Goal: Task Accomplishment & Management: Use online tool/utility

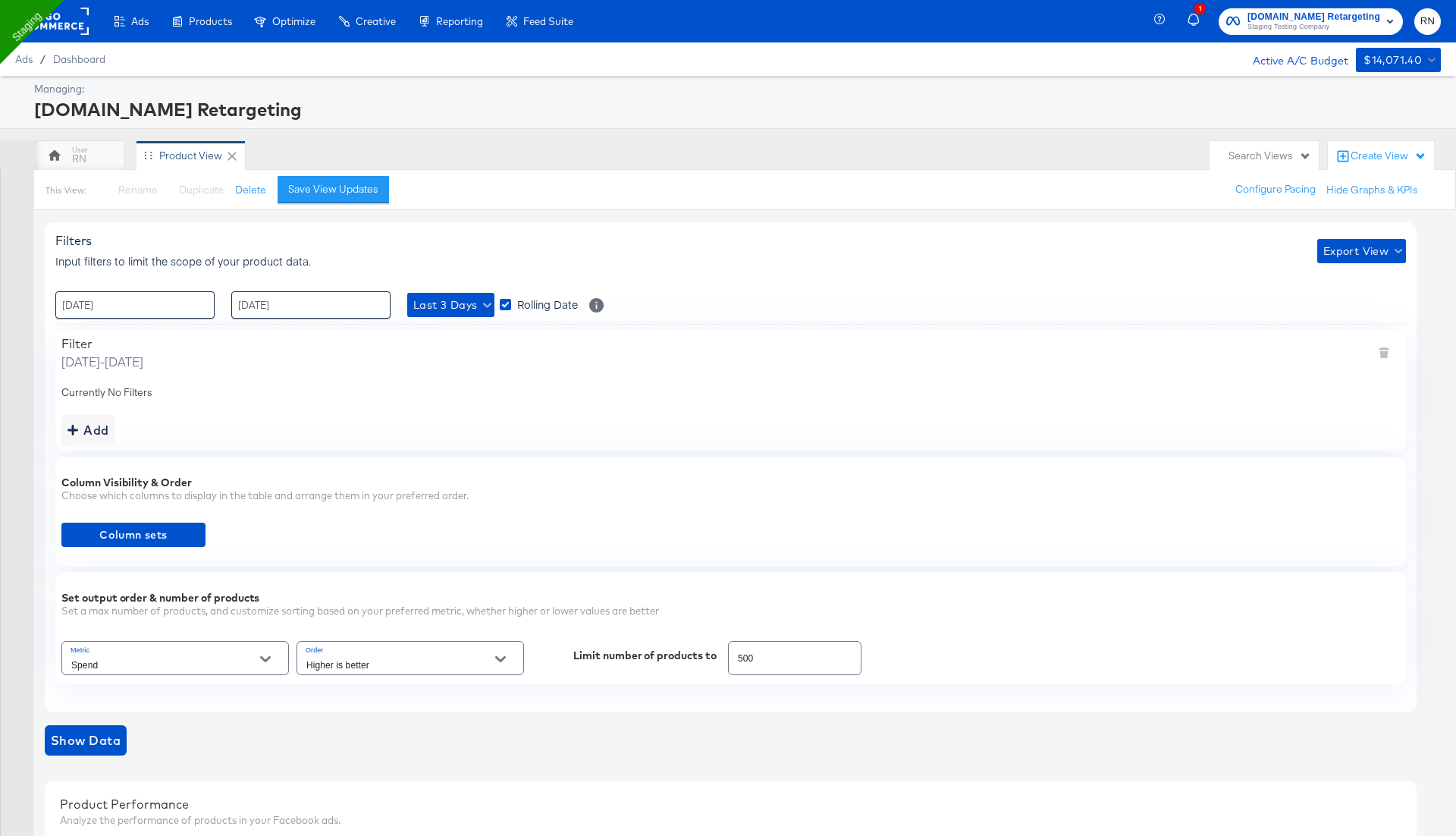
scroll to position [532, 0]
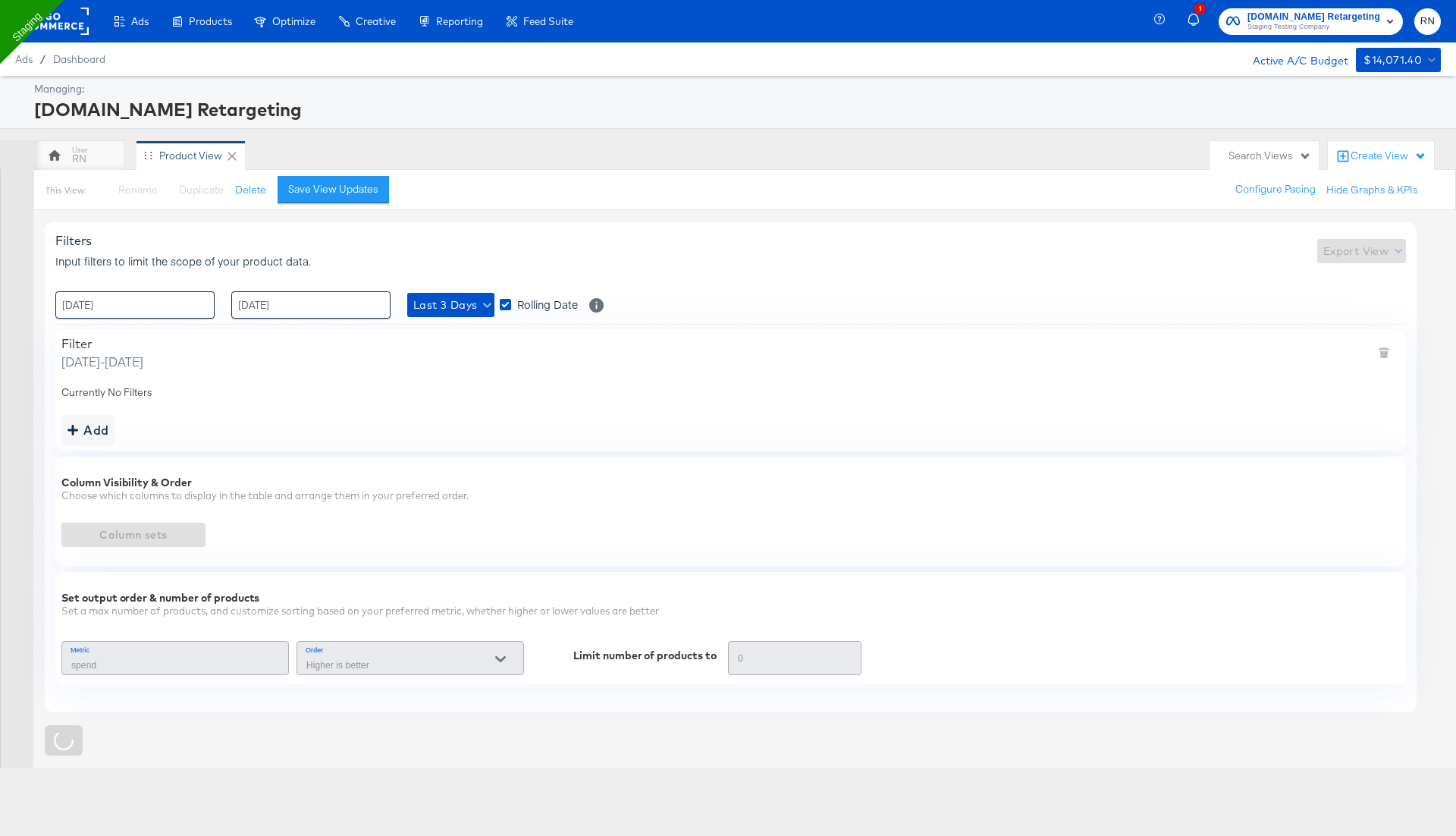
type input "Spend"
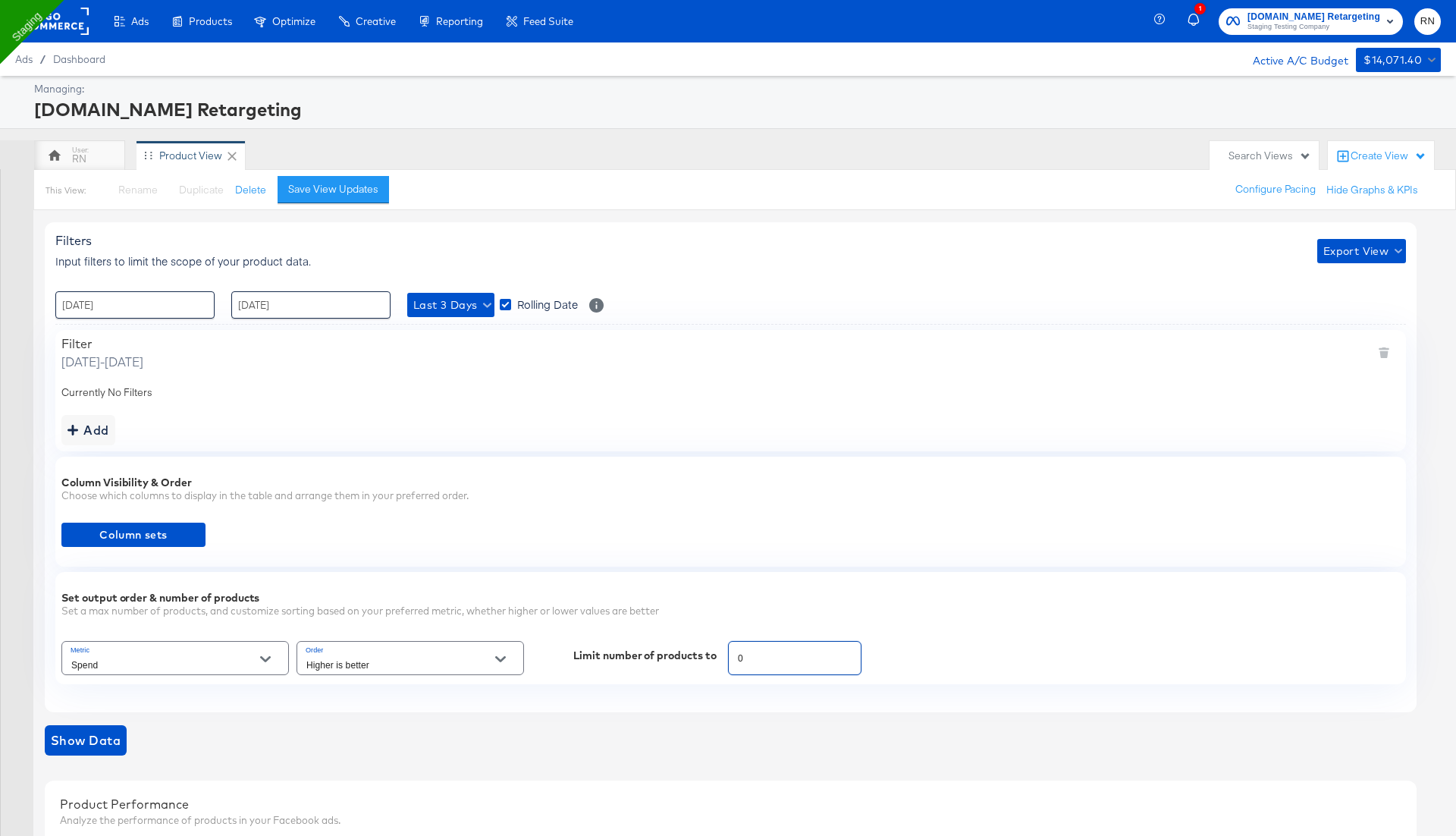
click at [751, 654] on input "0" at bounding box center [794, 651] width 132 height 32
click at [1380, 151] on div "Create View" at bounding box center [1389, 156] width 76 height 16
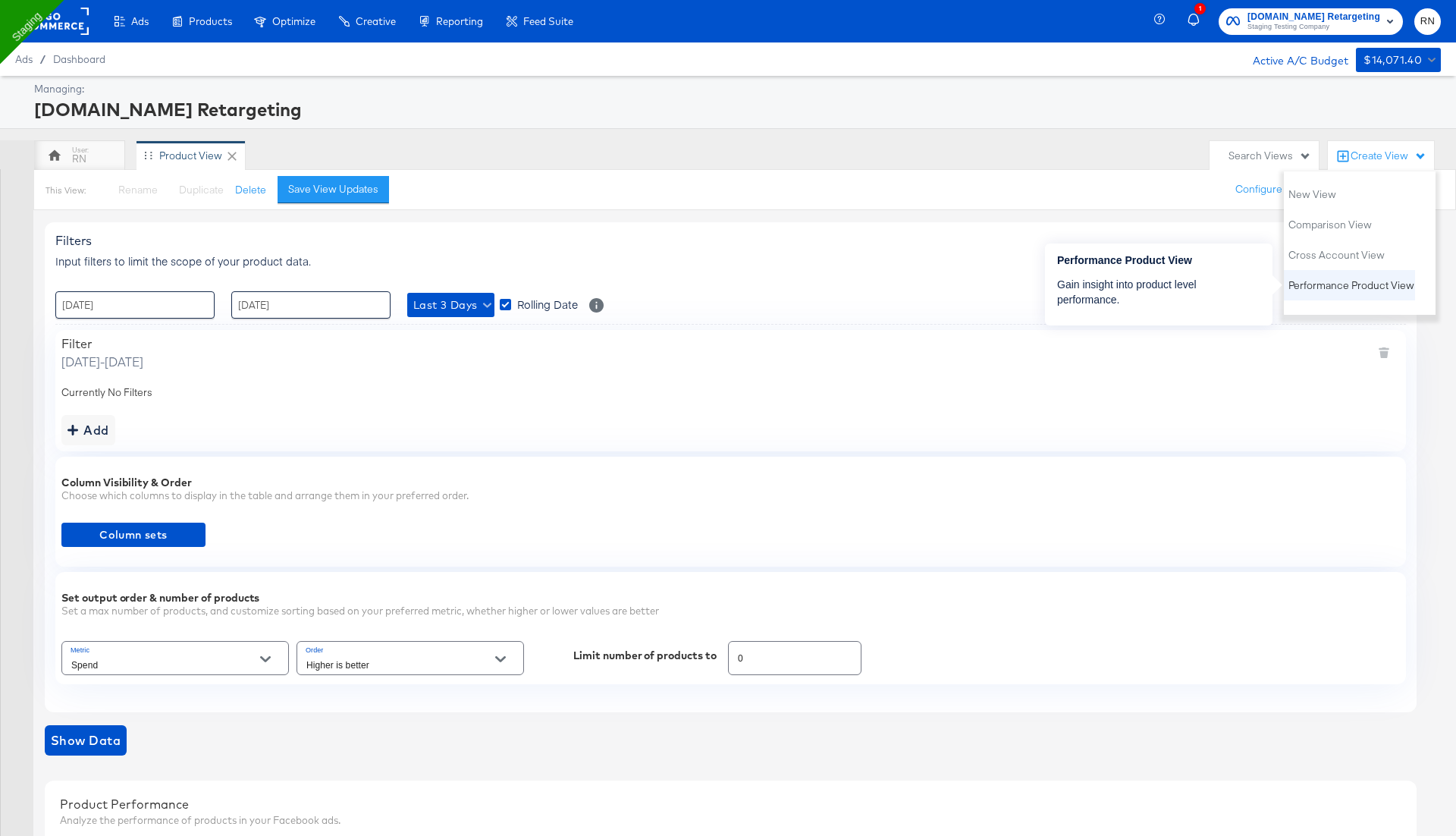
click at [1334, 284] on span "Performance Product View" at bounding box center [1352, 285] width 126 height 15
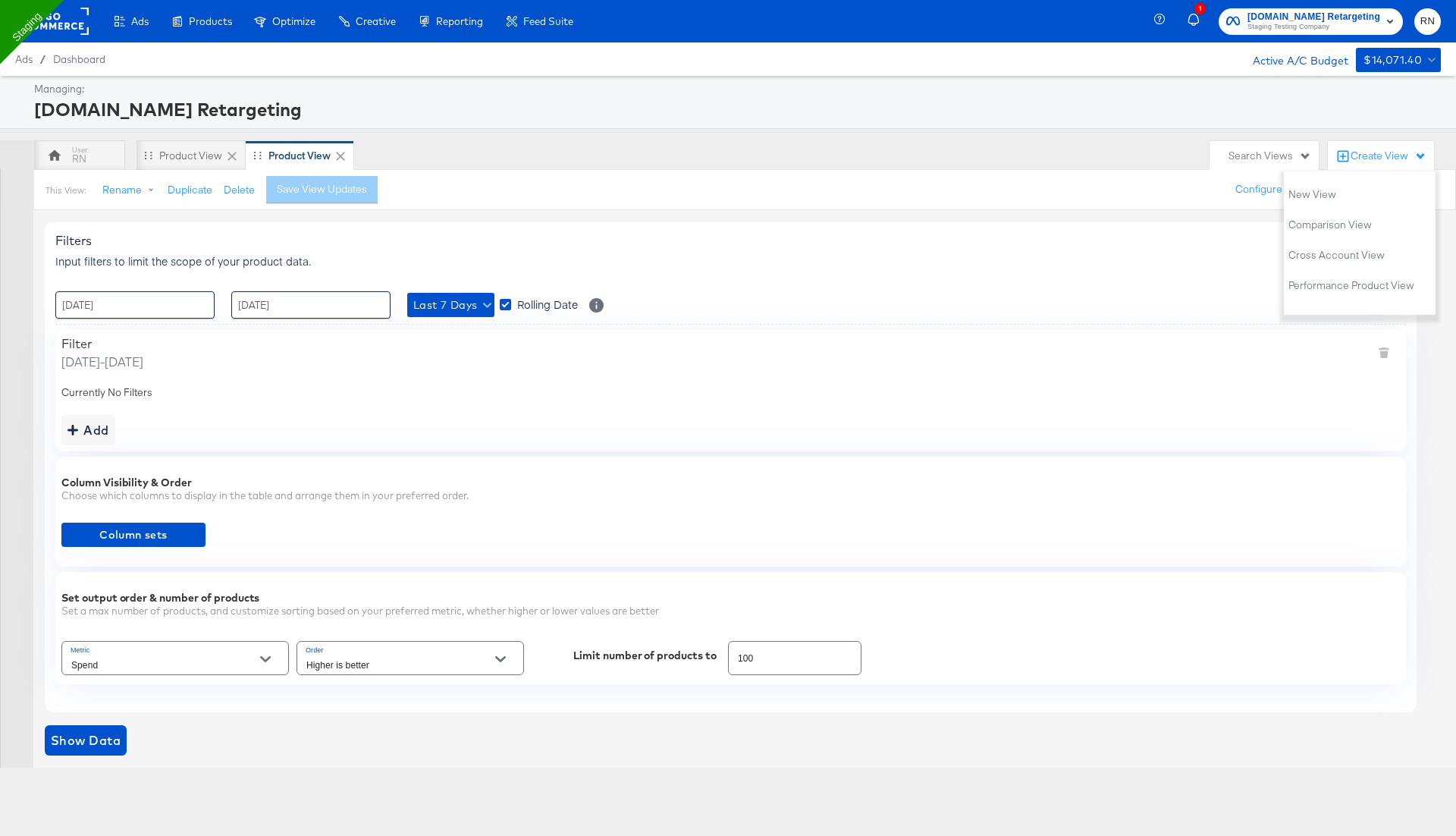
click at [78, 20] on rect at bounding box center [53, 21] width 69 height 27
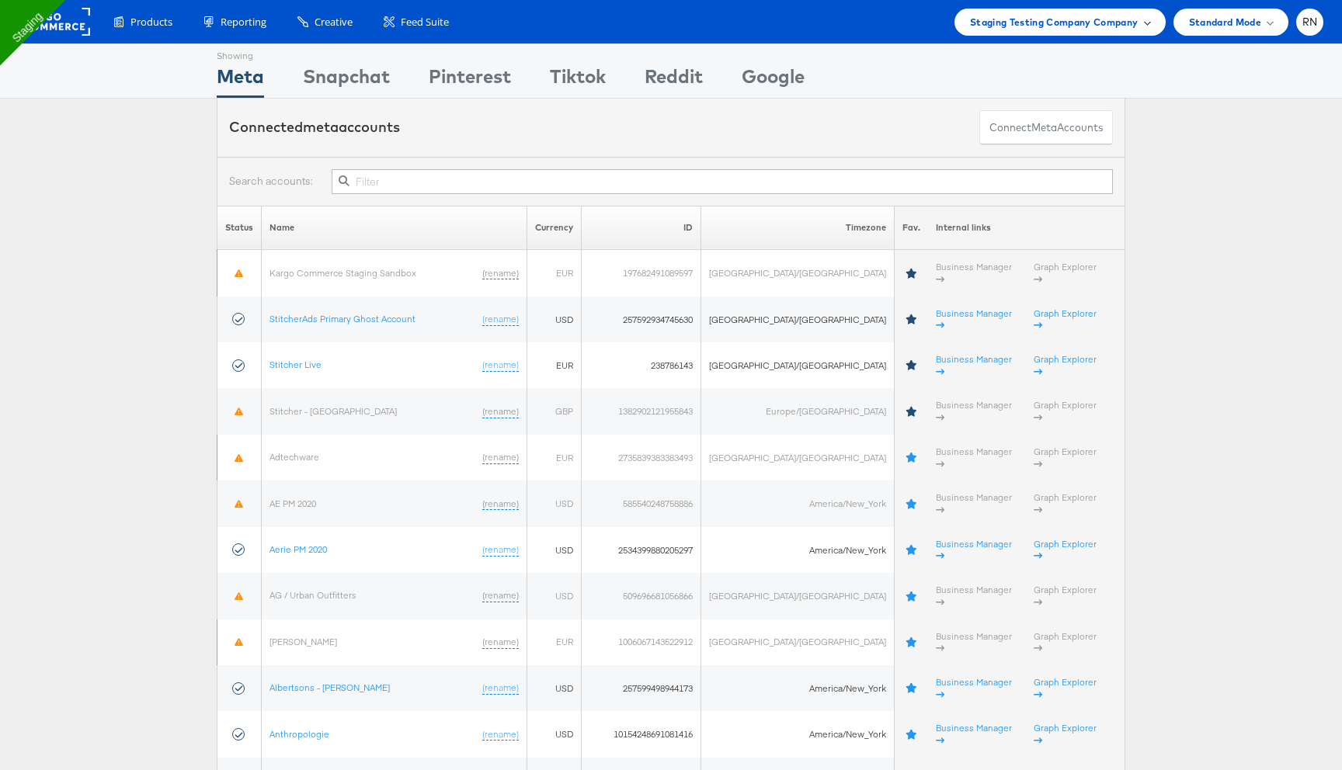
click at [1031, 29] on span "Staging Testing Company Company" at bounding box center [1054, 22] width 169 height 16
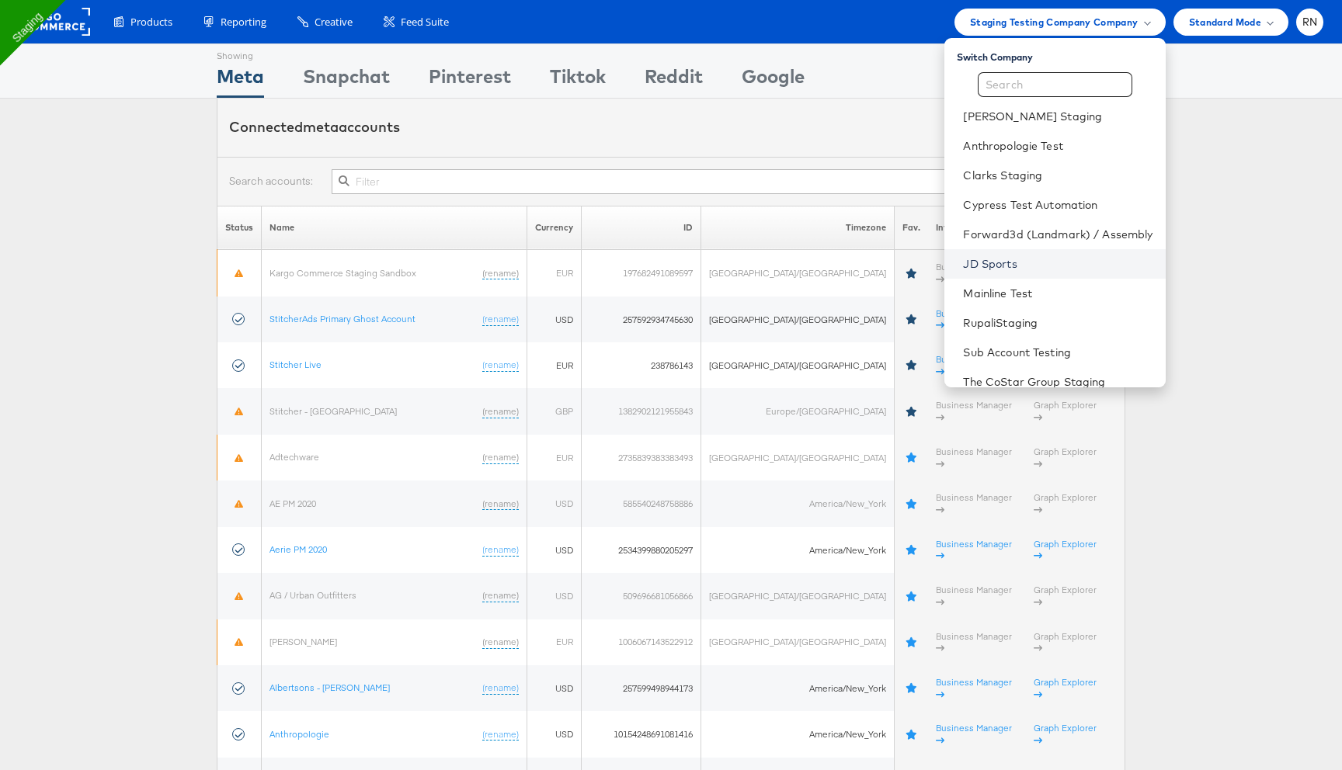
click at [985, 269] on link "JD Sports" at bounding box center [1057, 264] width 189 height 16
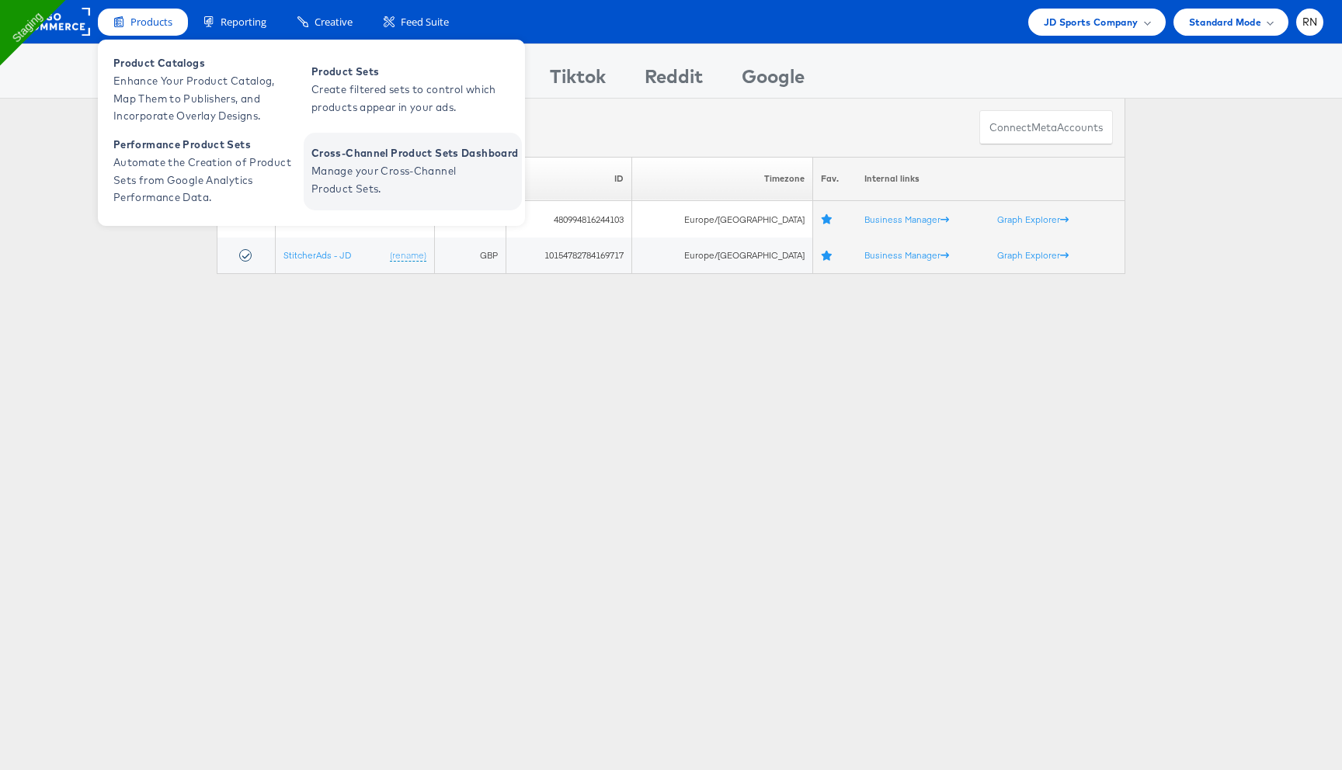
click at [348, 159] on span "Cross-Channel Product Sets Dashboard" at bounding box center [414, 153] width 207 height 18
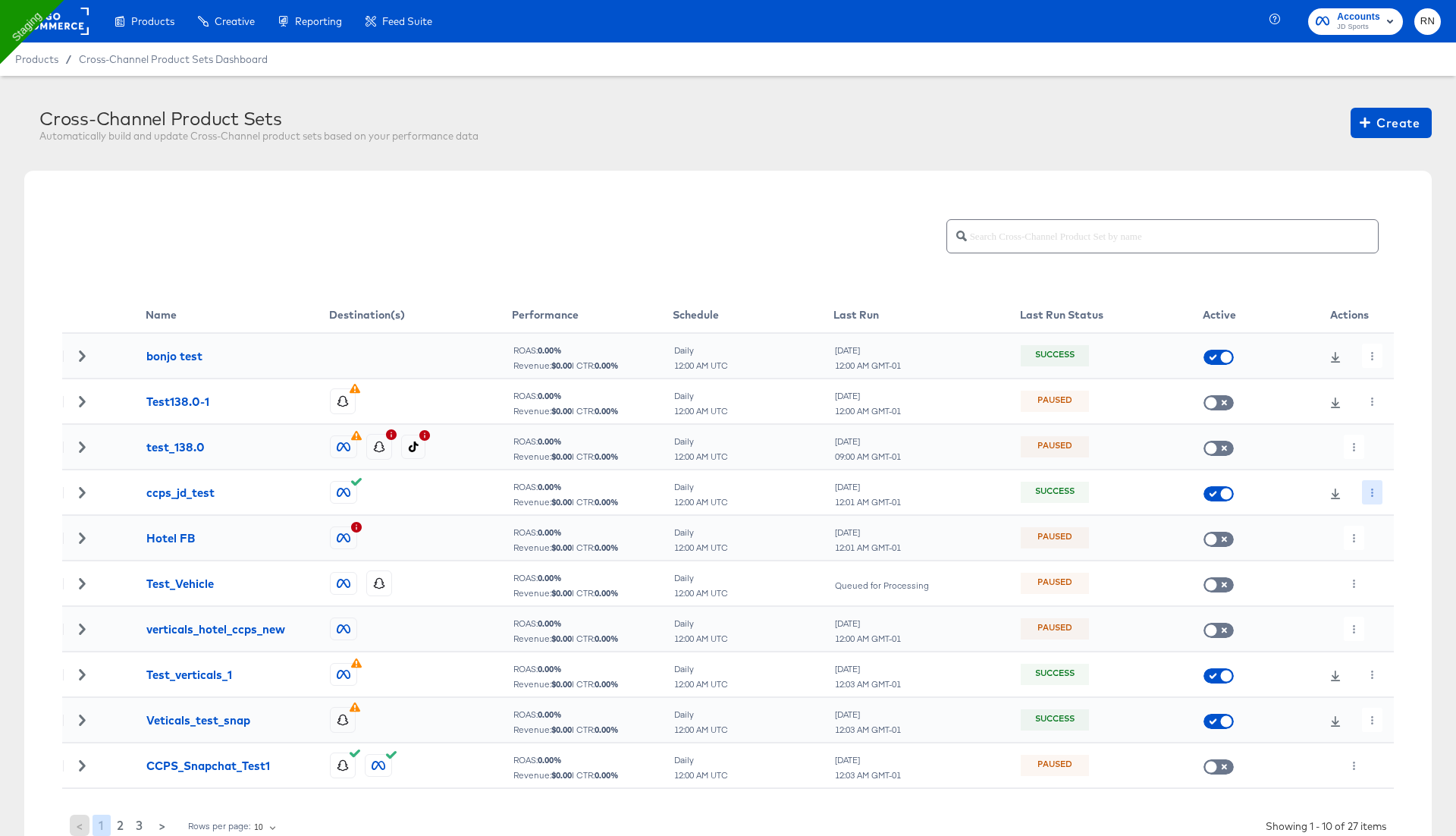
click at [1375, 488] on icon "button" at bounding box center [1372, 492] width 9 height 9
click at [1384, 515] on li "Edit" at bounding box center [1399, 522] width 81 height 25
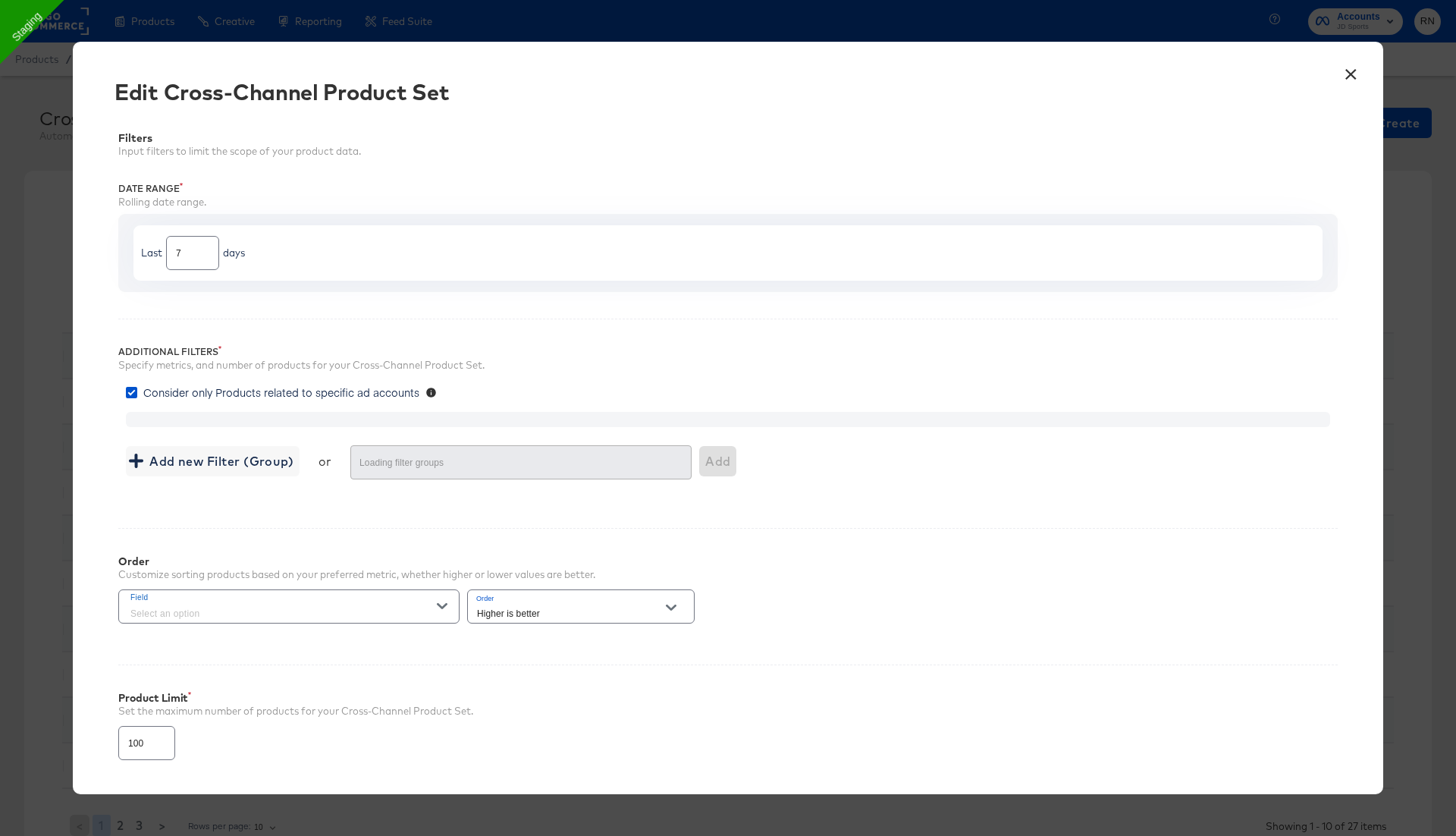
type input "4000"
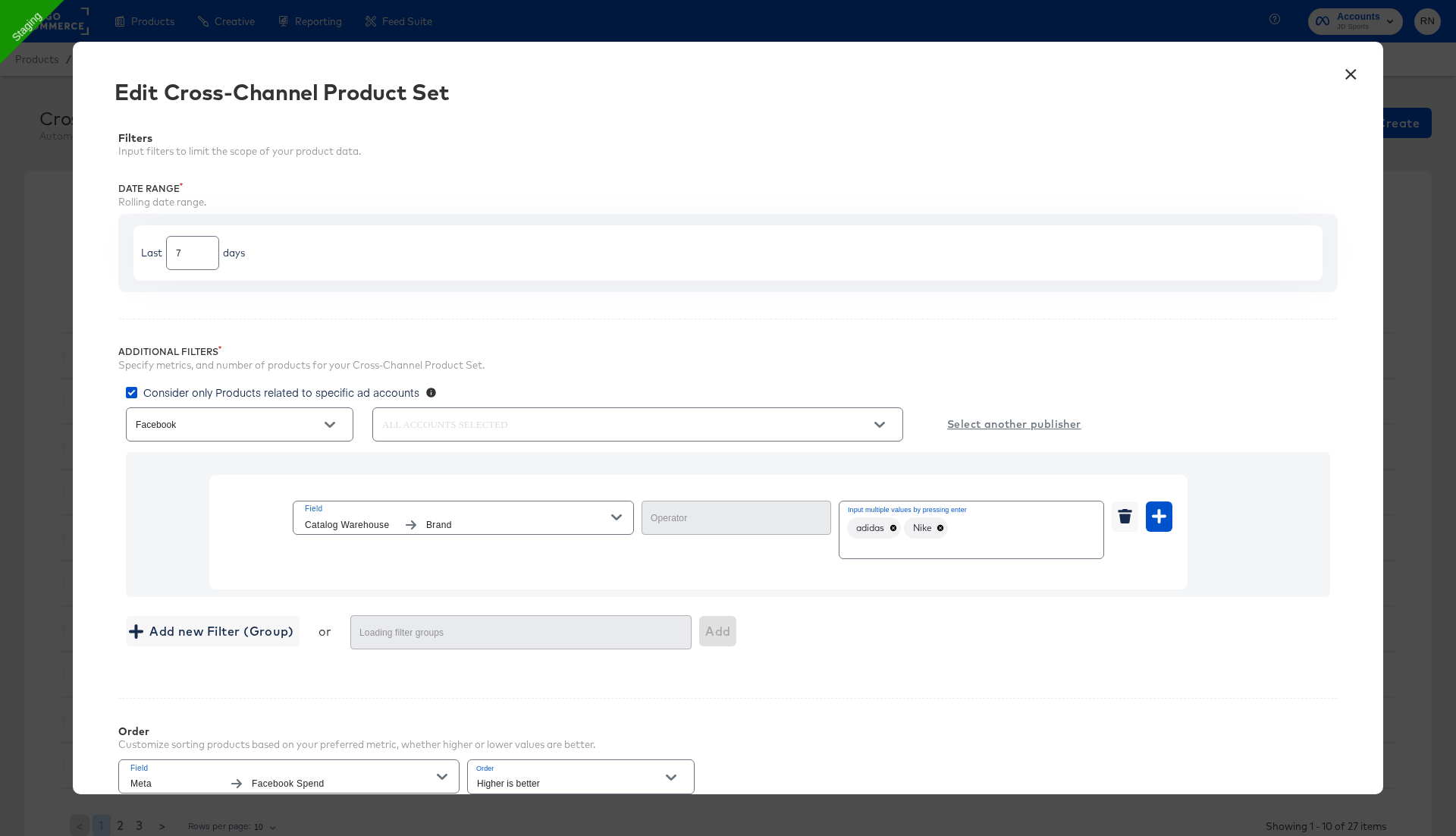
type input "In"
click at [620, 513] on icon "button" at bounding box center [616, 517] width 11 height 11
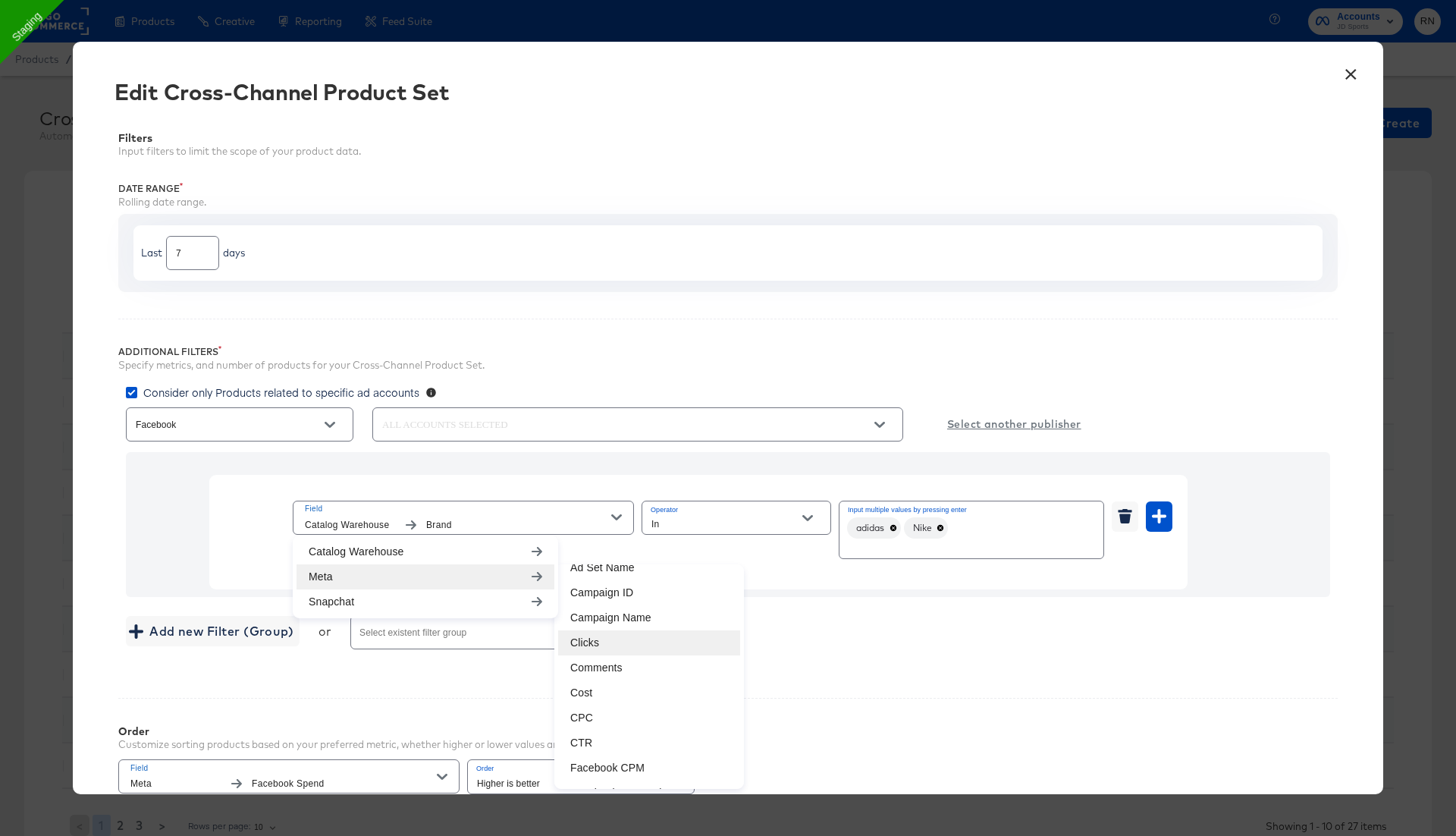
scroll to position [165, 0]
click at [599, 613] on li "Clicks" at bounding box center [649, 616] width 182 height 25
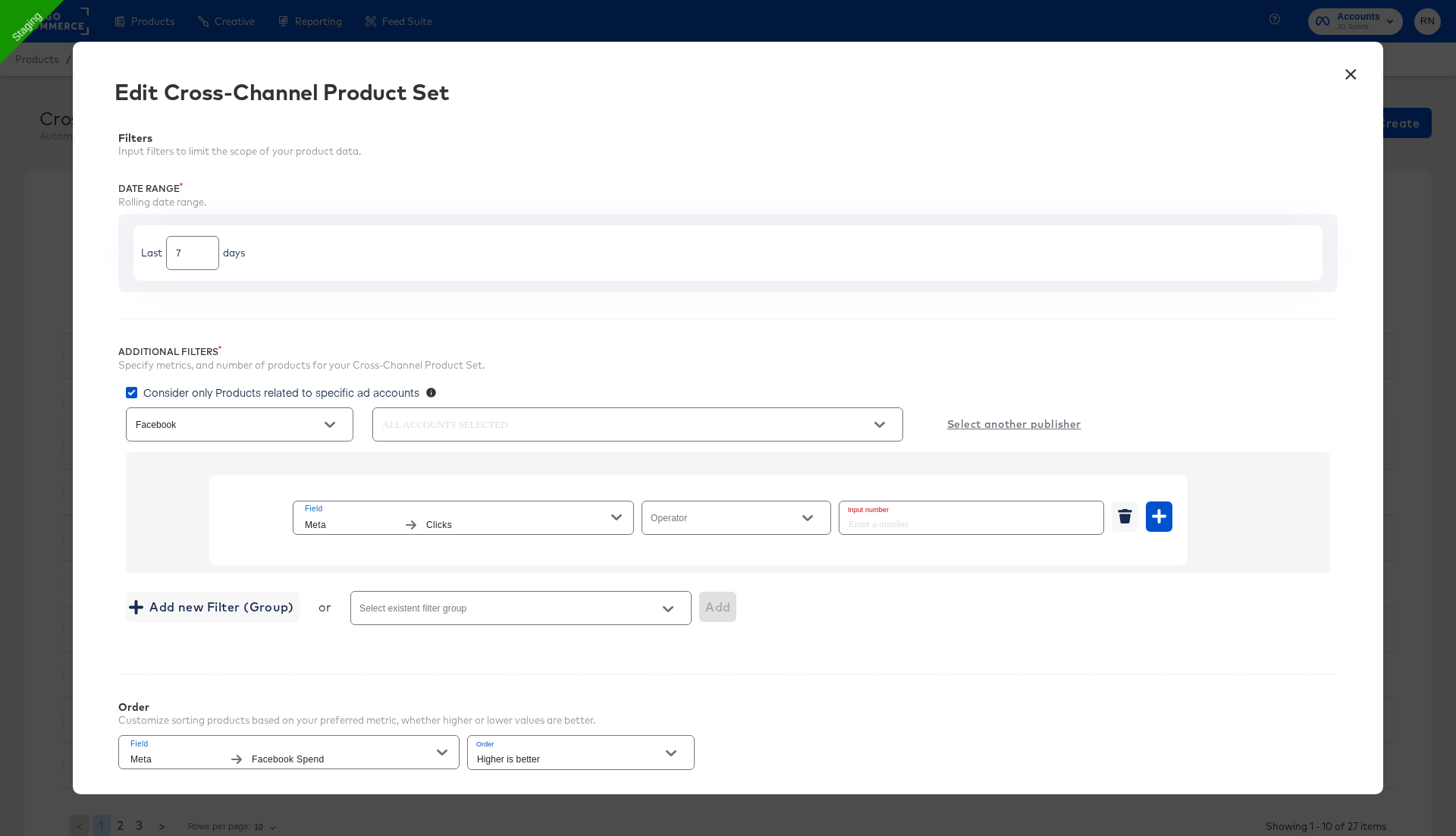
click at [694, 521] on input "Operator" at bounding box center [725, 524] width 152 height 18
drag, startPoint x: 706, startPoint y: 695, endPoint x: 840, endPoint y: 630, distance: 148.9
click at [705, 695] on li "In Range" at bounding box center [735, 696] width 188 height 24
type input "In Range"
click at [908, 519] on input "number" at bounding box center [898, 517] width 118 height 32
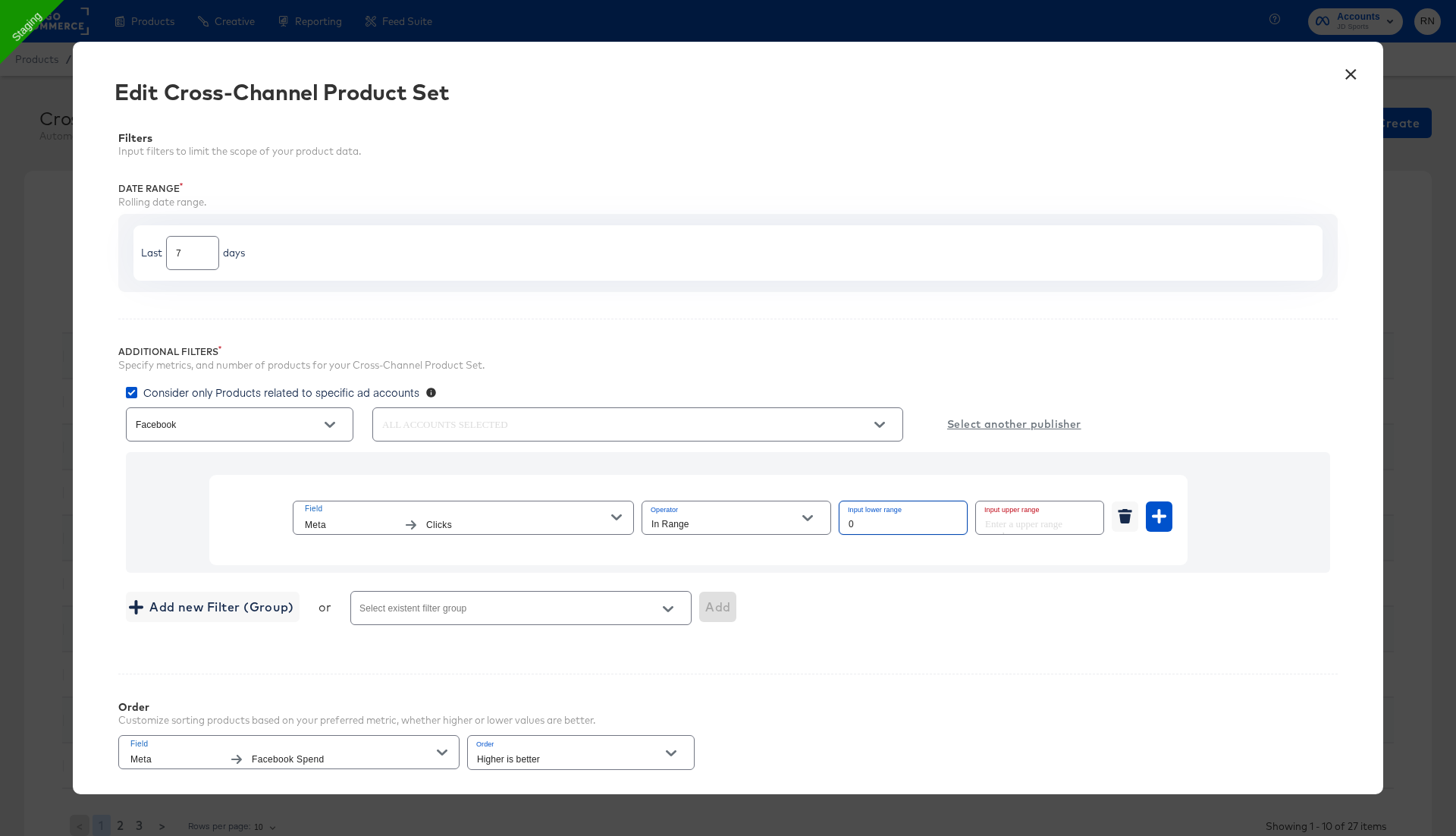
type input "0"
click at [1015, 525] on input "number" at bounding box center [1035, 517] width 118 height 32
type input "5000"
drag, startPoint x: 1005, startPoint y: 552, endPoint x: 744, endPoint y: 491, distance: 268.0
click at [1004, 552] on div "Field Meta Clicks Operator In Range Input lower range 0 Input upper range 5000" at bounding box center [698, 520] width 978 height 90
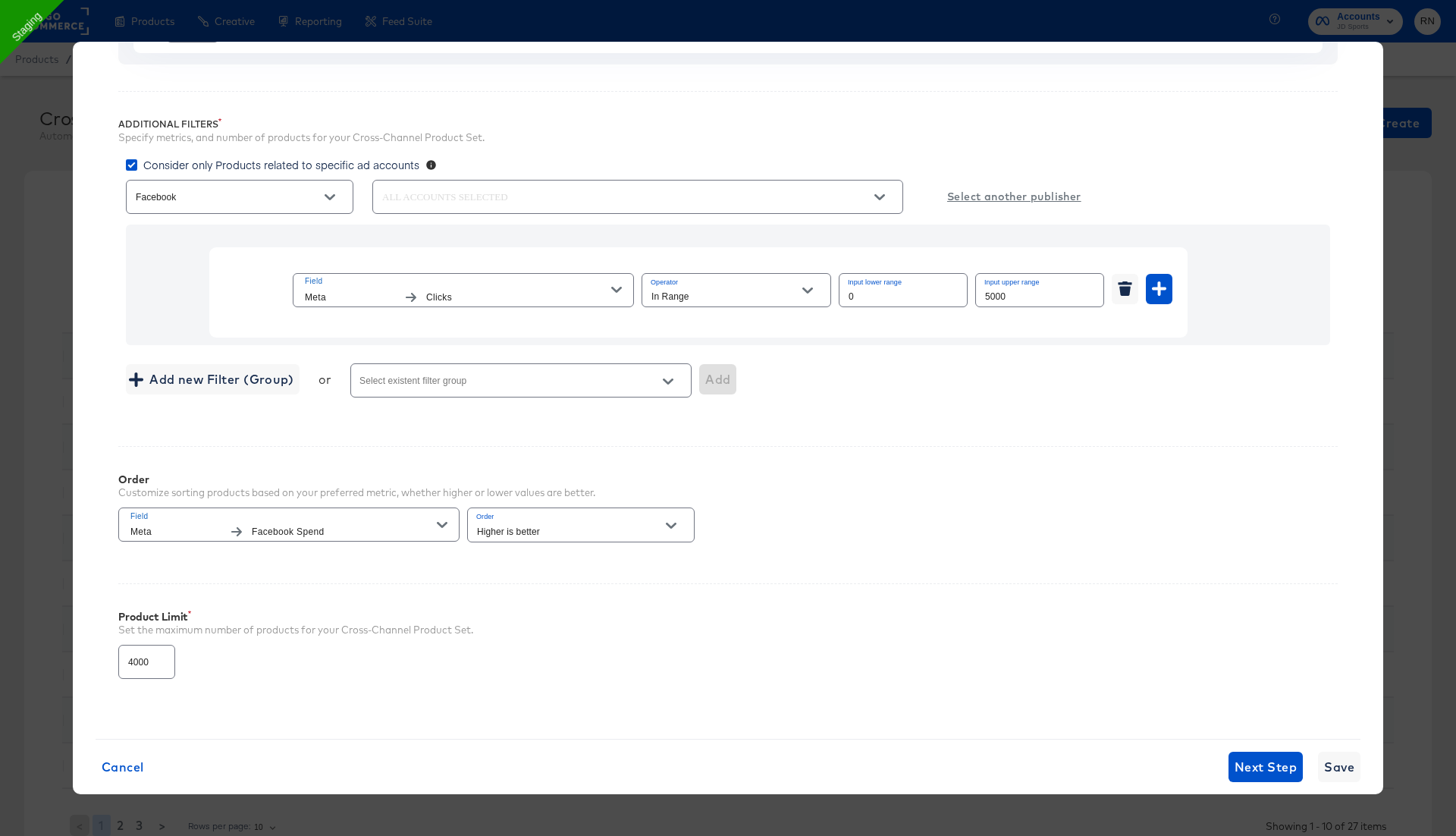
scroll to position [247, 0]
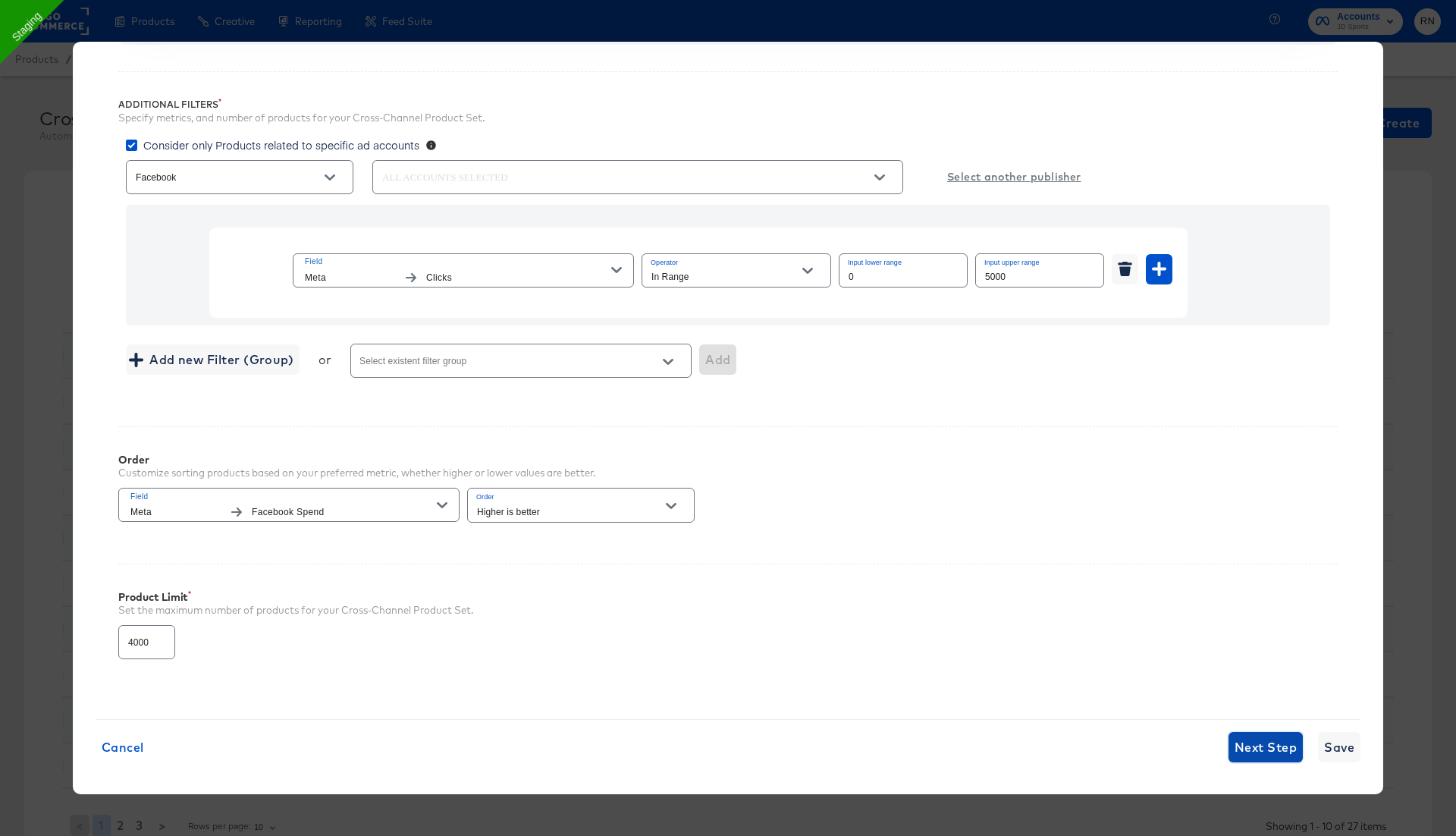
click at [1277, 745] on span "Next Step" at bounding box center [1266, 747] width 62 height 21
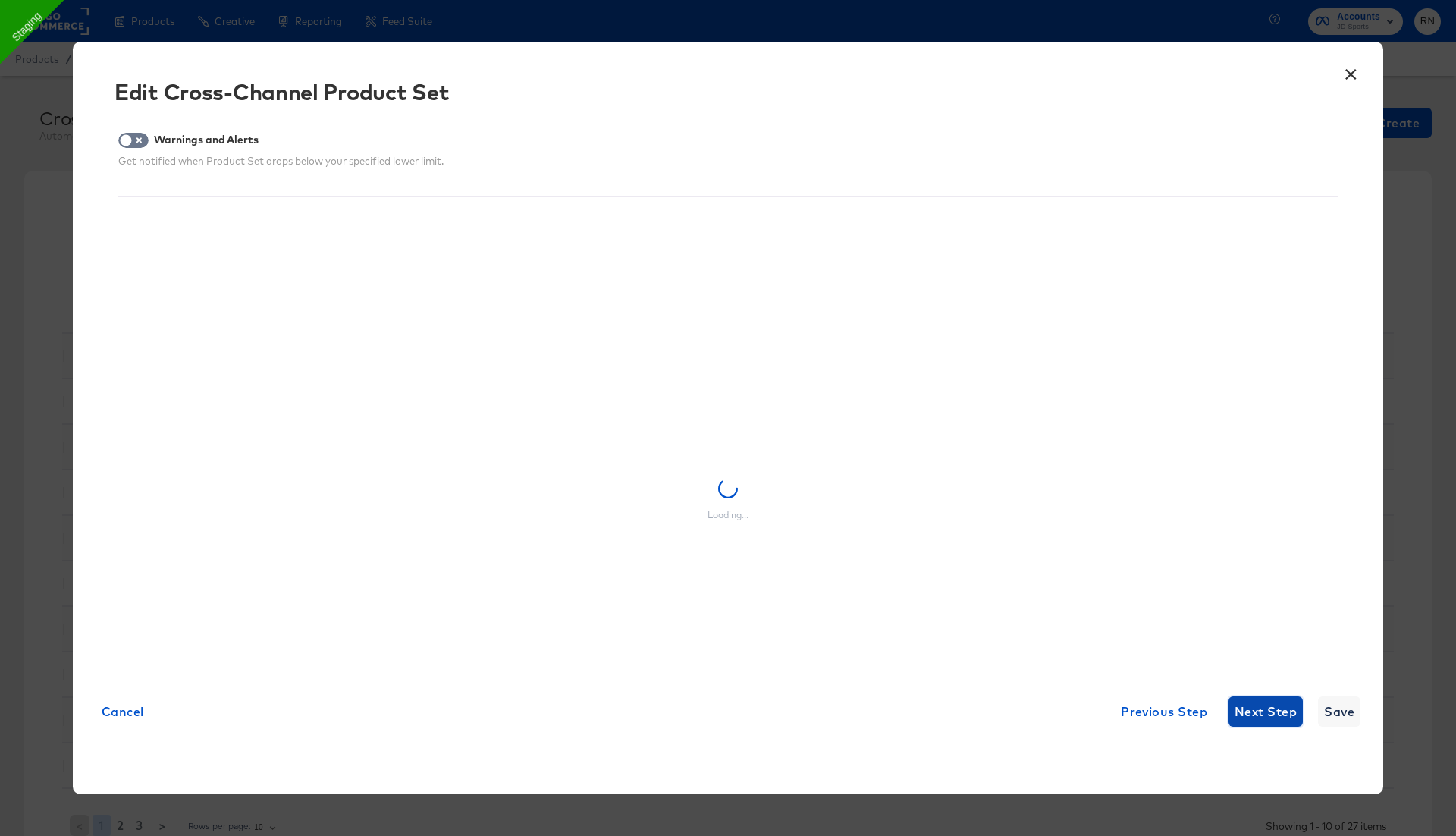
scroll to position [0, 0]
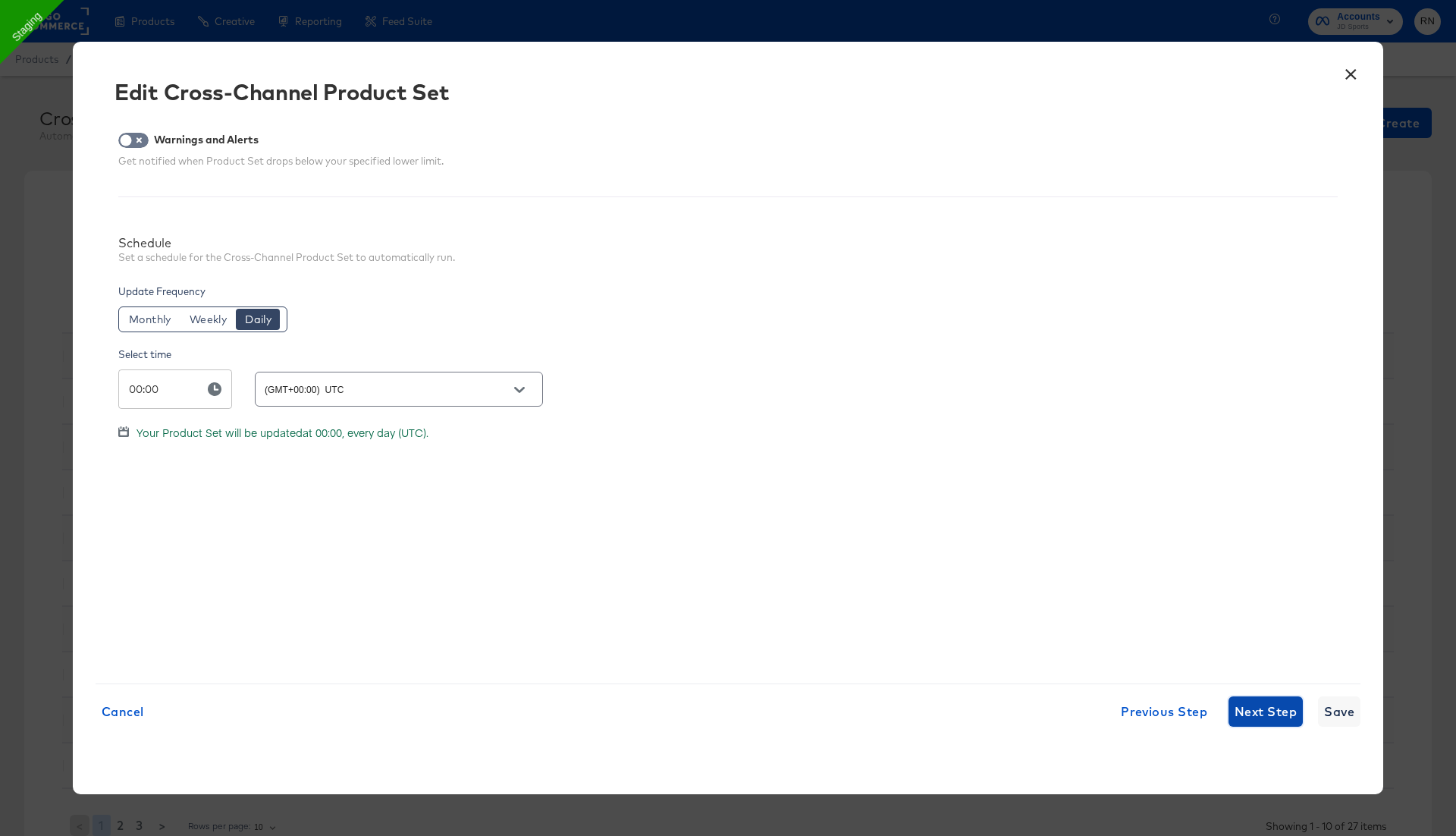
click at [1257, 714] on span "Next Step" at bounding box center [1266, 712] width 62 height 21
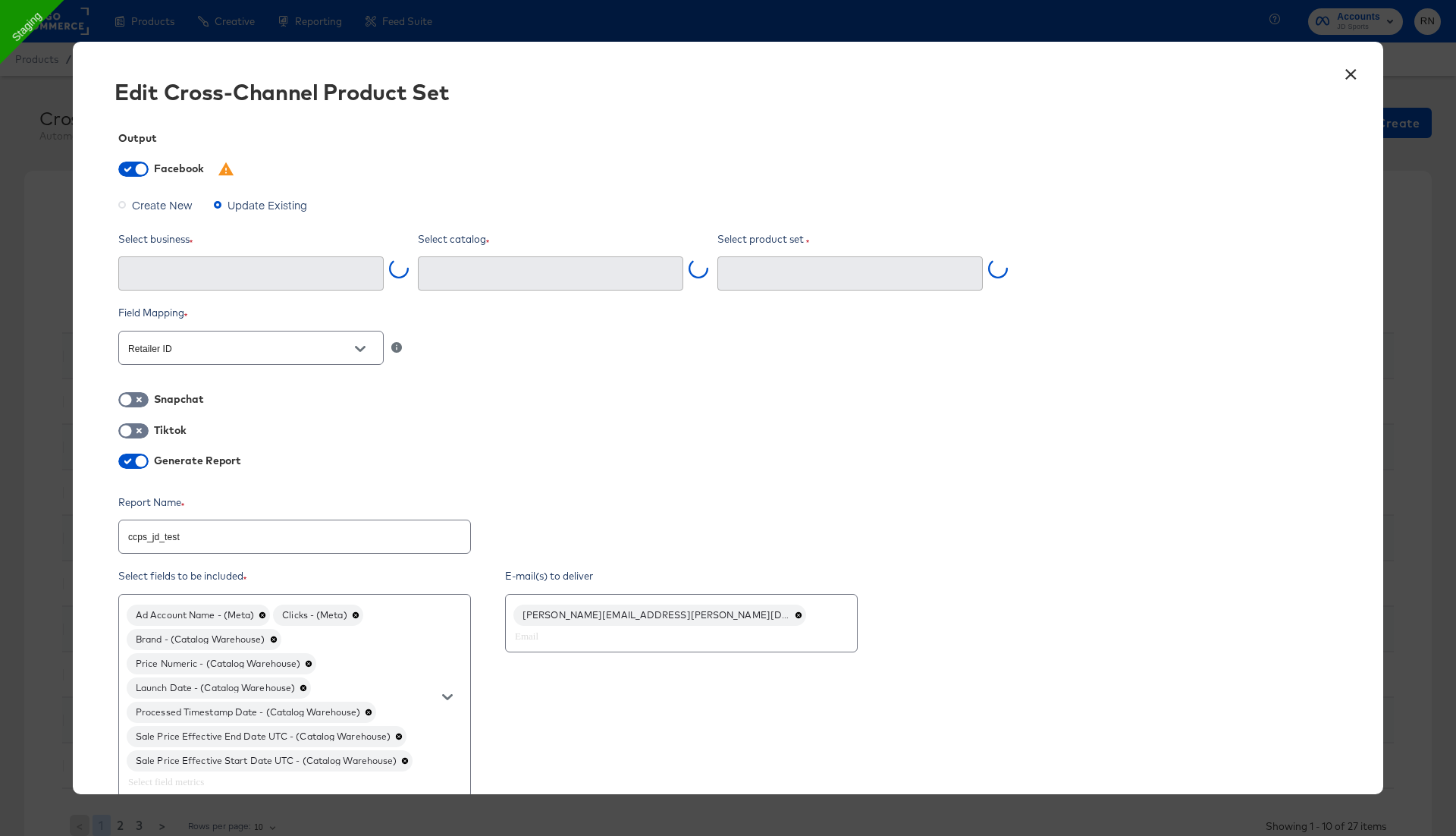
type input "Ghost Business StitcherAds (257579378080319)"
type input "ccps_jd_test (2627560624249952)"
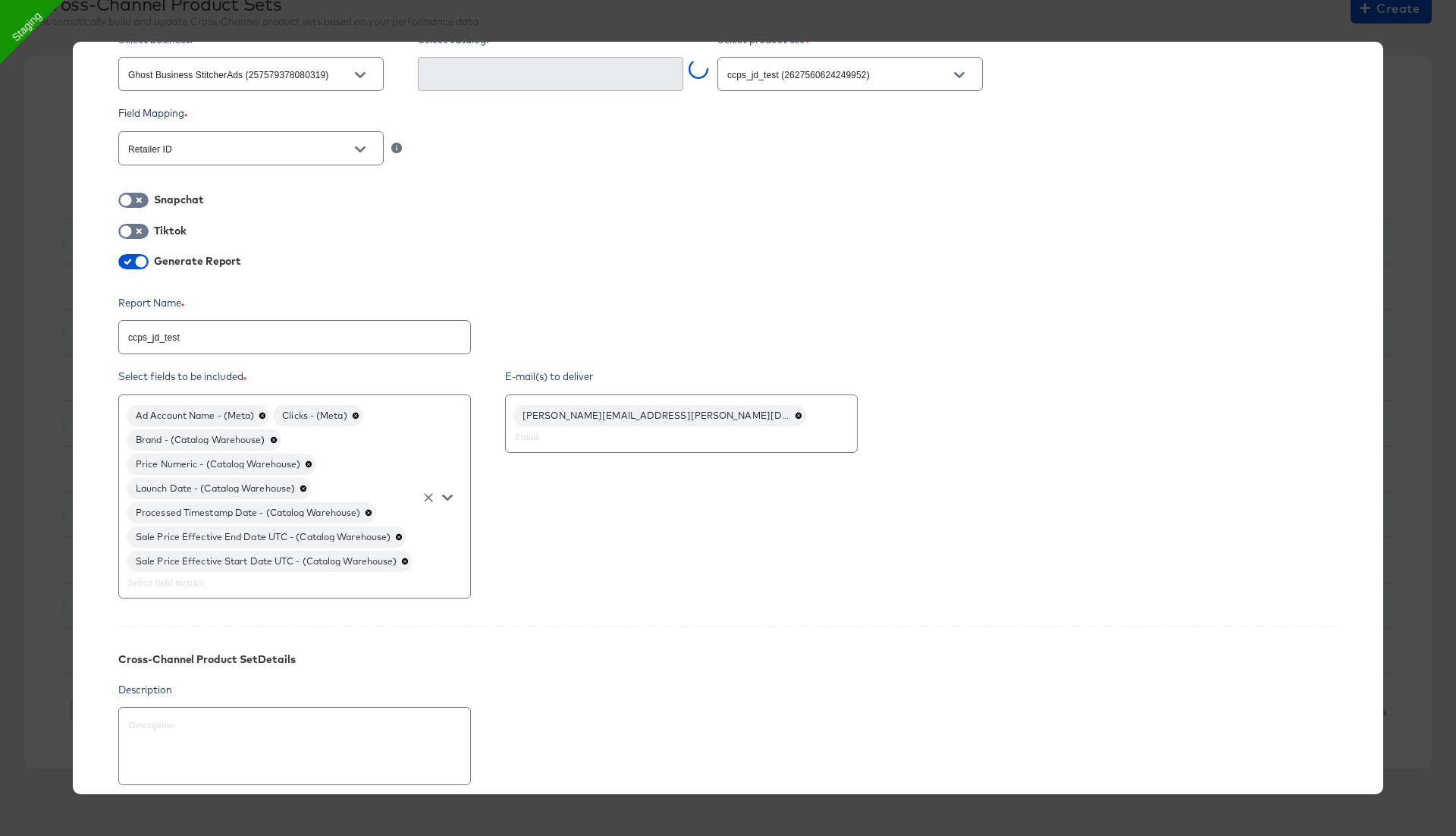
scroll to position [200, 0]
click at [401, 532] on icon at bounding box center [399, 534] width 8 height 8
click at [409, 534] on icon at bounding box center [405, 538] width 8 height 8
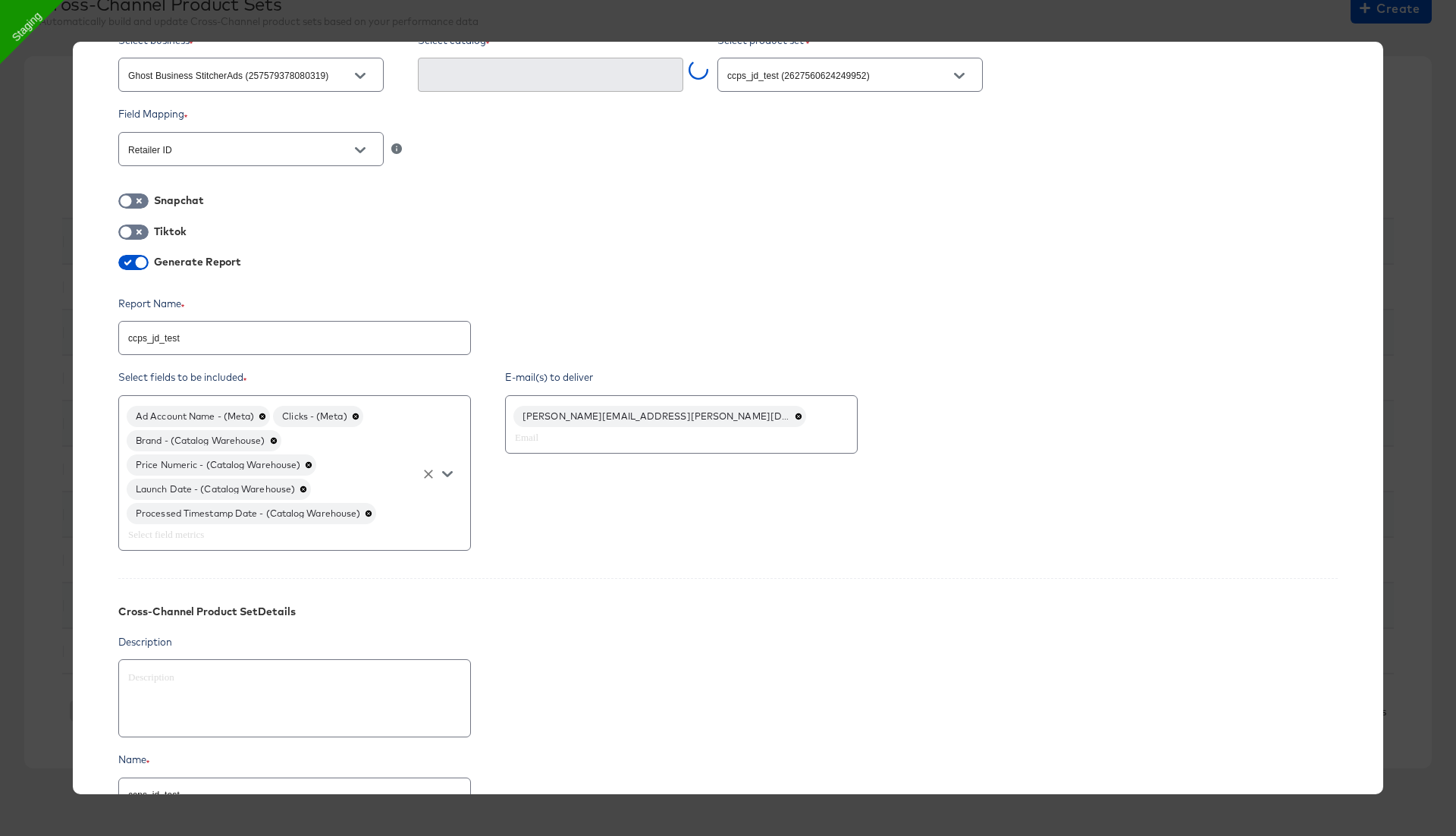
scroll to position [195, 0]
click at [311, 467] on icon at bounding box center [309, 468] width 6 height 6
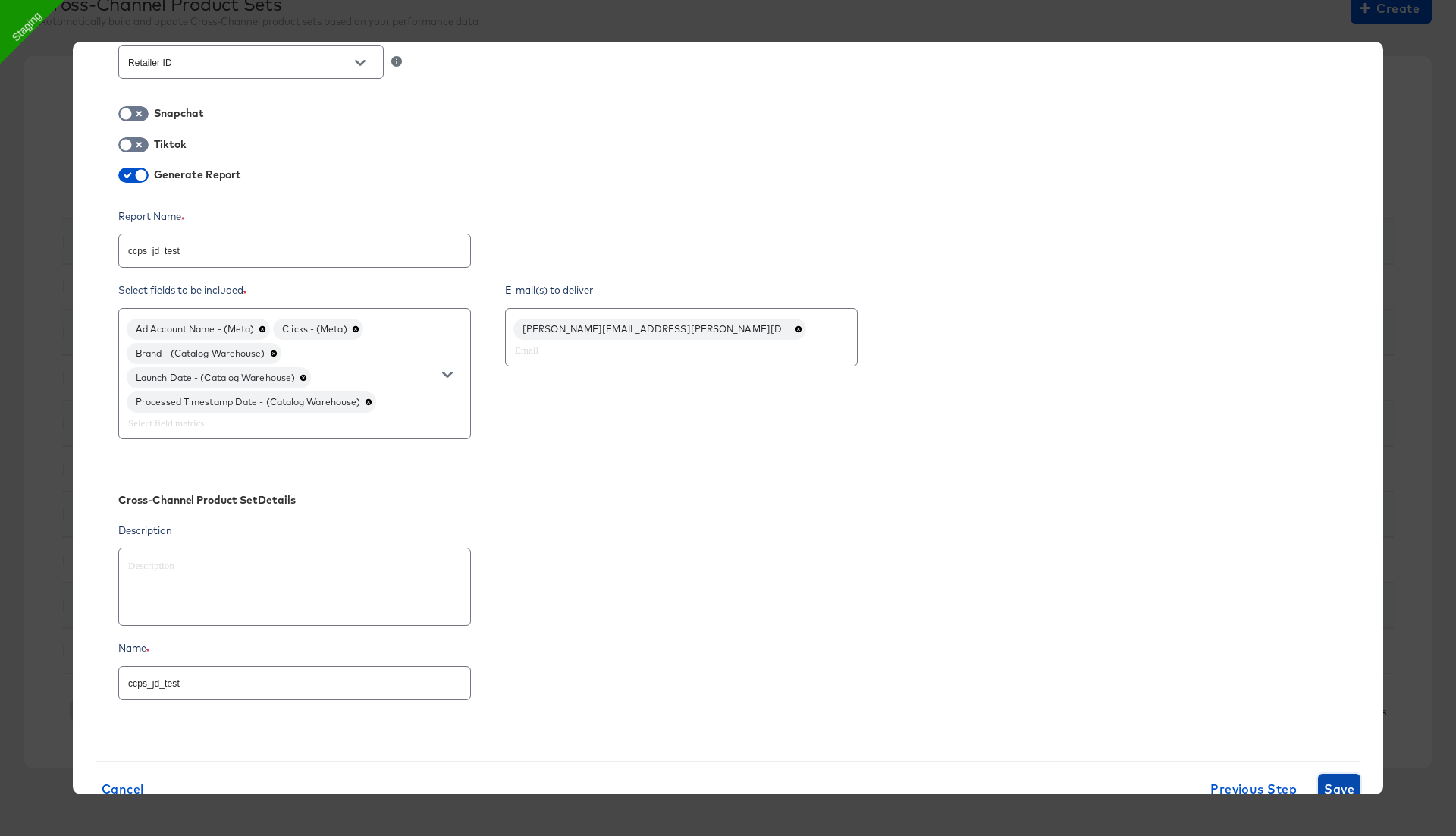
scroll to position [328, 0]
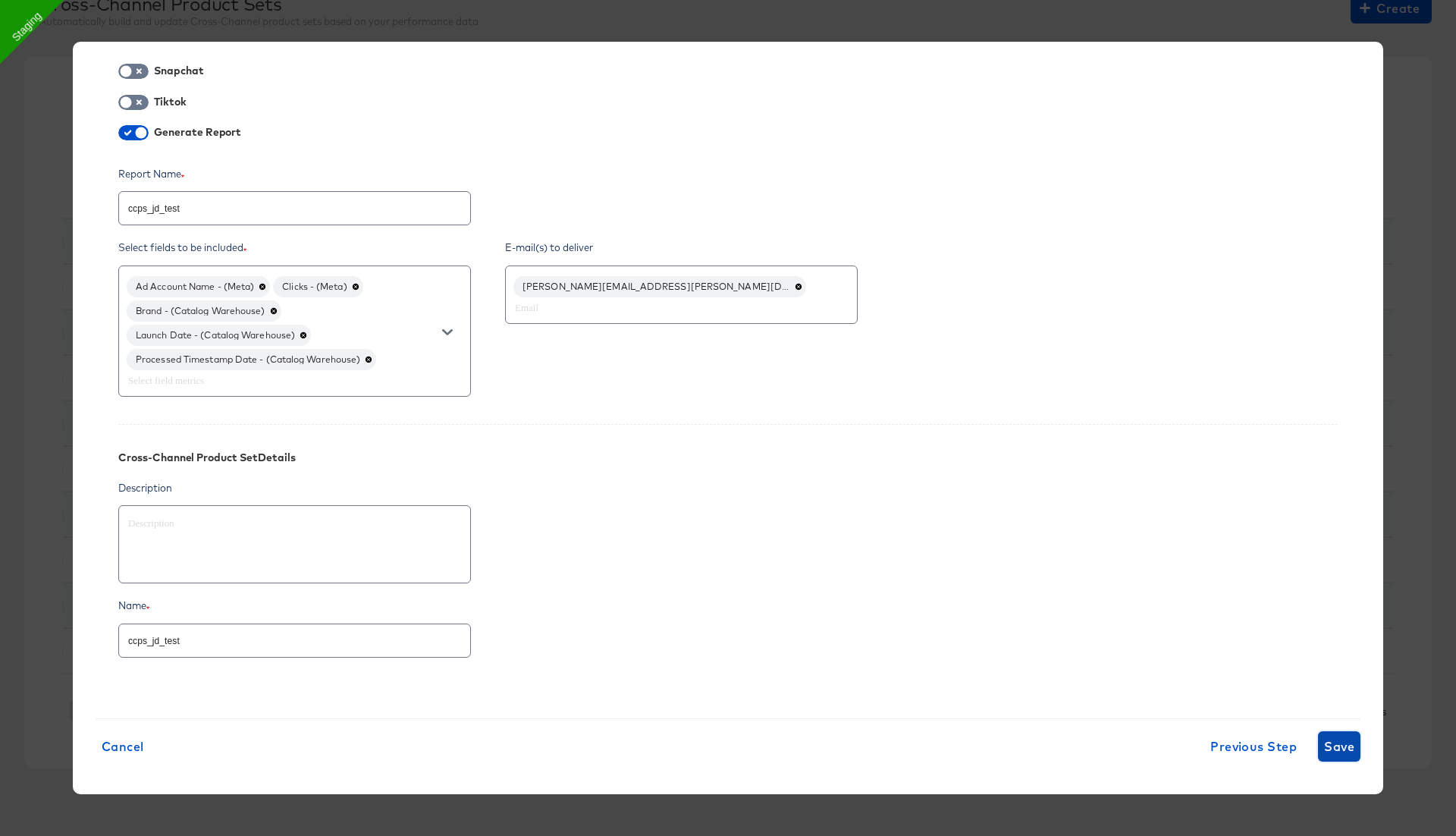
click at [1348, 736] on span "Save" at bounding box center [1339, 746] width 30 height 21
type textarea "x"
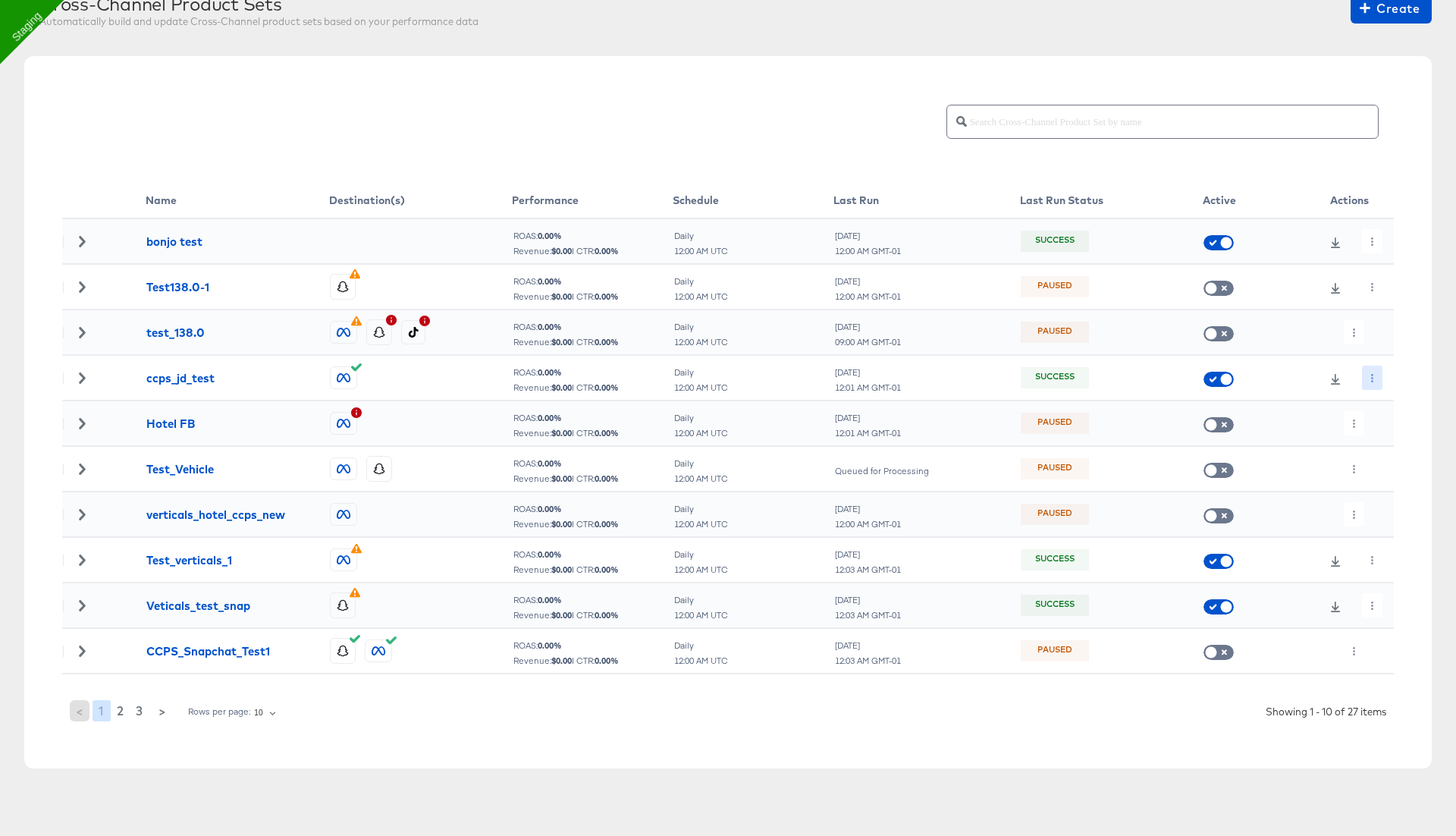
click at [1373, 374] on icon "button" at bounding box center [1372, 378] width 9 height 9
click at [1384, 456] on li "Run Now" at bounding box center [1399, 458] width 81 height 25
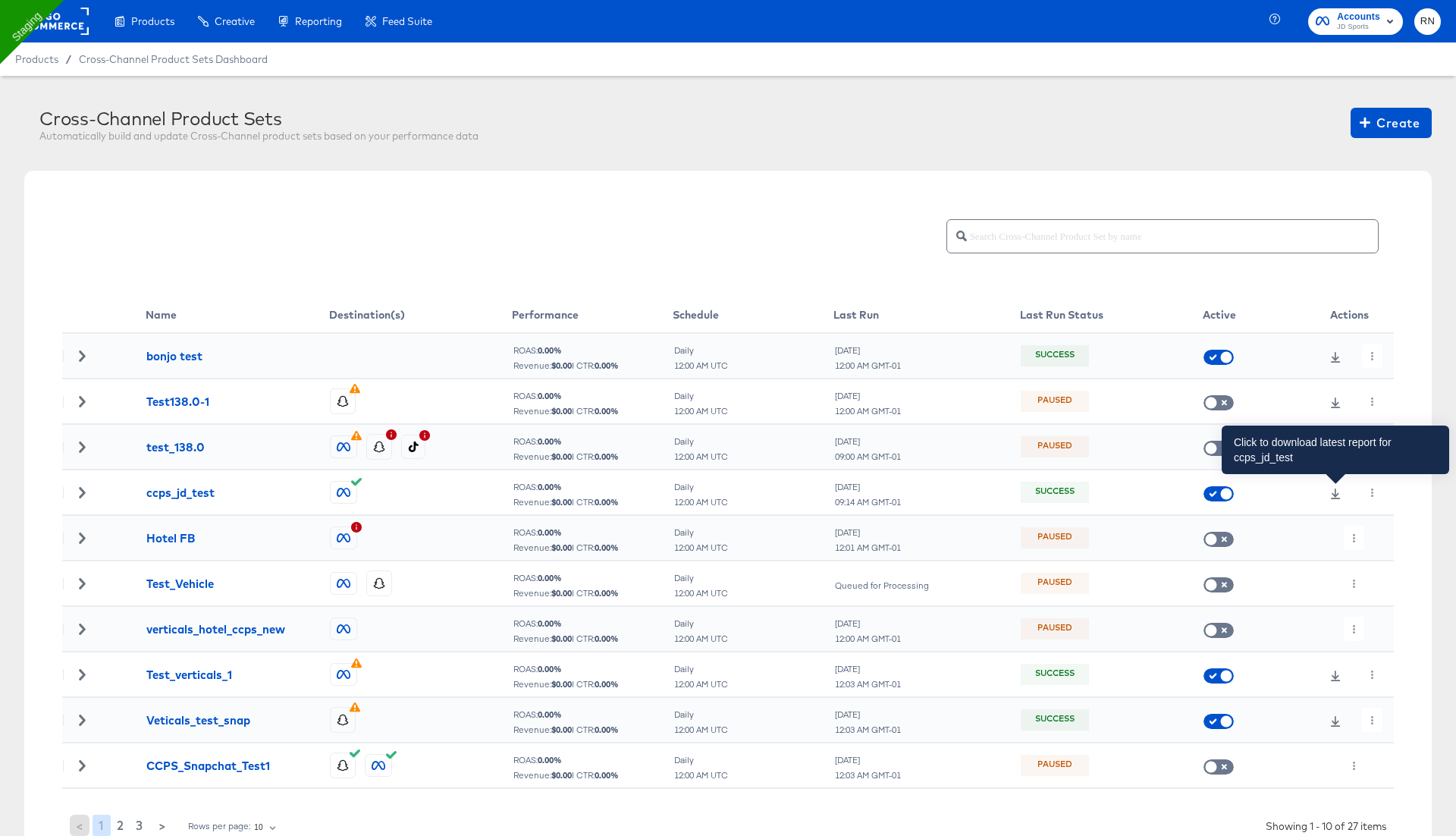
click at [1337, 488] on icon at bounding box center [1335, 493] width 11 height 11
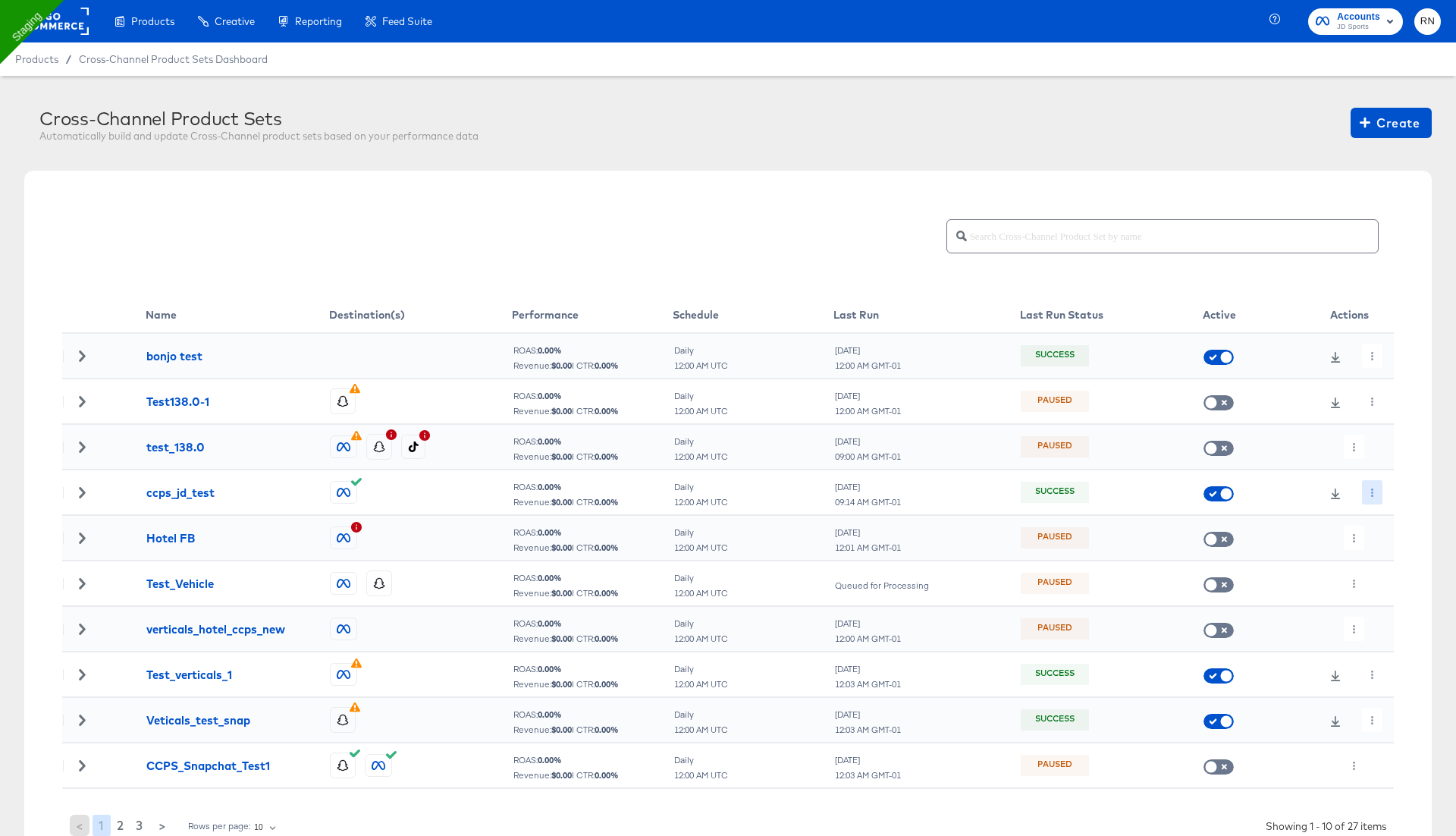
click at [1366, 494] on button "button" at bounding box center [1372, 492] width 21 height 24
click at [1377, 518] on icon at bounding box center [1376, 522] width 11 height 11
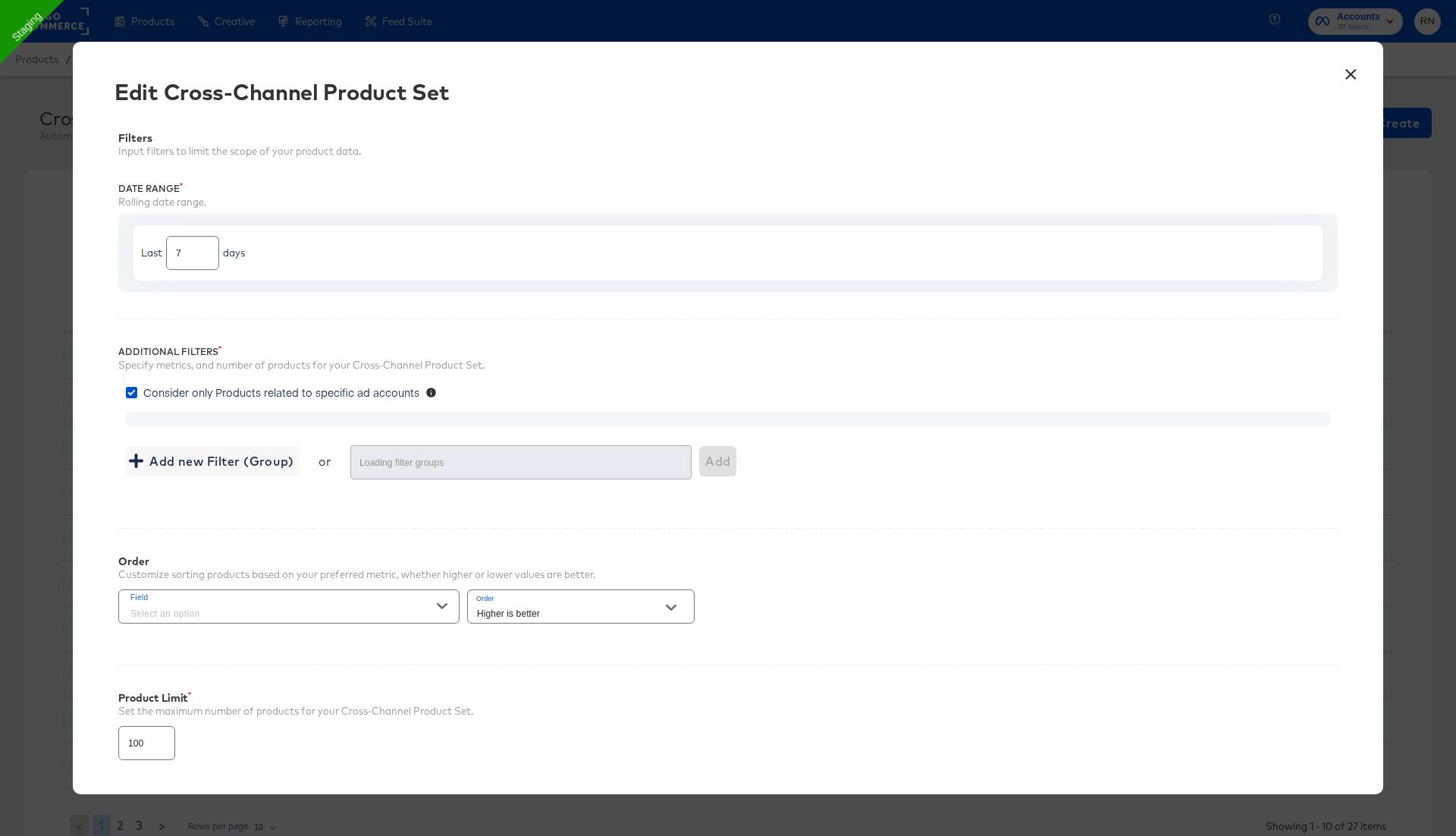
type input "4000"
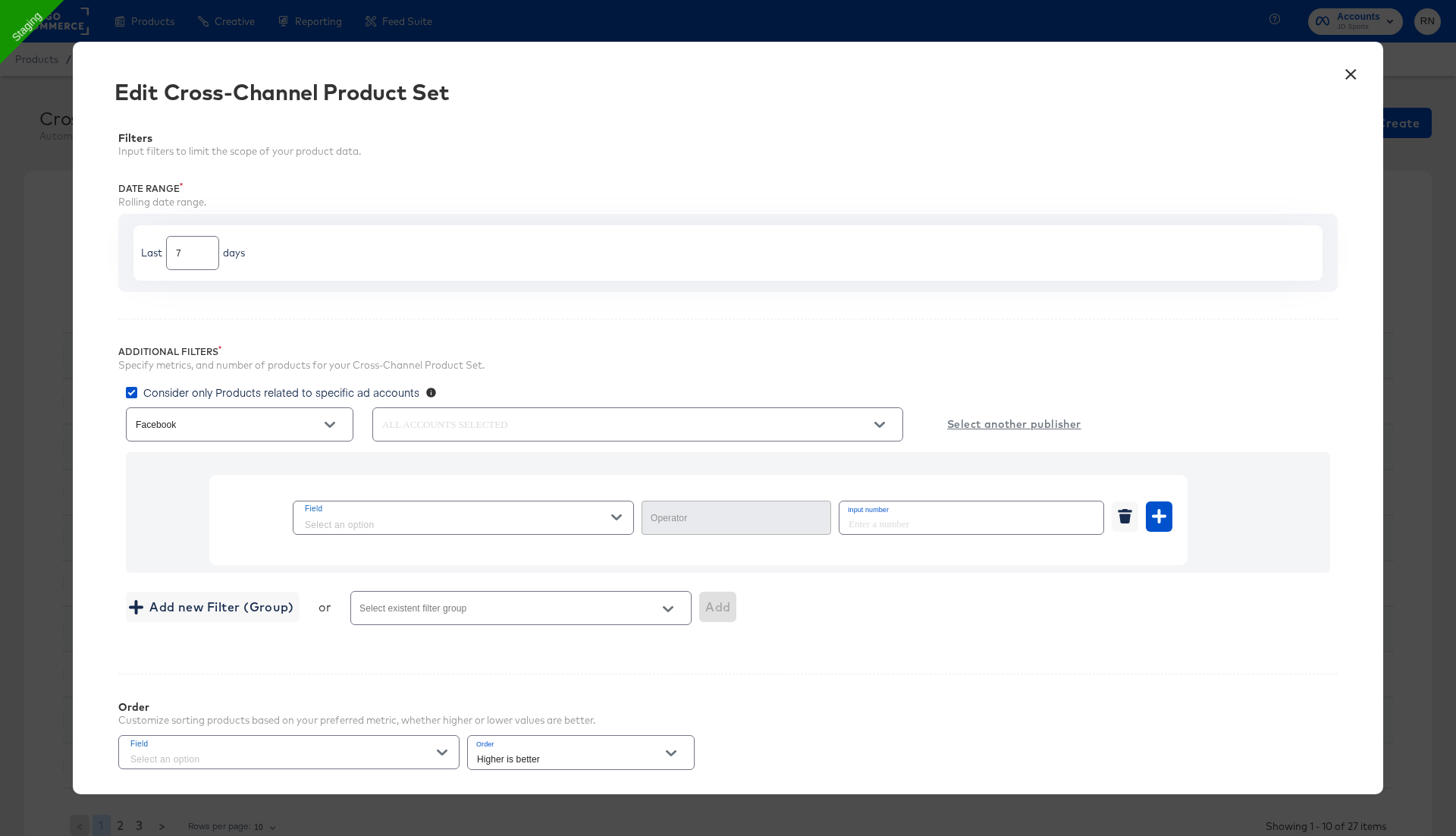
type input "In Range"
drag, startPoint x: 1155, startPoint y: 520, endPoint x: 1087, endPoint y: 534, distance: 69.4
click at [1155, 520] on icon "button" at bounding box center [1159, 516] width 15 height 15
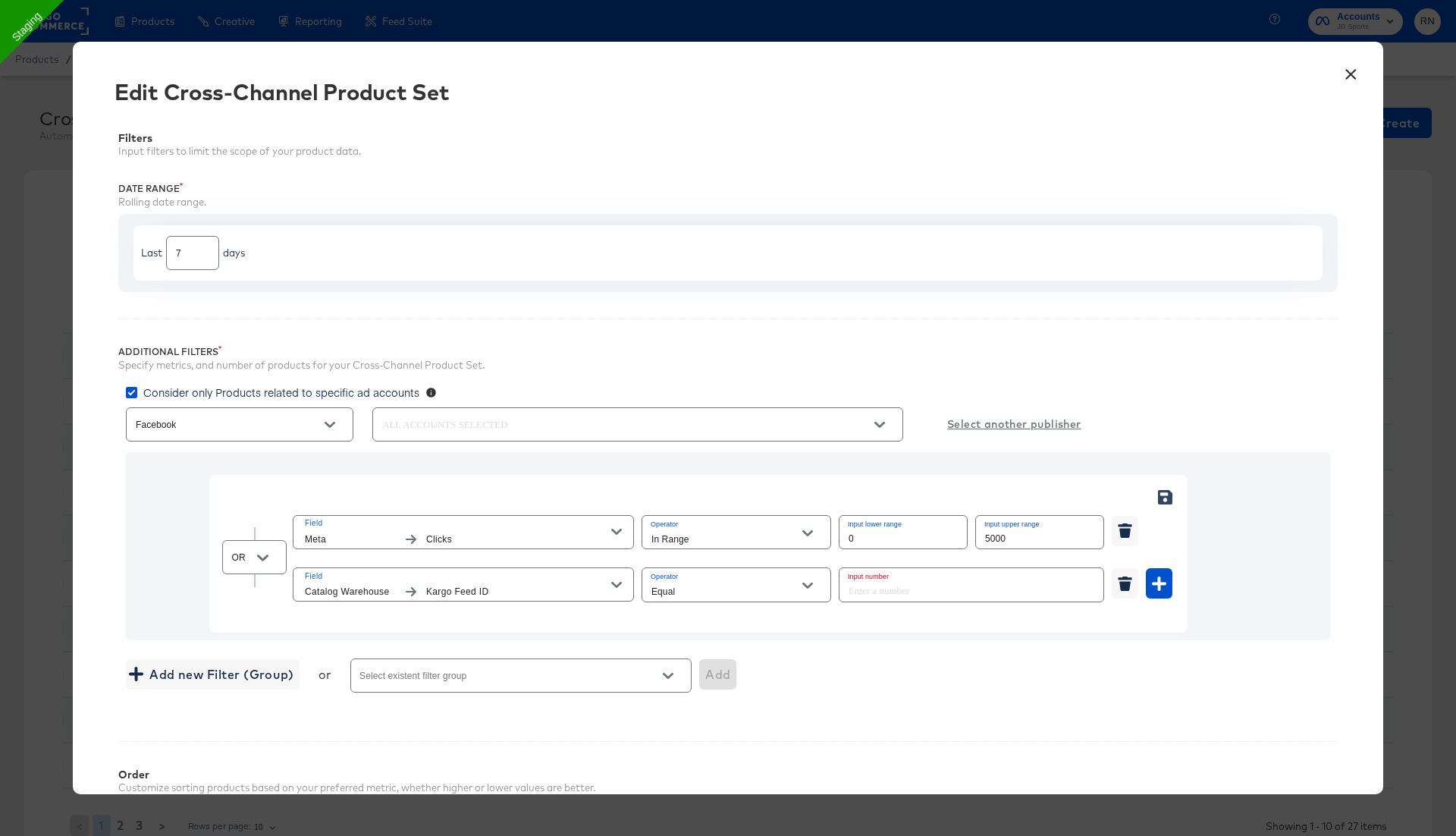
drag, startPoint x: 269, startPoint y: 560, endPoint x: 269, endPoint y: 569, distance: 9.0
click at [268, 560] on button "Open" at bounding box center [262, 557] width 22 height 22
click at [272, 593] on li "AND" at bounding box center [254, 592] width 63 height 24
type input "AND"
click at [508, 590] on span "Kargo Feed ID" at bounding box center [518, 592] width 185 height 16
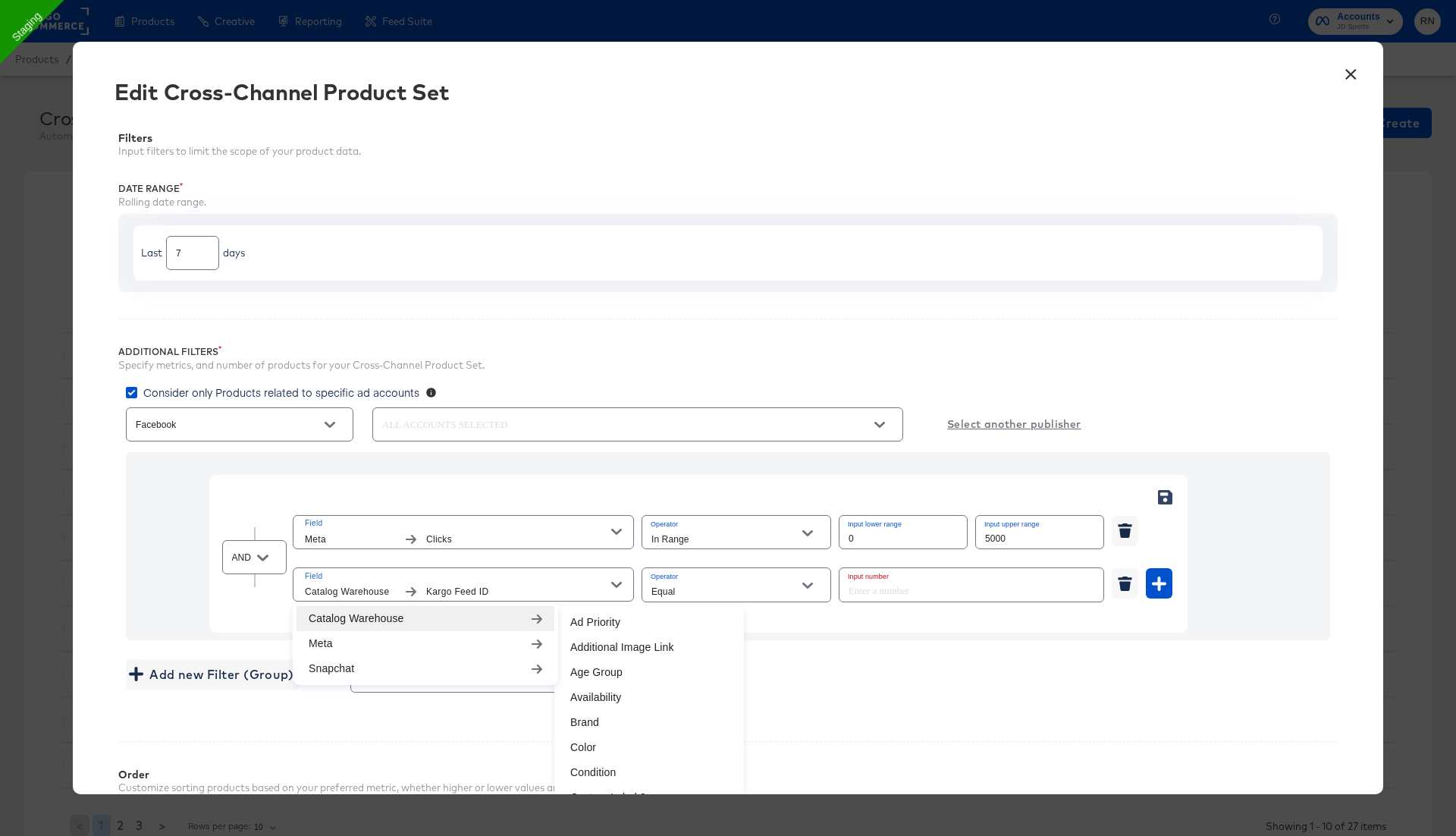
drag, startPoint x: 624, startPoint y: 712, endPoint x: 622, endPoint y: 704, distance: 8.2
click at [623, 711] on li "Brand" at bounding box center [649, 723] width 182 height 25
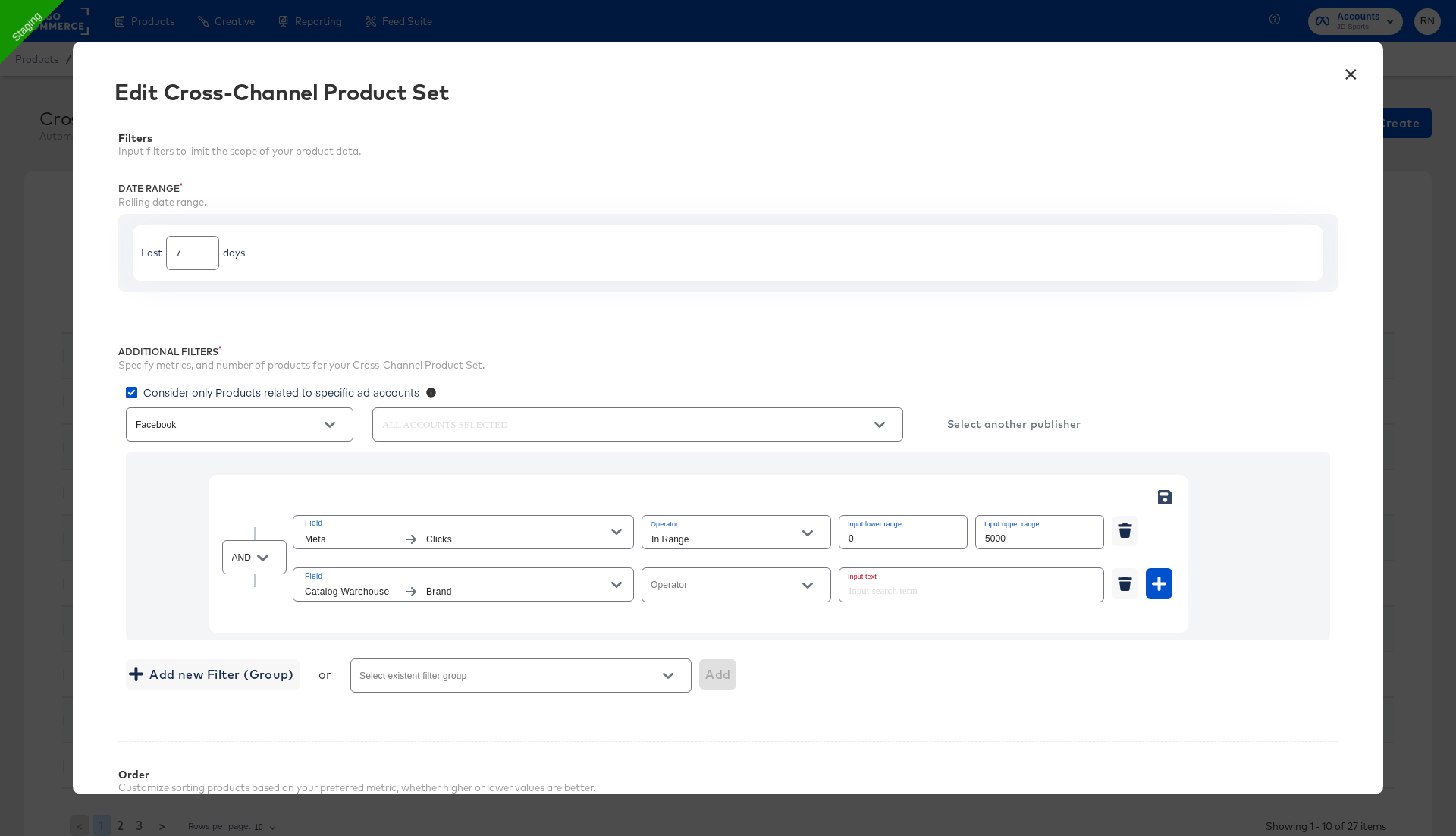
click at [681, 590] on input "Operator" at bounding box center [725, 591] width 152 height 18
click at [728, 756] on li "Not In" at bounding box center [735, 763] width 188 height 24
type input "Not In"
click at [898, 567] on div at bounding box center [972, 584] width 266 height 34
click at [915, 582] on input "Input multiple values by pressing enter" at bounding box center [950, 591] width 209 height 18
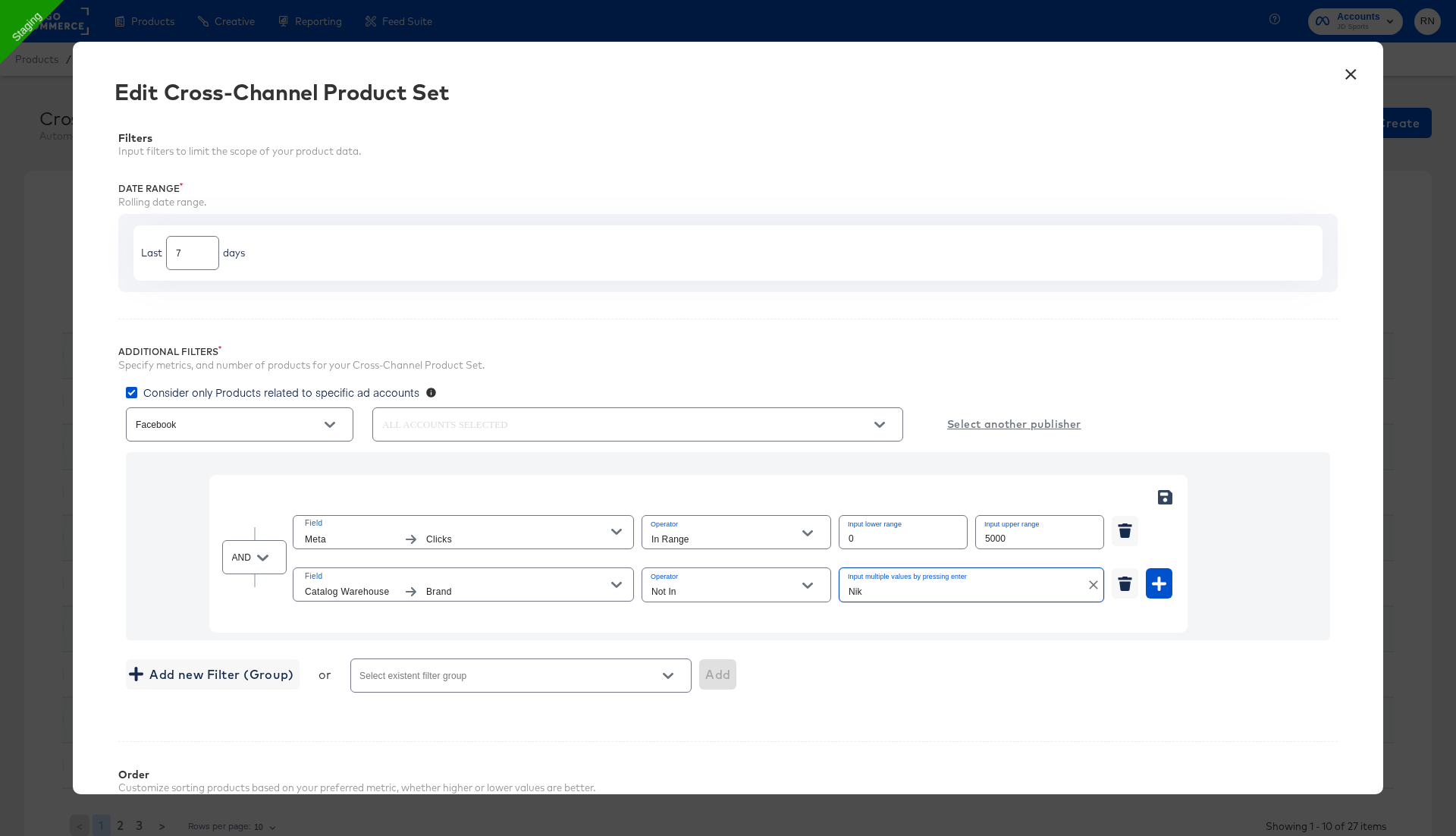
type input "Nike"
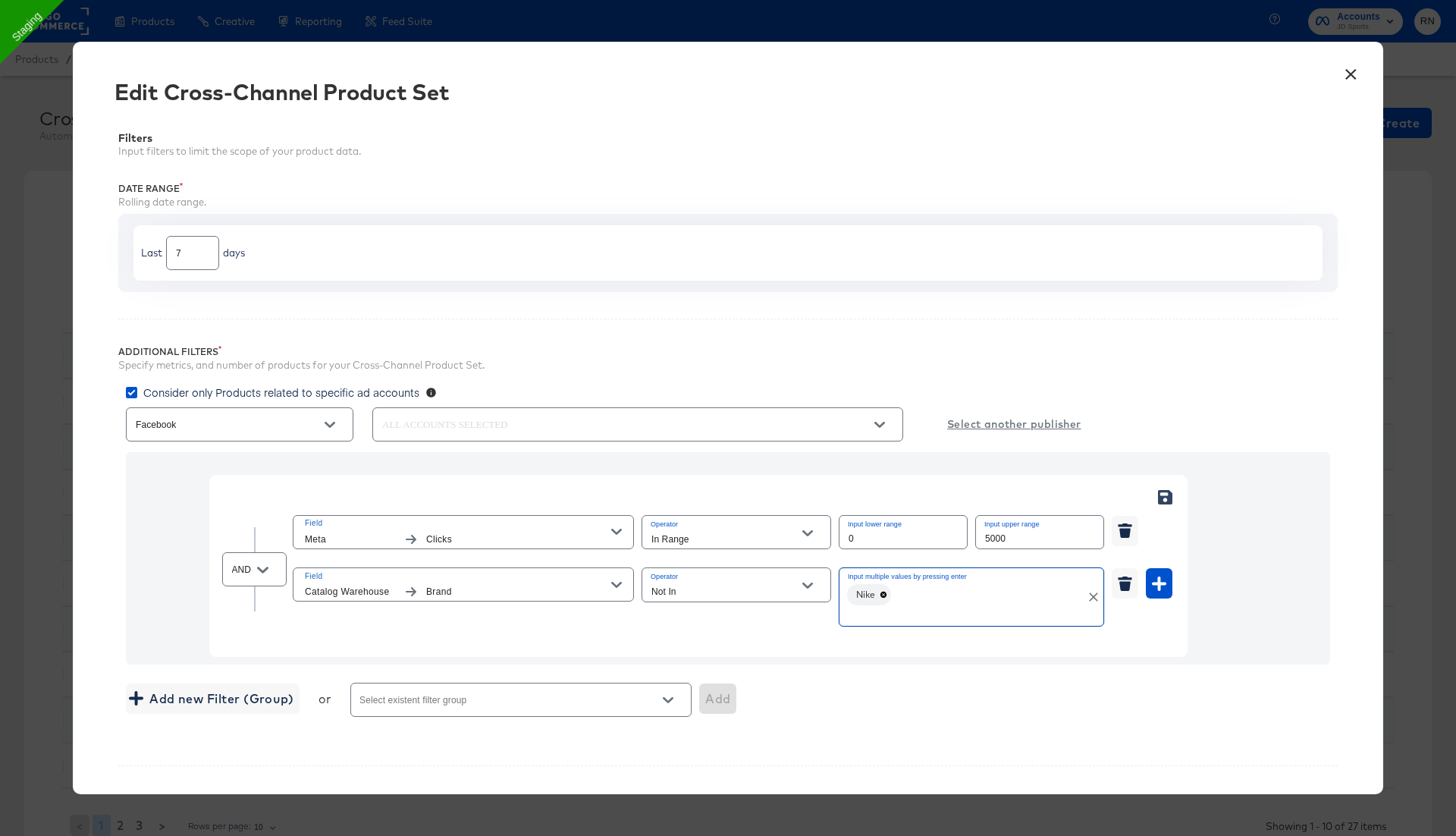
paste input "Berghaus"
type input "Berghaus"
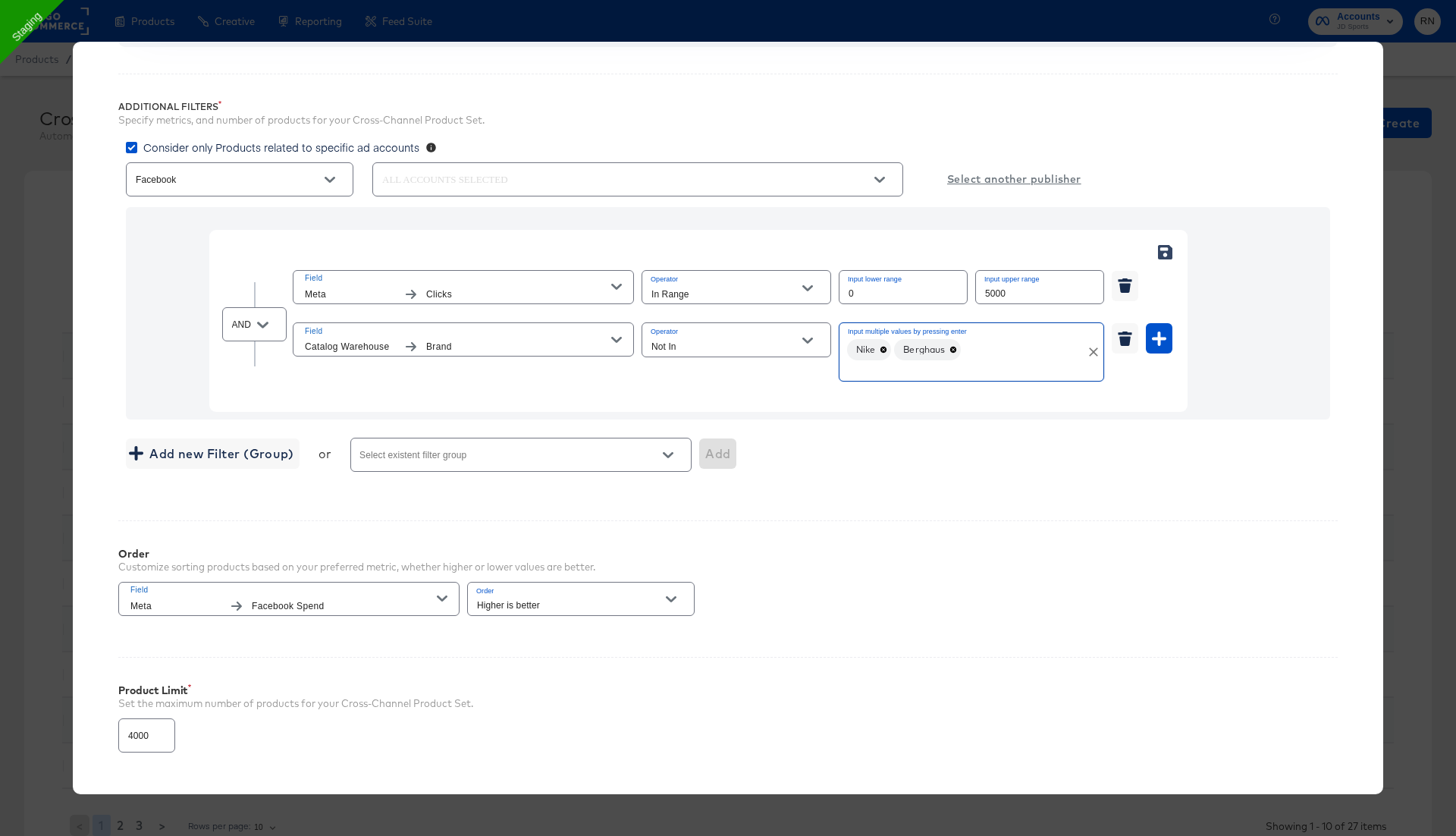
scroll to position [338, 0]
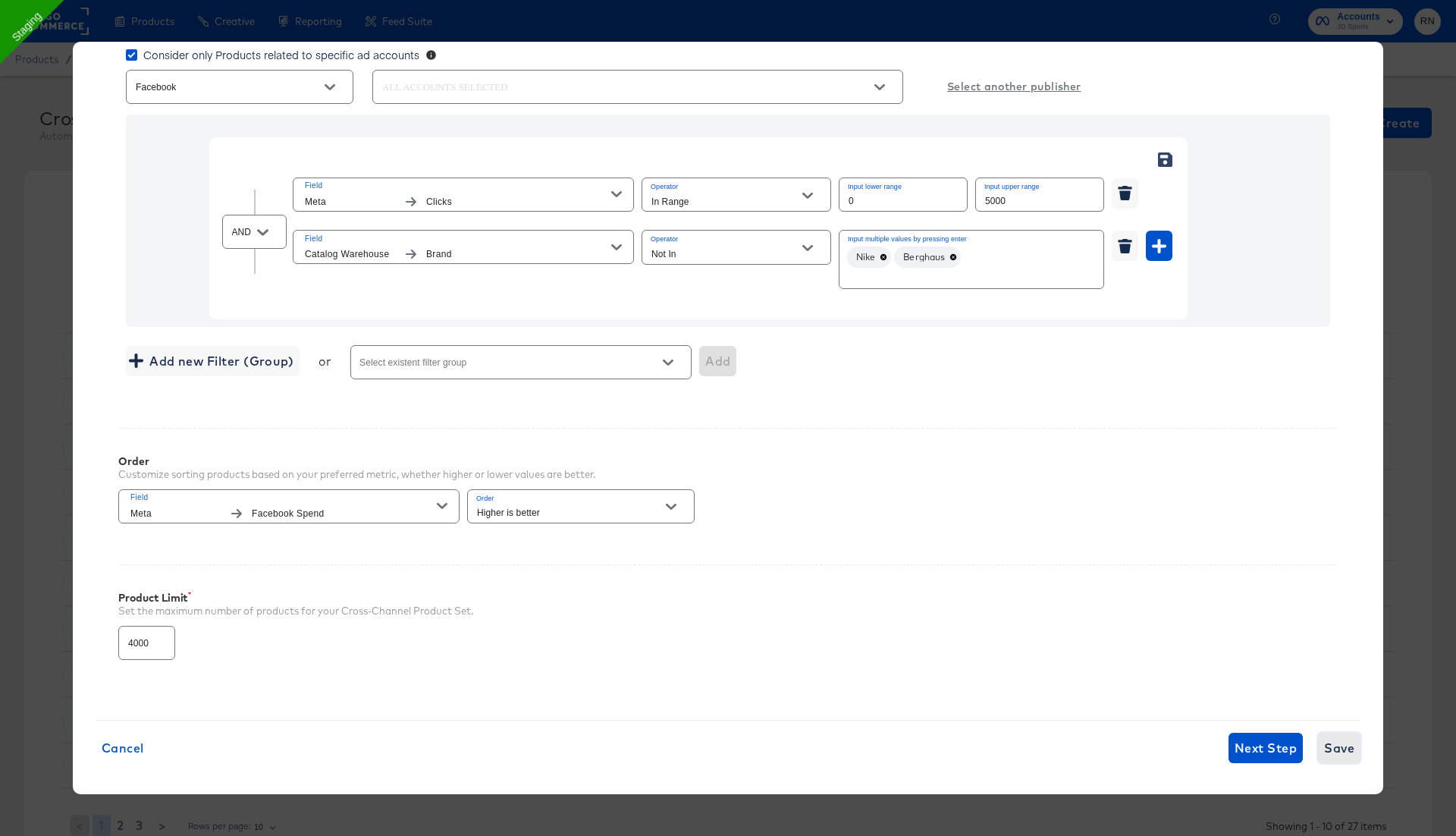
click at [1341, 739] on span "Save" at bounding box center [1339, 748] width 30 height 21
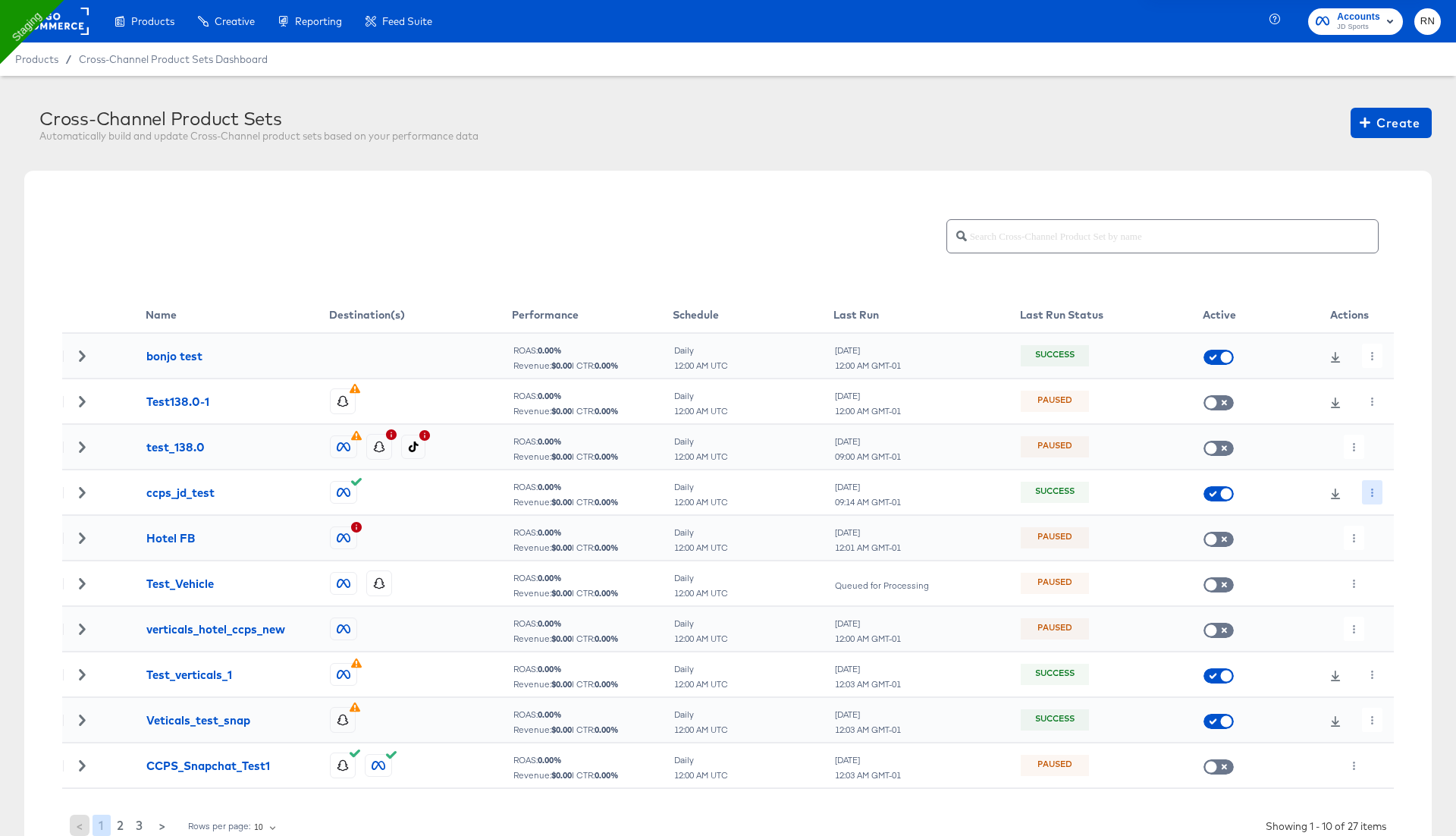
click at [1372, 493] on div "ccps_jd_test Updated Successfully" at bounding box center [1287, 391] width 311 height 754
click at [1372, 493] on icon "button" at bounding box center [1372, 492] width 9 height 9
click at [1392, 566] on li "Run Now" at bounding box center [1399, 572] width 81 height 25
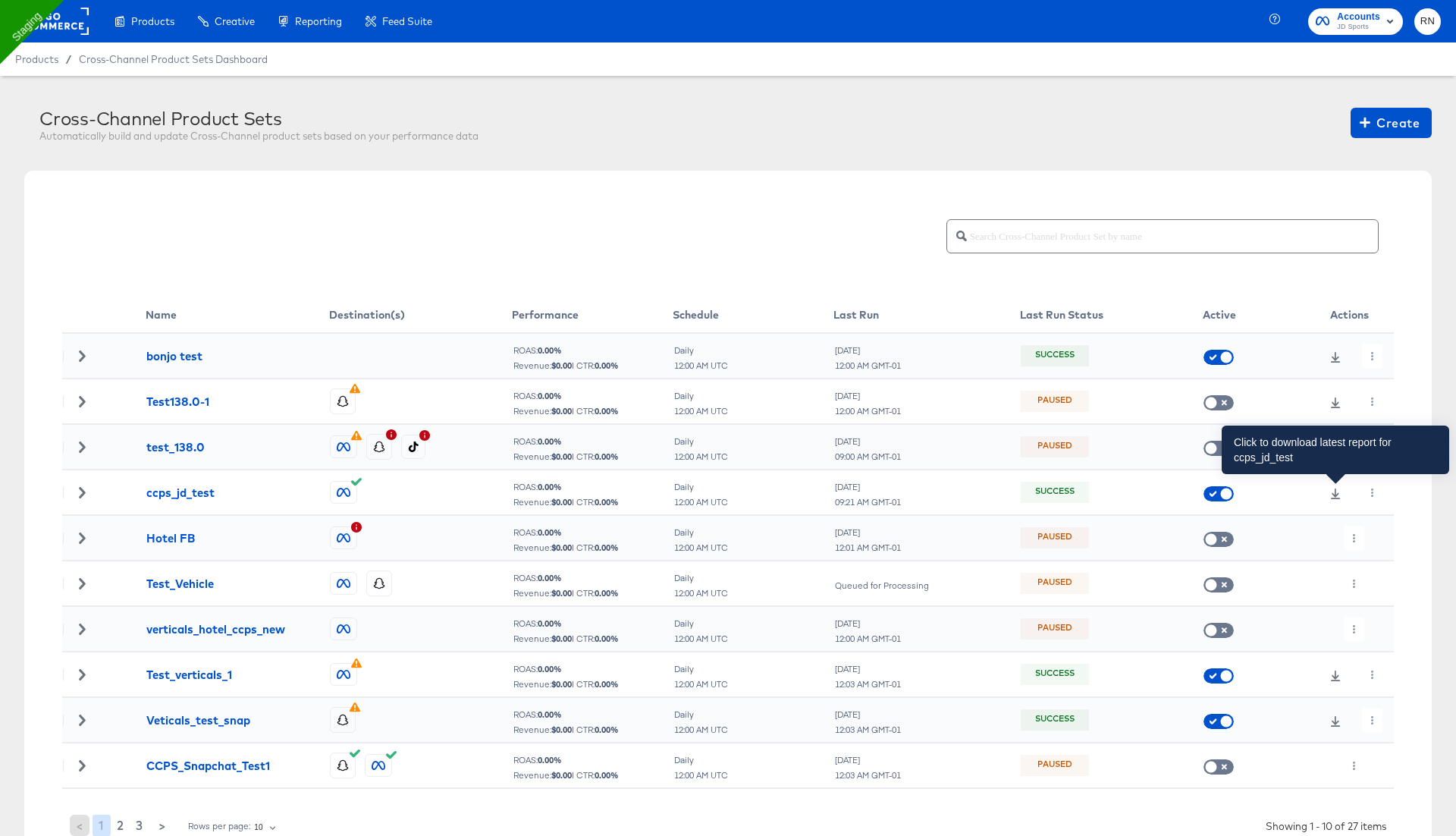
click at [1336, 498] on div at bounding box center [1335, 492] width 22 height 15
click at [1334, 491] on icon at bounding box center [1335, 493] width 11 height 11
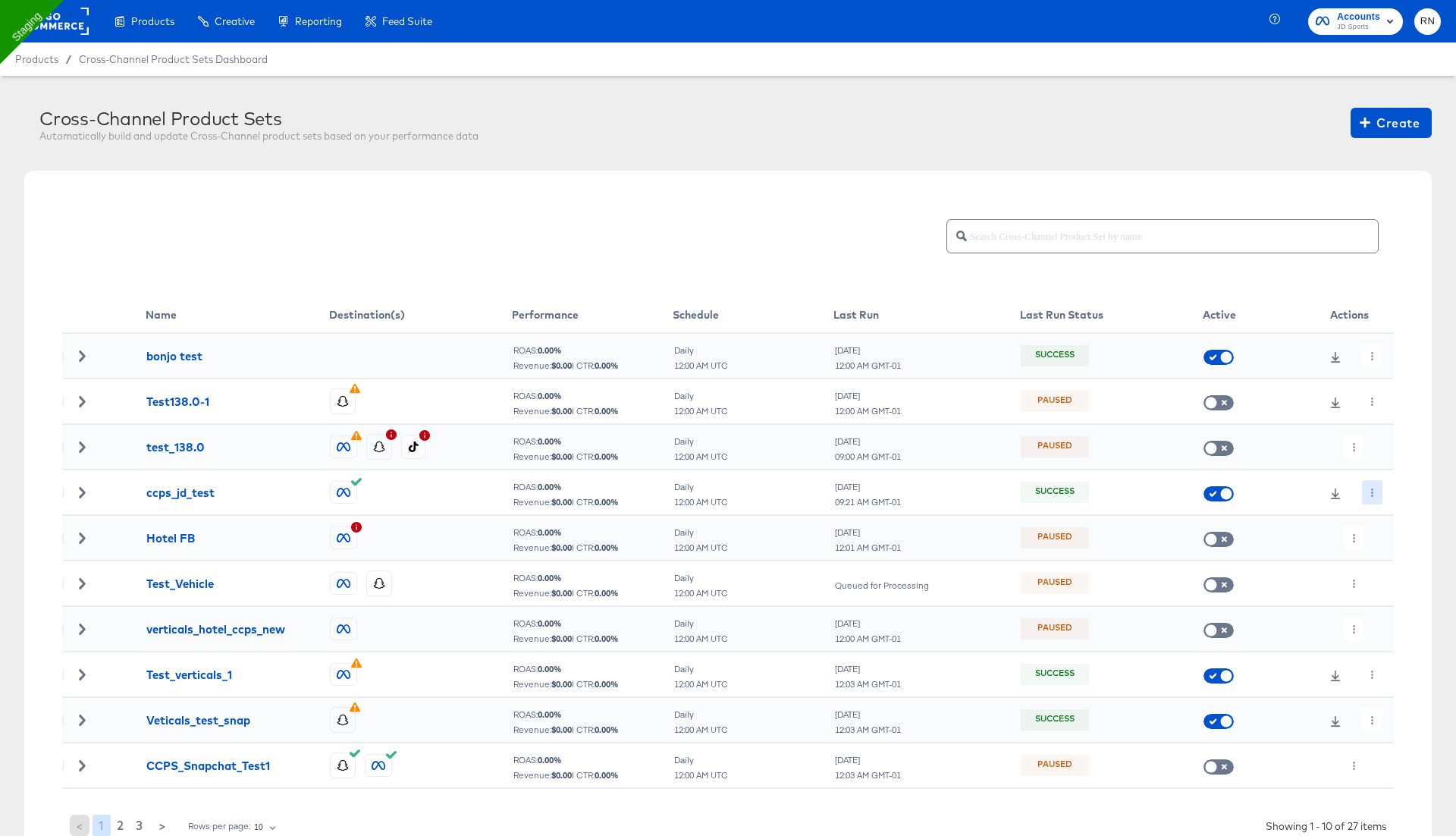
click at [1375, 494] on icon "button" at bounding box center [1372, 492] width 9 height 9
click at [1384, 514] on li "Edit" at bounding box center [1399, 522] width 81 height 25
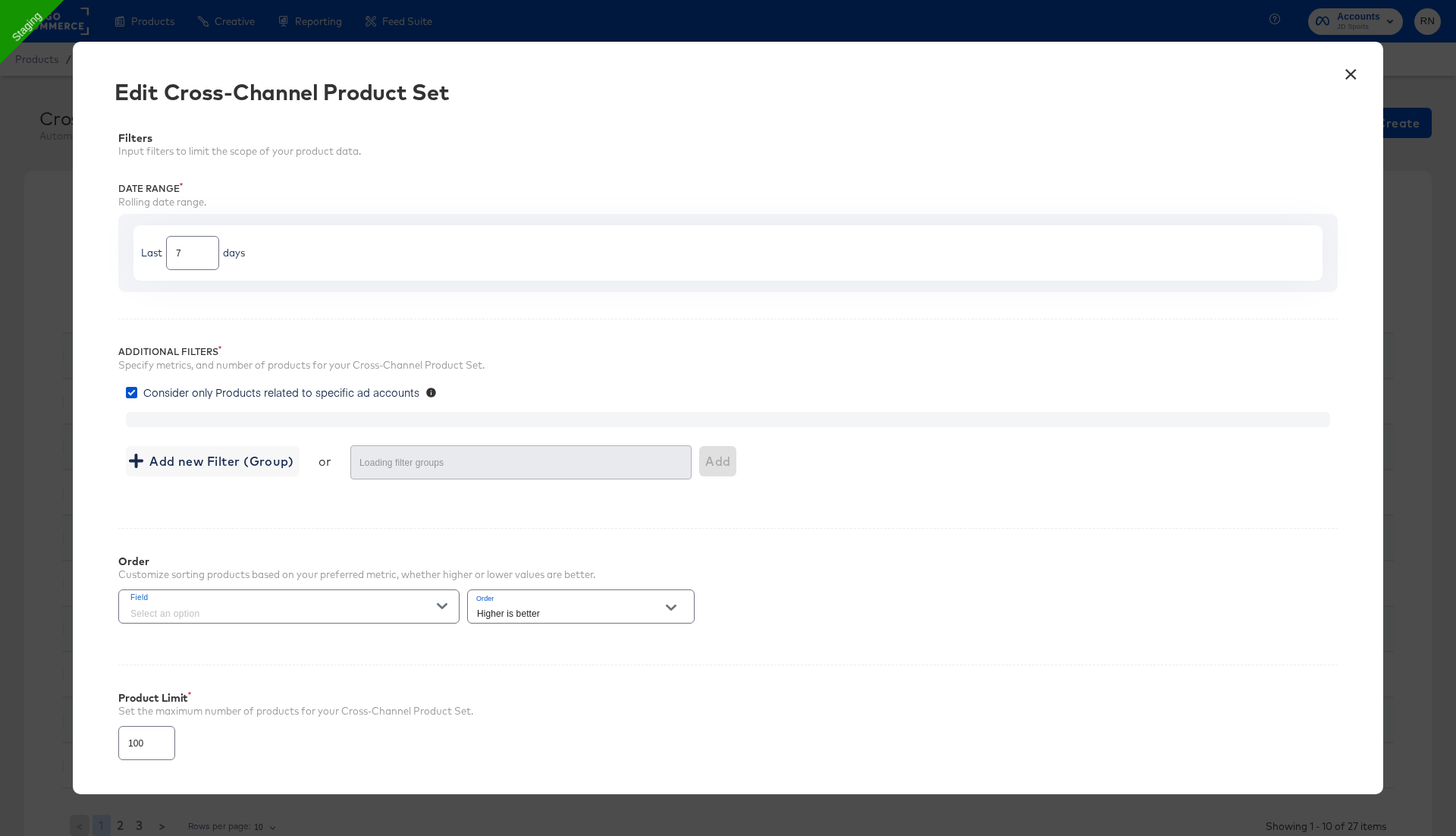
type input "4000"
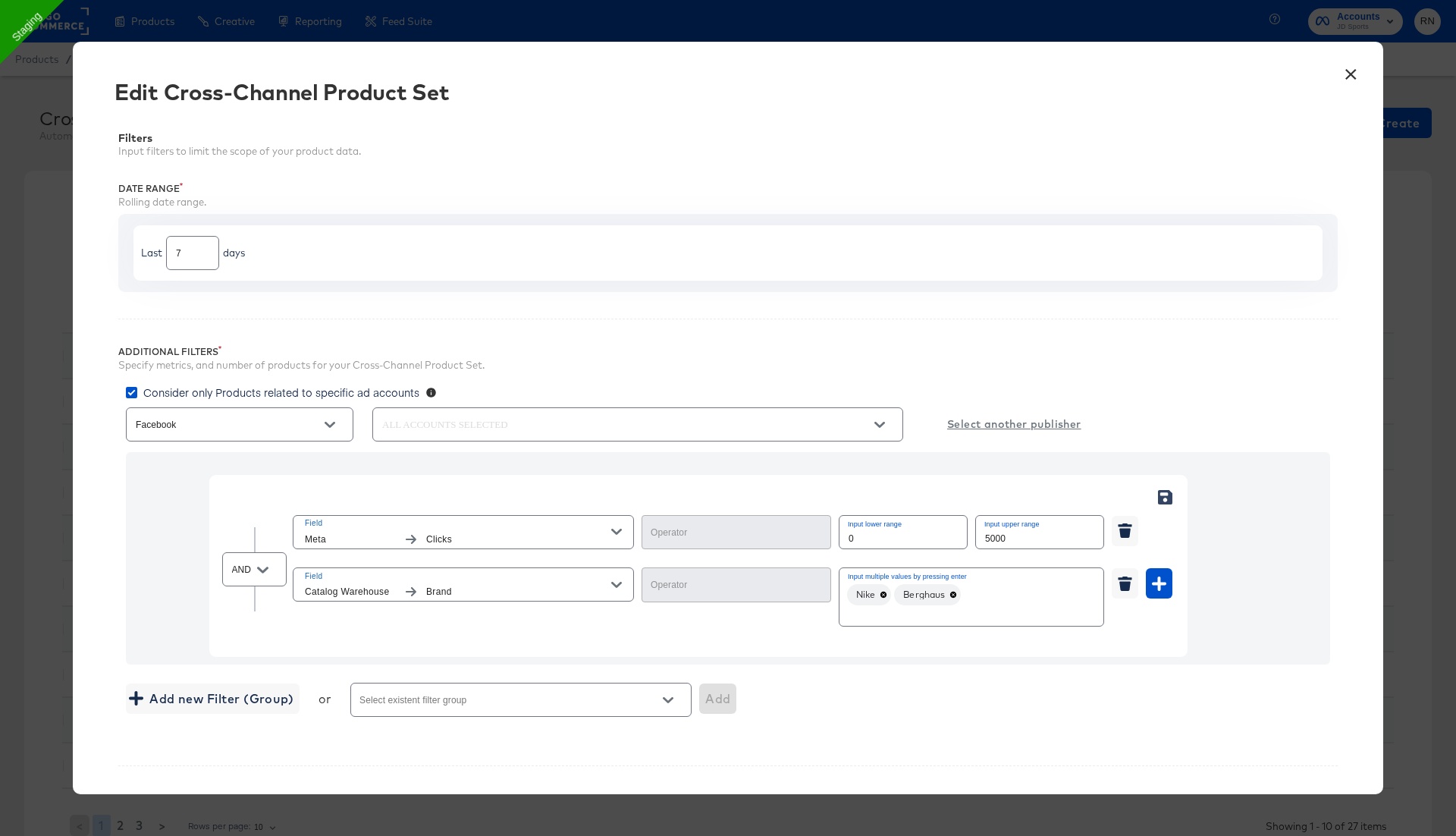
type input "In Range"
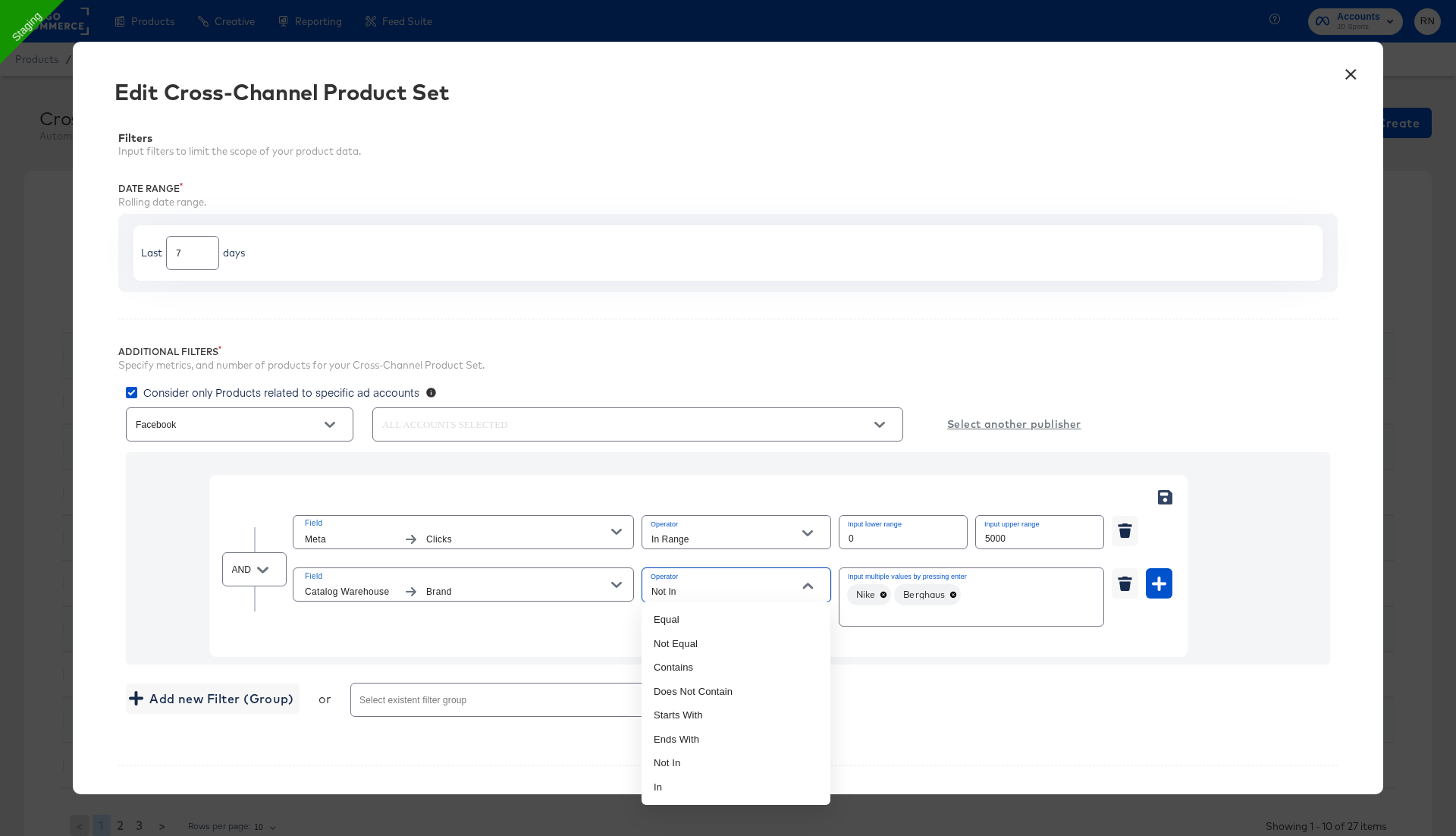
click at [714, 586] on input "Not In" at bounding box center [725, 591] width 152 height 18
click at [723, 778] on li "In" at bounding box center [735, 787] width 188 height 24
type input "In"
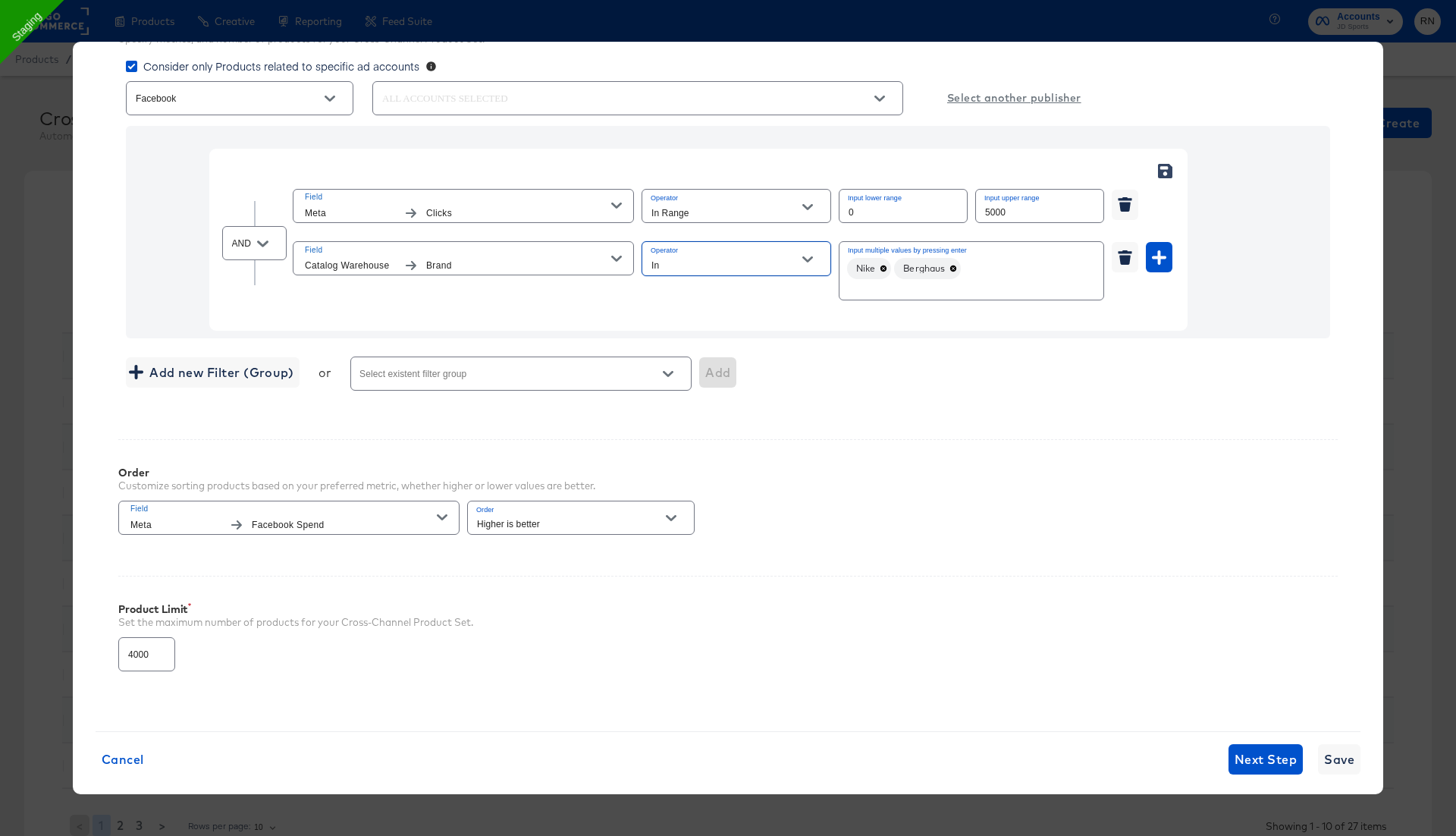
scroll to position [329, 0]
click at [1343, 749] on span "Save" at bounding box center [1339, 756] width 30 height 21
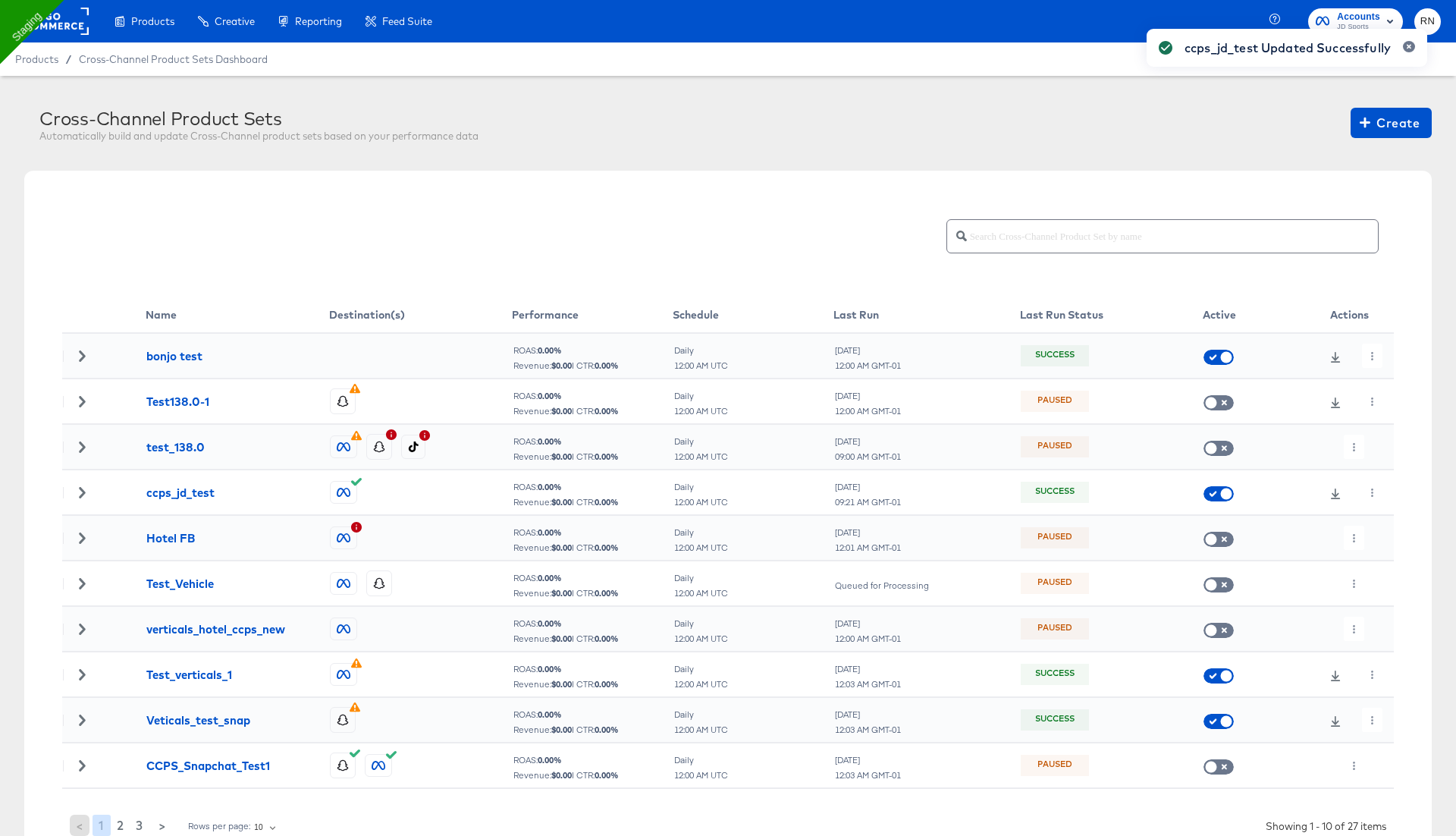
click at [1370, 496] on div "ccps_jd_test Updated Successfully" at bounding box center [1287, 391] width 311 height 754
click at [1373, 490] on icon "button" at bounding box center [1372, 492] width 9 height 9
click at [1404, 574] on li "Run Now" at bounding box center [1399, 572] width 81 height 25
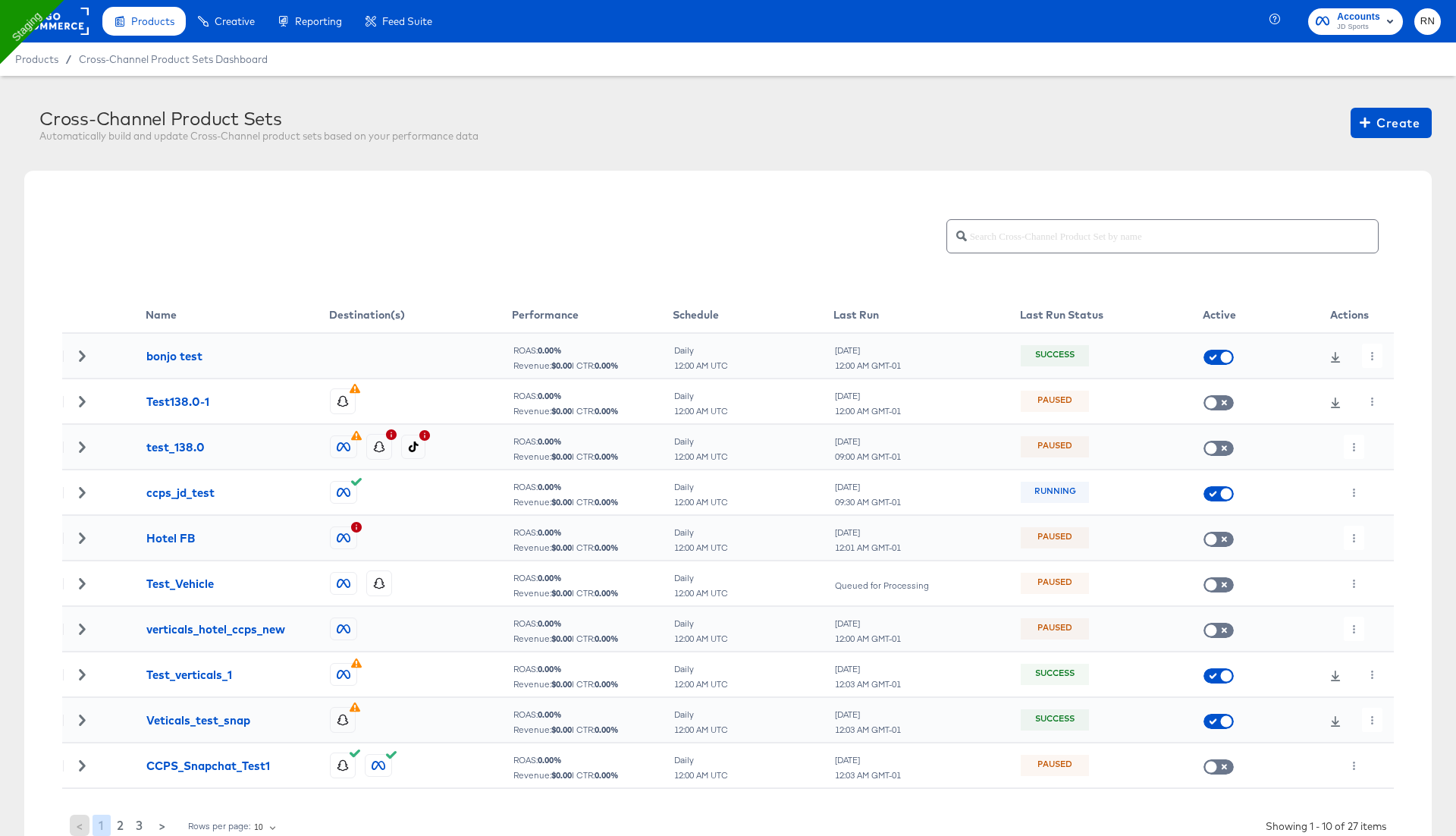
scroll to position [4, 0]
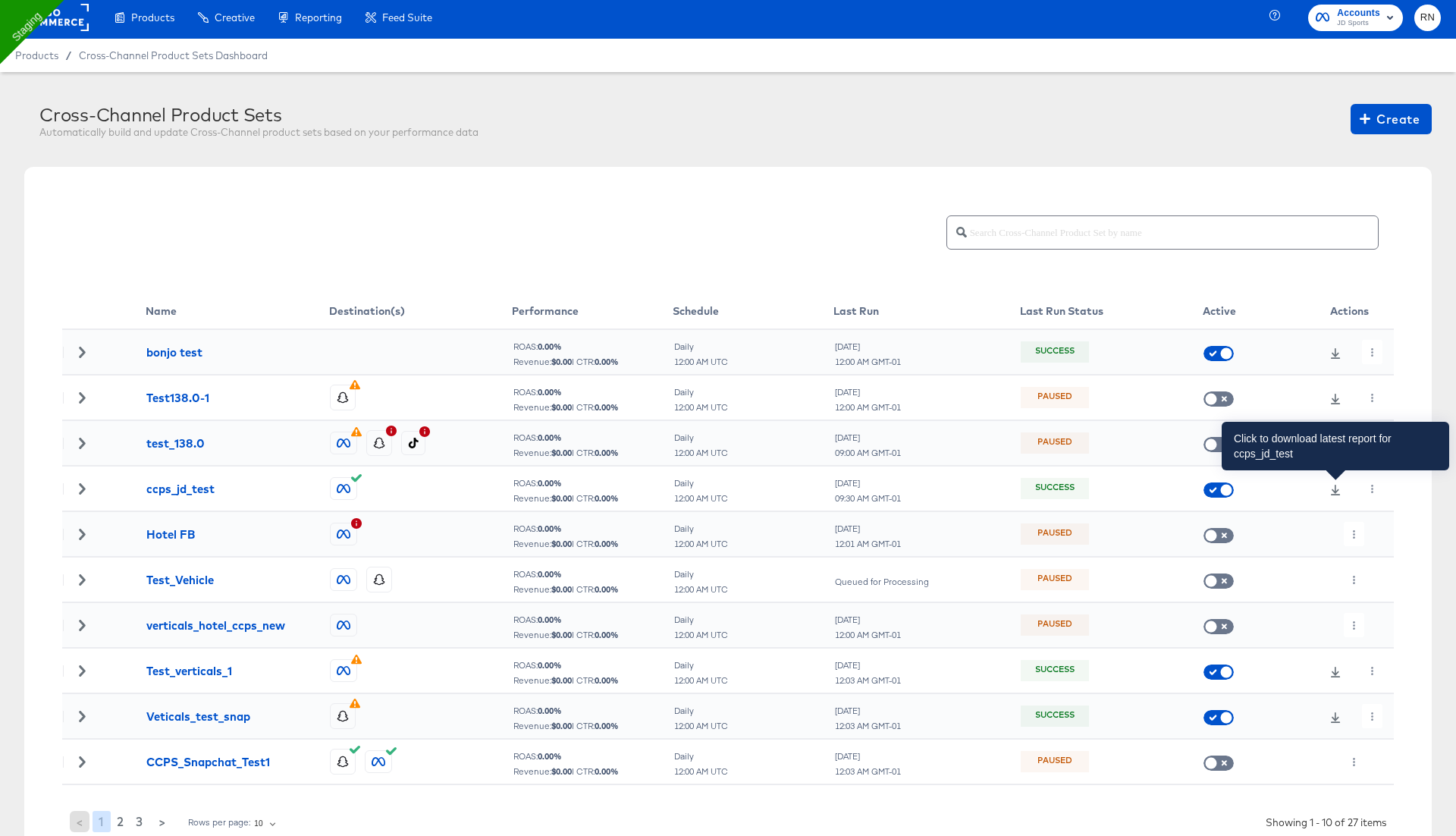
click at [1339, 484] on icon at bounding box center [1335, 489] width 11 height 11
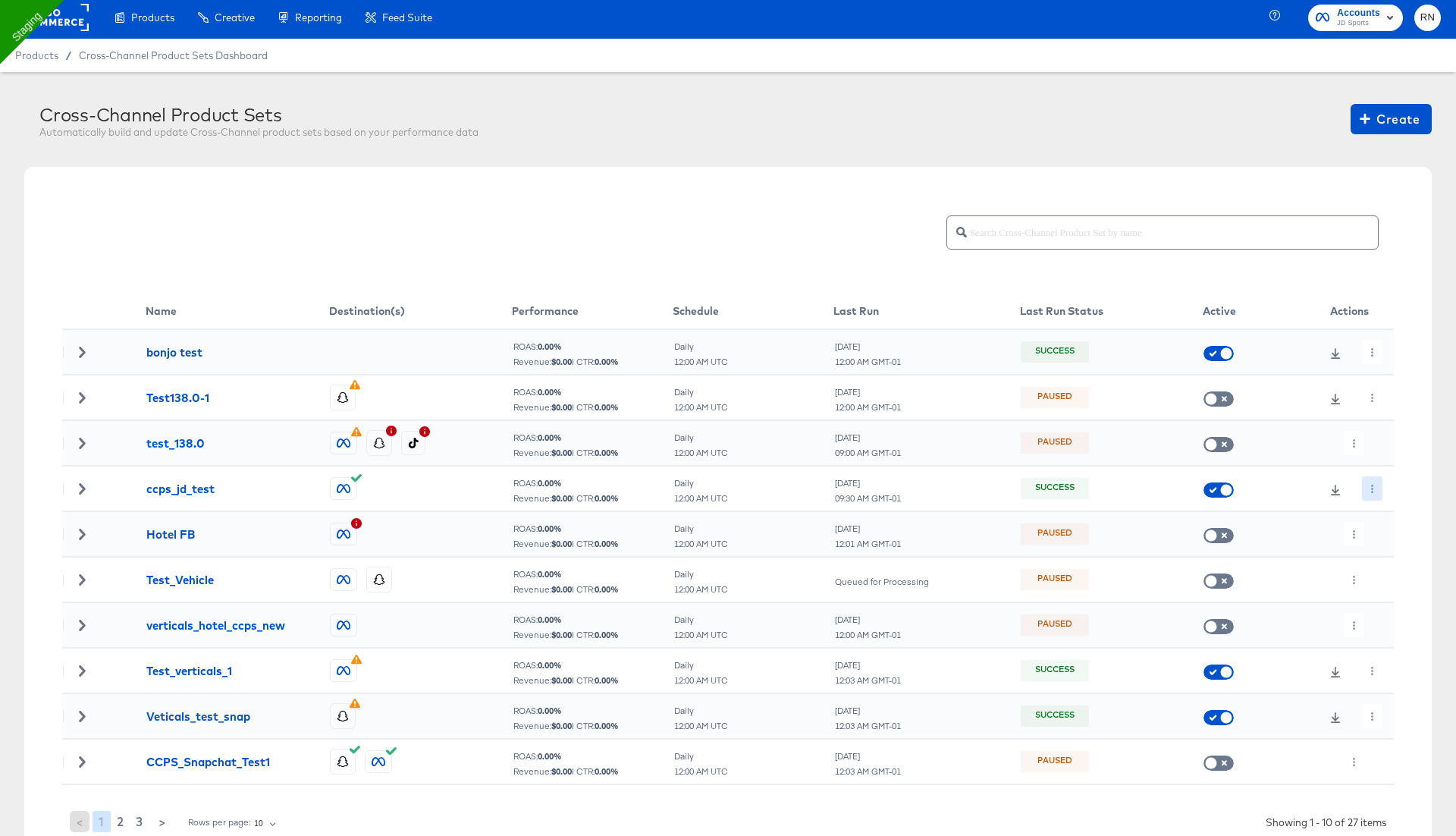
click at [1373, 486] on icon "button" at bounding box center [1372, 488] width 9 height 9
click at [1391, 523] on li "Edit" at bounding box center [1399, 519] width 81 height 25
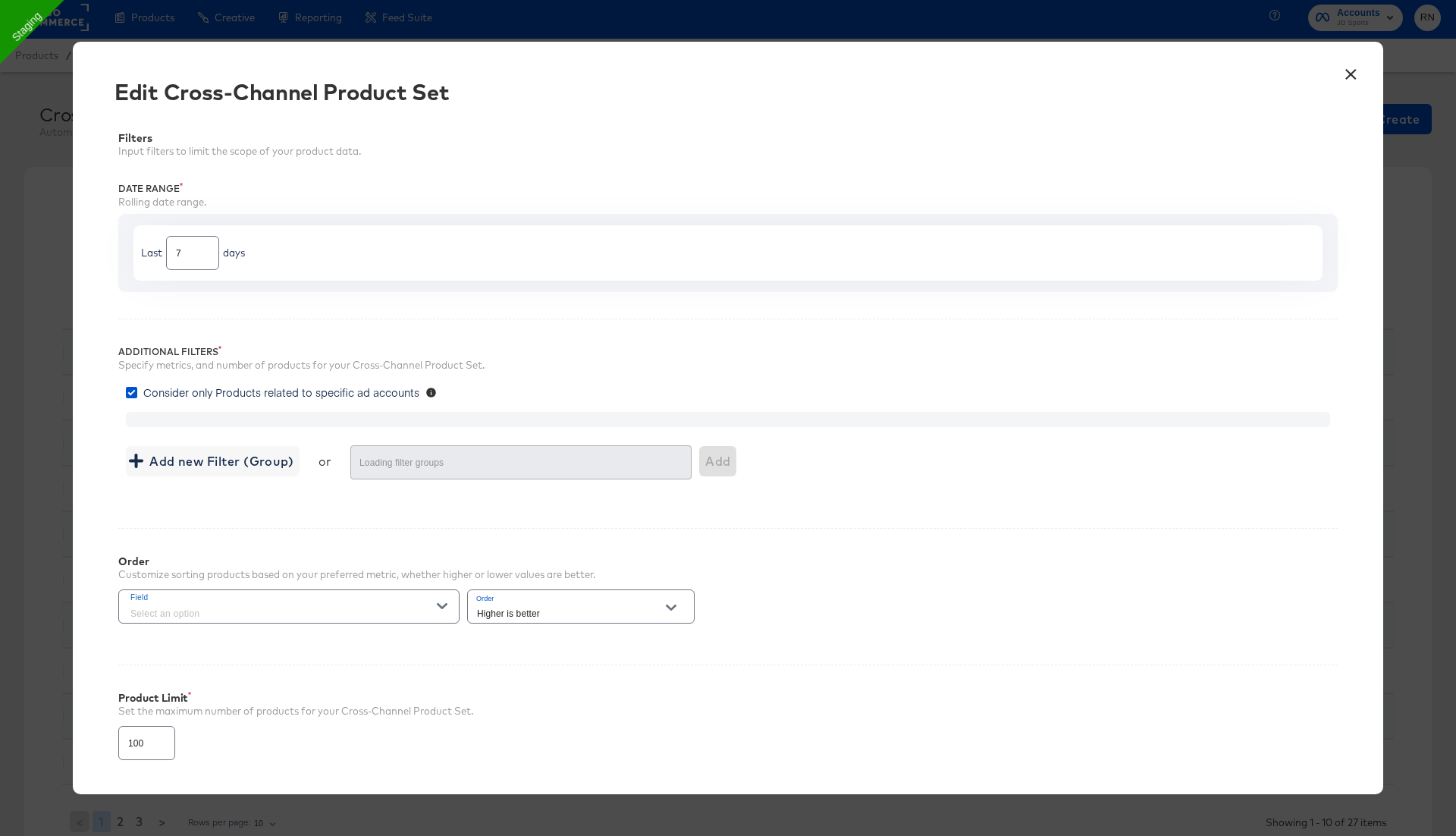
type input "4000"
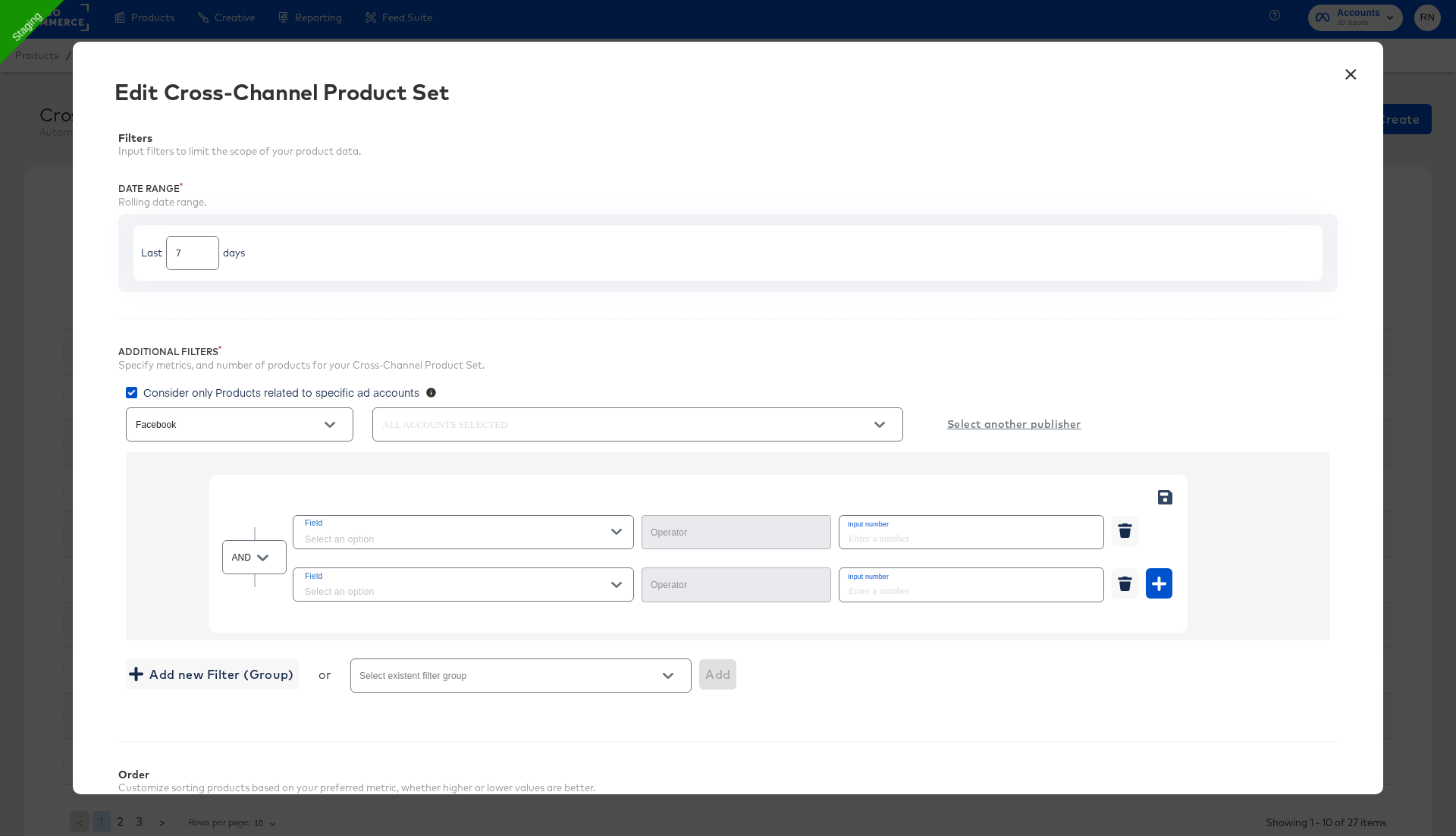
type input "In Range"
type input "In"
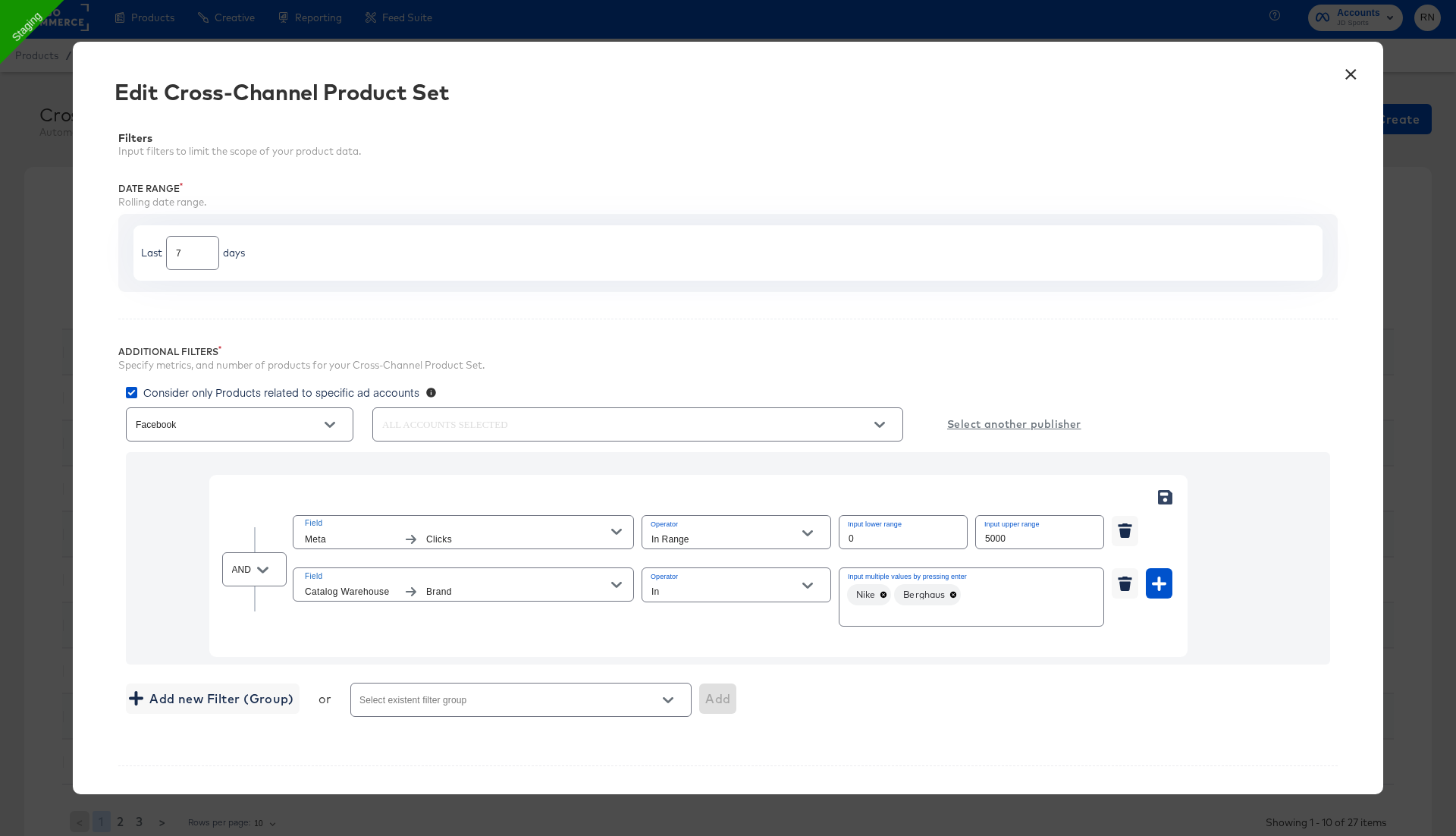
click at [711, 527] on div "In Range" at bounding box center [736, 531] width 189 height 34
click at [720, 537] on input "In Range" at bounding box center [725, 539] width 152 height 18
click at [723, 734] on li "Not In Range" at bounding box center [735, 735] width 188 height 24
type input "Not In Range"
click at [997, 535] on input "5000" at bounding box center [1040, 531] width 127 height 32
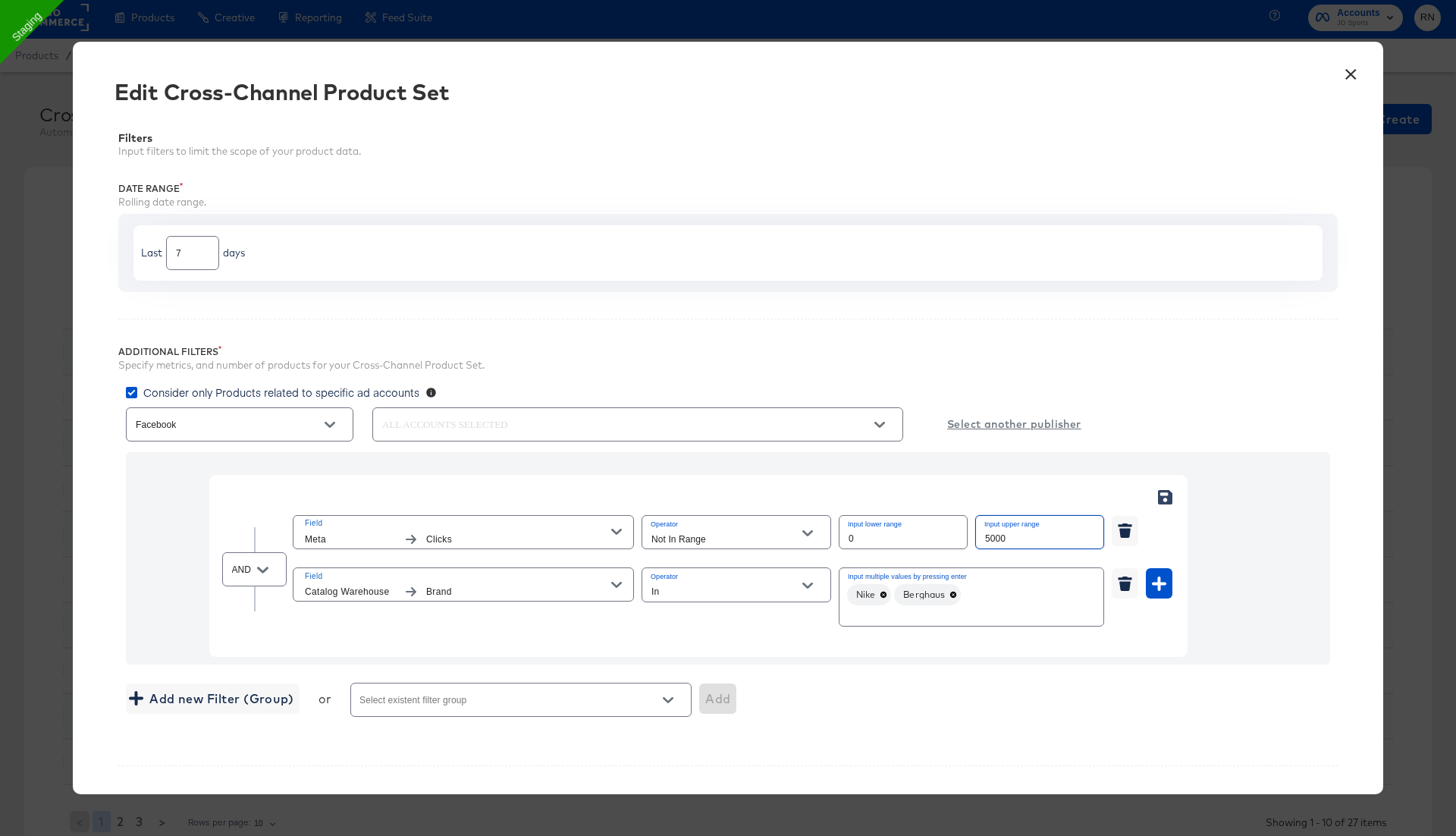
click at [997, 535] on input "5000" at bounding box center [1040, 531] width 127 height 32
type input "2000"
click at [920, 309] on div "Filters Input filters to limit the scope of your product data. Date Range Rolli…" at bounding box center [728, 572] width 1265 height 926
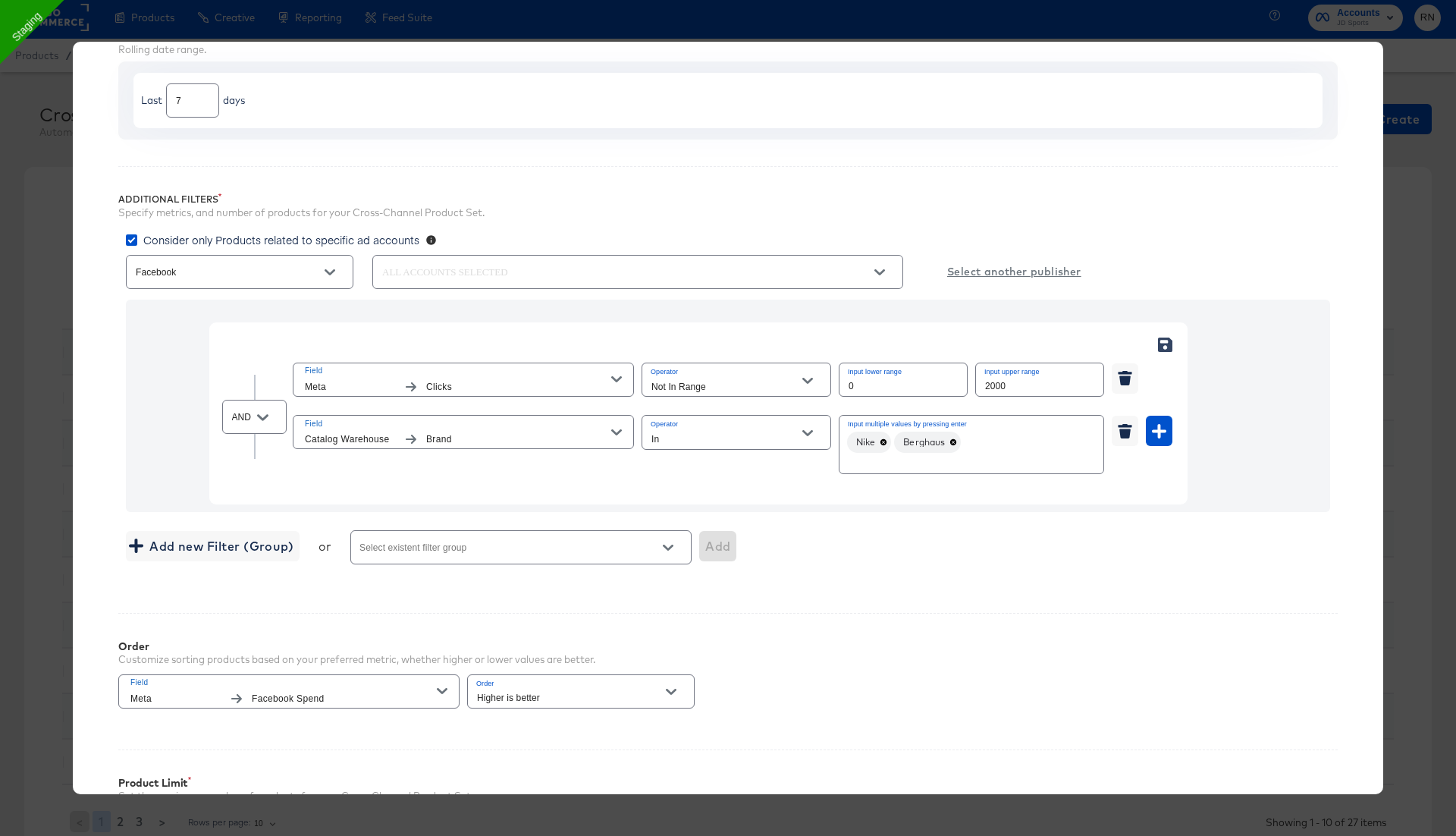
scroll to position [338, 0]
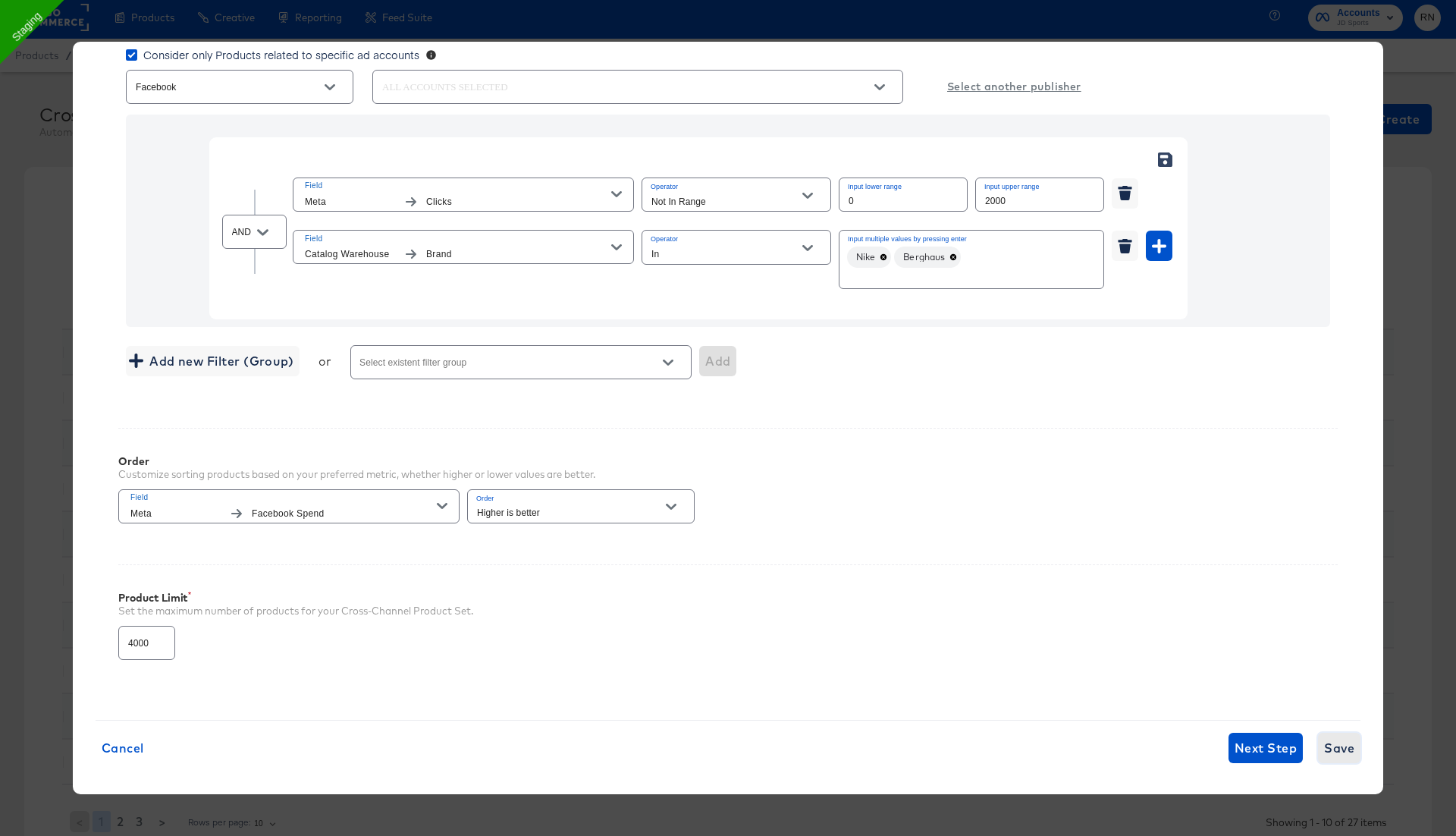
click at [1346, 745] on span "Save" at bounding box center [1339, 748] width 30 height 21
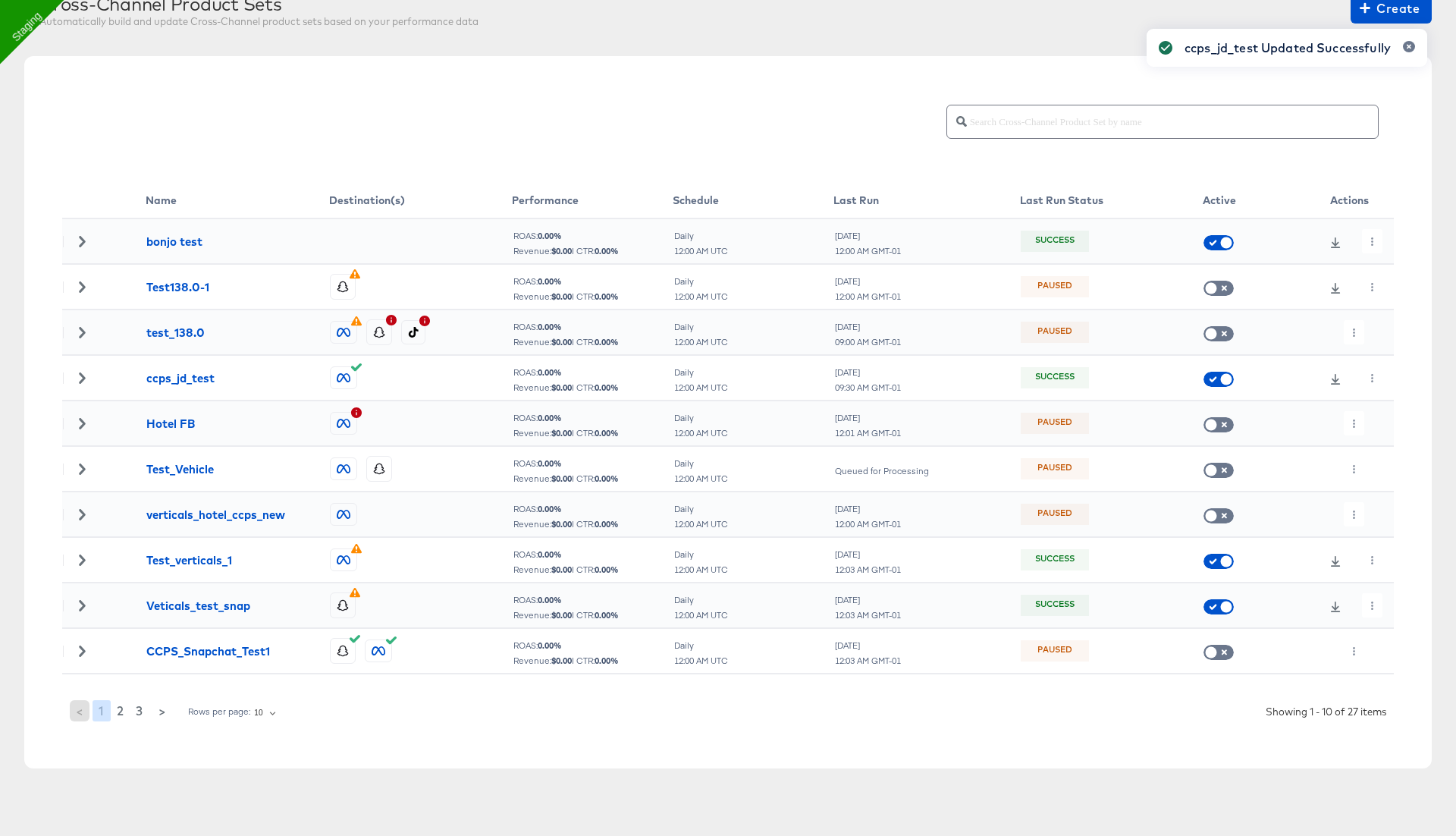
scroll to position [0, 0]
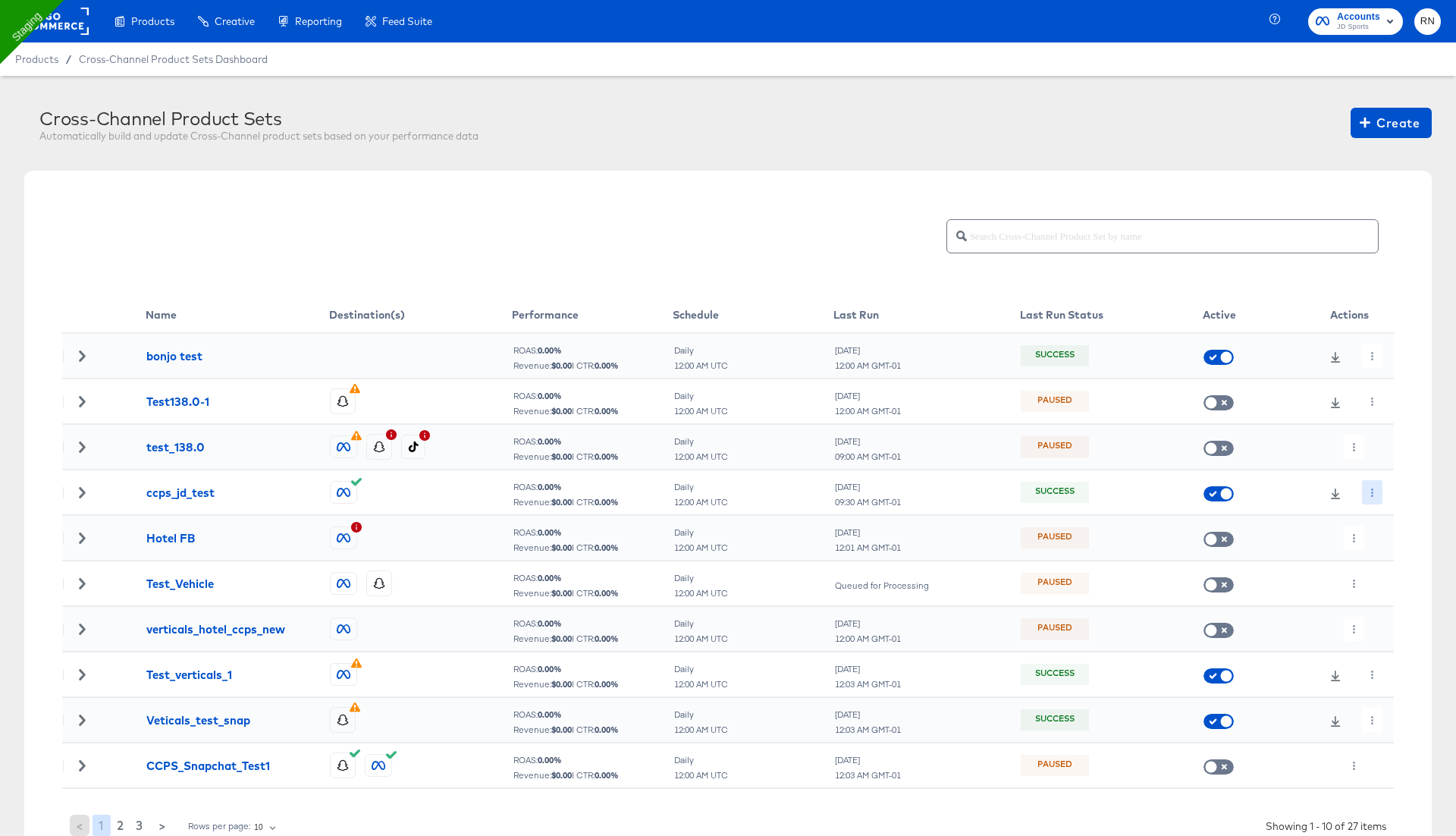
click at [1373, 491] on icon "button" at bounding box center [1372, 492] width 9 height 9
click at [1399, 569] on li "Run Now" at bounding box center [1399, 572] width 81 height 25
click at [1353, 494] on icon "button" at bounding box center [1353, 492] width 9 height 9
click at [1377, 528] on li "Edit" at bounding box center [1384, 522] width 81 height 25
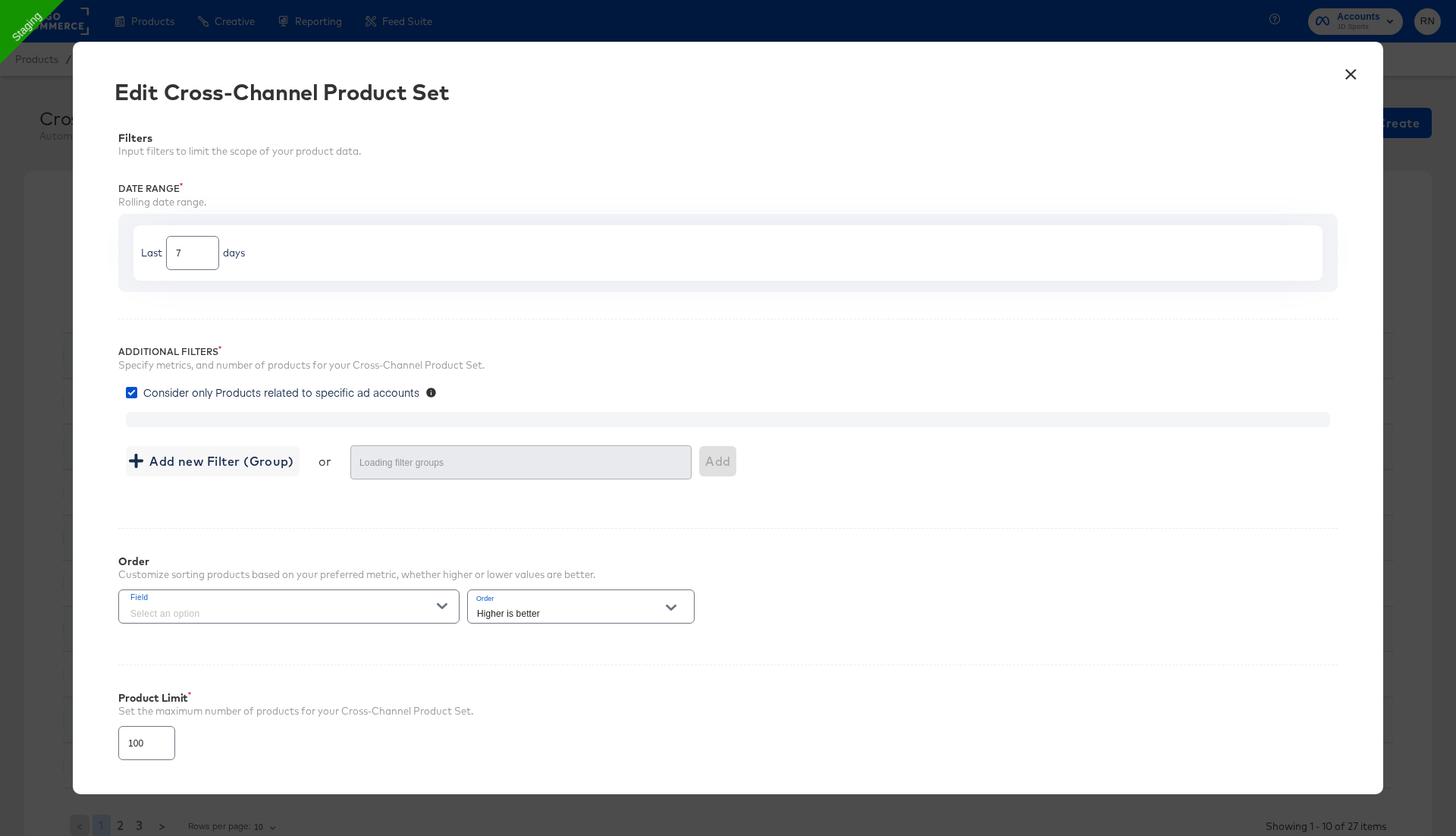
type input "4000"
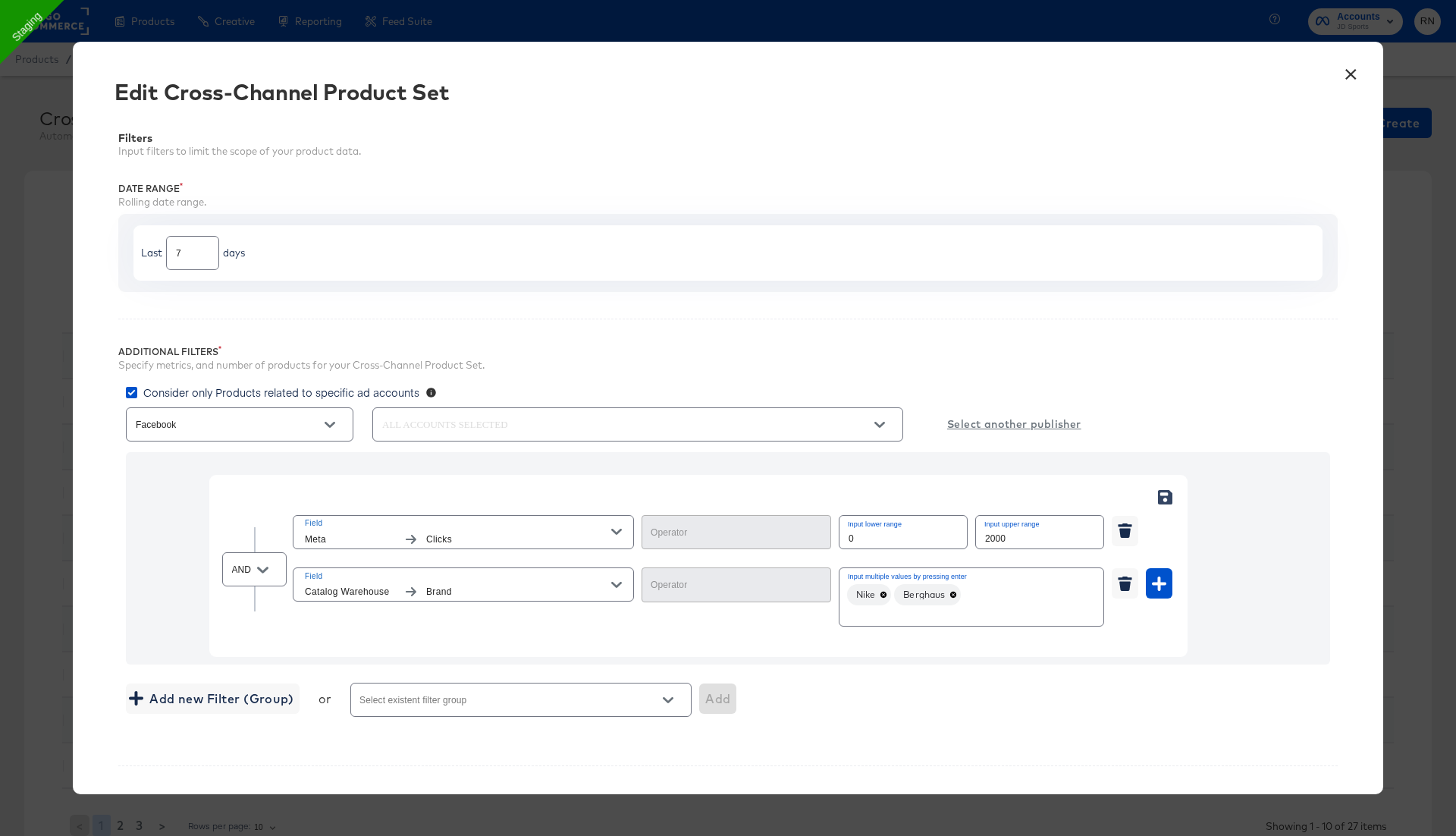
type input "Not In Range"
type input "In"
click at [994, 543] on input "2000" at bounding box center [1040, 531] width 127 height 32
click at [990, 533] on input "2000" at bounding box center [1040, 531] width 127 height 32
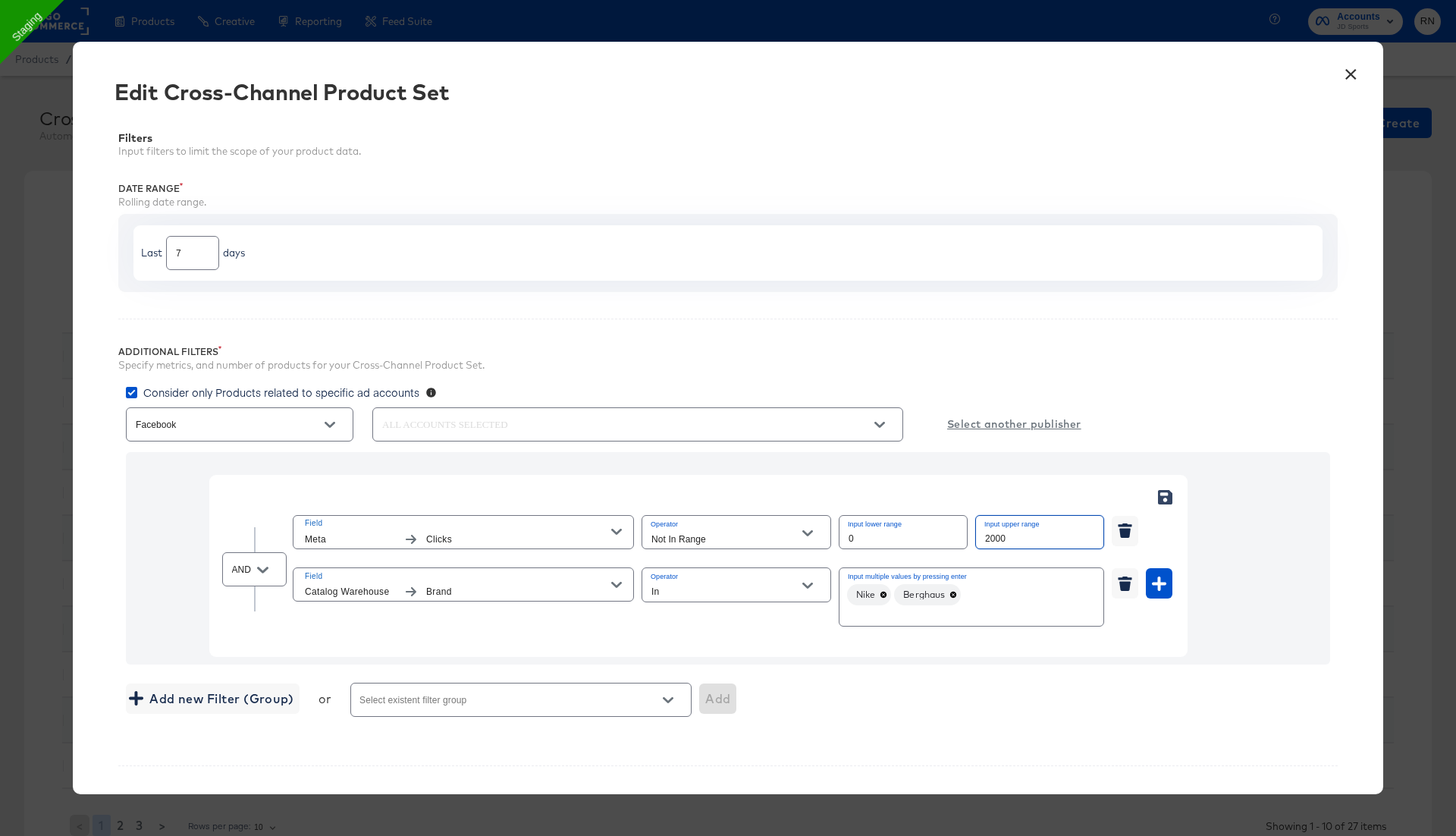
click at [990, 533] on input "2000" at bounding box center [1040, 531] width 127 height 32
click at [789, 524] on div "Not In Range" at bounding box center [736, 531] width 189 height 34
click at [793, 533] on div at bounding box center [808, 532] width 32 height 22
click at [803, 528] on icon "Open" at bounding box center [808, 533] width 11 height 11
click at [717, 711] on li "In Range" at bounding box center [735, 711] width 188 height 24
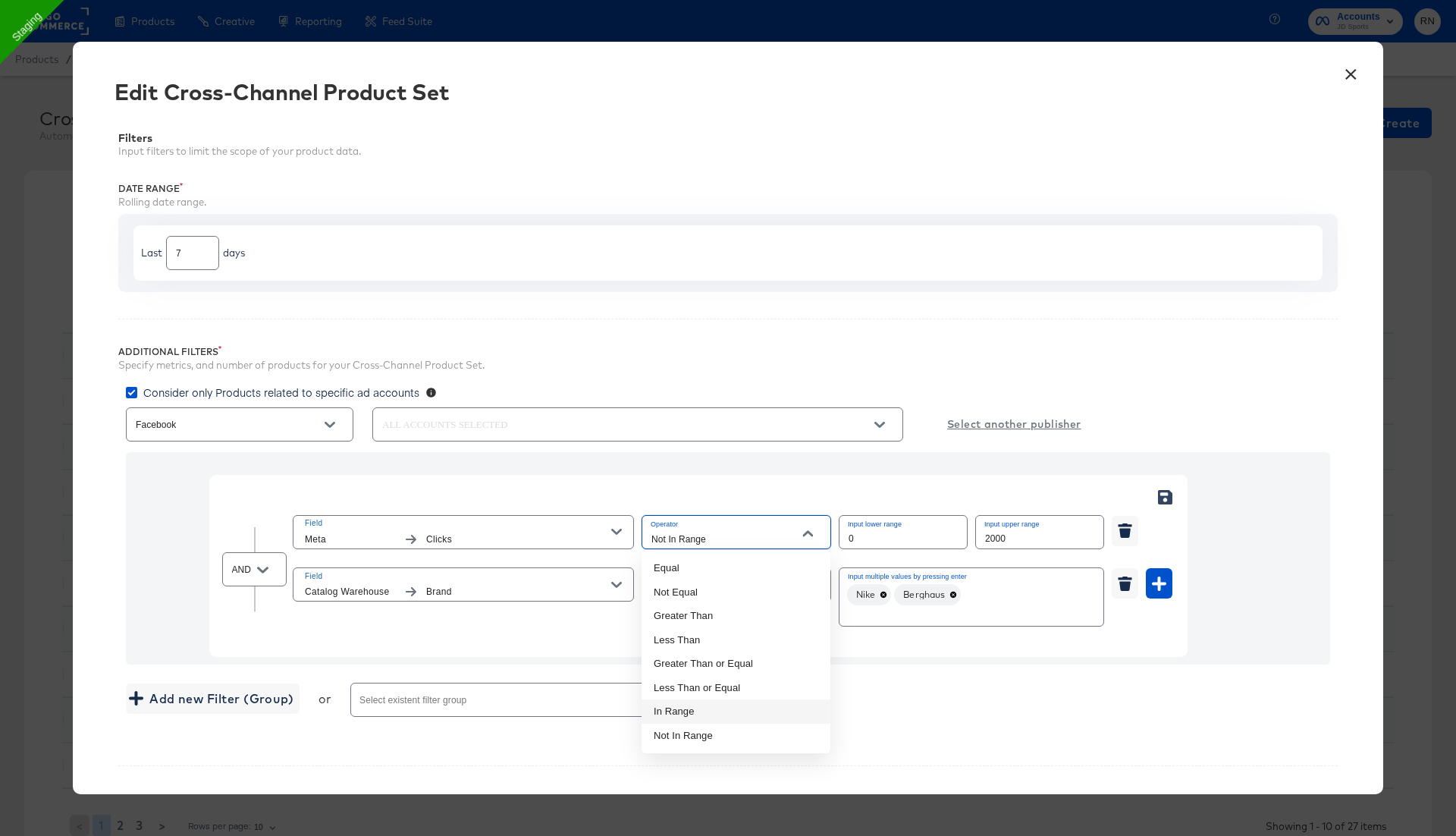
type input "In Range"
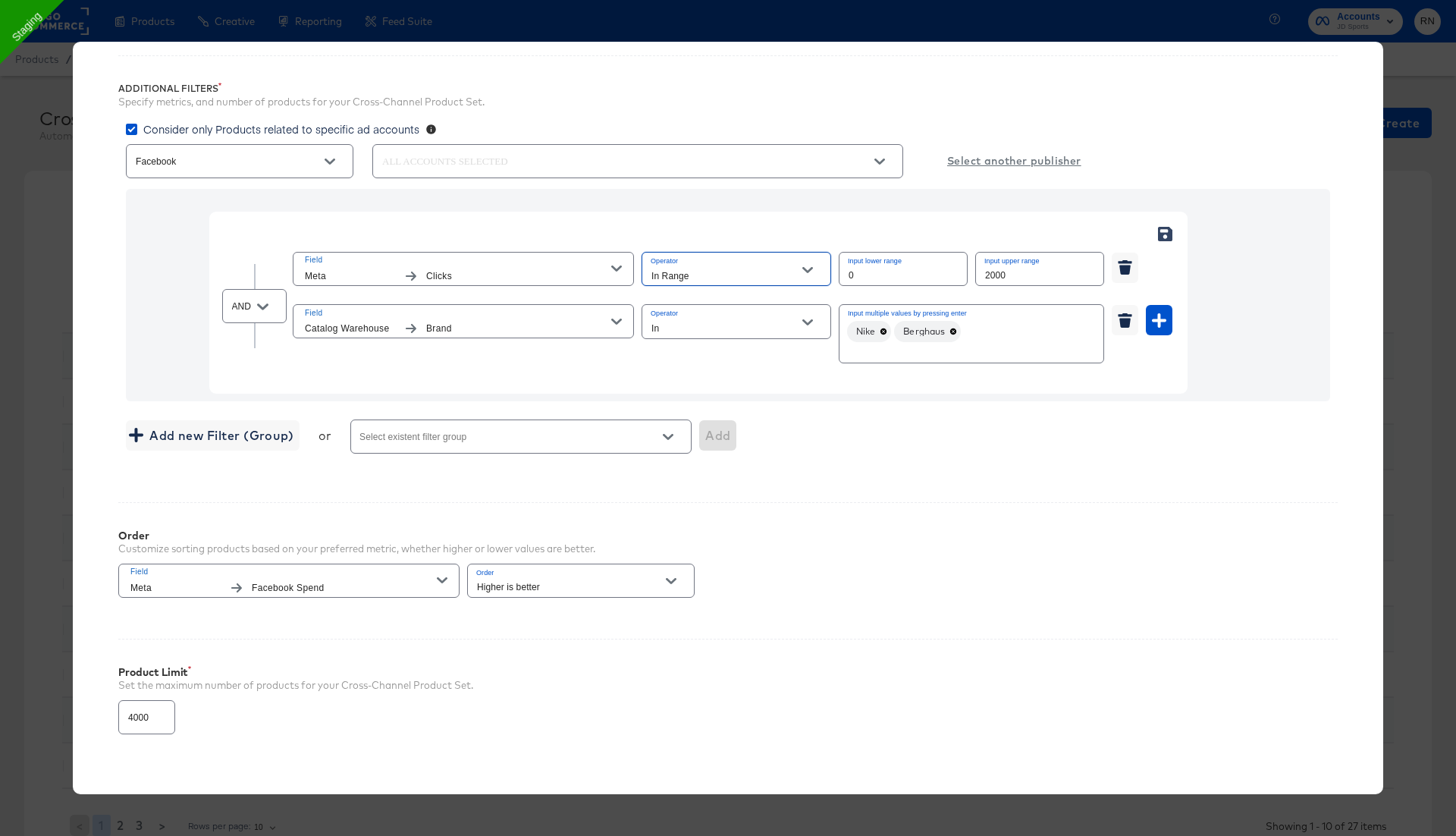
scroll to position [338, 0]
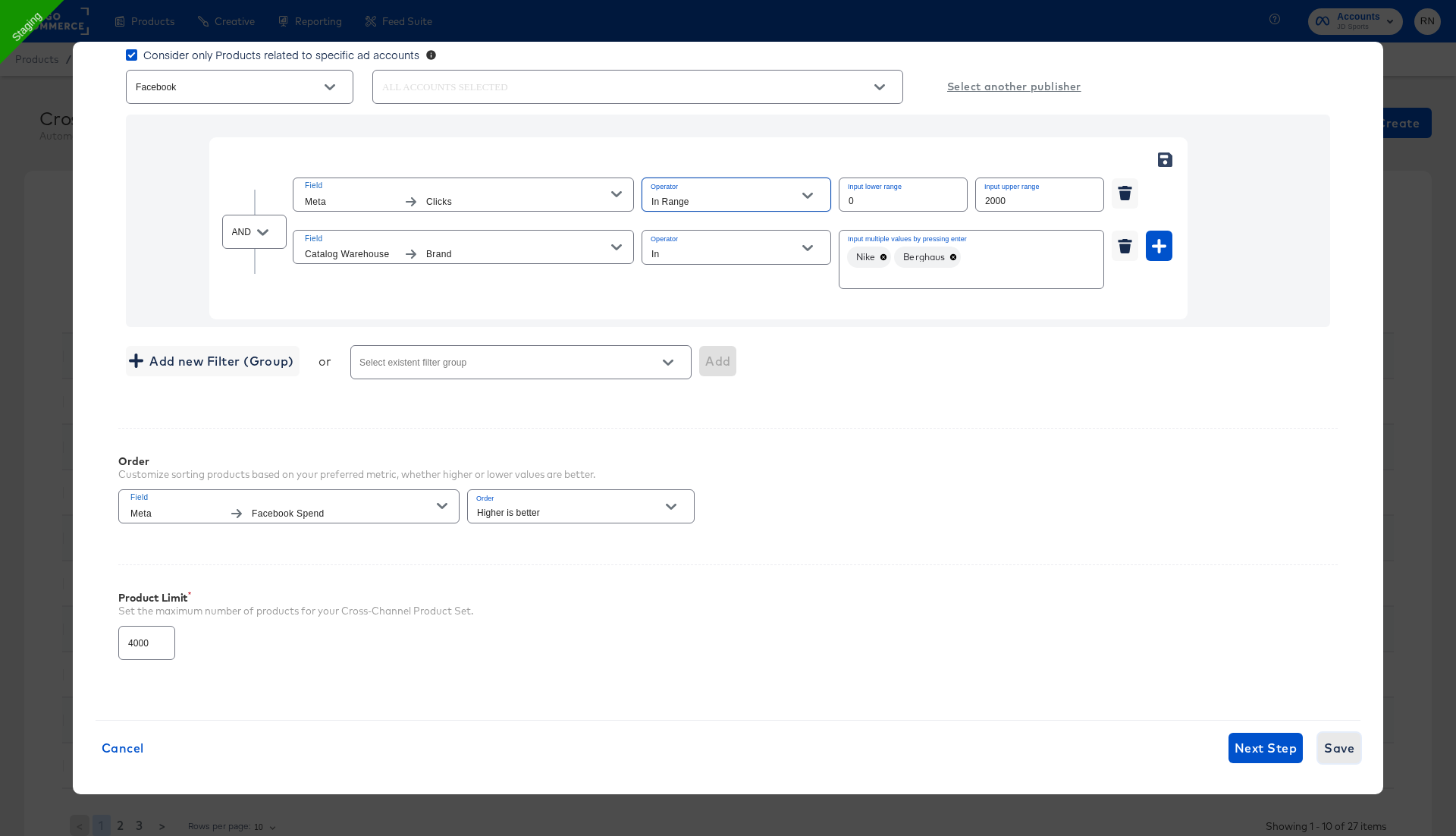
click at [1334, 737] on span "Save" at bounding box center [1339, 748] width 30 height 21
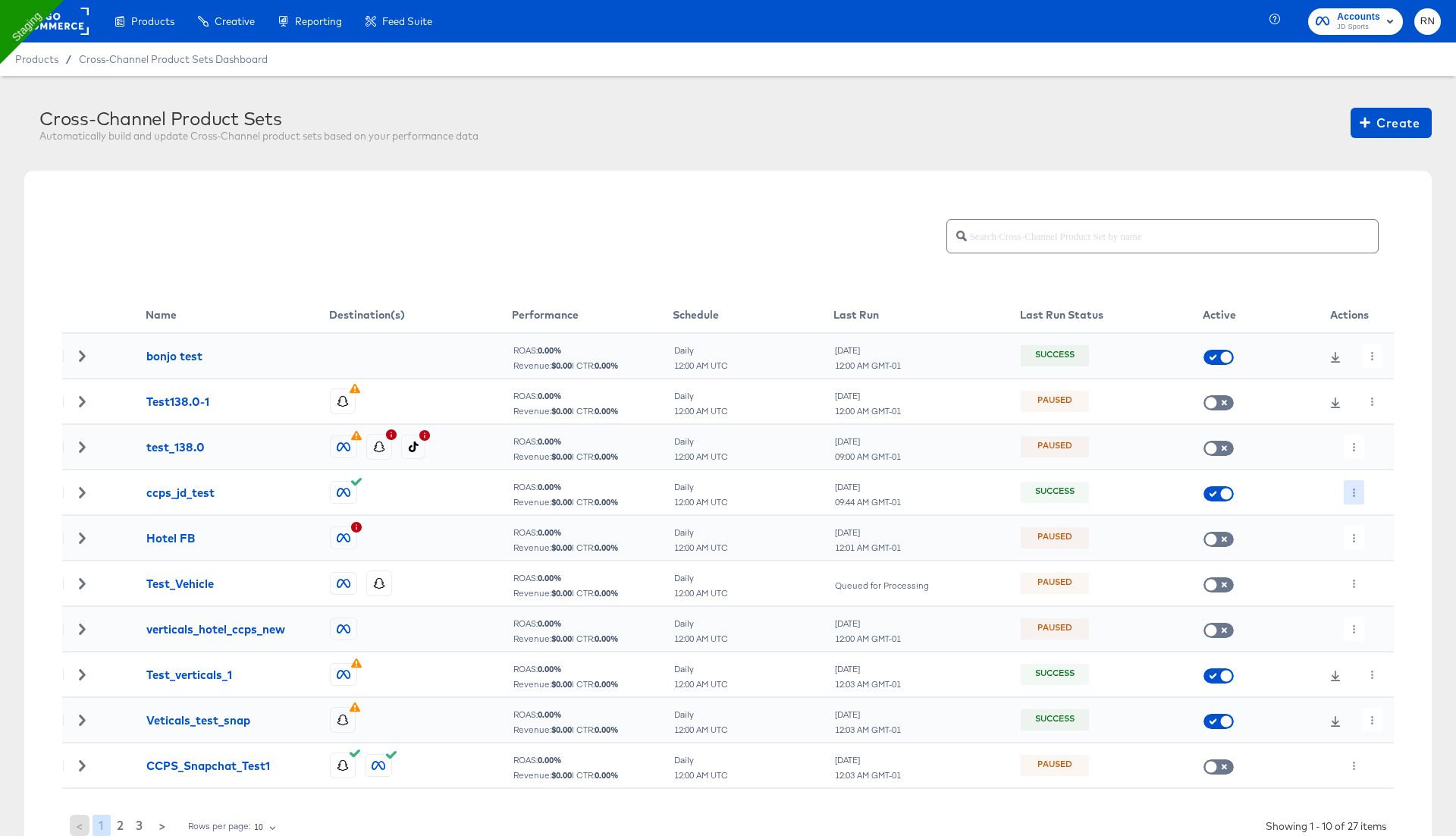
click at [1352, 494] on icon "button" at bounding box center [1353, 492] width 9 height 9
click at [1371, 574] on li "Run Now" at bounding box center [1384, 572] width 81 height 25
click at [1373, 491] on div "Cross-Channel Product Set set job is now running." at bounding box center [1238, 391] width 408 height 754
click at [1370, 494] on div "Cross-Channel Product Set set job is now running." at bounding box center [1238, 391] width 408 height 754
click at [1371, 488] on icon "button" at bounding box center [1372, 492] width 9 height 9
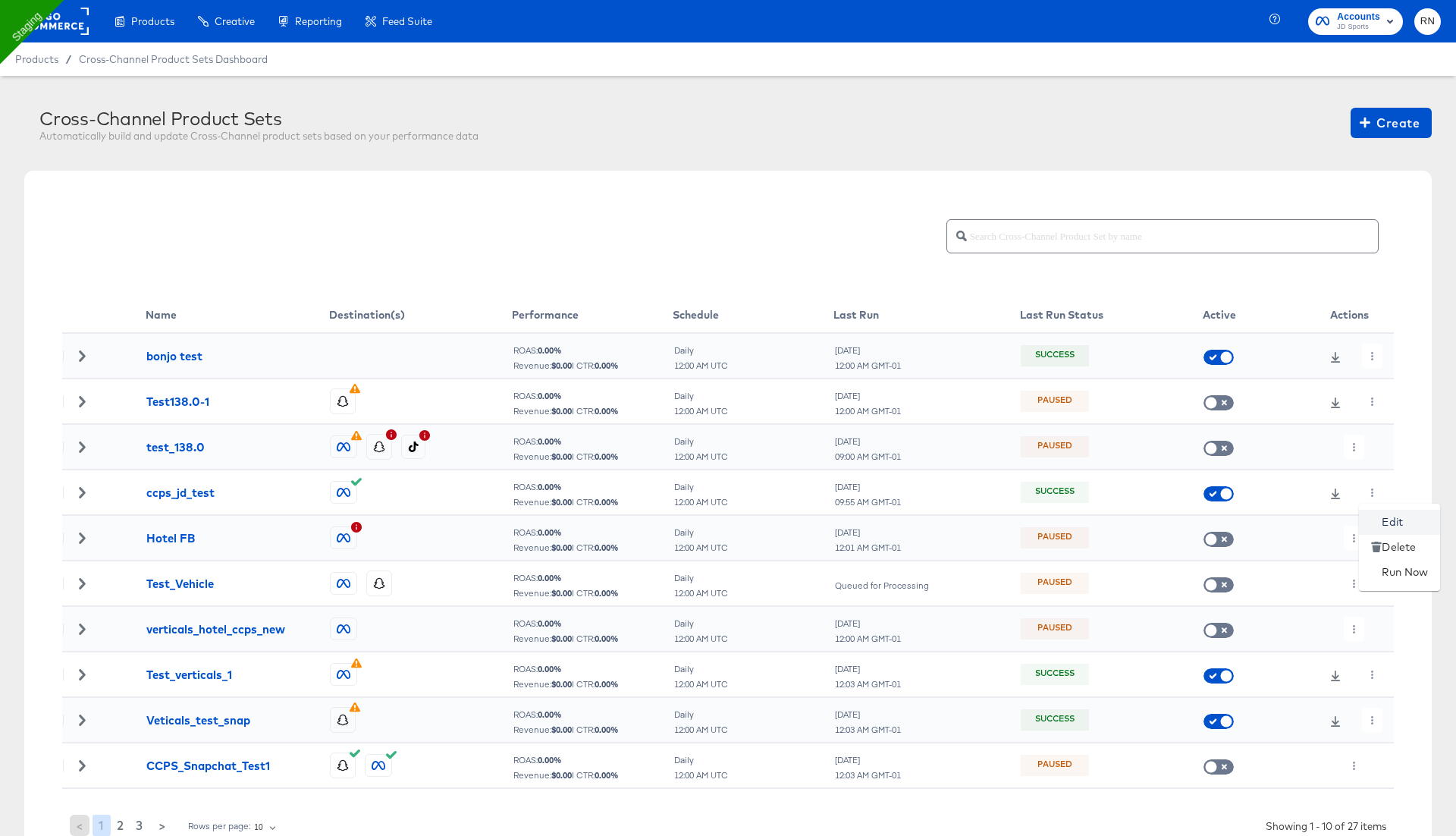
click at [1382, 511] on li "Edit" at bounding box center [1399, 522] width 81 height 25
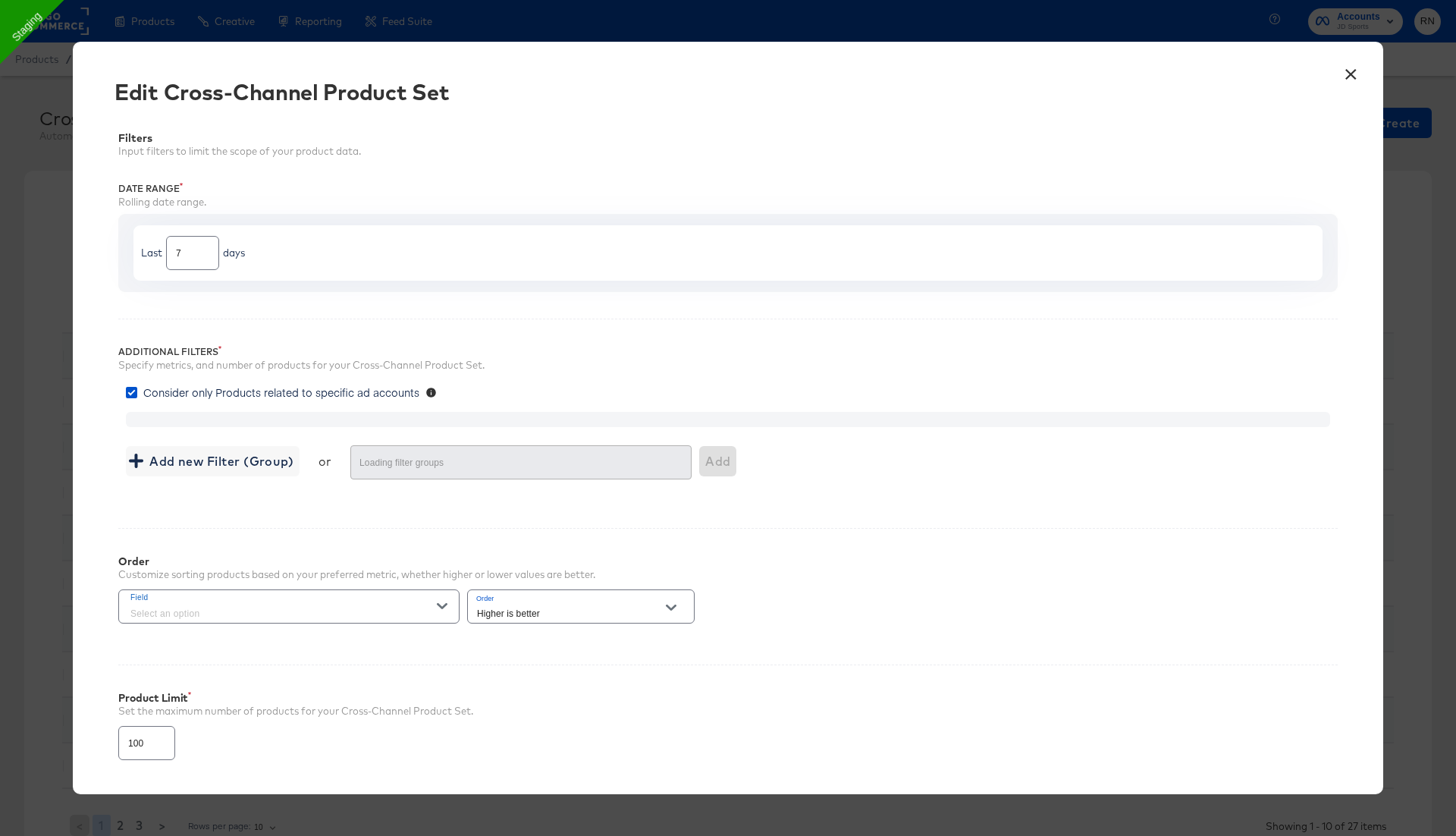
type input "4000"
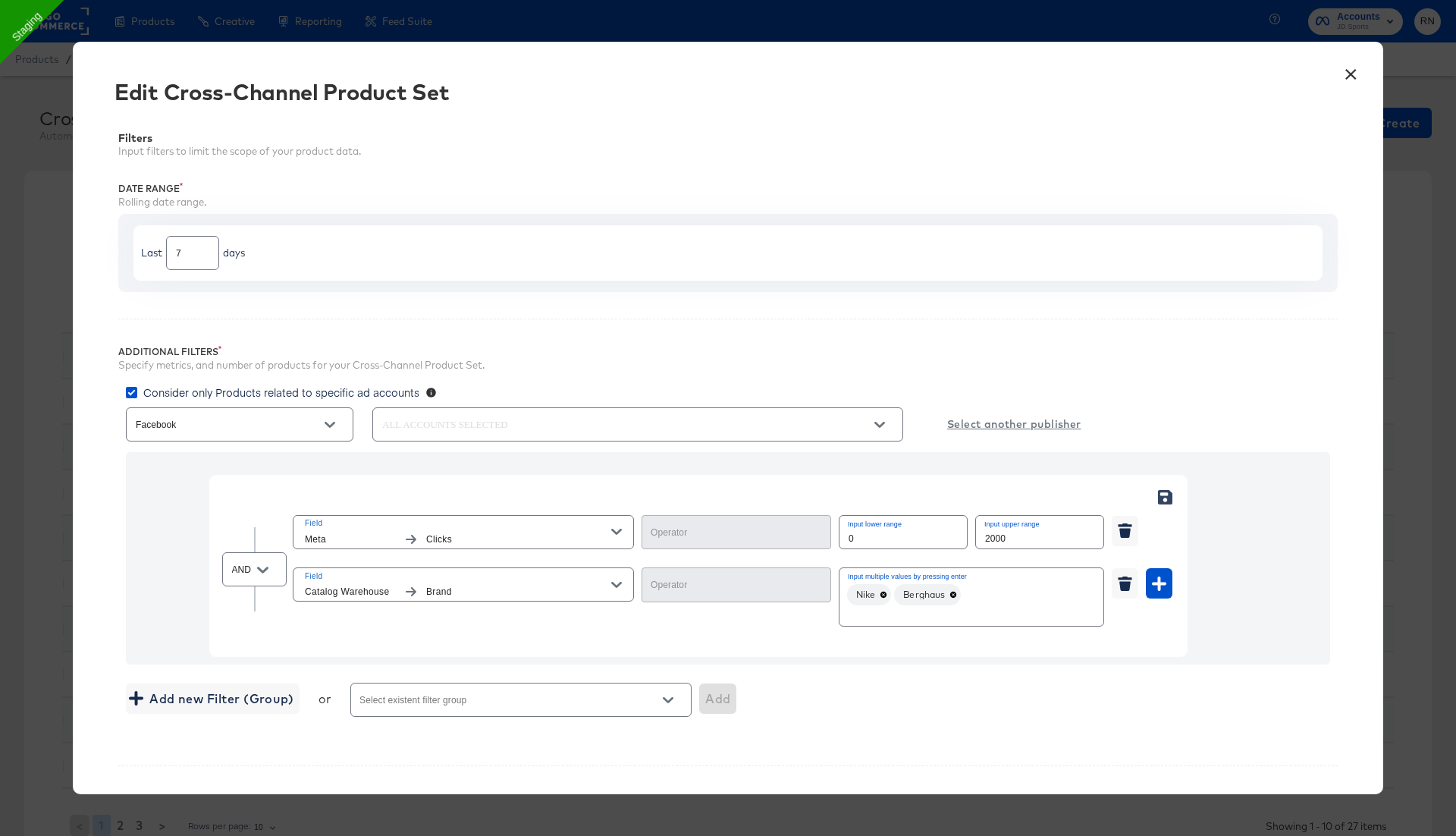
type input "In Range"
type input "In"
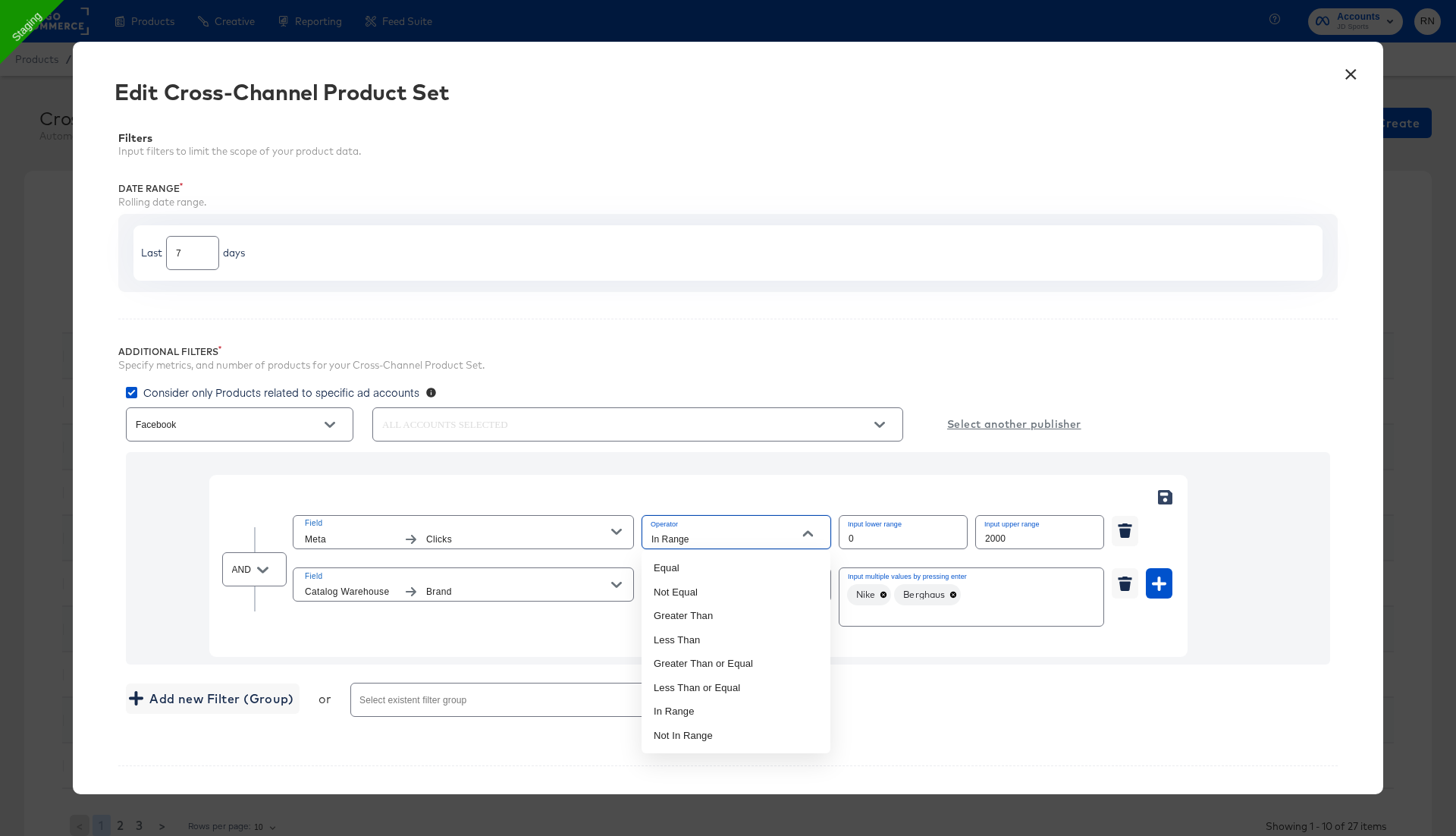
click at [708, 538] on input "In Range" at bounding box center [725, 539] width 152 height 18
click at [691, 738] on li "Not In Range" at bounding box center [735, 735] width 188 height 24
type input "Not In Range"
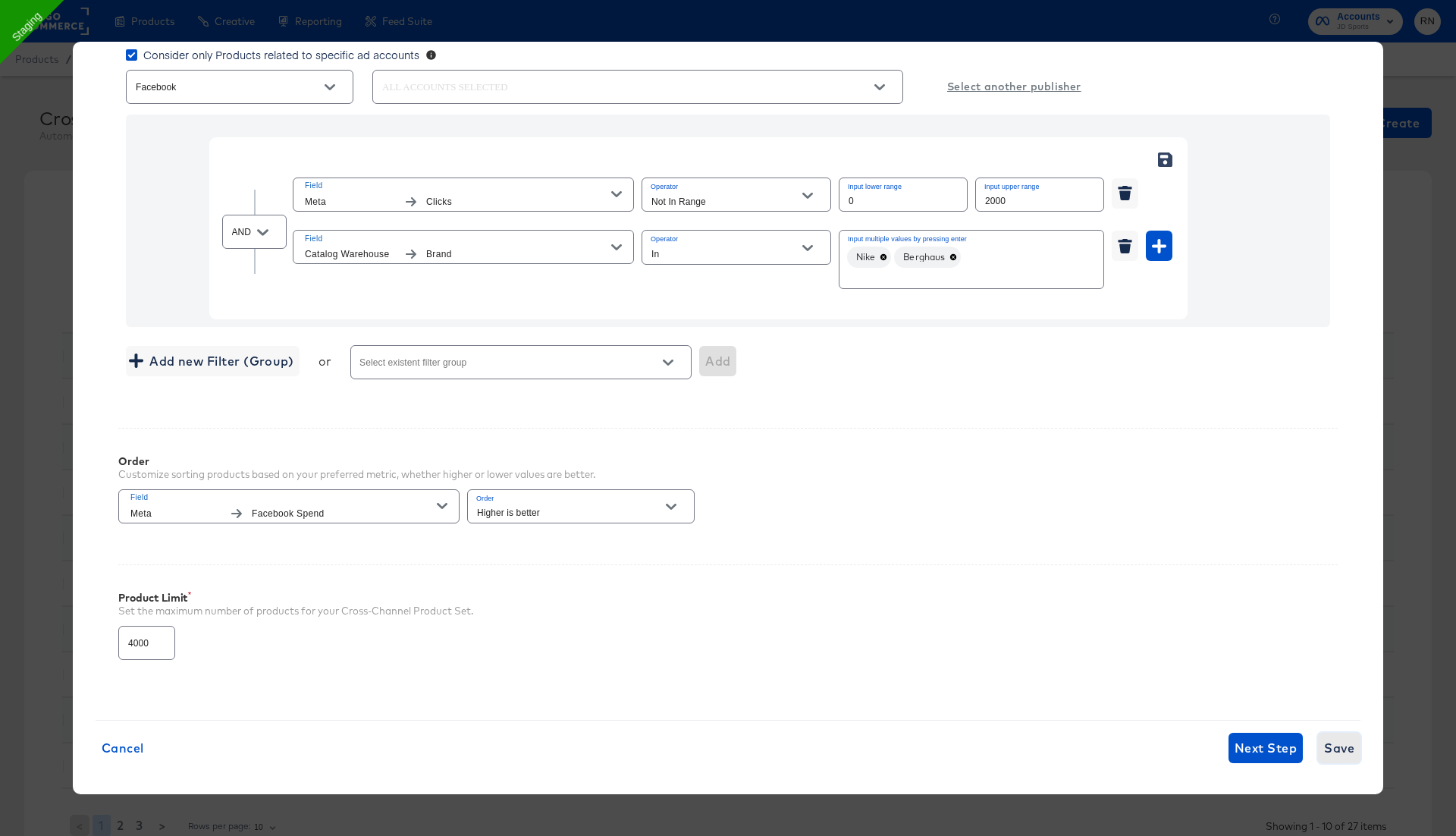
click at [1343, 741] on span "Save" at bounding box center [1339, 748] width 30 height 21
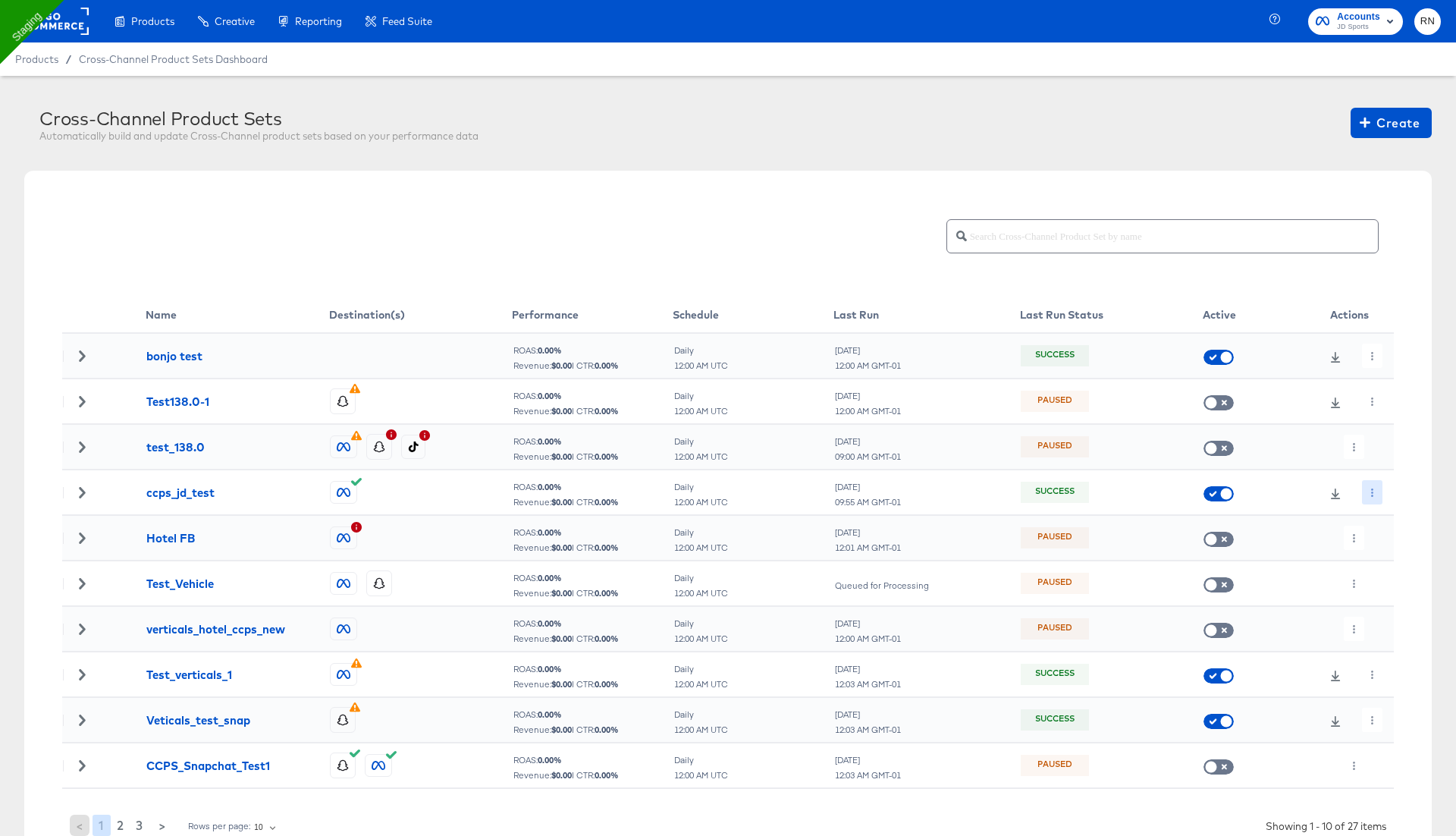
click at [1370, 494] on icon "button" at bounding box center [1372, 492] width 9 height 9
click at [1388, 572] on li "Run Now" at bounding box center [1399, 572] width 81 height 25
click at [79, 490] on icon at bounding box center [81, 492] width 11 height 11
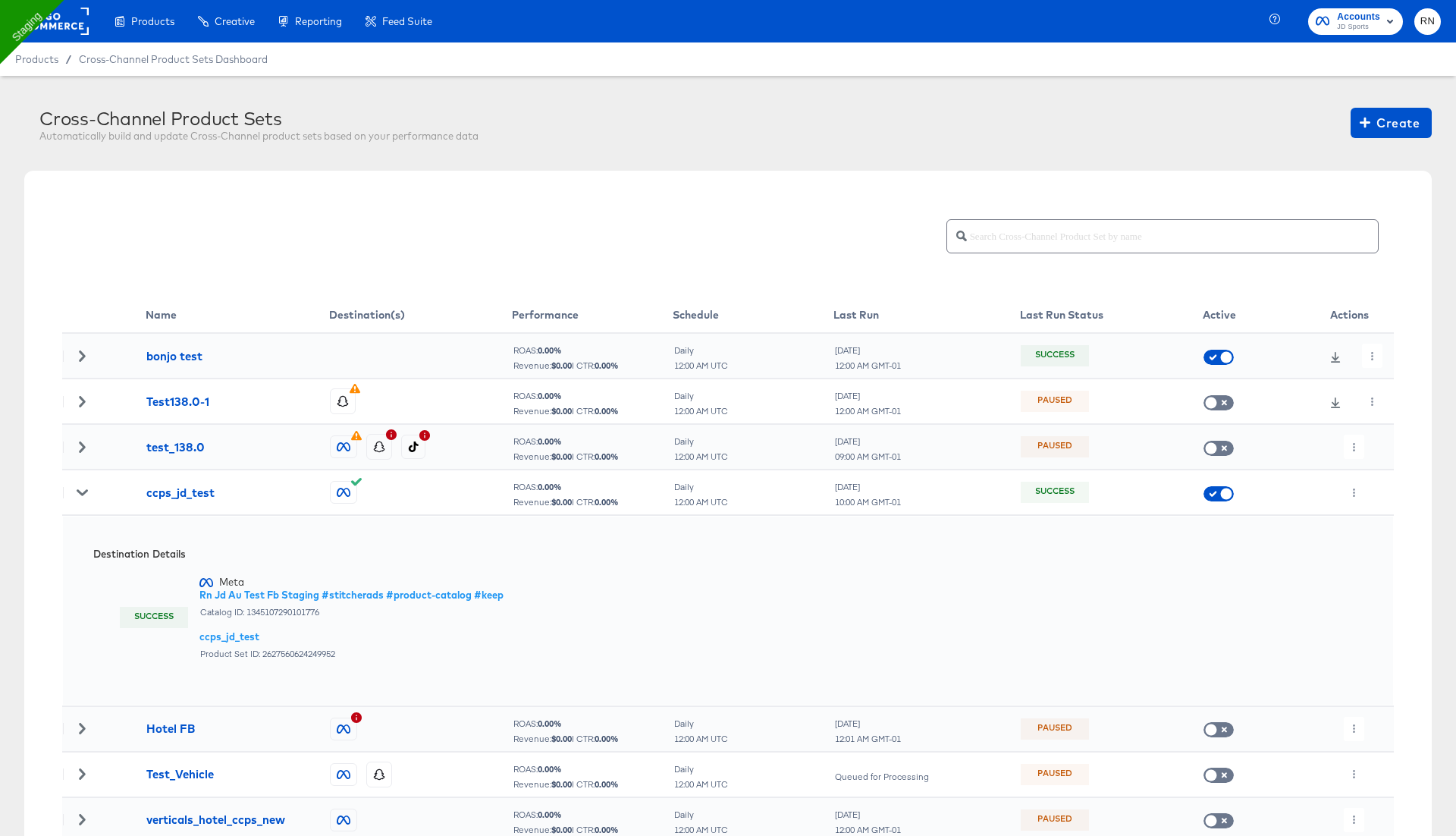
click at [78, 494] on icon at bounding box center [81, 492] width 11 height 11
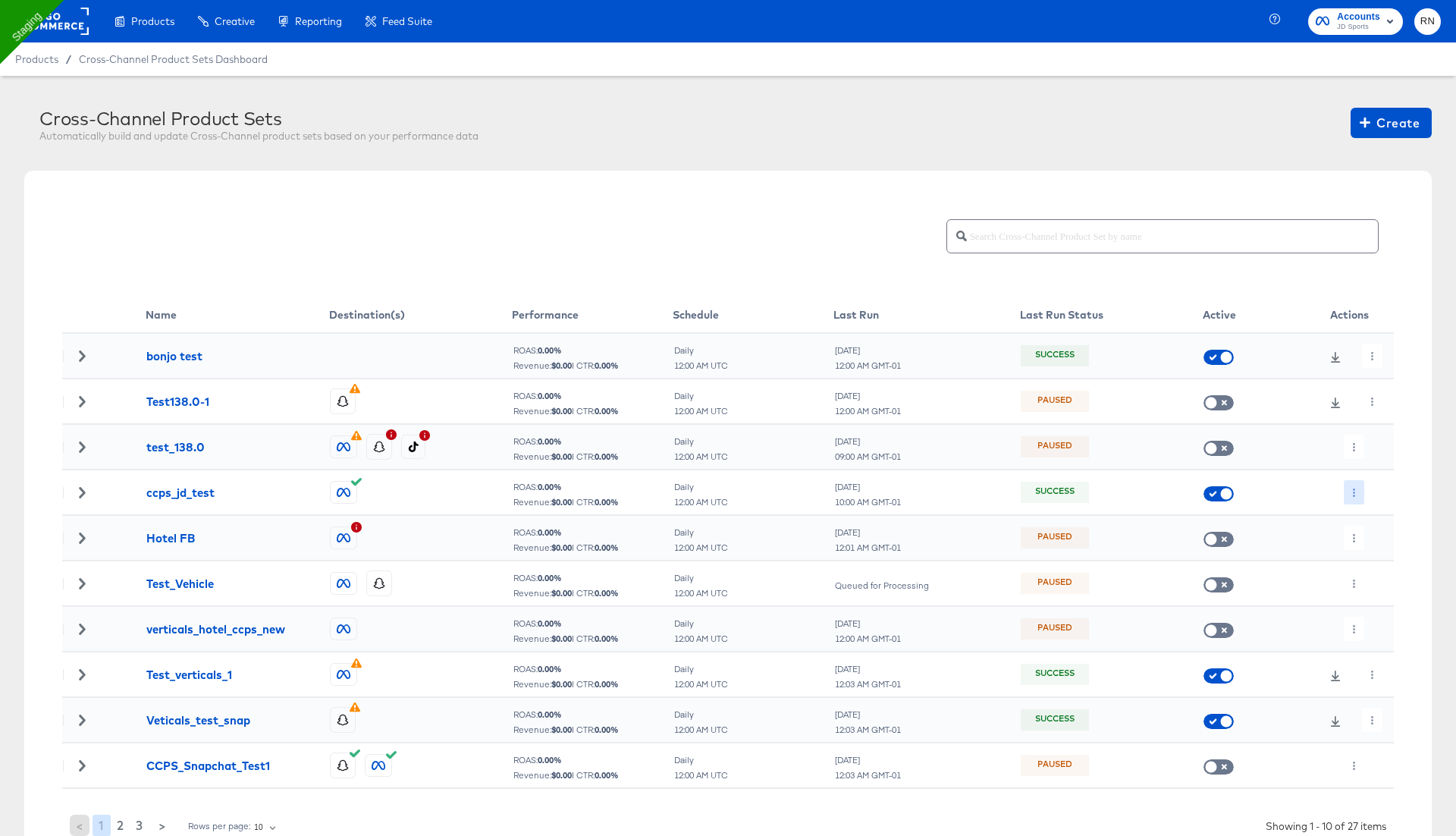
click at [1352, 489] on icon "button" at bounding box center [1353, 492] width 9 height 9
drag, startPoint x: 1367, startPoint y: 516, endPoint x: 1290, endPoint y: 517, distance: 77.0
click at [1366, 516] on li "Edit" at bounding box center [1384, 522] width 81 height 25
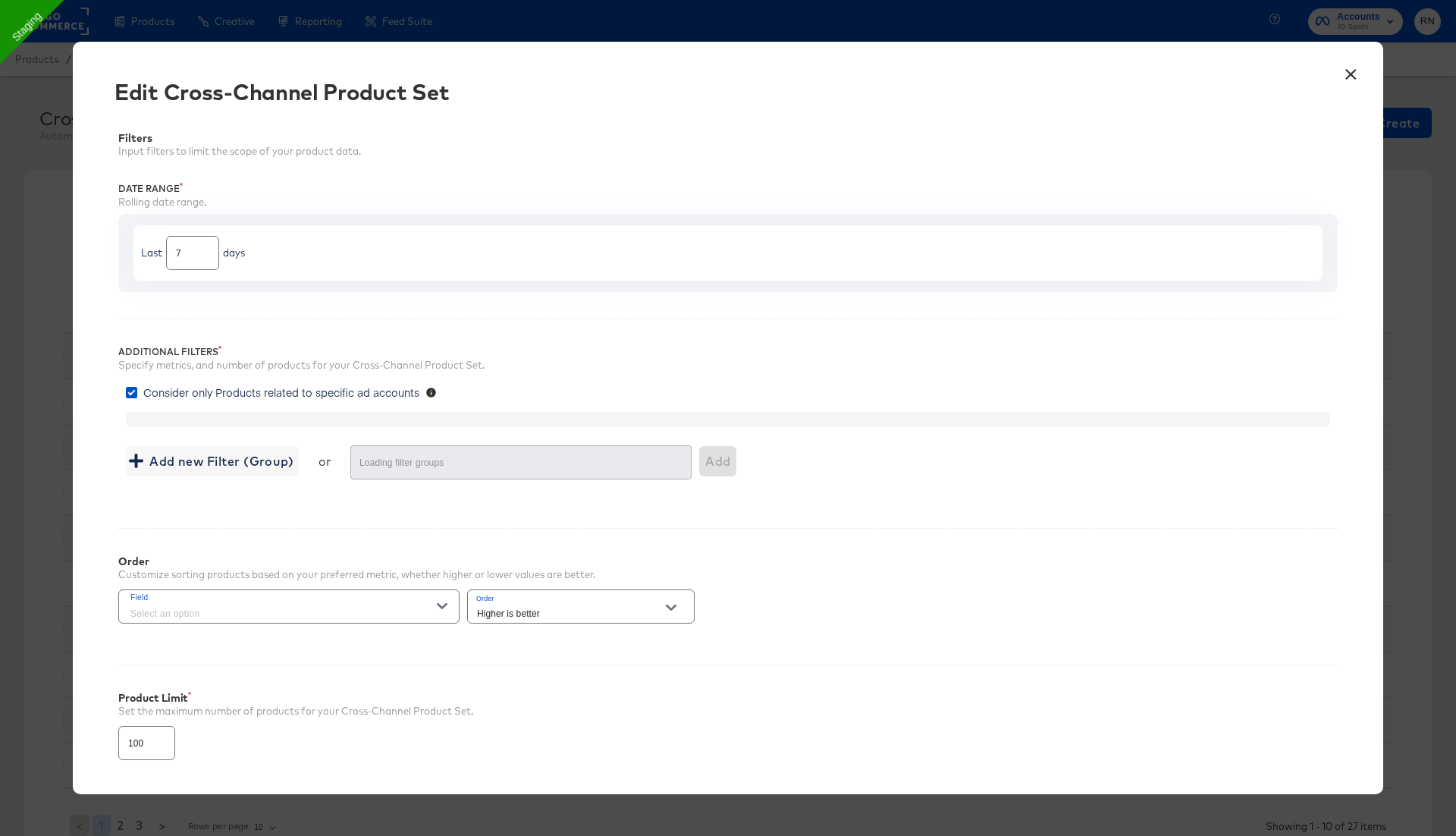
type input "4000"
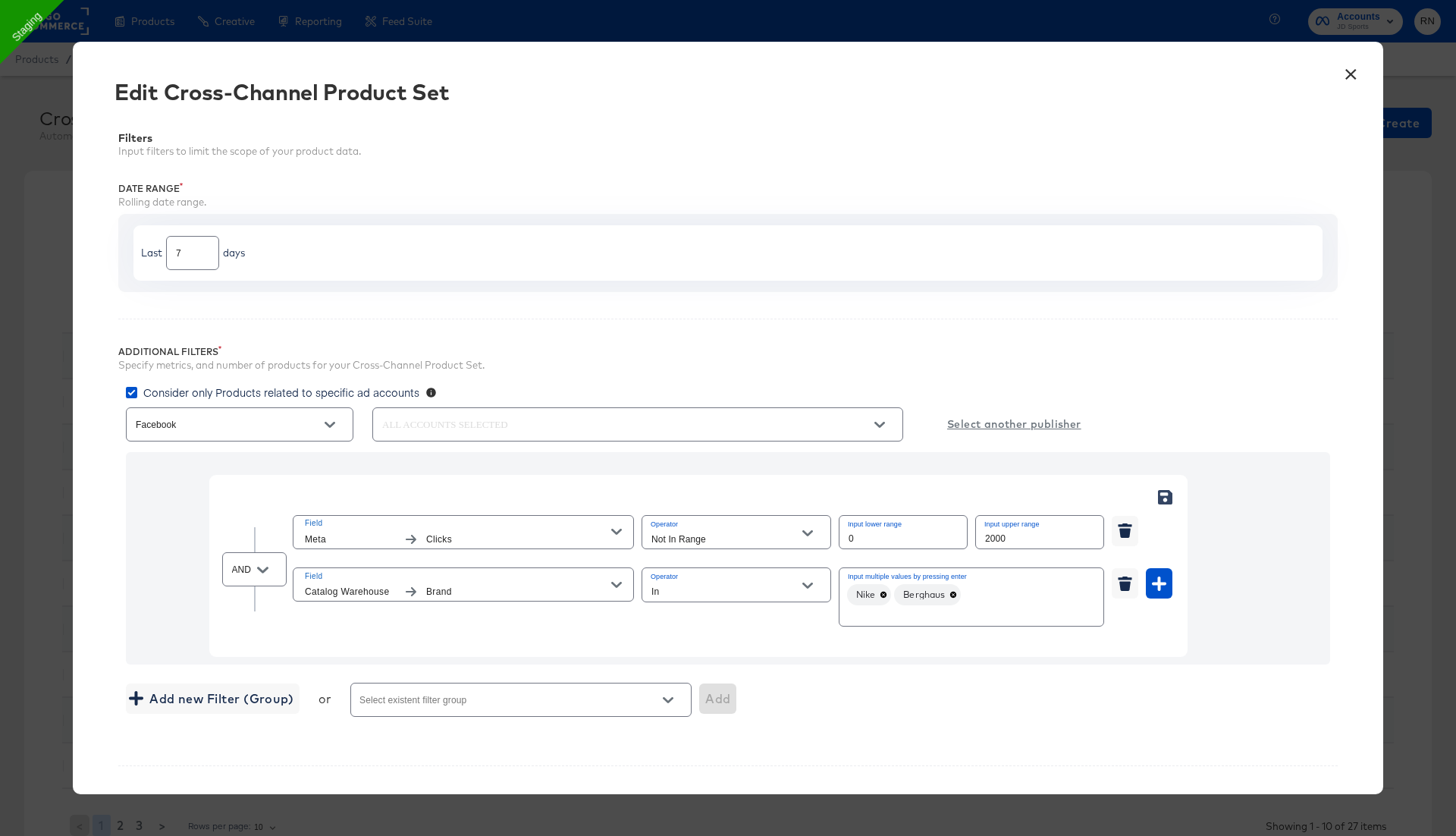
type input "Not In Range"
type input "In"
click at [1128, 581] on icon "button" at bounding box center [1125, 586] width 12 height 10
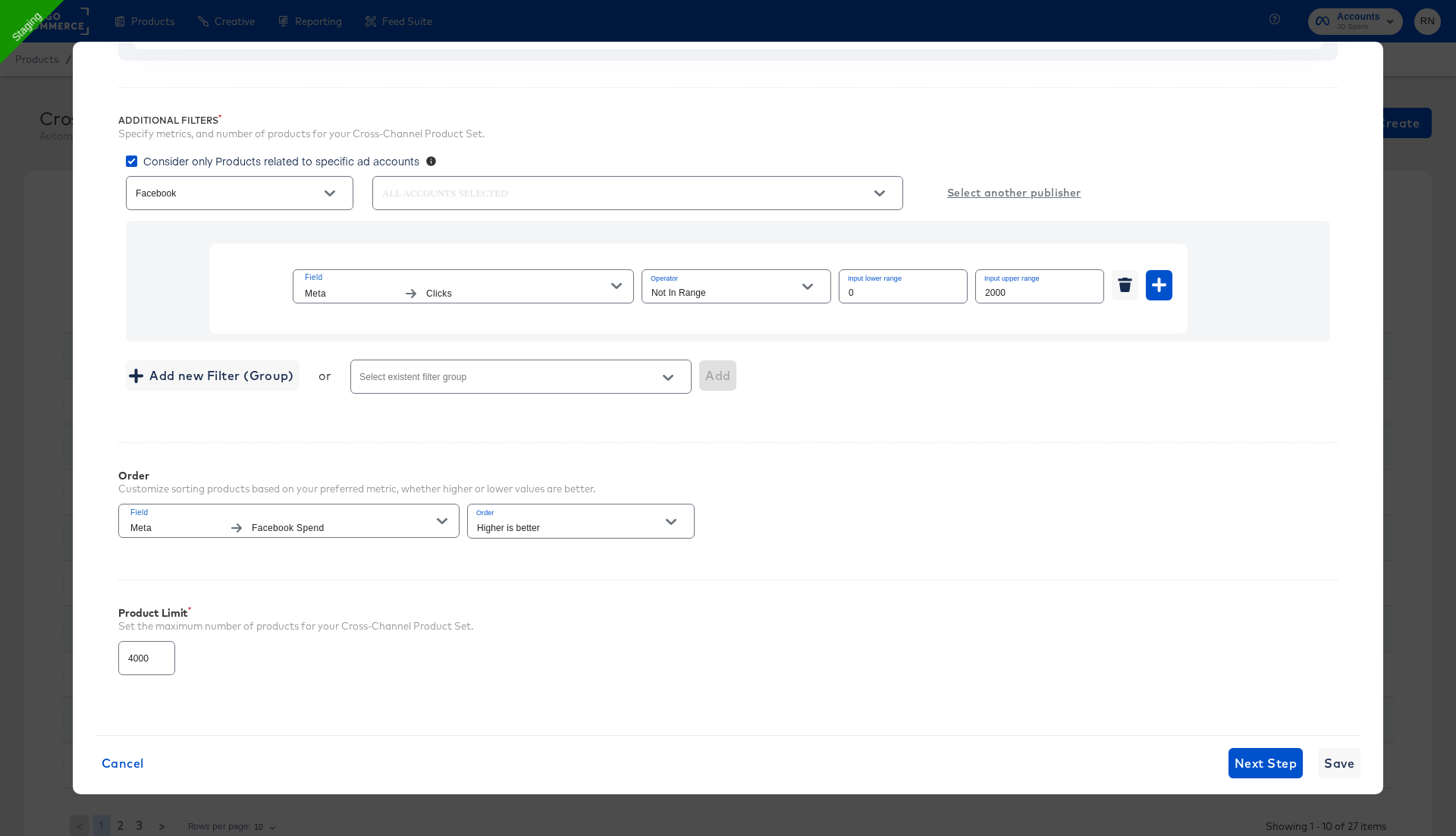
scroll to position [247, 0]
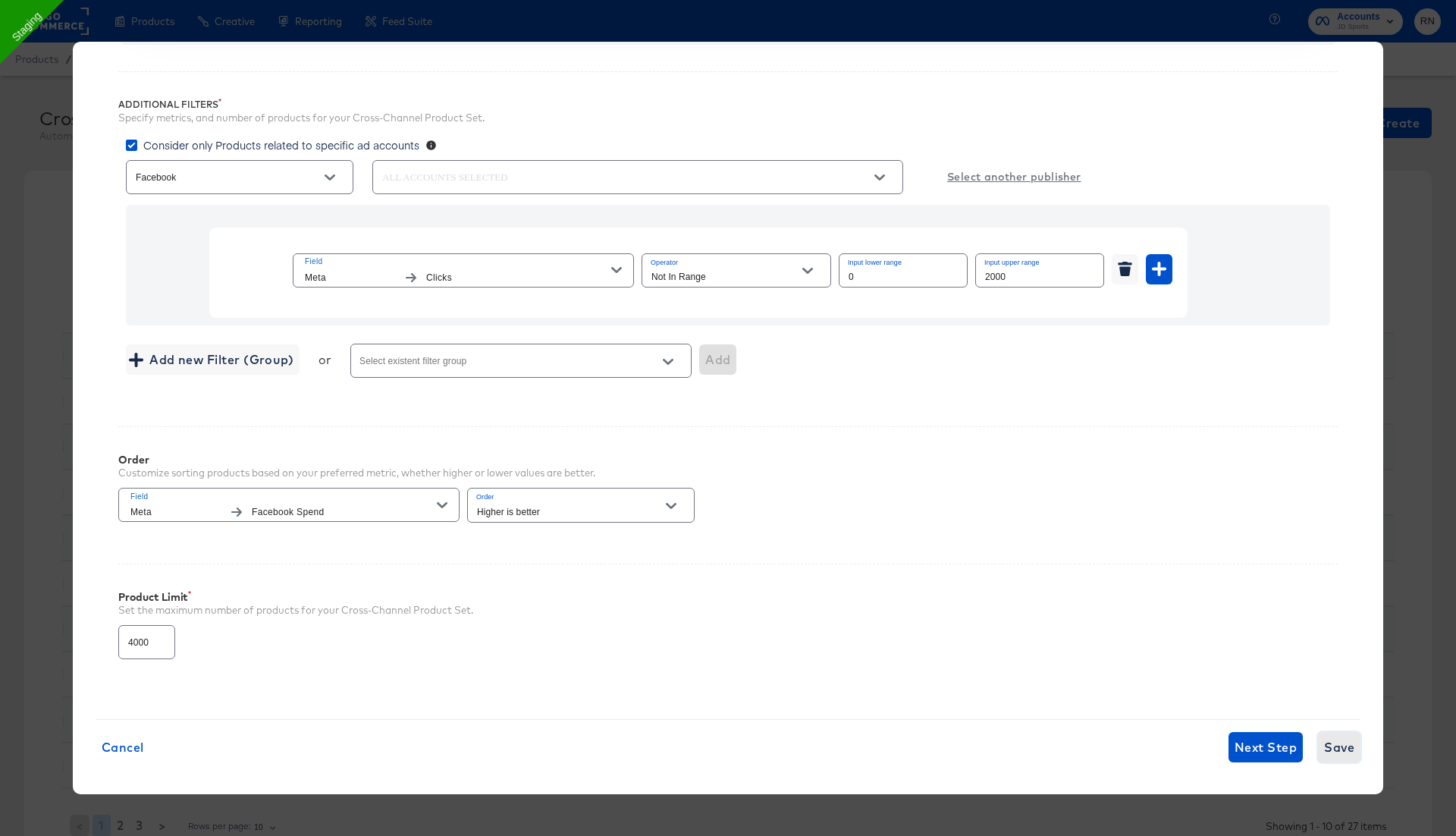
click at [1332, 740] on span "Save" at bounding box center [1339, 747] width 30 height 21
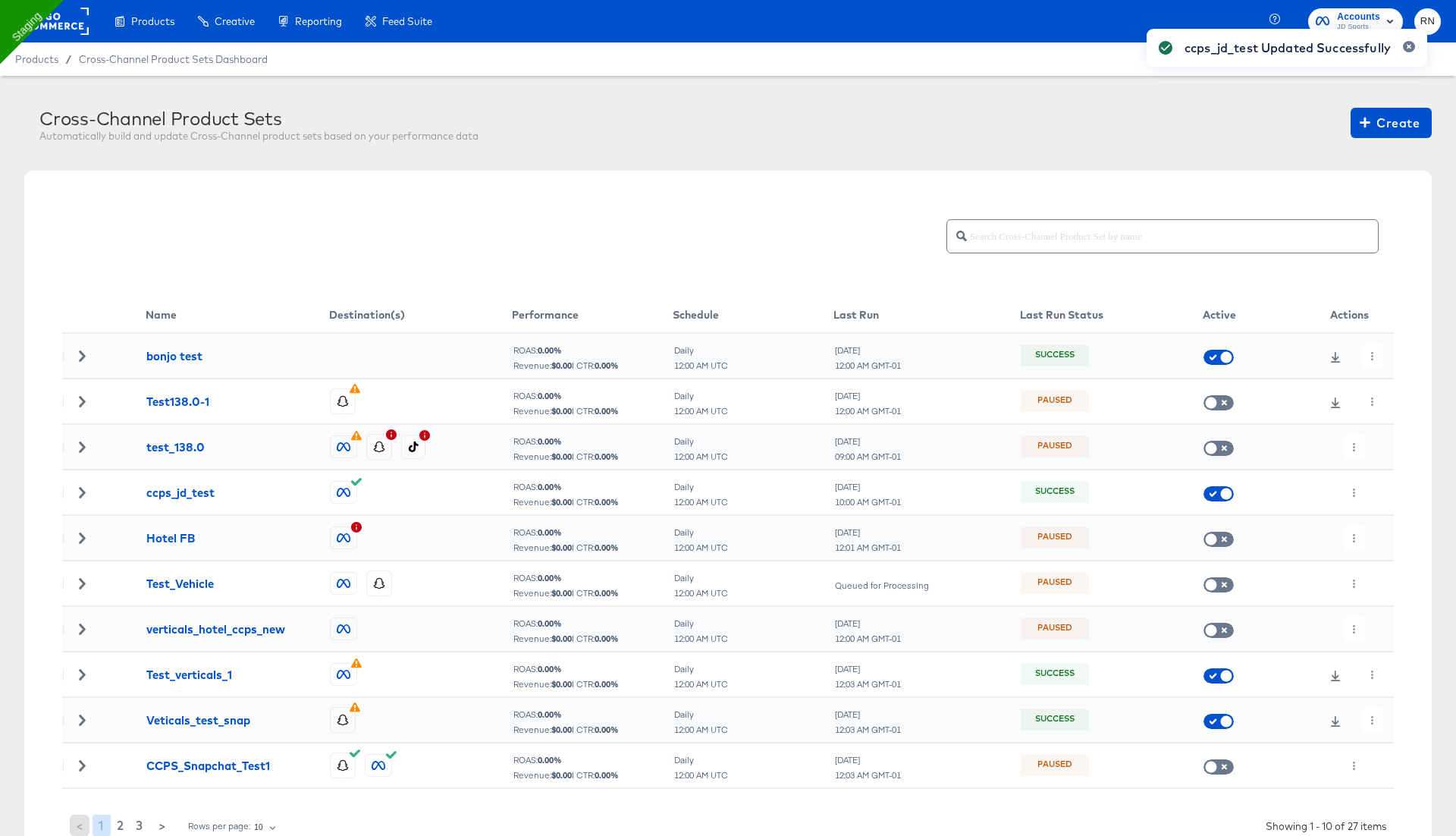
click at [1351, 493] on div "ccps_jd_test Updated Successfully" at bounding box center [1287, 391] width 311 height 754
click at [1353, 483] on div "ccps_jd_test Updated Successfully" at bounding box center [1287, 391] width 311 height 754
drag, startPoint x: 1353, startPoint y: 485, endPoint x: 1360, endPoint y: 524, distance: 39.6
click at [1353, 486] on button "button" at bounding box center [1353, 492] width 21 height 24
click at [1371, 579] on li "Run Now" at bounding box center [1384, 572] width 81 height 25
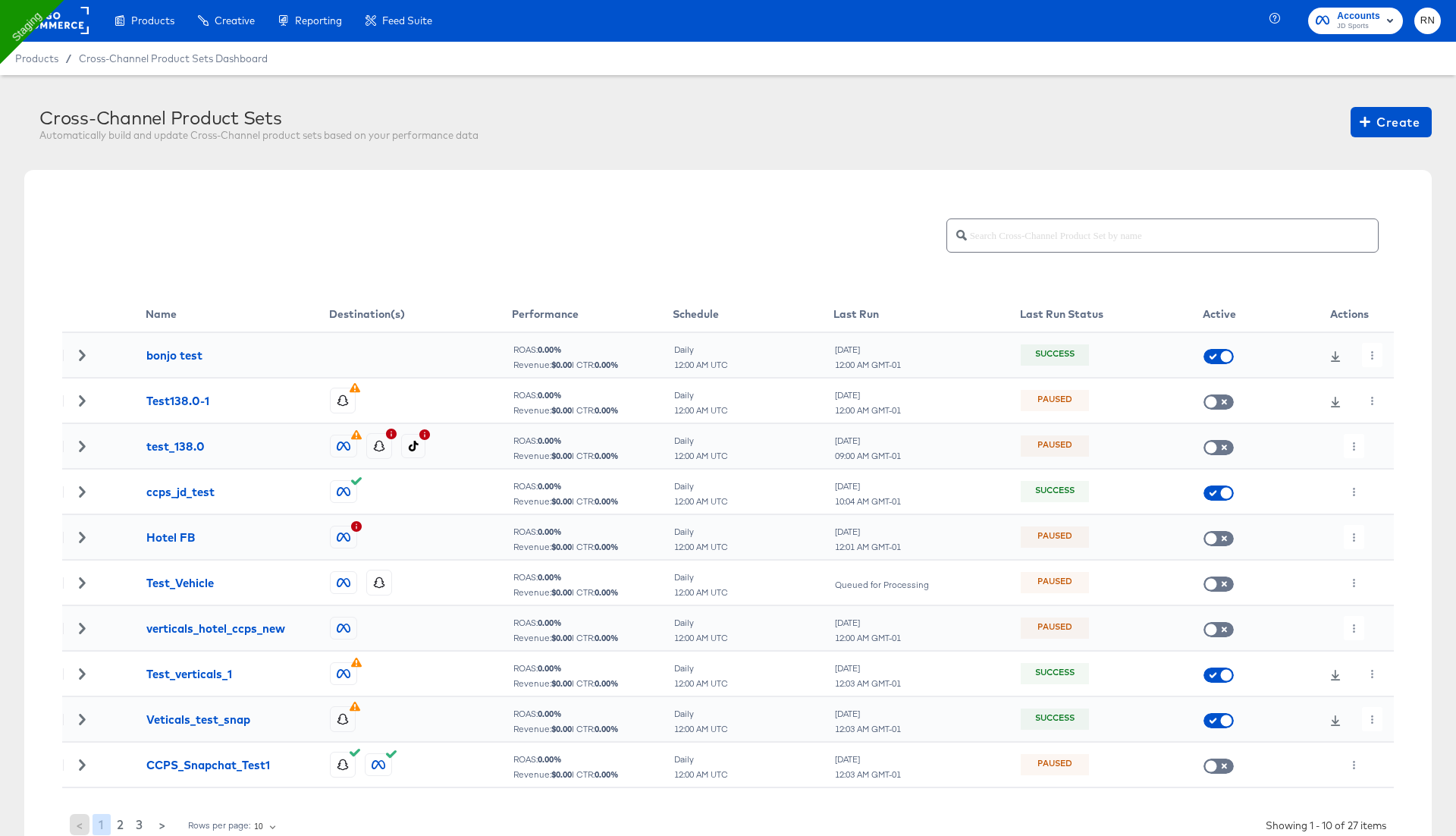
scroll to position [3, 0]
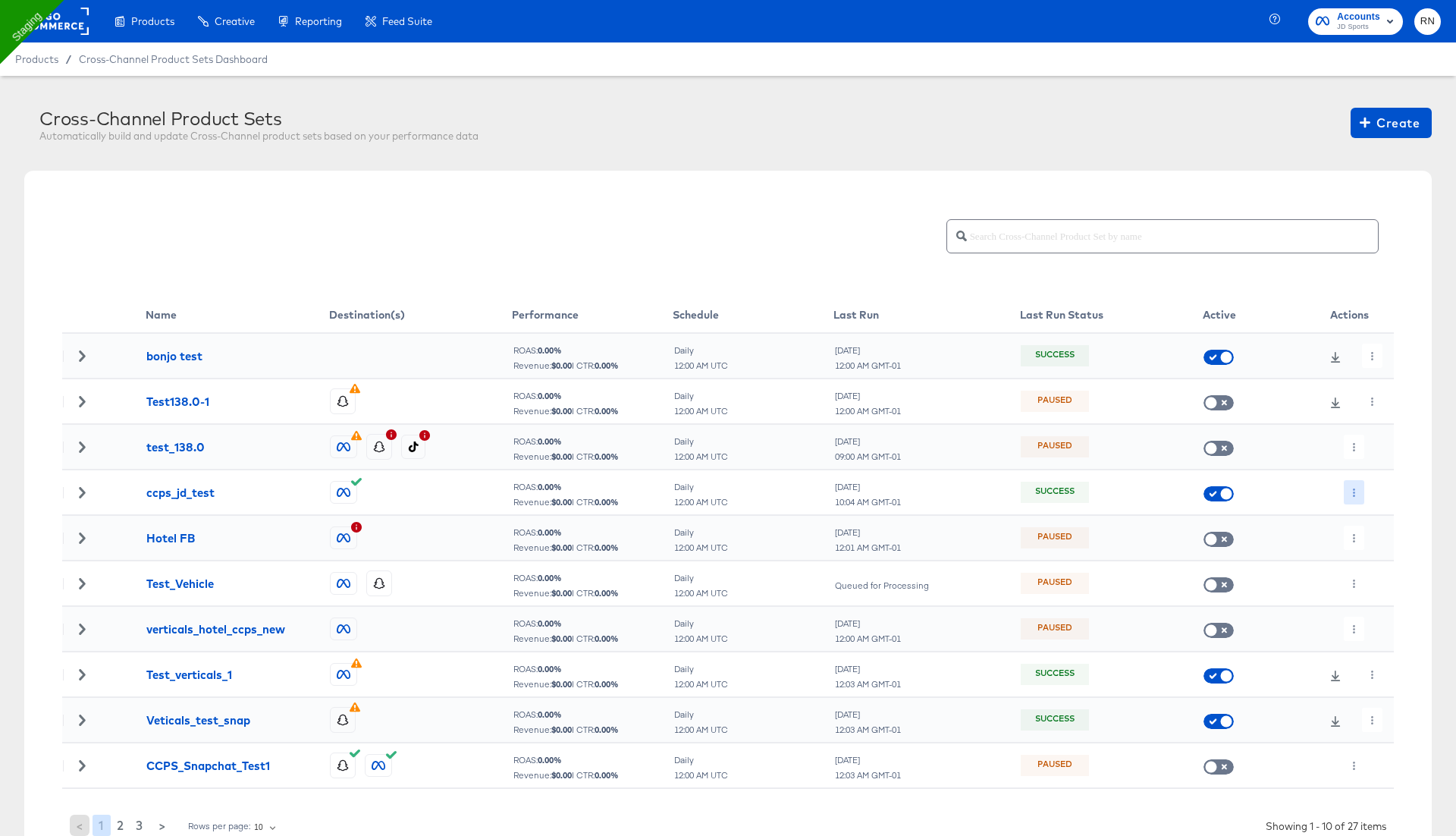
click at [1349, 488] on button "button" at bounding box center [1353, 492] width 21 height 24
click at [1370, 512] on li "Edit" at bounding box center [1384, 522] width 81 height 25
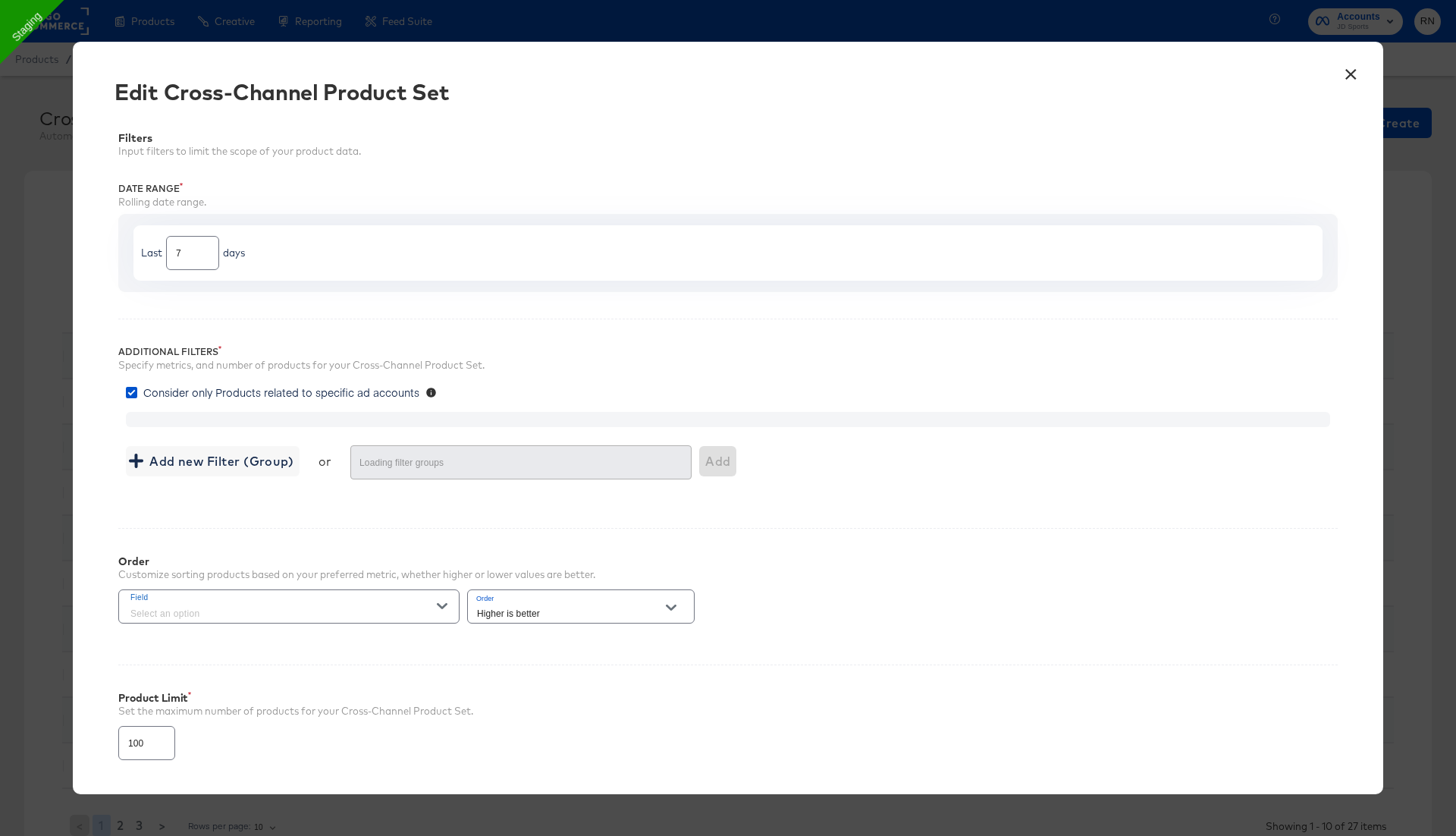
type input "4000"
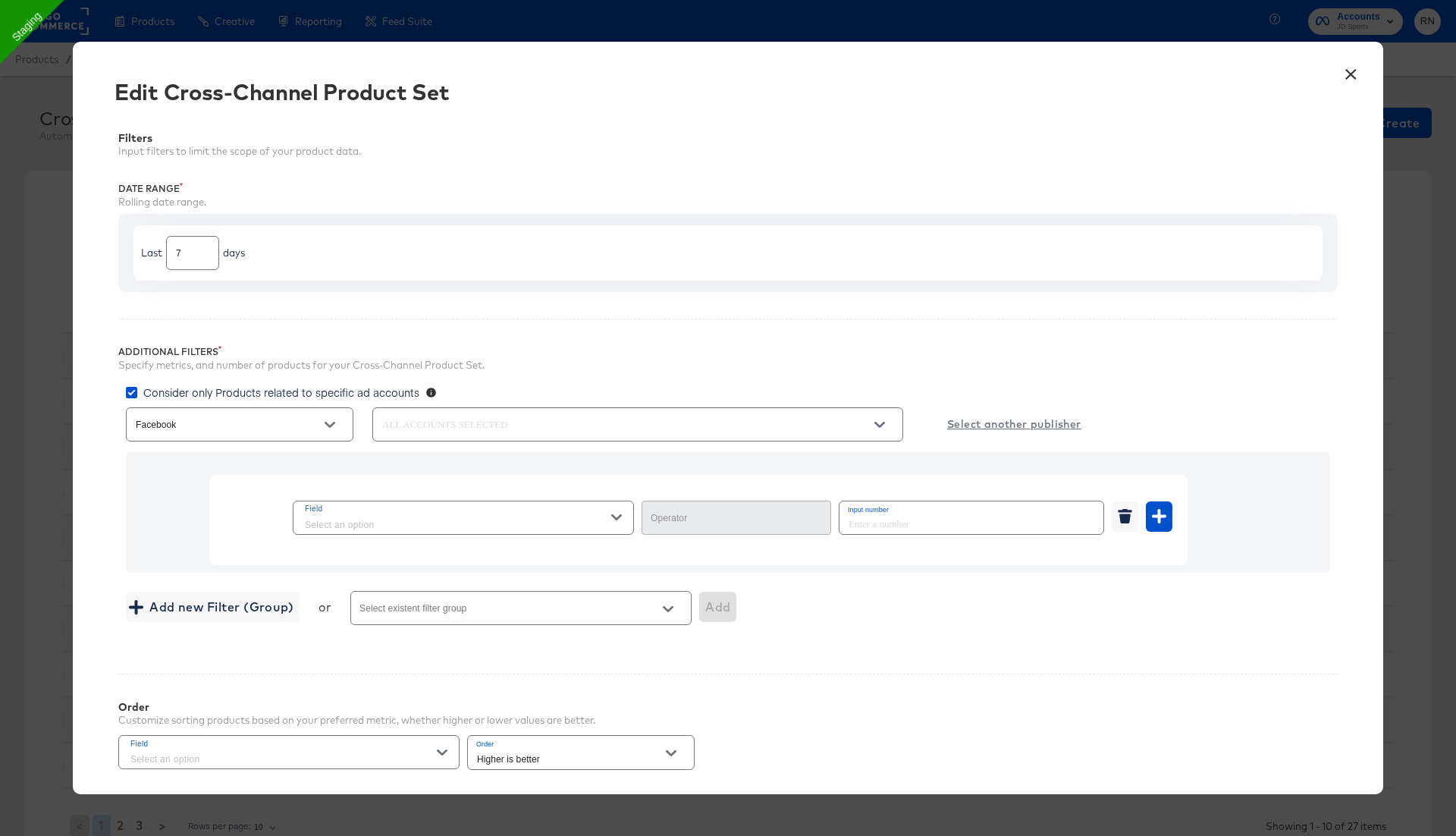
type input "Not In Range"
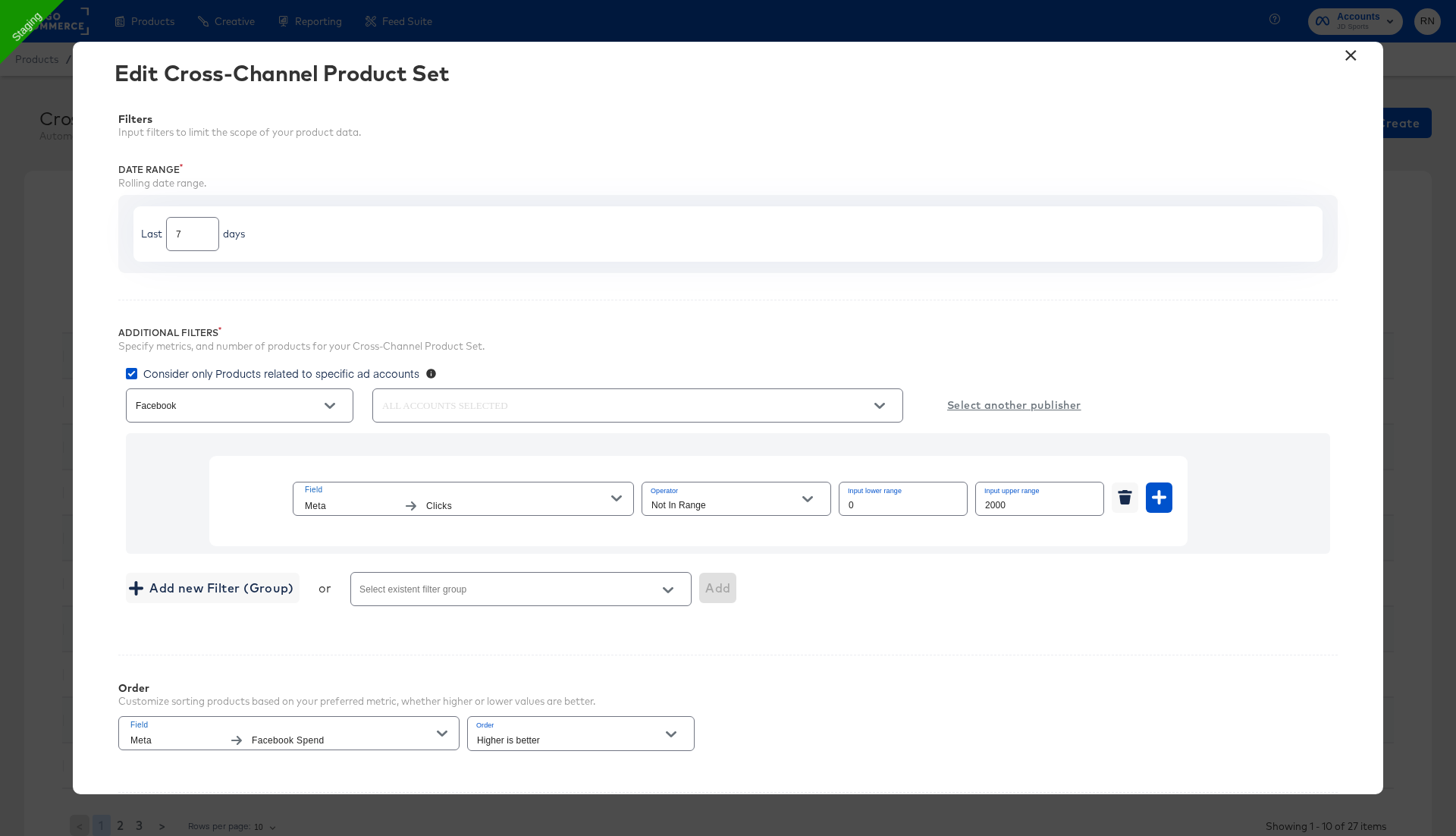
scroll to position [19, 0]
click at [467, 412] on input "text" at bounding box center [615, 407] width 474 height 18
click at [767, 296] on div "Filters Input filters to limit the scope of your product data. Date Range Rolli…" at bounding box center [728, 508] width 1265 height 834
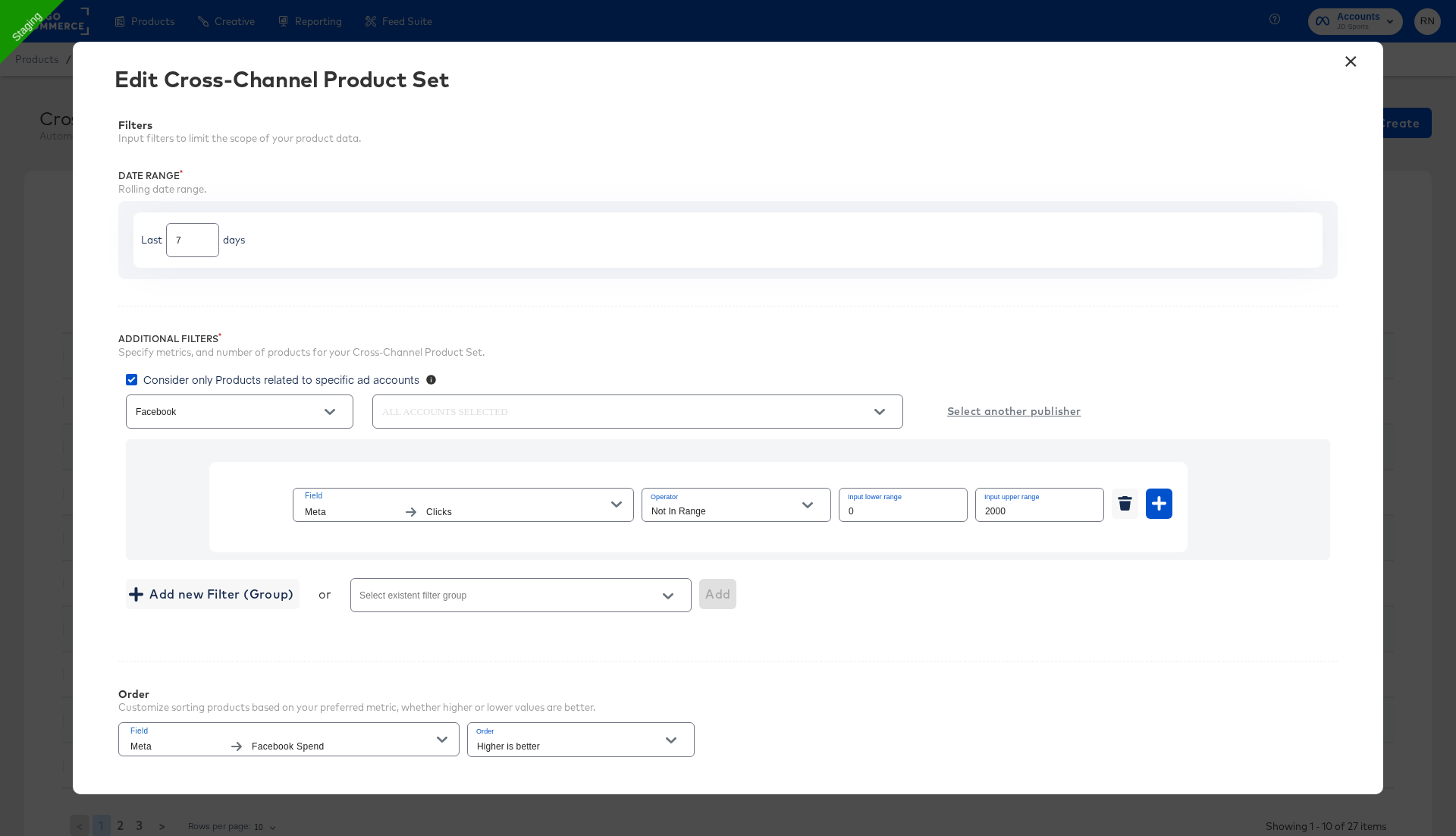
scroll to position [11, 0]
click at [637, 330] on div "Additional Filters Specify metrics, and number of products for your Cross-Chann…" at bounding box center [728, 472] width 1220 height 328
drag, startPoint x: 1121, startPoint y: 78, endPoint x: 1131, endPoint y: 75, distance: 10.4
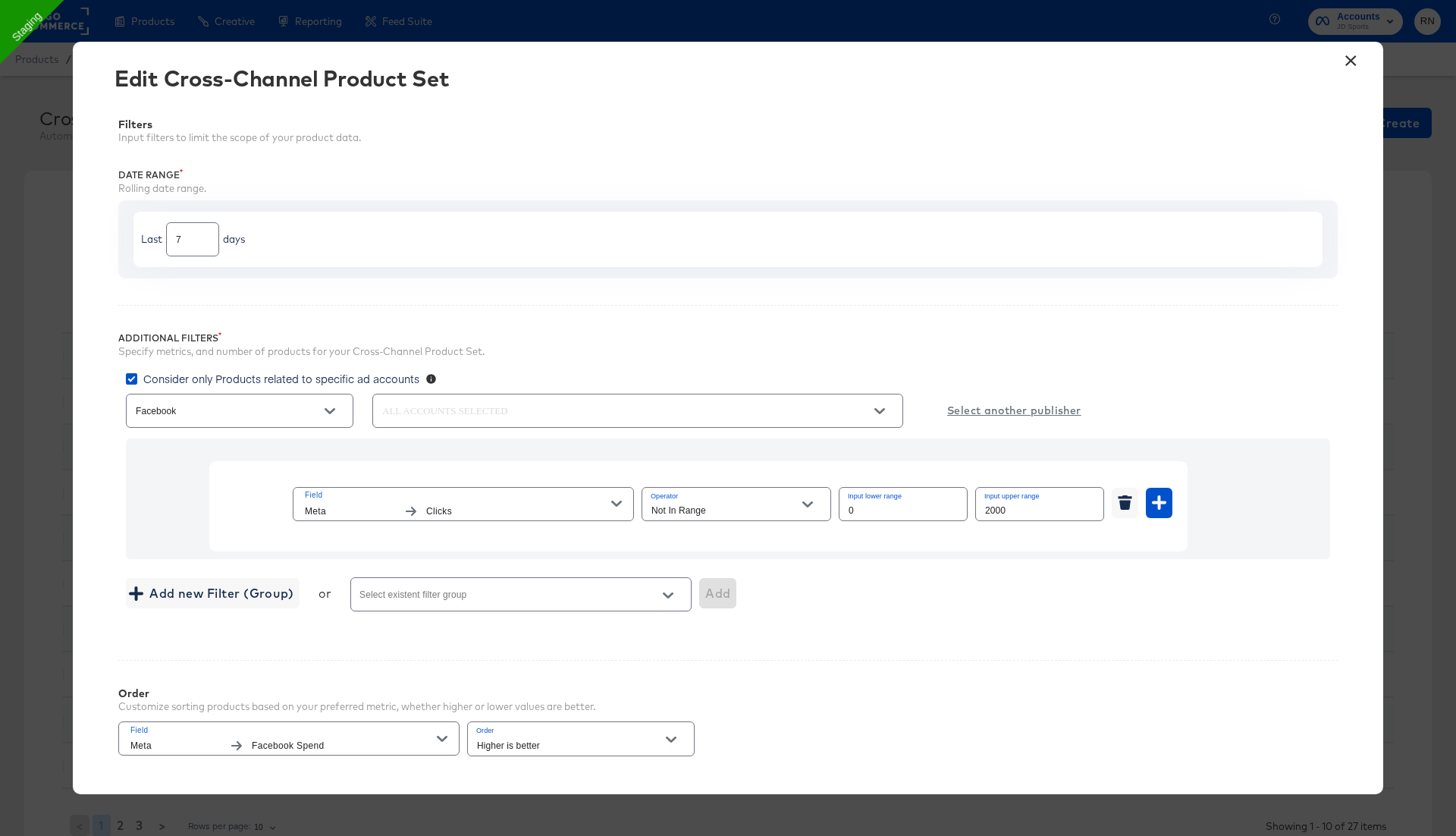
click at [1122, 77] on div at bounding box center [905, 81] width 912 height 29
drag, startPoint x: 867, startPoint y: 531, endPoint x: 990, endPoint y: 595, distance: 138.7
click at [867, 531] on div "Field Meta Clicks Operator Not In Range Input lower range 0 Input upper range 2…" at bounding box center [732, 510] width 880 height 53
click at [1348, 53] on button "×" at bounding box center [1351, 57] width 27 height 27
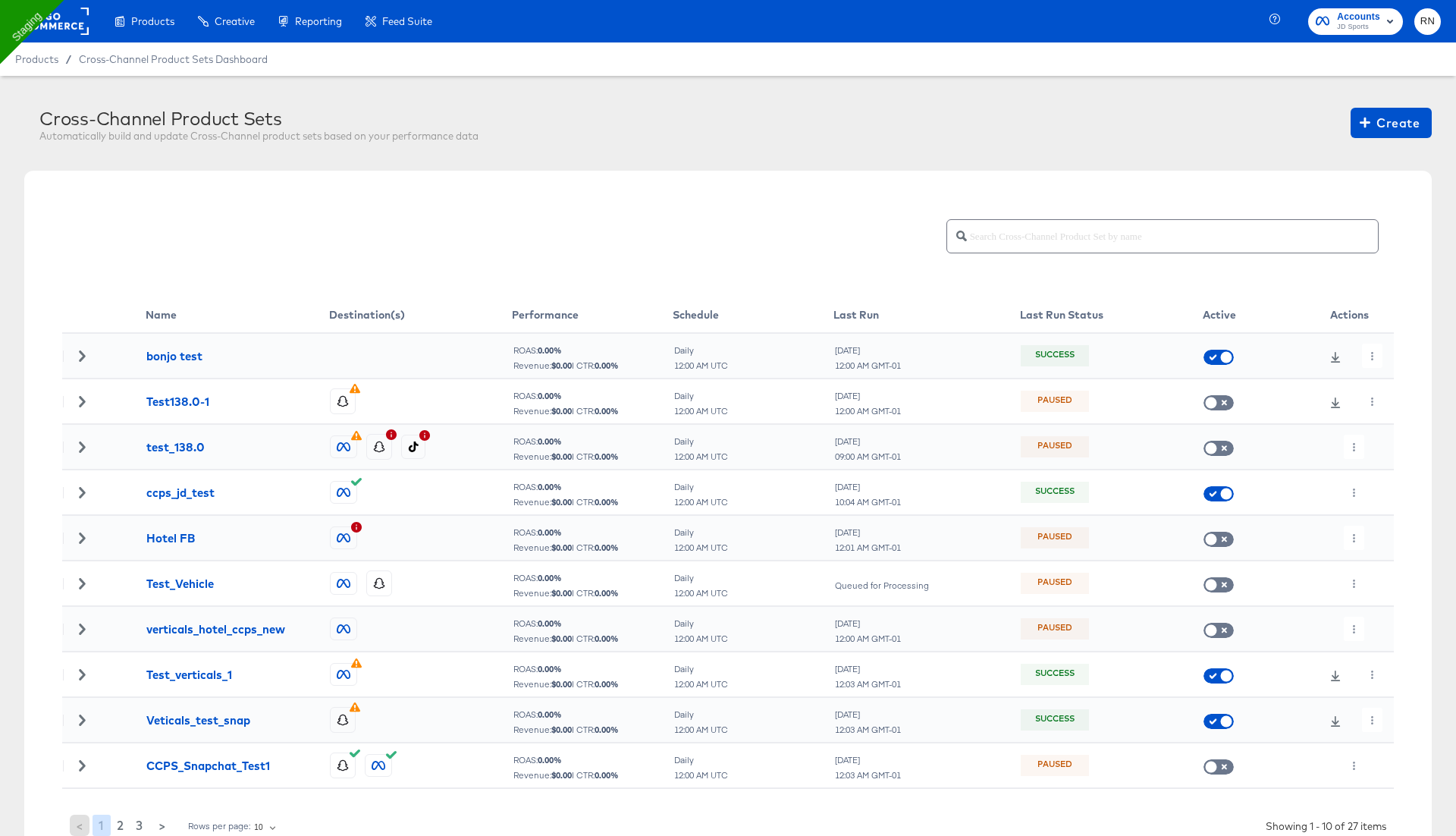
click at [67, 25] on rect at bounding box center [53, 21] width 69 height 27
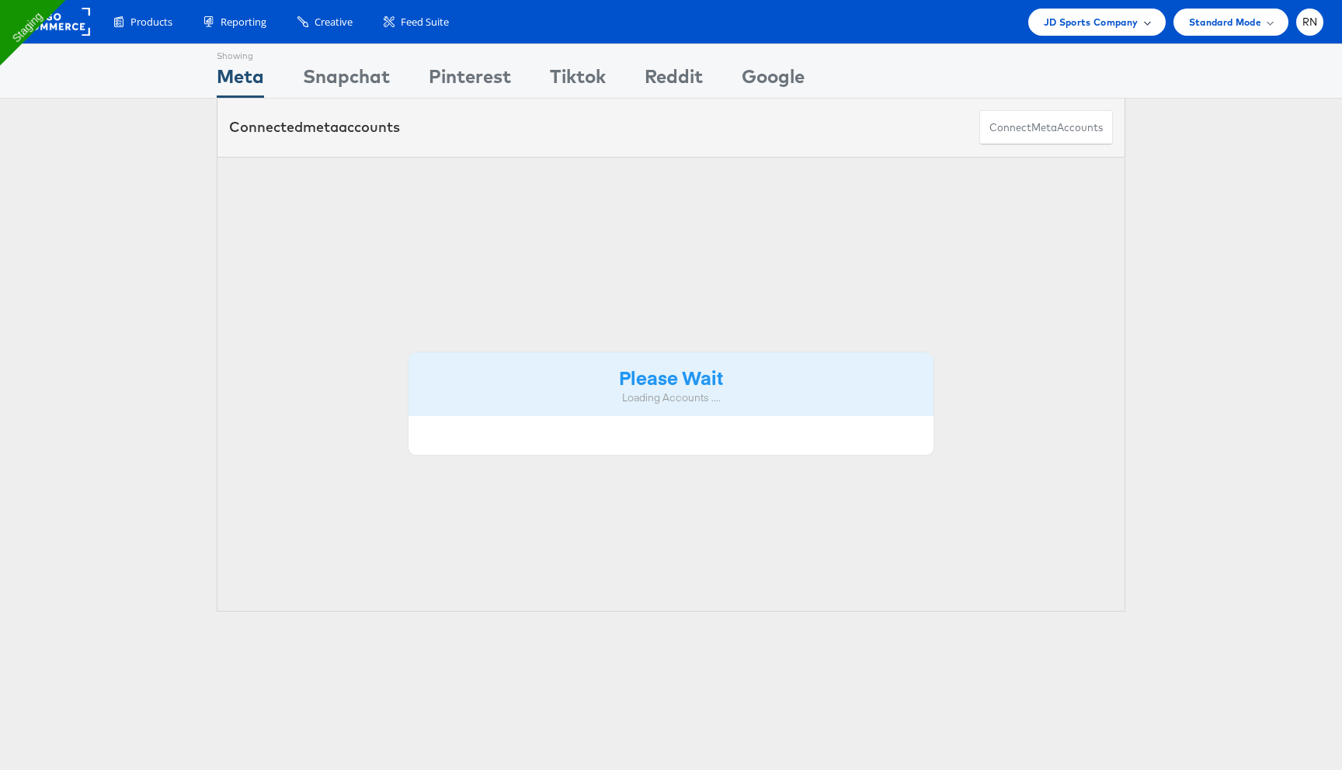
click at [1089, 24] on span "JD Sports Company" at bounding box center [1091, 22] width 95 height 16
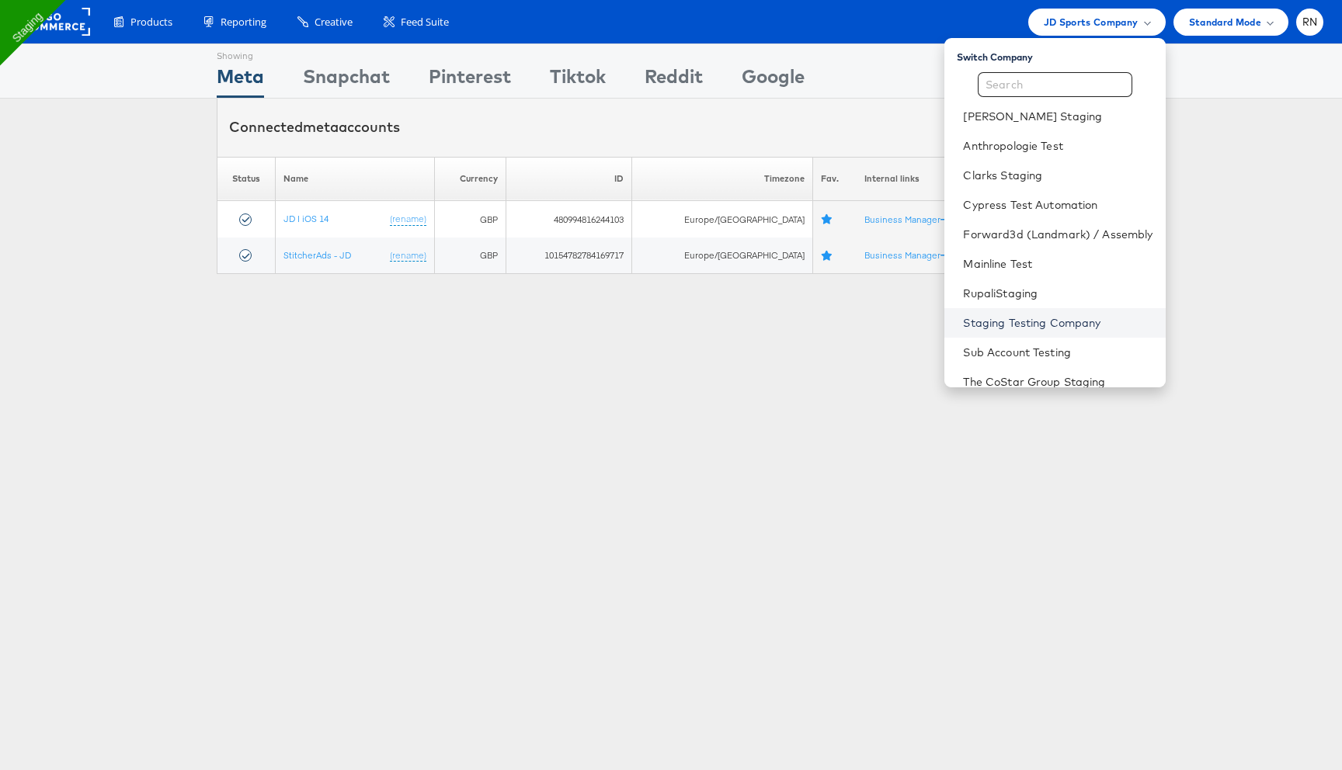
click at [999, 320] on link "Staging Testing Company" at bounding box center [1057, 323] width 189 height 16
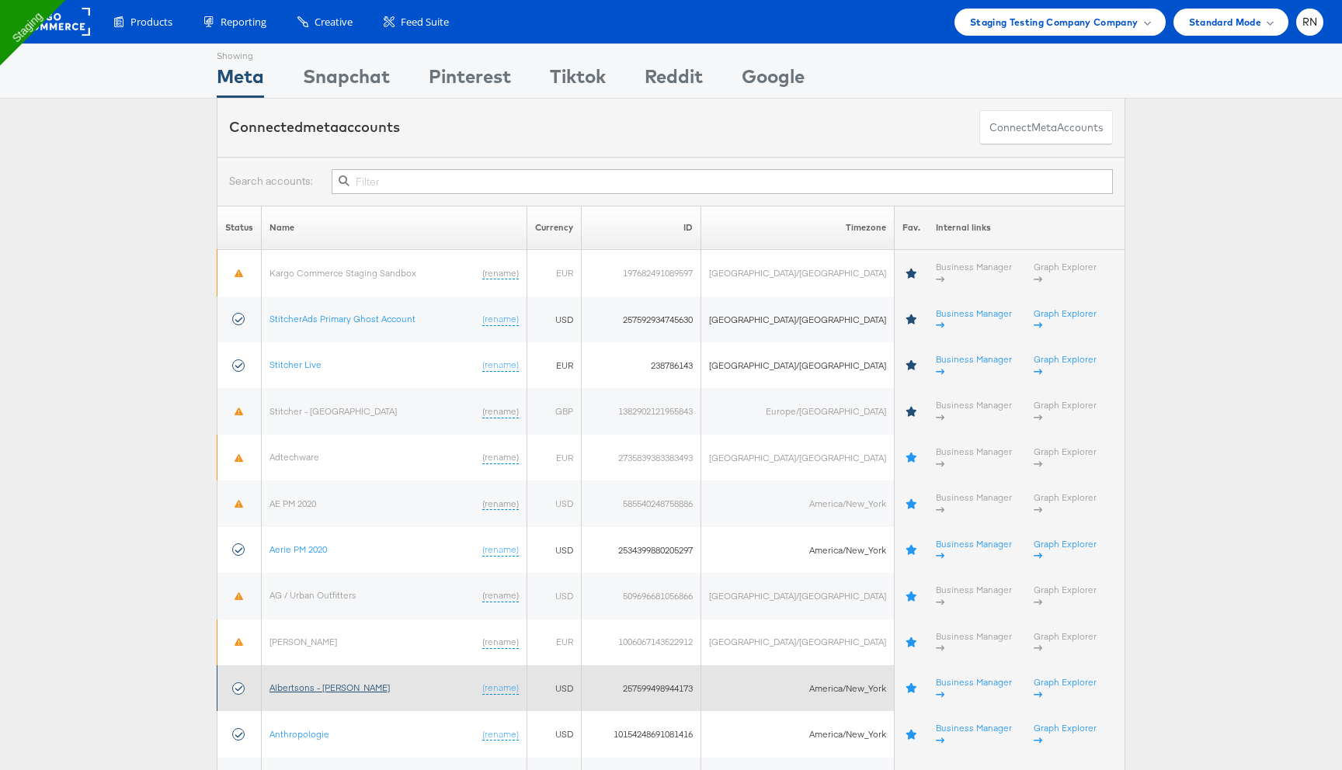
click at [318, 682] on link "Albertsons - [PERSON_NAME]" at bounding box center [329, 688] width 120 height 12
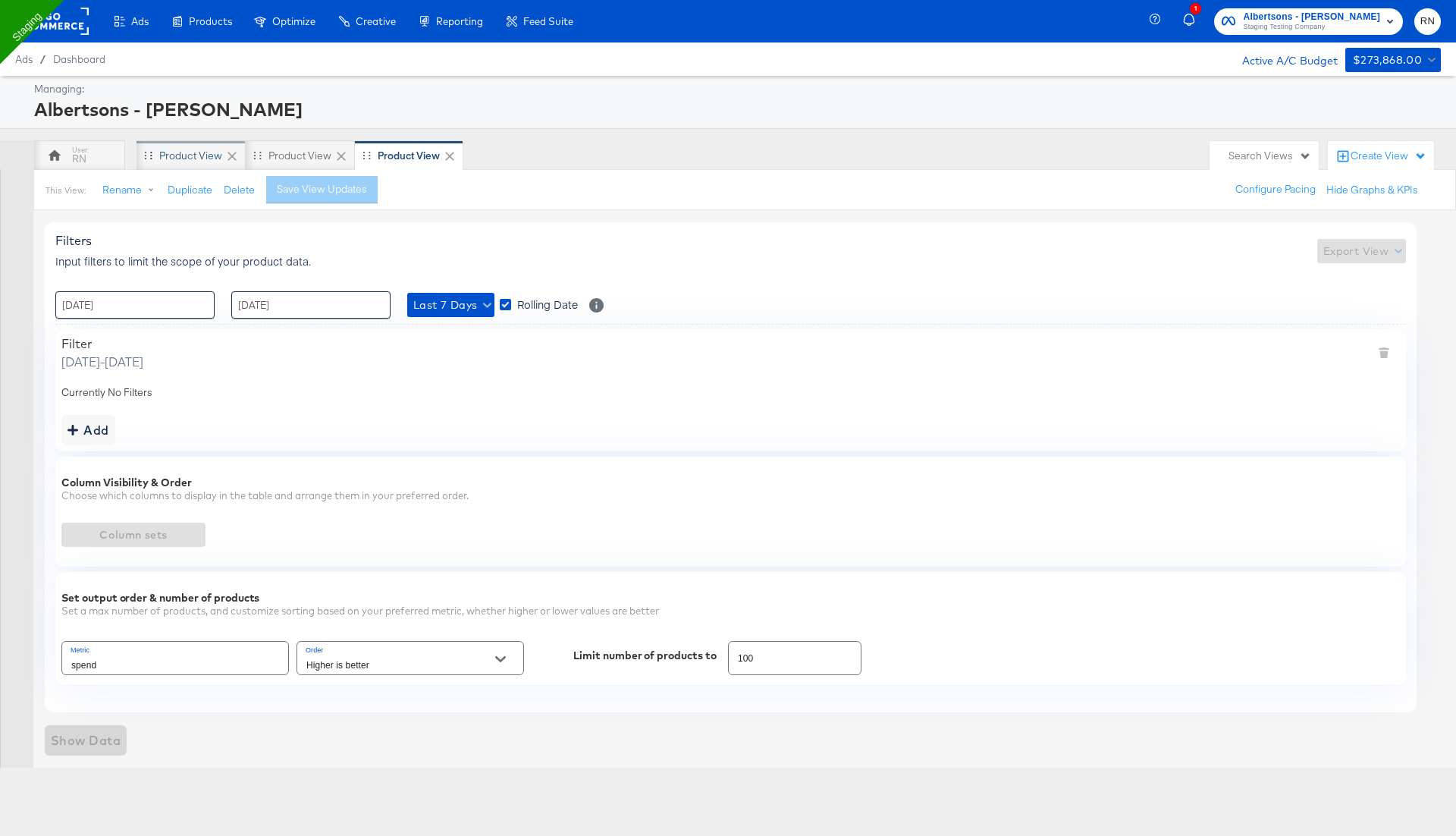
click at [195, 157] on div "Product View" at bounding box center [190, 155] width 62 height 15
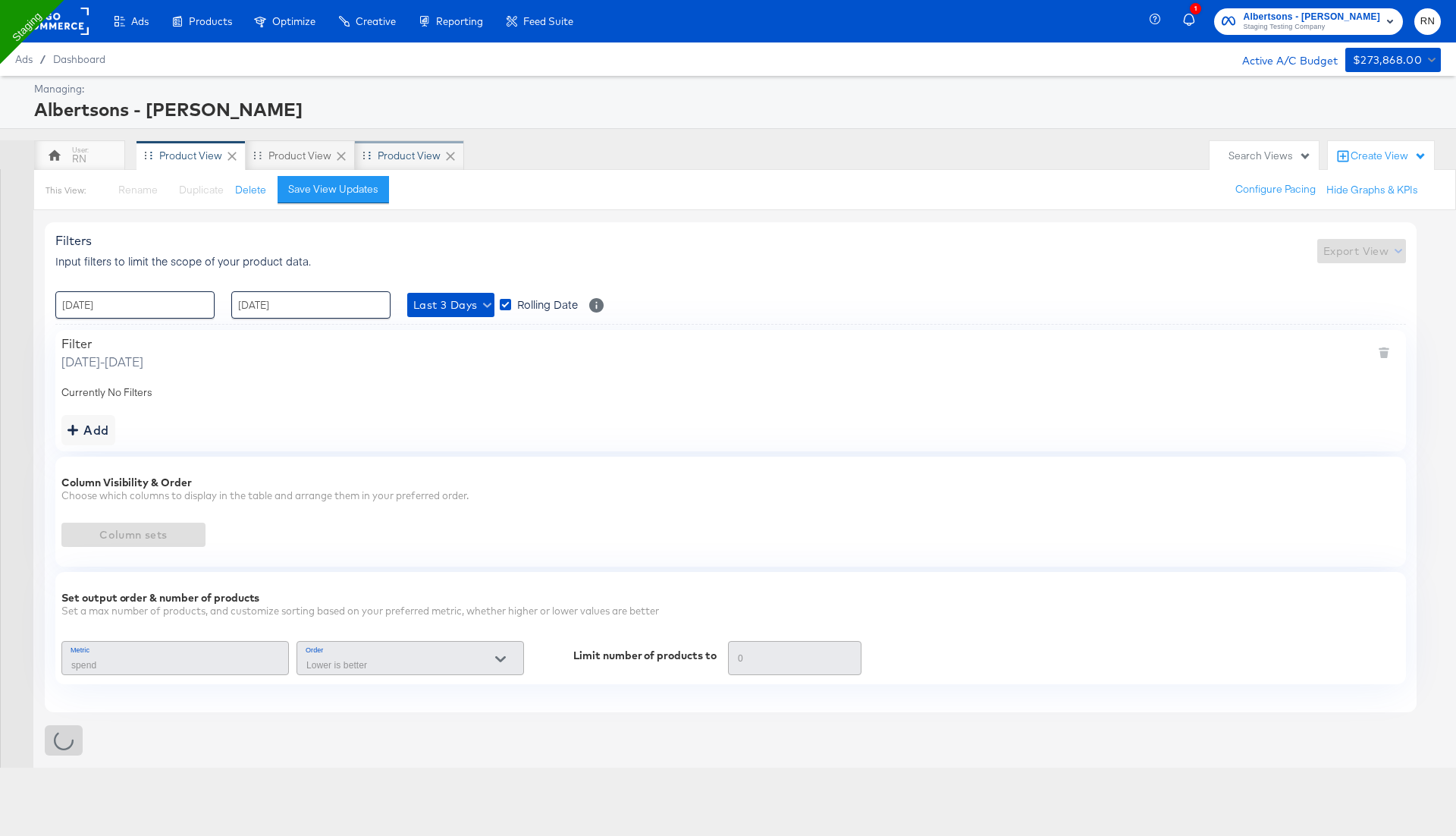
click at [388, 151] on div "Product View" at bounding box center [409, 155] width 62 height 15
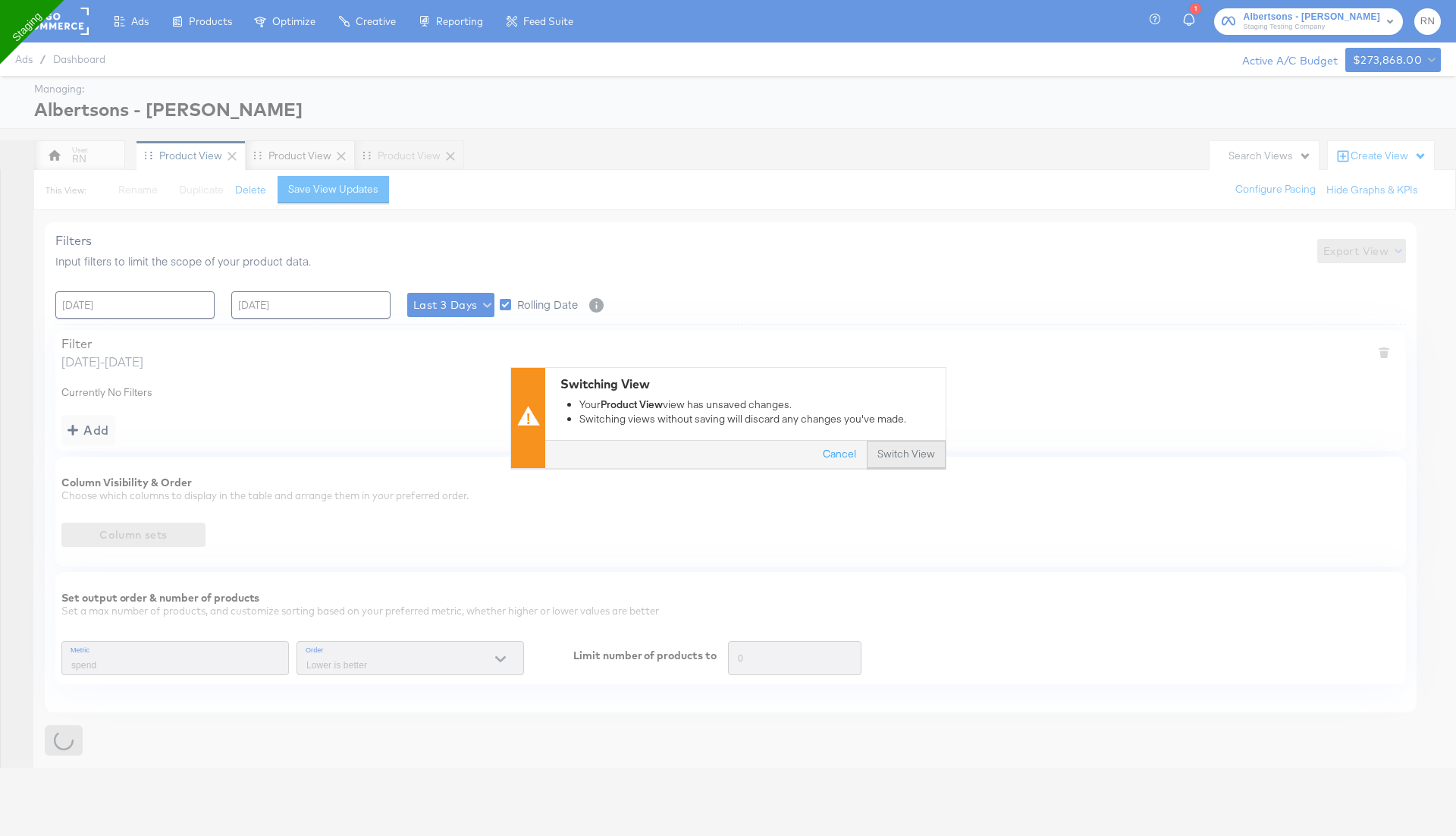
click at [885, 457] on button "Switch View" at bounding box center [906, 455] width 79 height 27
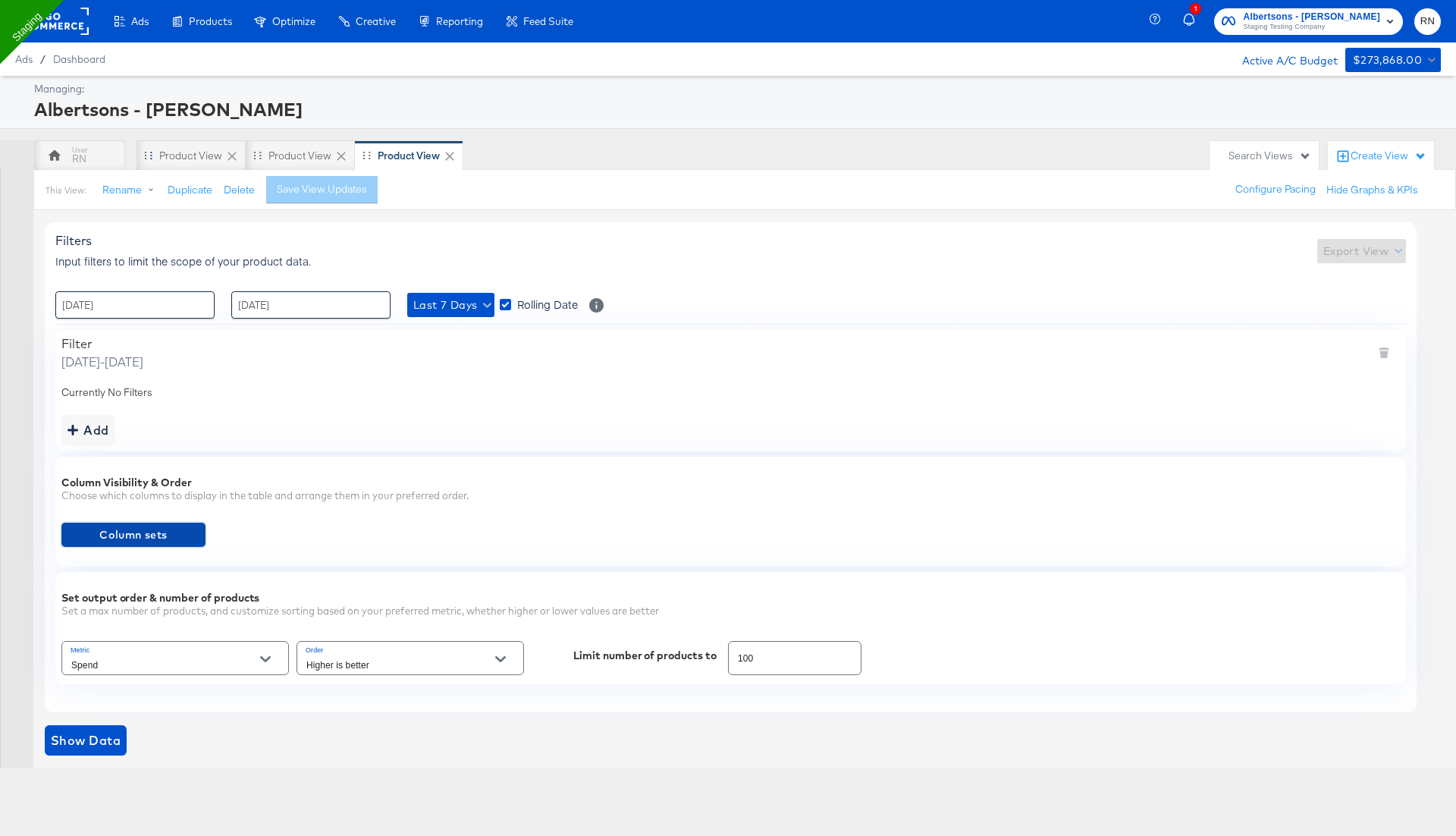
click at [180, 536] on span "Column sets" at bounding box center [133, 534] width 132 height 19
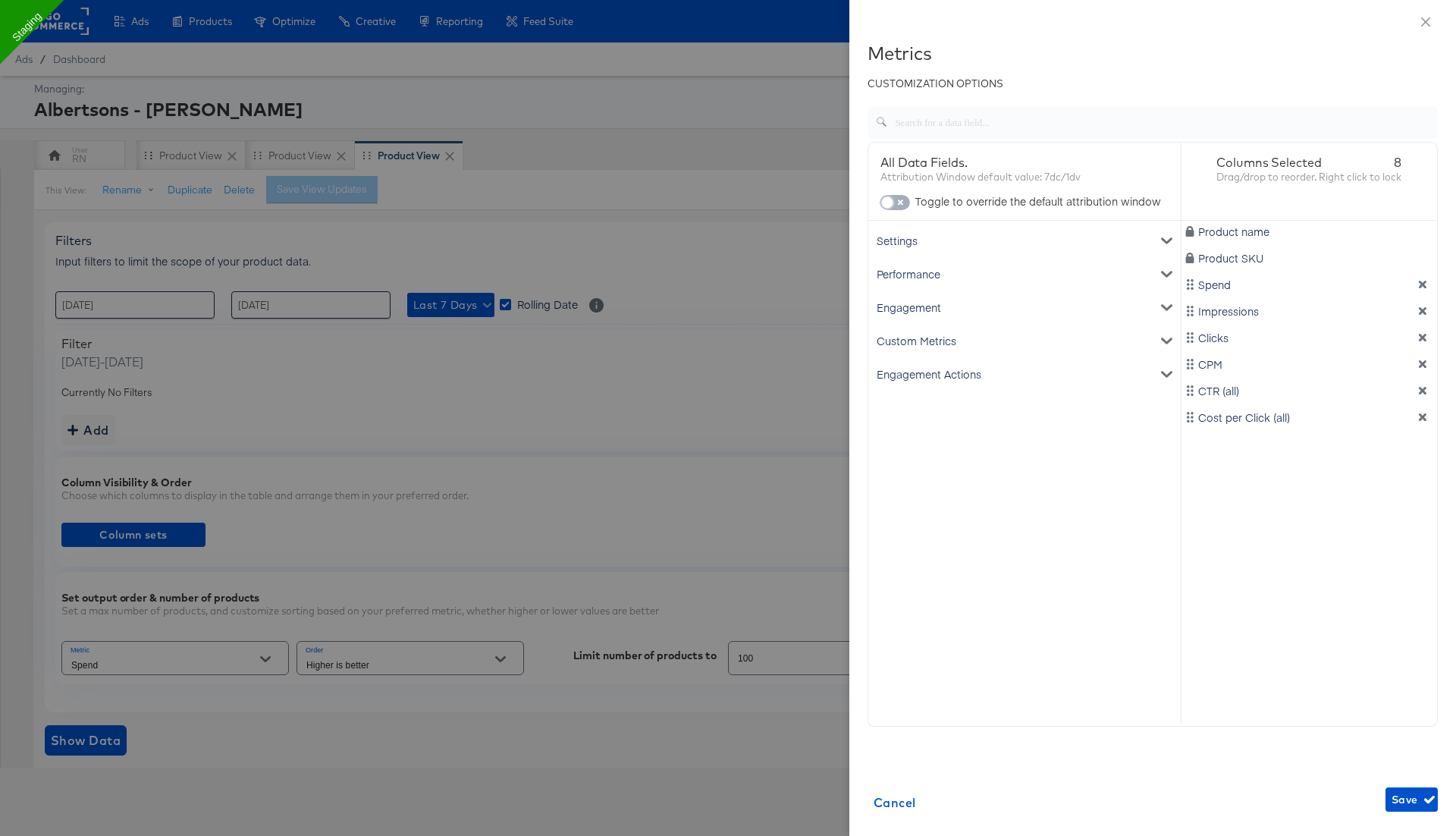
click at [897, 200] on input "checkbox" at bounding box center [887, 206] width 46 height 16
checkbox input "true"
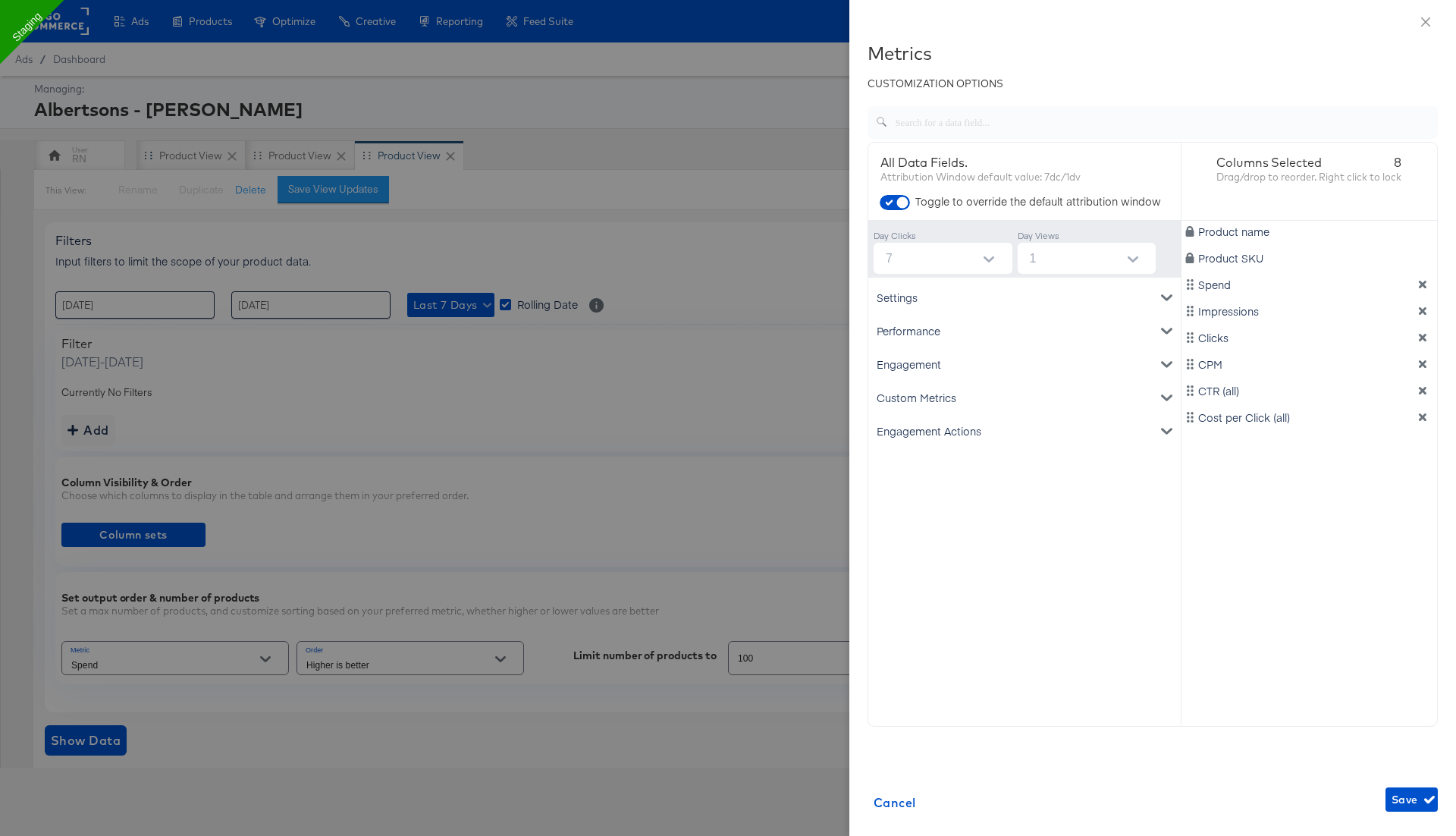
click at [944, 406] on div "Custom Metrics" at bounding box center [1024, 397] width 307 height 33
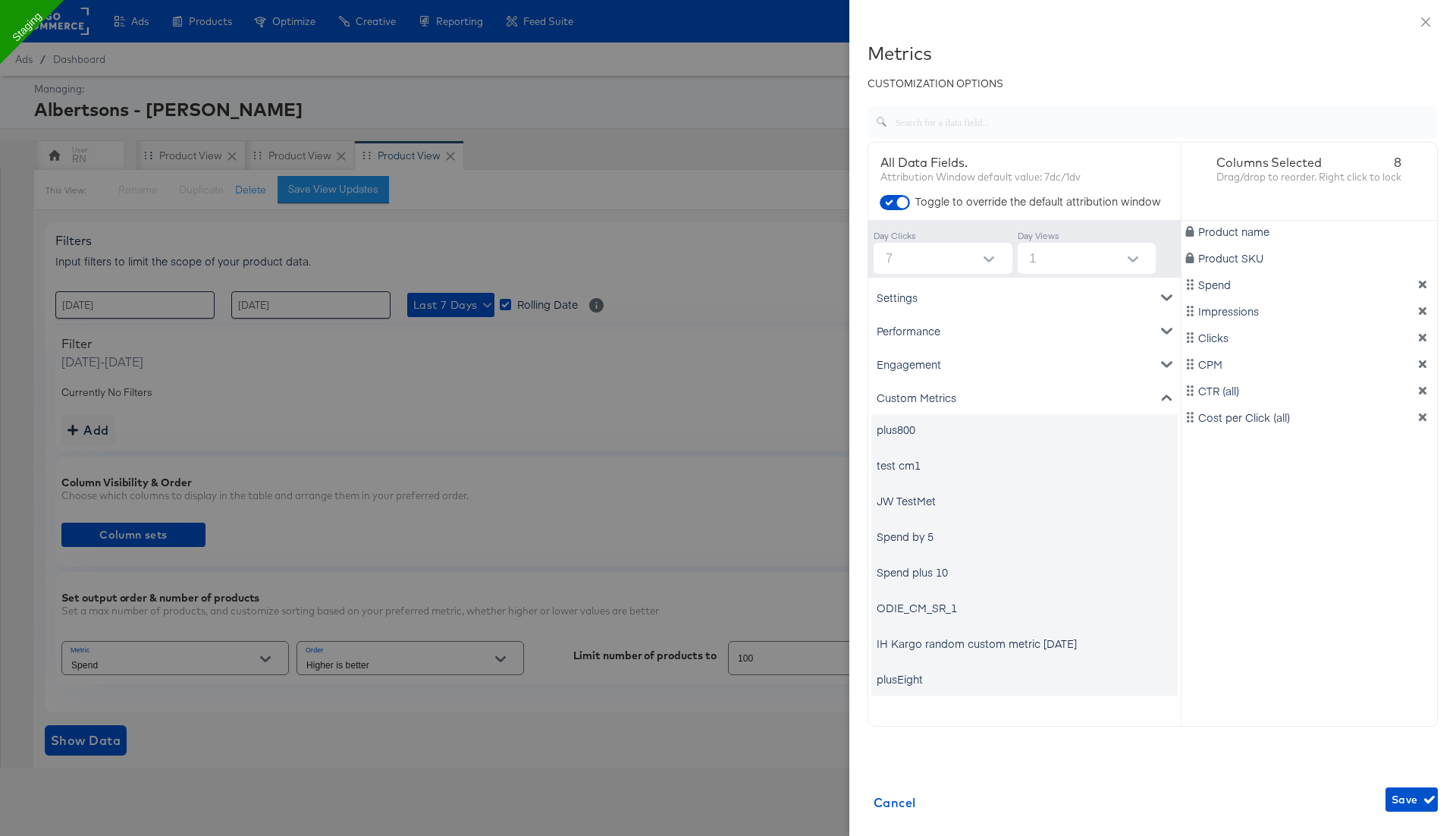
click at [914, 426] on div "plus800" at bounding box center [896, 430] width 39 height 16
click at [917, 430] on div "plus800" at bounding box center [1024, 429] width 307 height 30
click at [898, 433] on div "plus800" at bounding box center [896, 430] width 39 height 16
click at [929, 397] on div "Custom Metrics" at bounding box center [1024, 397] width 307 height 33
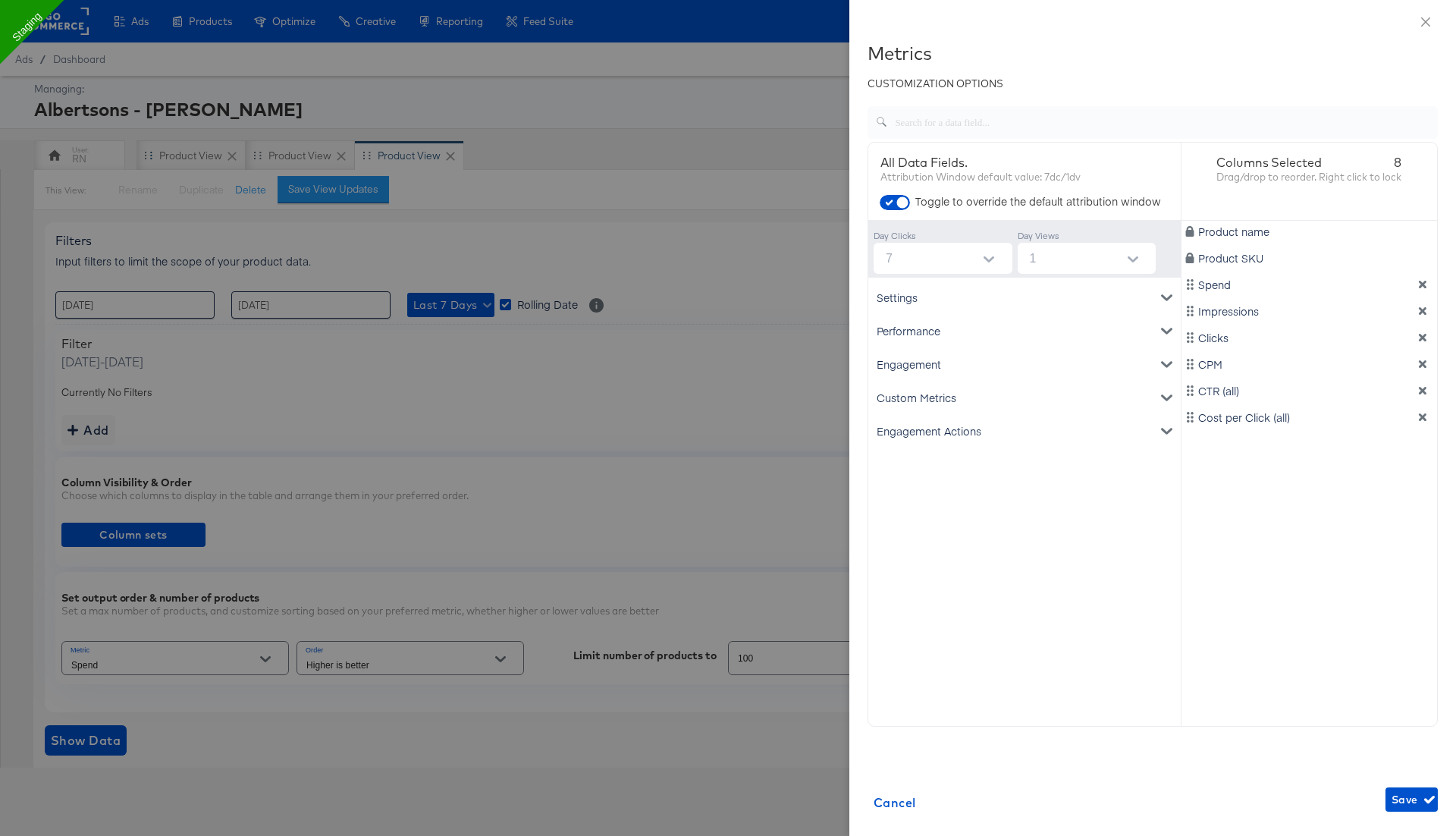
click at [941, 429] on div "Engagement Actions" at bounding box center [1024, 431] width 307 height 33
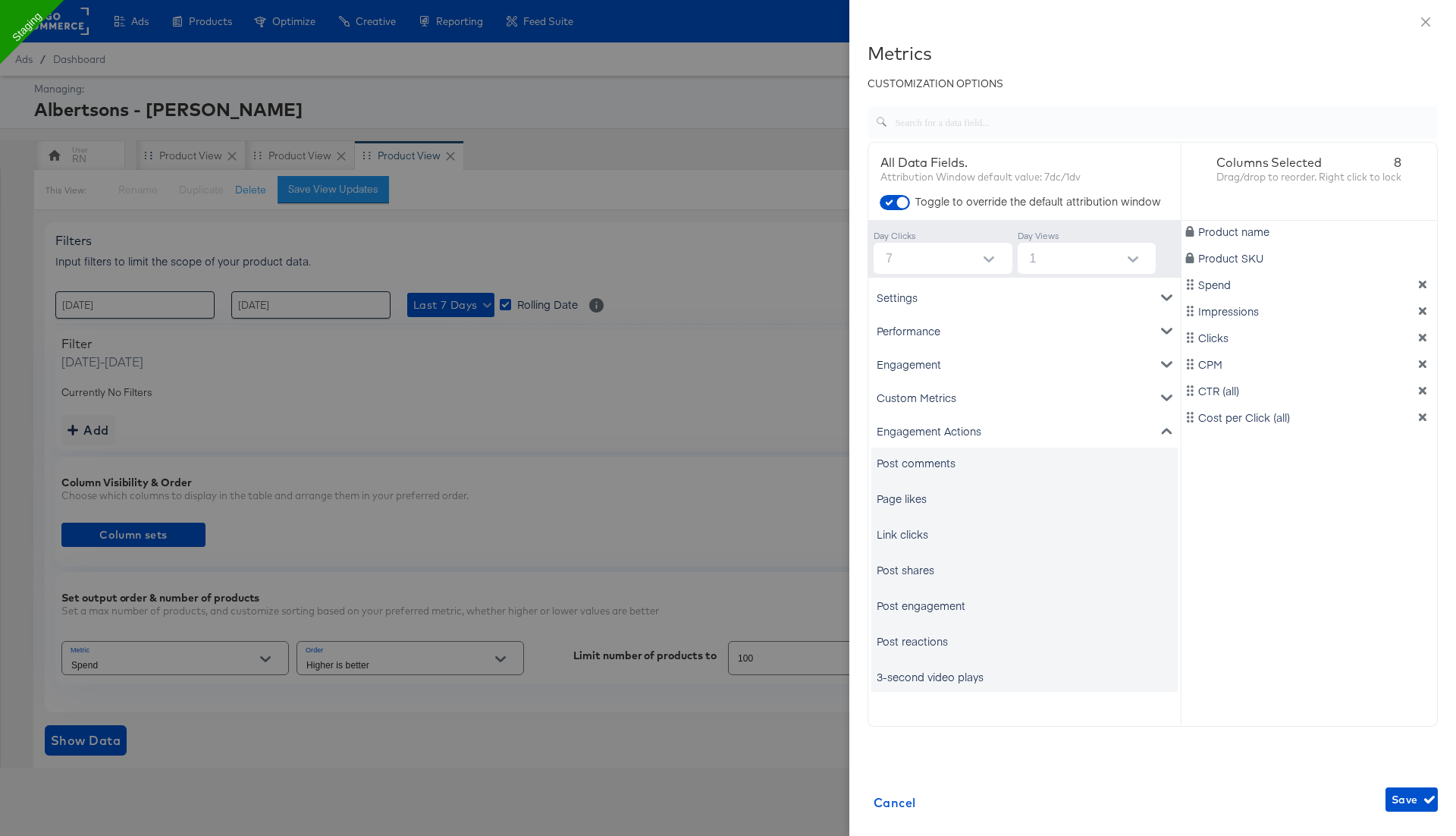
click at [916, 560] on div "Post shares" at bounding box center [1024, 569] width 307 height 30
click at [917, 574] on div "Post shares" at bounding box center [905, 569] width 58 height 16
click at [923, 368] on div "Engagement" at bounding box center [1024, 364] width 307 height 33
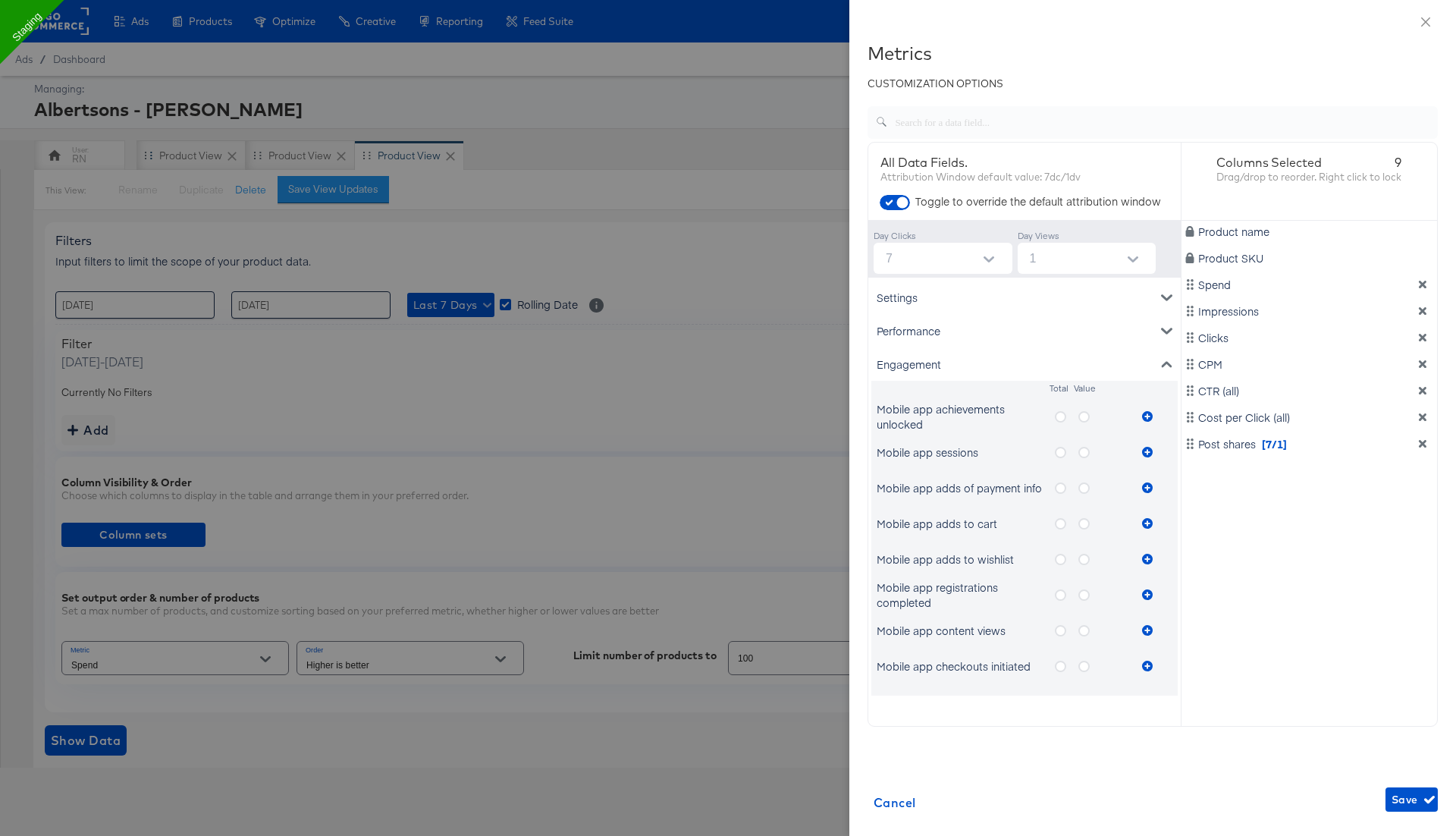
click at [1058, 448] on icon "metrics-list" at bounding box center [1061, 452] width 12 height 12
click at [0, 0] on input "metrics-list" at bounding box center [0, 0] width 0 height 0
click at [1150, 448] on icon "metrics-list" at bounding box center [1147, 451] width 11 height 11
click at [1085, 482] on icon "metrics-list" at bounding box center [1084, 488] width 12 height 12
click at [0, 0] on input "metrics-list" at bounding box center [0, 0] width 0 height 0
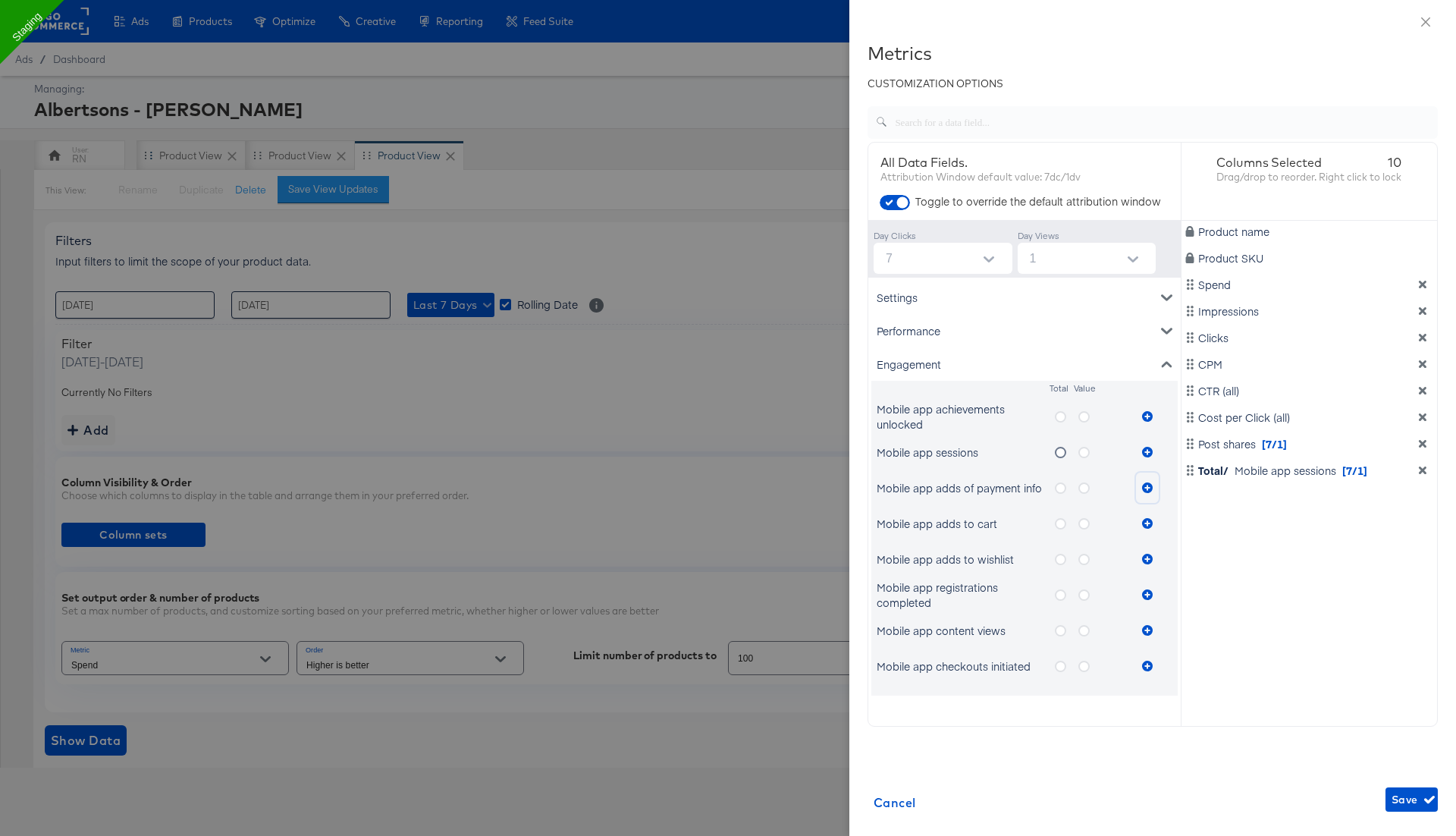
click at [1147, 486] on icon "metrics-list" at bounding box center [1147, 487] width 11 height 11
click at [1048, 263] on input "1" at bounding box center [1090, 259] width 133 height 31
click at [1051, 292] on li "none" at bounding box center [1086, 295] width 139 height 24
type input "none"
click at [1403, 795] on span "Save" at bounding box center [1411, 799] width 40 height 19
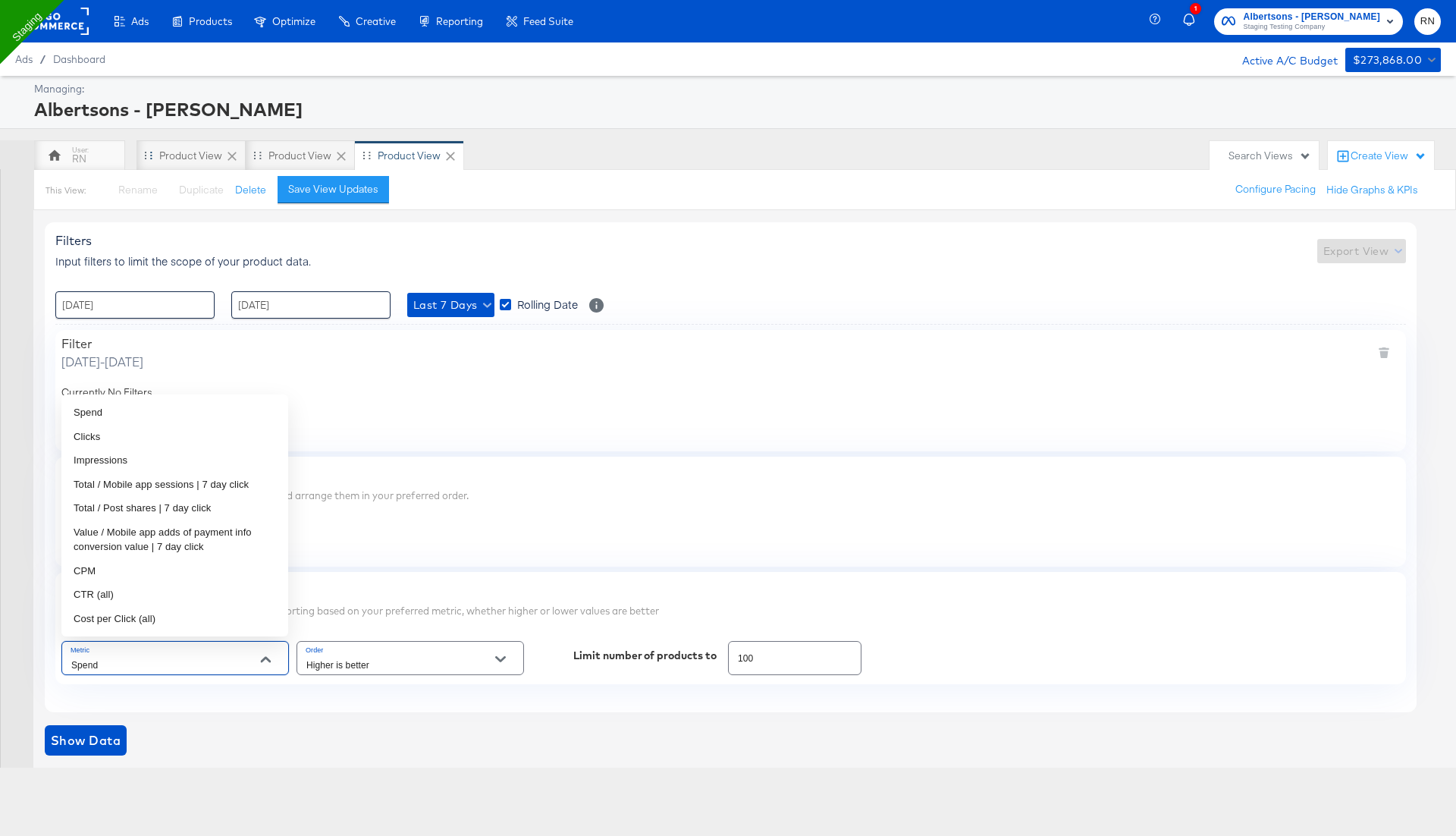
click at [147, 668] on input "Spend" at bounding box center [163, 665] width 190 height 18
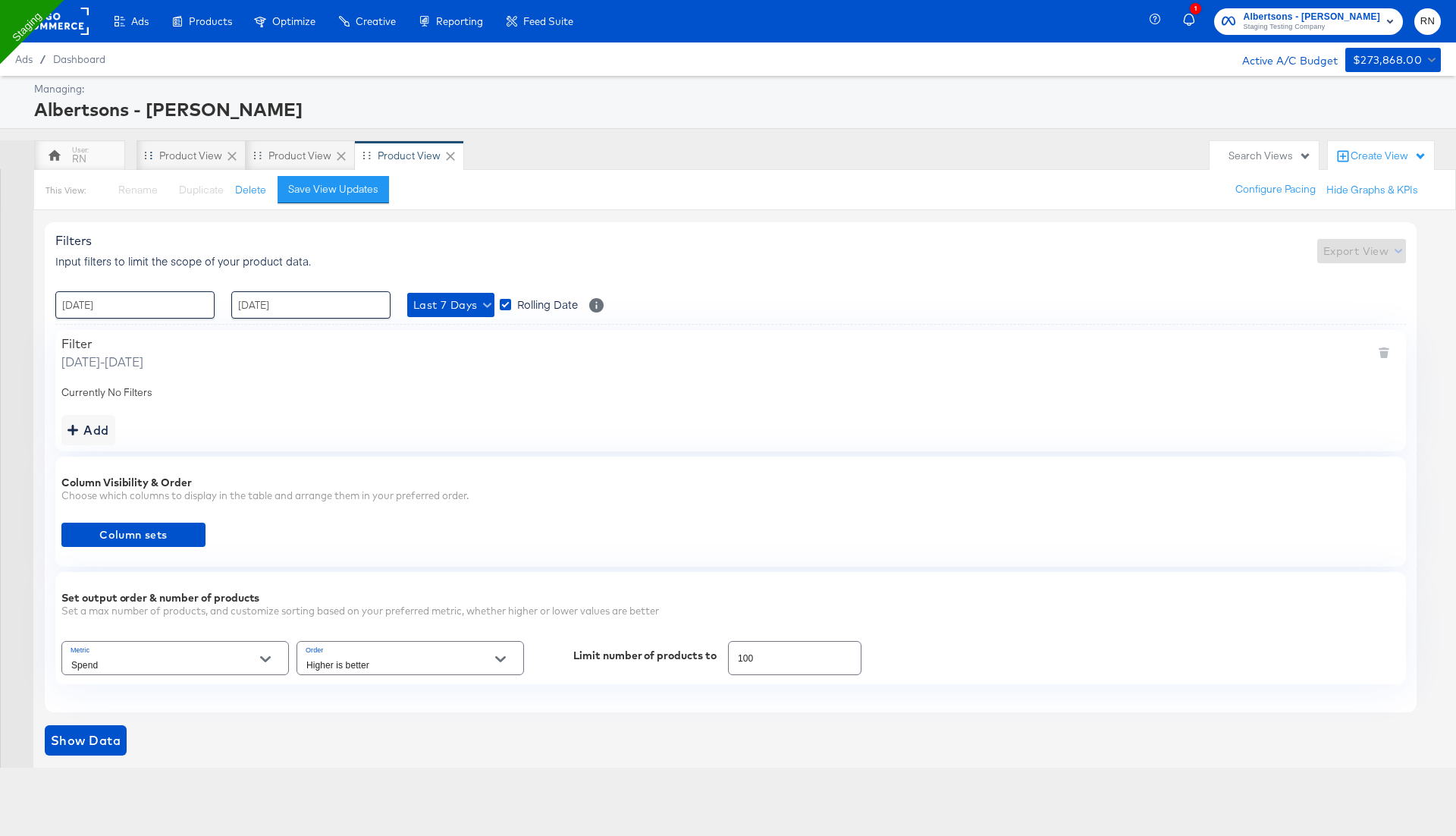
click at [463, 515] on div "Column Visibility & Order Choose which columns to display in the table and arra…" at bounding box center [730, 512] width 1351 height 110
click at [192, 538] on span "Column sets" at bounding box center [133, 534] width 132 height 19
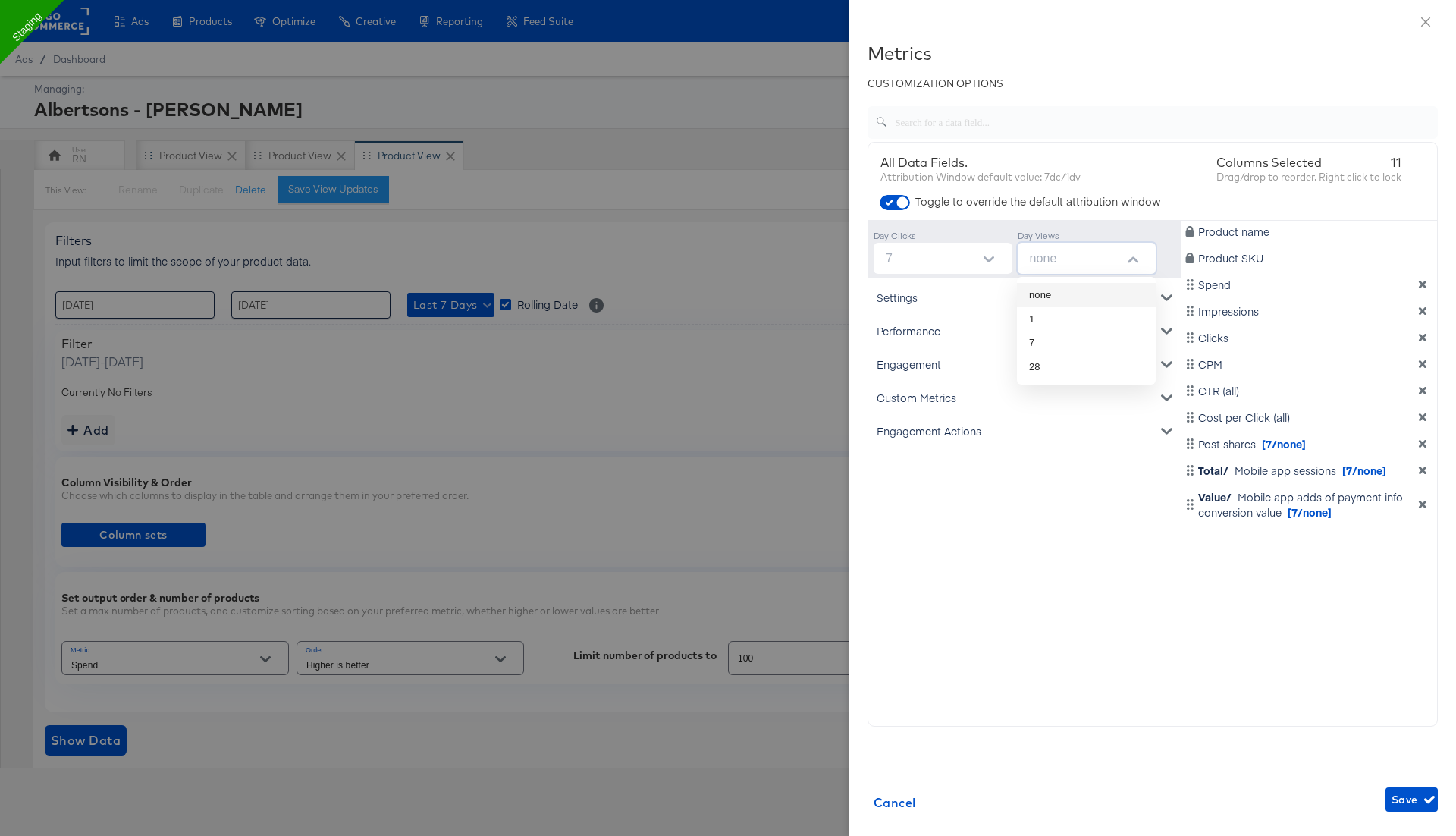
click at [1061, 252] on input "none" at bounding box center [1090, 259] width 133 height 31
click at [1051, 332] on li "7" at bounding box center [1086, 343] width 139 height 24
type input "7"
click at [1401, 794] on span "Save" at bounding box center [1411, 799] width 40 height 19
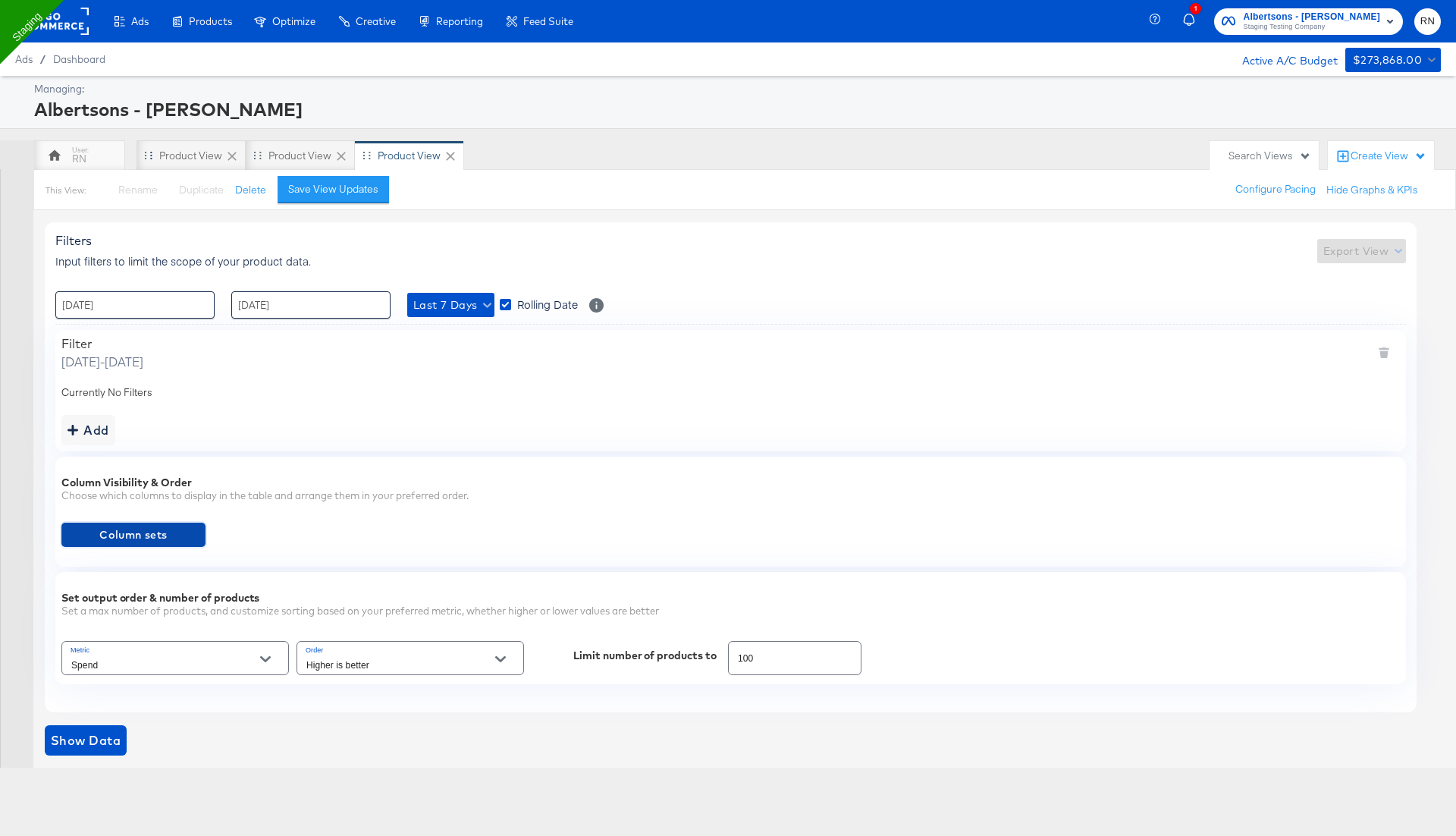
click at [175, 531] on span "Column sets" at bounding box center [133, 534] width 132 height 19
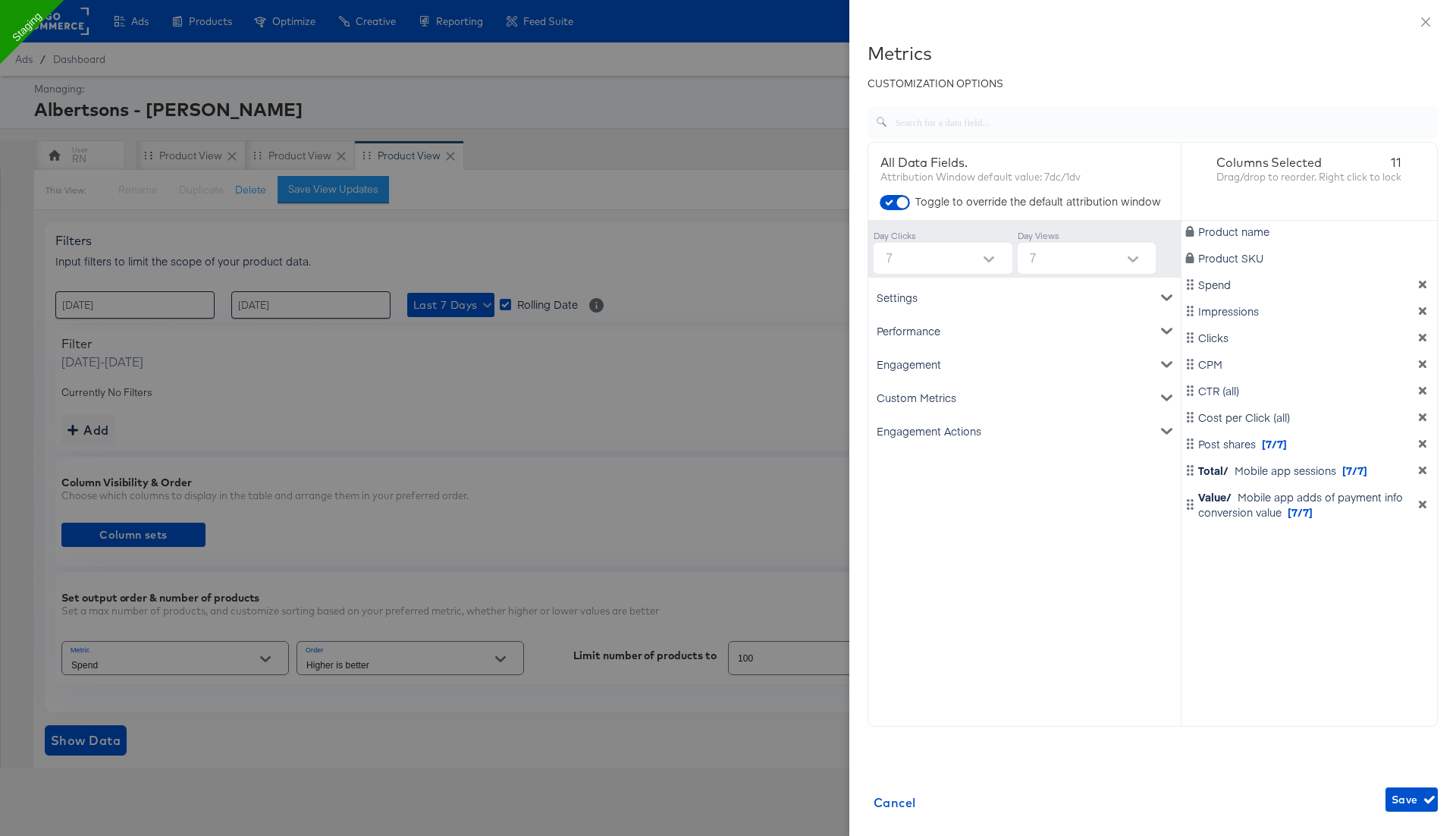
click at [515, 522] on div at bounding box center [728, 418] width 1456 height 836
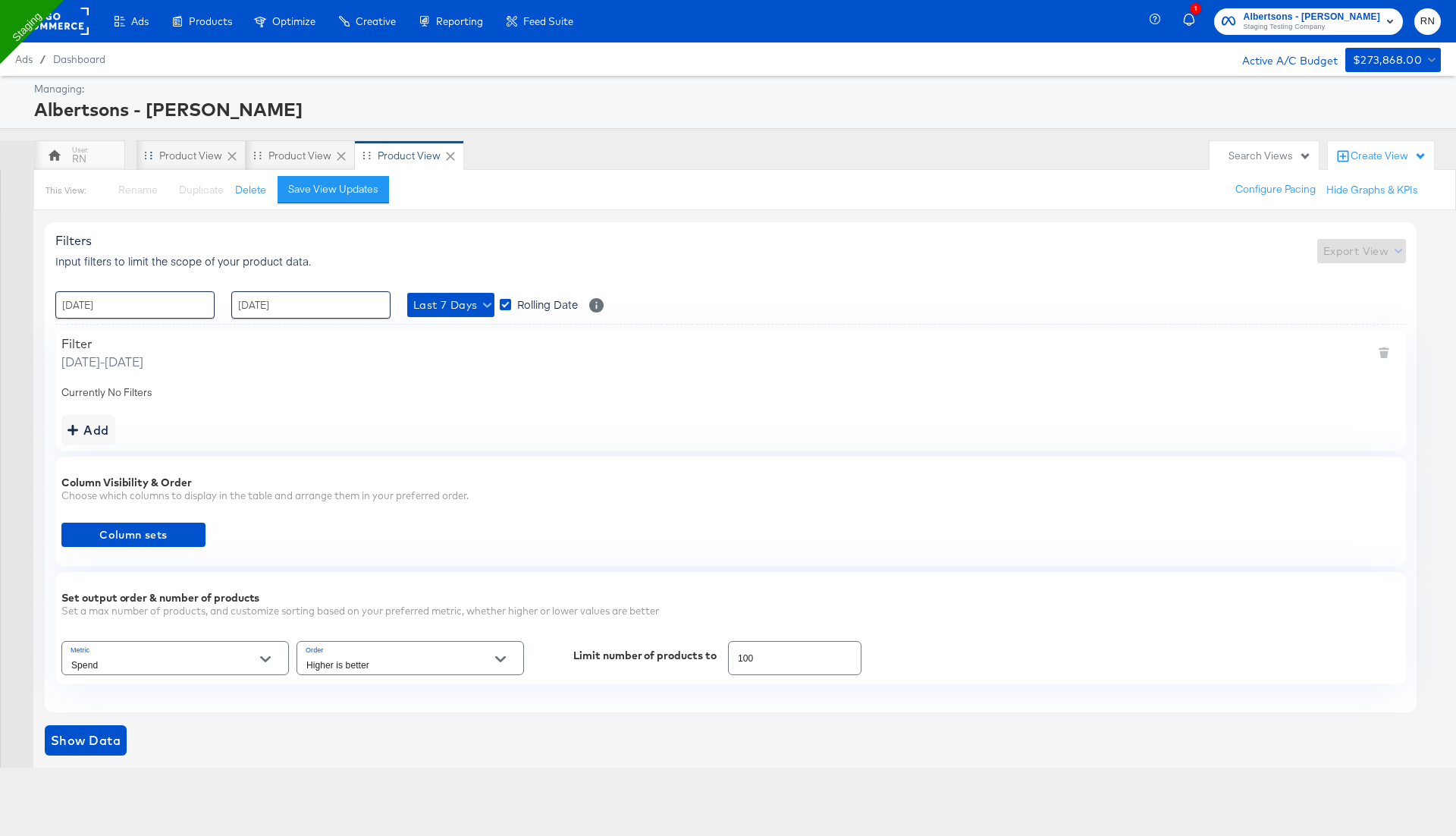
click at [212, 658] on input "Spend" at bounding box center [163, 665] width 190 height 18
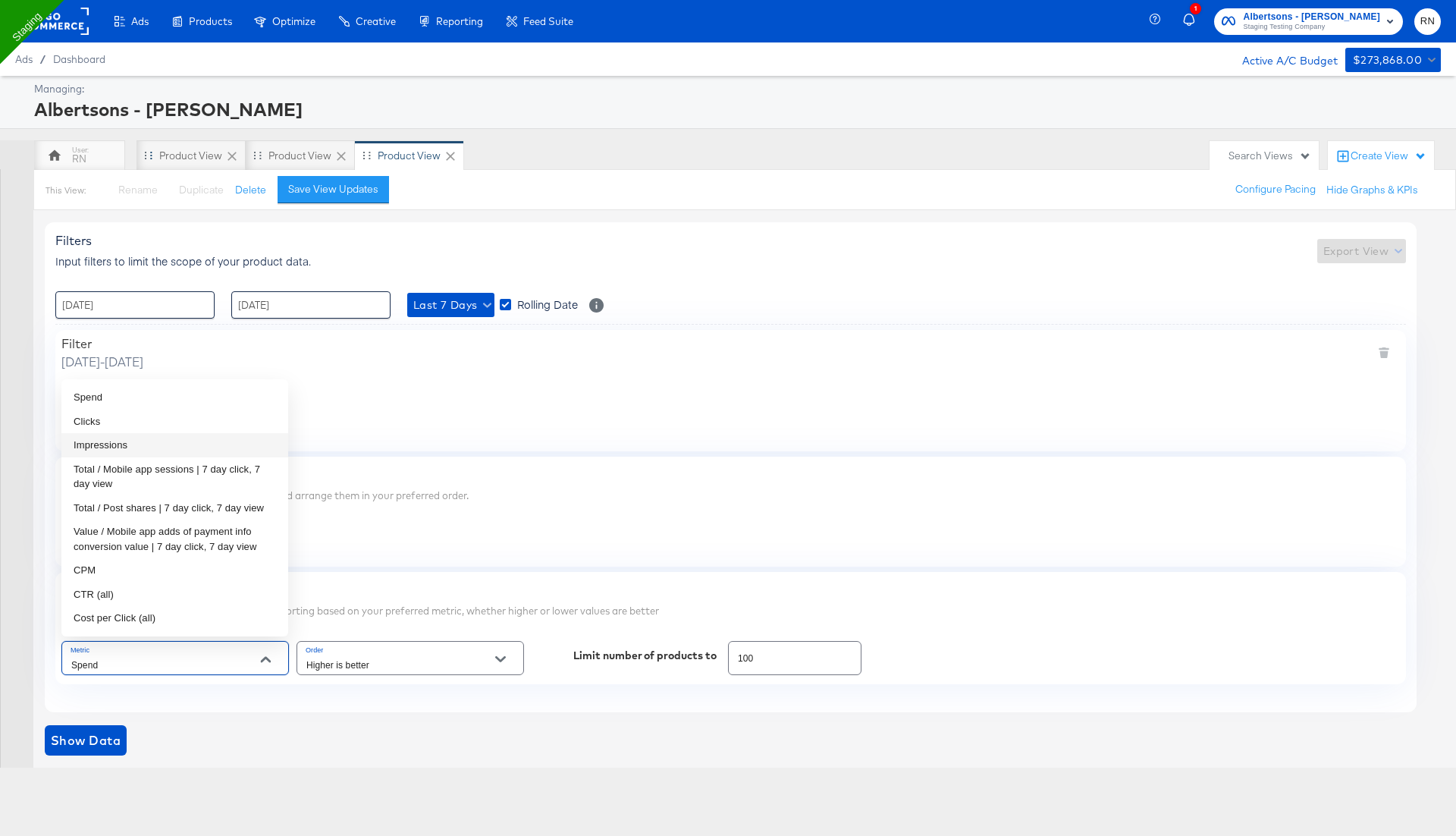
click at [182, 445] on li "Impressions" at bounding box center [175, 444] width 227 height 24
type input "Impressions"
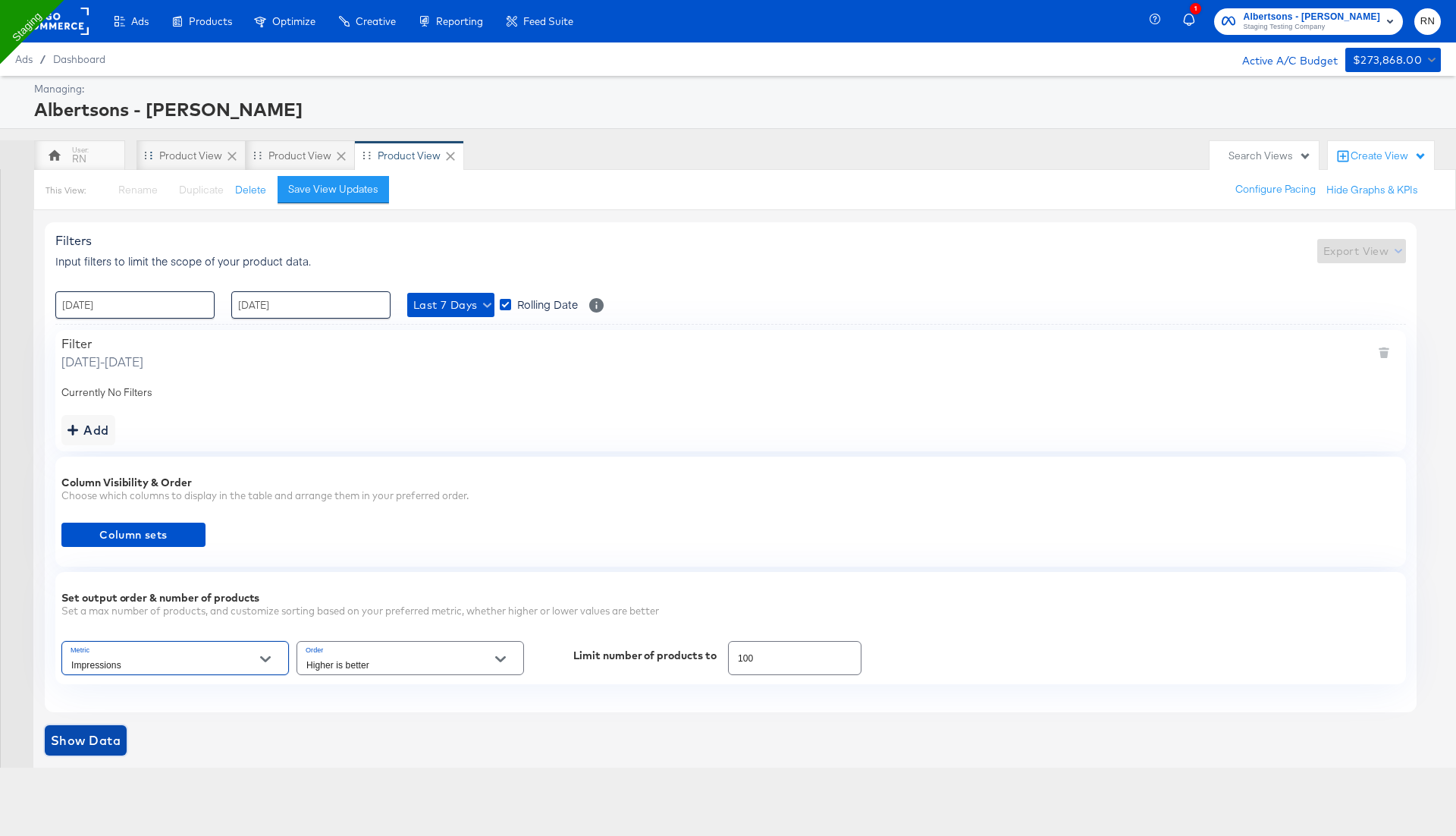
click at [119, 725] on button "Show Data" at bounding box center [86, 739] width 82 height 30
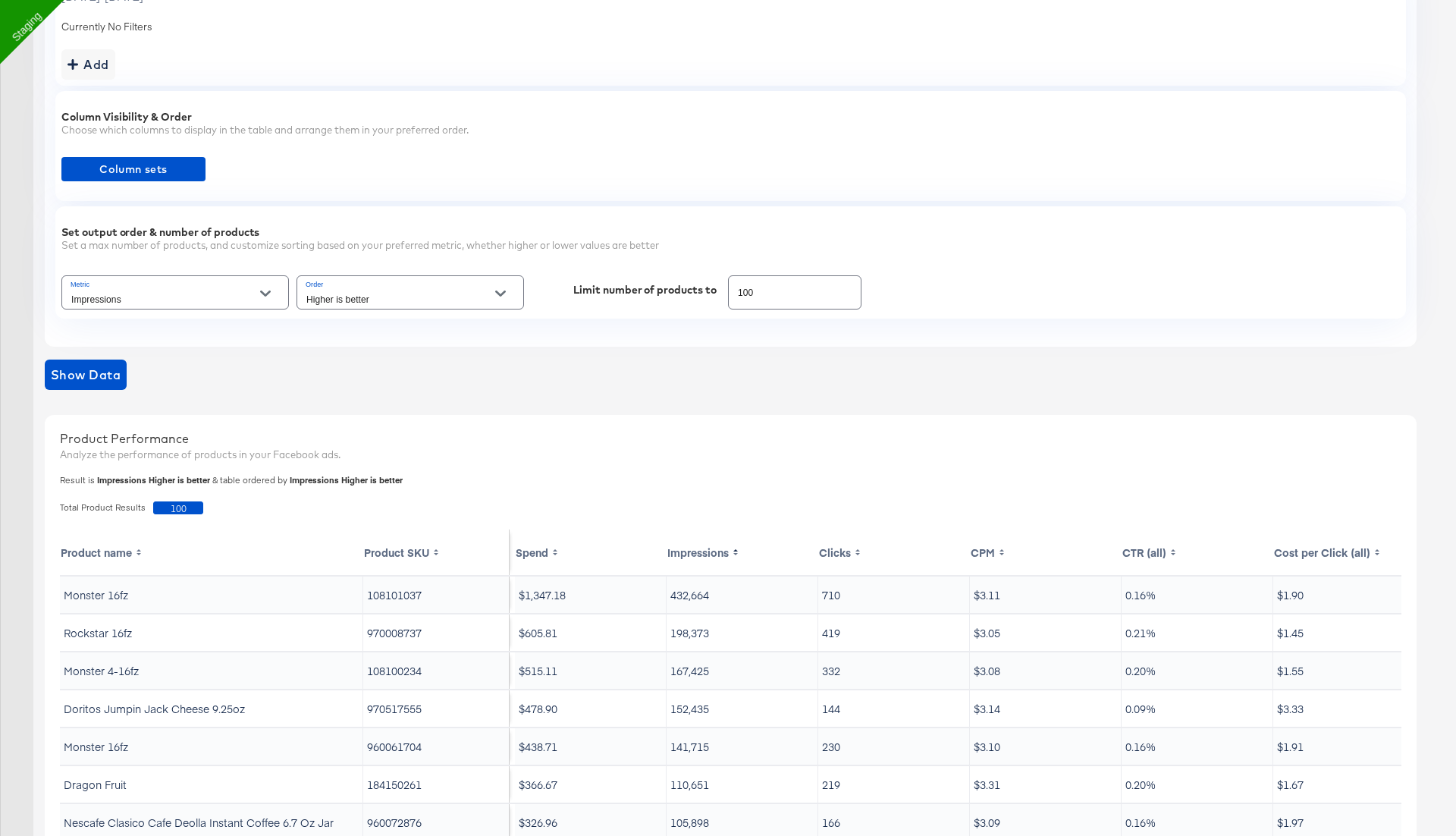
scroll to position [532, 0]
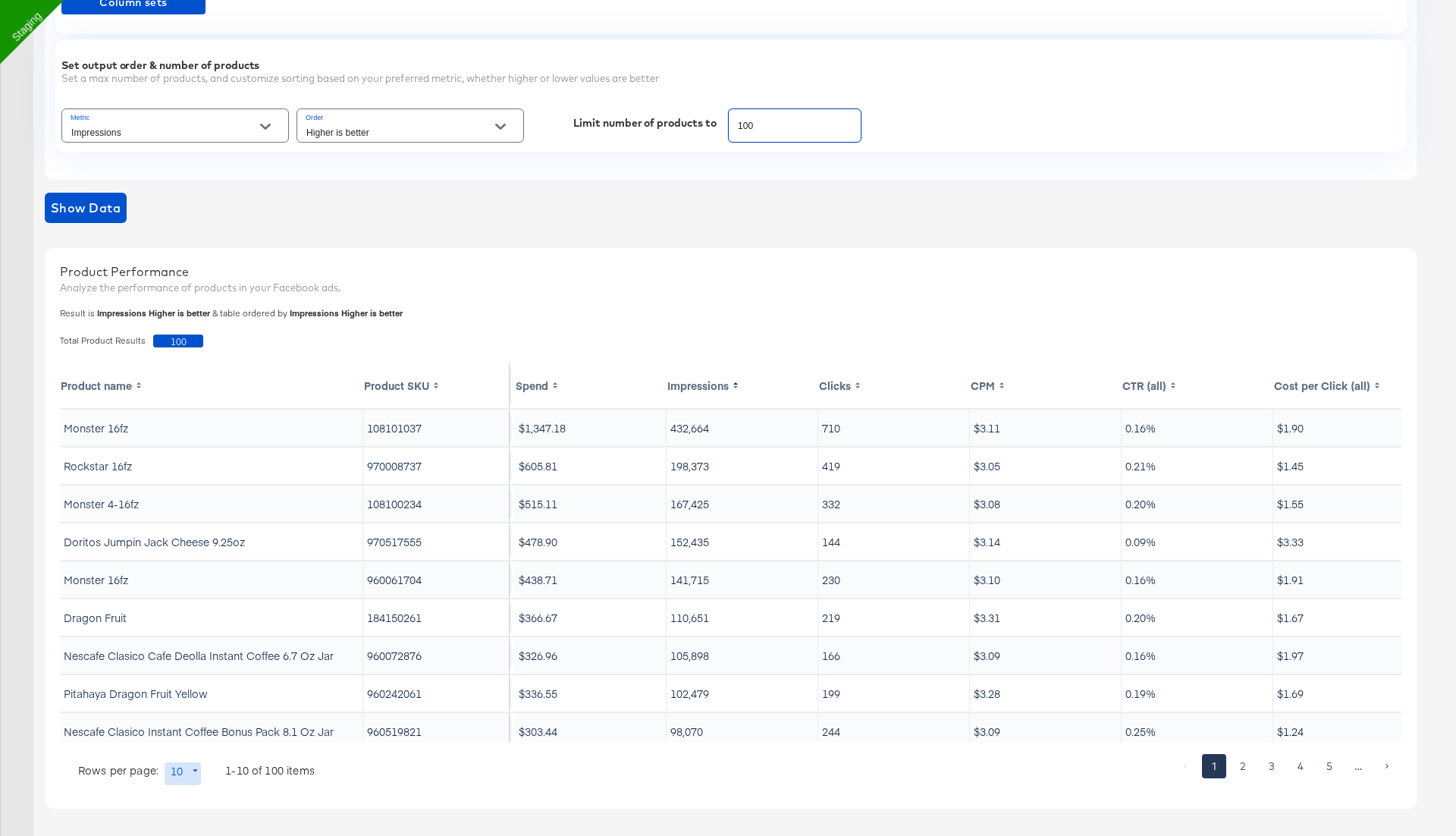
click at [771, 115] on input "100" at bounding box center [794, 119] width 132 height 32
click at [772, 126] on input "100" at bounding box center [794, 119] width 132 height 32
type input "1000"
click at [338, 125] on input "Higher is better" at bounding box center [398, 133] width 190 height 18
click at [342, 182] on li "Lower is better" at bounding box center [410, 186] width 227 height 24
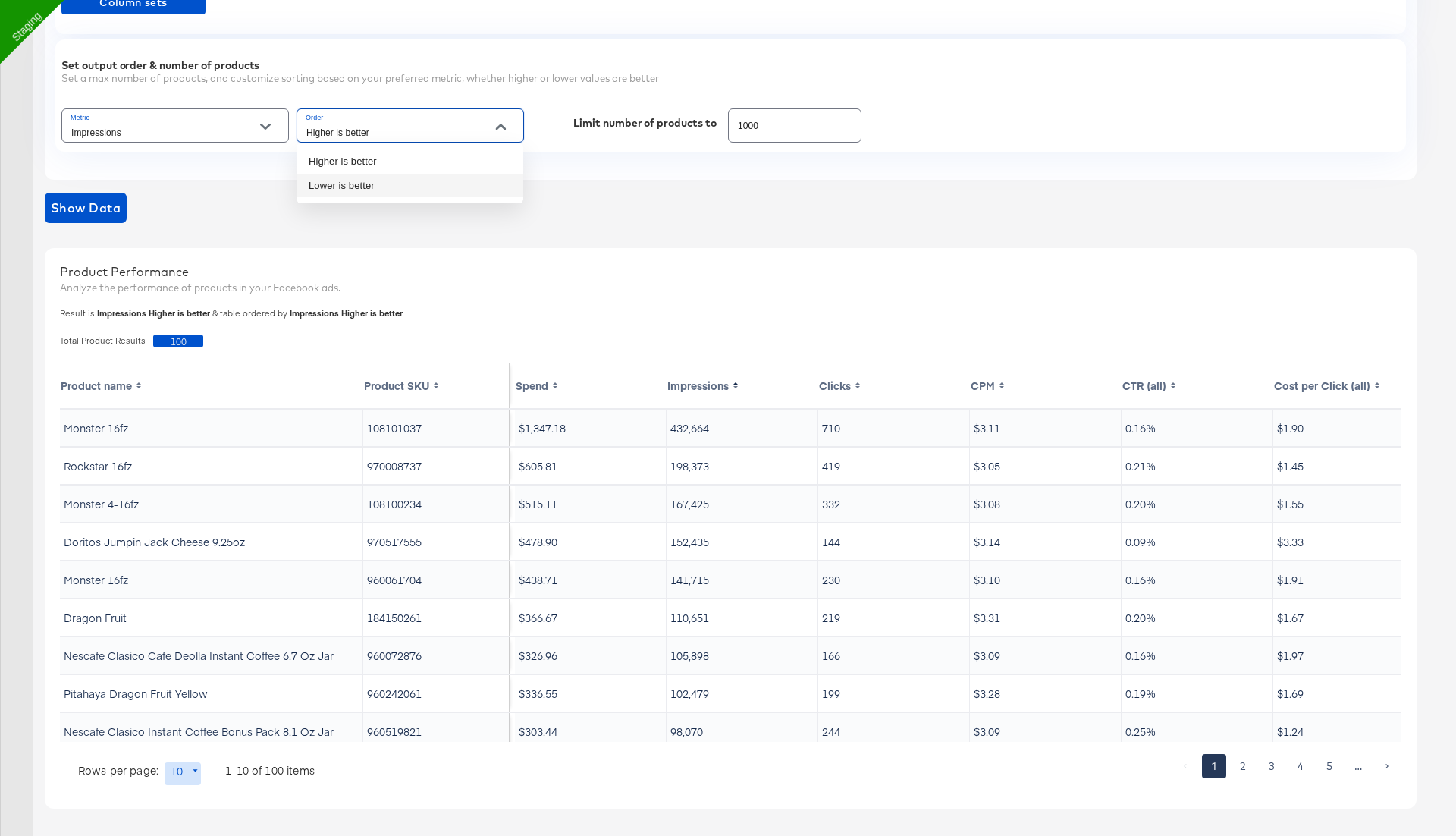
type input "Lower is better"
click at [90, 212] on span "Show Data" at bounding box center [85, 208] width 69 height 21
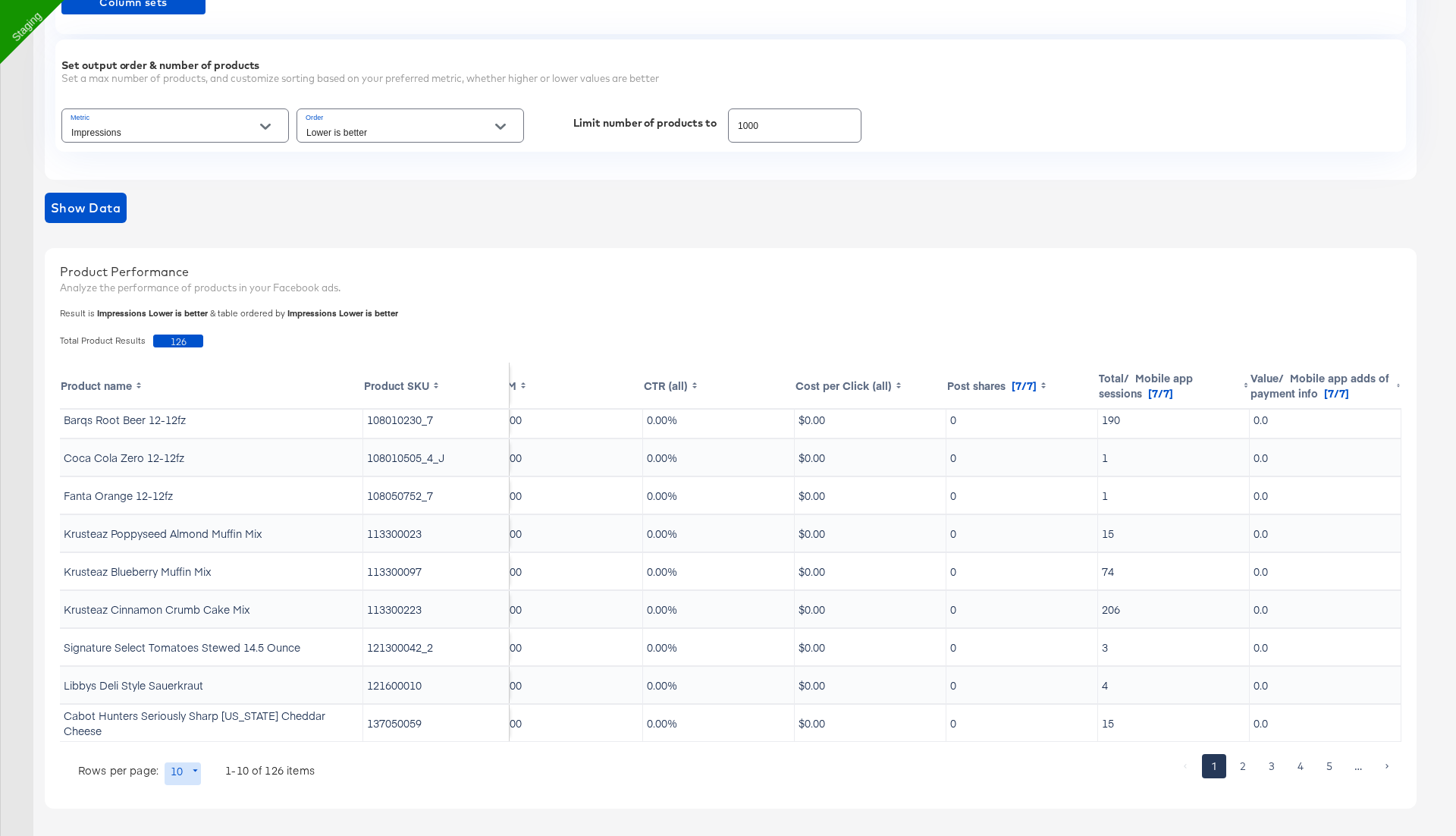
scroll to position [0, 478]
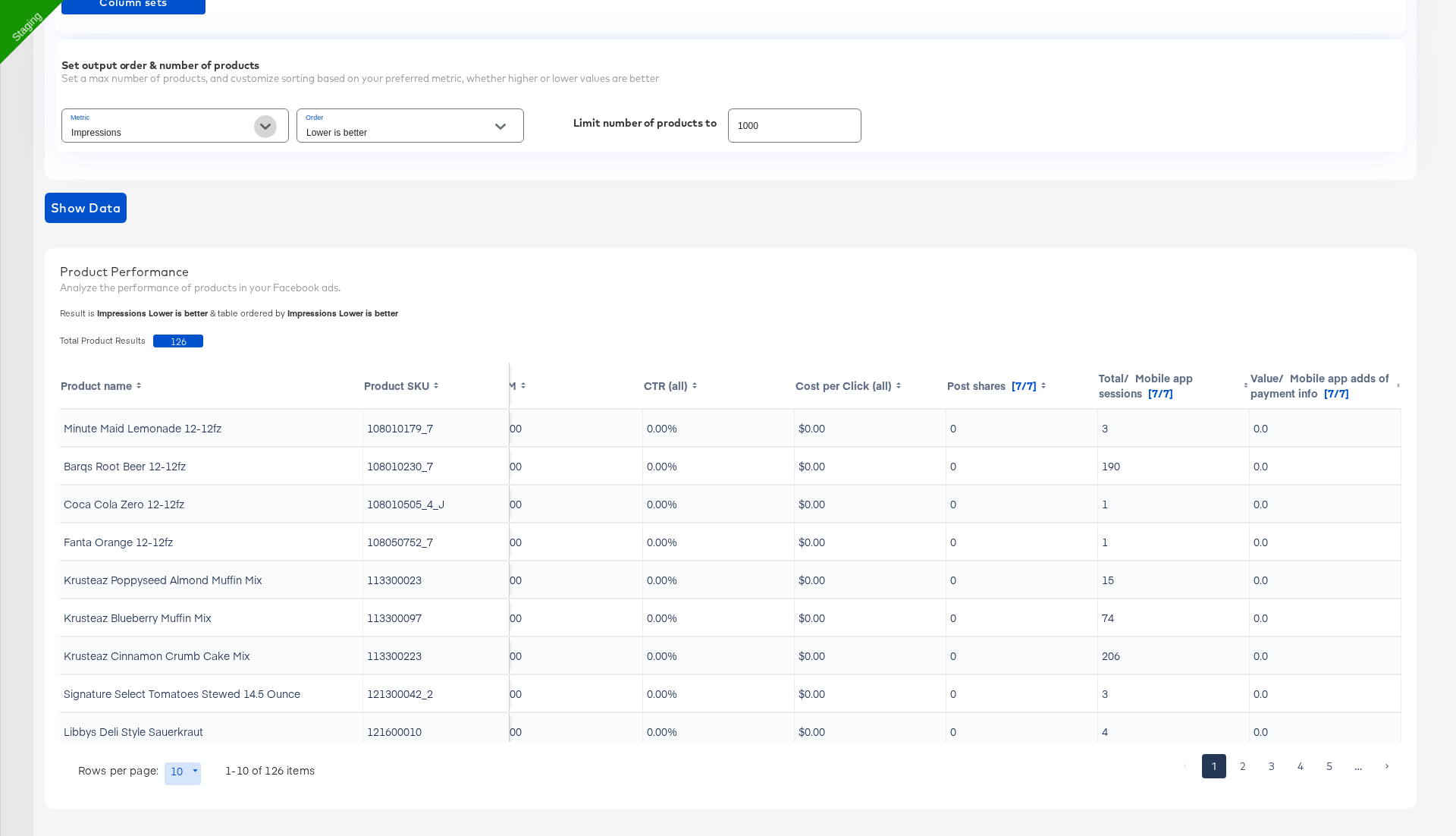
click at [259, 127] on button "Open" at bounding box center [265, 126] width 22 height 22
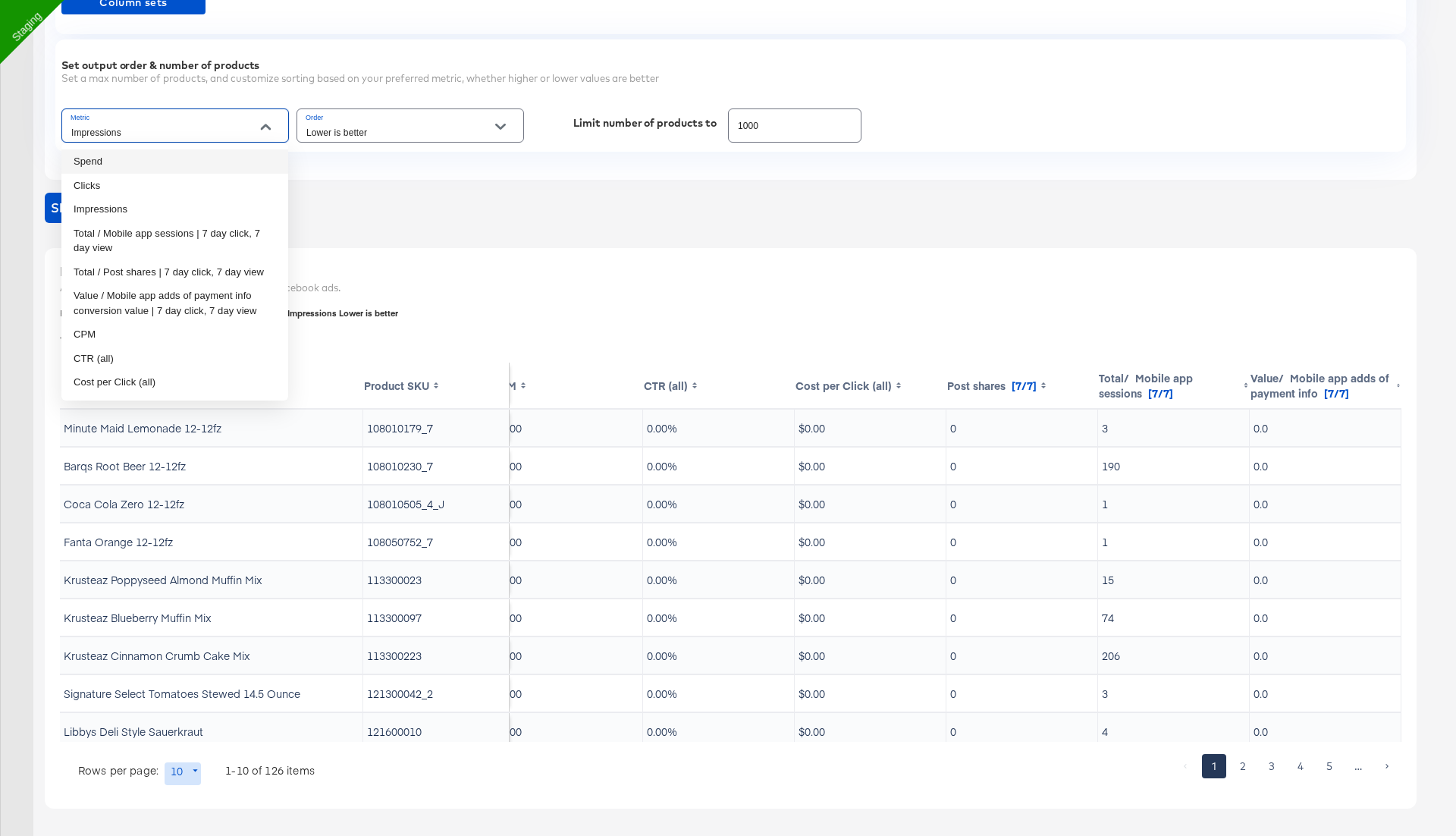
click at [208, 167] on li "Spend" at bounding box center [175, 161] width 227 height 24
type input "Spend"
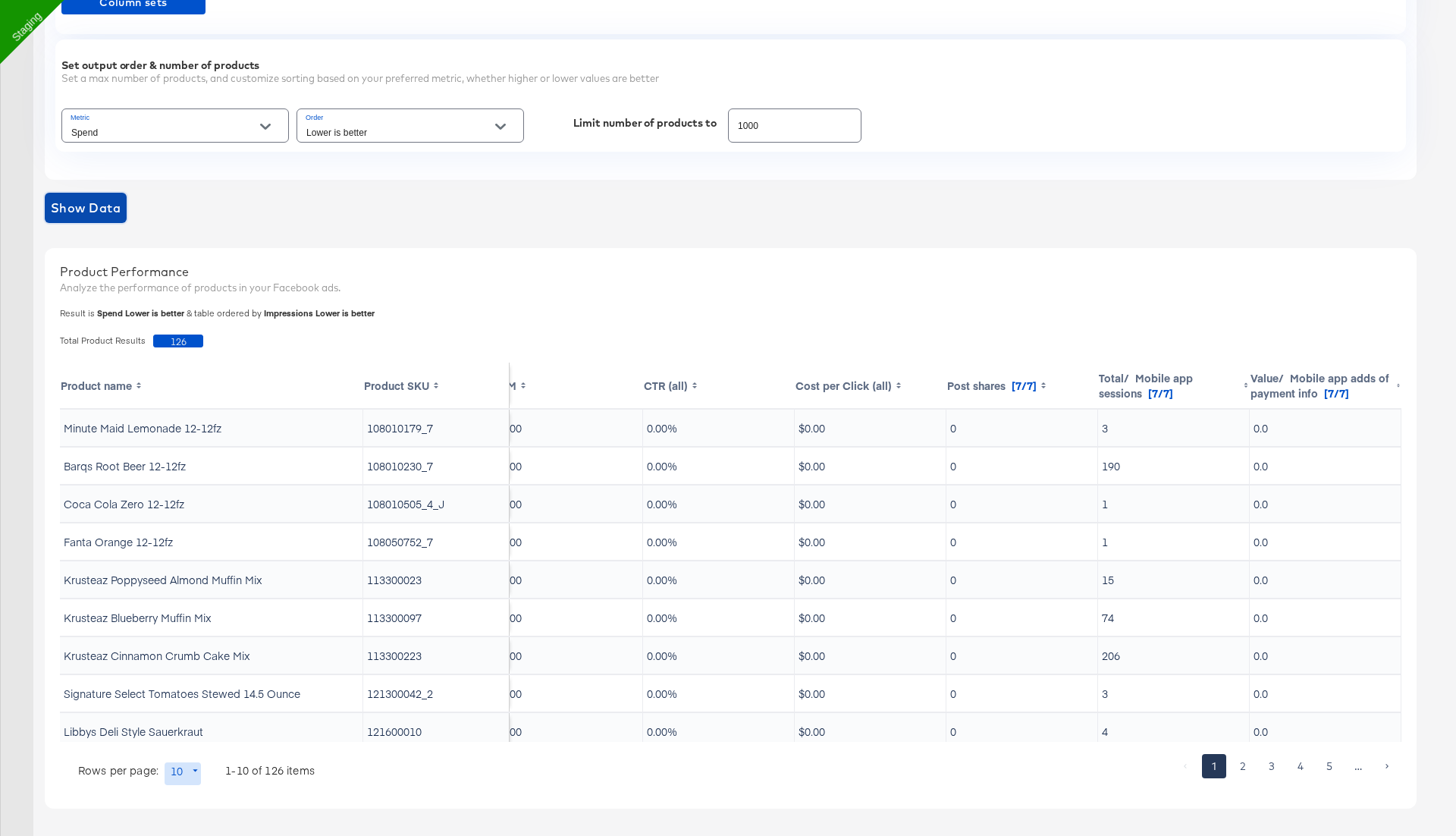
click at [84, 209] on span "Show Data" at bounding box center [85, 208] width 69 height 21
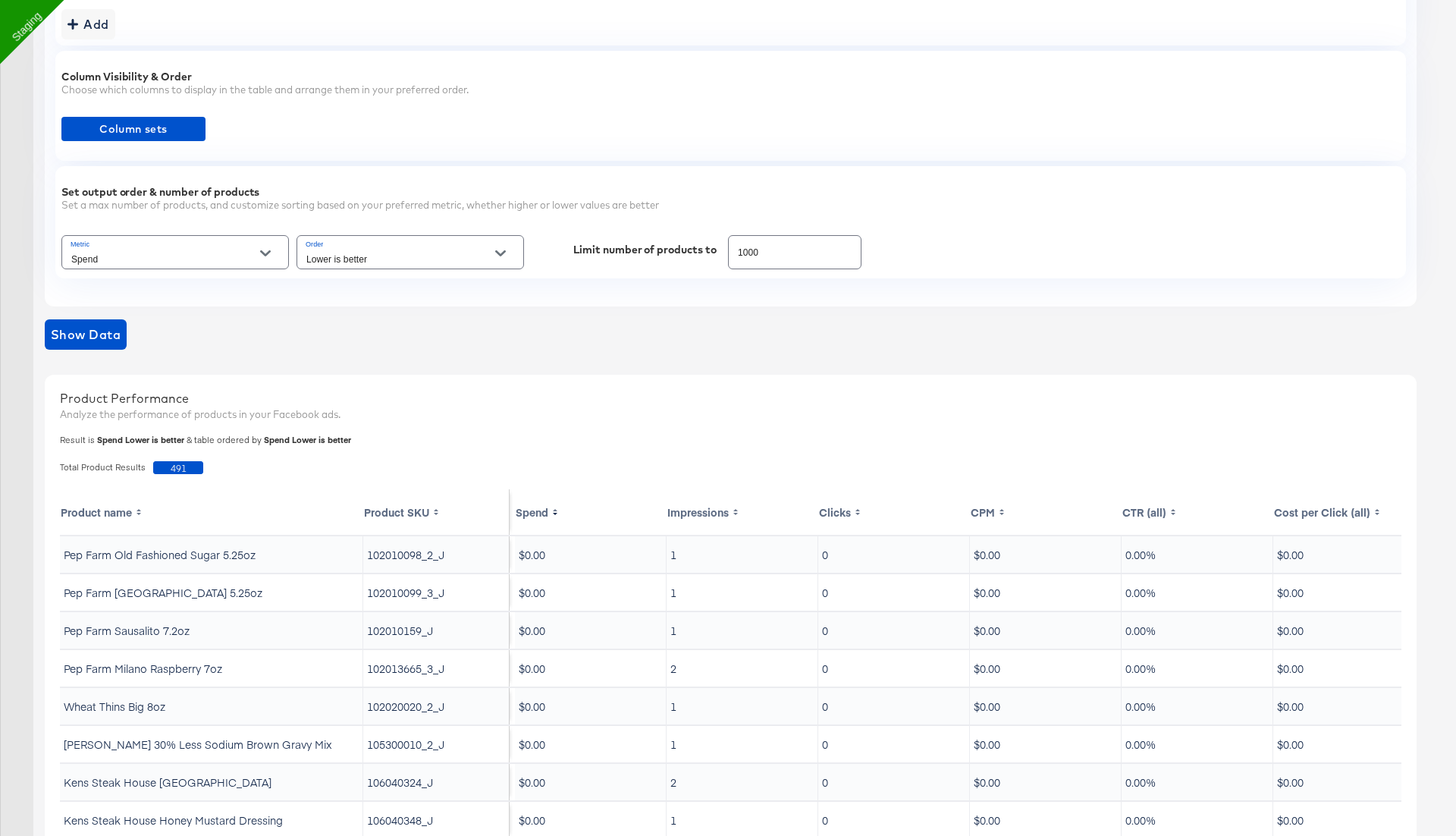
scroll to position [0, 0]
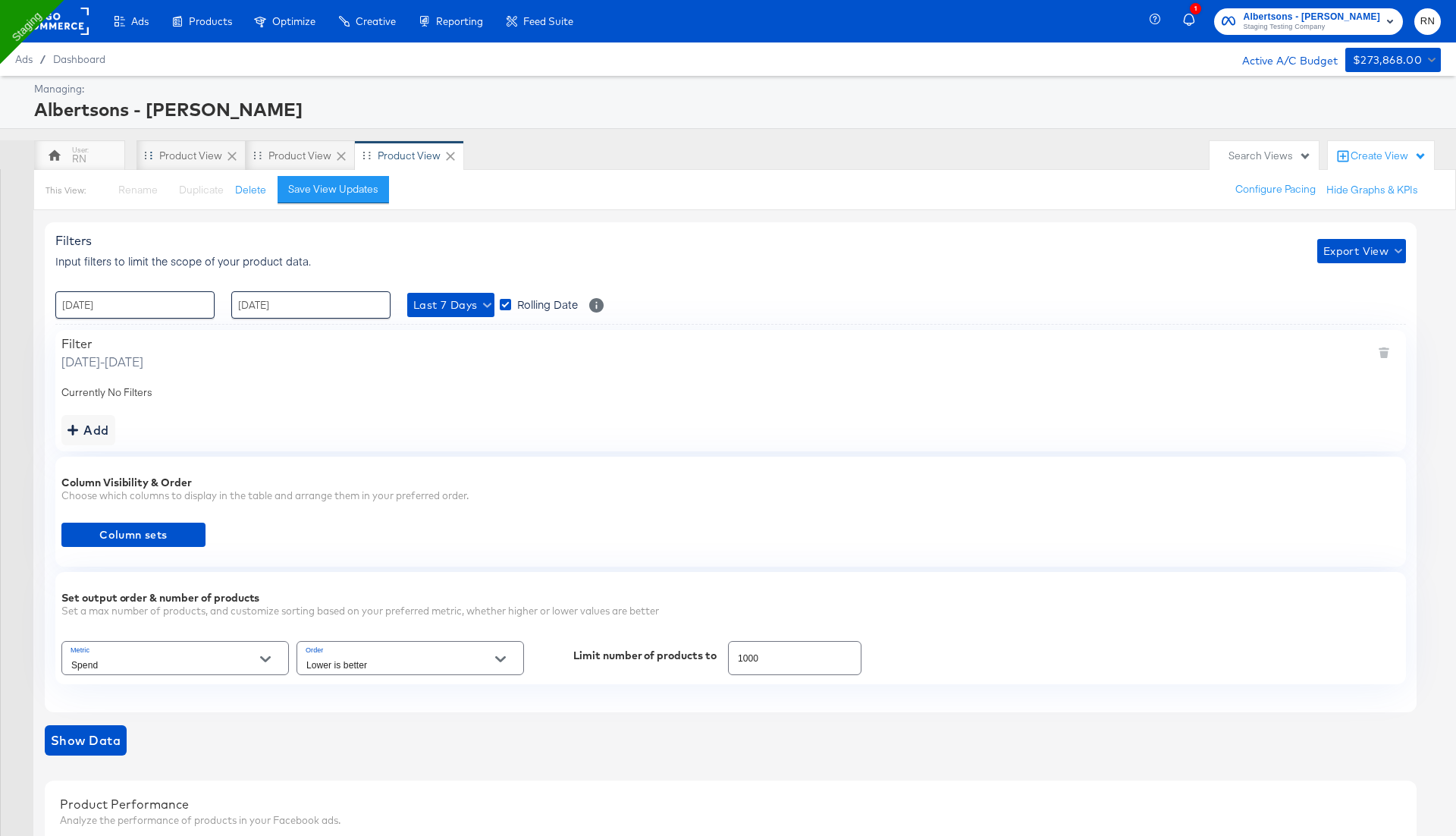
click at [57, 16] on rect at bounding box center [53, 21] width 69 height 27
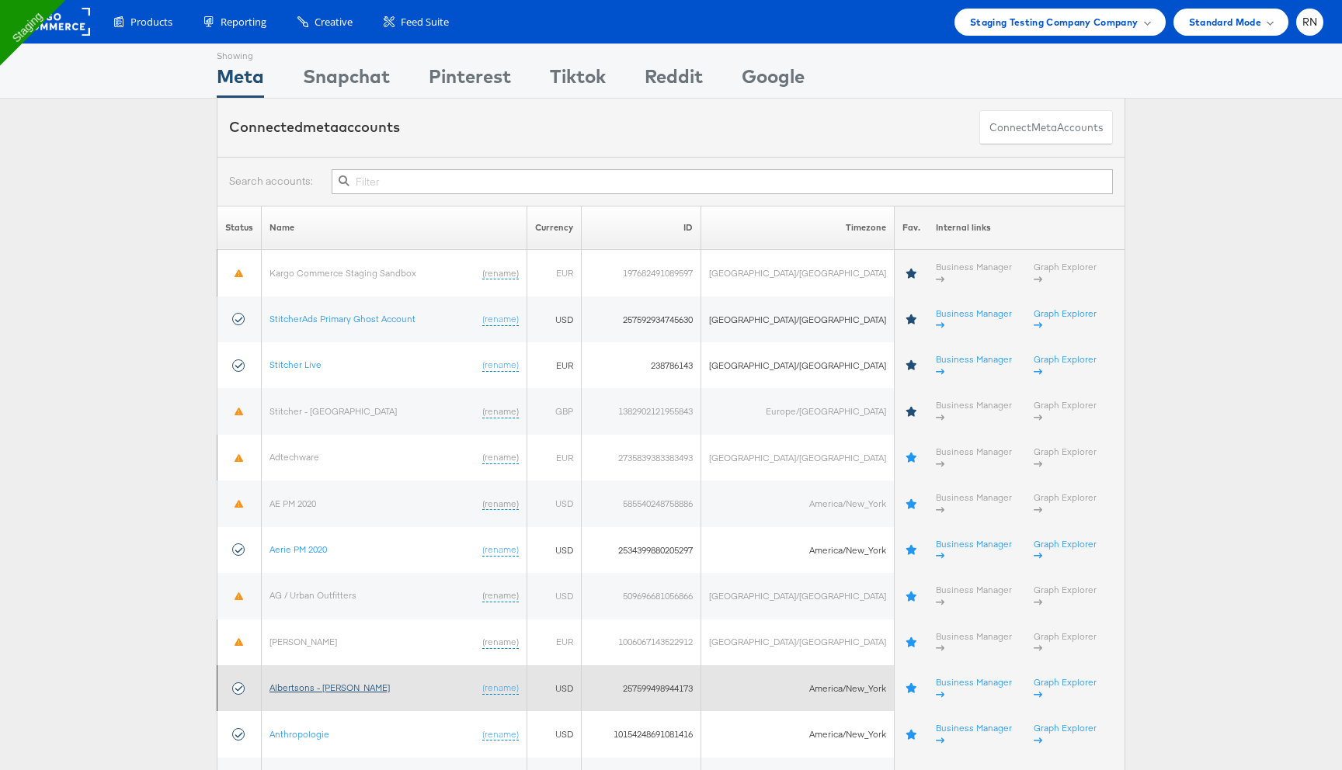
click at [324, 682] on link "Albertsons - [PERSON_NAME]" at bounding box center [329, 688] width 120 height 12
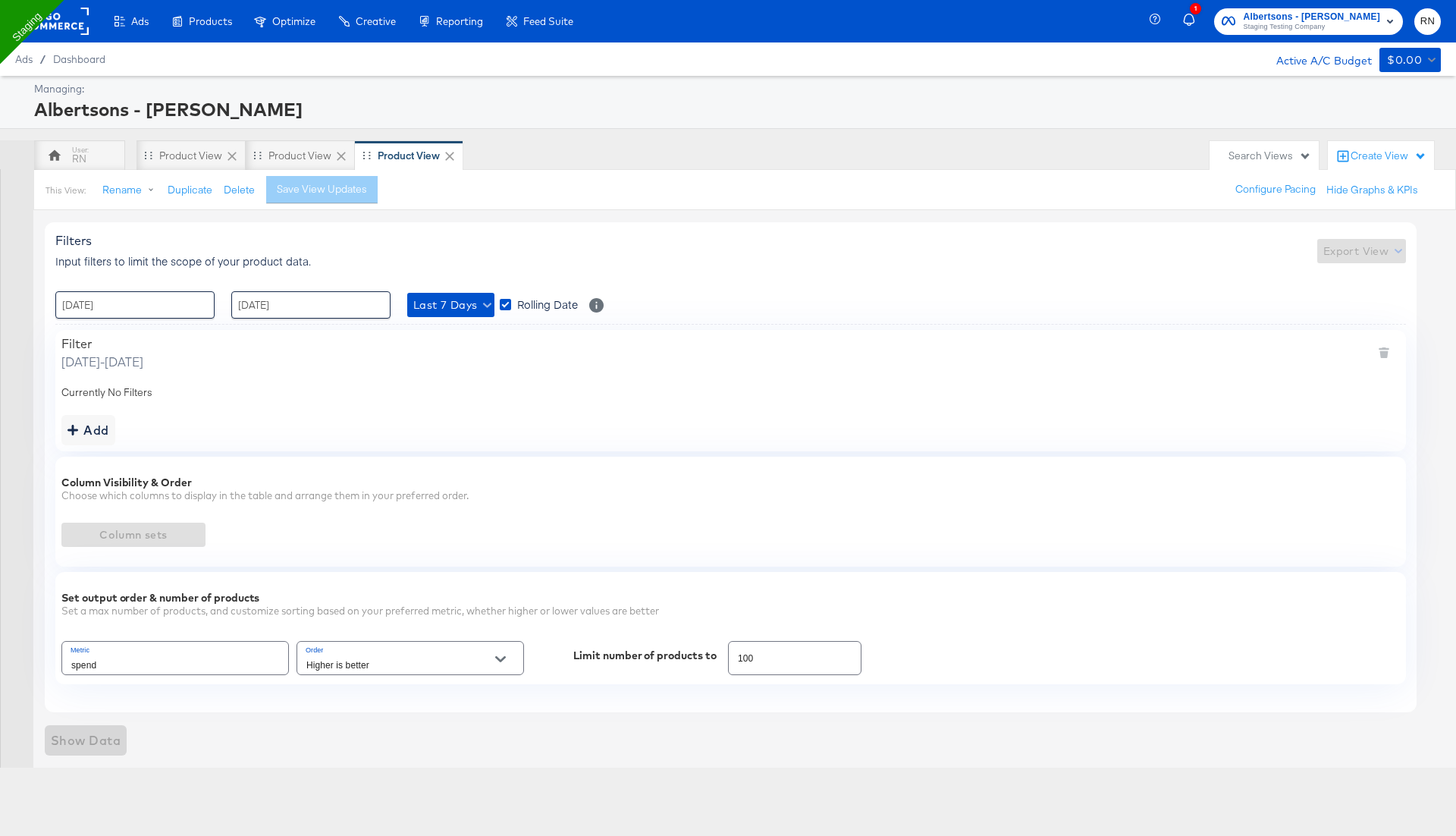
click at [1384, 157] on div "Create View" at bounding box center [1389, 156] width 76 height 16
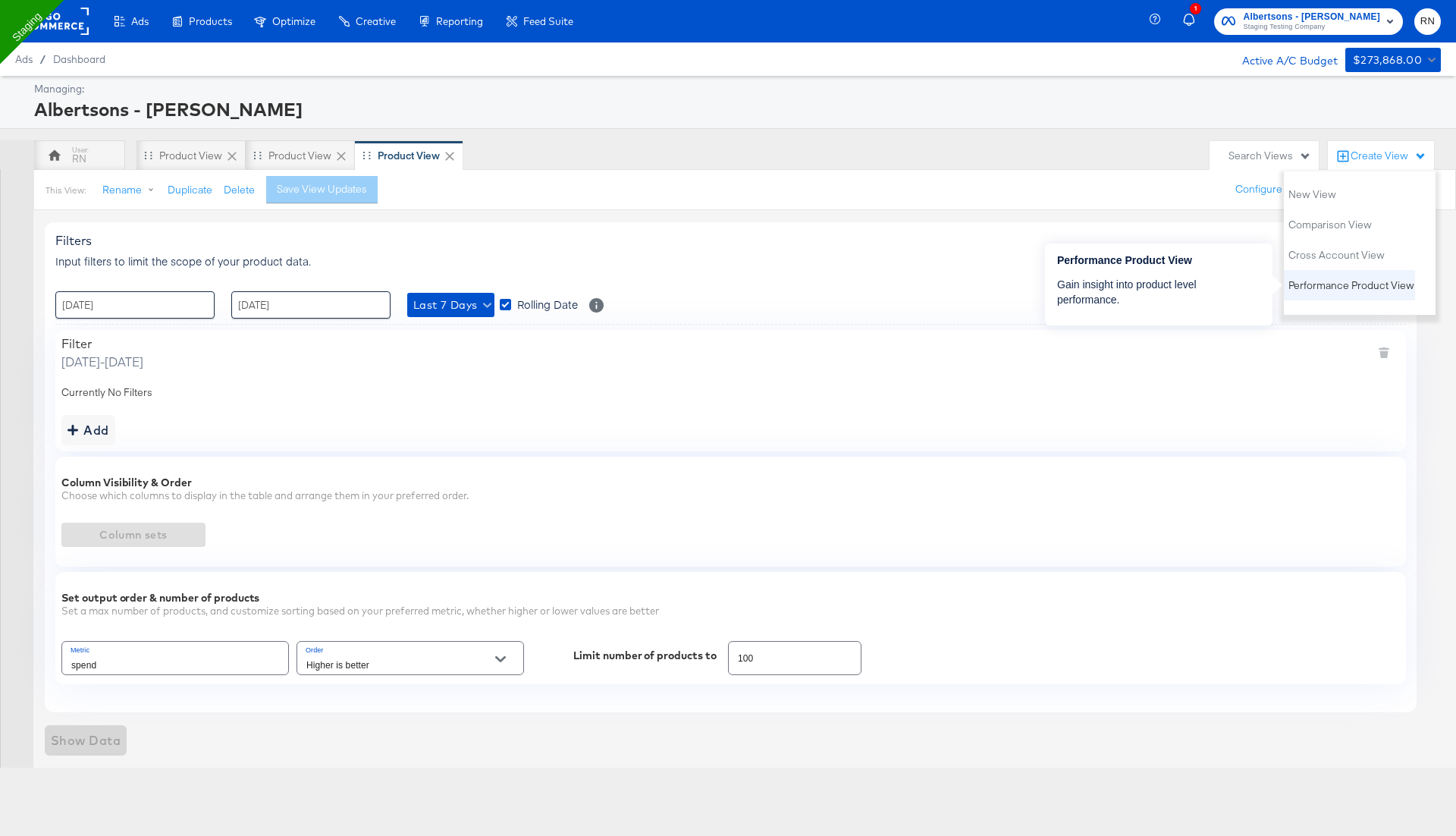
click at [1322, 287] on span "Performance Product View" at bounding box center [1352, 285] width 126 height 15
click at [501, 154] on div "Product View" at bounding box center [519, 155] width 62 height 15
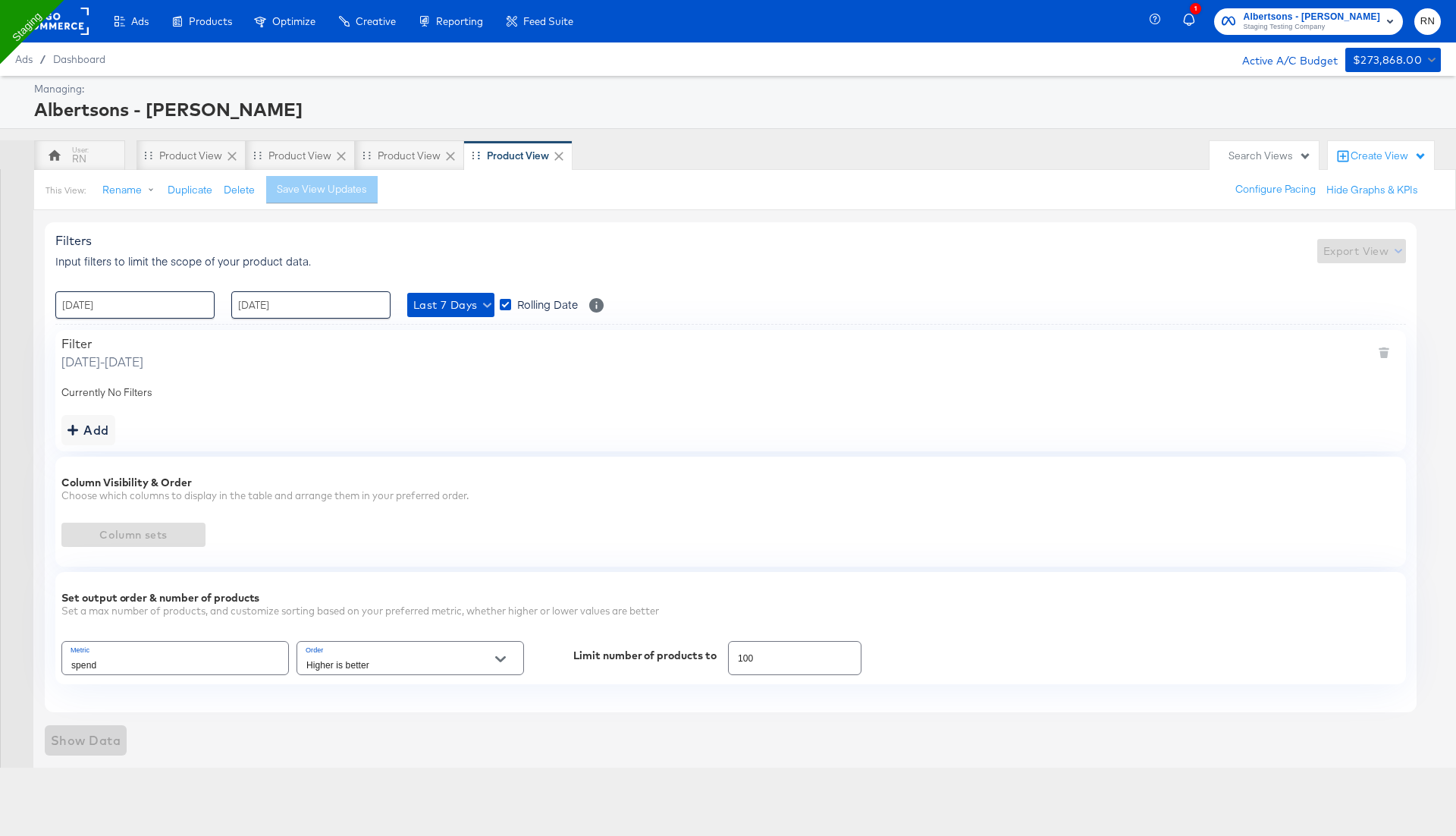
type input "Spend"
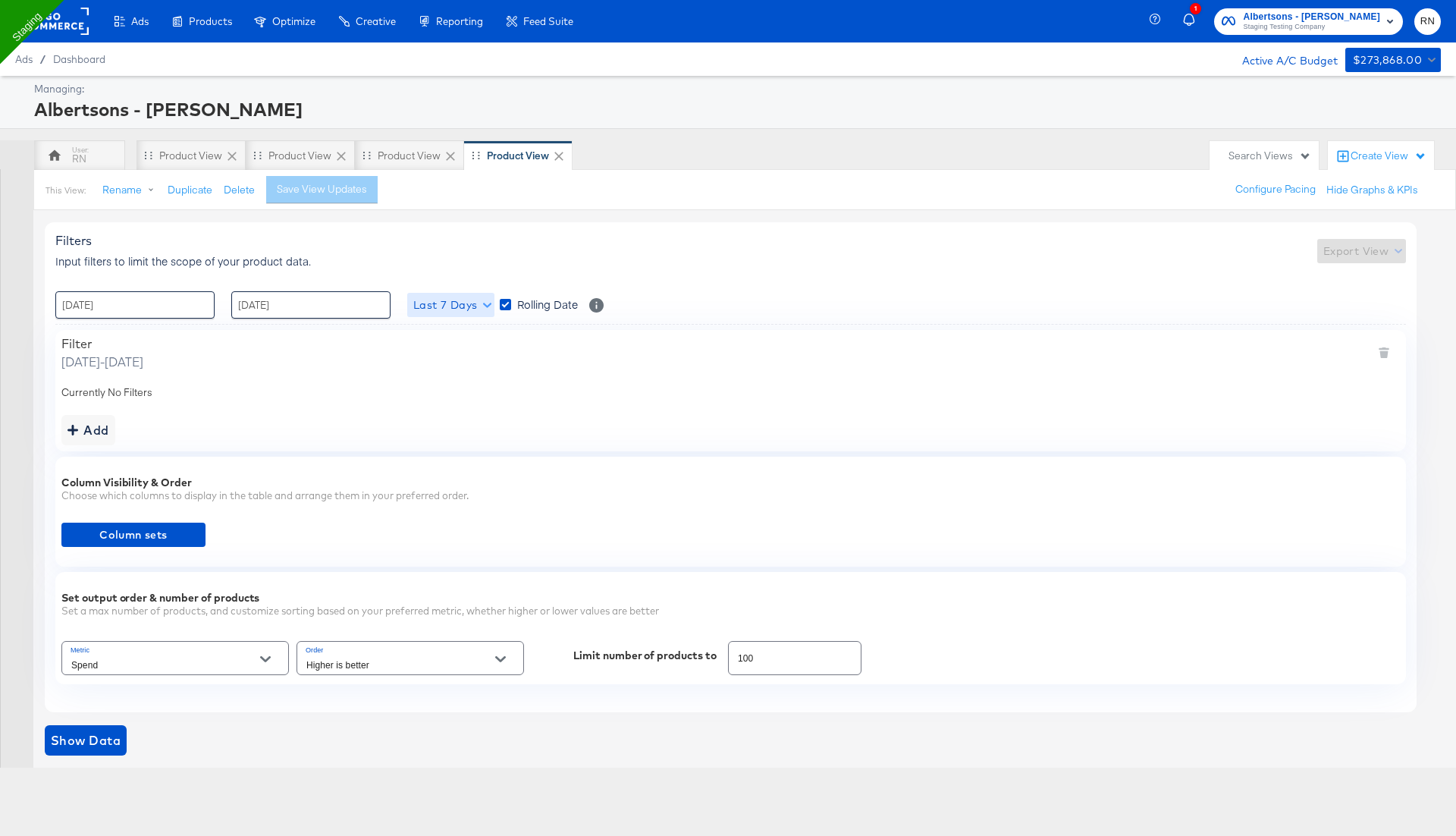
click at [467, 306] on span "Last 7 Days" at bounding box center [450, 305] width 75 height 19
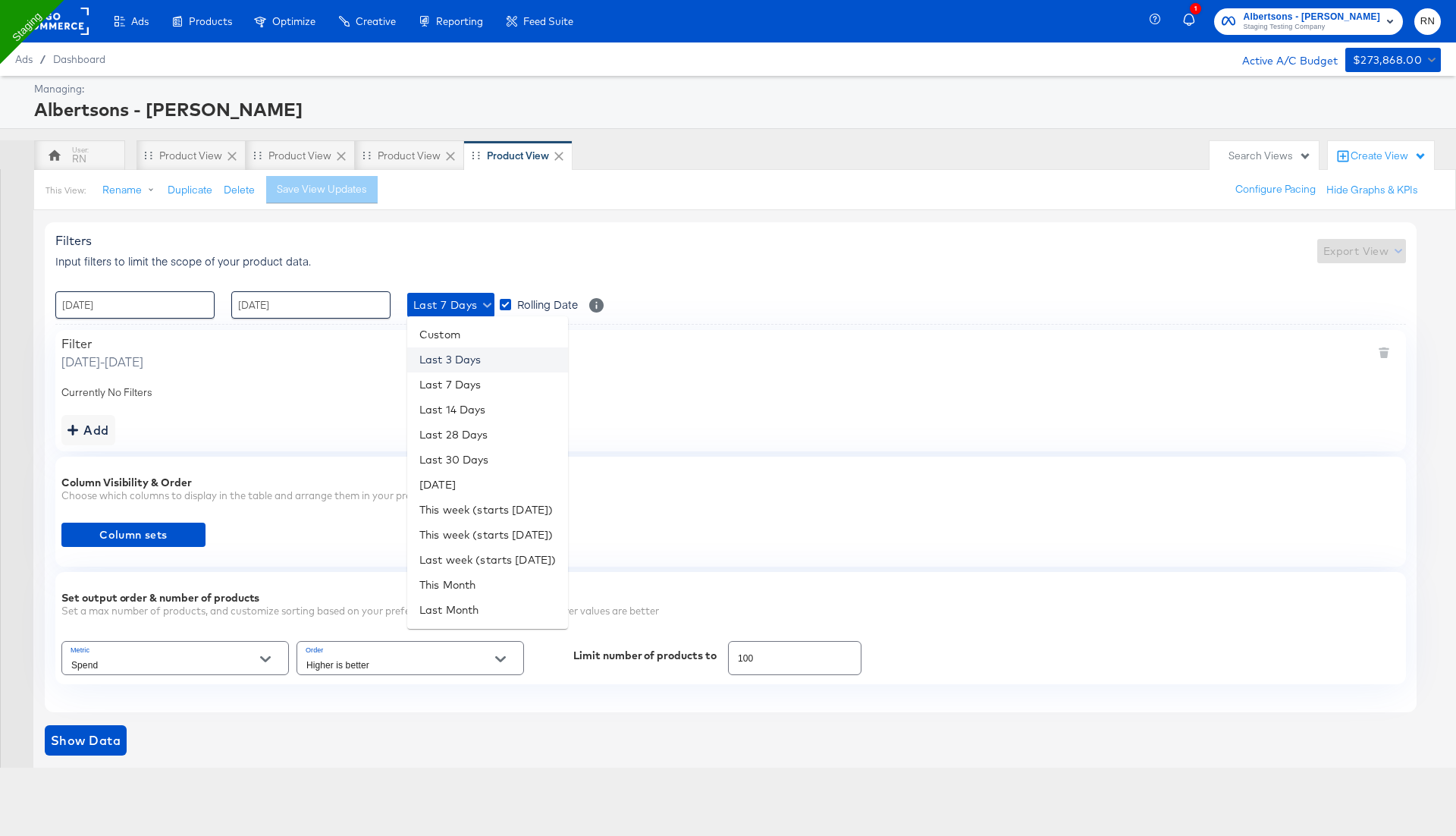
click at [463, 365] on li "Last 3 Days" at bounding box center [487, 360] width 161 height 25
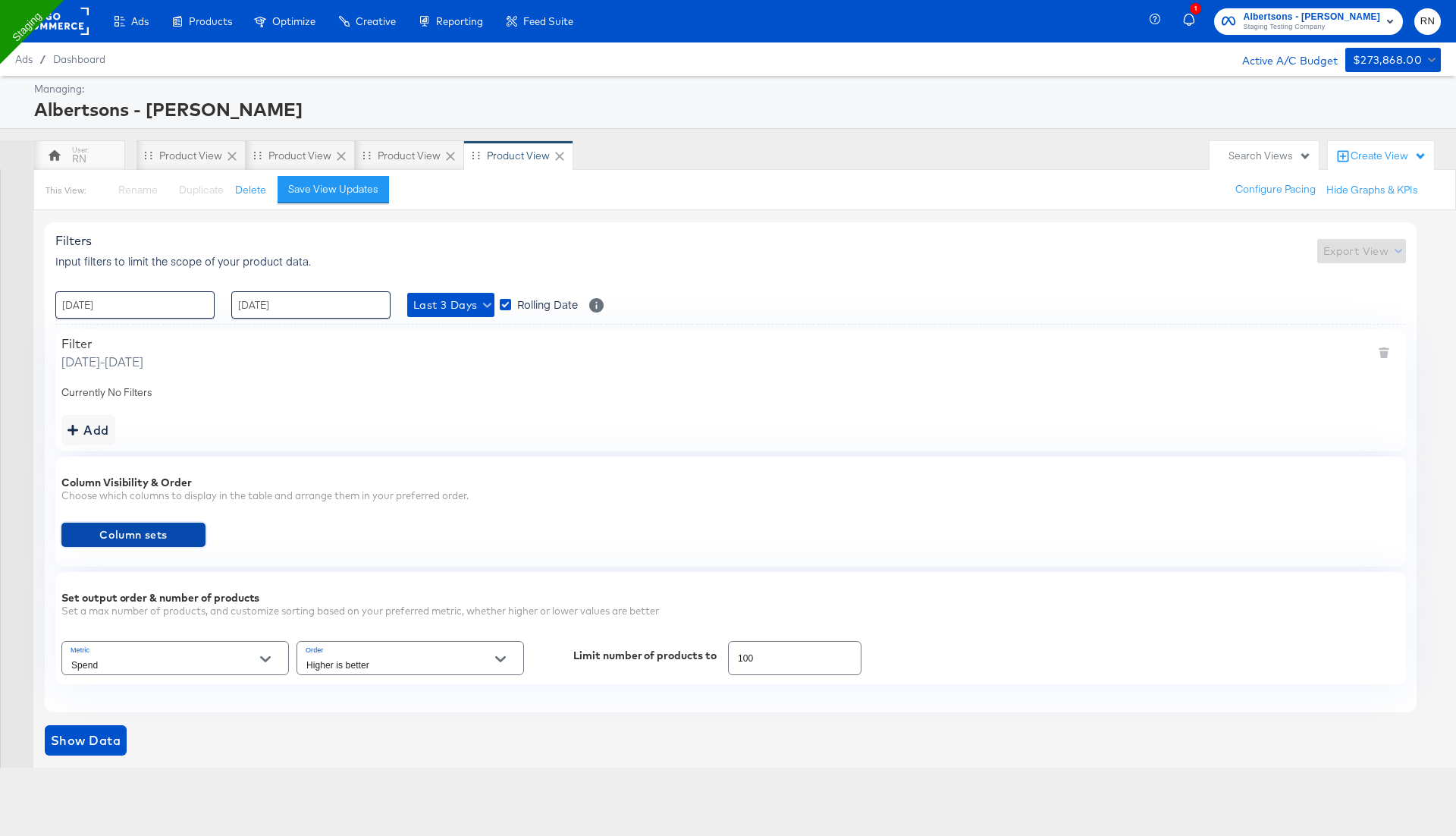
click at [169, 528] on span "Column sets" at bounding box center [133, 534] width 132 height 19
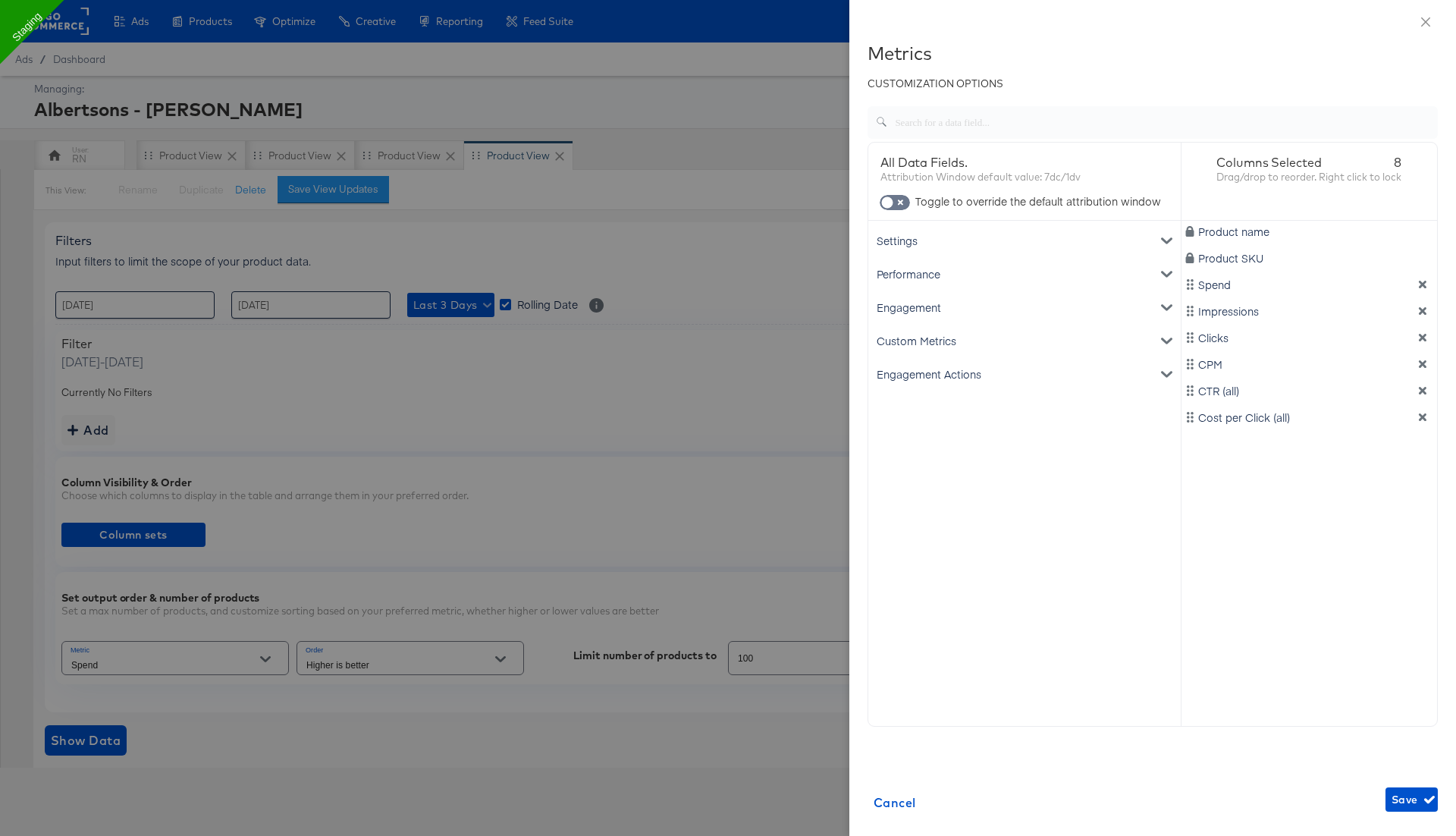
click at [935, 273] on div "Performance" at bounding box center [1024, 273] width 307 height 33
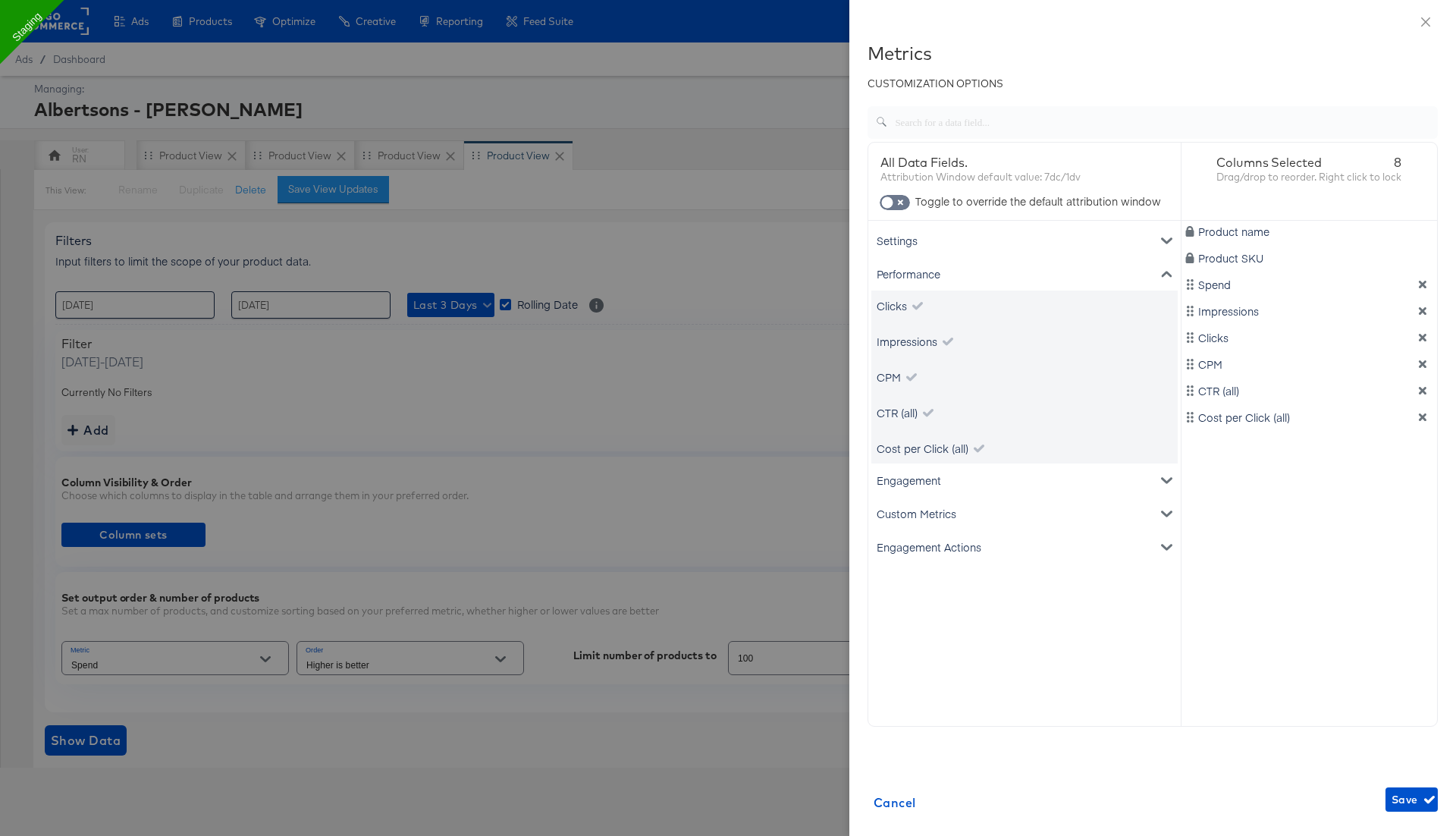
click at [916, 255] on div "Settings" at bounding box center [1024, 240] width 307 height 33
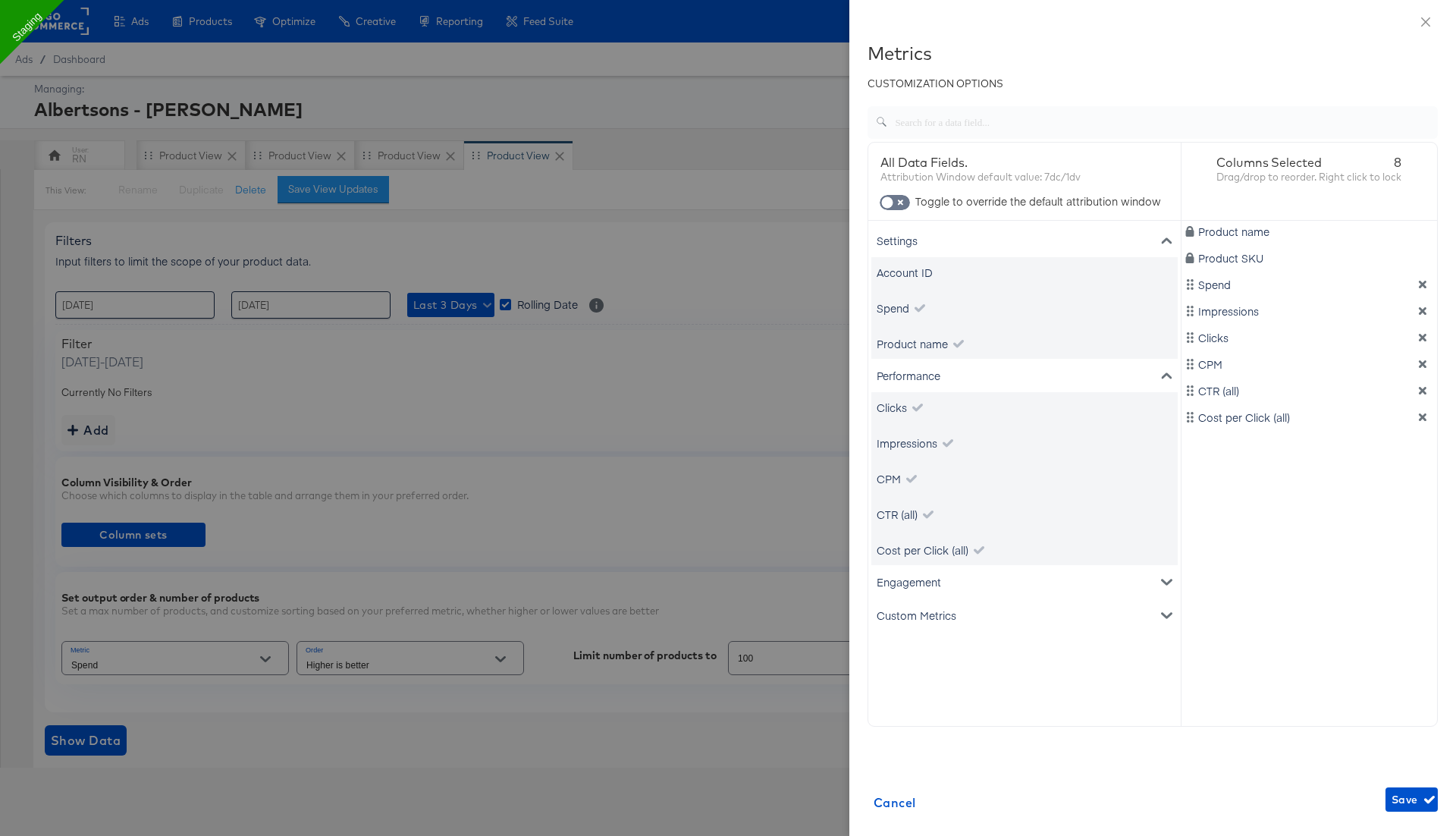
click at [914, 252] on div "Settings" at bounding box center [1024, 240] width 307 height 33
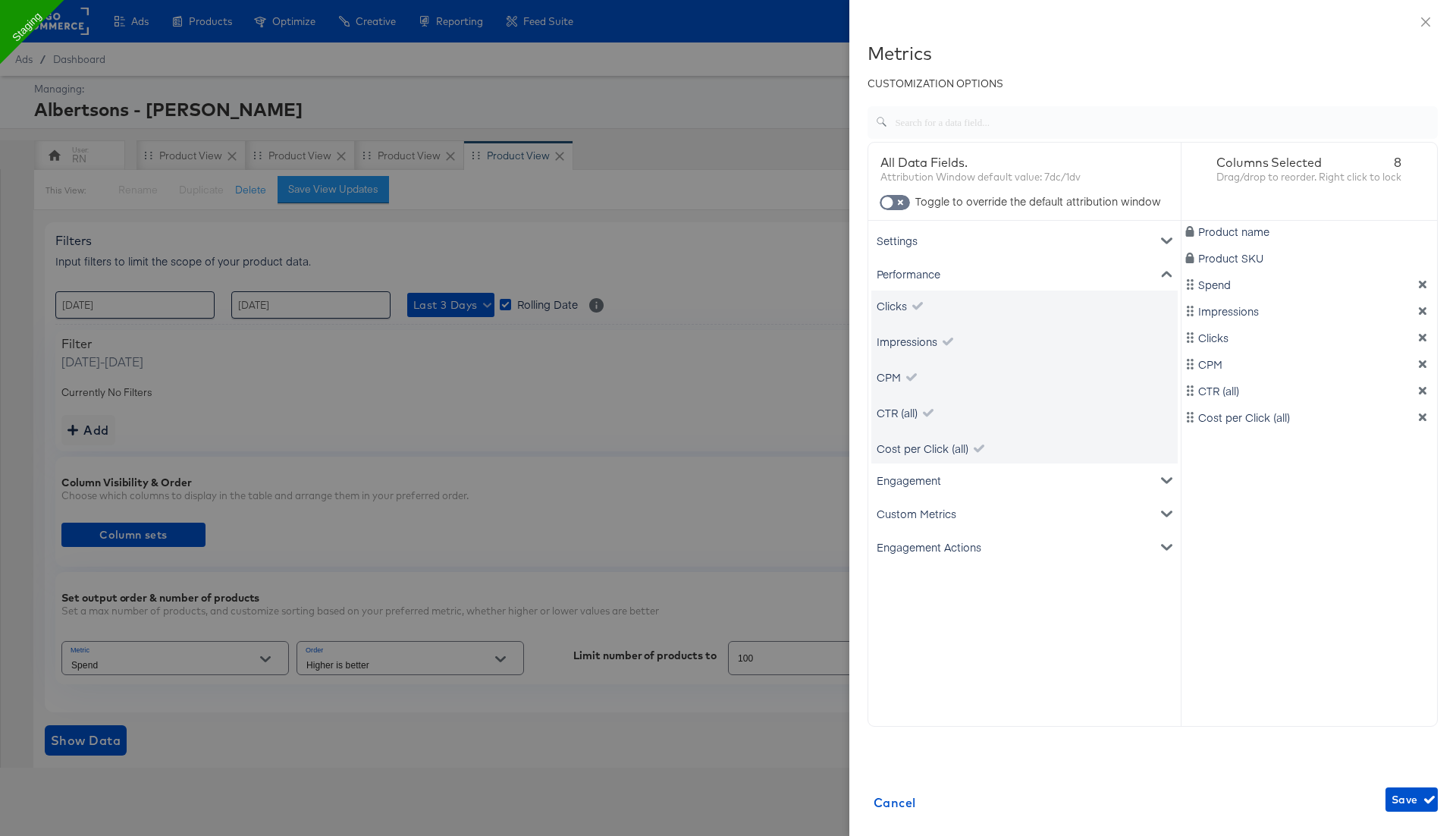
click at [919, 478] on div "Engagement" at bounding box center [1024, 481] width 307 height 33
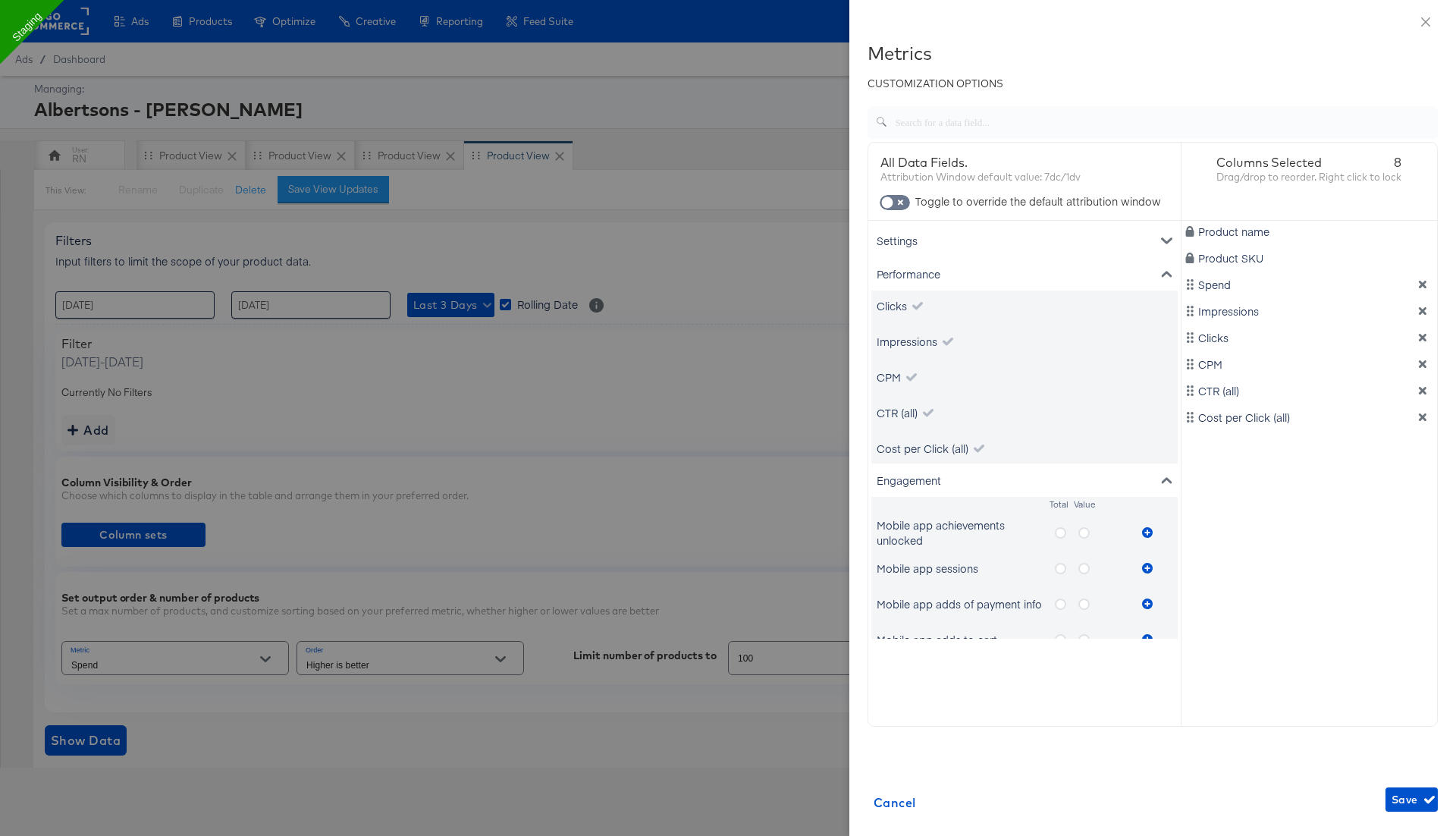
click at [1057, 535] on icon "metrics-list" at bounding box center [1061, 533] width 12 height 12
click at [0, 0] on input "metrics-list" at bounding box center [0, 0] width 0 height 0
click at [1144, 525] on button "metrics-list" at bounding box center [1146, 532] width 22 height 30
click at [1084, 531] on icon "metrics-list" at bounding box center [1084, 533] width 12 height 12
click at [0, 0] on input "metrics-list" at bounding box center [0, 0] width 0 height 0
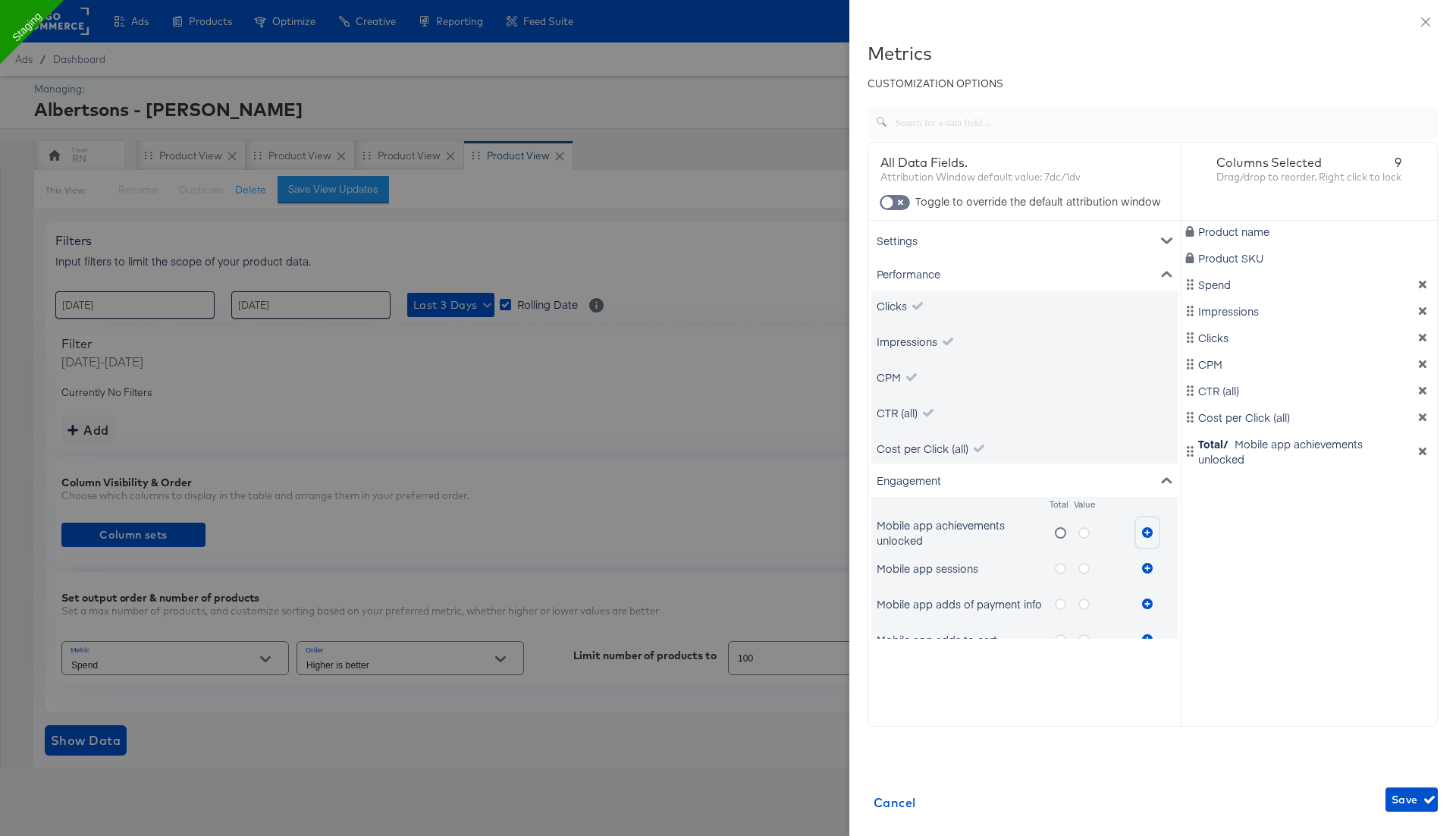
click at [1143, 531] on icon "metrics-list" at bounding box center [1147, 532] width 11 height 11
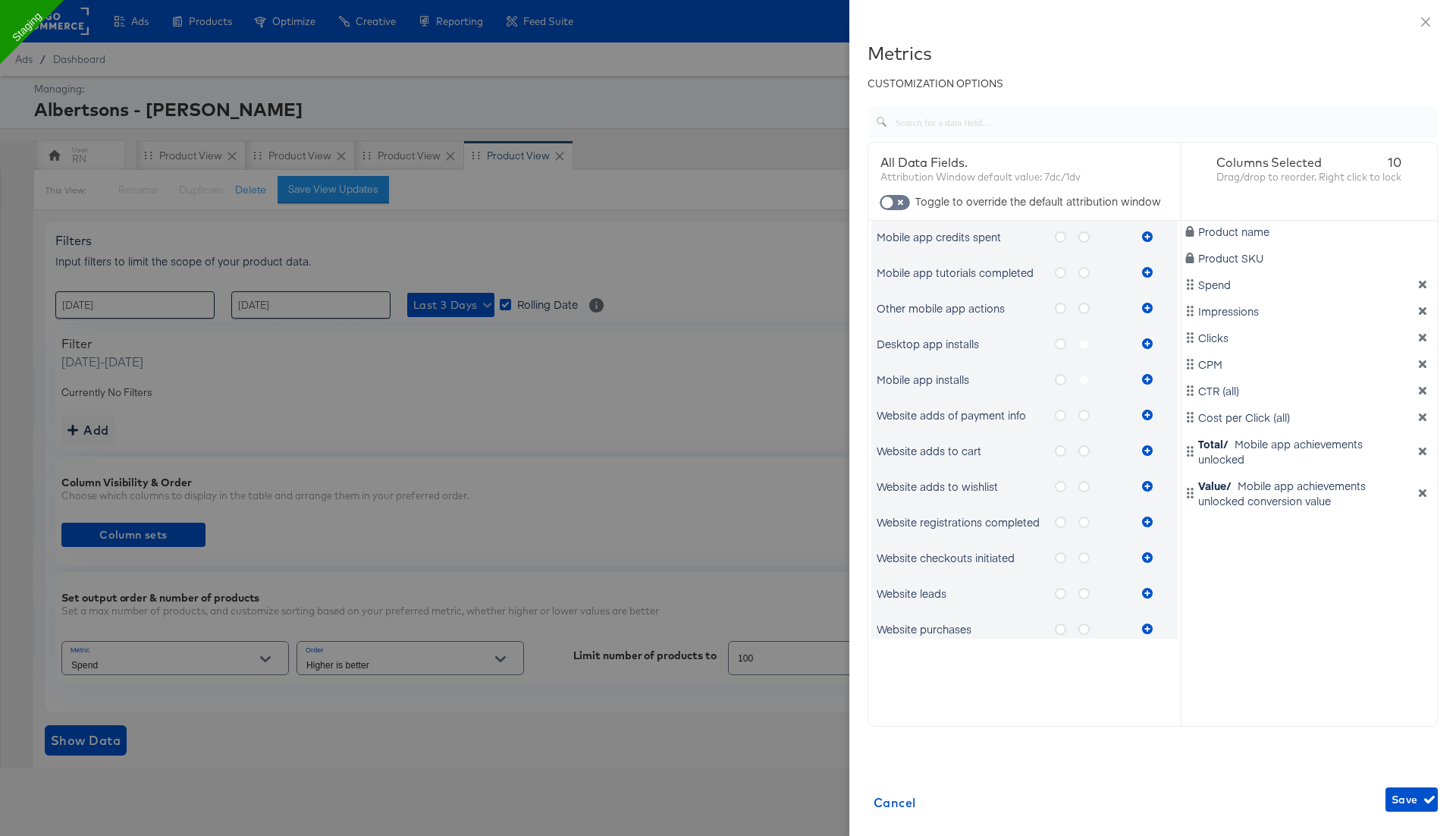
scroll to position [977, 0]
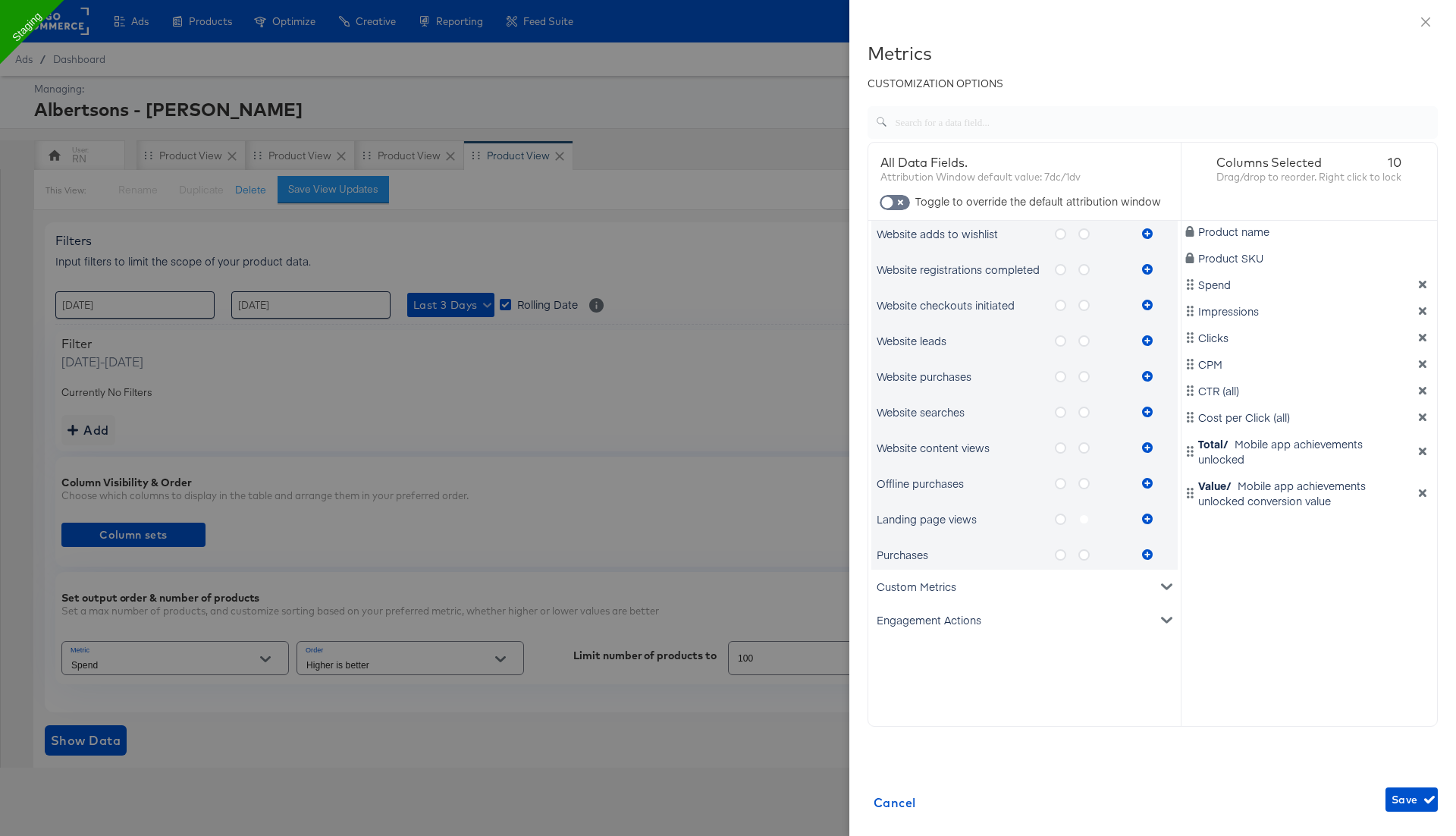
click at [1063, 613] on div "Engagement Actions" at bounding box center [1024, 619] width 307 height 33
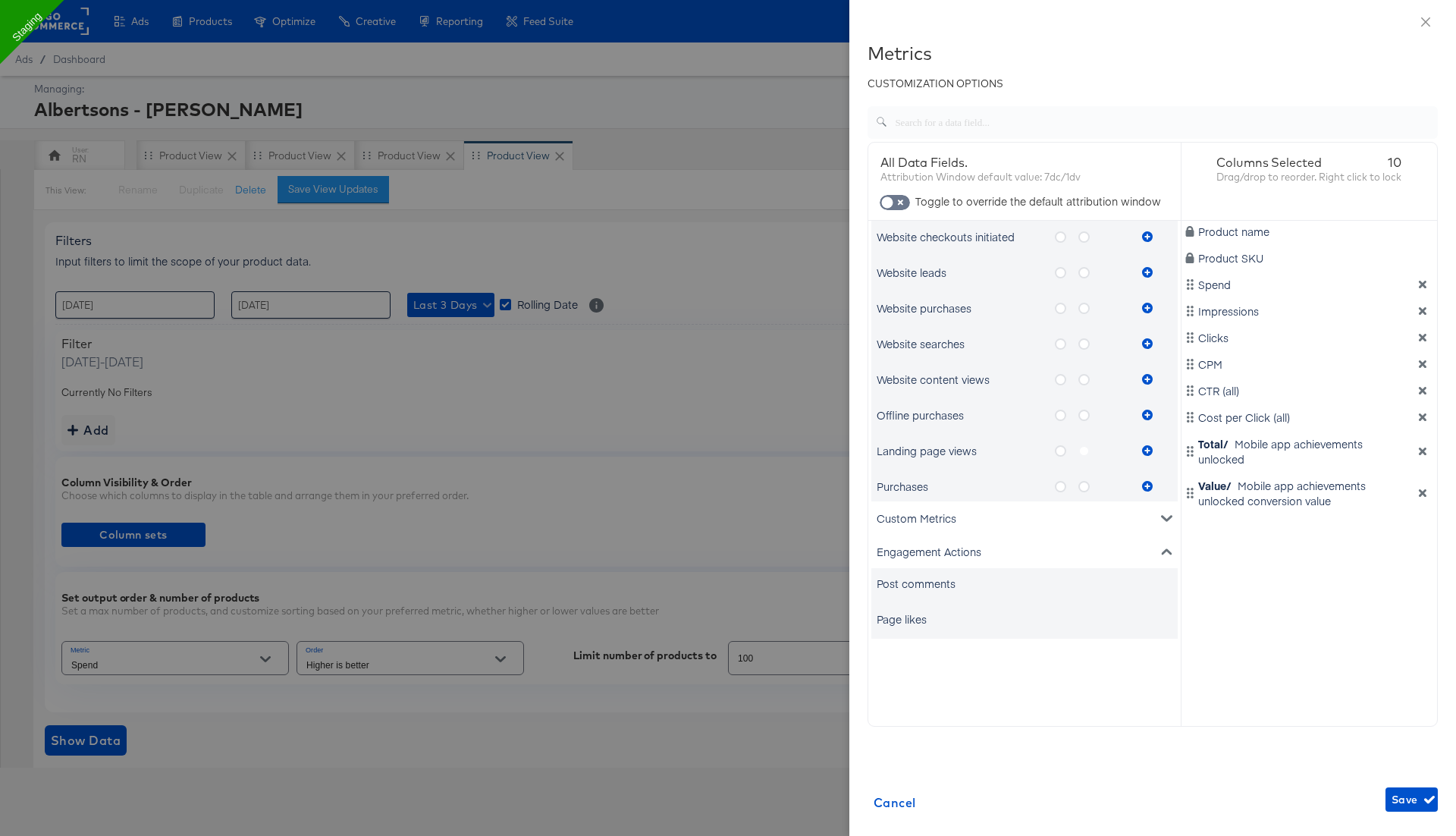
scroll to position [1221, 0]
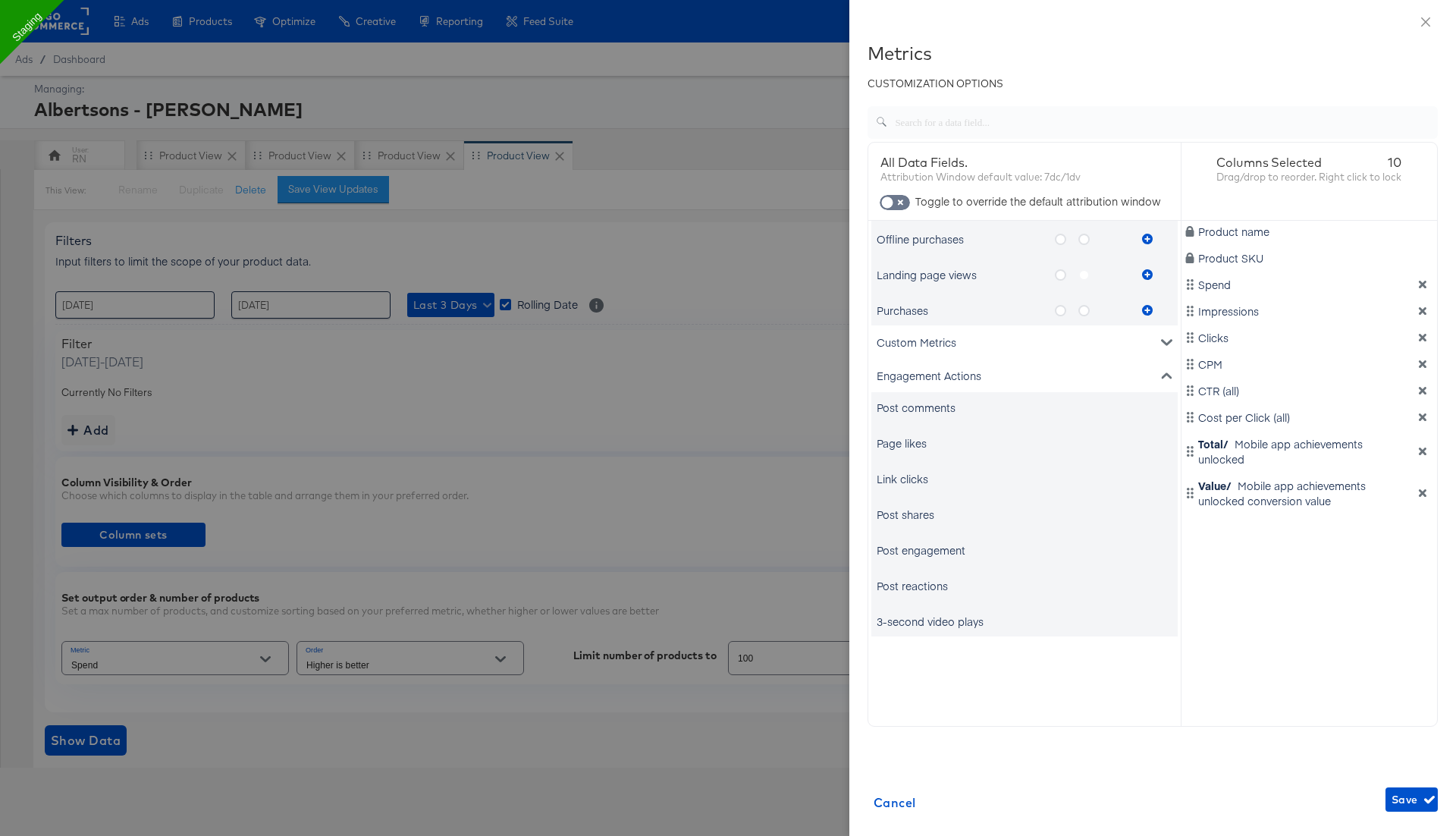
click at [919, 404] on div "Post comments" at bounding box center [916, 407] width 79 height 16
click at [938, 623] on div "3-second video plays" at bounding box center [931, 621] width 107 height 16
click at [901, 198] on input "checkbox" at bounding box center [887, 206] width 46 height 16
checkbox input "true"
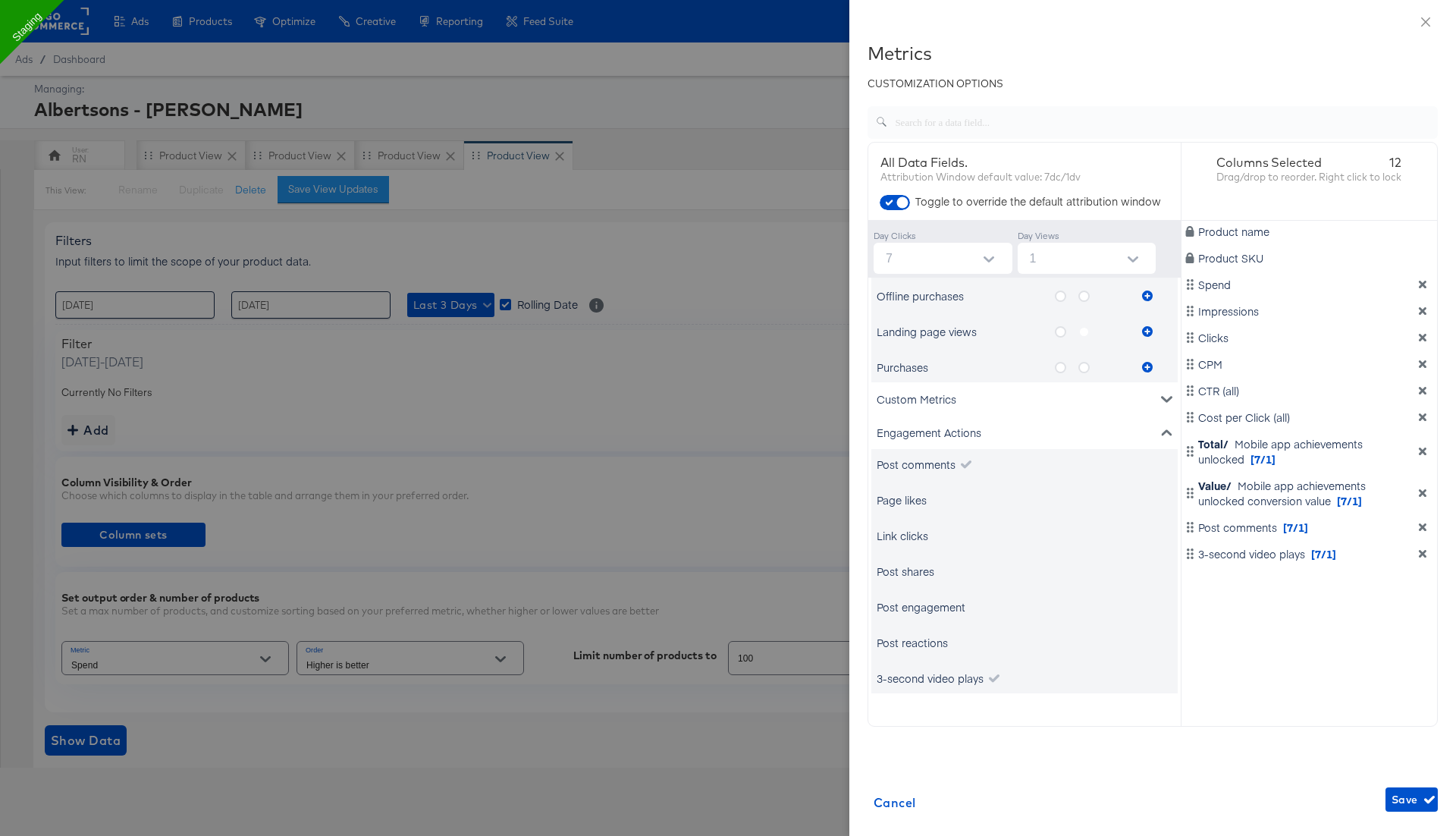
click at [1082, 259] on input "1" at bounding box center [1090, 259] width 133 height 31
click at [1404, 800] on span "Save" at bounding box center [1411, 799] width 40 height 19
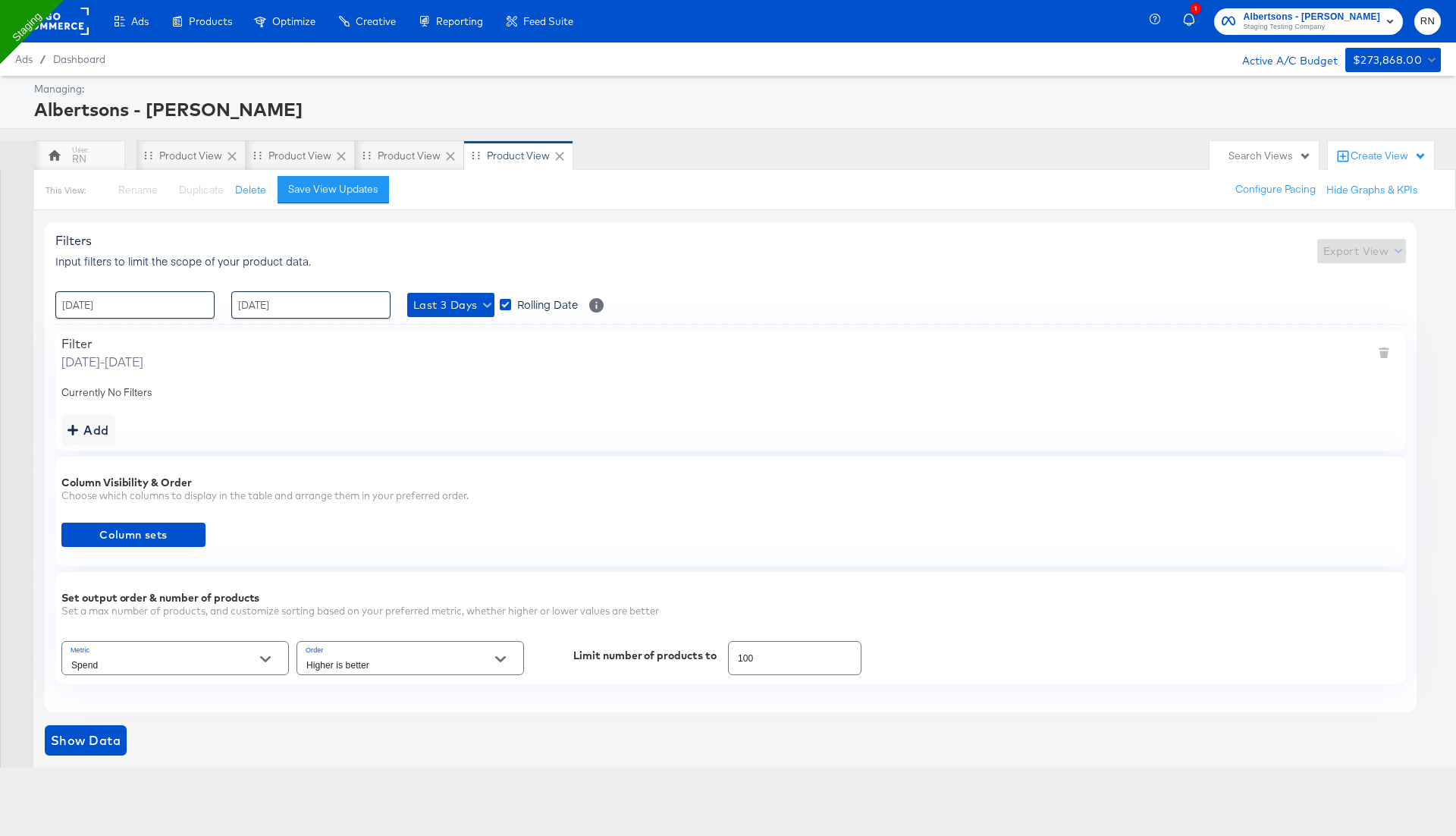
click at [182, 656] on input "Spend" at bounding box center [163, 665] width 190 height 18
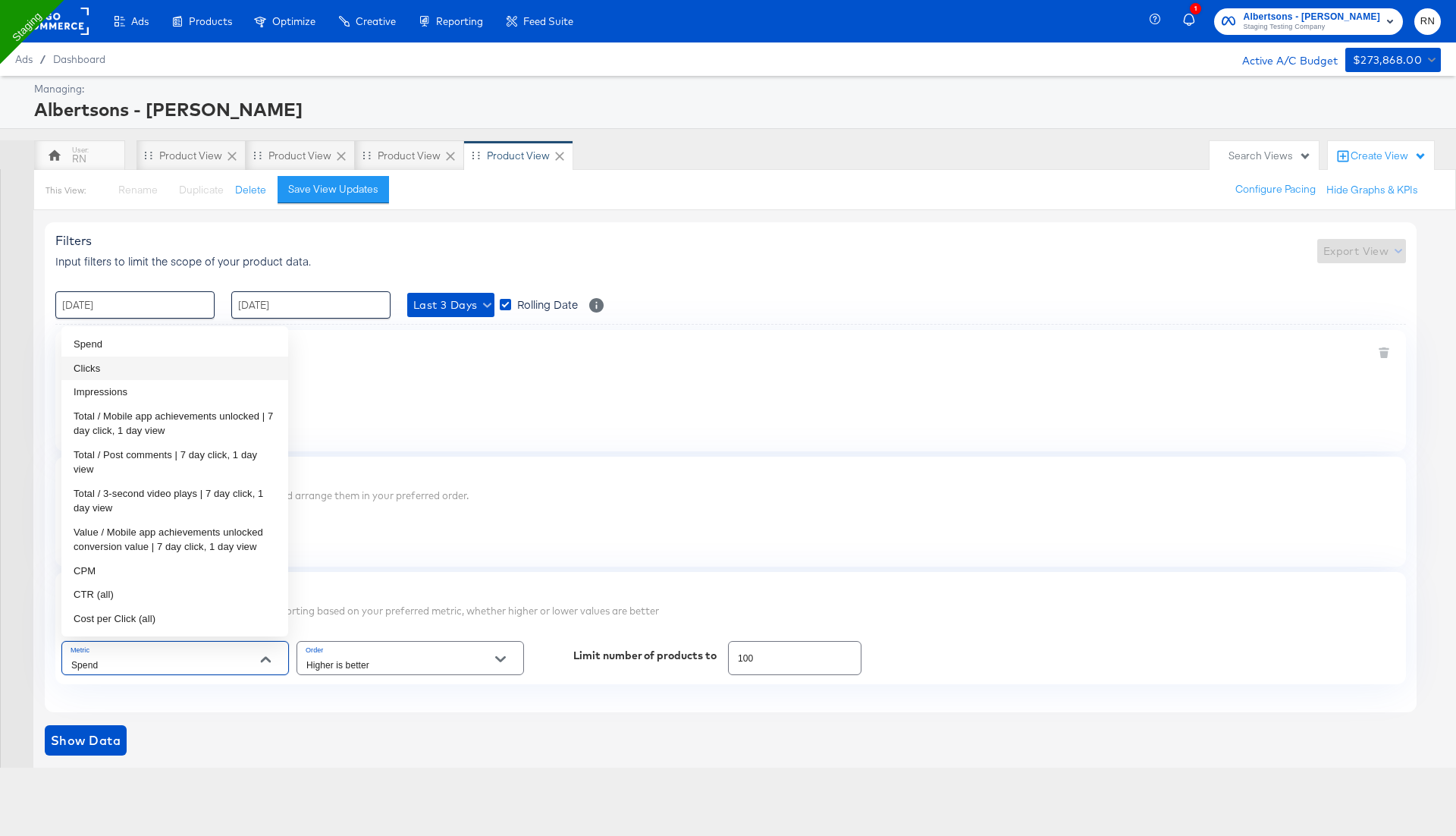
click at [151, 373] on li "Clicks" at bounding box center [175, 368] width 227 height 24
type input "Clicks"
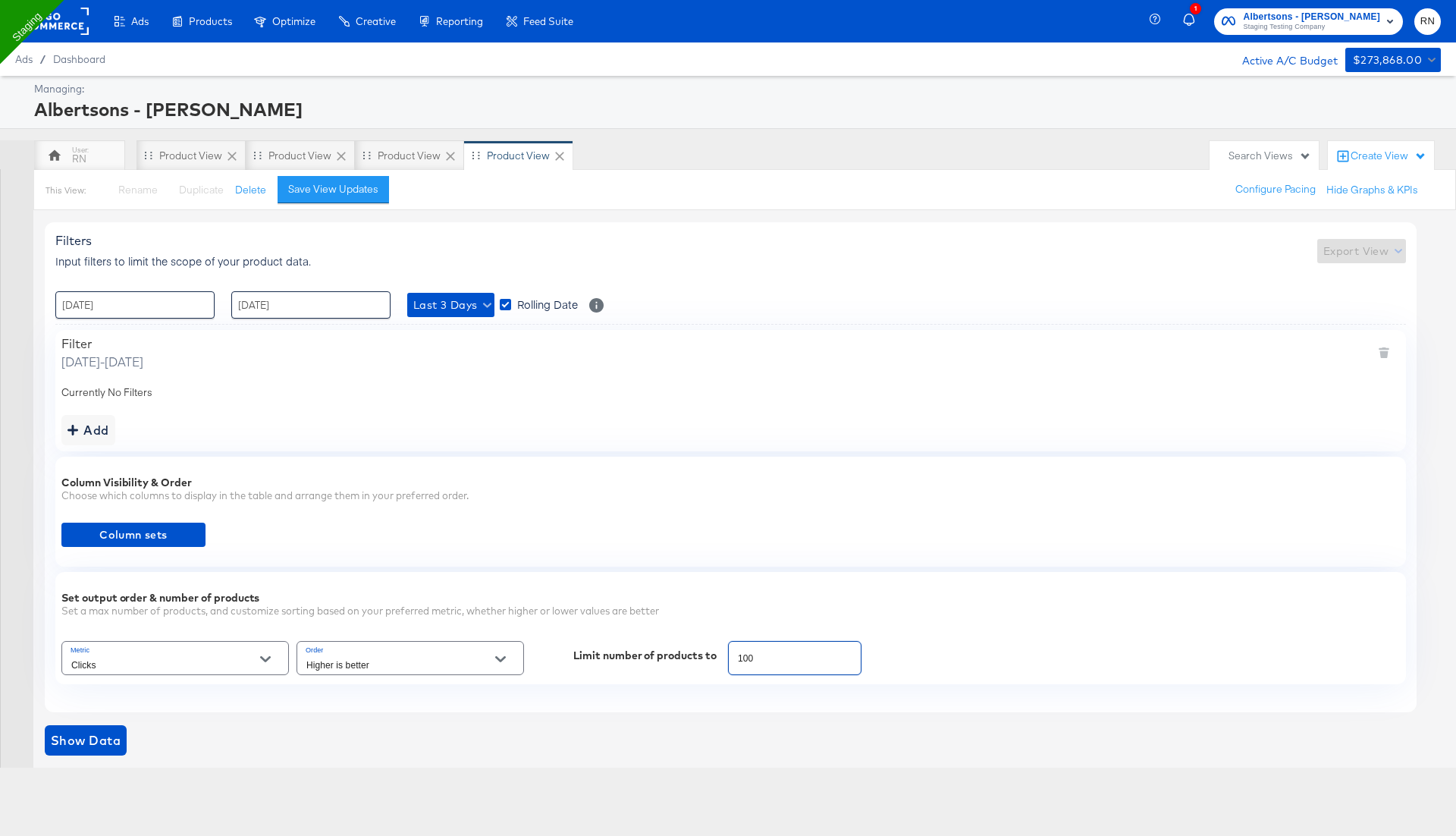
click at [758, 650] on input "100" at bounding box center [794, 651] width 132 height 32
click at [108, 745] on span "Show Data" at bounding box center [85, 740] width 69 height 21
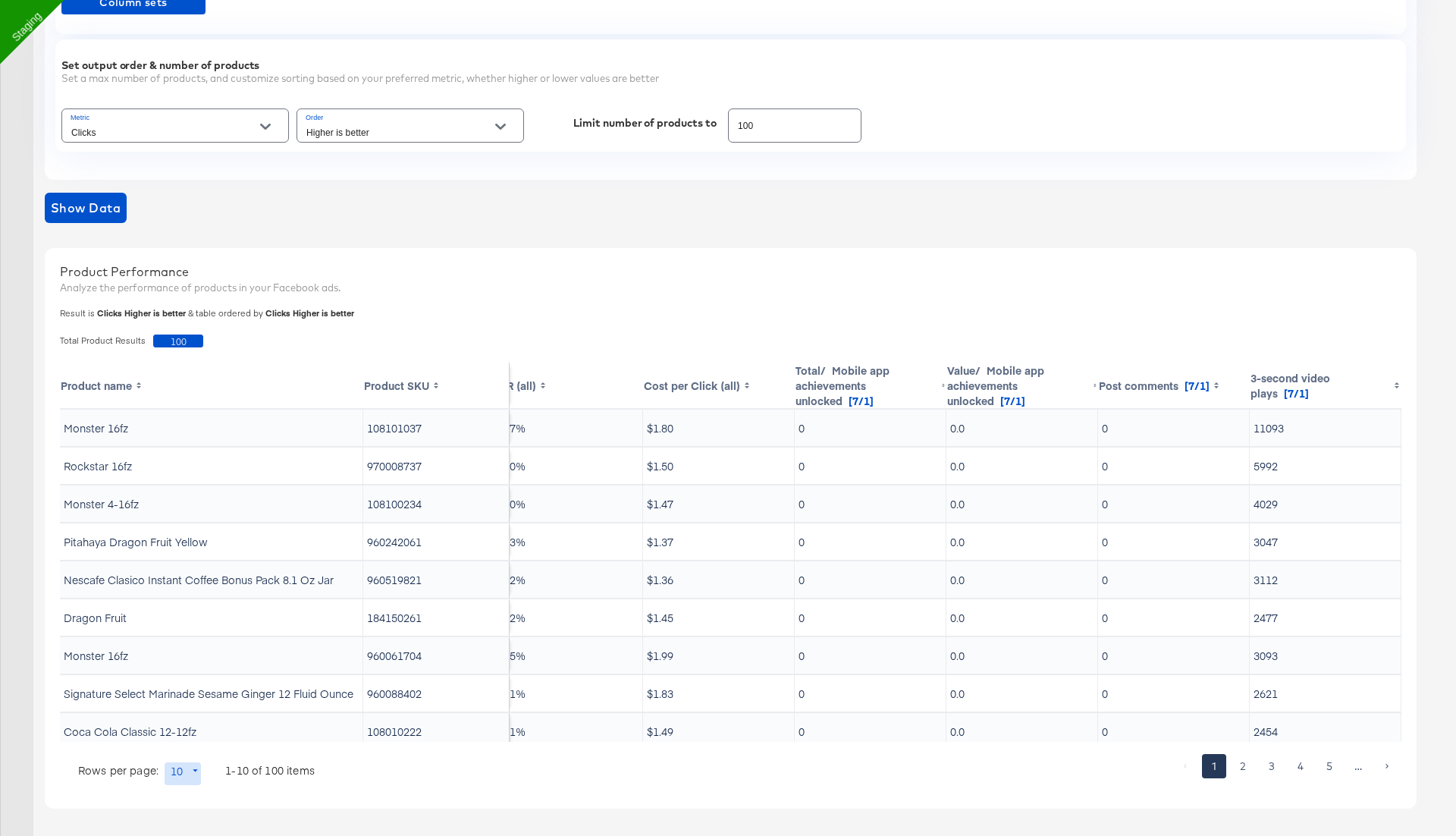
scroll to position [0, 0]
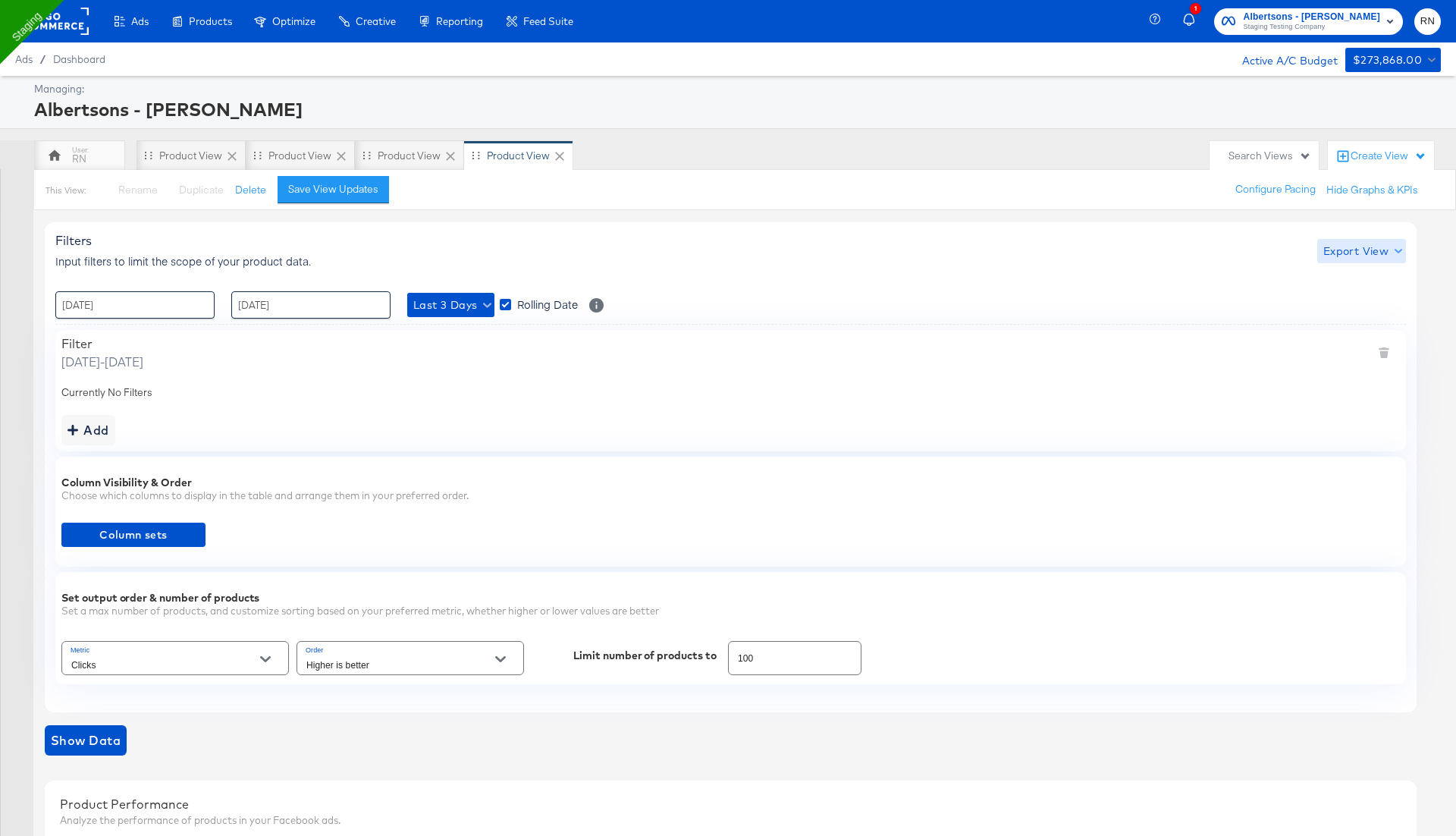
click at [1359, 254] on span "Export View" at bounding box center [1361, 251] width 76 height 19
click at [1345, 311] on span "Bulk Export" at bounding box center [1358, 313] width 60 height 32
click at [1351, 253] on span "Export View" at bounding box center [1361, 251] width 76 height 19
click at [1340, 305] on span "Bulk Export" at bounding box center [1358, 313] width 60 height 32
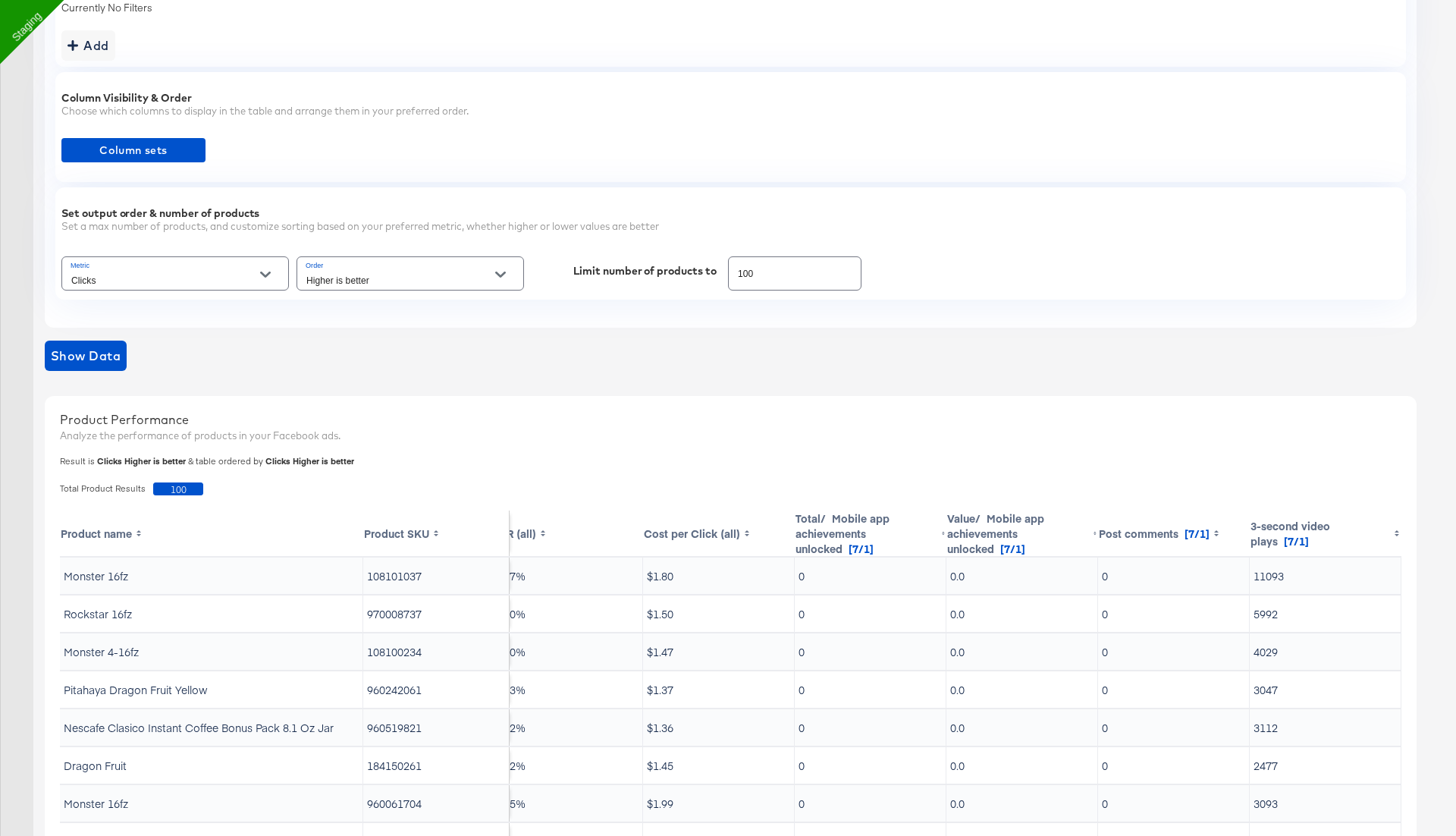
scroll to position [532, 0]
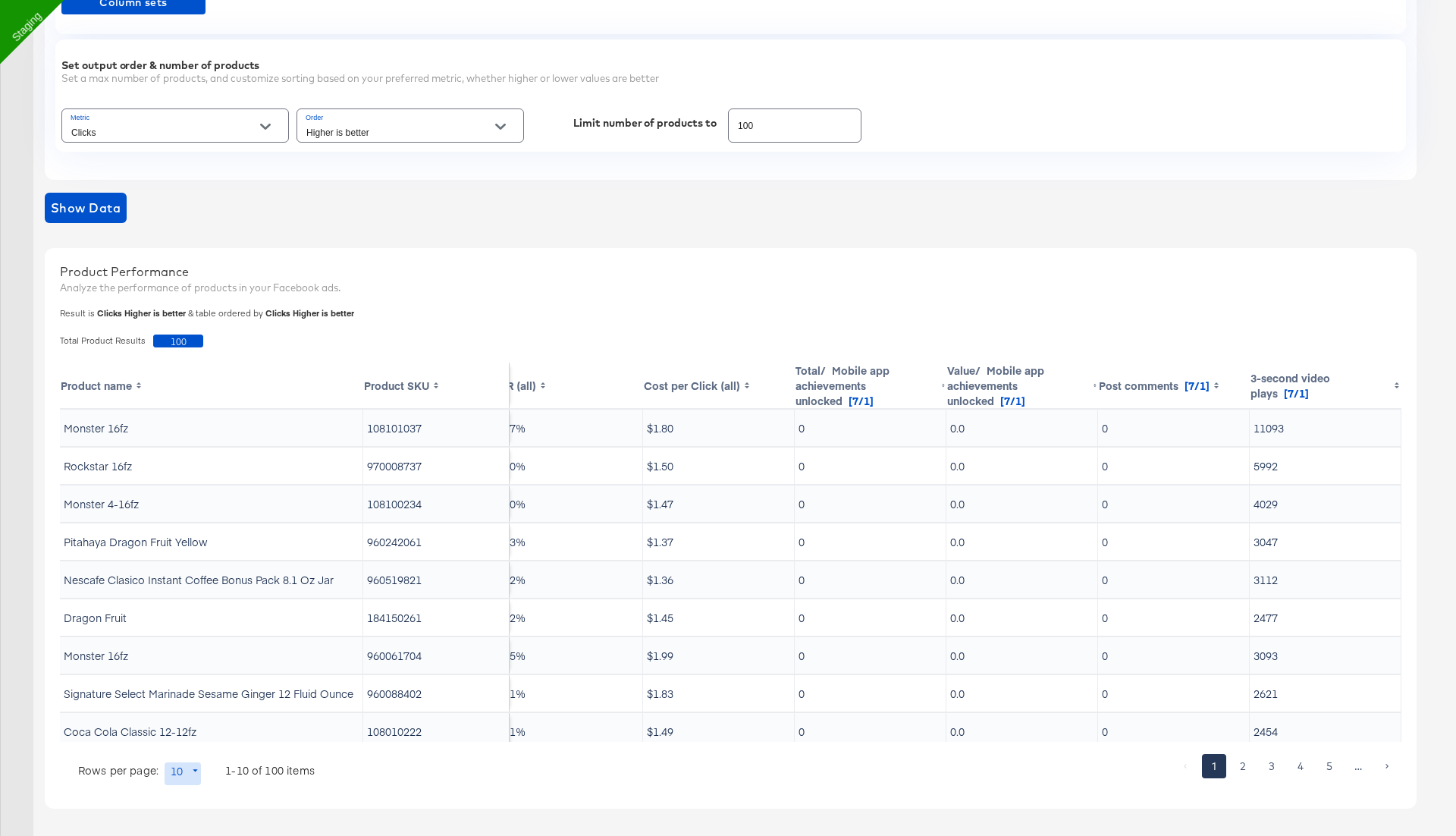
click at [383, 120] on div "Higher is better" at bounding box center [410, 125] width 228 height 34
click at [398, 131] on input "Higher is better" at bounding box center [398, 133] width 190 height 18
click at [382, 186] on li "Lower is better" at bounding box center [410, 186] width 227 height 24
type input "Lower is better"
click at [754, 120] on input "100" at bounding box center [794, 119] width 132 height 32
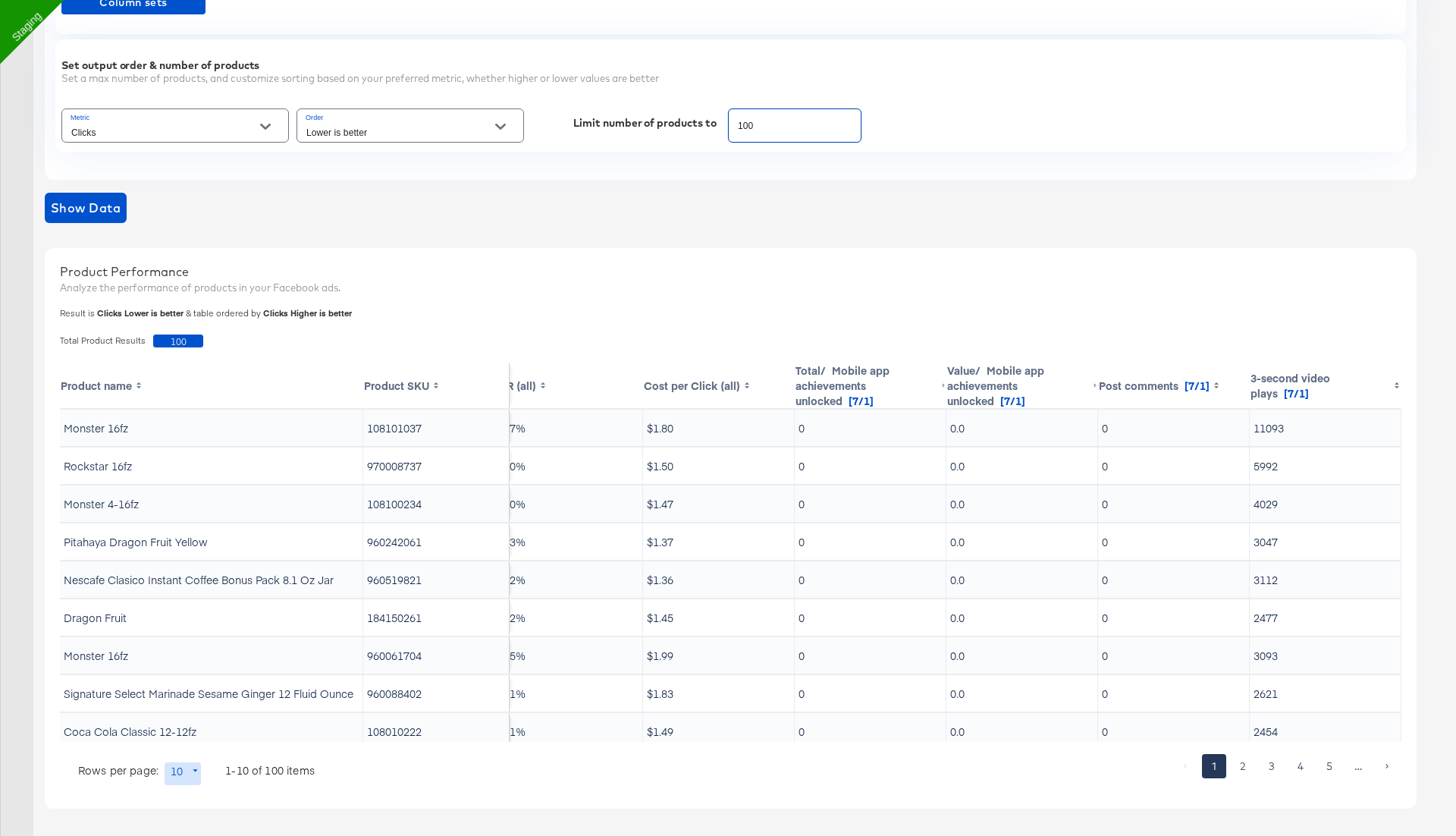
click at [742, 125] on input "100" at bounding box center [794, 119] width 132 height 32
type input "2000"
click at [92, 210] on span "Show Data" at bounding box center [85, 208] width 69 height 21
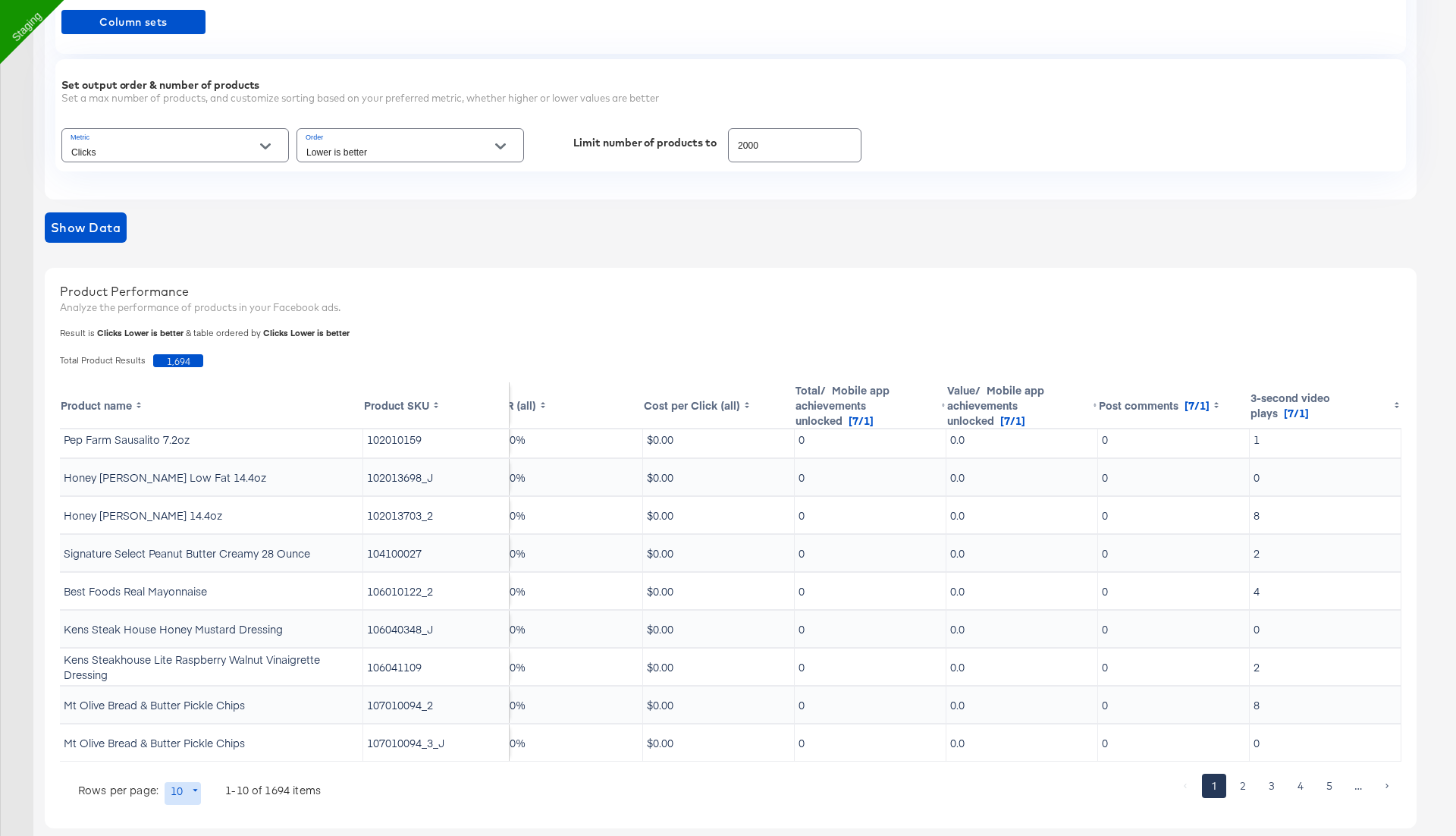
scroll to position [0, 630]
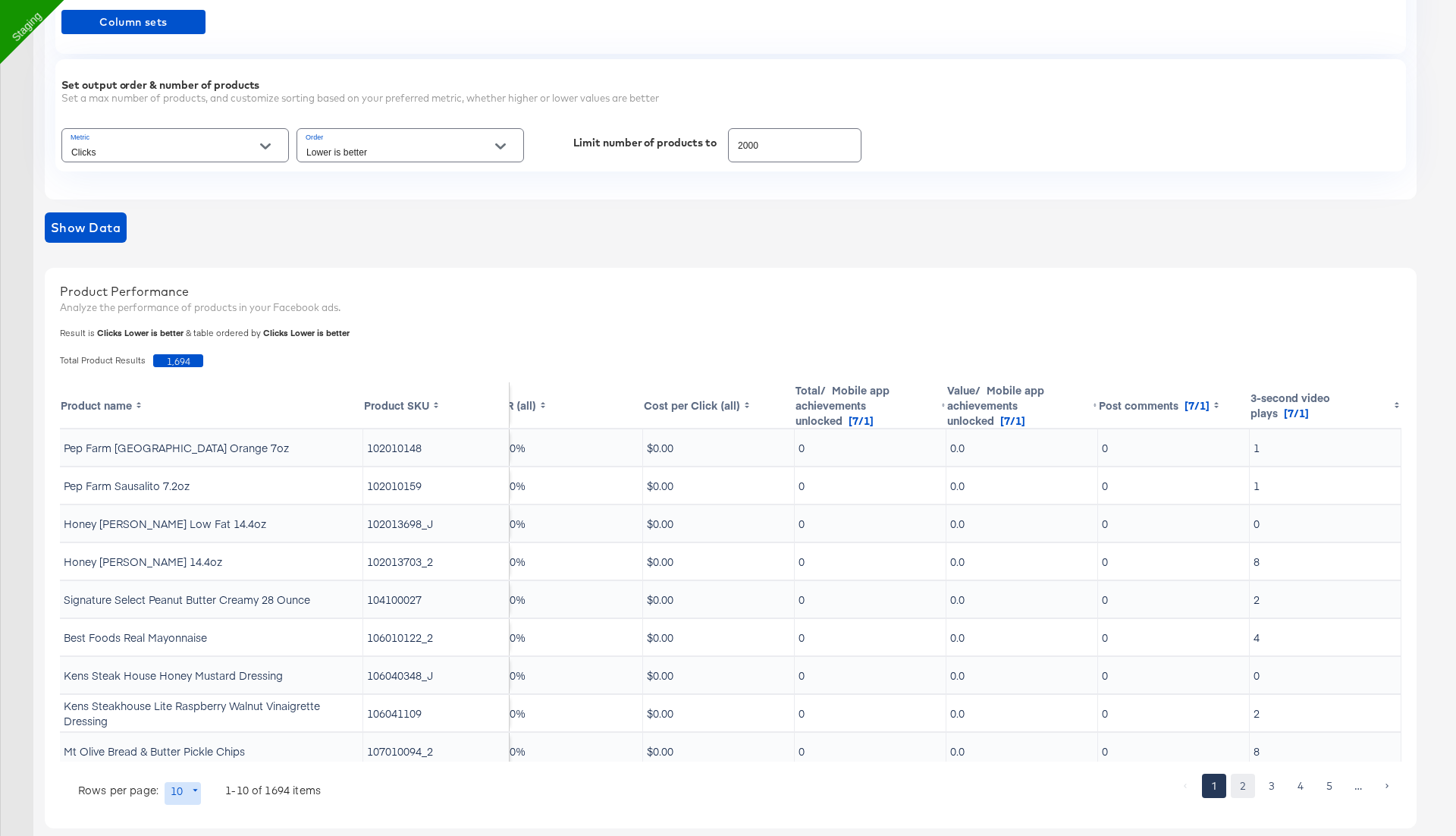
click at [1241, 783] on button "2" at bounding box center [1242, 785] width 24 height 24
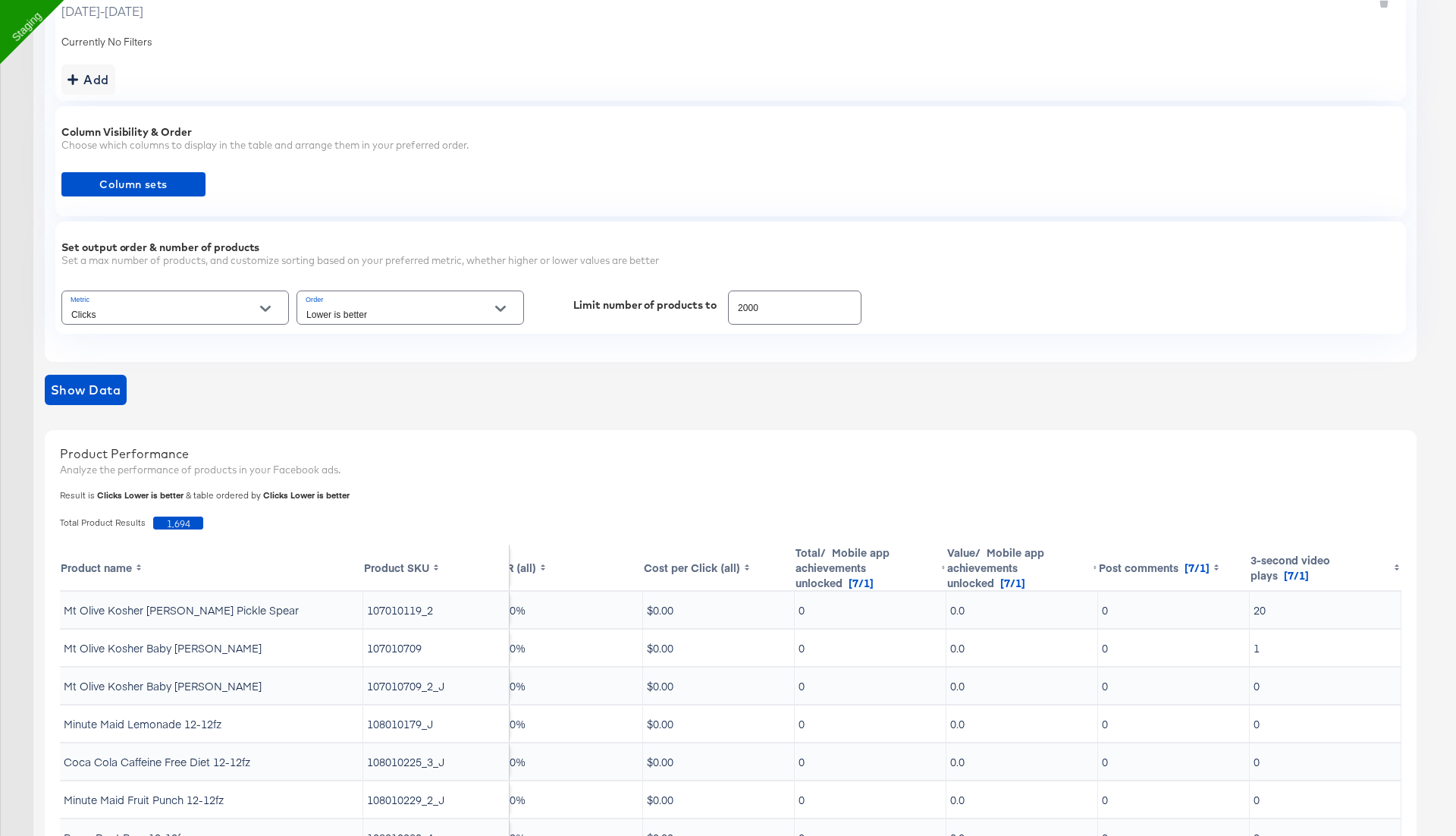
scroll to position [319, 0]
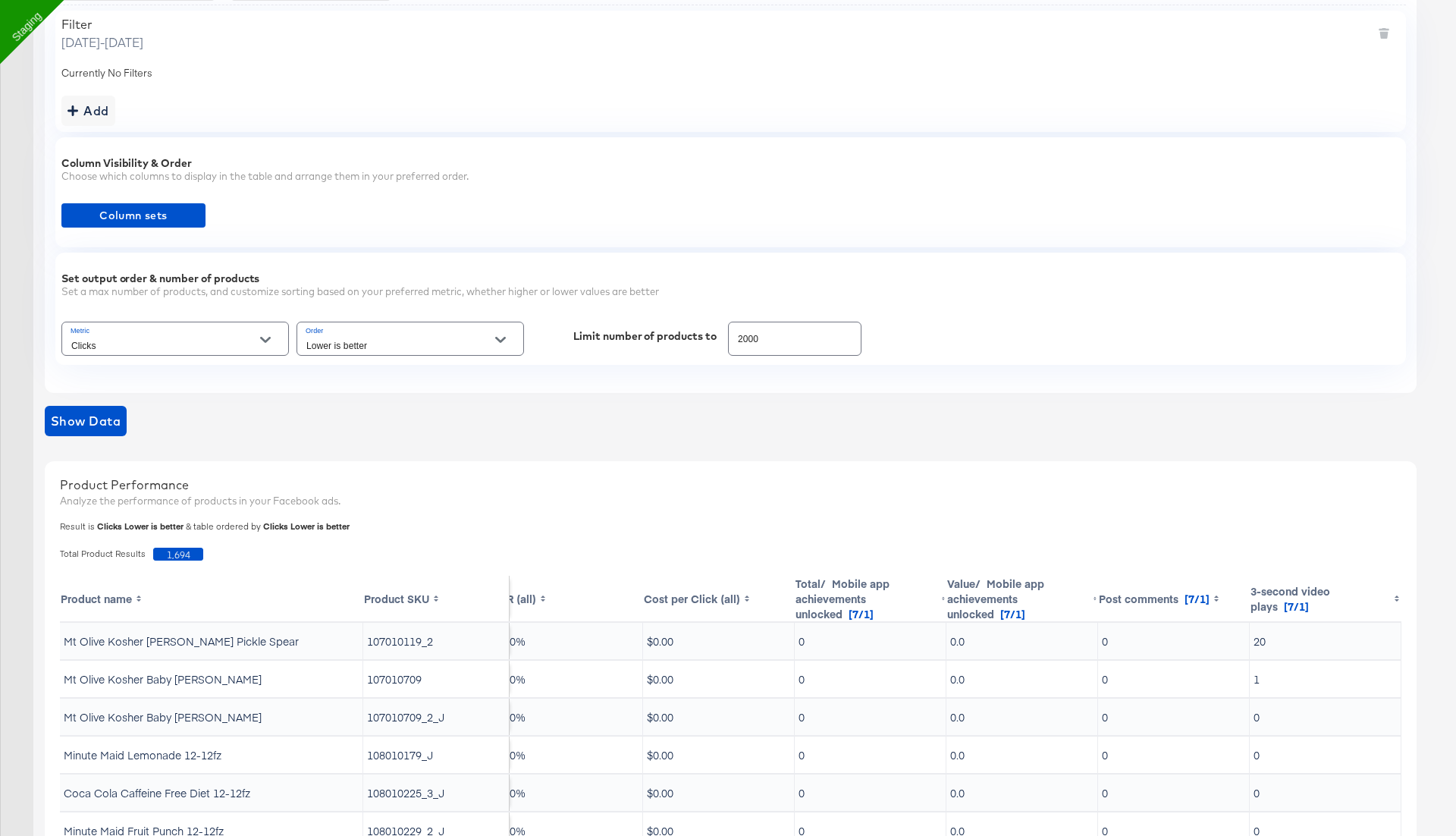
click at [400, 333] on div "Lower is better" at bounding box center [410, 338] width 228 height 34
click at [402, 338] on input "Lower is better" at bounding box center [398, 346] width 190 height 18
click at [920, 274] on div "Set output order & number of products" at bounding box center [730, 278] width 1339 height 12
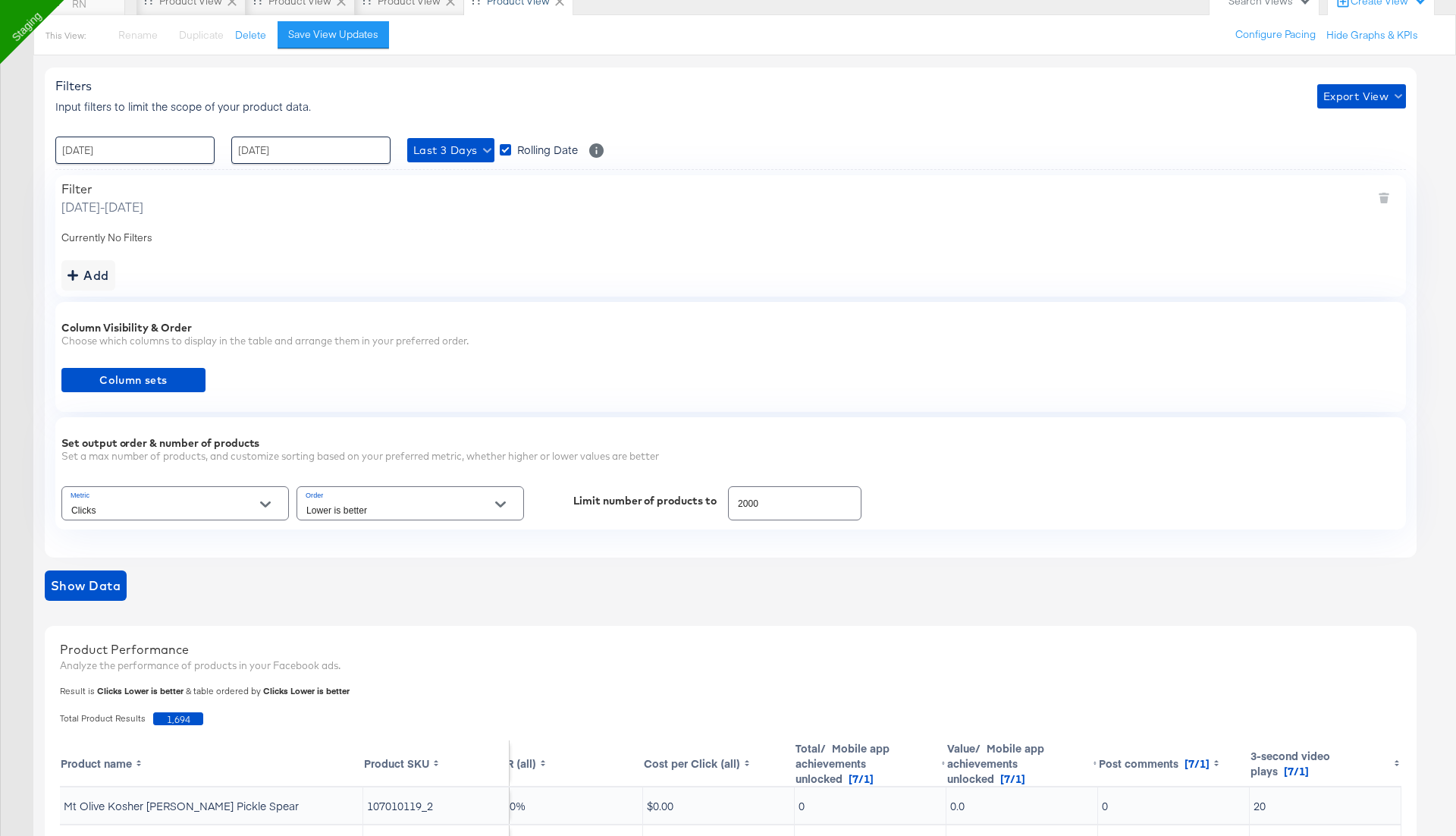
scroll to position [91, 0]
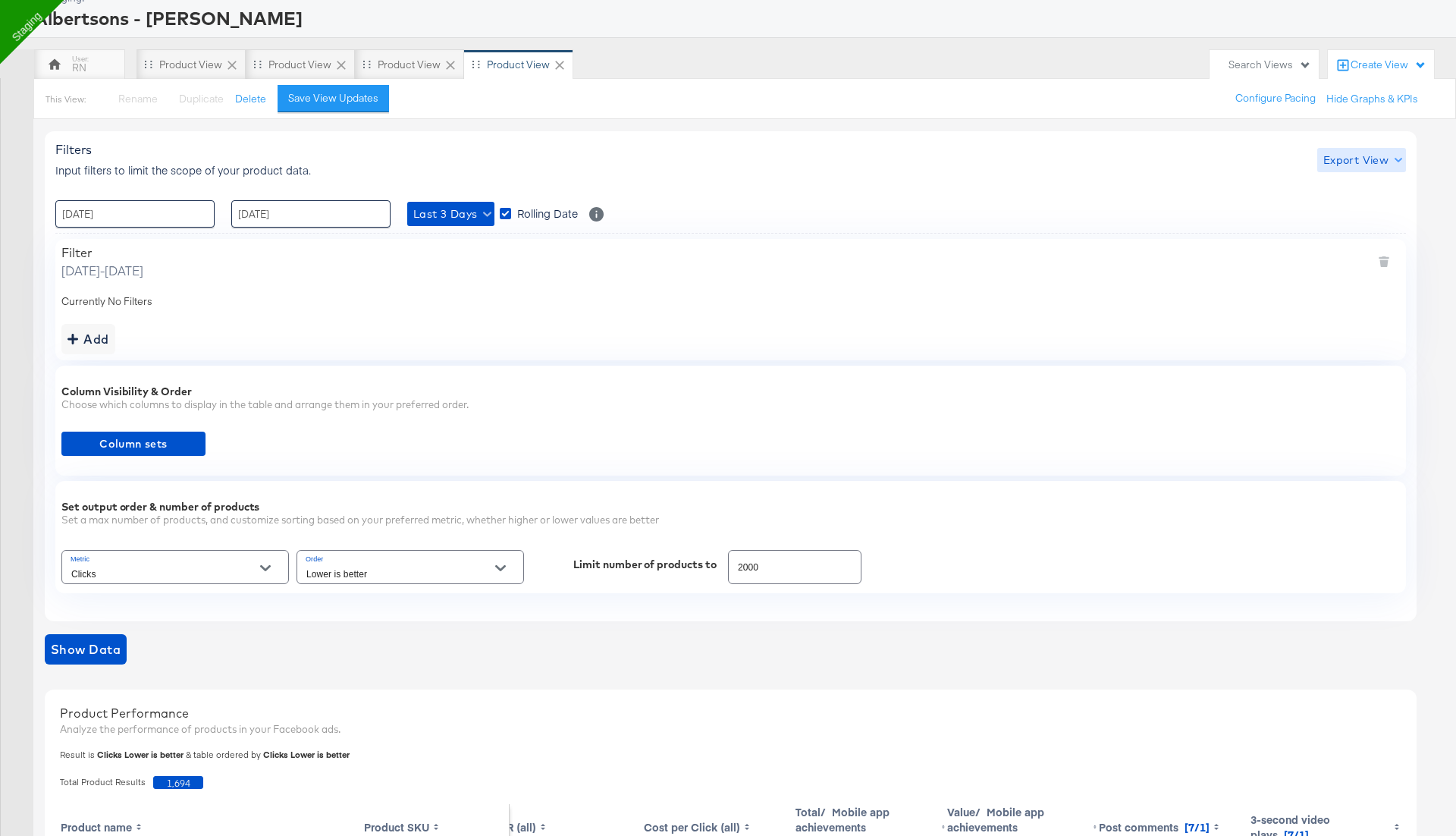
click at [1354, 165] on span "Export View" at bounding box center [1361, 160] width 76 height 19
click at [1338, 216] on span "Bulk Export" at bounding box center [1358, 222] width 60 height 32
click at [579, 481] on div "Set output order & number of products Set a max number of products, and customi…" at bounding box center [730, 536] width 1351 height 112
click at [133, 449] on span "Column sets" at bounding box center [133, 443] width 132 height 19
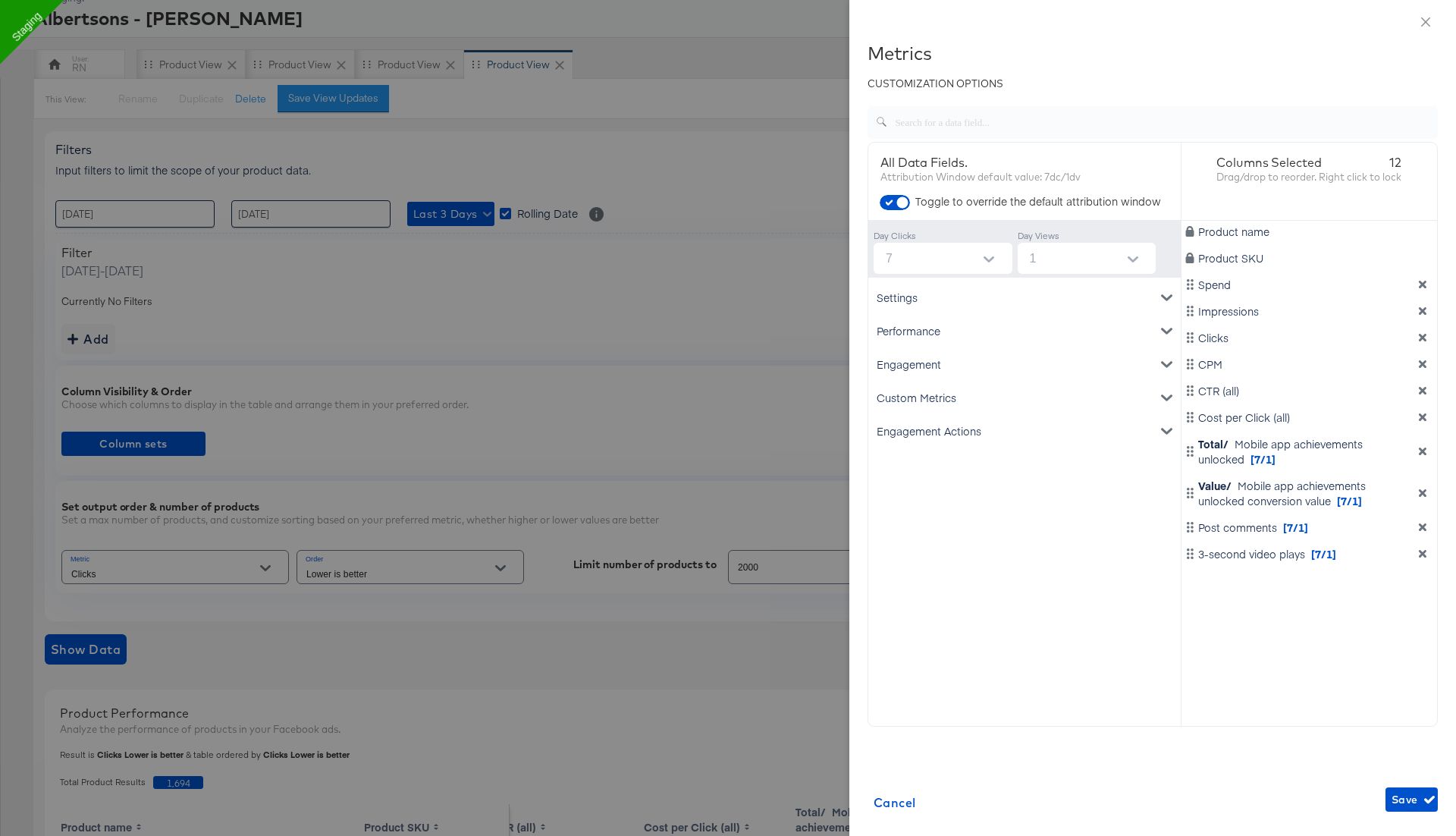
click at [927, 254] on input "7" at bounding box center [946, 259] width 133 height 31
click at [908, 308] on li "1" at bounding box center [942, 319] width 139 height 24
type input "1"
click at [1408, 800] on span "Save" at bounding box center [1411, 799] width 40 height 19
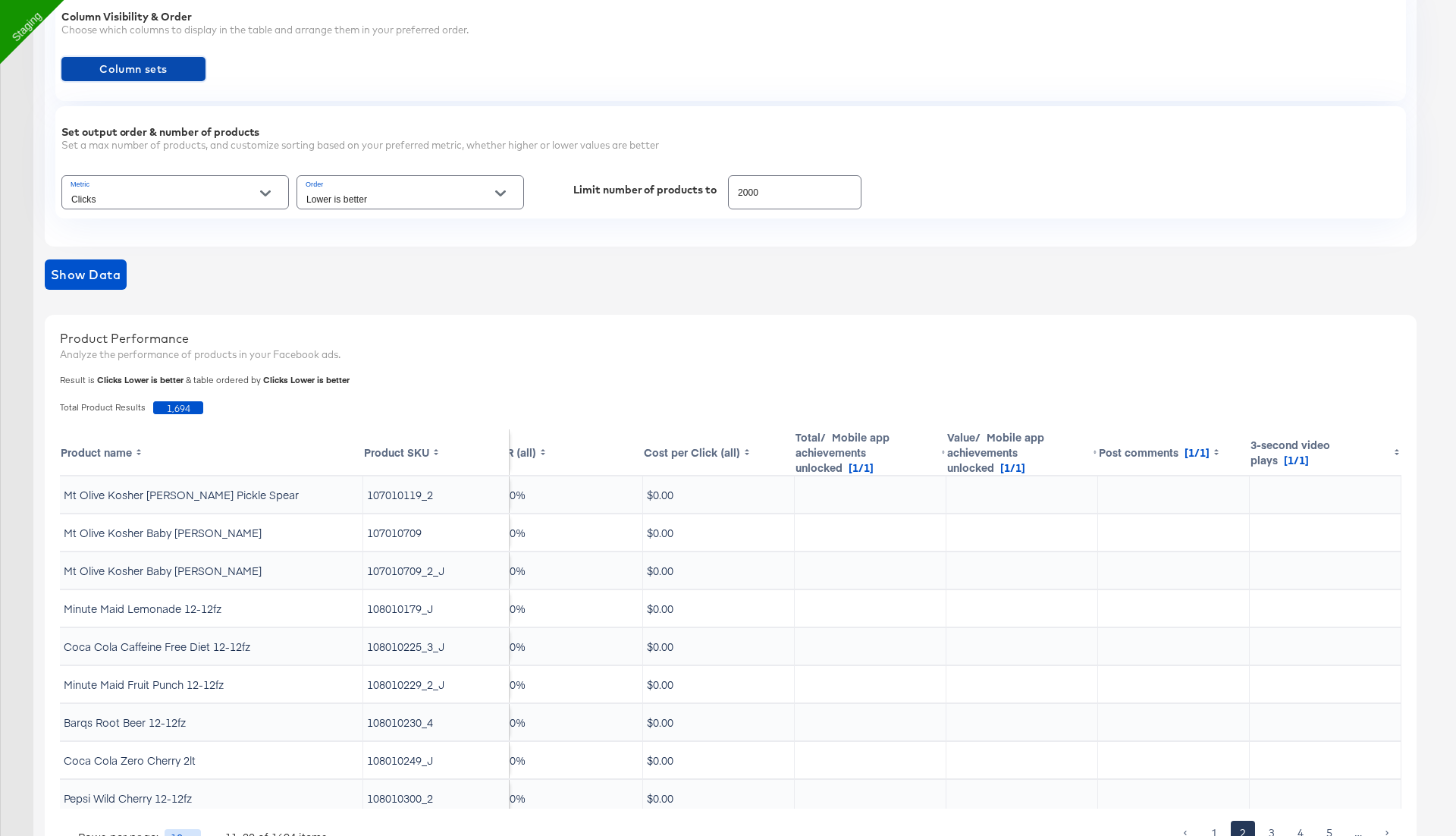
scroll to position [532, 0]
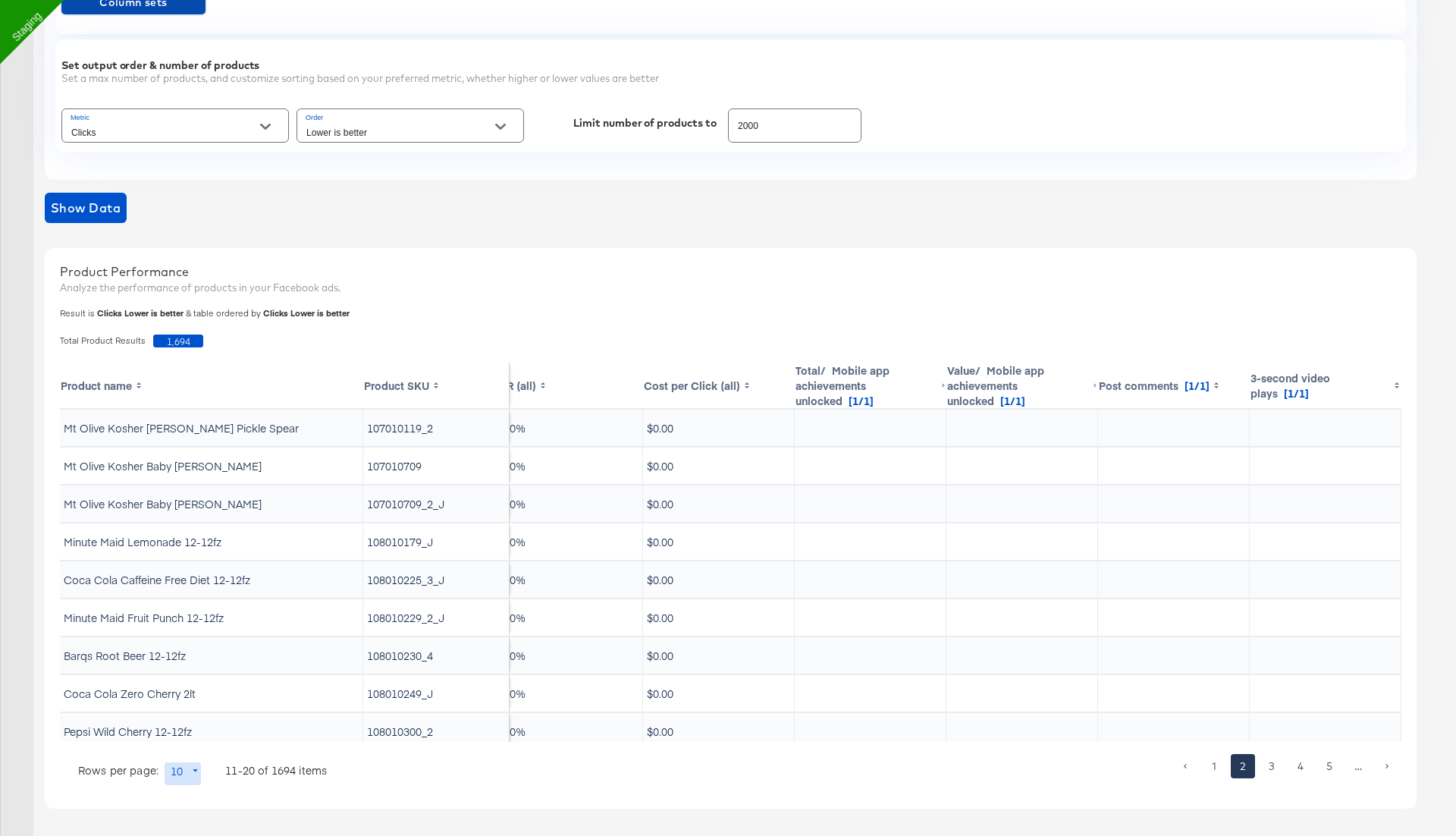
click at [411, 119] on div "Lower is better" at bounding box center [410, 125] width 228 height 34
click at [420, 134] on input "Lower is better" at bounding box center [398, 133] width 190 height 18
click at [408, 165] on li "Higher is better" at bounding box center [410, 161] width 227 height 24
type input "Higher is better"
click at [262, 127] on icon "Open" at bounding box center [265, 126] width 11 height 11
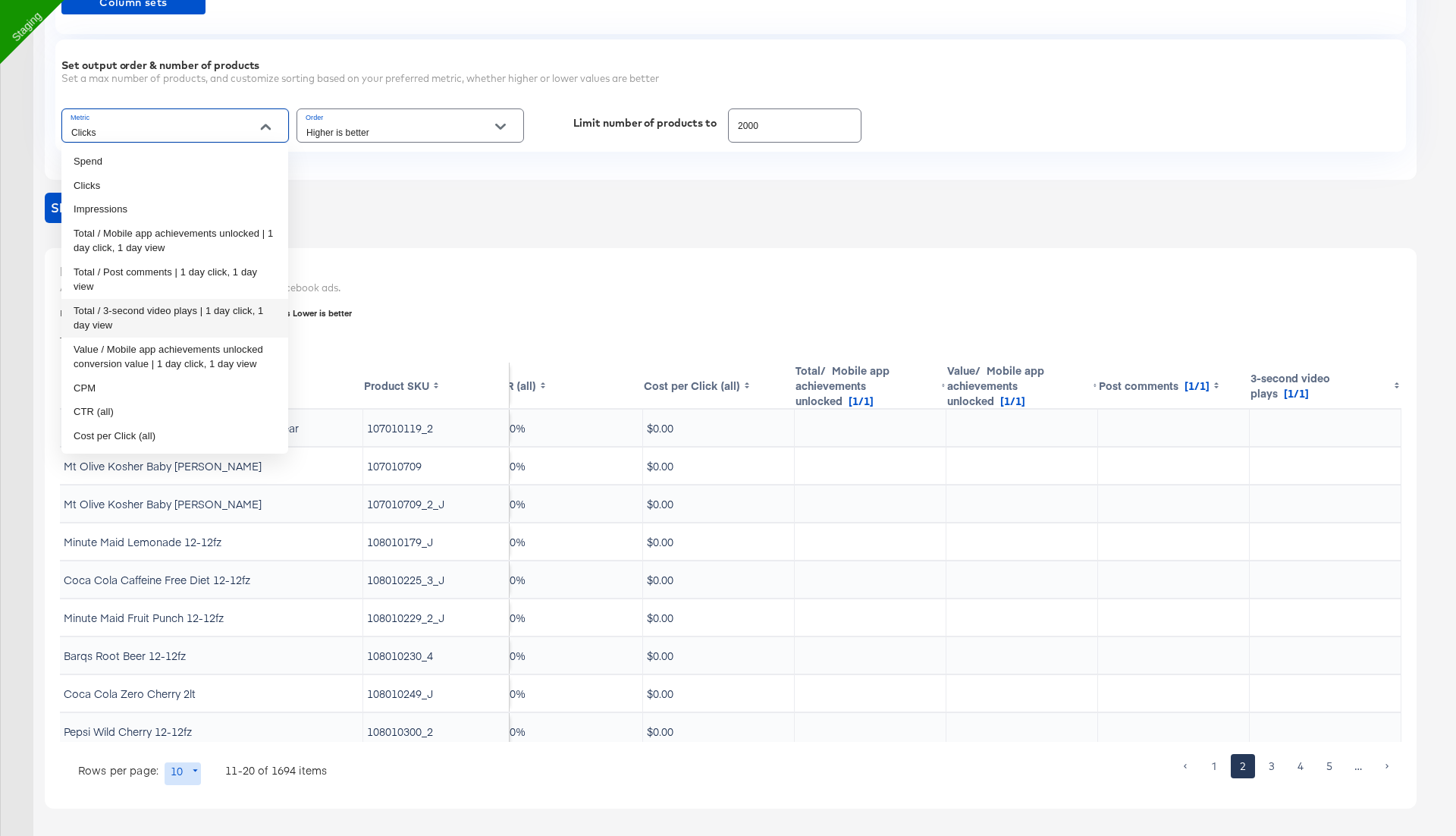
click at [198, 321] on li "Total / 3-second video plays | 1 day click, 1 day view" at bounding box center [175, 318] width 227 height 39
type input "Total / 3-second video plays | 1 day click, 1 day view"
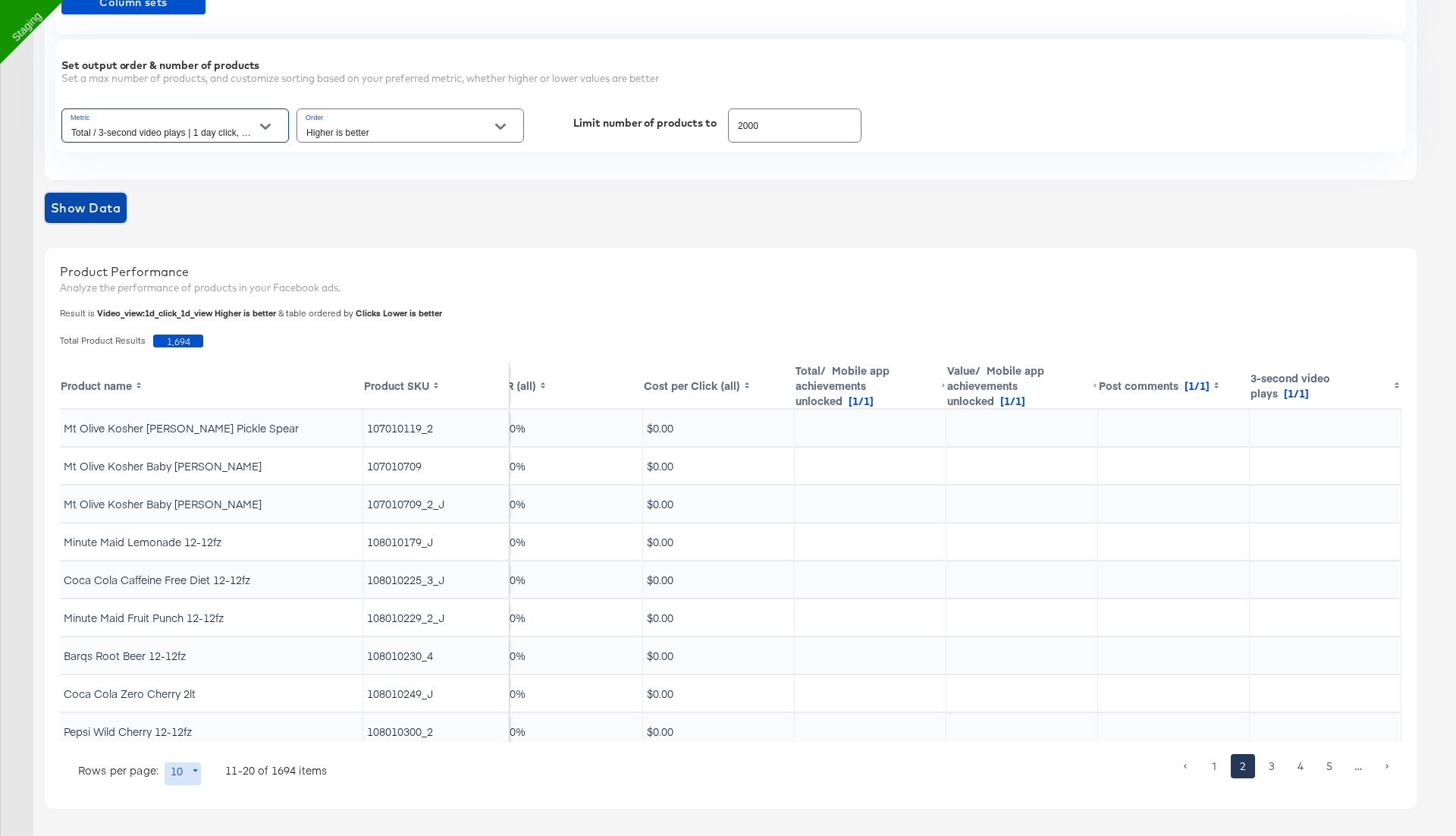
click at [103, 214] on span "Show Data" at bounding box center [85, 208] width 69 height 21
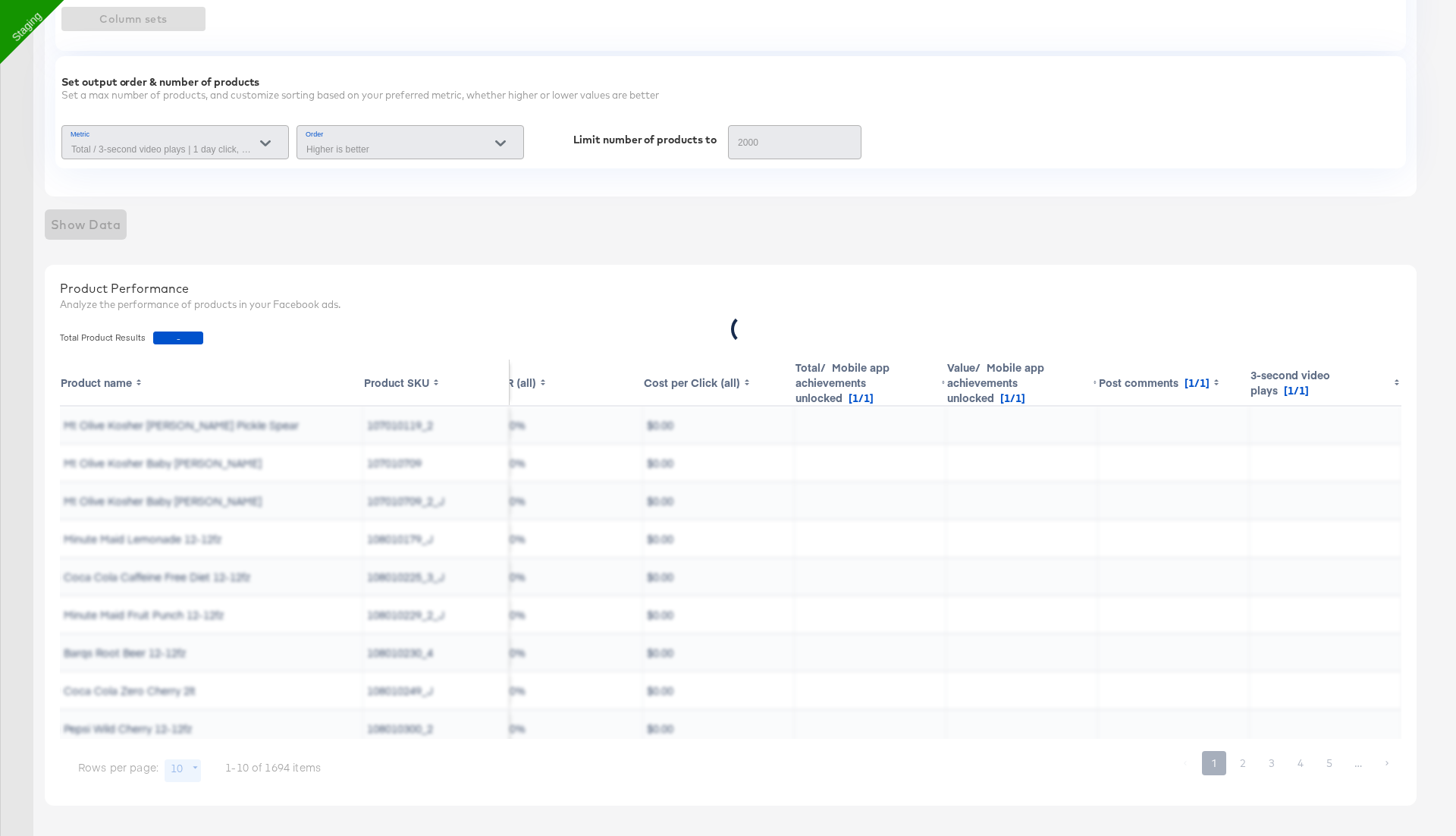
scroll to position [513, 0]
click at [307, 204] on div "Filters Input filters to limit the scope of your product data. Export View : 07…" at bounding box center [736, 268] width 1384 height 1142
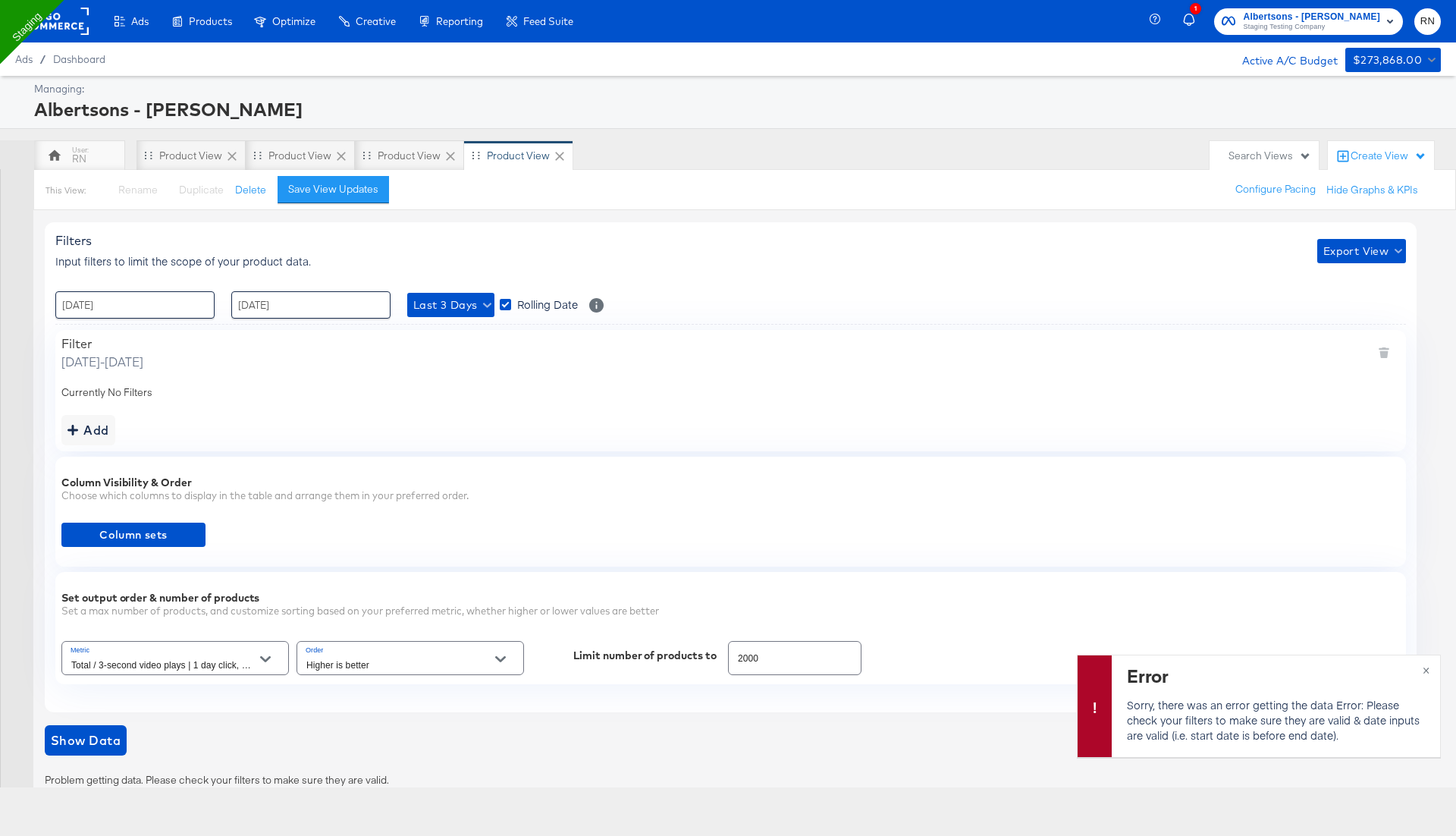
scroll to position [0, 0]
click at [270, 651] on button "Open" at bounding box center [265, 658] width 22 height 22
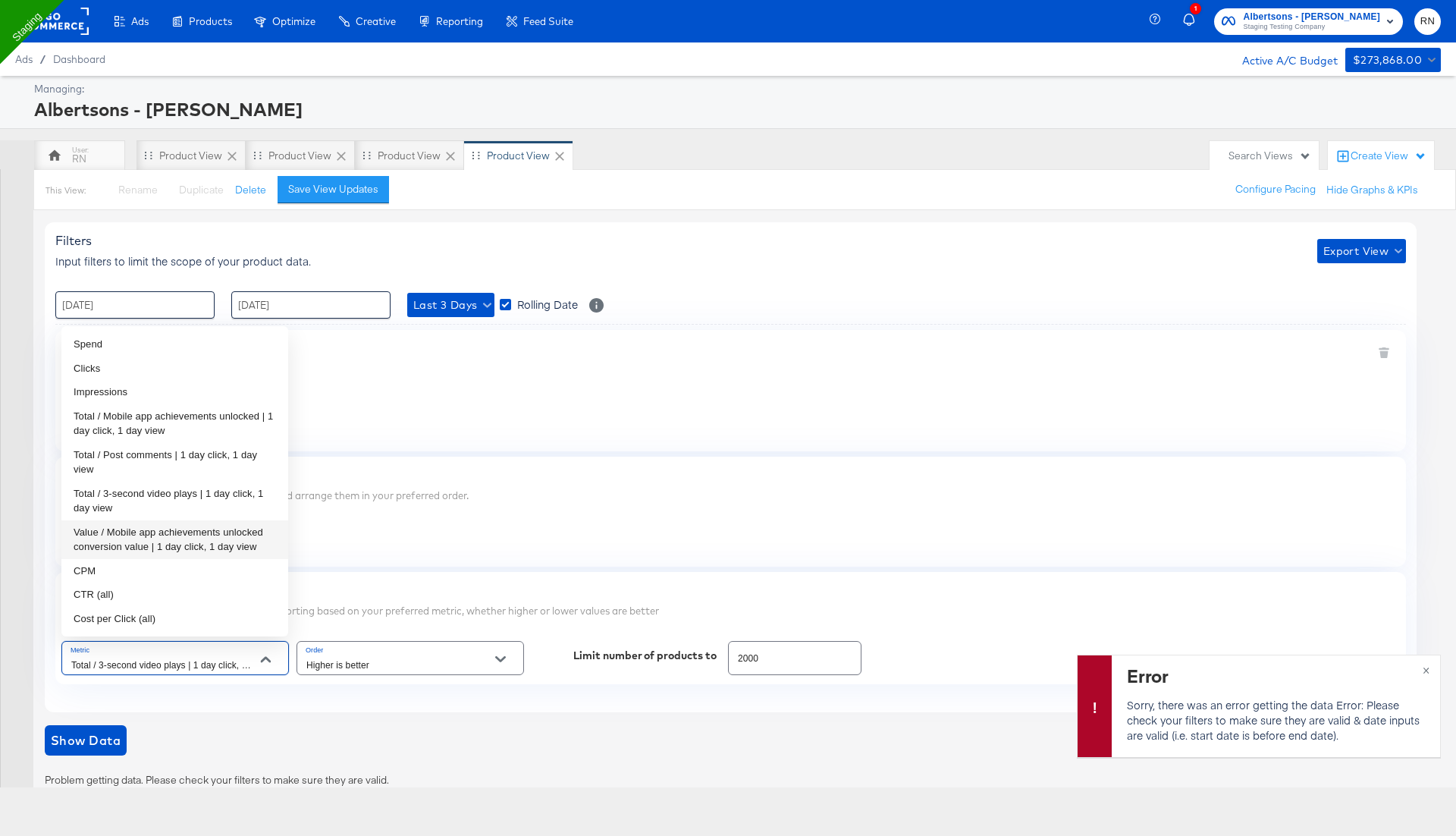
click at [747, 666] on div "2000" at bounding box center [795, 657] width 134 height 34
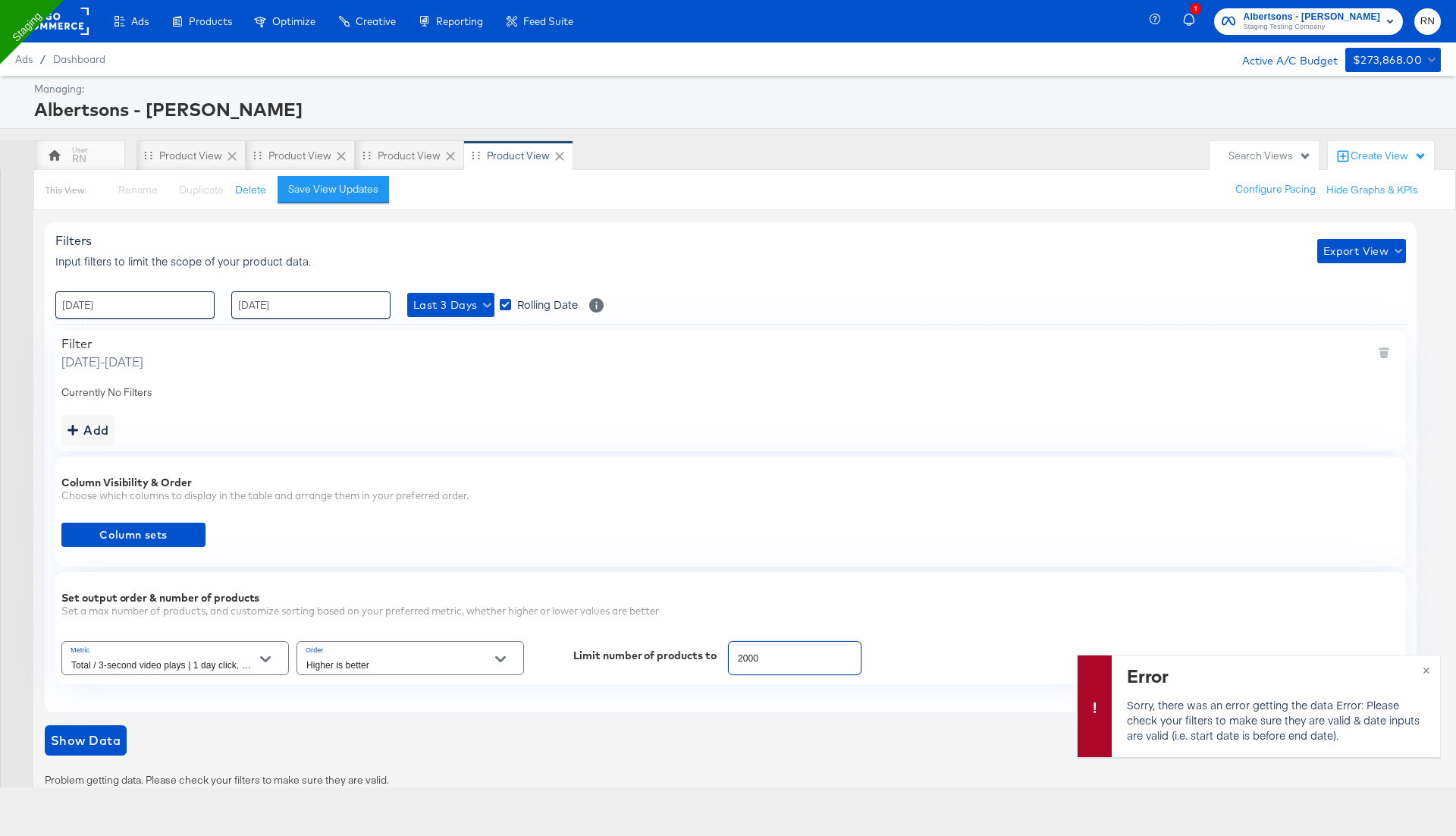
click at [743, 659] on input "2000" at bounding box center [794, 651] width 132 height 32
type input "100"
click at [107, 730] on span "Show Data" at bounding box center [85, 740] width 69 height 21
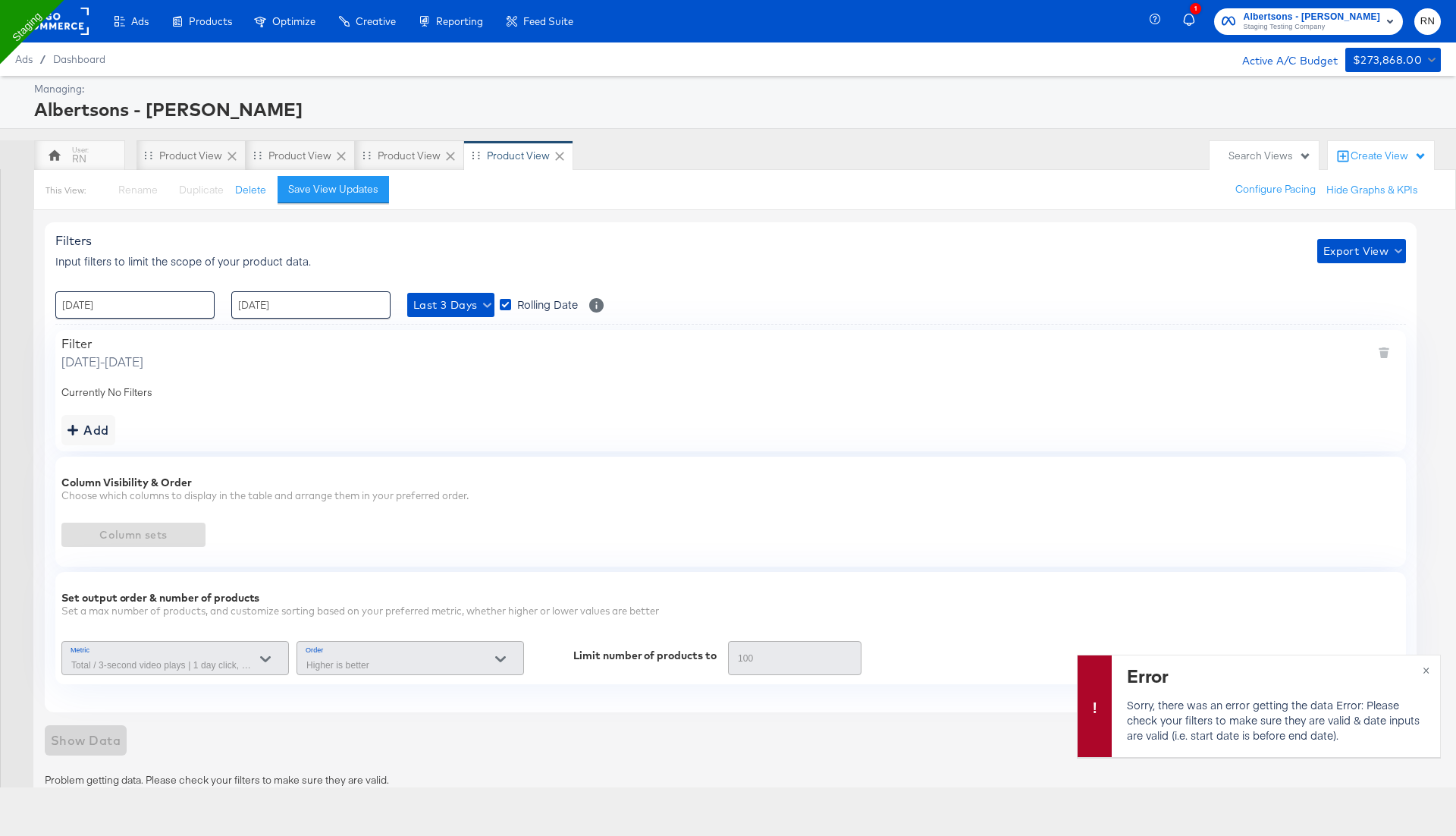
click at [97, 739] on div "Show Data" at bounding box center [730, 739] width 1372 height 30
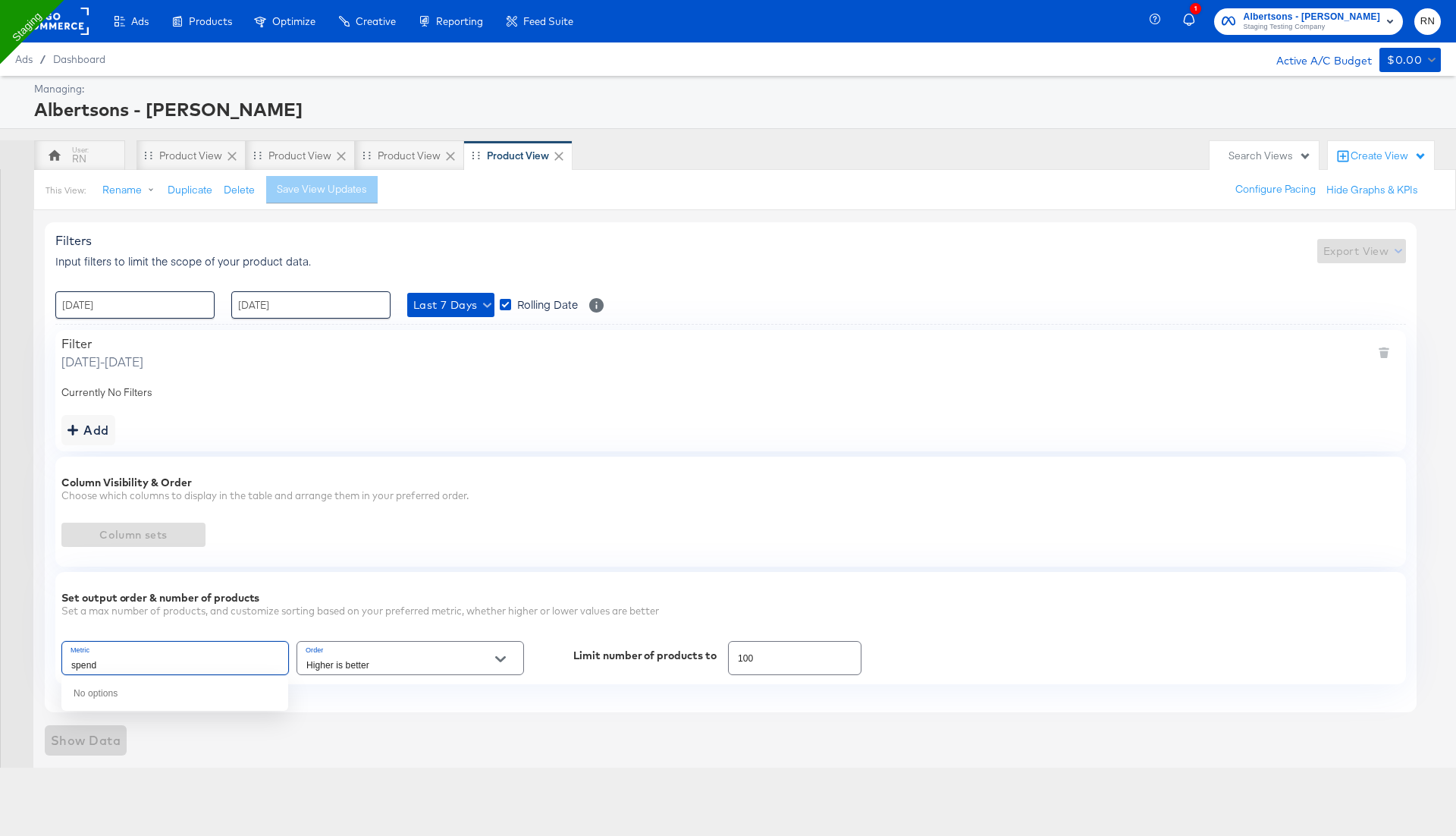
click at [179, 657] on input "spend" at bounding box center [163, 665] width 190 height 18
click at [266, 595] on div "Set output order & number of products" at bounding box center [730, 598] width 1339 height 12
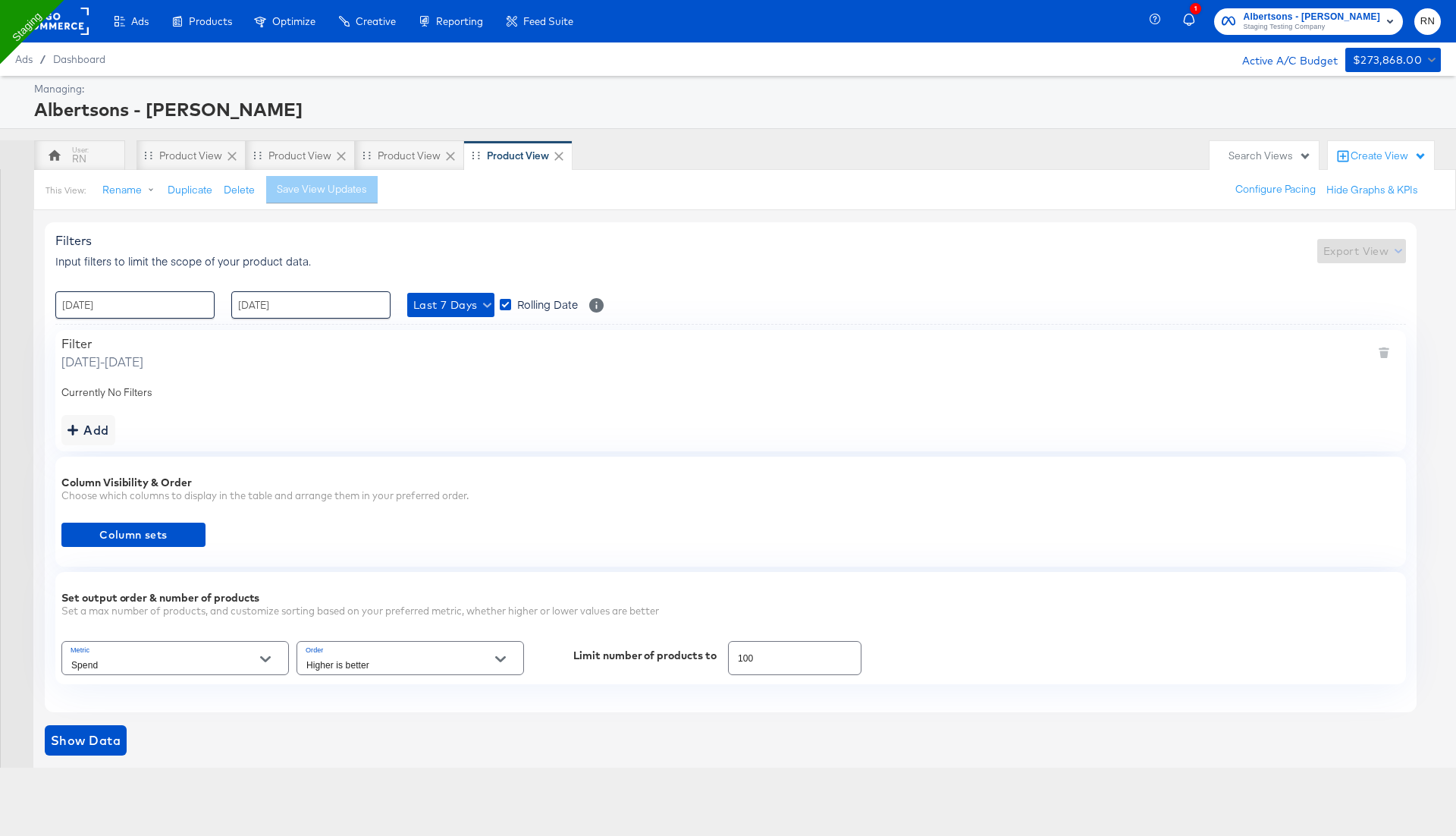
type input "Spend"
click at [229, 675] on div "Metric Spend" at bounding box center [175, 657] width 228 height 40
click at [242, 647] on div "Spend" at bounding box center [175, 657] width 228 height 34
click at [272, 653] on button "Open" at bounding box center [265, 658] width 22 height 22
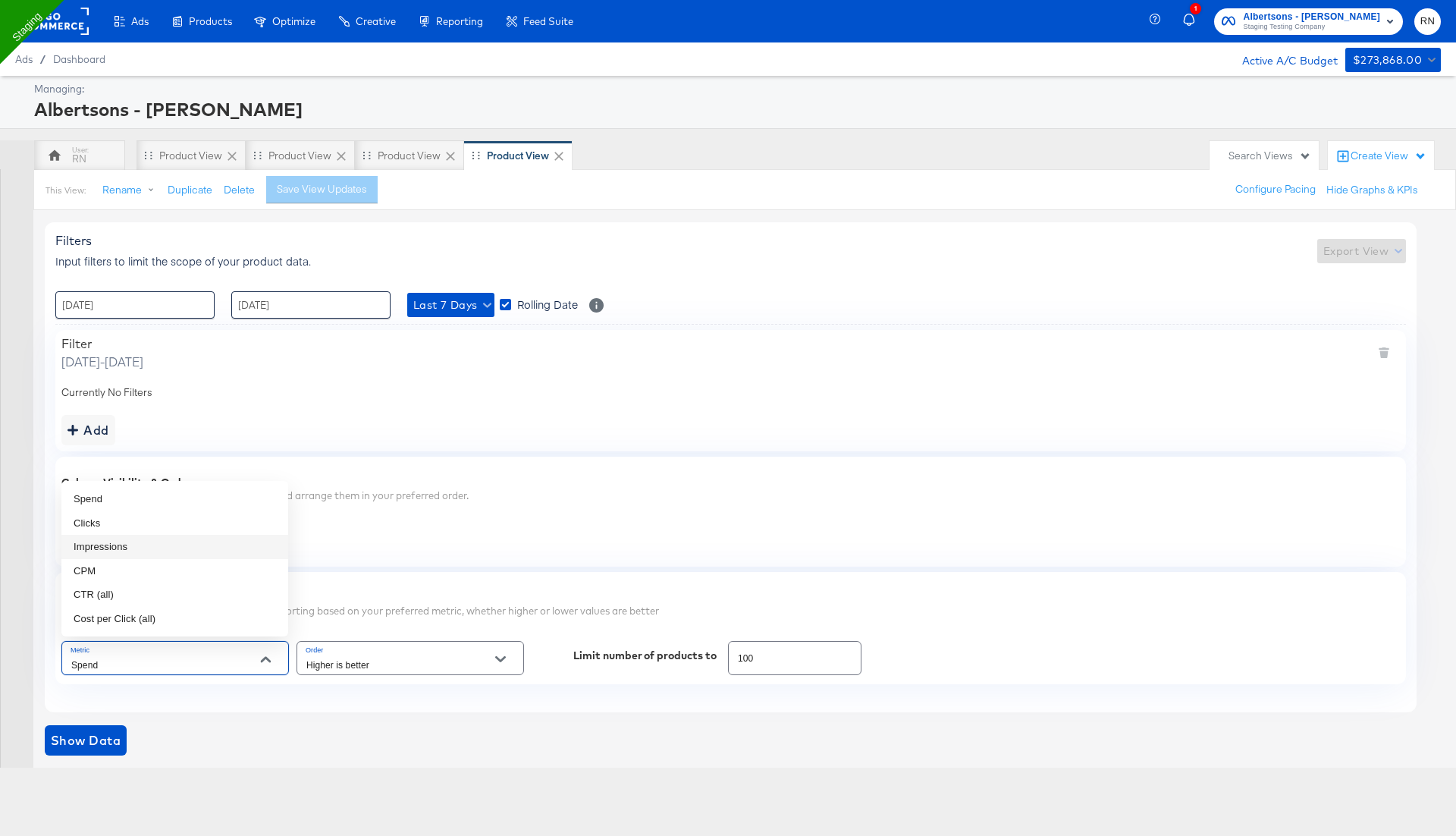
click at [412, 515] on div "Column Visibility & Order Choose which columns to display in the table and arra…" at bounding box center [730, 512] width 1351 height 110
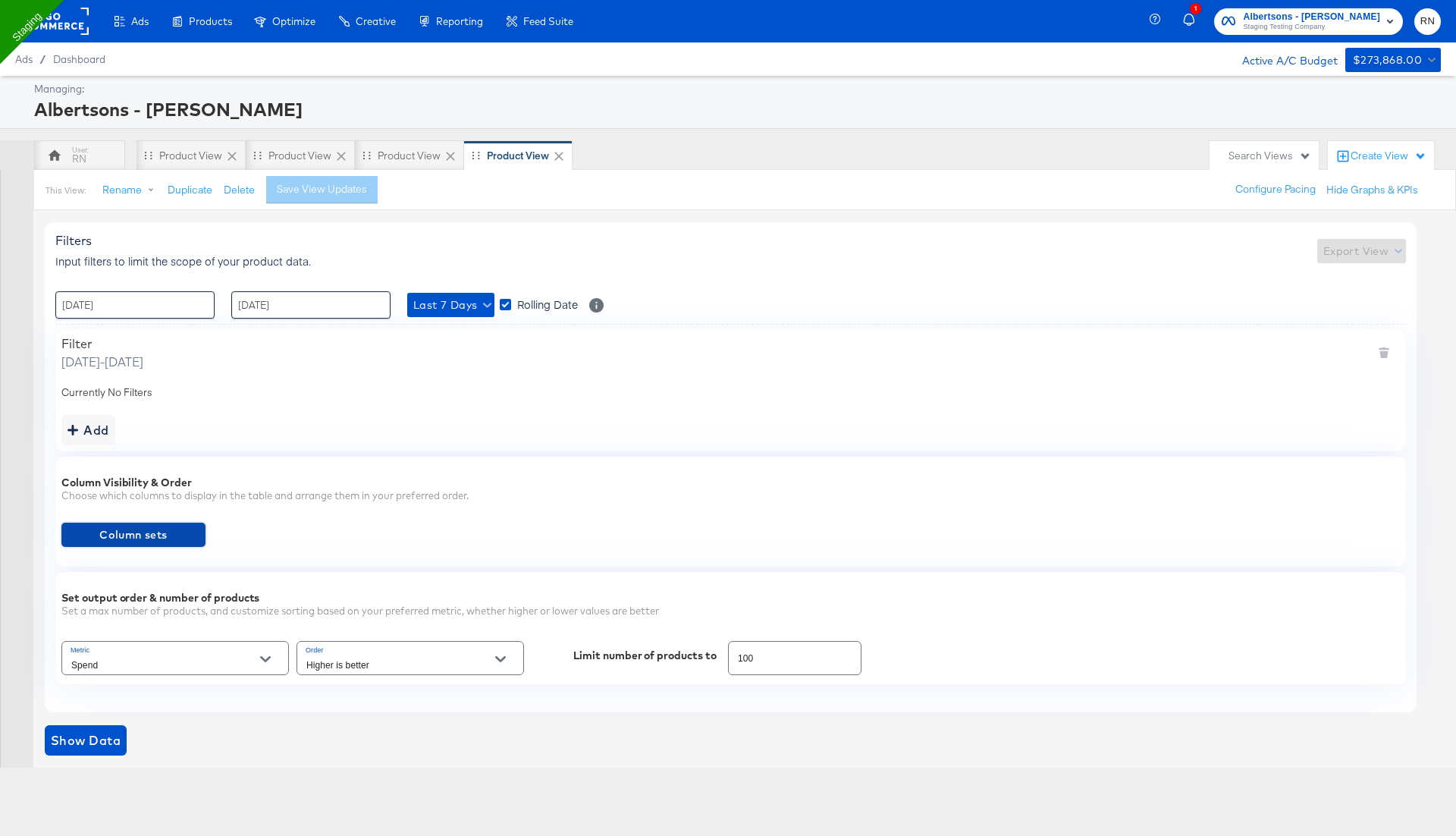
click at [170, 535] on span "Column sets" at bounding box center [133, 534] width 132 height 19
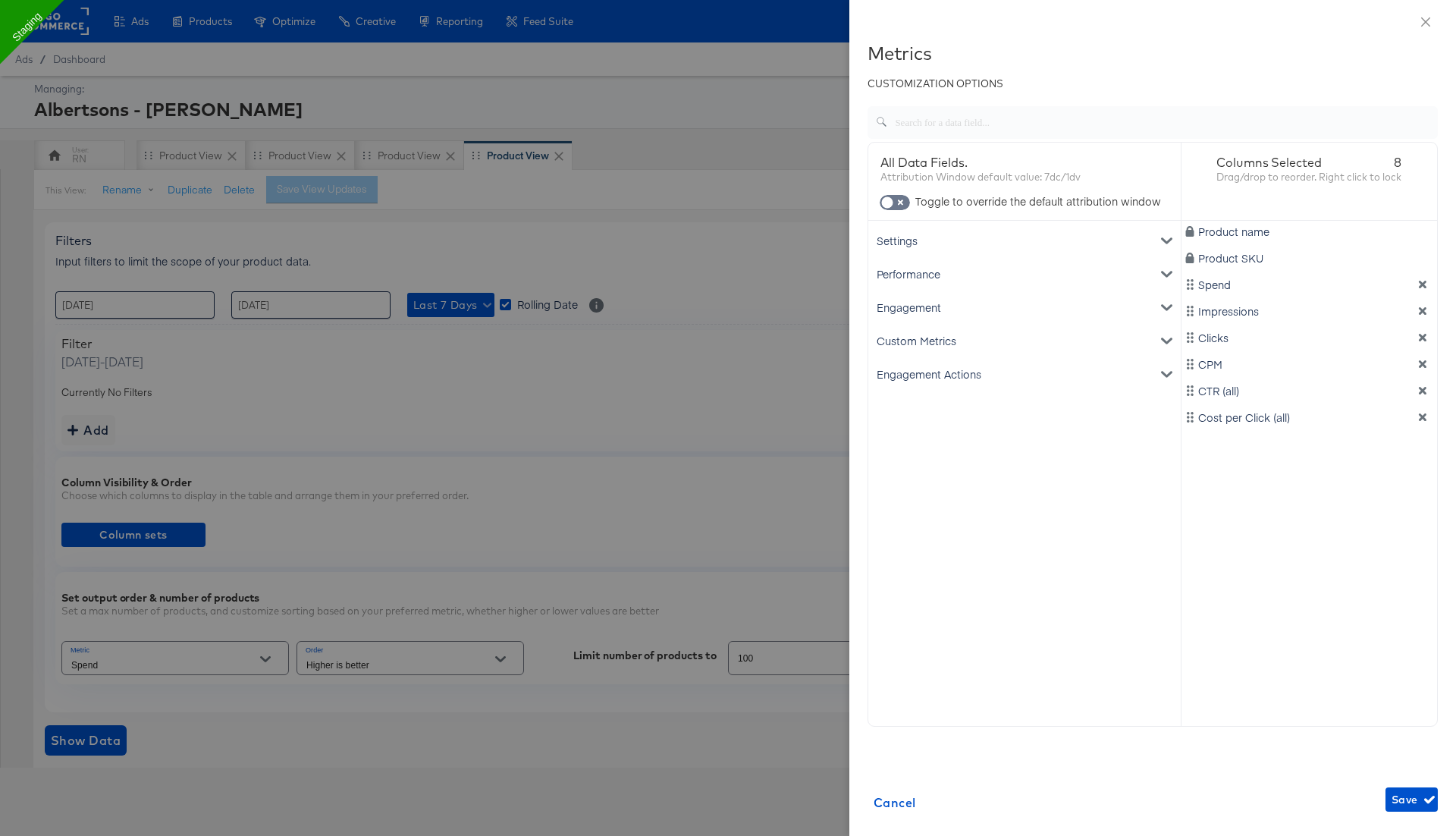
click at [956, 372] on div "Engagement Actions" at bounding box center [1024, 374] width 307 height 33
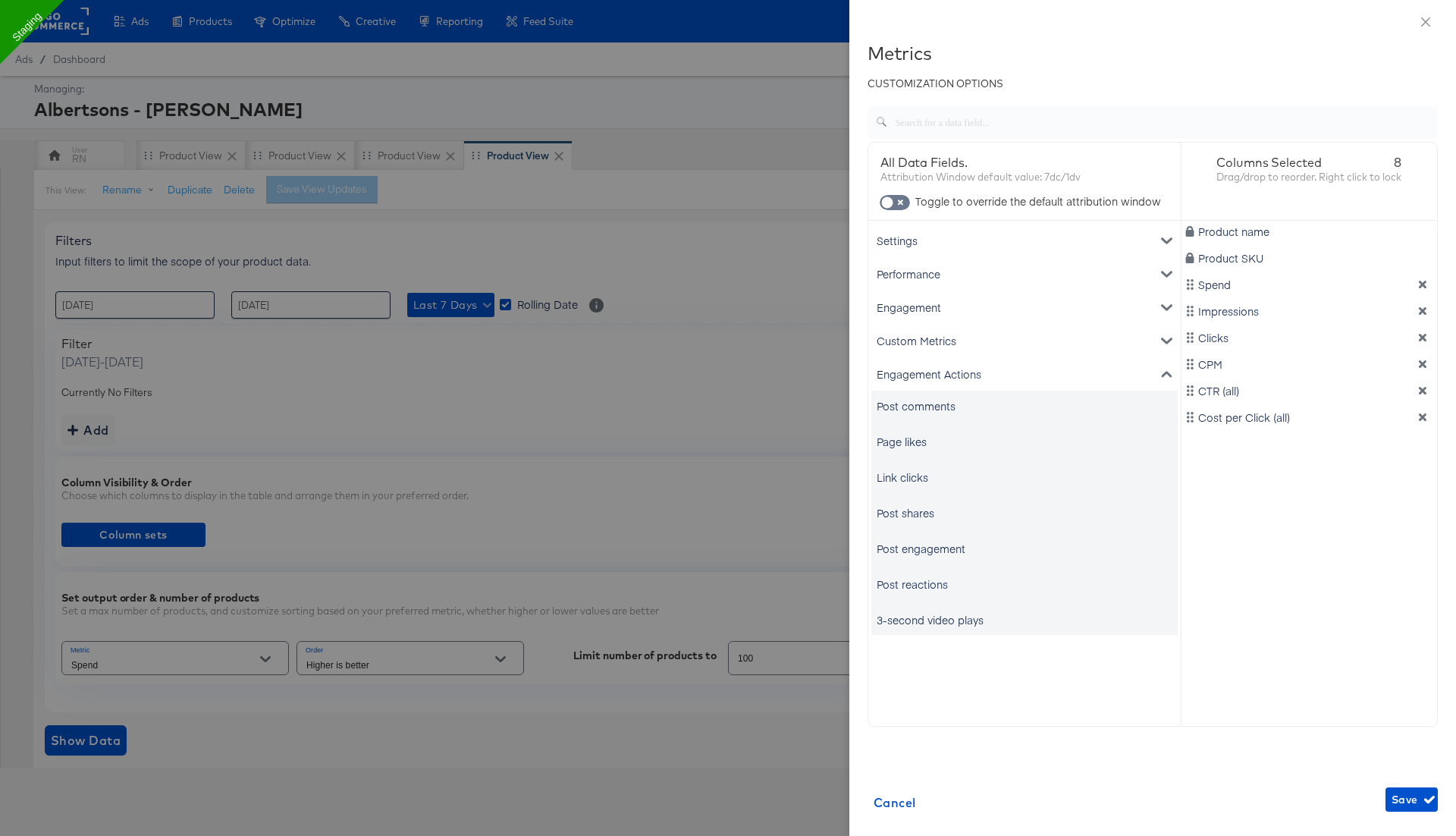
click at [908, 439] on div "Page likes" at bounding box center [901, 441] width 50 height 16
click at [927, 471] on div "Link clicks" at bounding box center [902, 478] width 52 height 16
click at [950, 609] on div "3-second video plays" at bounding box center [1024, 619] width 307 height 30
click at [956, 621] on div "3-second video plays" at bounding box center [931, 620] width 107 height 16
click at [897, 199] on input "checkbox" at bounding box center [887, 206] width 46 height 16
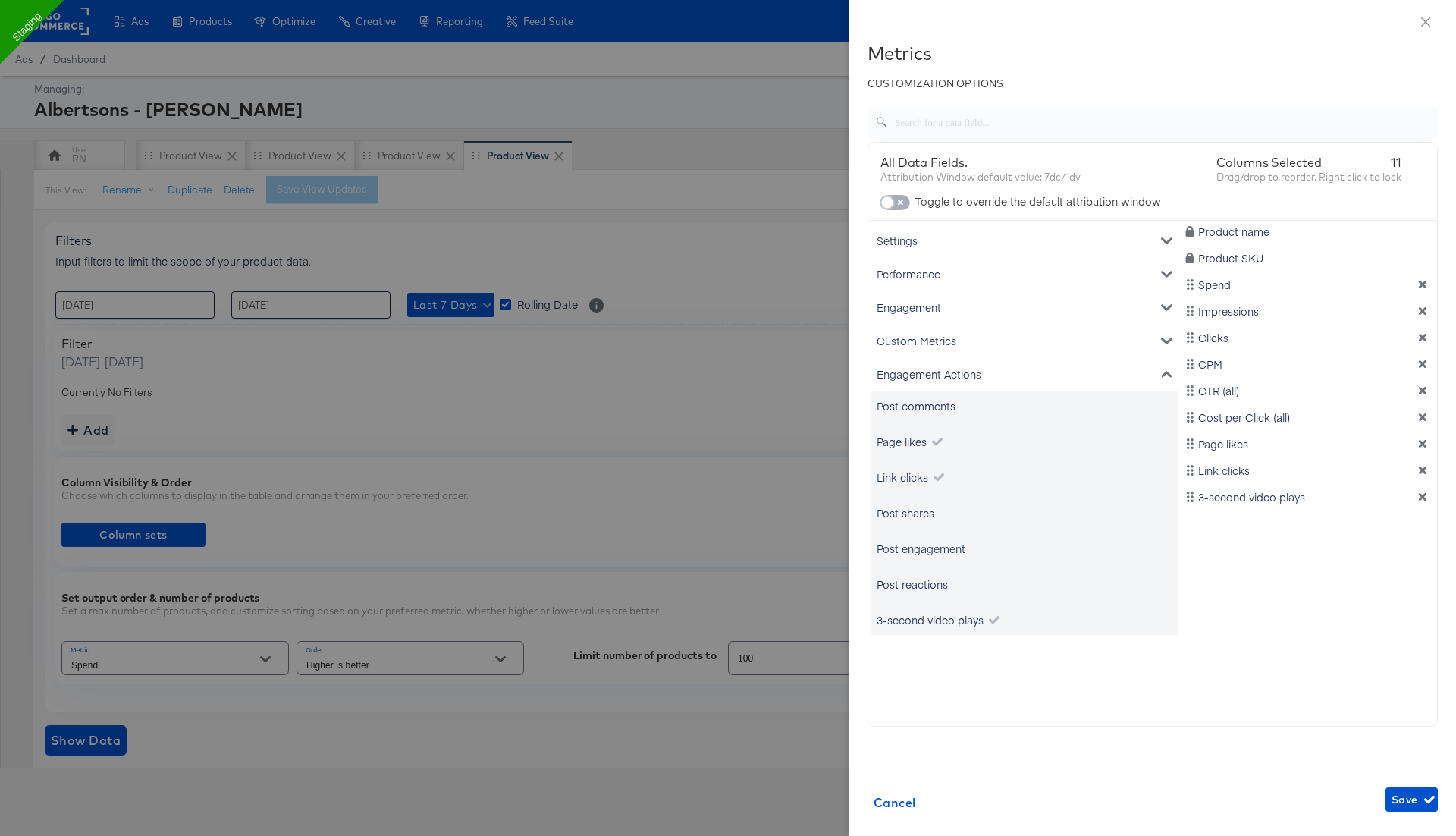
checkbox input "true"
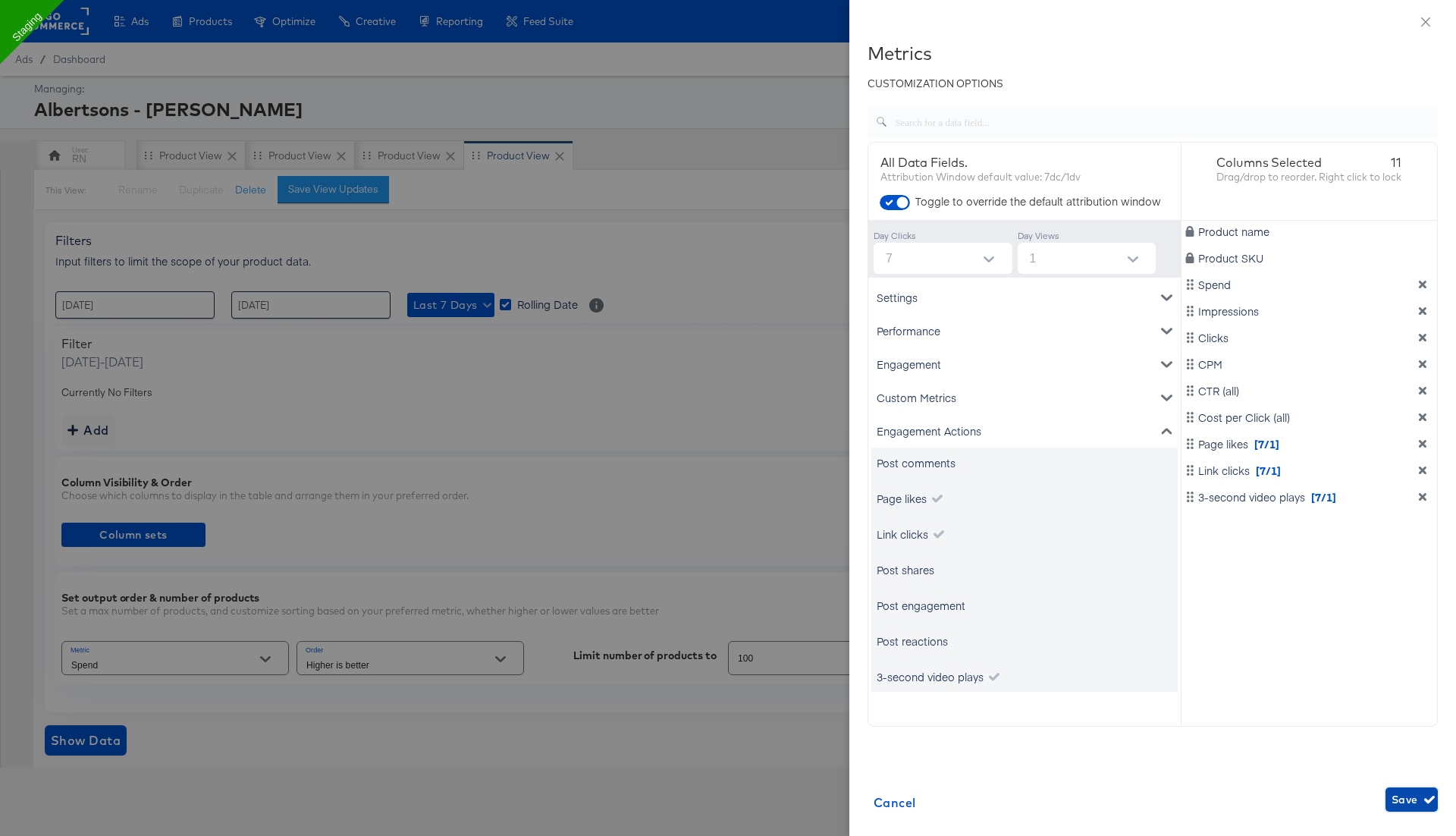
click at [1407, 801] on span "Save" at bounding box center [1411, 799] width 40 height 19
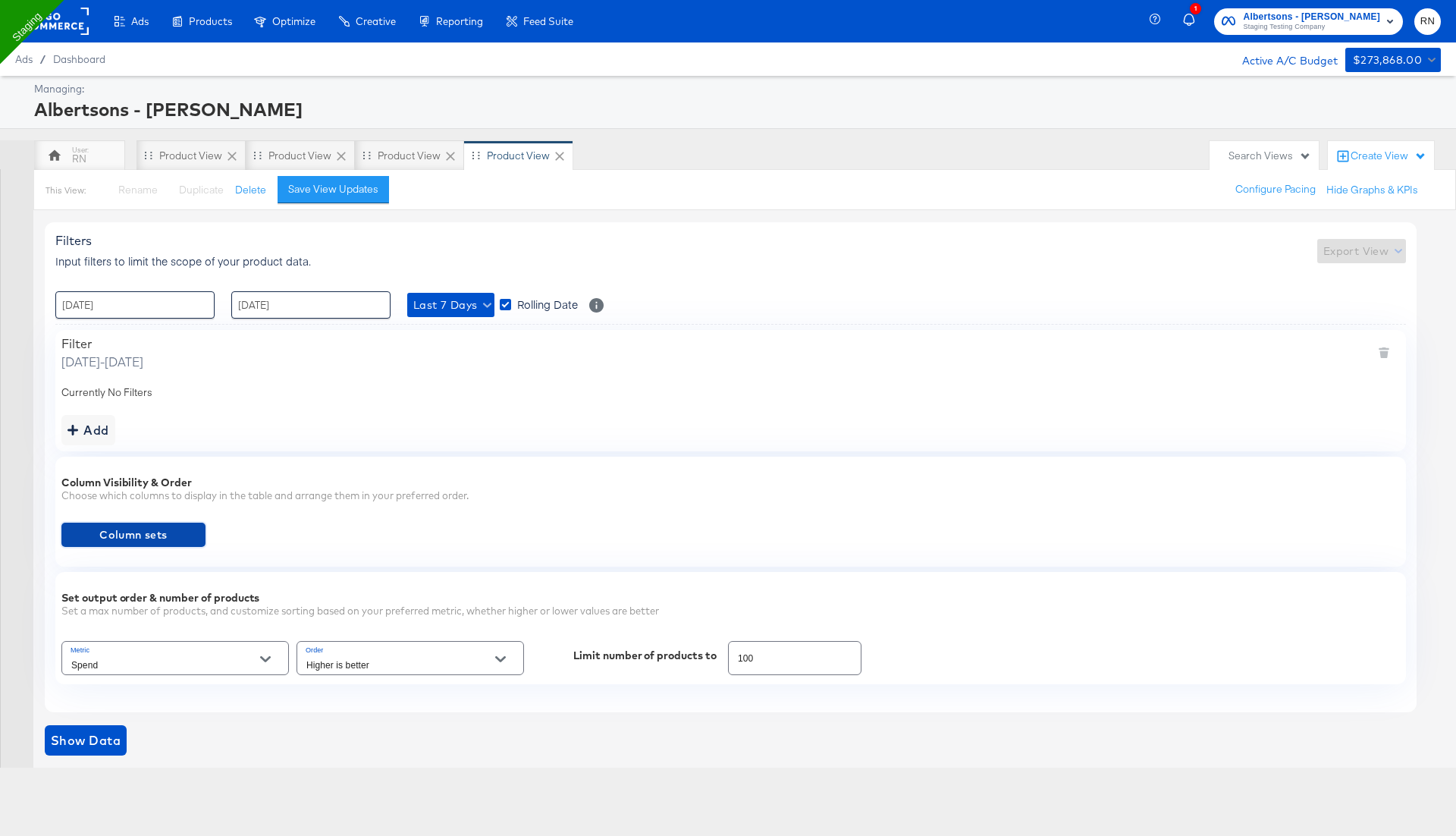
click at [262, 653] on icon "Open" at bounding box center [265, 658] width 11 height 11
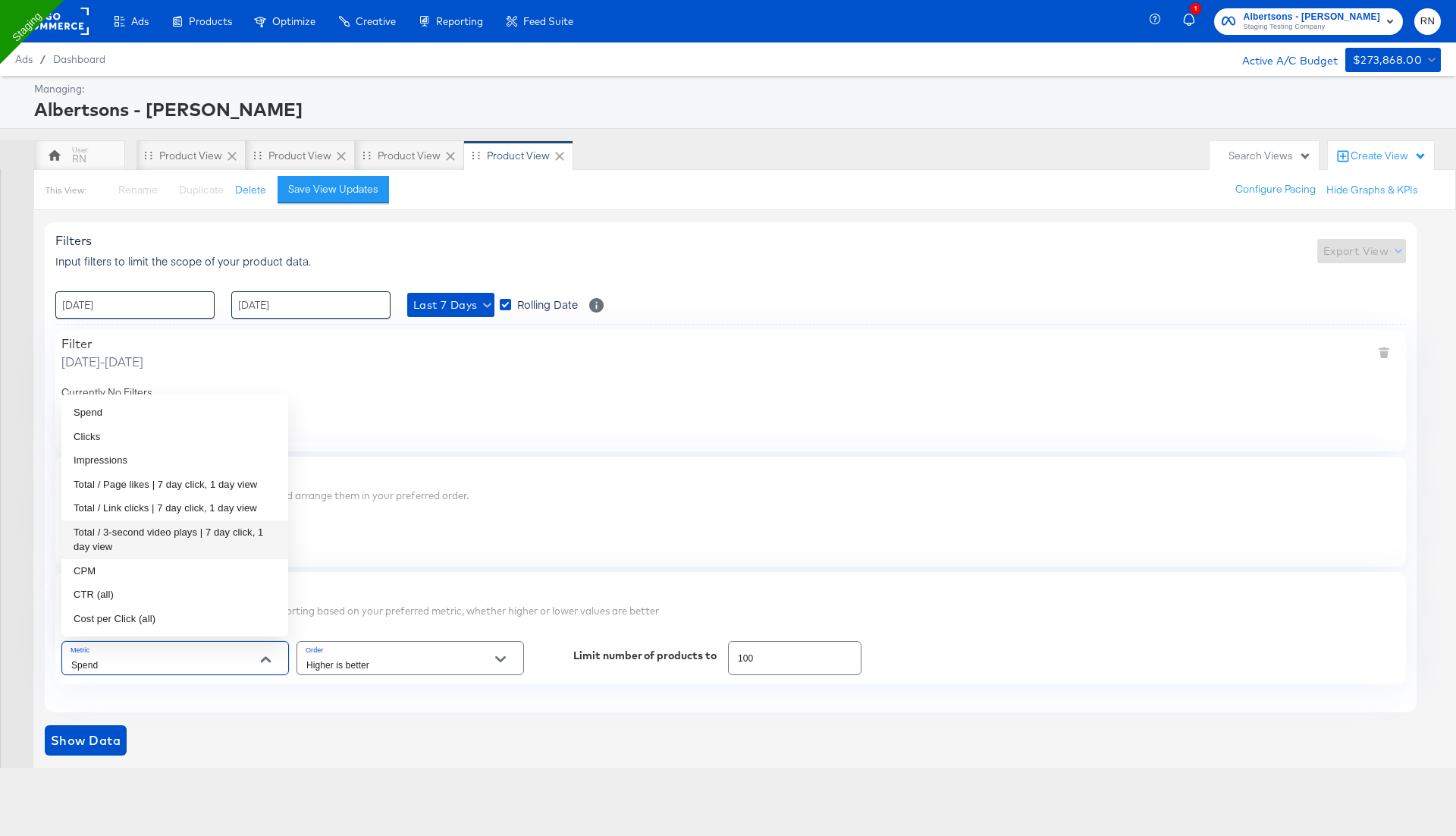
click at [218, 531] on li "Total / 3-second video plays | 7 day click, 1 day view" at bounding box center [175, 540] width 227 height 39
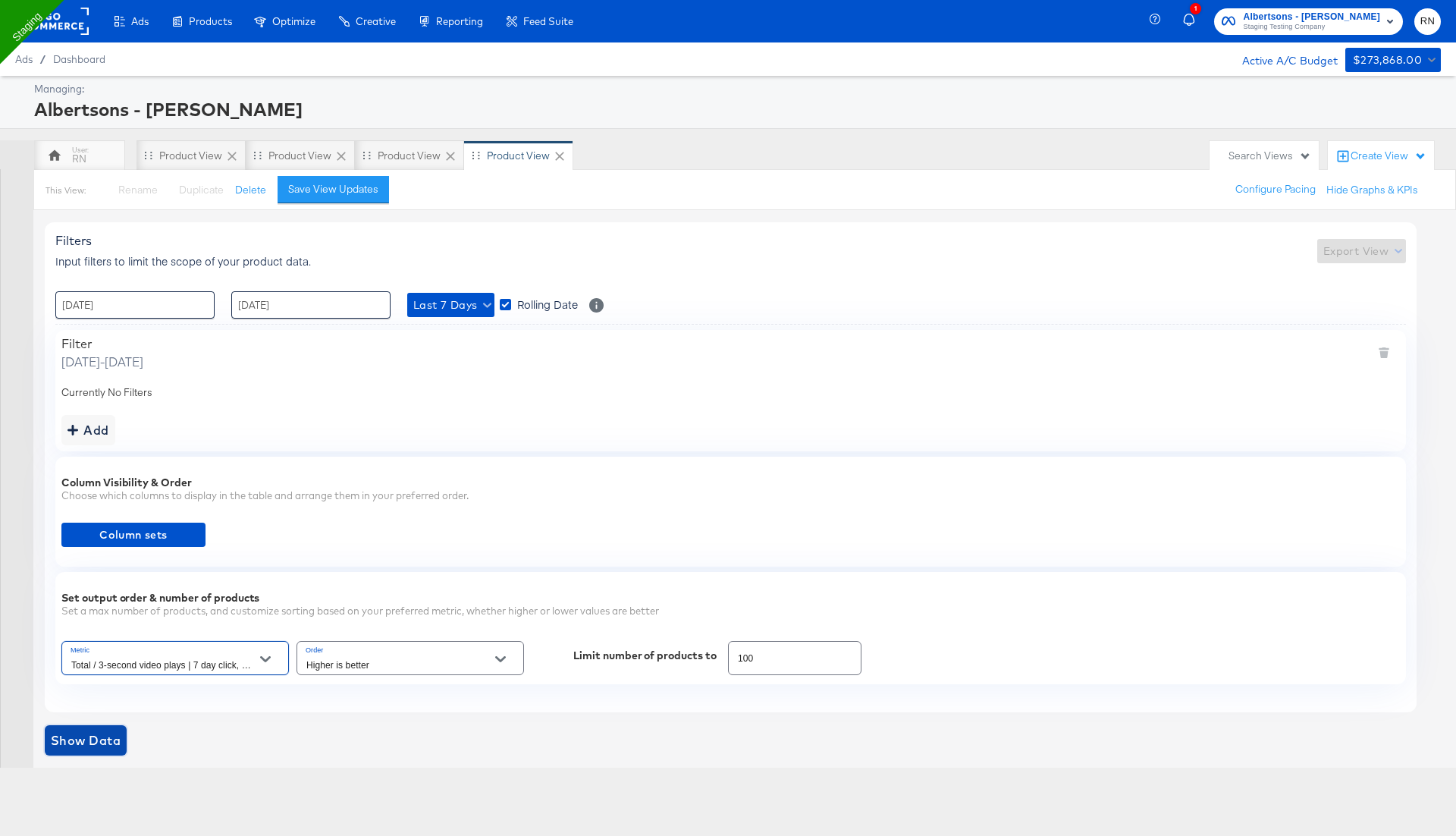
click at [104, 730] on span "Show Data" at bounding box center [85, 740] width 69 height 21
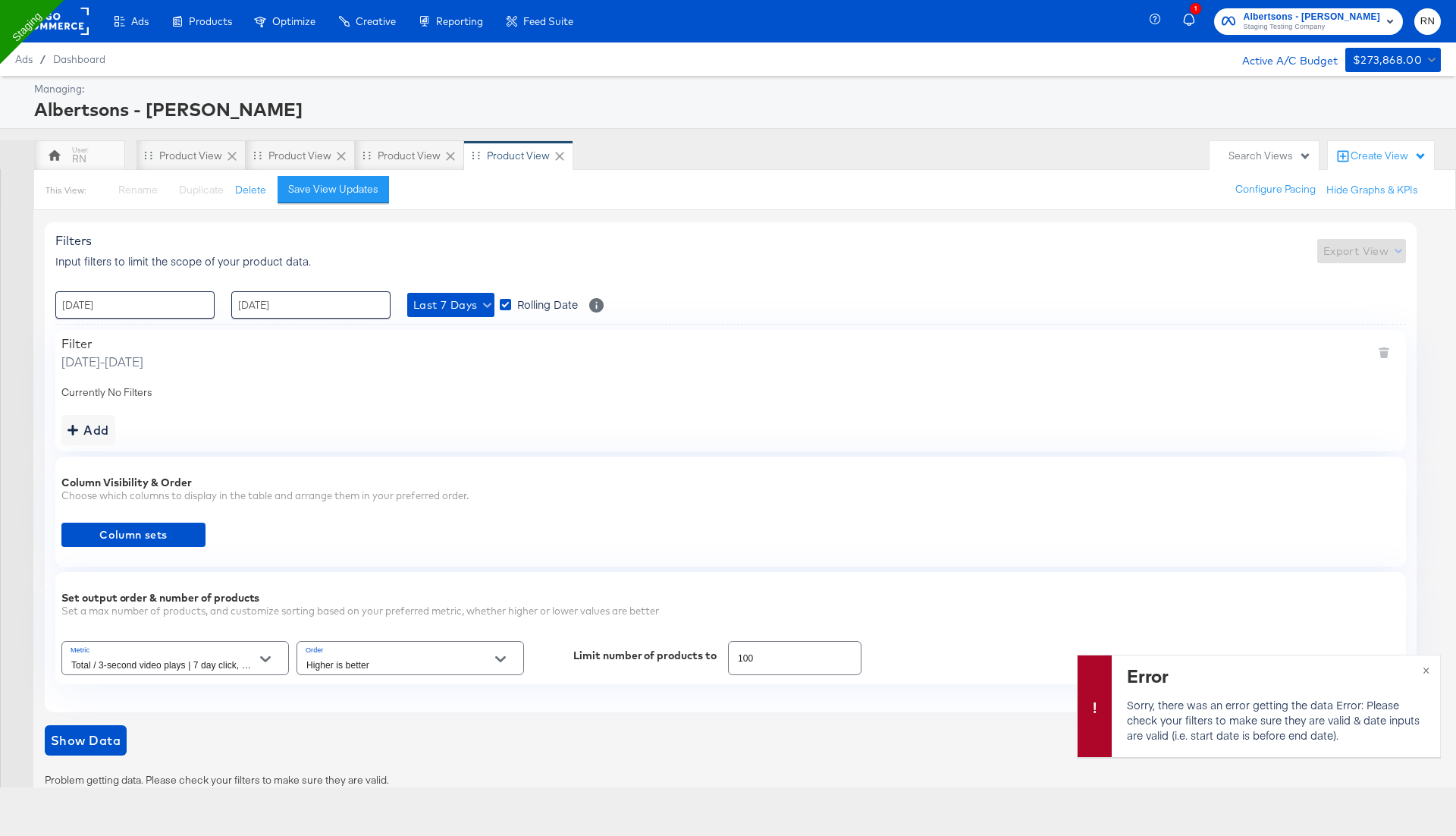
click at [257, 658] on button "Open" at bounding box center [265, 658] width 22 height 22
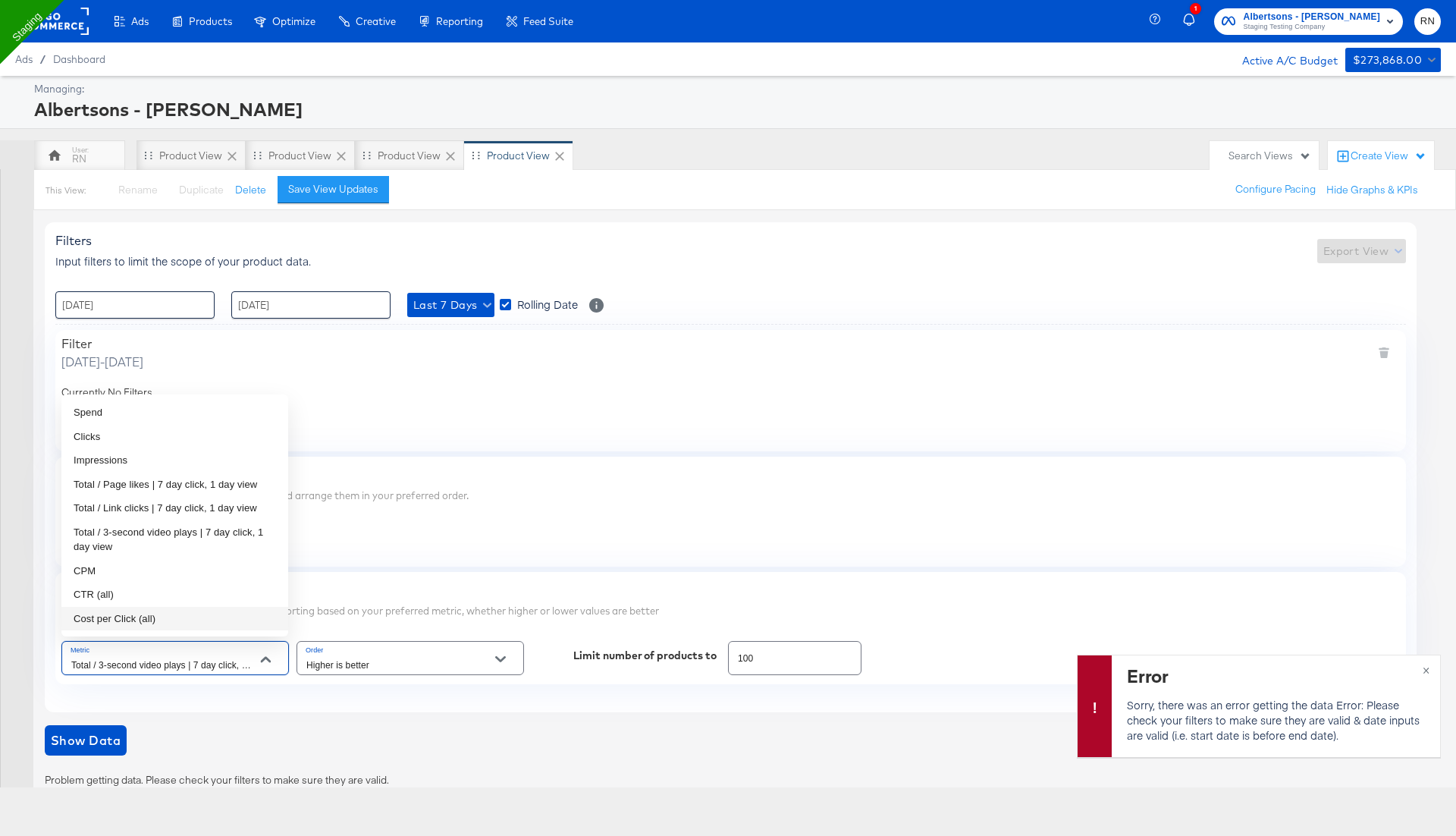
click at [461, 557] on div "Column Visibility & Order Choose which columns to display in the table and arra…" at bounding box center [730, 512] width 1351 height 110
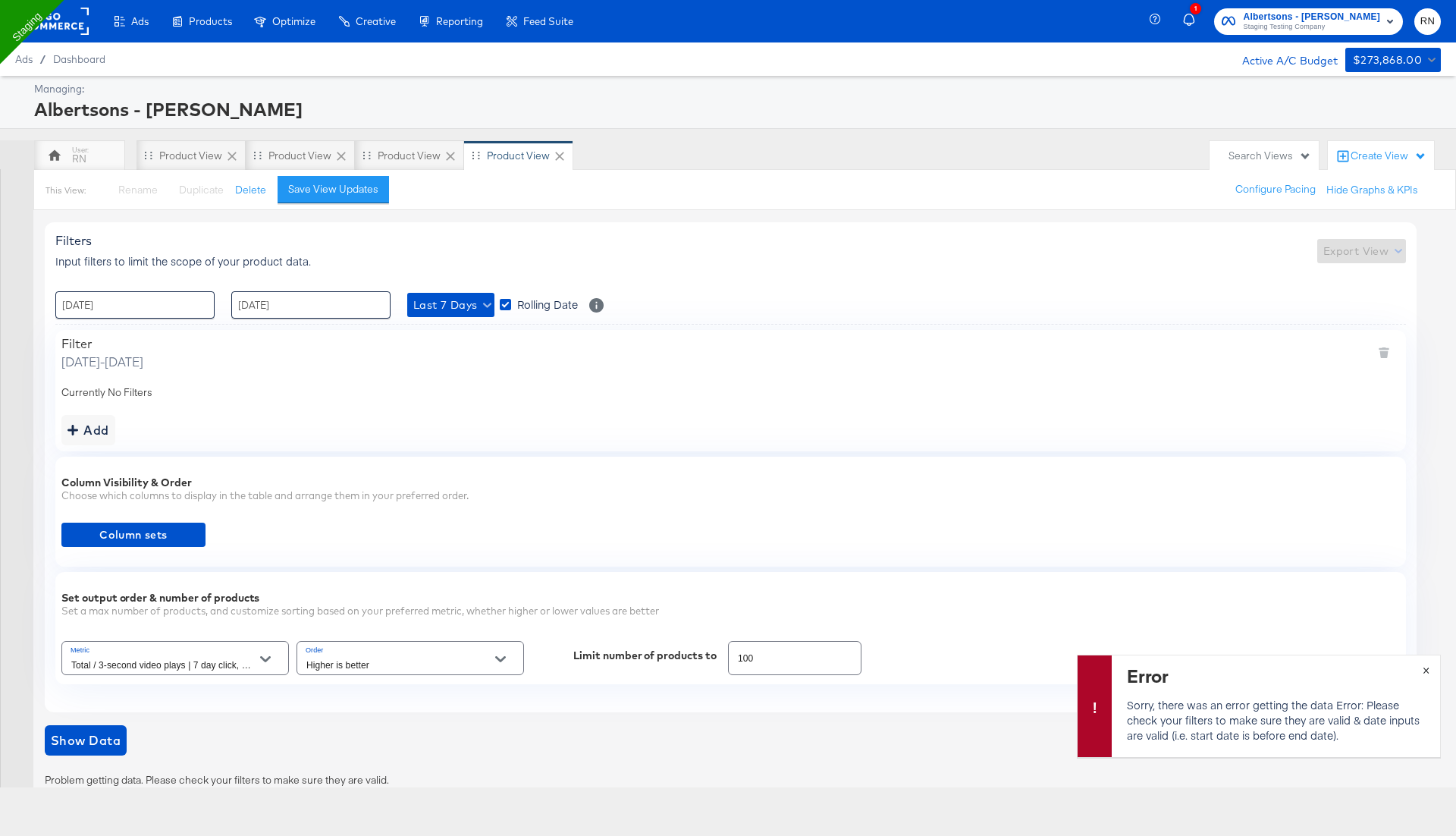
click at [1432, 663] on button "×" at bounding box center [1426, 669] width 28 height 27
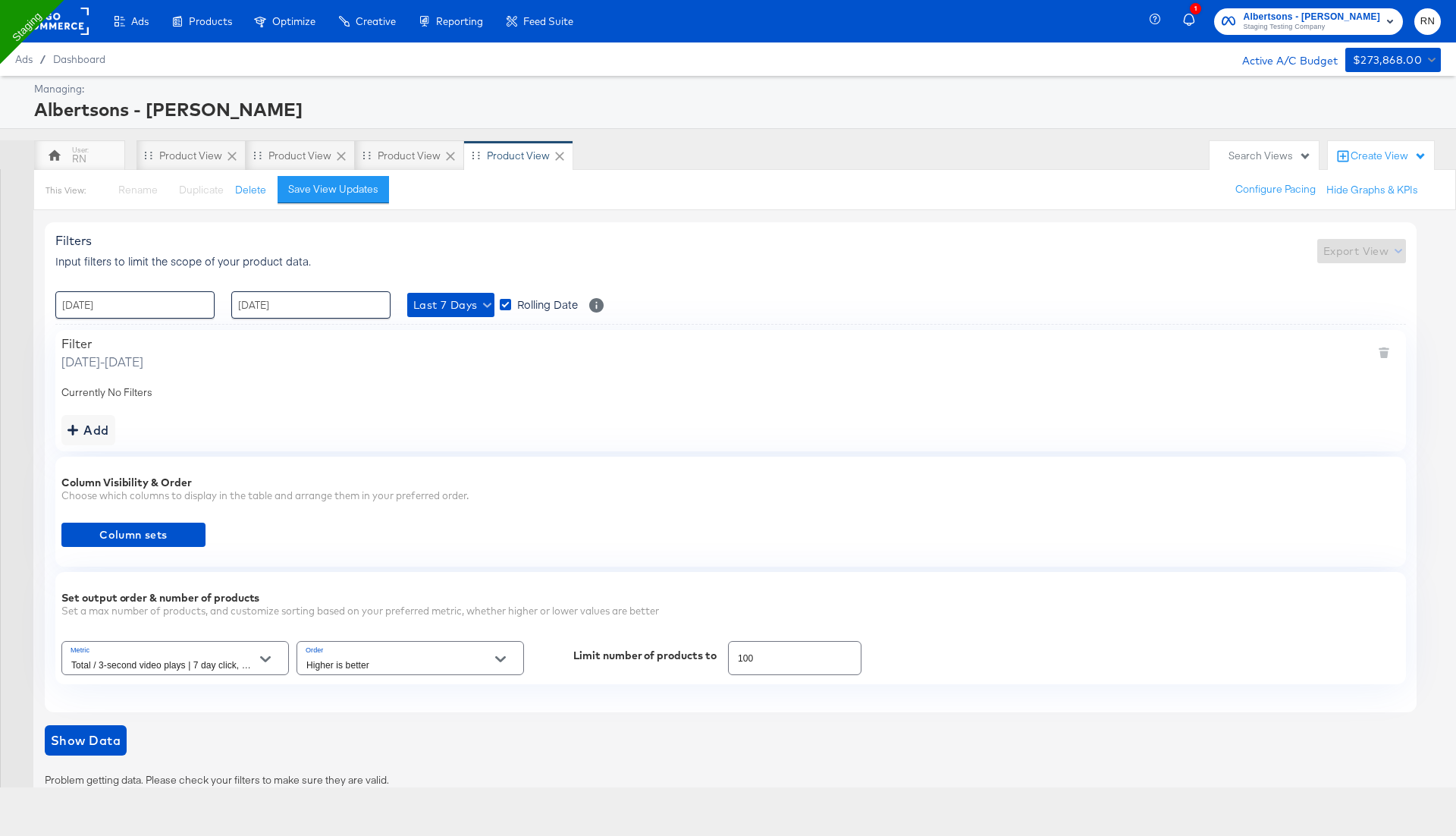
click at [260, 656] on icon "Open" at bounding box center [265, 658] width 11 height 11
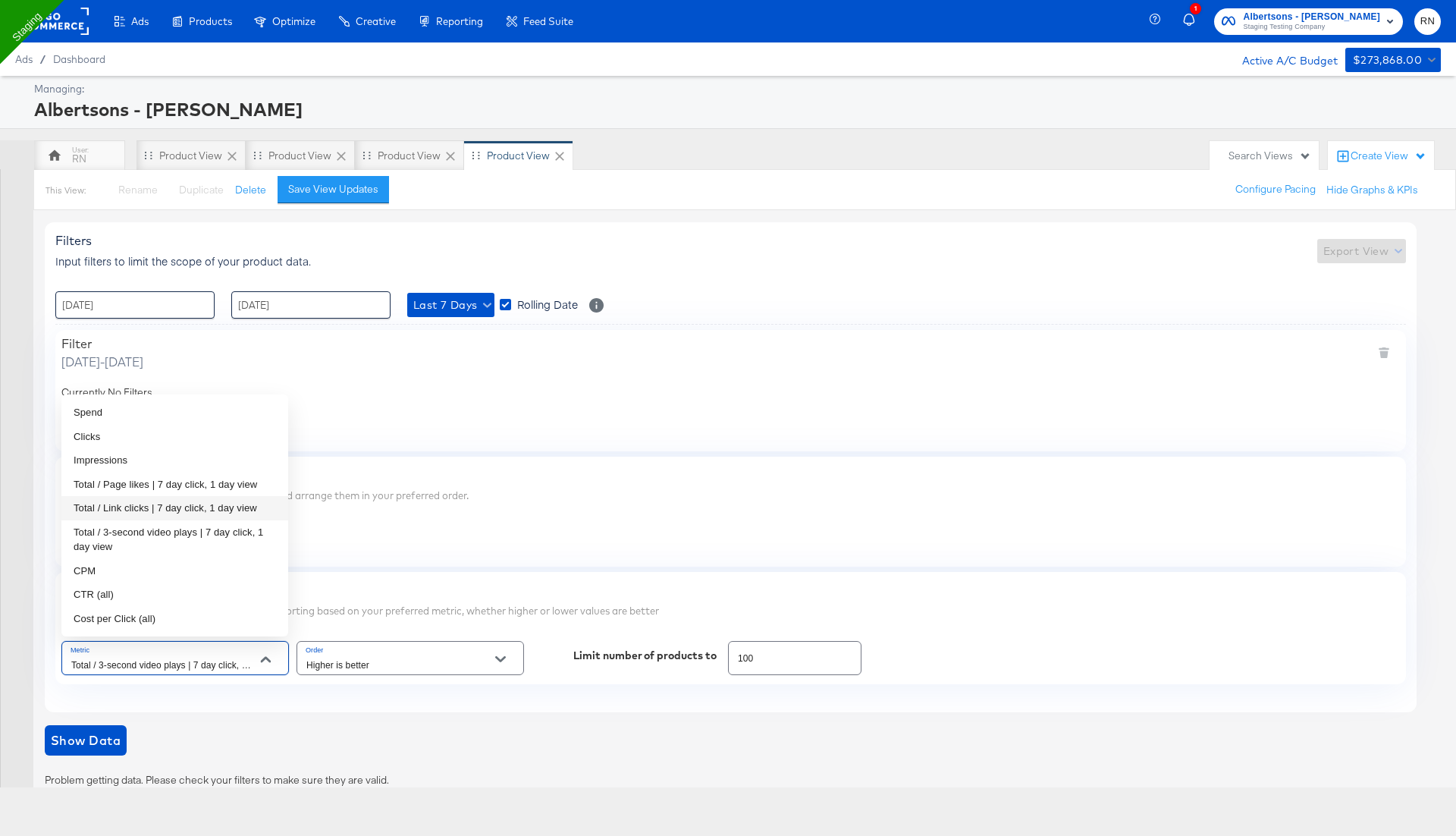
click at [146, 498] on li "Total / Link clicks | 7 day click, 1 day view" at bounding box center [175, 508] width 227 height 24
type input "Total / Link clicks | 7 day click, 1 day view"
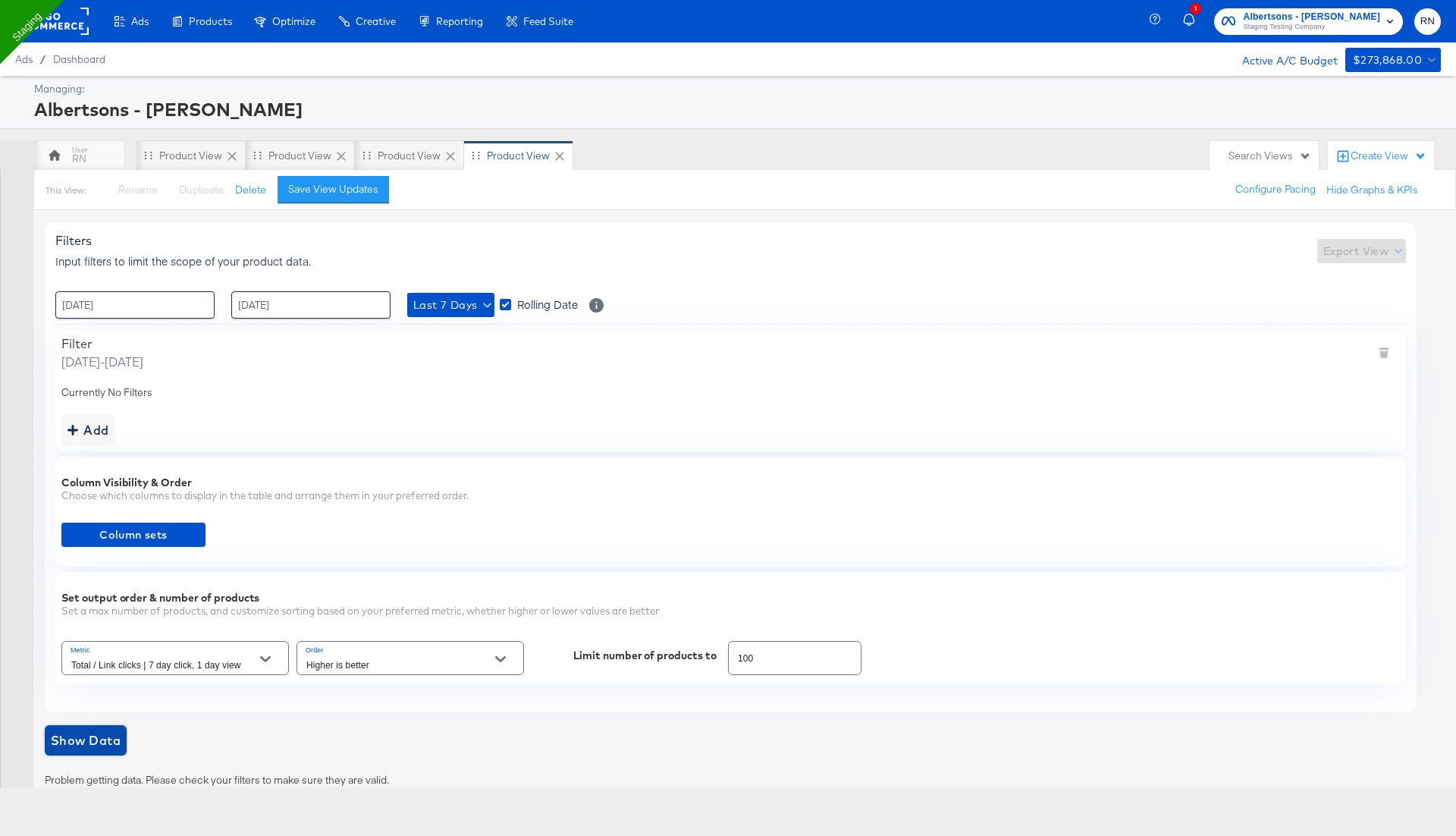
click at [80, 743] on span "Show Data" at bounding box center [85, 740] width 69 height 21
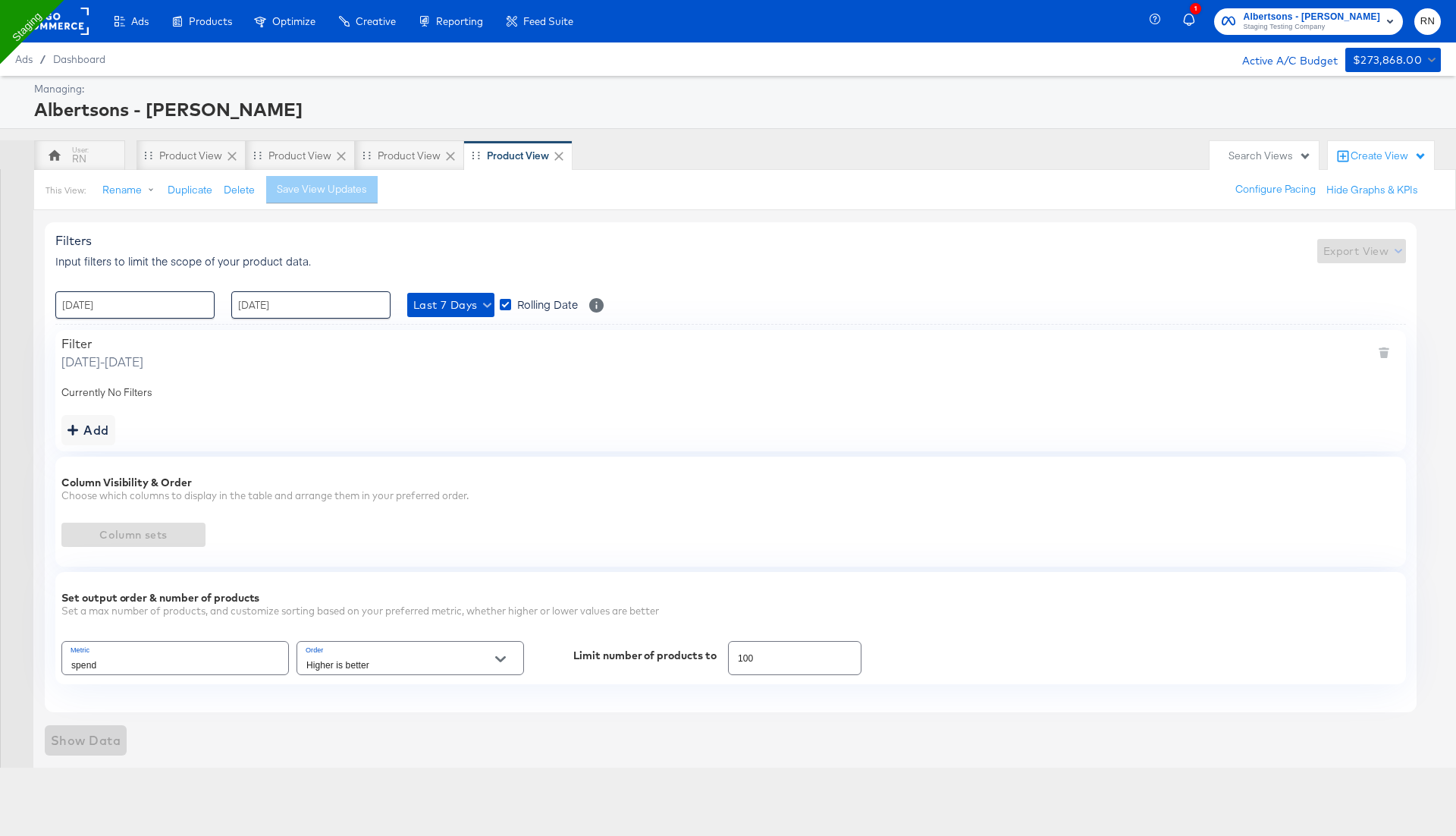
type input "Spend"
click at [99, 740] on span "Show Data" at bounding box center [85, 740] width 69 height 21
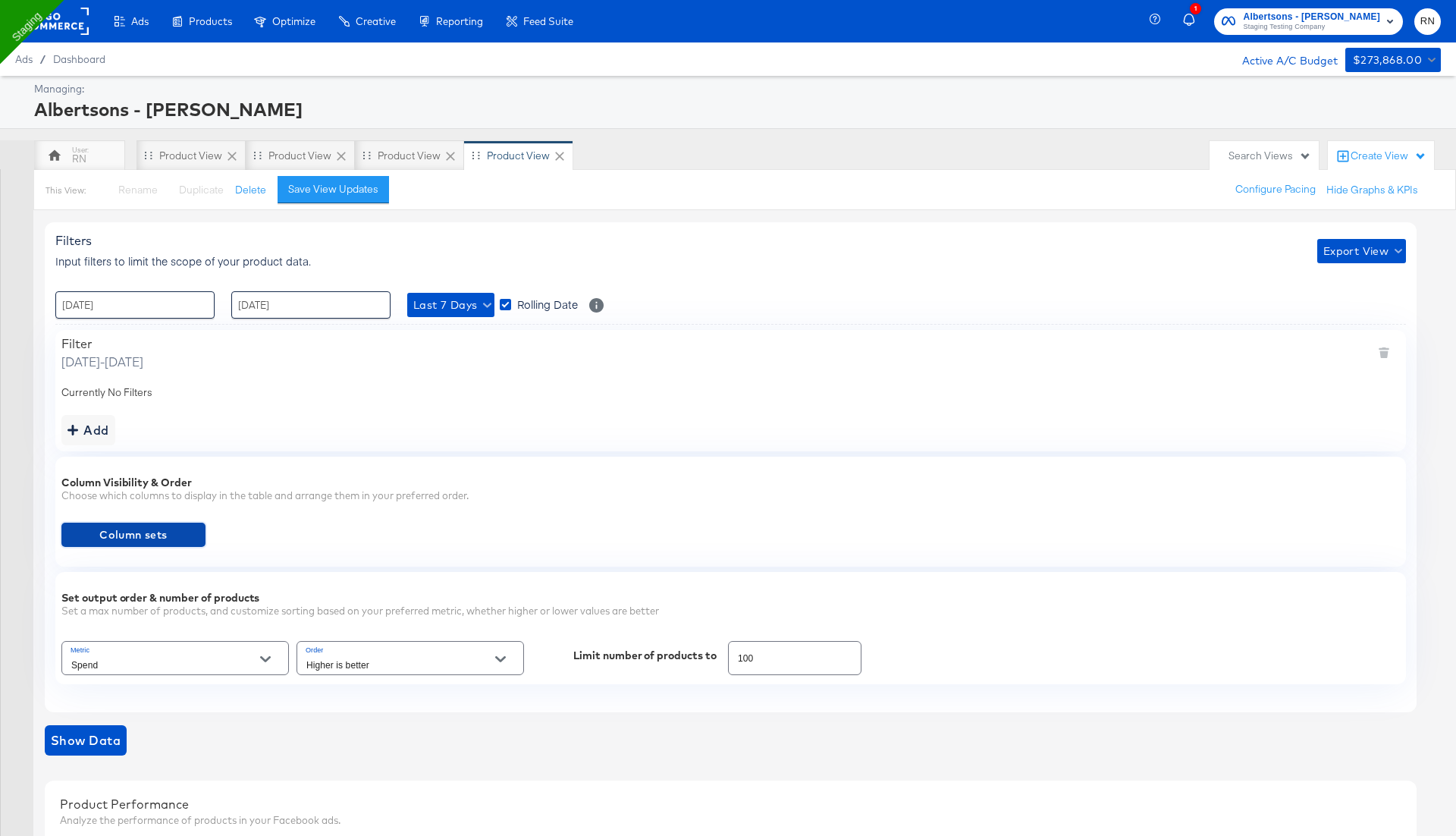
click at [123, 535] on span "Column sets" at bounding box center [133, 534] width 132 height 19
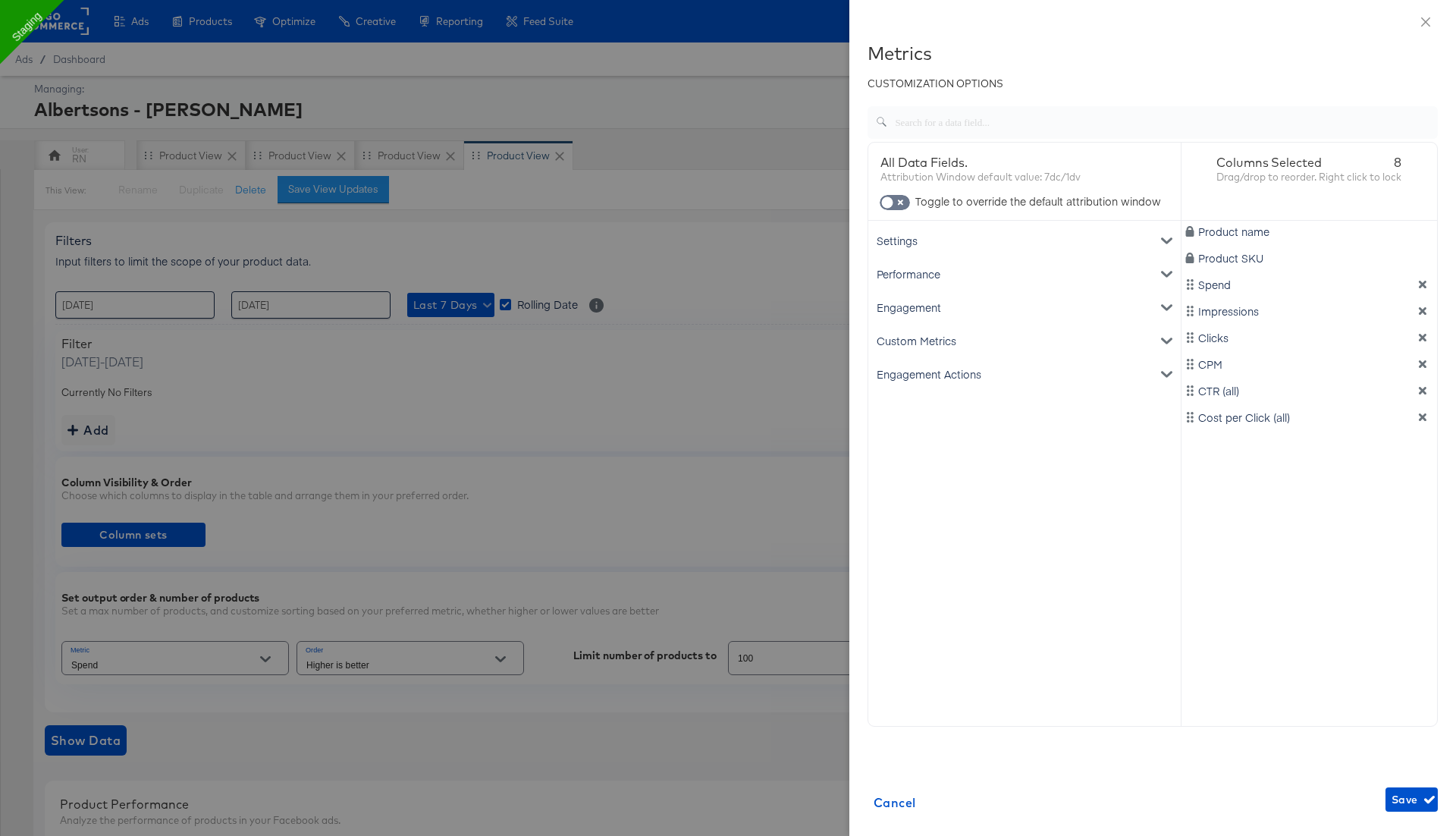
click at [936, 303] on div "Engagement" at bounding box center [1024, 307] width 307 height 33
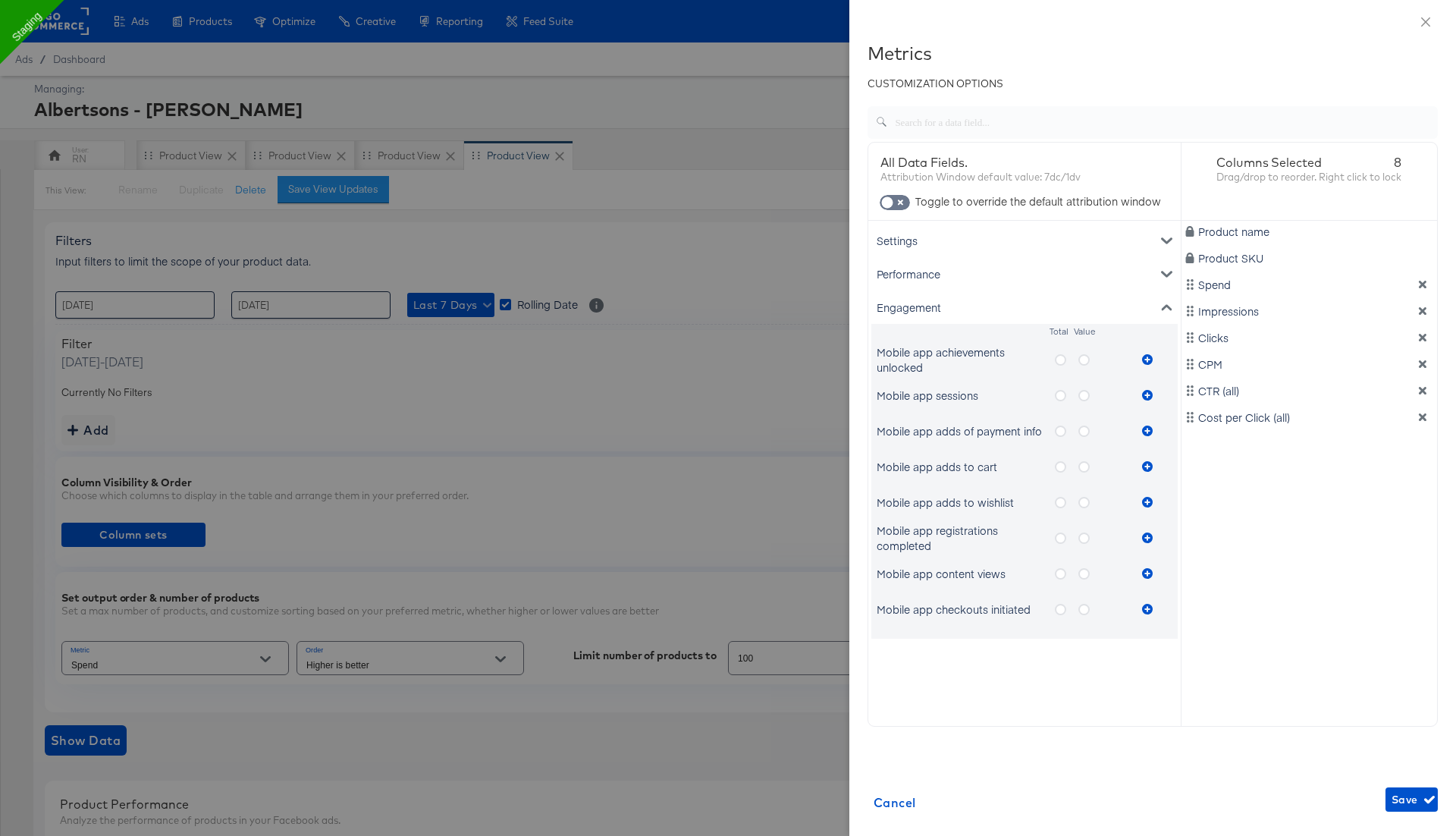
click at [1061, 361] on icon "metrics-list" at bounding box center [1061, 360] width 12 height 12
click at [0, 0] on input "metrics-list" at bounding box center [0, 0] width 0 height 0
click at [1152, 358] on button "metrics-list" at bounding box center [1146, 359] width 22 height 30
click at [1085, 358] on icon "metrics-list" at bounding box center [1084, 360] width 12 height 12
click at [0, 0] on input "metrics-list" at bounding box center [0, 0] width 0 height 0
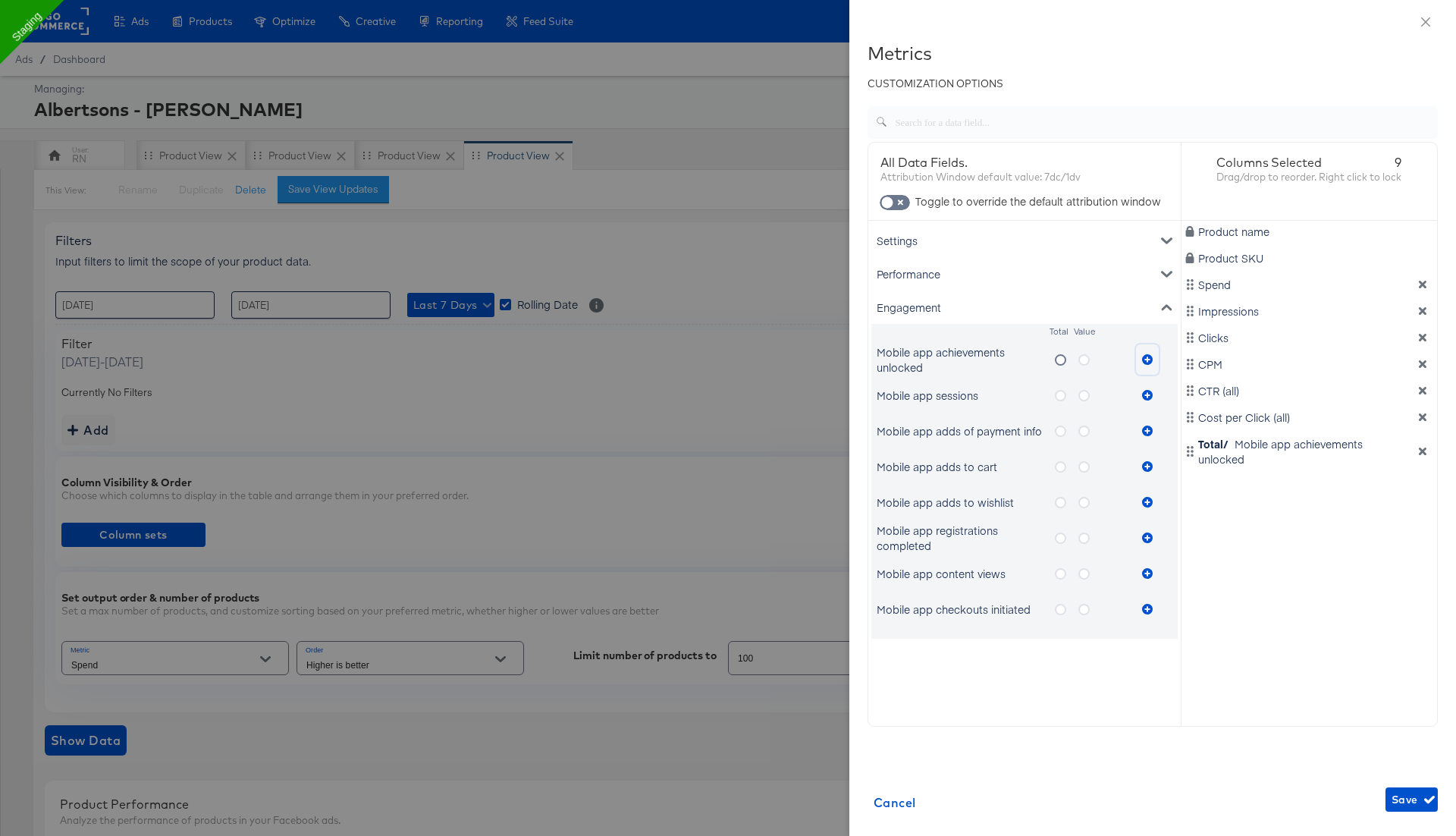
click at [1146, 358] on icon "metrics-list" at bounding box center [1147, 359] width 11 height 11
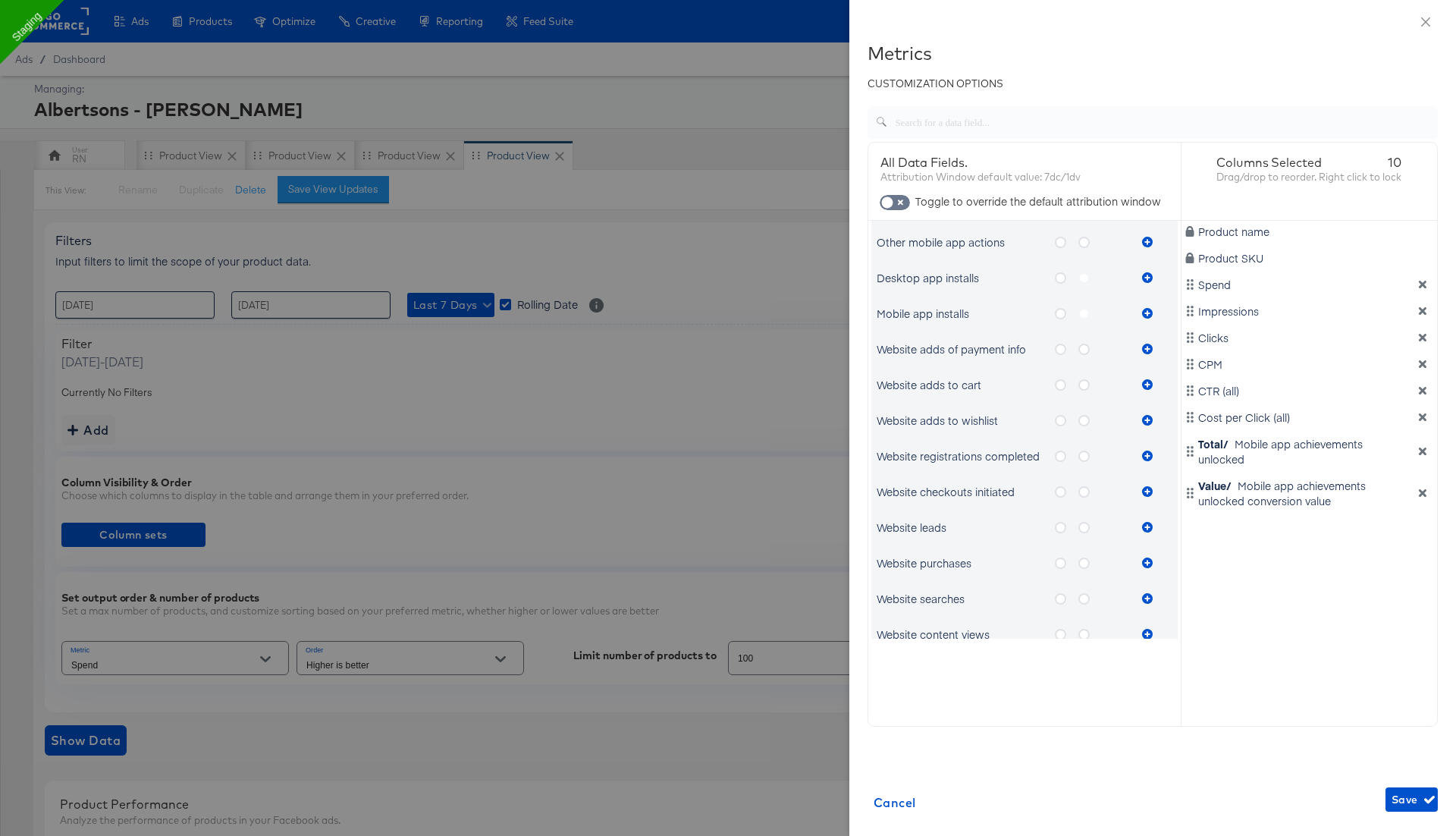
scroll to position [803, 0]
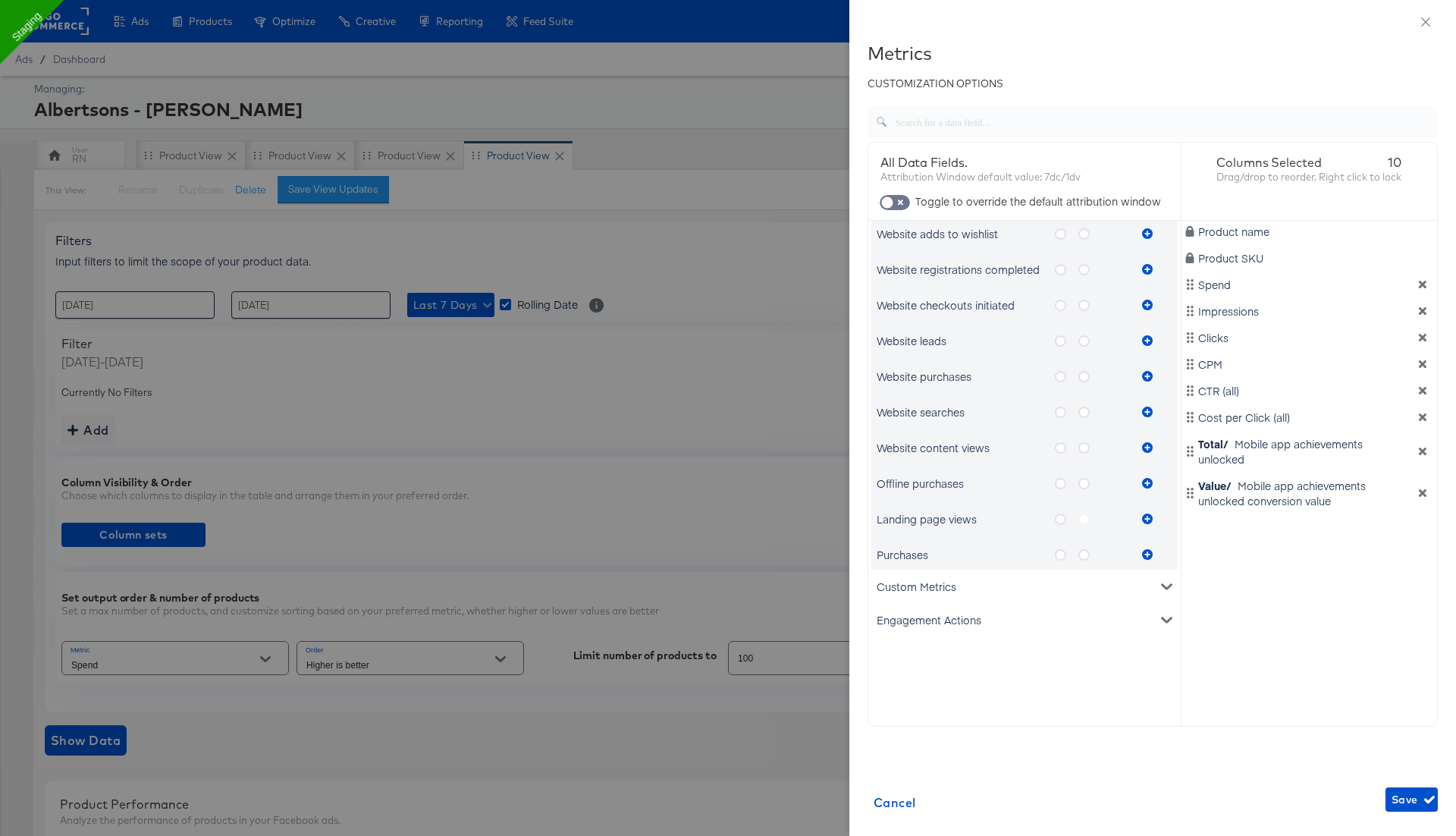
click at [945, 613] on div "Engagement Actions" at bounding box center [1024, 619] width 307 height 33
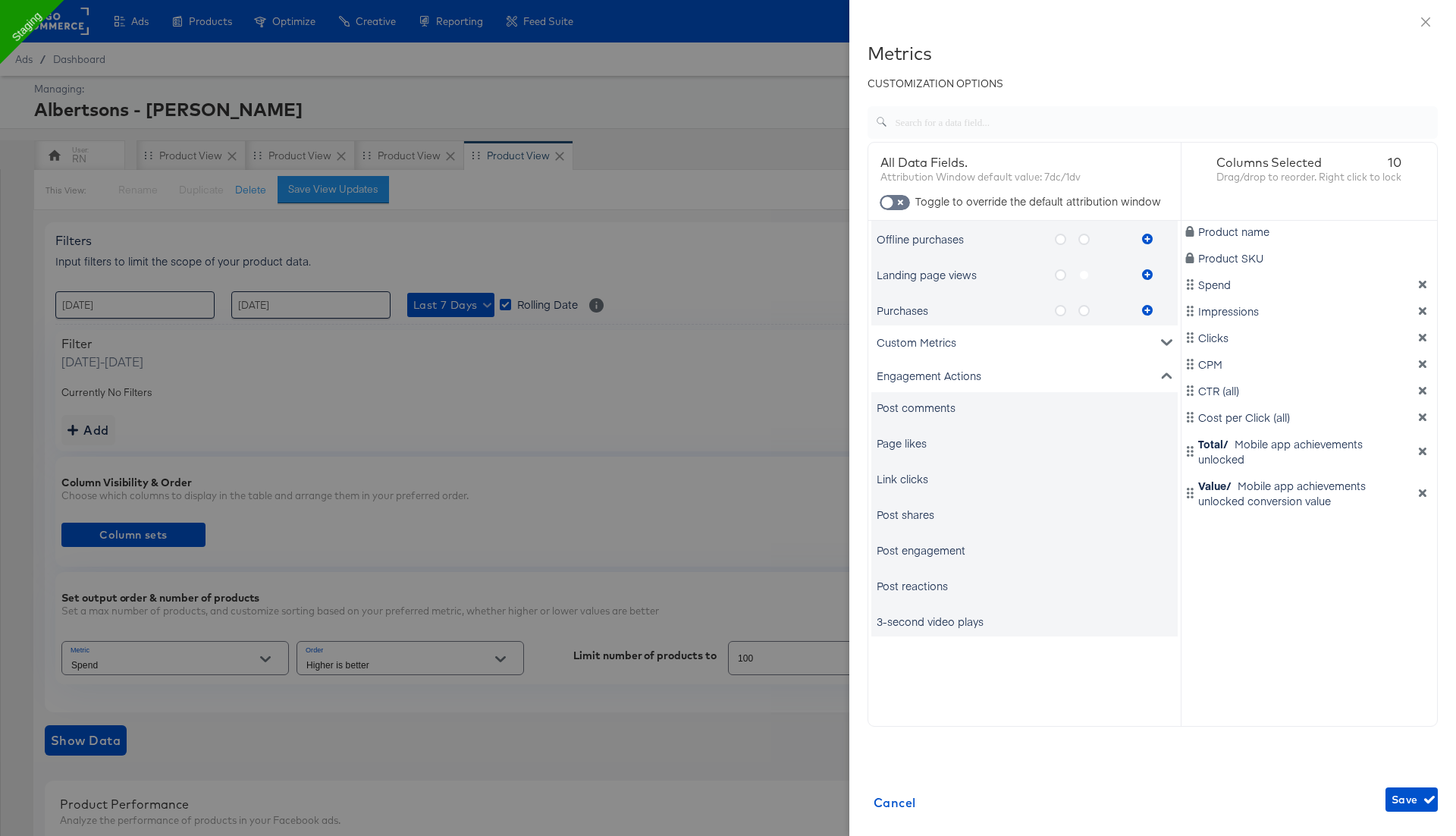
click at [920, 551] on div "Post engagement" at bounding box center [921, 550] width 89 height 16
click at [927, 619] on div "3-second video plays" at bounding box center [931, 621] width 107 height 16
click at [893, 201] on input "checkbox" at bounding box center [887, 206] width 46 height 16
checkbox input "true"
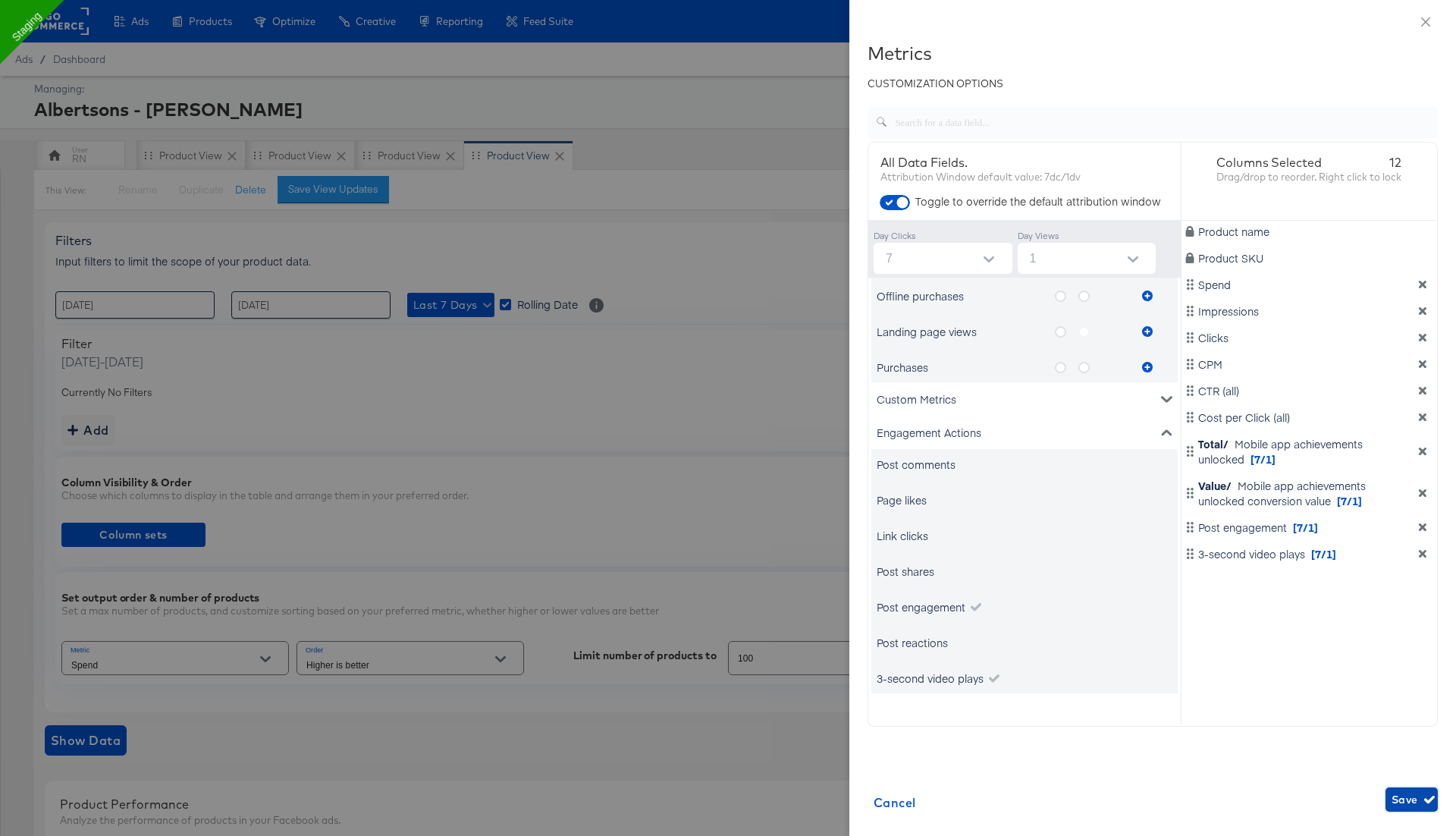
click at [1408, 803] on span "Save" at bounding box center [1411, 799] width 40 height 19
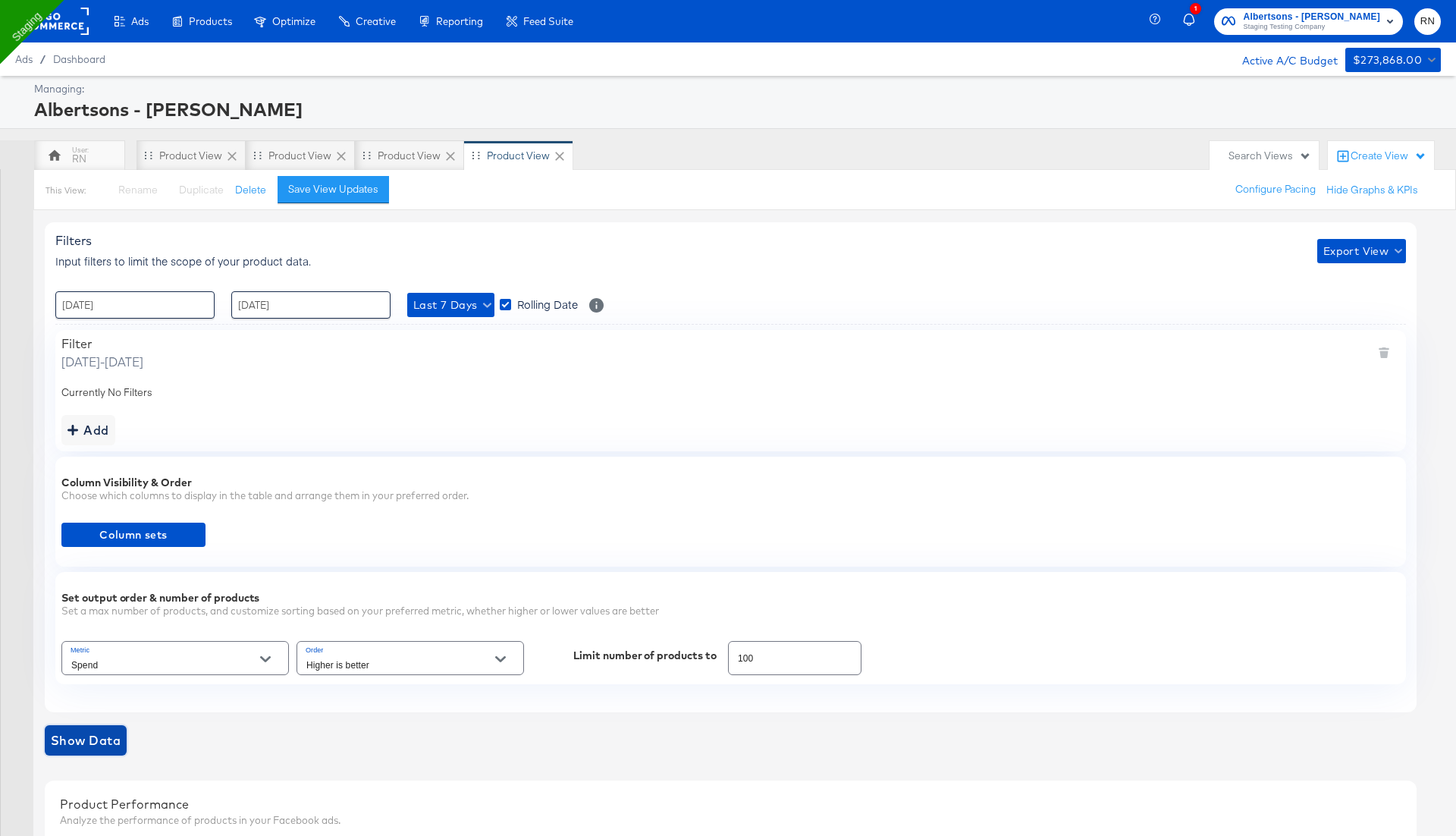
click at [88, 745] on span "Show Data" at bounding box center [85, 740] width 69 height 21
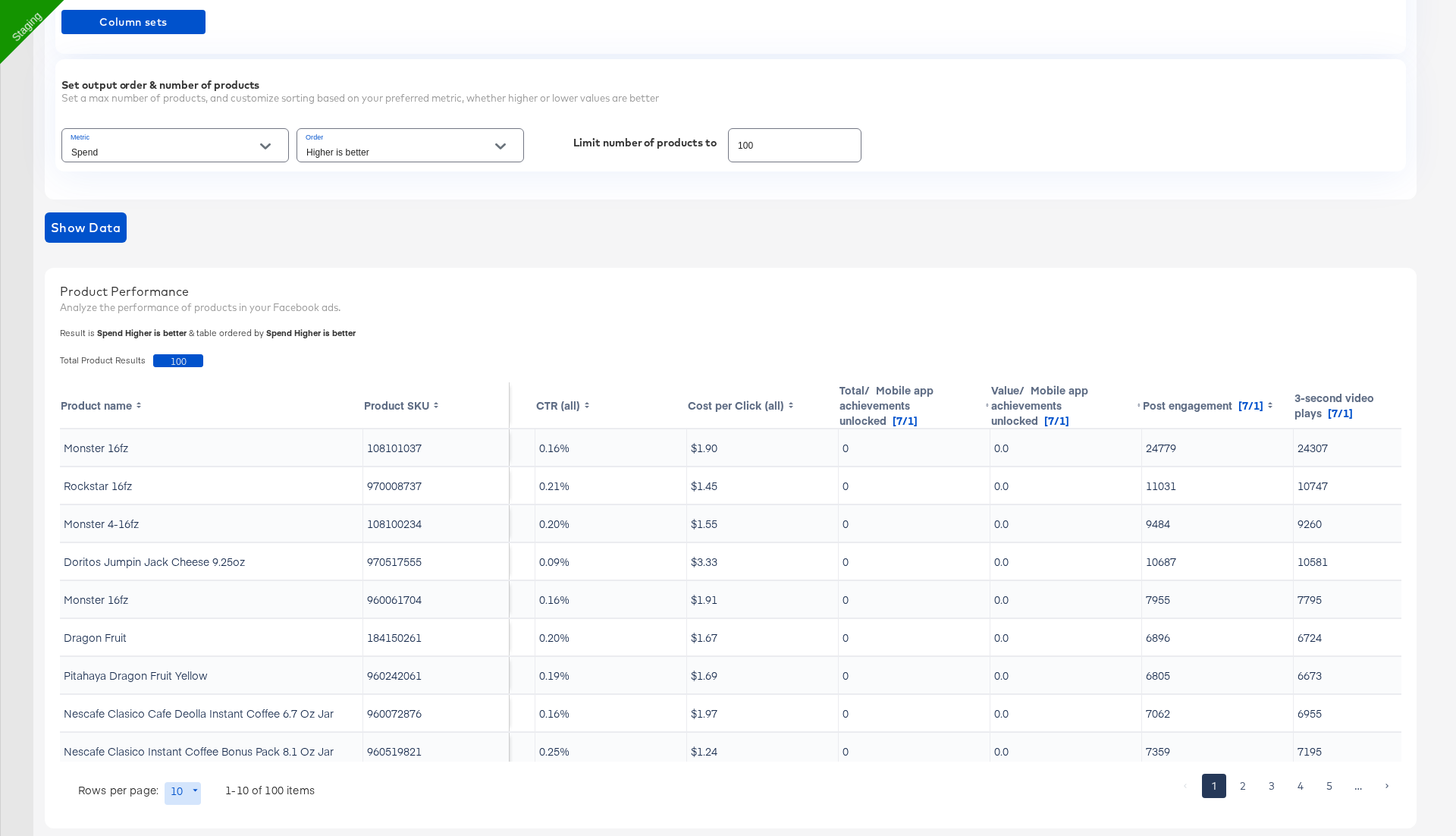
scroll to position [0, 630]
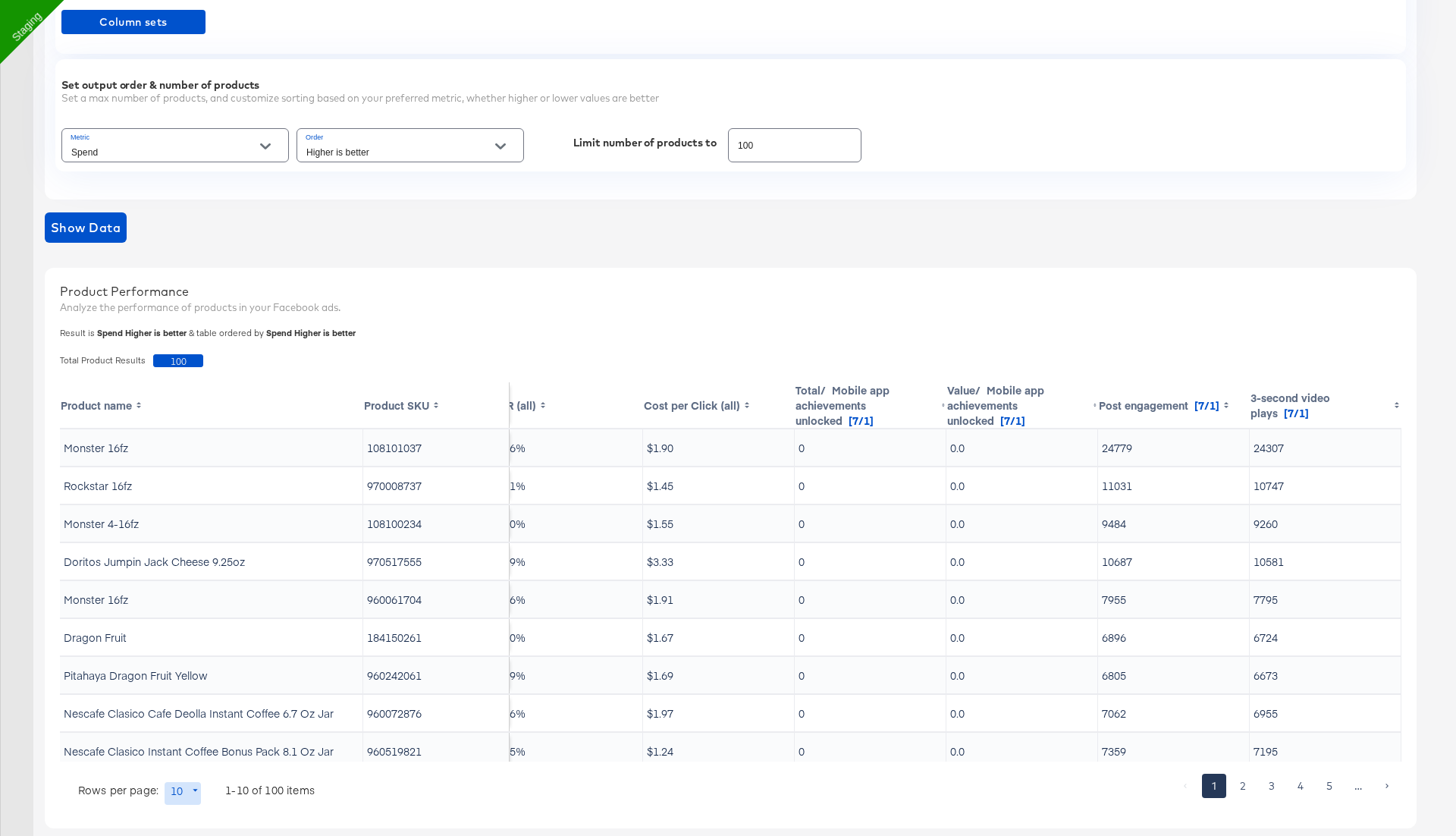
click at [138, 145] on input "Spend" at bounding box center [163, 152] width 190 height 18
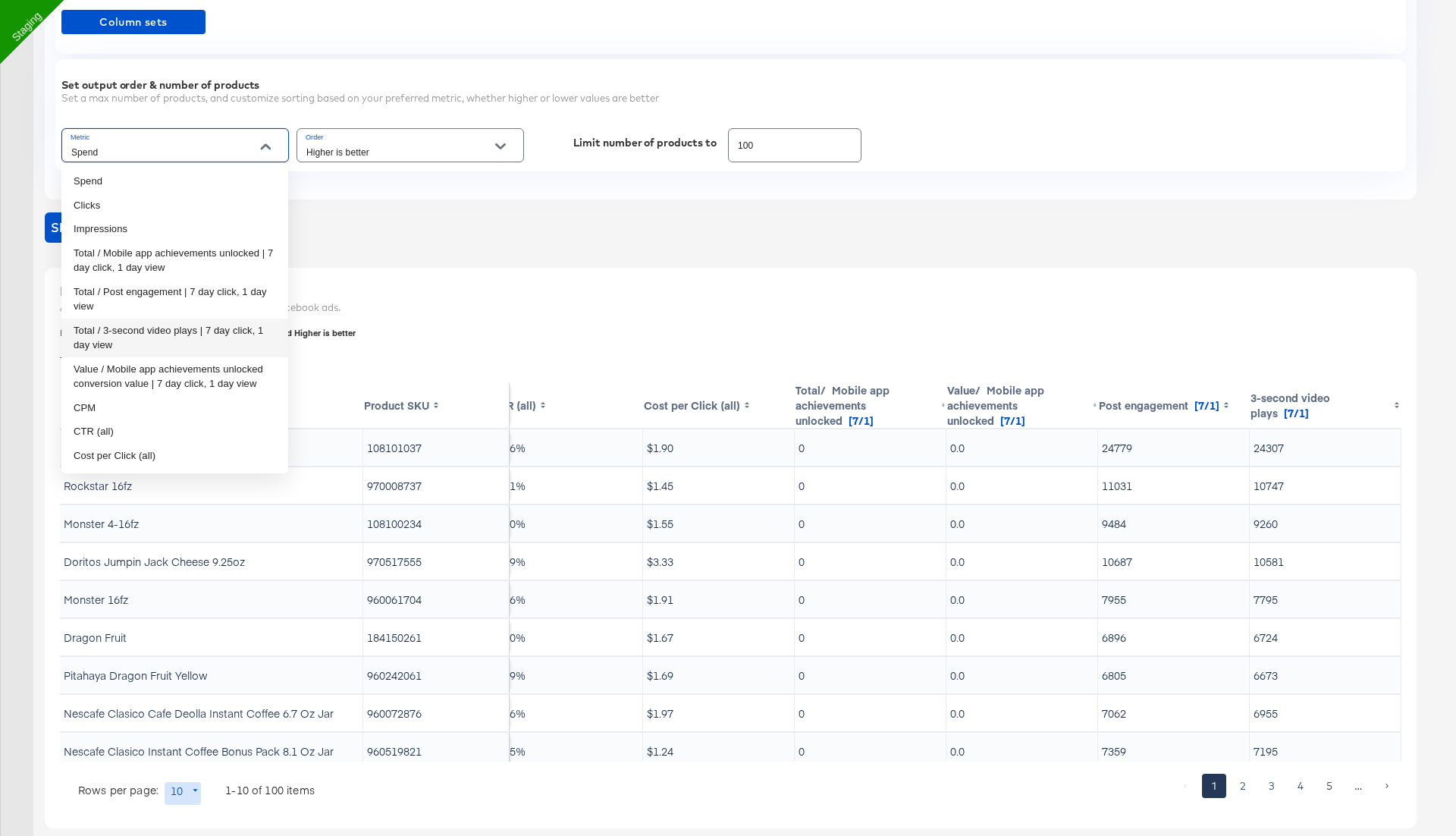
click at [140, 336] on li "Total / 3-second video plays | 7 day click, 1 day view" at bounding box center [175, 338] width 227 height 39
type input "Total / 3-second video plays | 7 day click, 1 day view"
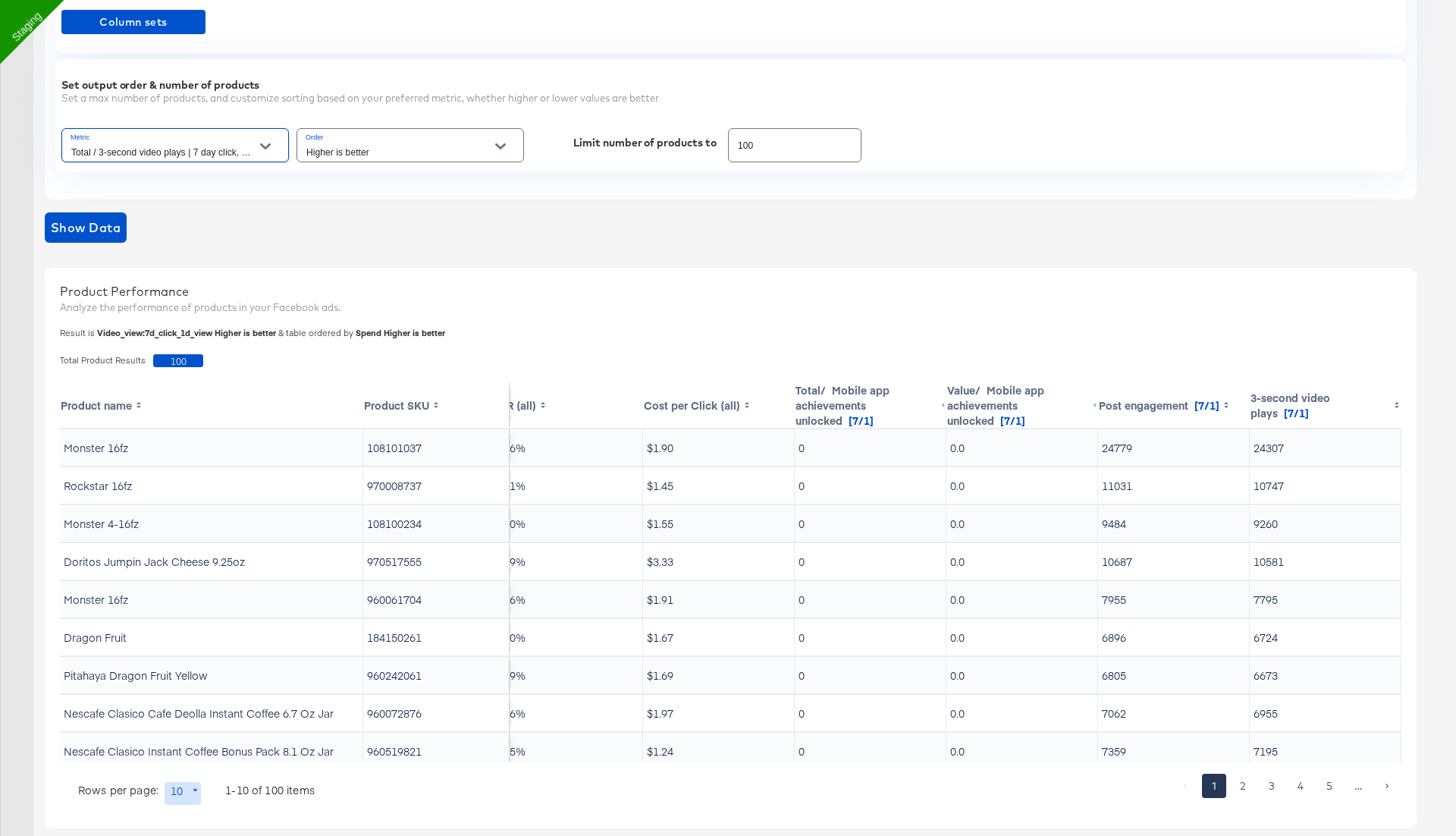
click at [379, 146] on input "Higher is better" at bounding box center [398, 152] width 190 height 18
click at [371, 182] on li "Higher is better" at bounding box center [410, 181] width 227 height 24
click at [113, 229] on span "Show Data" at bounding box center [85, 228] width 69 height 21
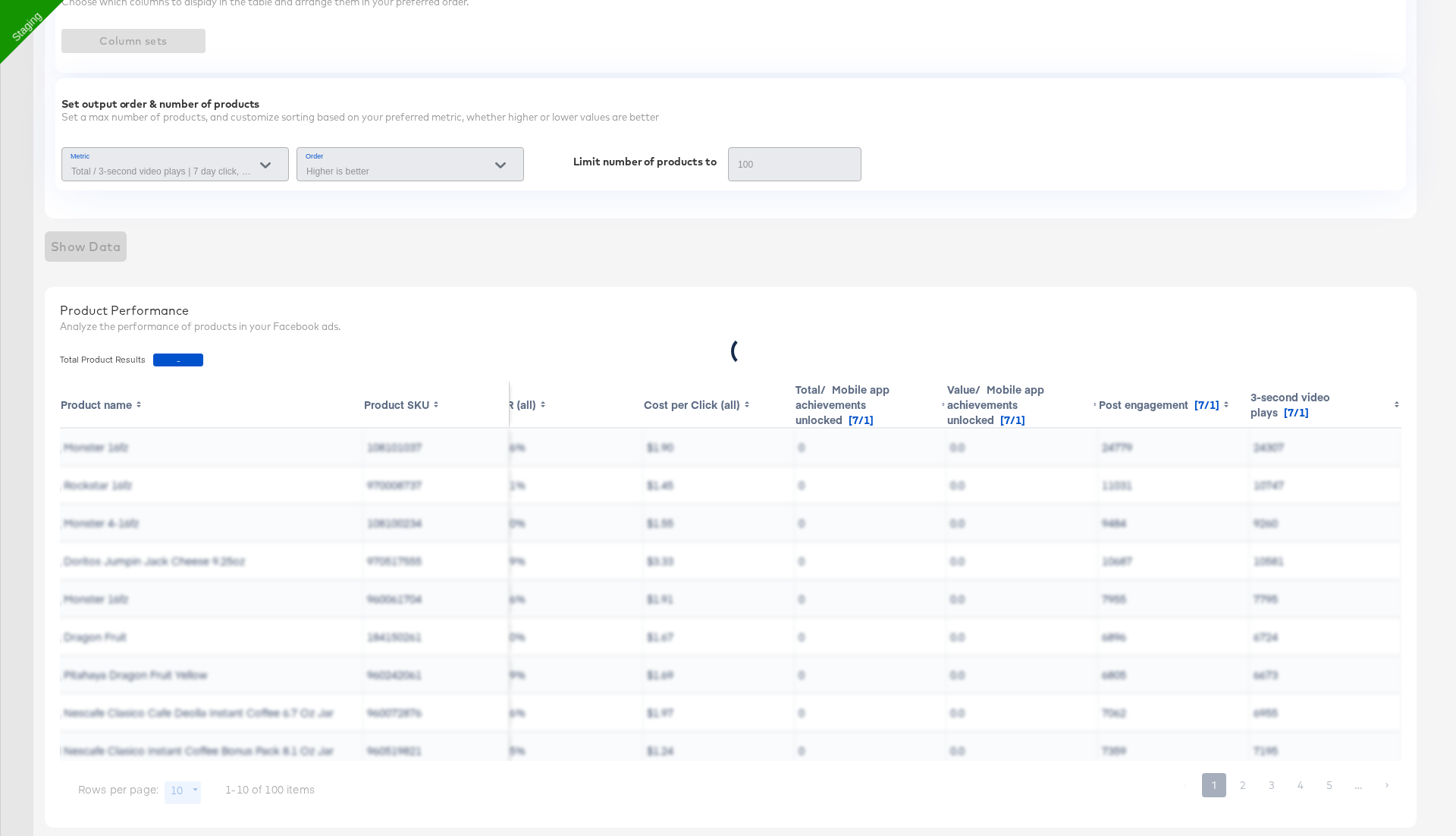
scroll to position [0, 0]
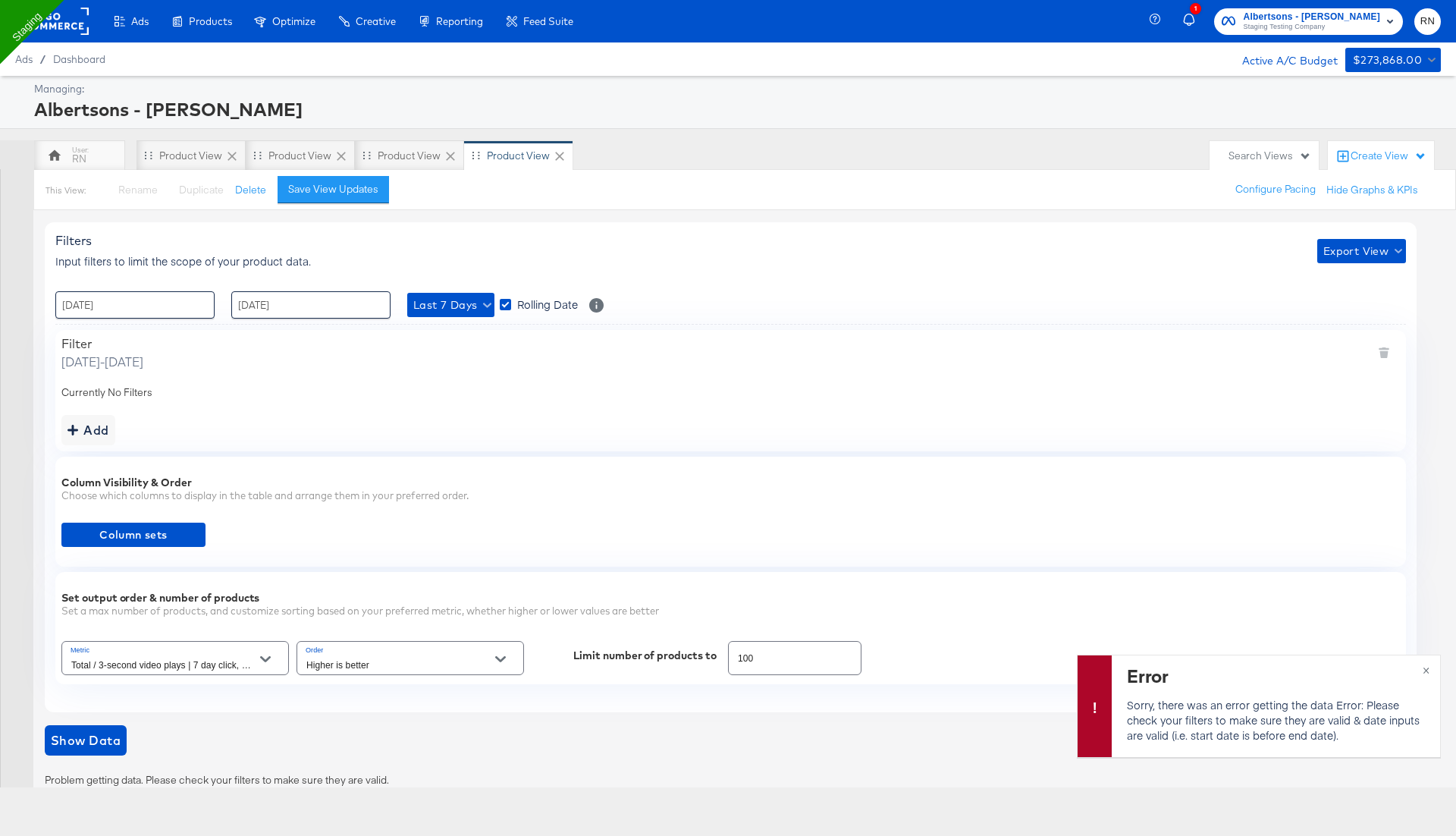
click at [66, 19] on rect at bounding box center [53, 21] width 69 height 27
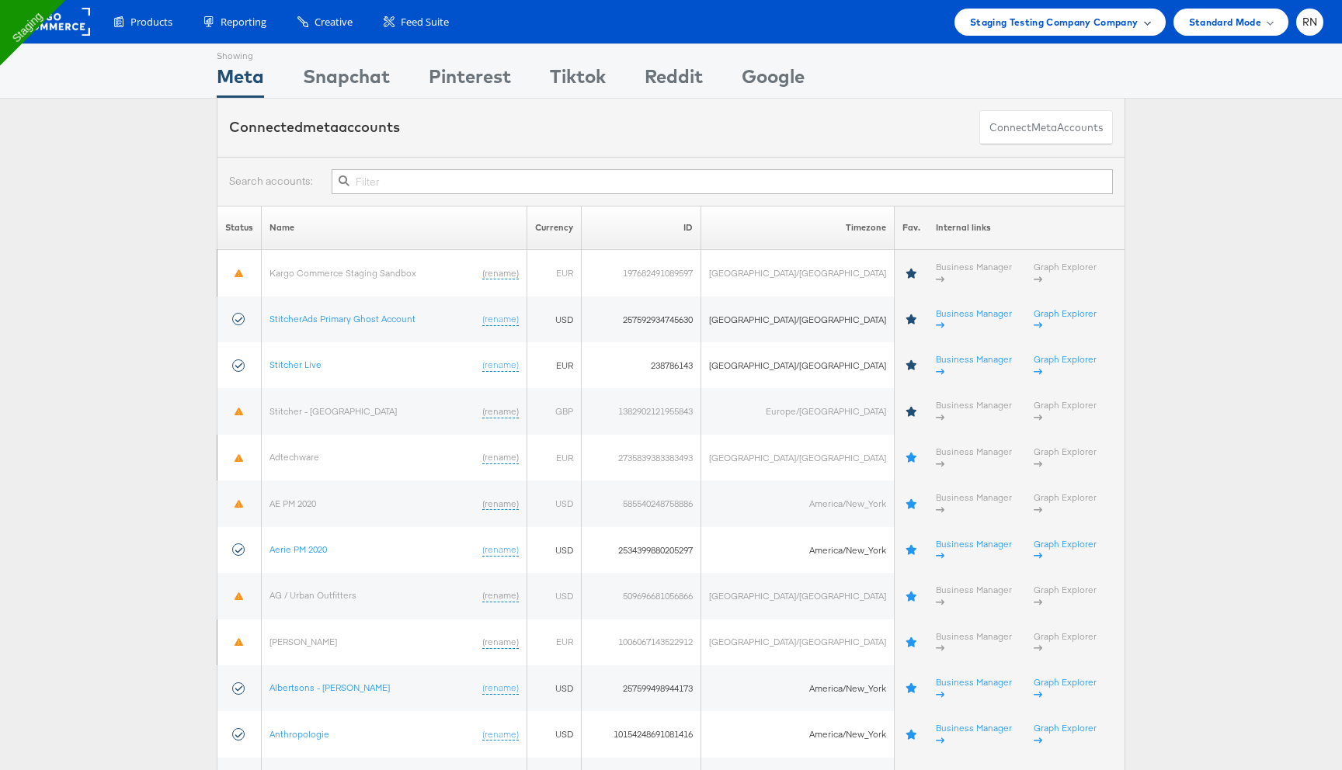
click at [1010, 20] on span "Staging Testing Company Company" at bounding box center [1054, 22] width 169 height 16
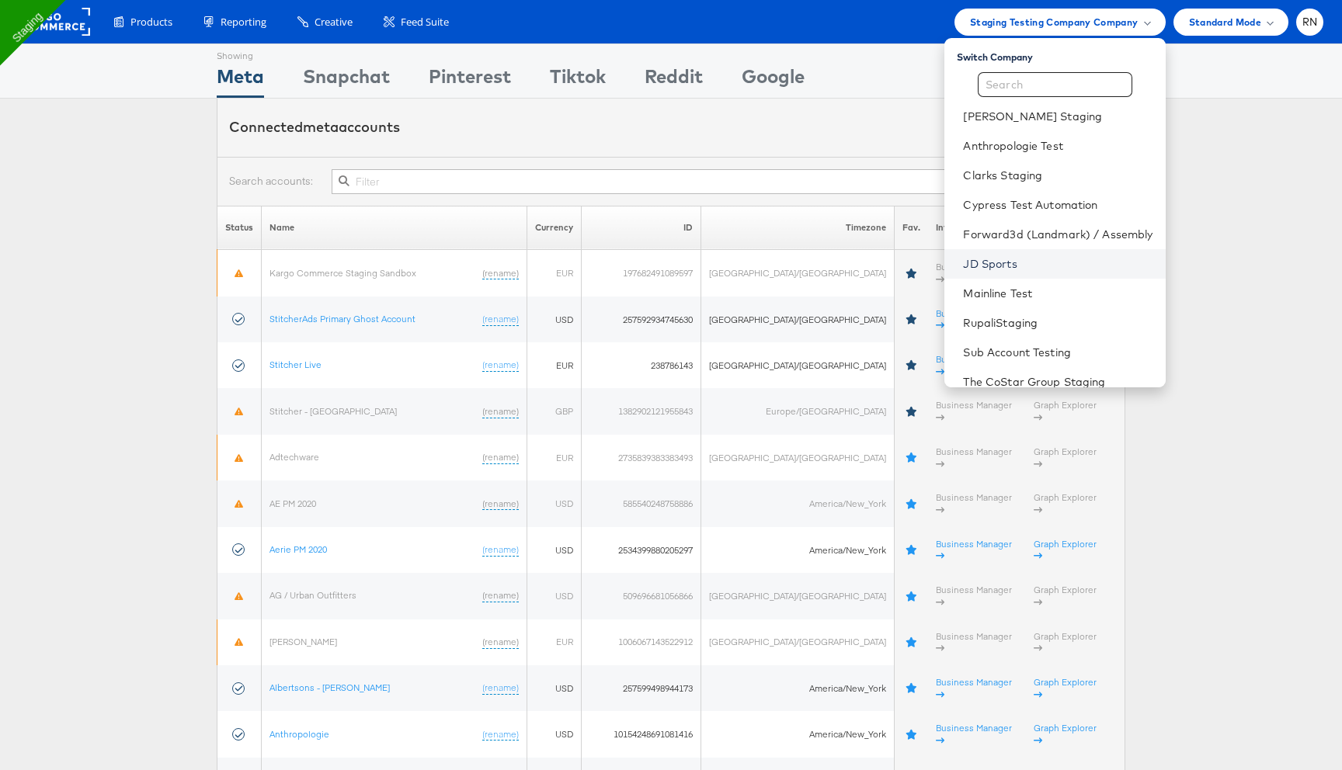
click at [986, 263] on link "JD Sports" at bounding box center [1057, 264] width 189 height 16
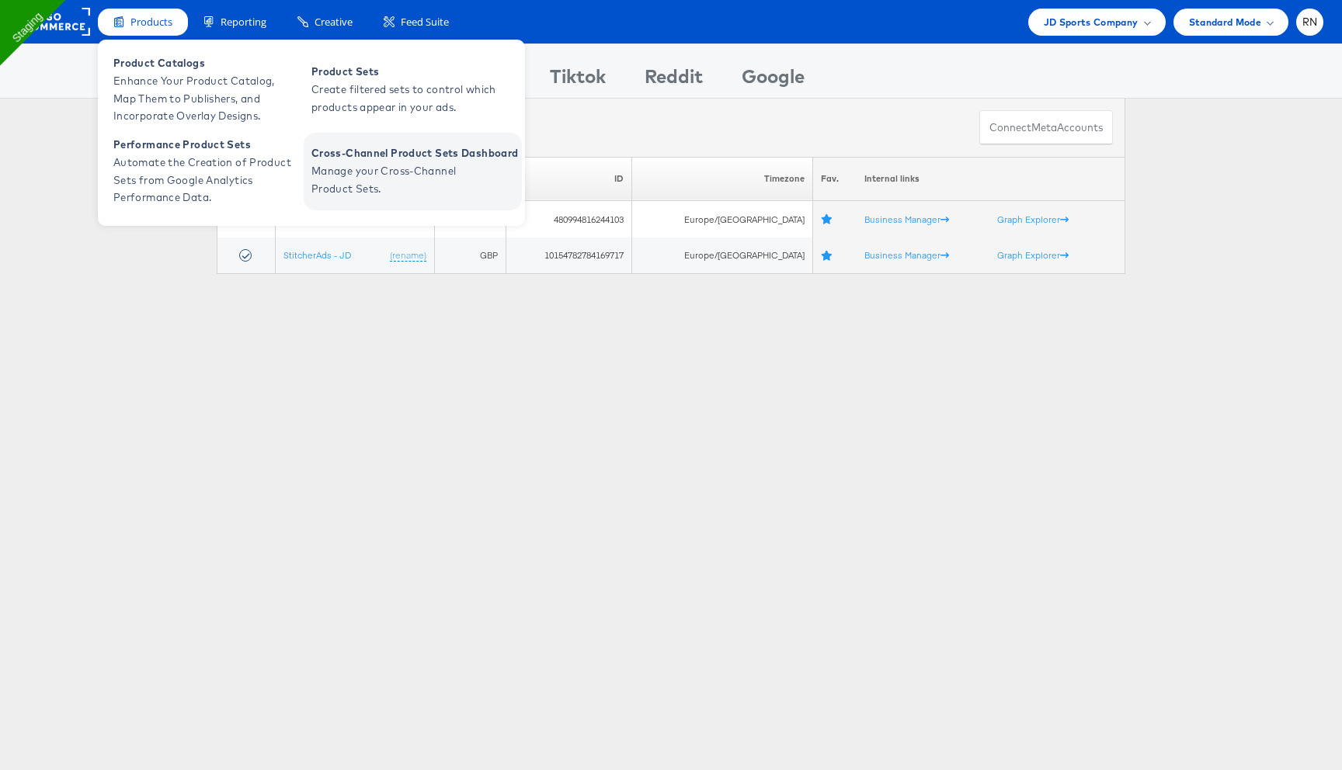
click at [347, 168] on span "Manage your Cross-Channel Product Sets." at bounding box center [404, 180] width 186 height 36
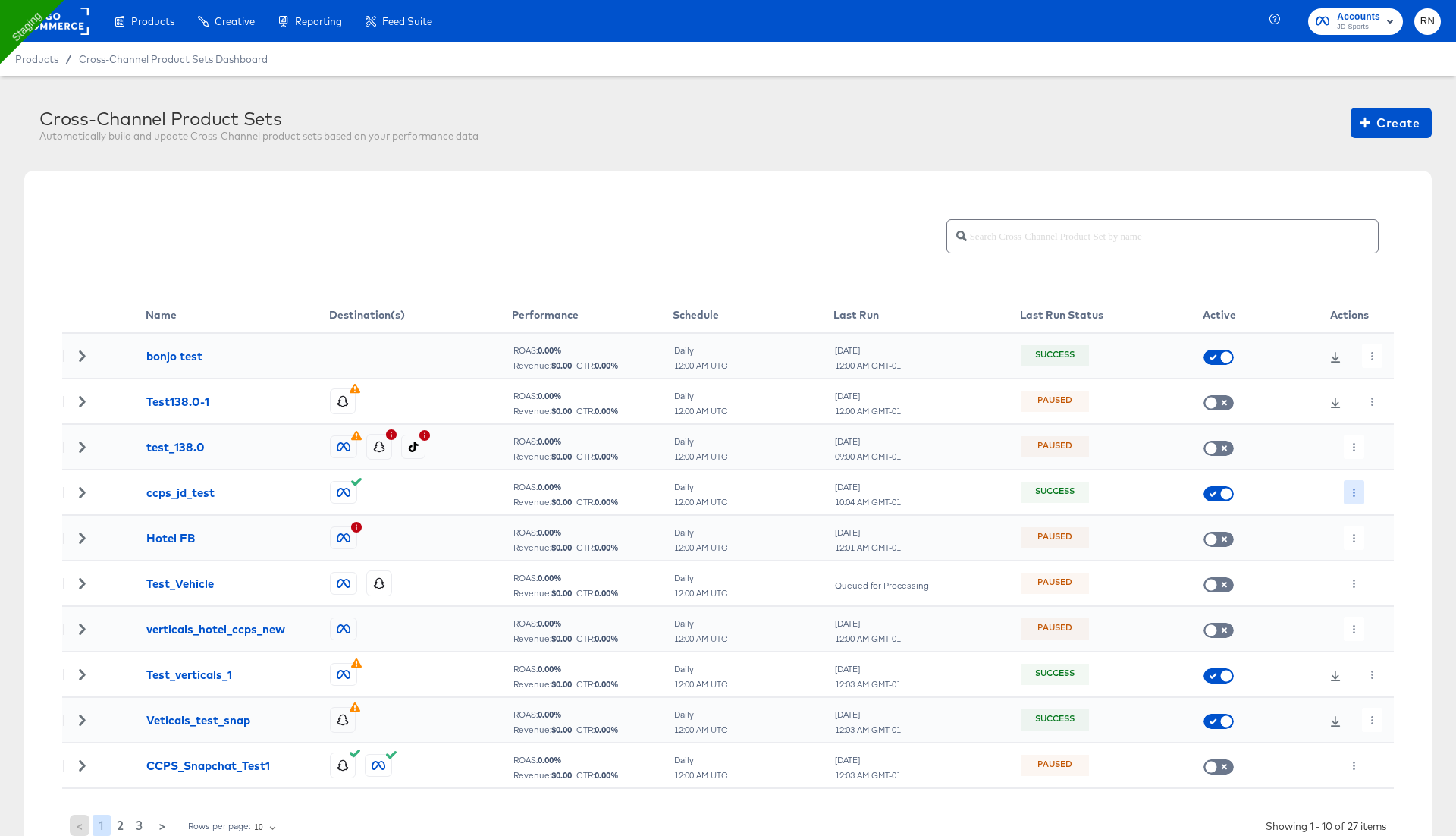
click at [1353, 490] on icon "button" at bounding box center [1353, 492] width 9 height 9
click at [1365, 510] on li "Edit" at bounding box center [1384, 522] width 81 height 25
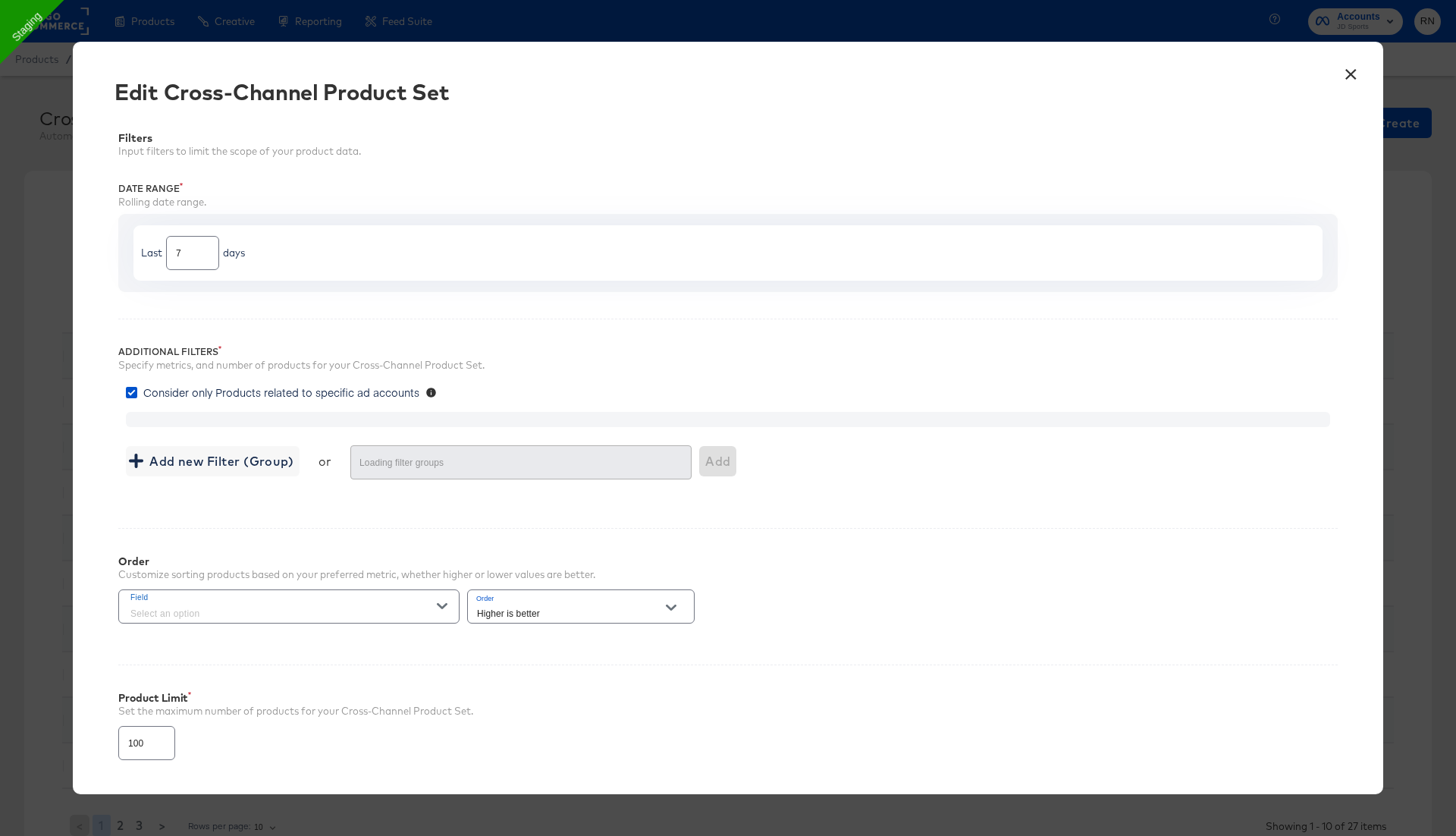
type input "4000"
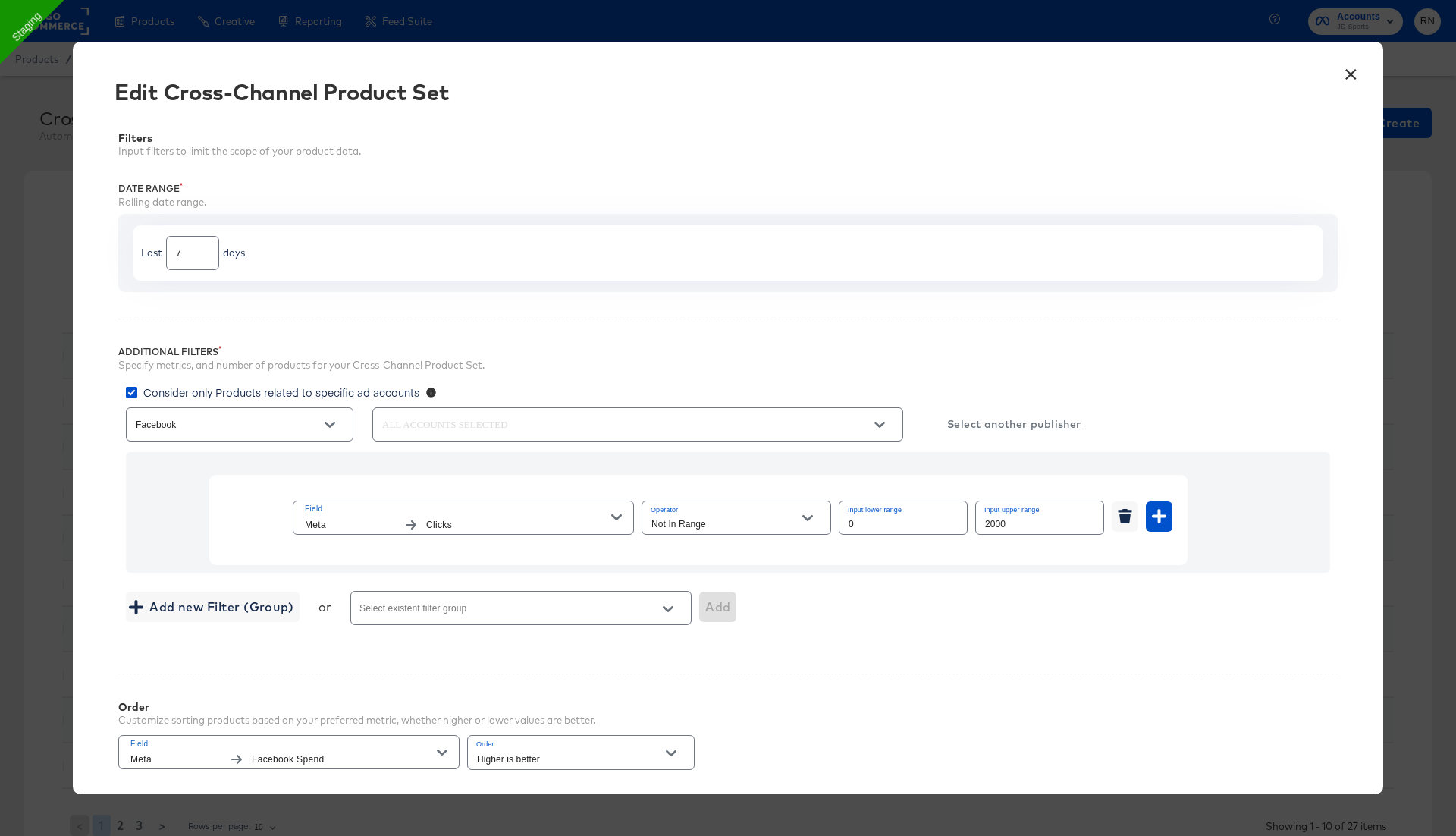
click at [716, 518] on input "Not In Range" at bounding box center [725, 524] width 152 height 18
click at [693, 700] on li "In Range" at bounding box center [735, 696] width 188 height 24
type input "In Range"
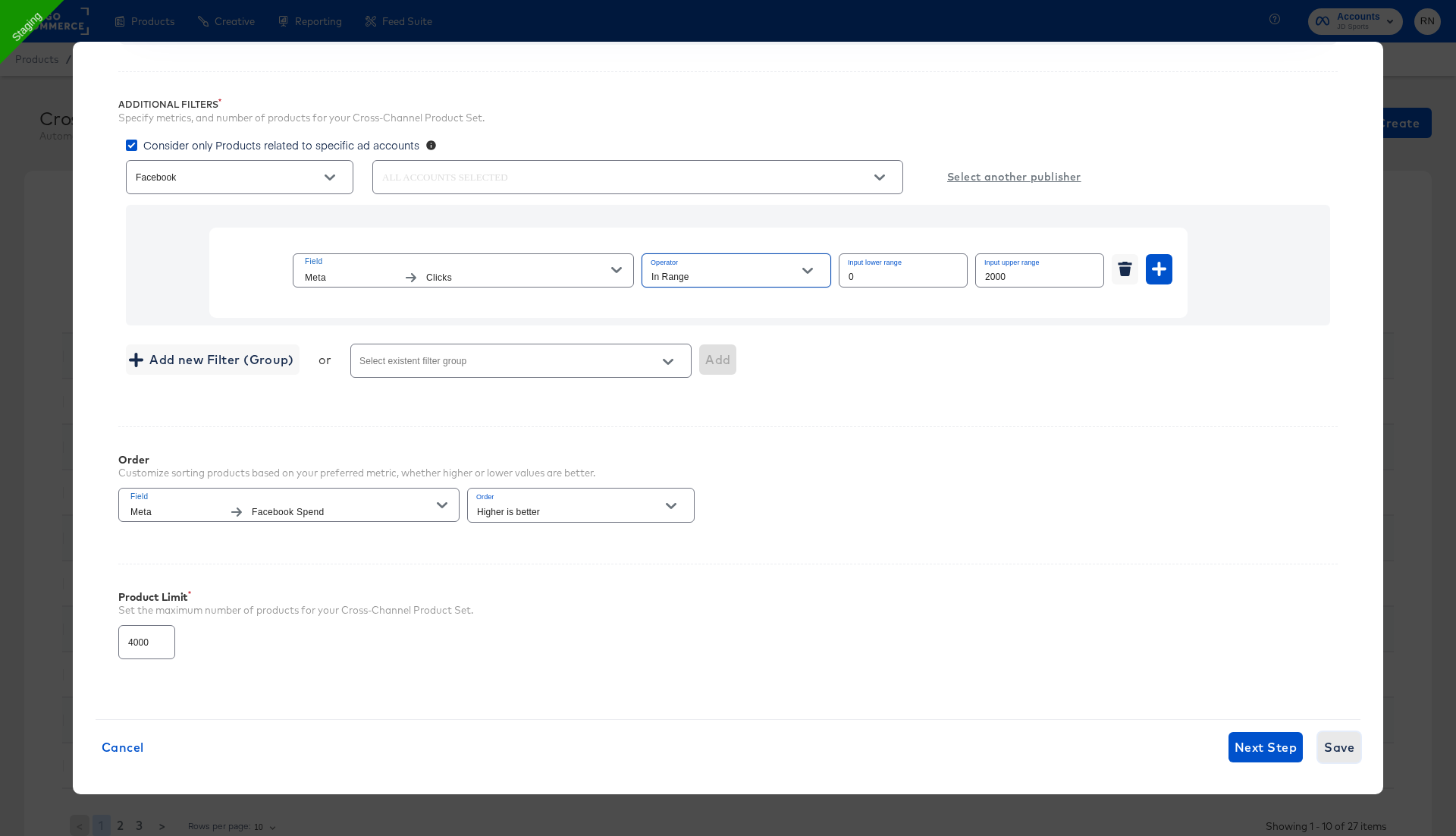
click at [1341, 736] on span "Save" at bounding box center [1339, 747] width 30 height 21
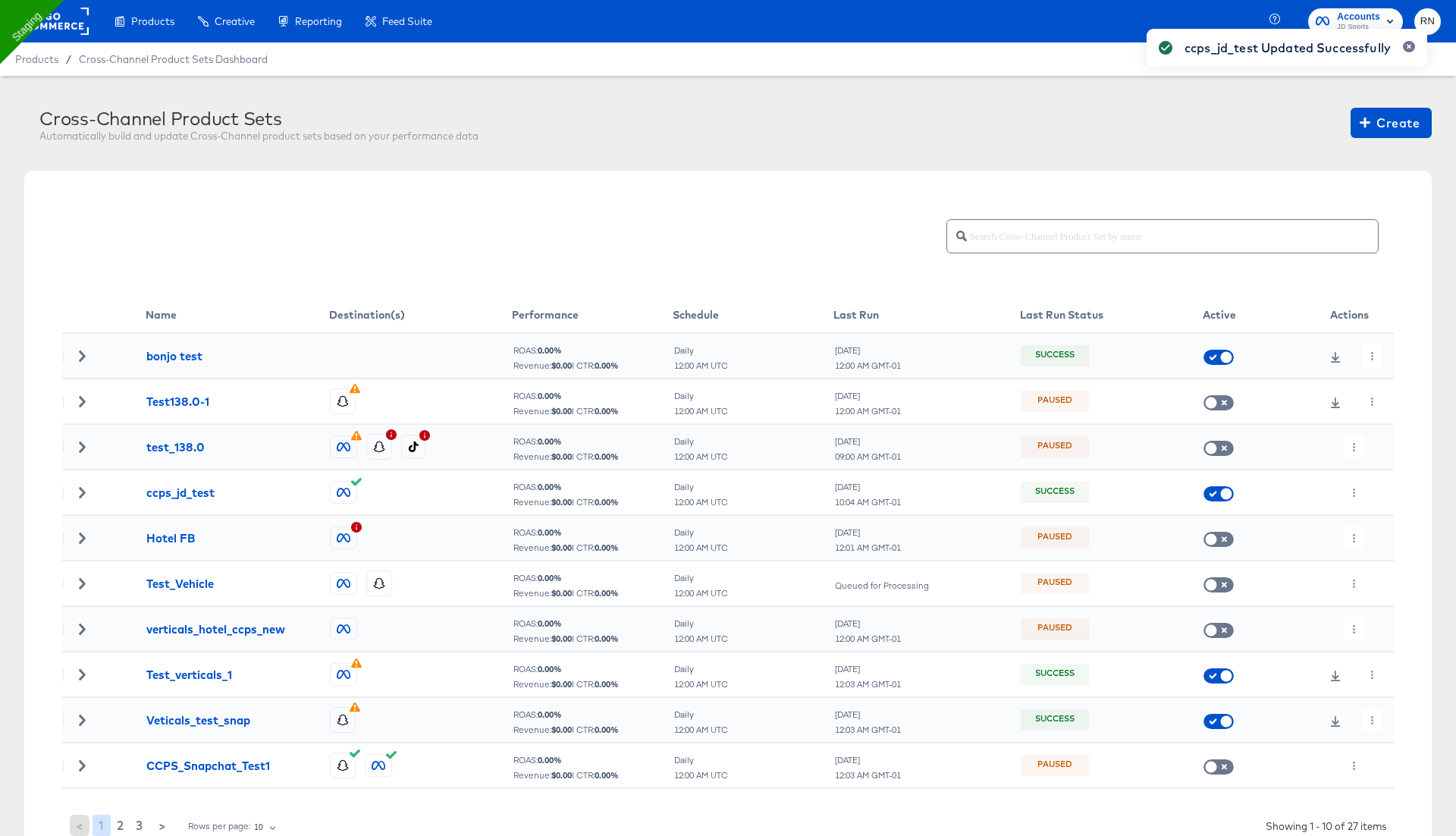
click at [1356, 489] on div "ccps_jd_test Updated Successfully" at bounding box center [1287, 391] width 311 height 754
click at [1352, 490] on icon "button" at bounding box center [1353, 492] width 9 height 9
click at [1380, 573] on li "Run Now" at bounding box center [1384, 572] width 81 height 25
click at [1123, 299] on div "Cross-Channel Product Set set job is now running." at bounding box center [1238, 391] width 408 height 754
click at [1367, 497] on button "button" at bounding box center [1372, 492] width 21 height 24
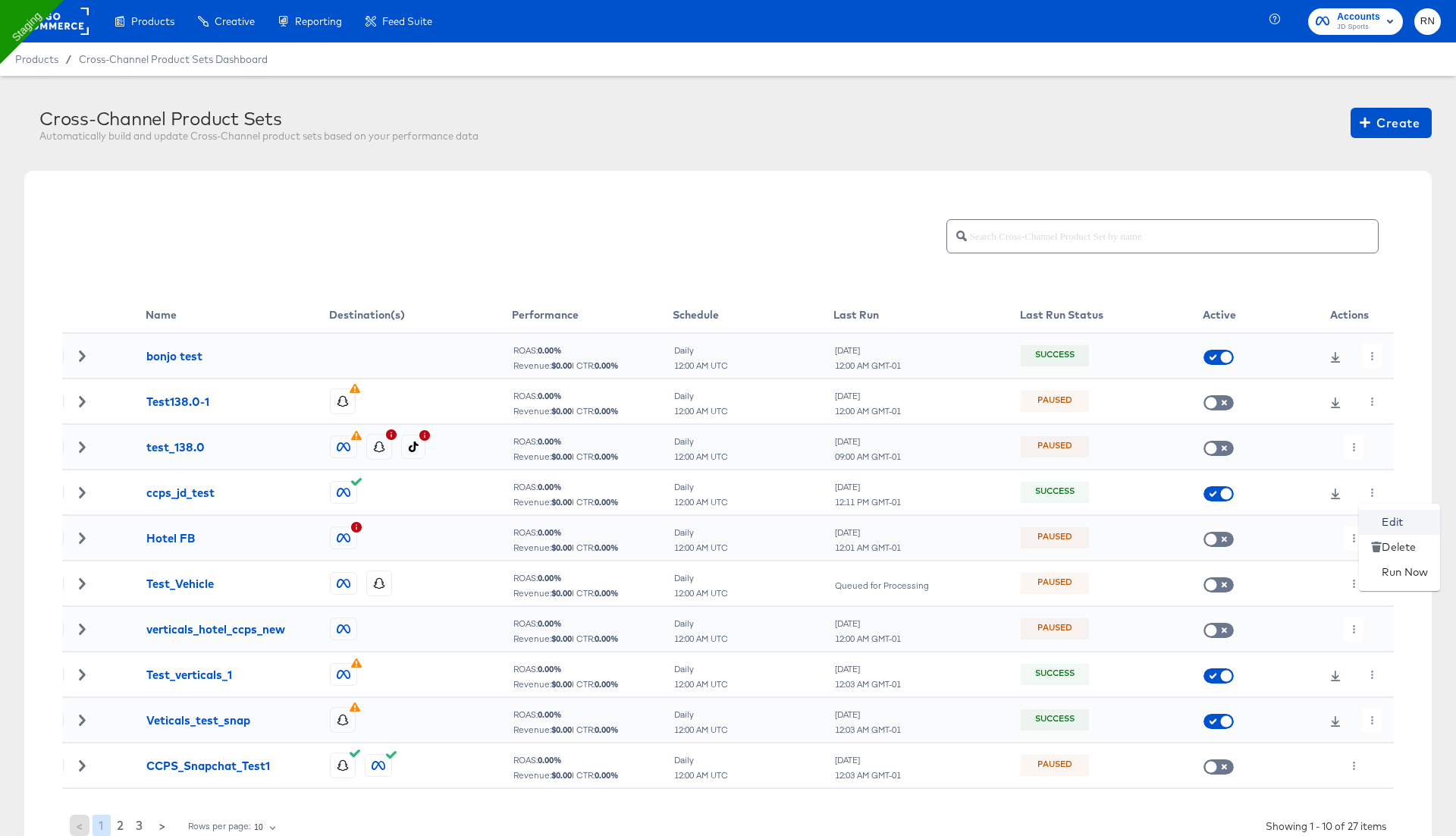
click at [1387, 523] on li "Edit" at bounding box center [1399, 522] width 81 height 25
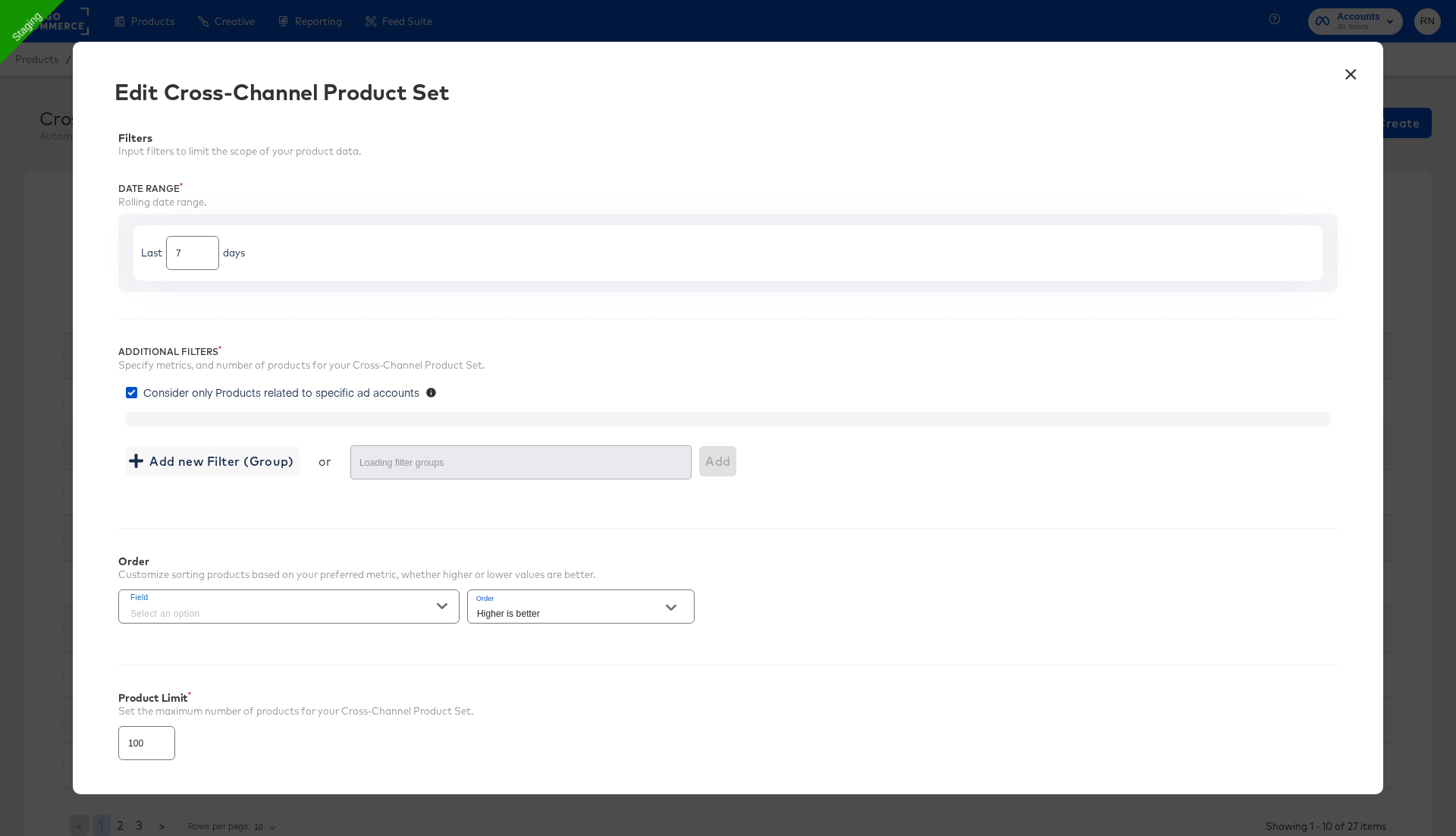
type input "4000"
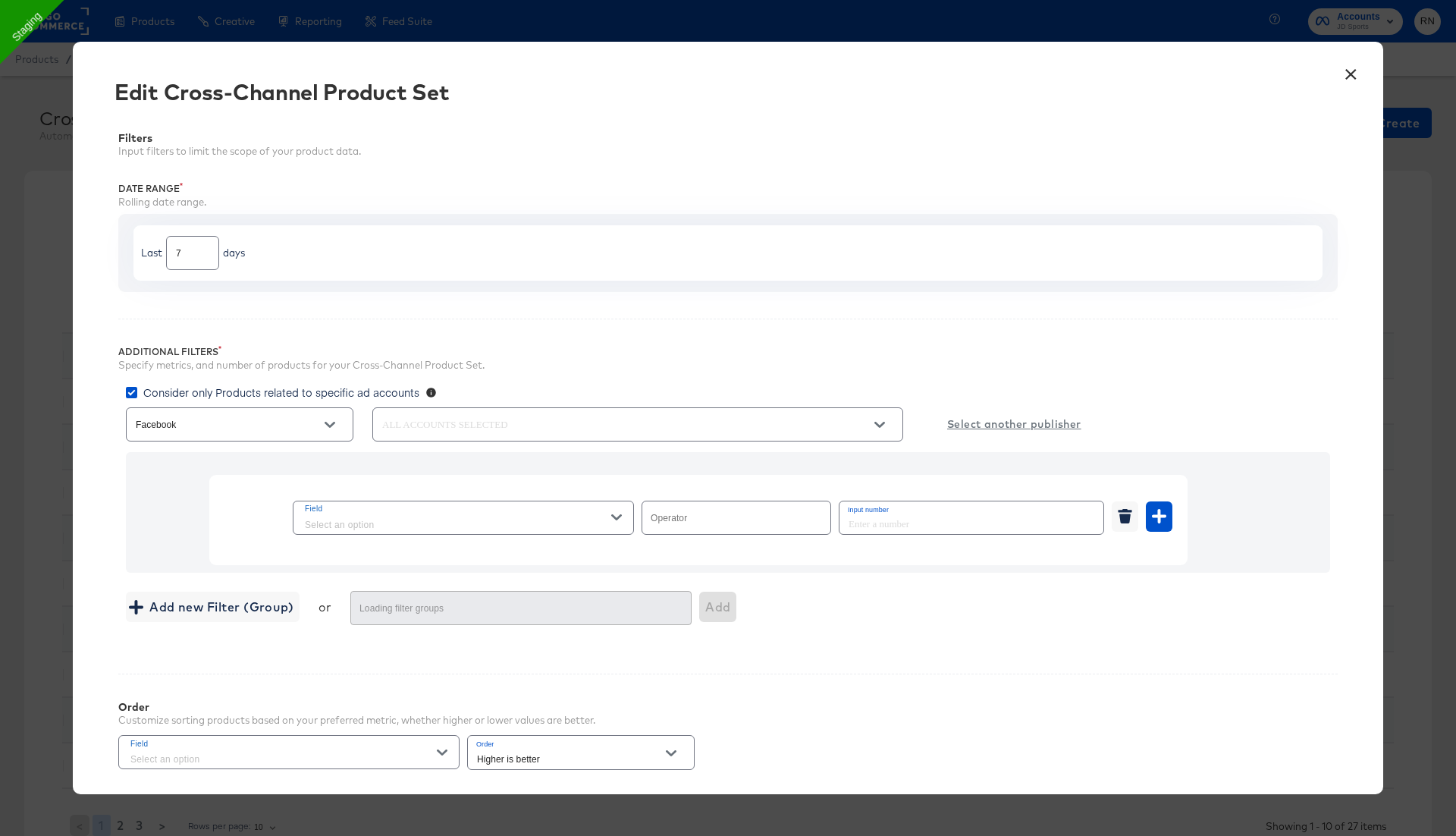
type input "In Range"
click at [1343, 67] on button "×" at bounding box center [1351, 70] width 27 height 27
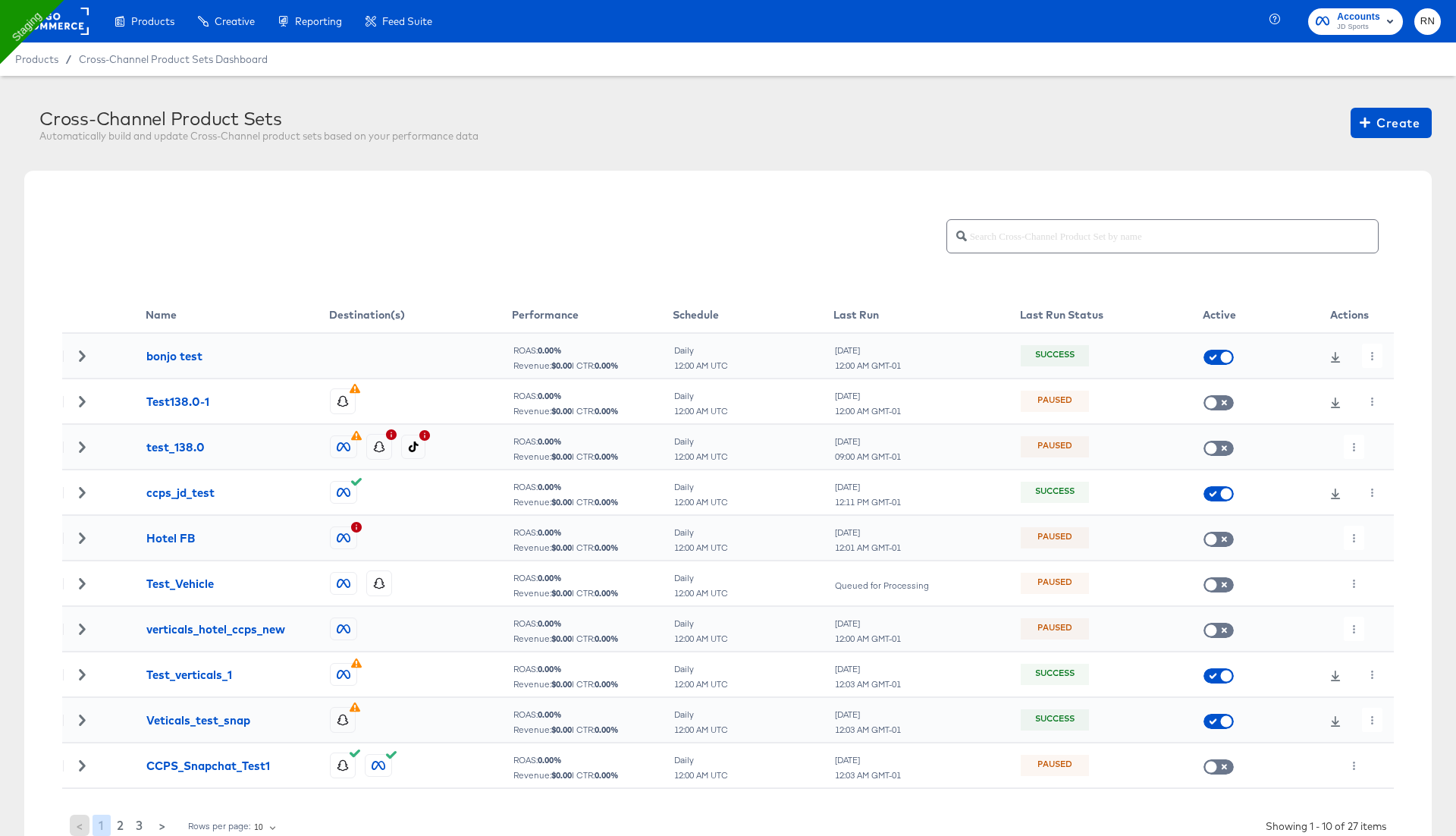
click at [1336, 488] on icon at bounding box center [1335, 493] width 11 height 11
click at [1360, 497] on div at bounding box center [1368, 492] width 29 height 24
click at [1361, 491] on div at bounding box center [1368, 492] width 29 height 24
click at [1372, 490] on icon "button" at bounding box center [1372, 492] width 2 height 9
click at [1382, 512] on li "Edit" at bounding box center [1399, 522] width 81 height 25
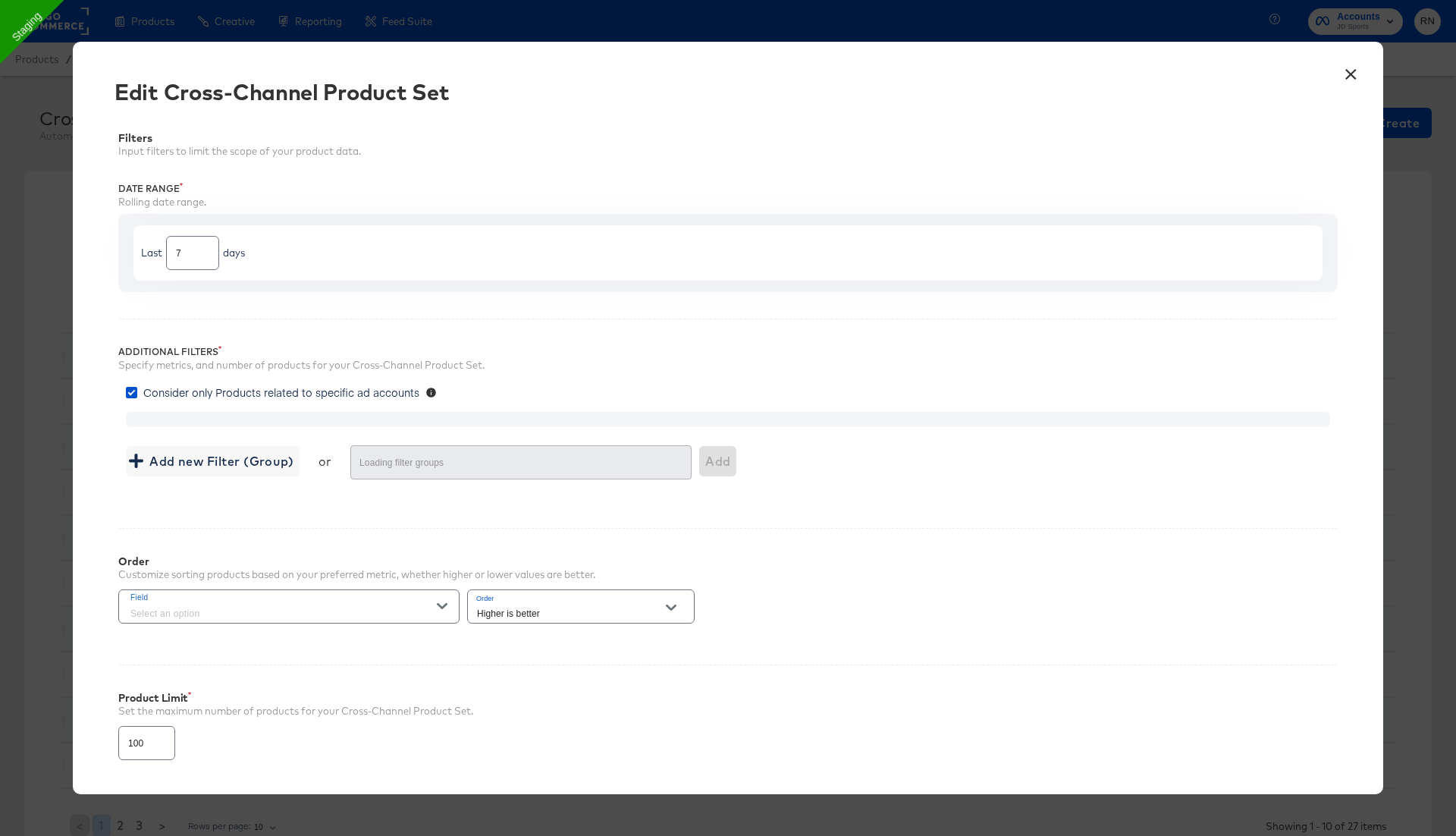
type input "4000"
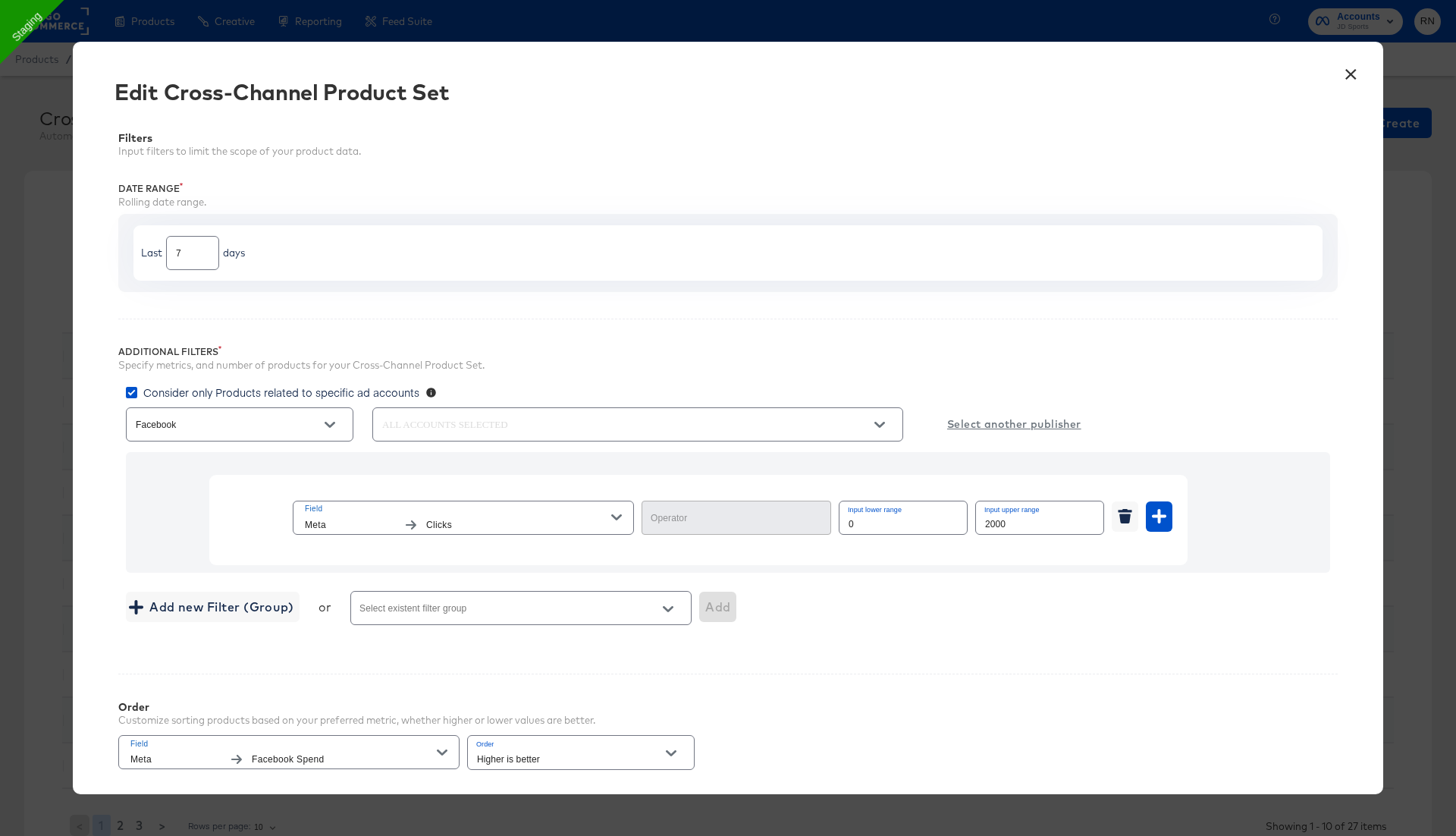
type input "In Range"
click at [517, 510] on span "Field" at bounding box center [458, 509] width 307 height 14
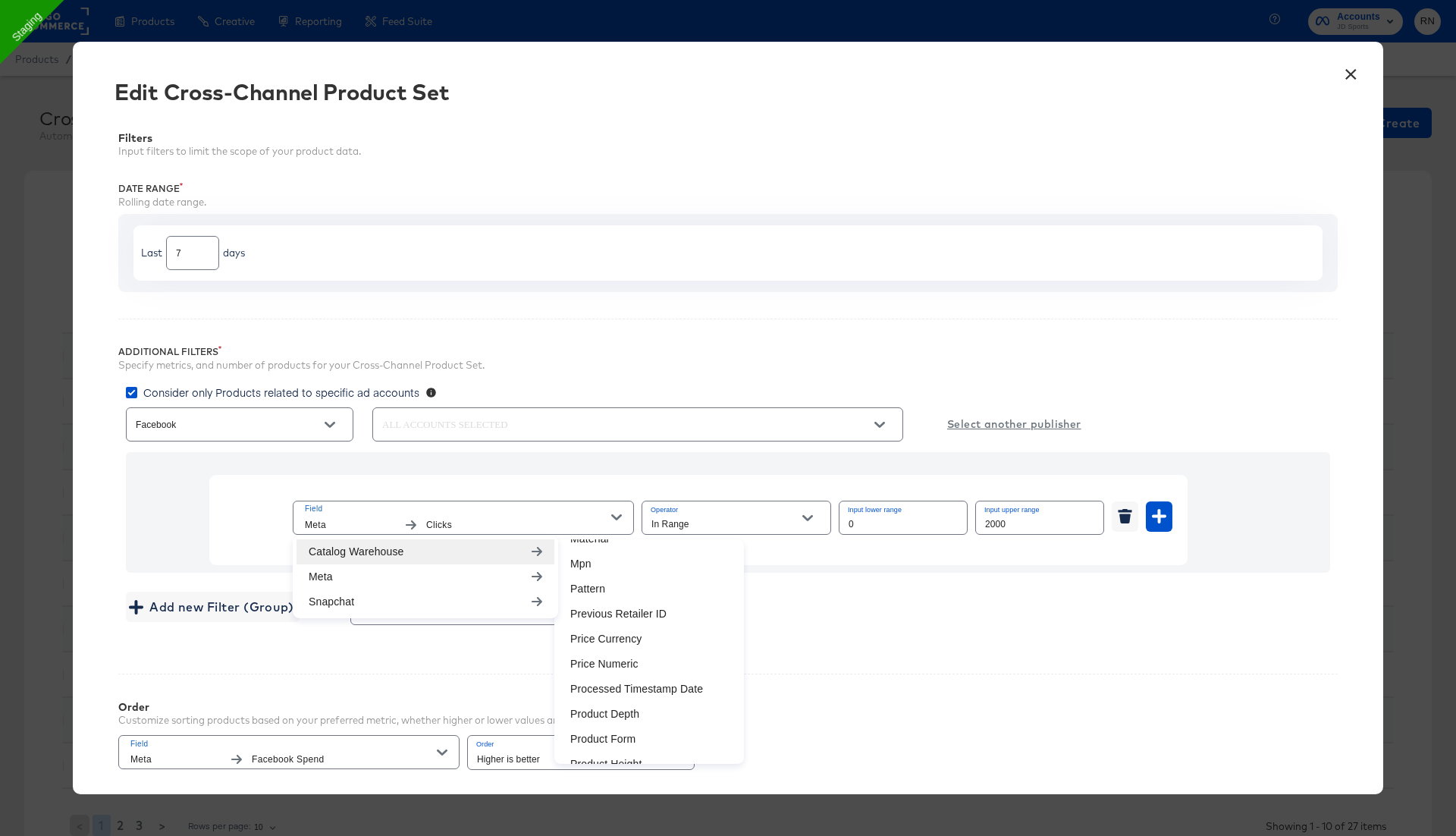
scroll to position [581, 0]
click at [647, 674] on li "Processed Timestamp Date" at bounding box center [649, 676] width 182 height 25
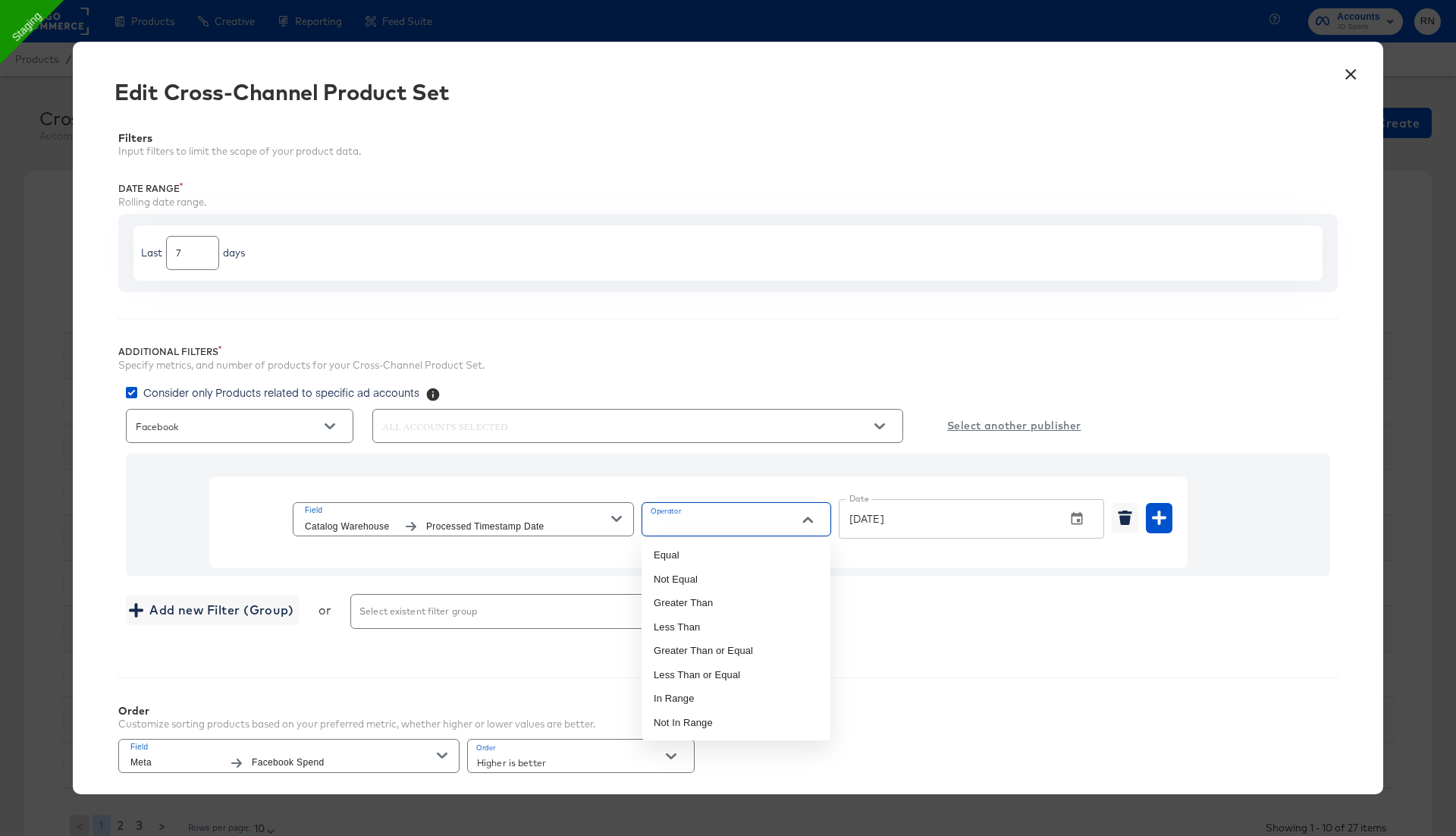
click at [716, 518] on input "Operator" at bounding box center [725, 526] width 152 height 18
click at [706, 692] on li "In Range" at bounding box center [735, 698] width 188 height 24
type input "In Range"
click at [946, 518] on icon "button" at bounding box center [940, 519] width 16 height 16
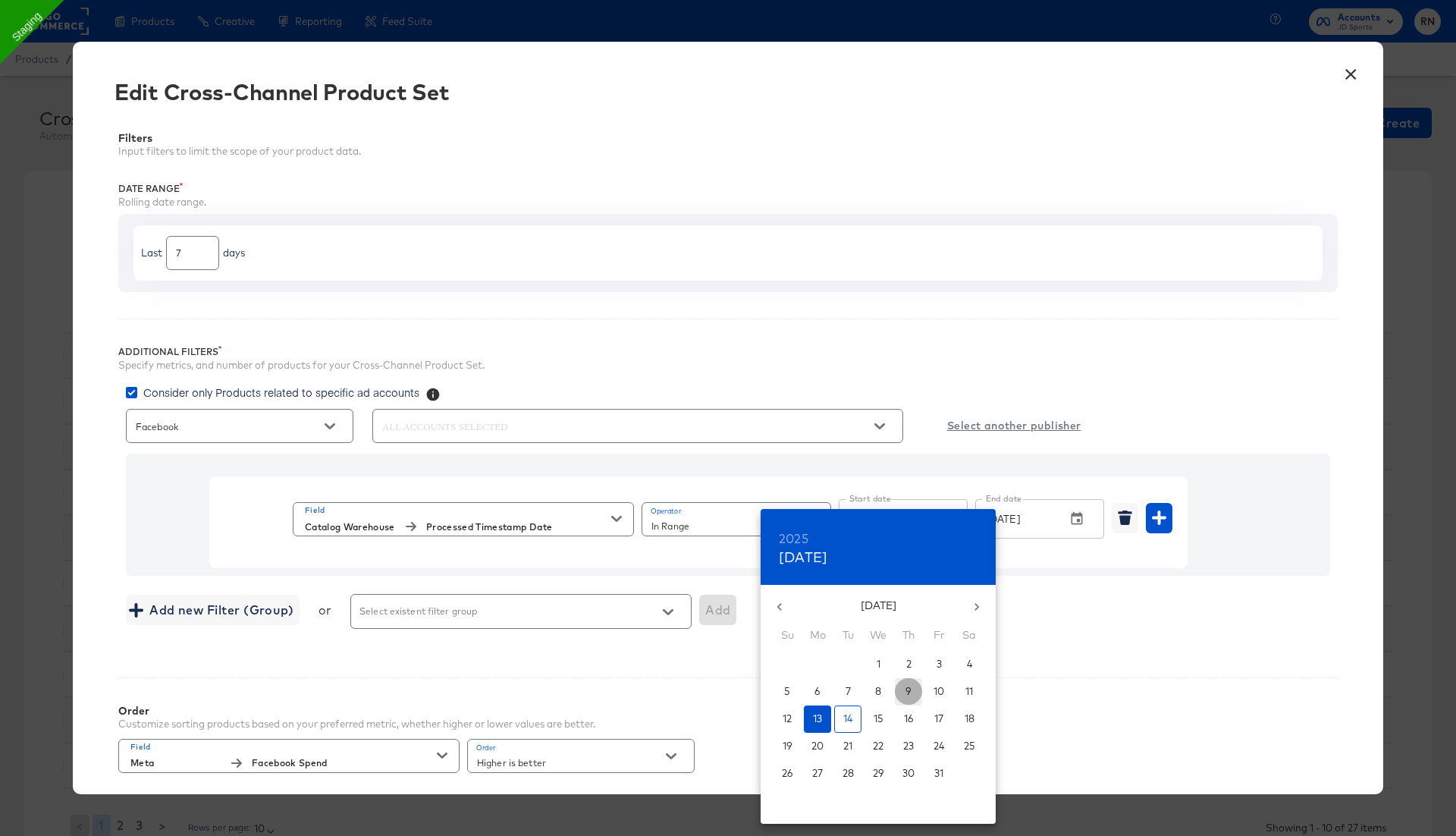
click at [908, 688] on p "9" at bounding box center [908, 691] width 6 height 15
click at [936, 689] on p "10" at bounding box center [938, 691] width 11 height 15
click at [823, 722] on span "13" at bounding box center [817, 718] width 27 height 15
click at [1071, 636] on div at bounding box center [728, 418] width 1456 height 836
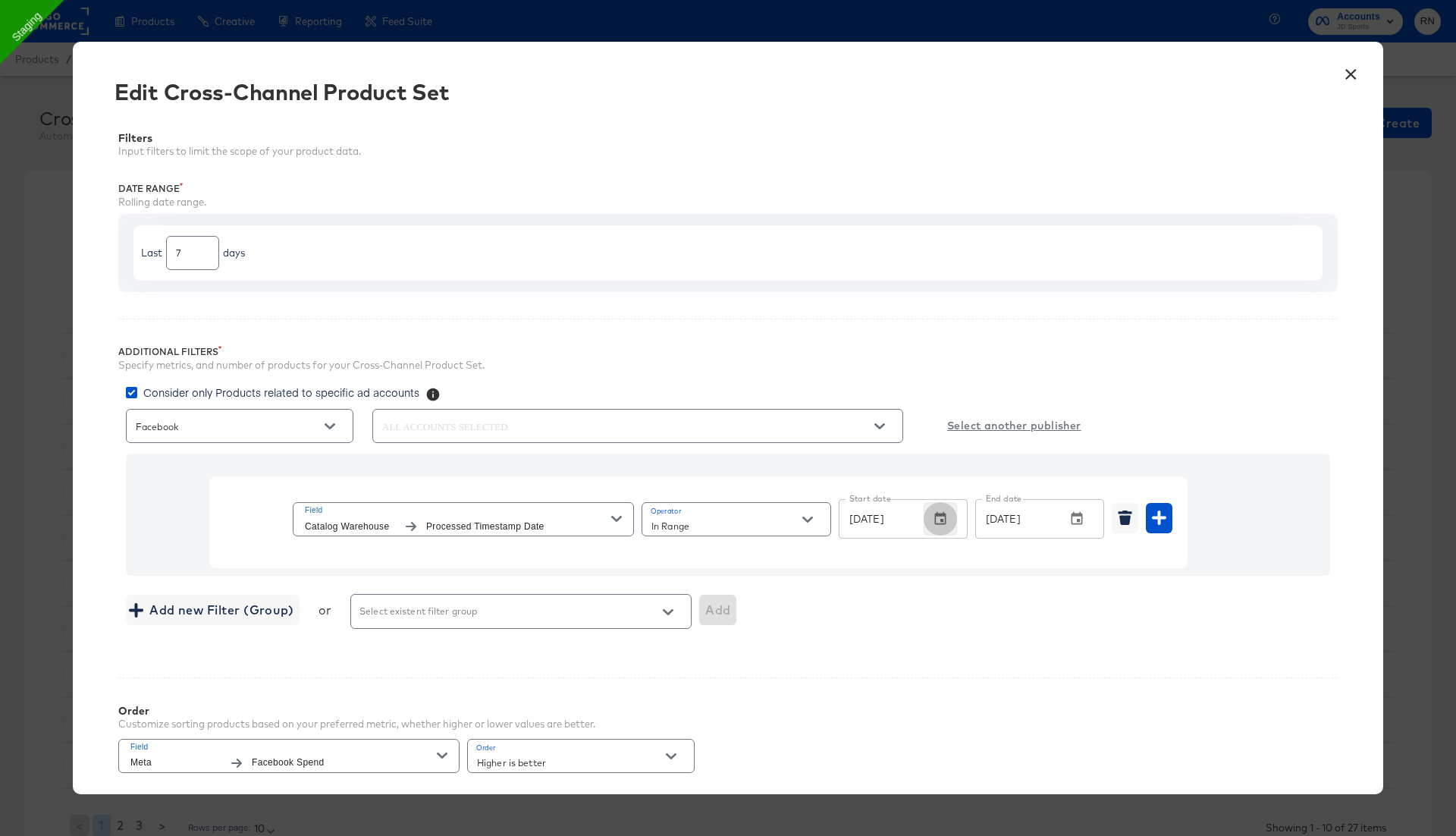
click at [933, 517] on icon "button" at bounding box center [940, 519] width 16 height 16
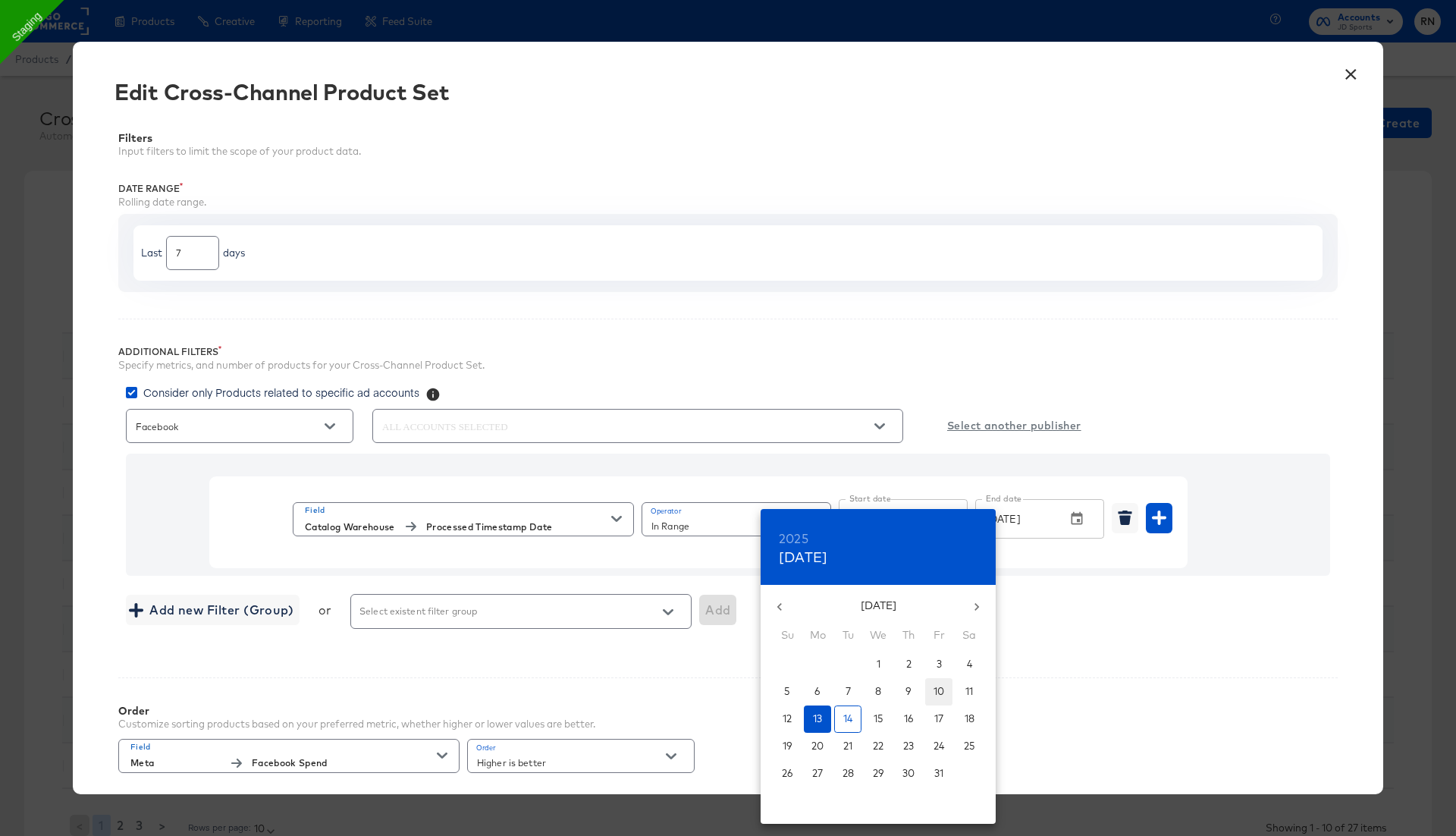
click at [936, 689] on p "10" at bounding box center [938, 691] width 11 height 15
type input "Oct 10, 2025"
click at [1058, 667] on div at bounding box center [728, 418] width 1456 height 836
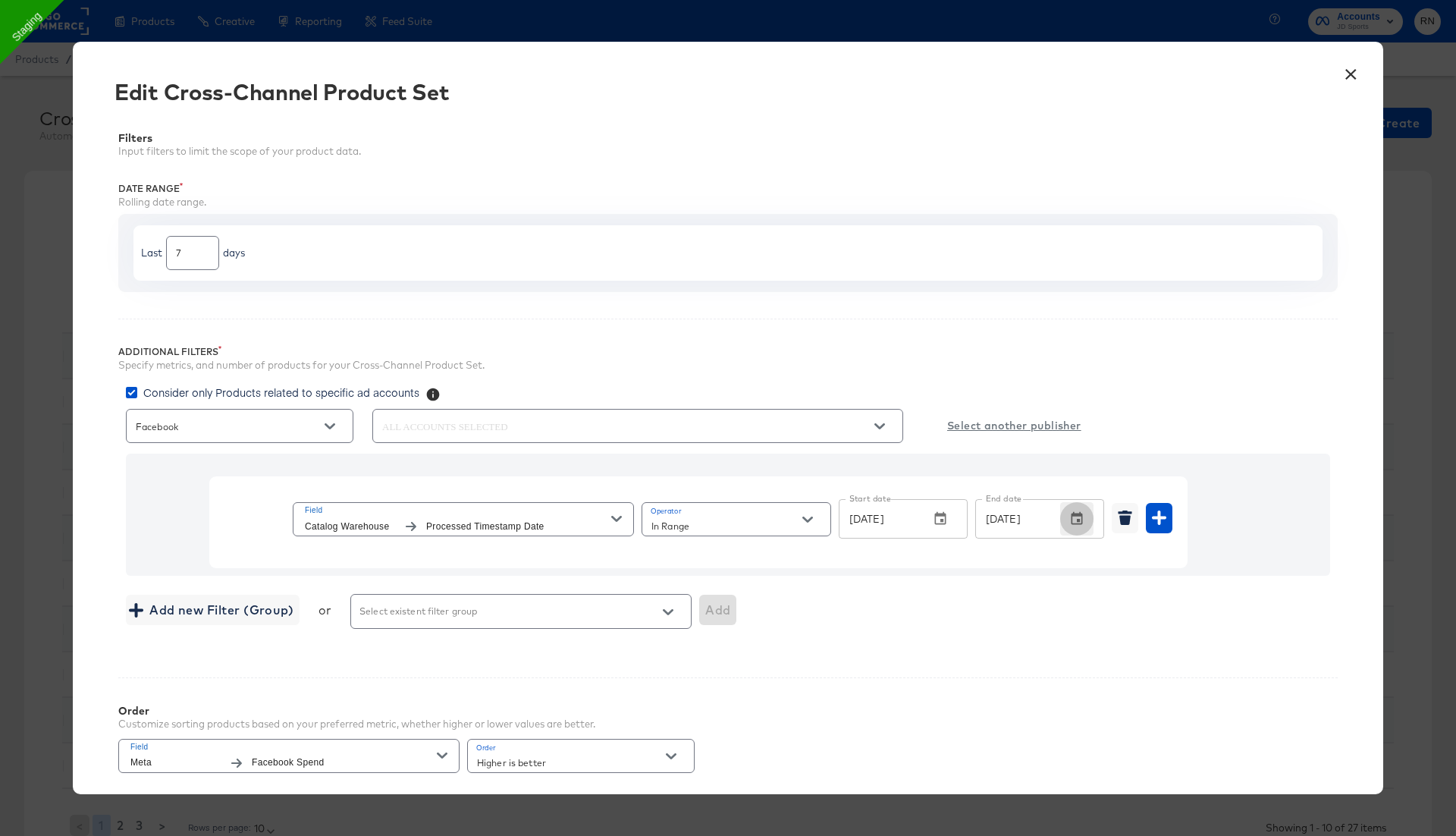
click at [1079, 518] on icon "button" at bounding box center [1077, 518] width 12 height 13
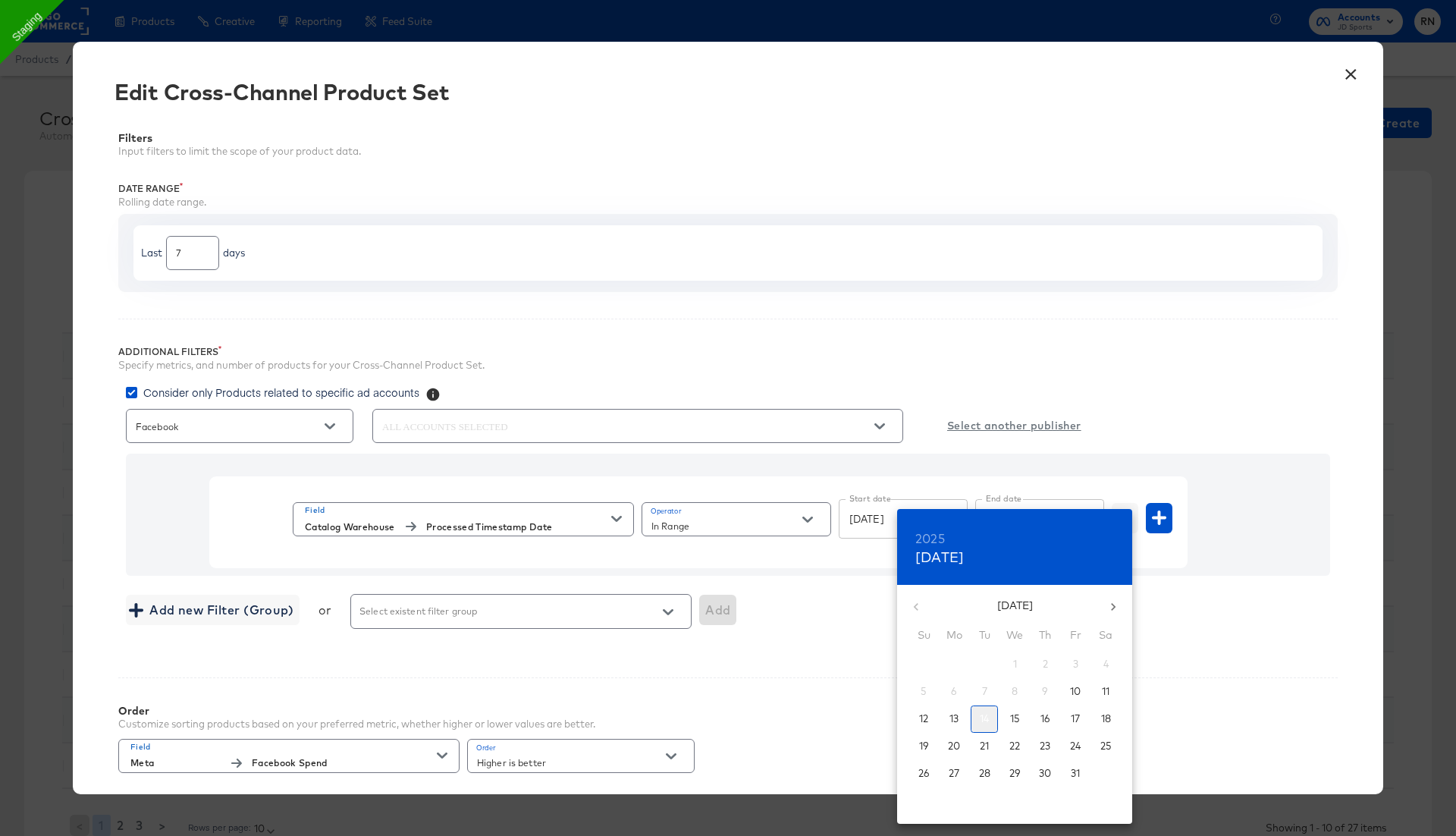
click at [986, 716] on p "14" at bounding box center [983, 718] width 9 height 15
click at [954, 718] on p "13" at bounding box center [953, 718] width 9 height 15
type input "Oct 13, 2025"
click at [1202, 671] on div at bounding box center [728, 418] width 1456 height 836
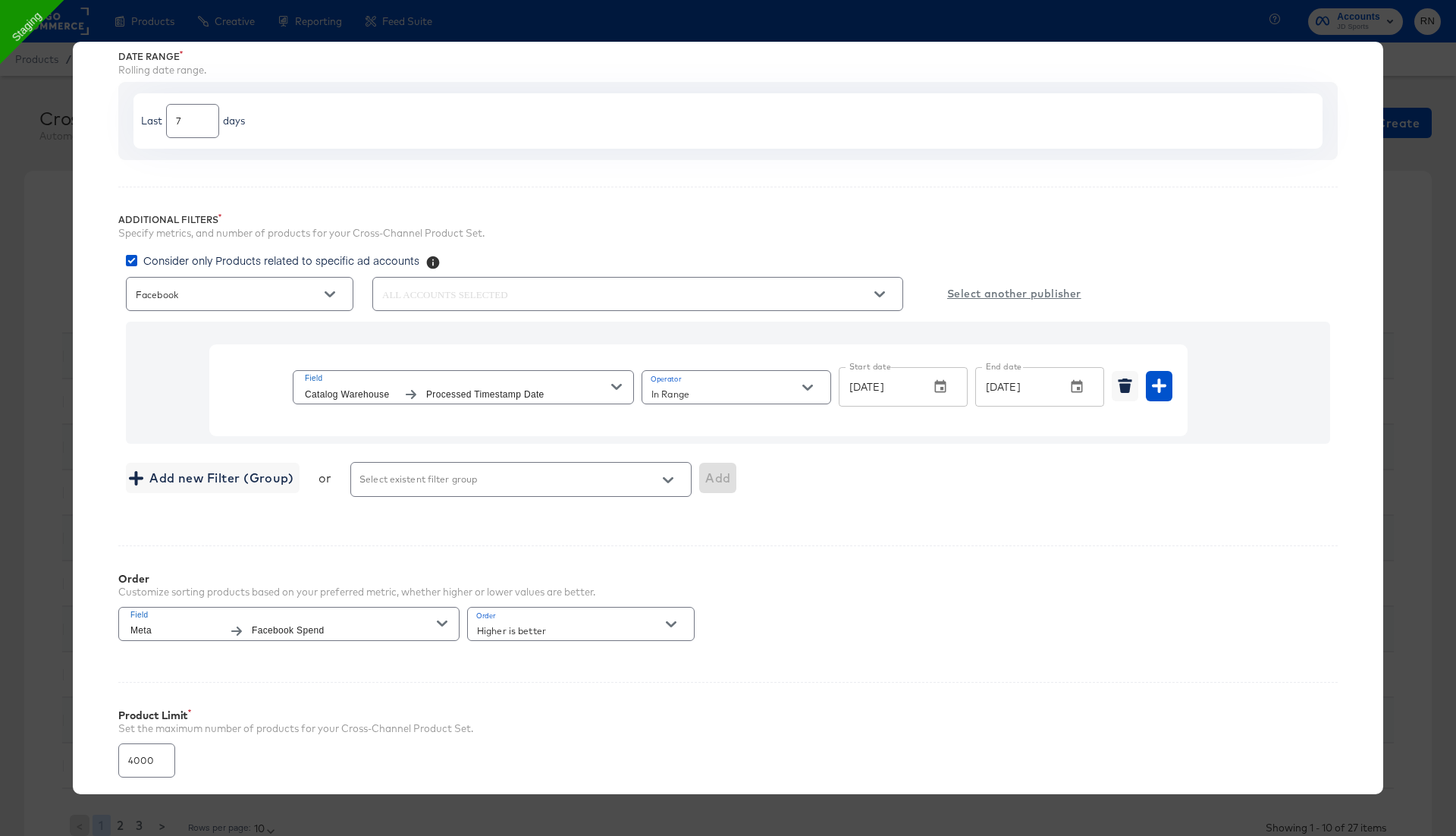
scroll to position [251, 0]
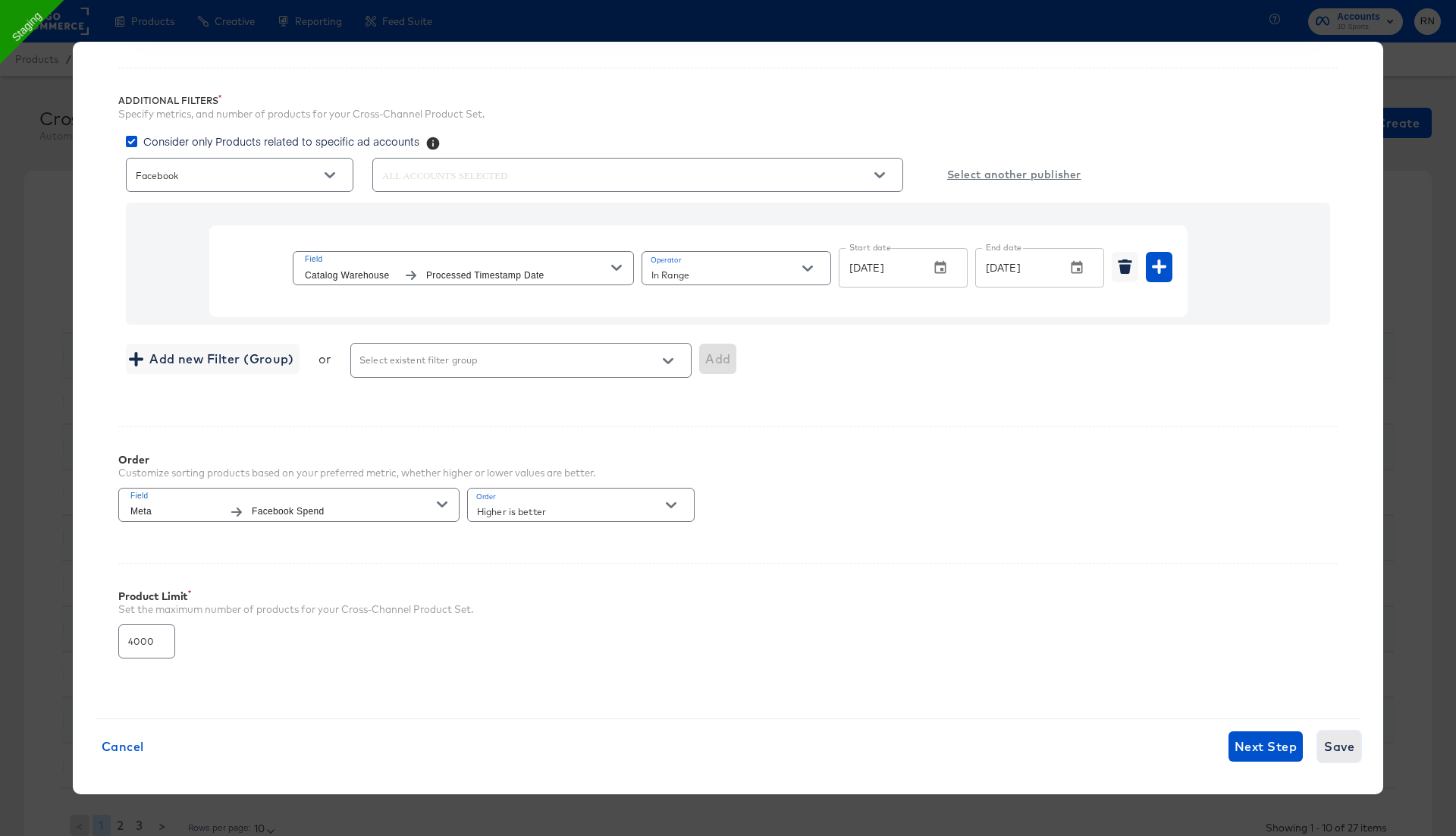
click at [1332, 736] on span "Save" at bounding box center [1339, 746] width 30 height 21
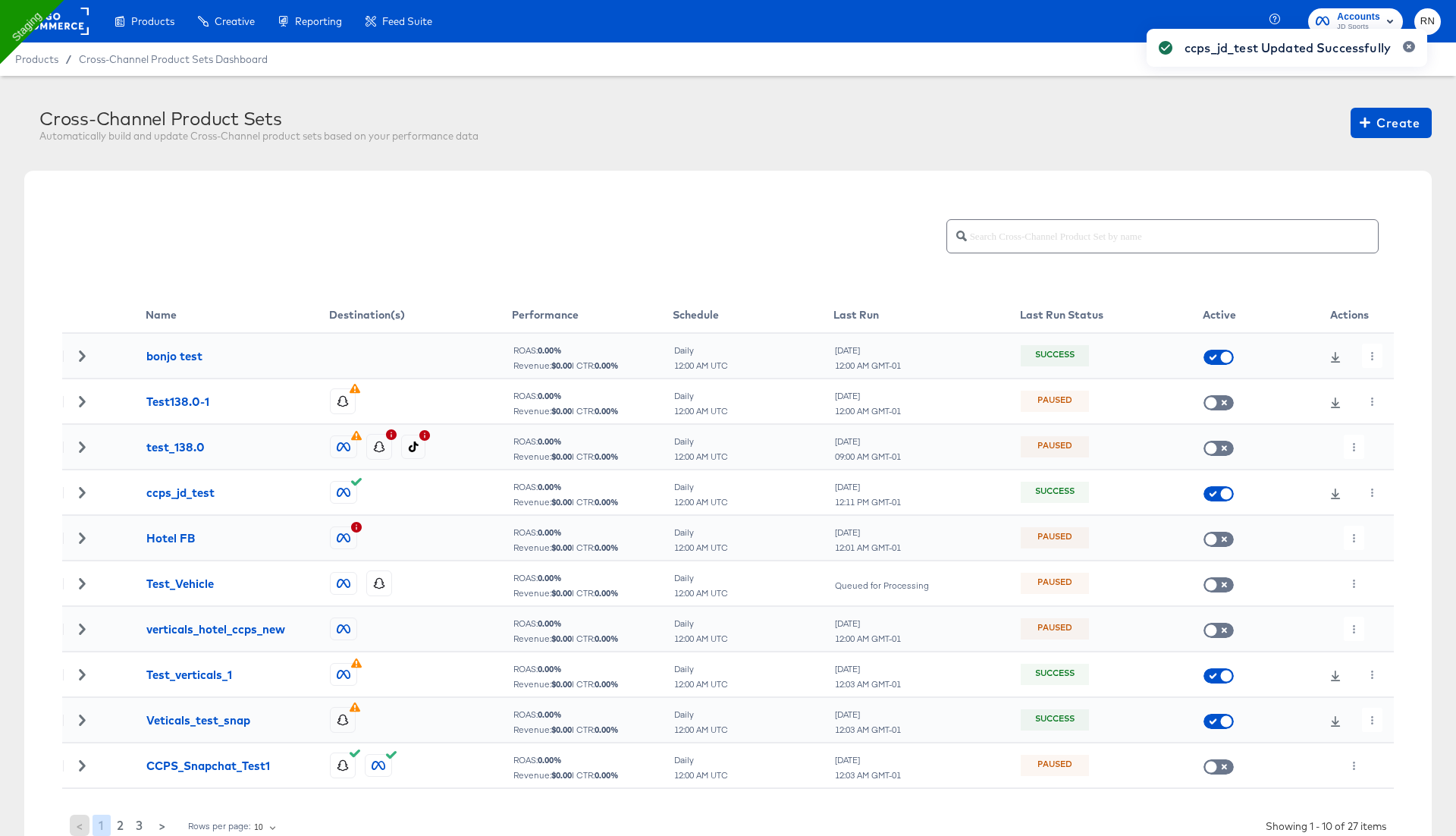
click at [1370, 489] on div "ccps_jd_test Updated Successfully" at bounding box center [1287, 391] width 311 height 754
click at [1371, 490] on icon "button" at bounding box center [1372, 492] width 9 height 9
click at [1393, 515] on li "Edit" at bounding box center [1399, 522] width 81 height 25
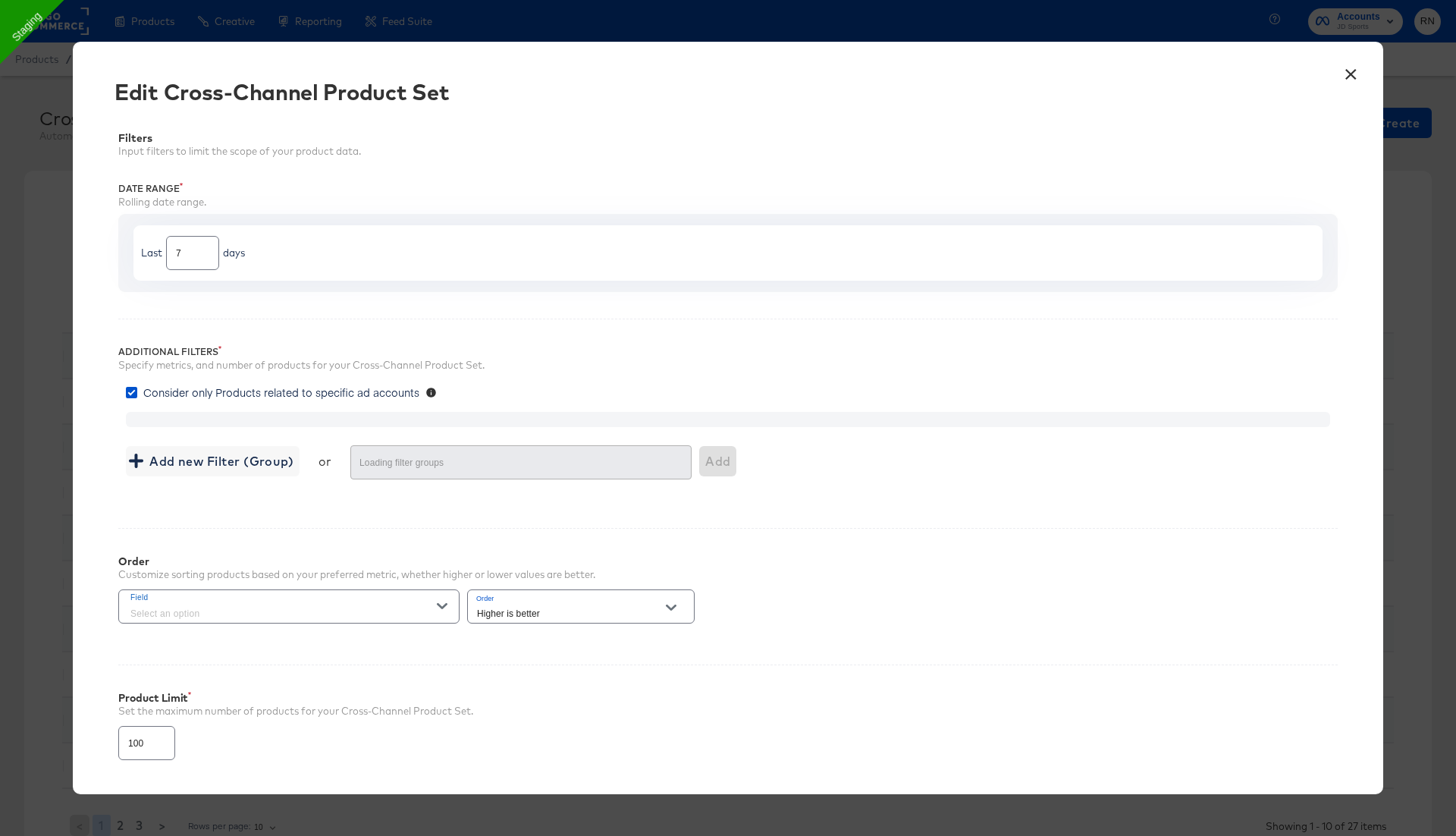
type input "4000"
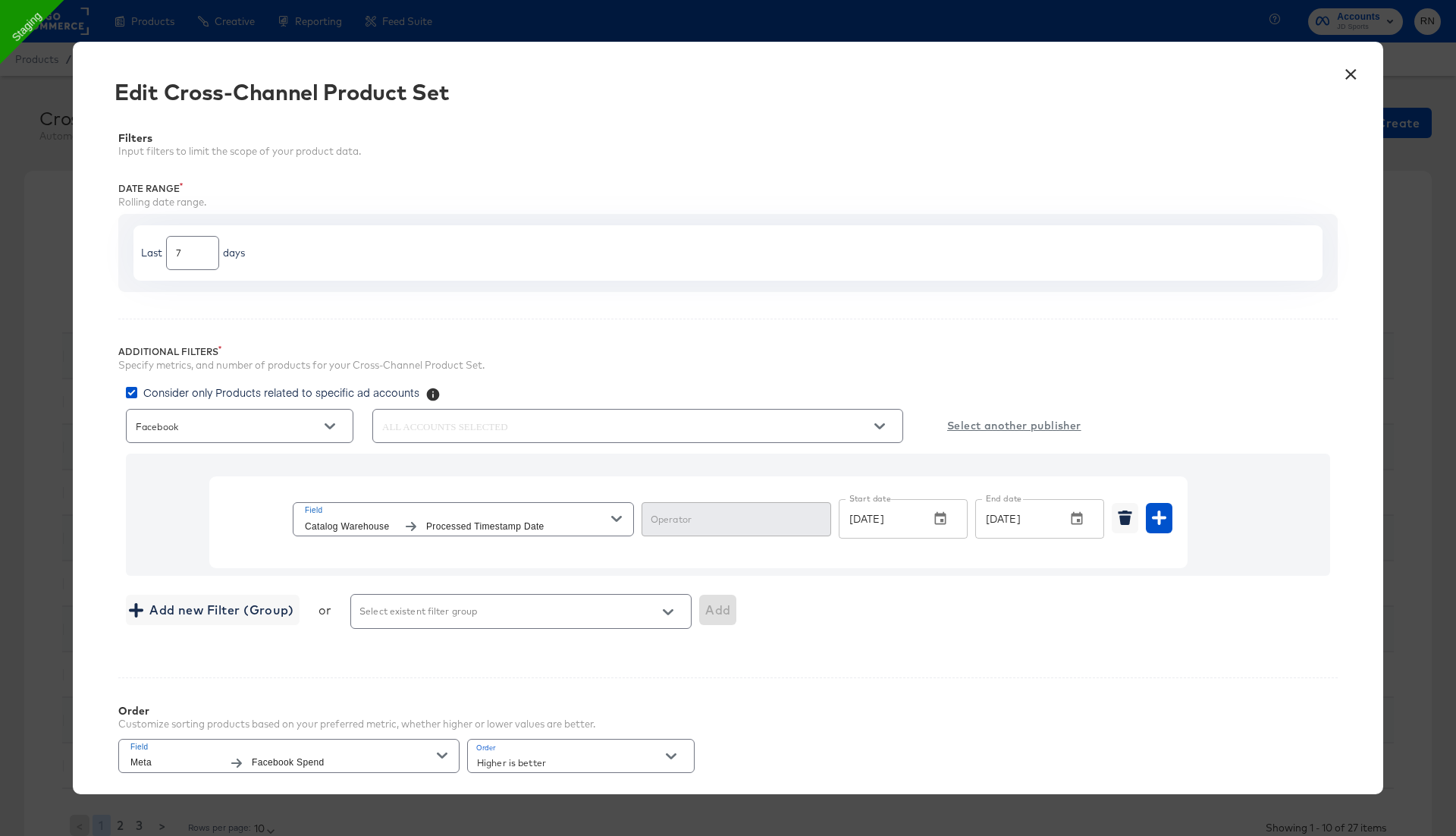
type input "In Range"
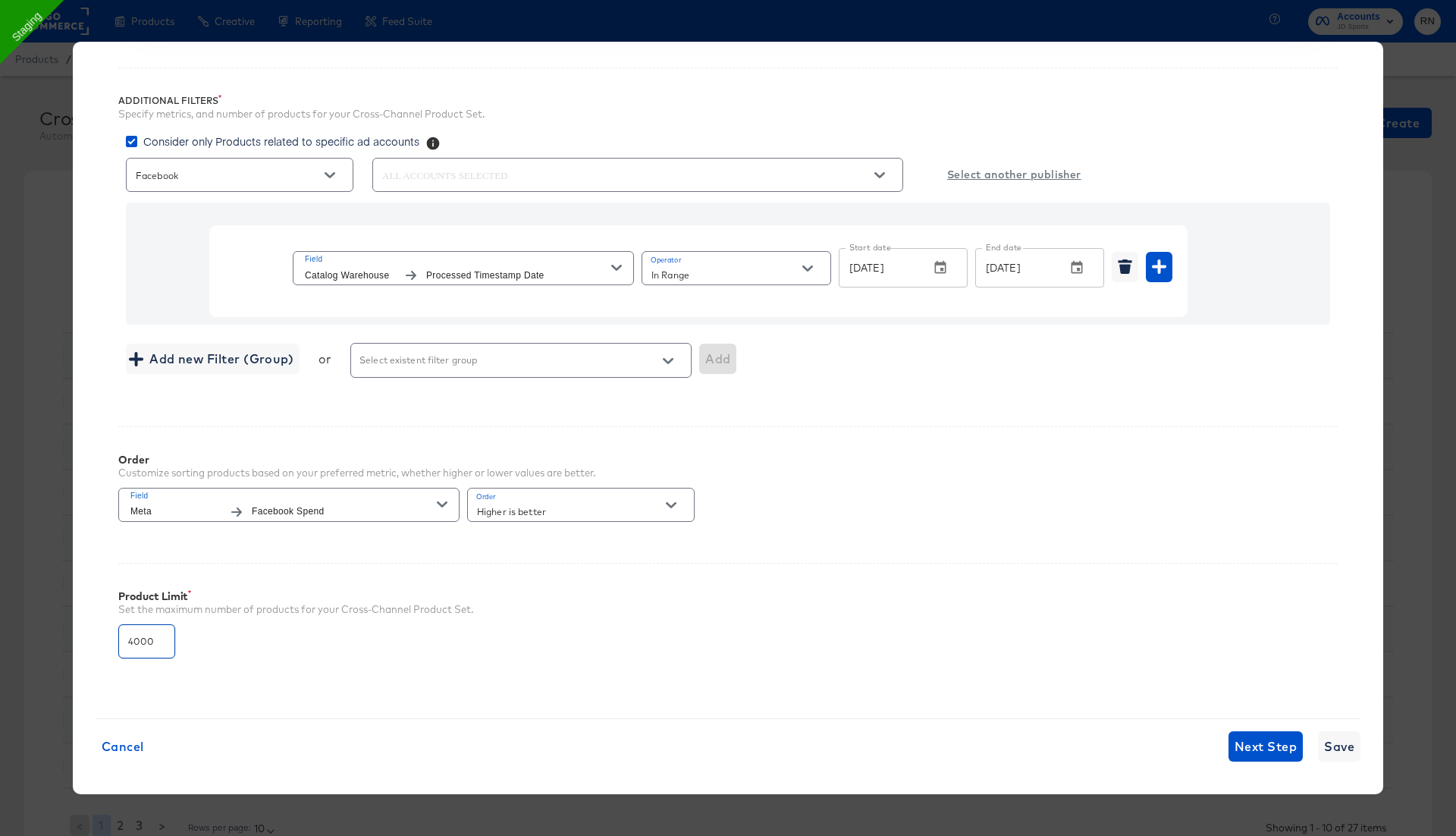
click at [139, 640] on input "4000" at bounding box center [146, 635] width 56 height 32
type input "1000"
click at [1353, 745] on span "Save" at bounding box center [1339, 746] width 30 height 21
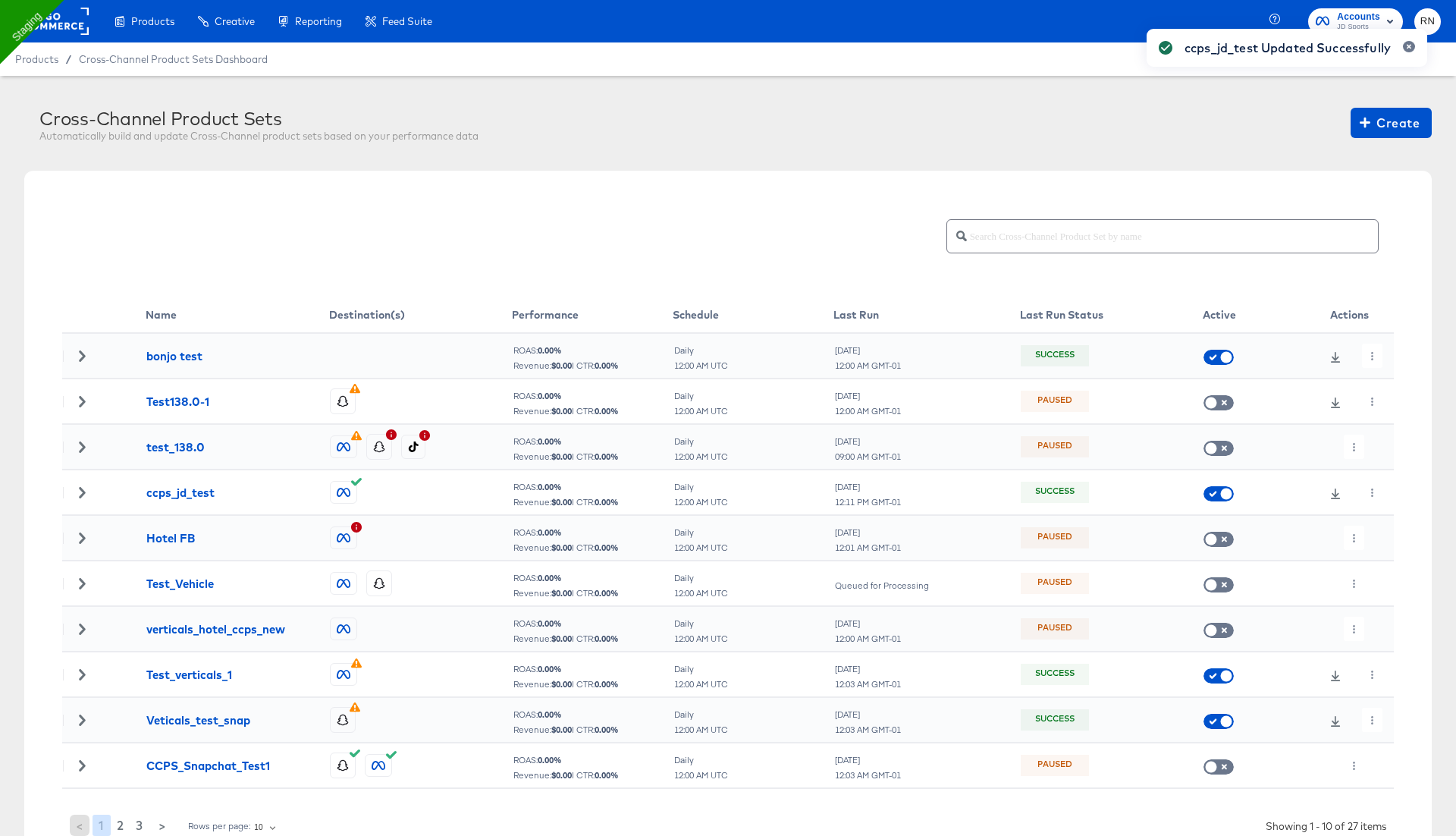
click at [1380, 487] on div "ccps_jd_test Updated Successfully" at bounding box center [1287, 391] width 311 height 754
click at [1371, 490] on icon "button" at bounding box center [1372, 492] width 9 height 9
click at [1406, 565] on li "Run Now" at bounding box center [1399, 572] width 81 height 25
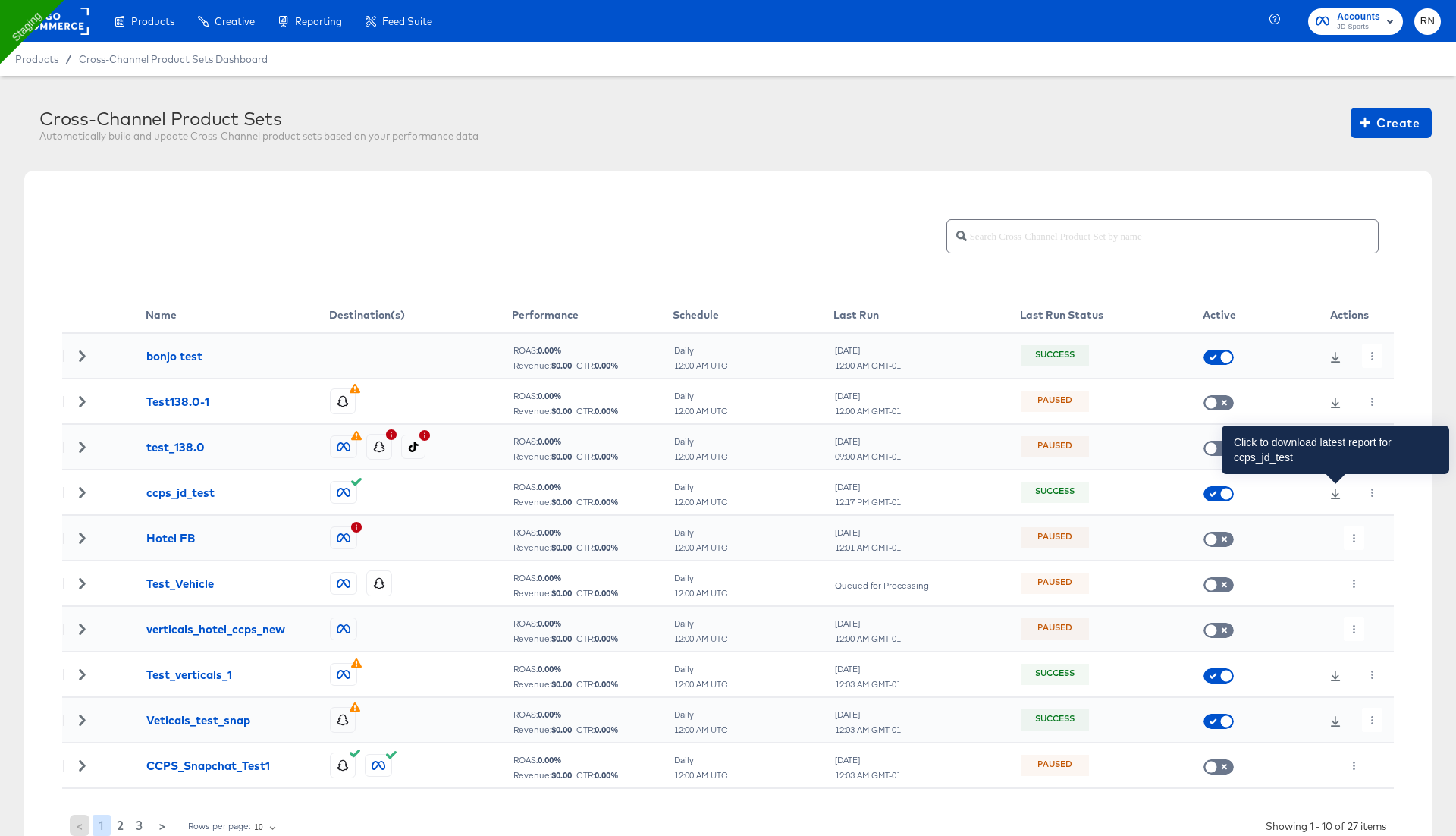
click at [1337, 490] on icon at bounding box center [1335, 493] width 11 height 11
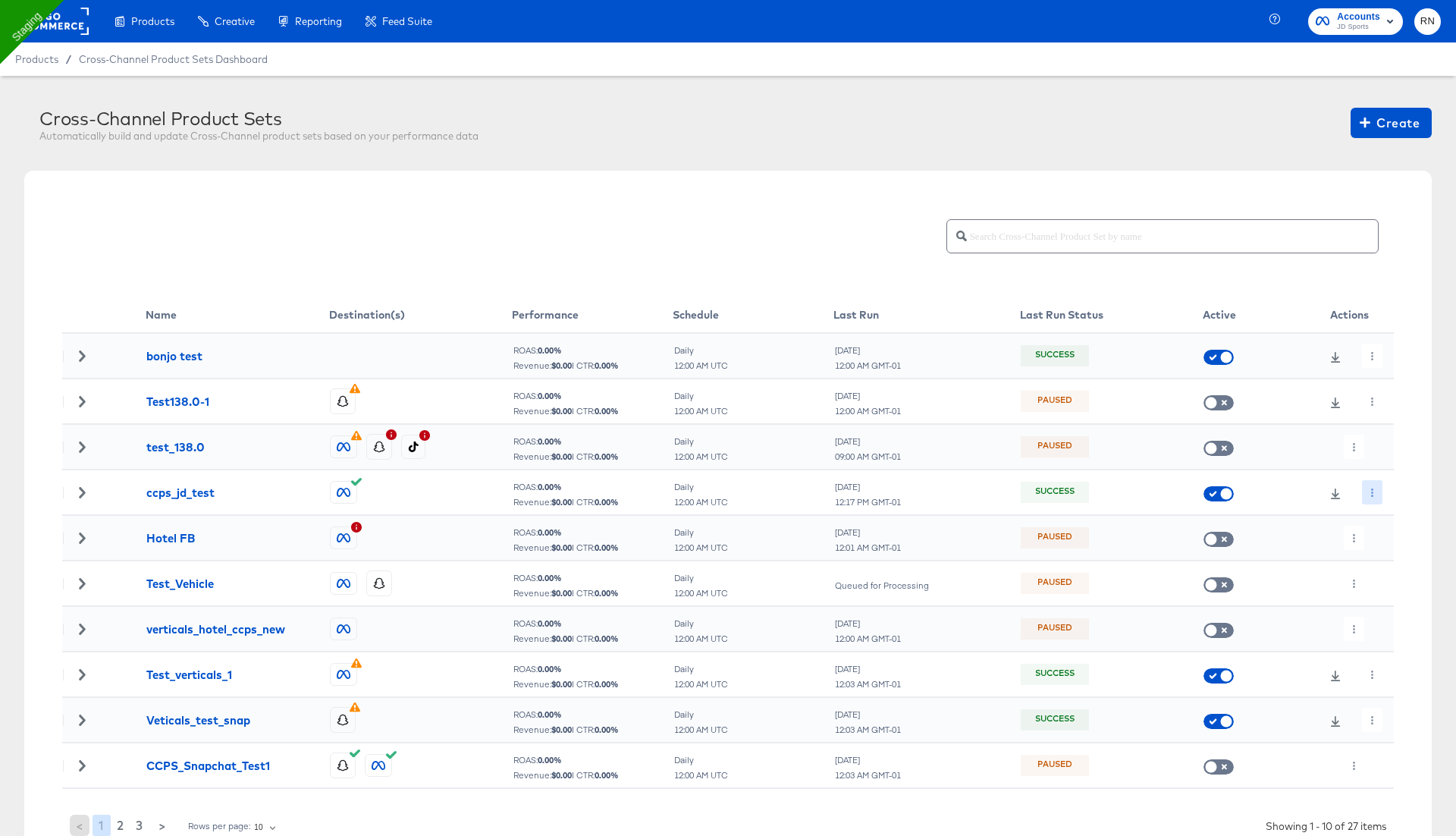
click at [1378, 487] on button "button" at bounding box center [1372, 492] width 21 height 24
click at [1373, 515] on li "Edit" at bounding box center [1399, 522] width 81 height 25
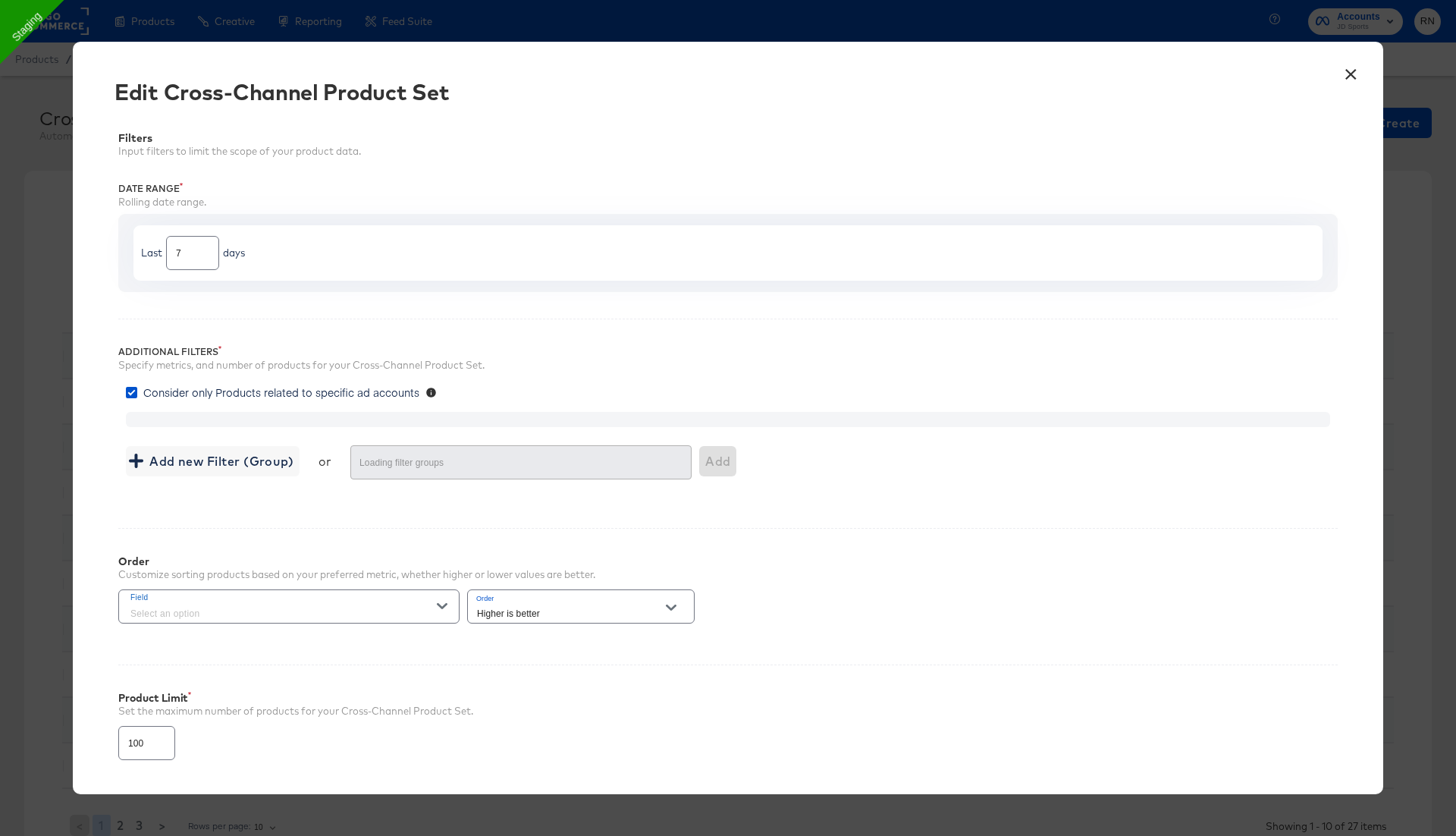
type input "1000"
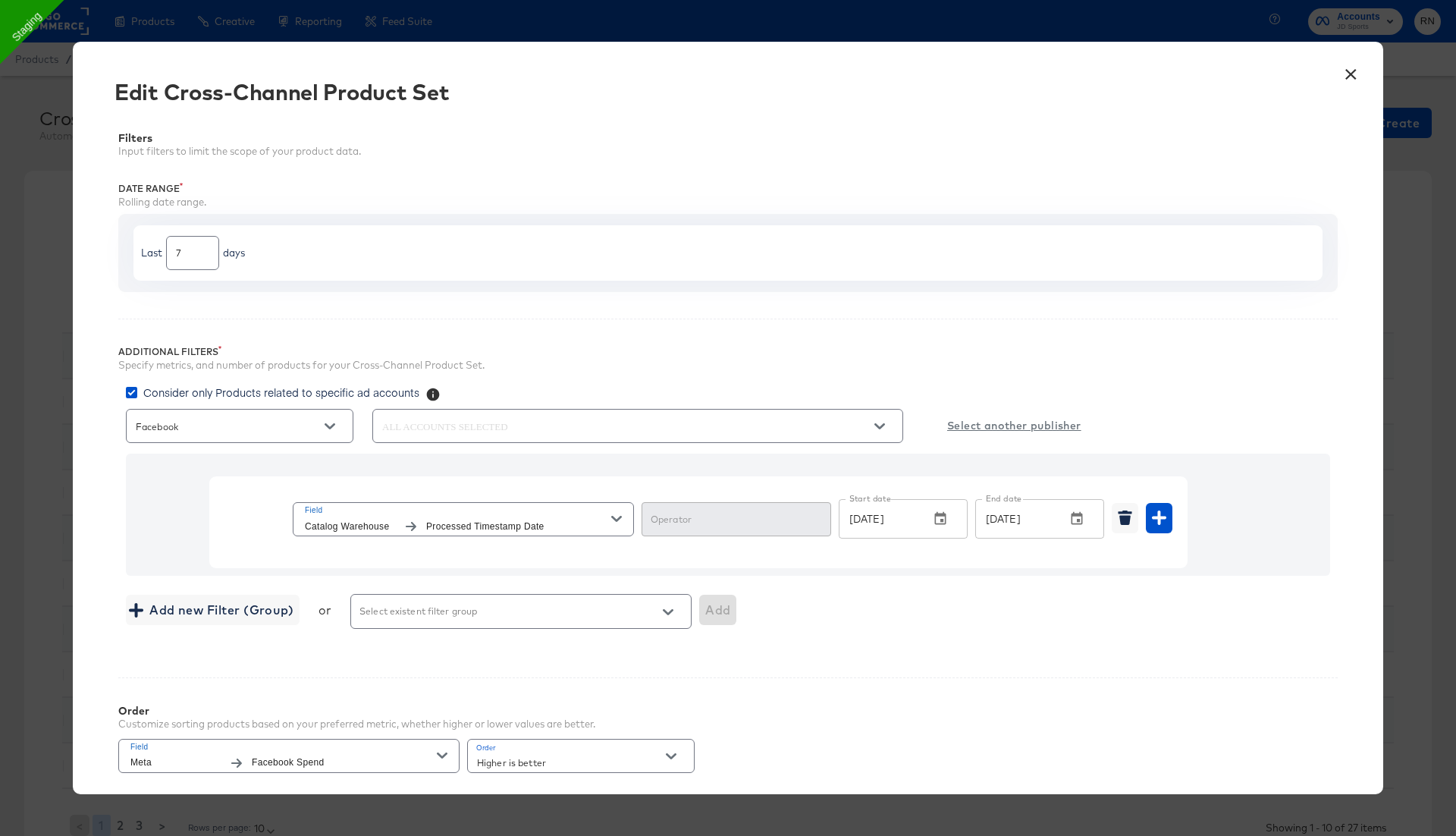
type input "In Range"
click at [1354, 70] on button "×" at bounding box center [1351, 70] width 27 height 27
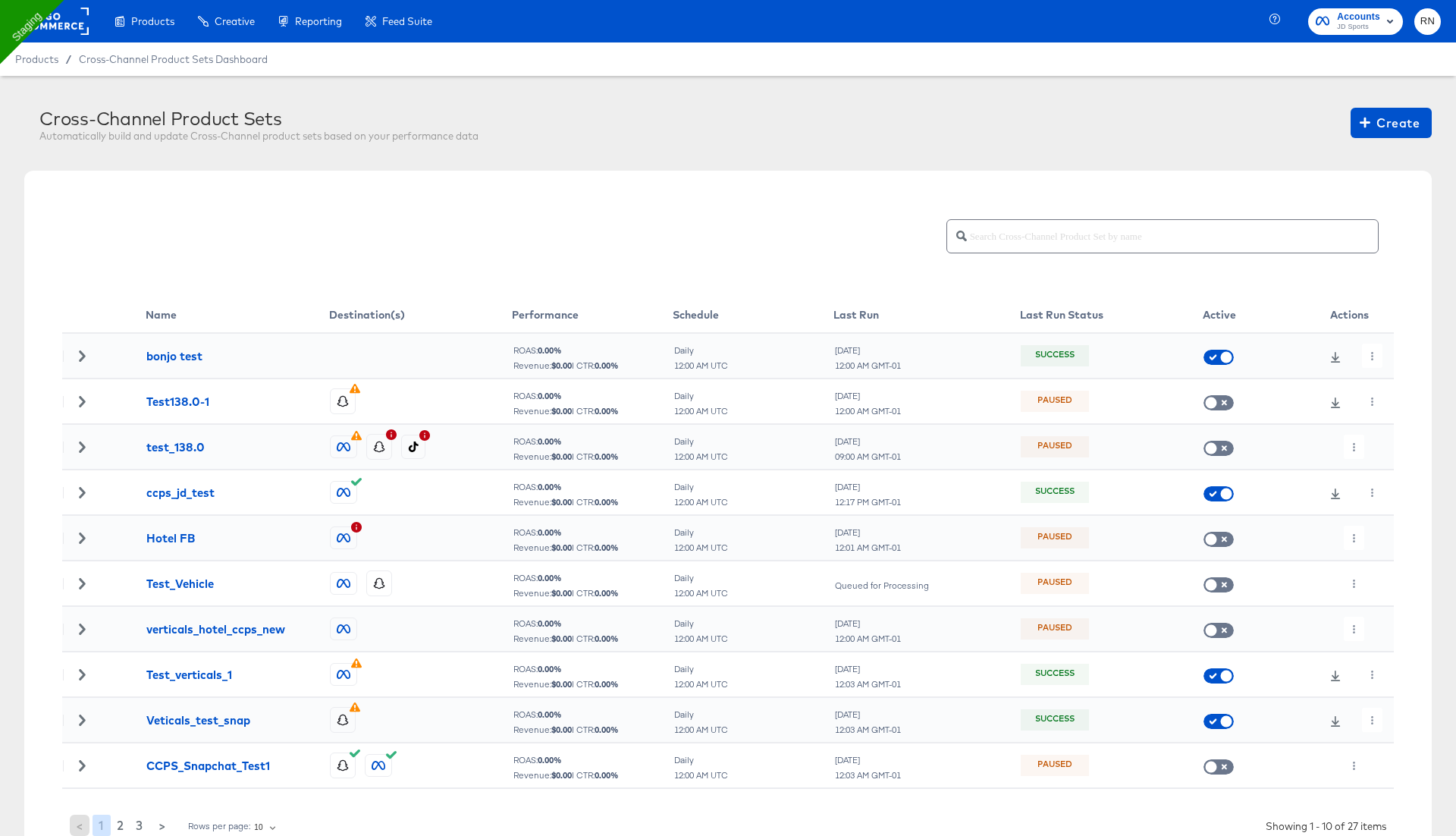
click at [1360, 484] on div at bounding box center [1368, 492] width 29 height 24
click at [1367, 489] on button "button" at bounding box center [1372, 492] width 21 height 24
click at [1377, 517] on icon at bounding box center [1376, 522] width 11 height 11
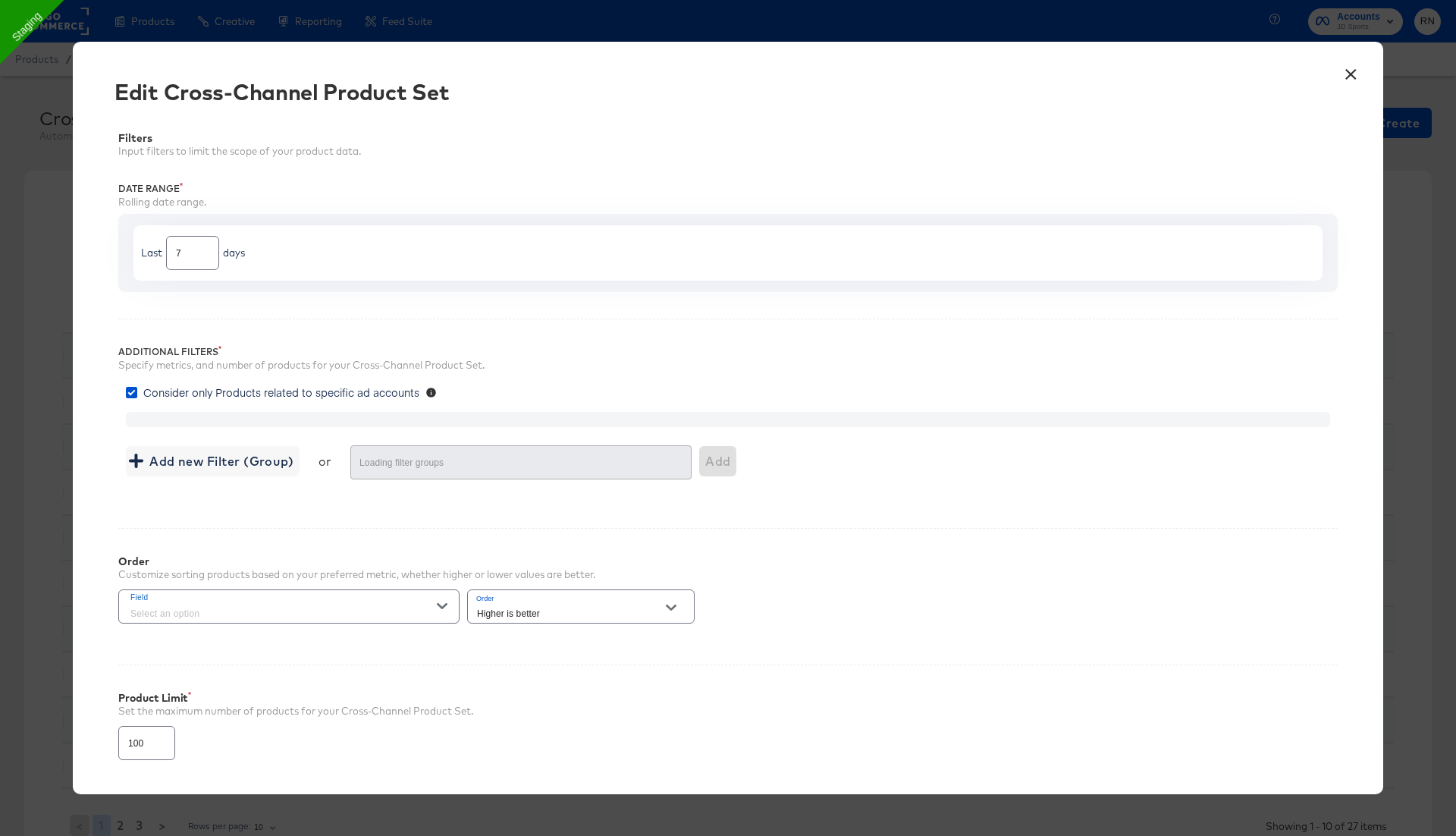
type input "1000"
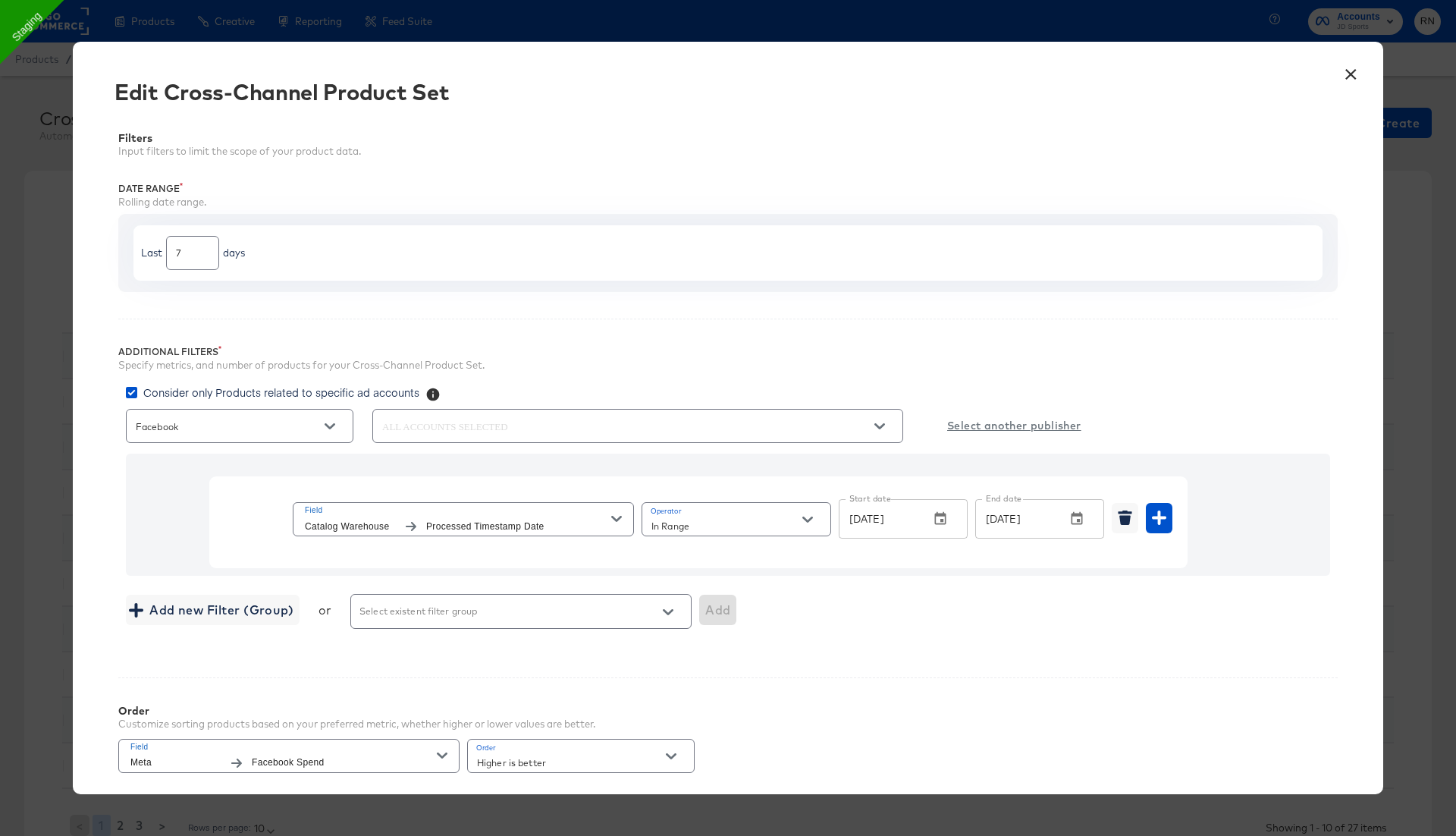
click at [736, 519] on input "In Range" at bounding box center [725, 526] width 152 height 18
click at [691, 554] on li "Equal" at bounding box center [735, 555] width 188 height 24
type input "Equal"
click at [923, 517] on input "[DATE]" at bounding box center [946, 519] width 216 height 39
click at [1076, 522] on icon "button" at bounding box center [1077, 518] width 12 height 13
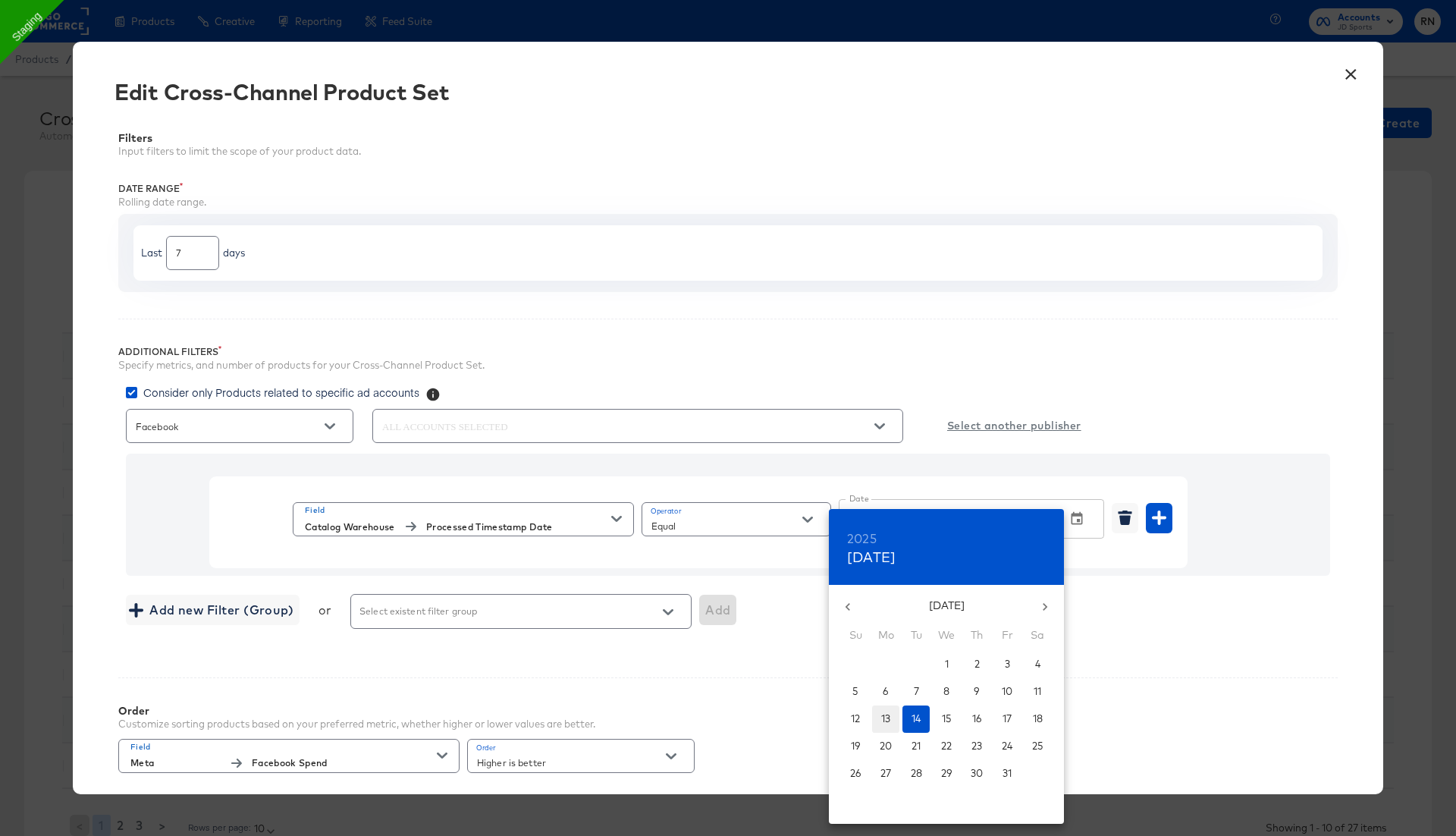
click at [883, 722] on p "13" at bounding box center [885, 718] width 9 height 15
type input "Oct 13, 2025"
click at [1216, 651] on div at bounding box center [728, 418] width 1456 height 836
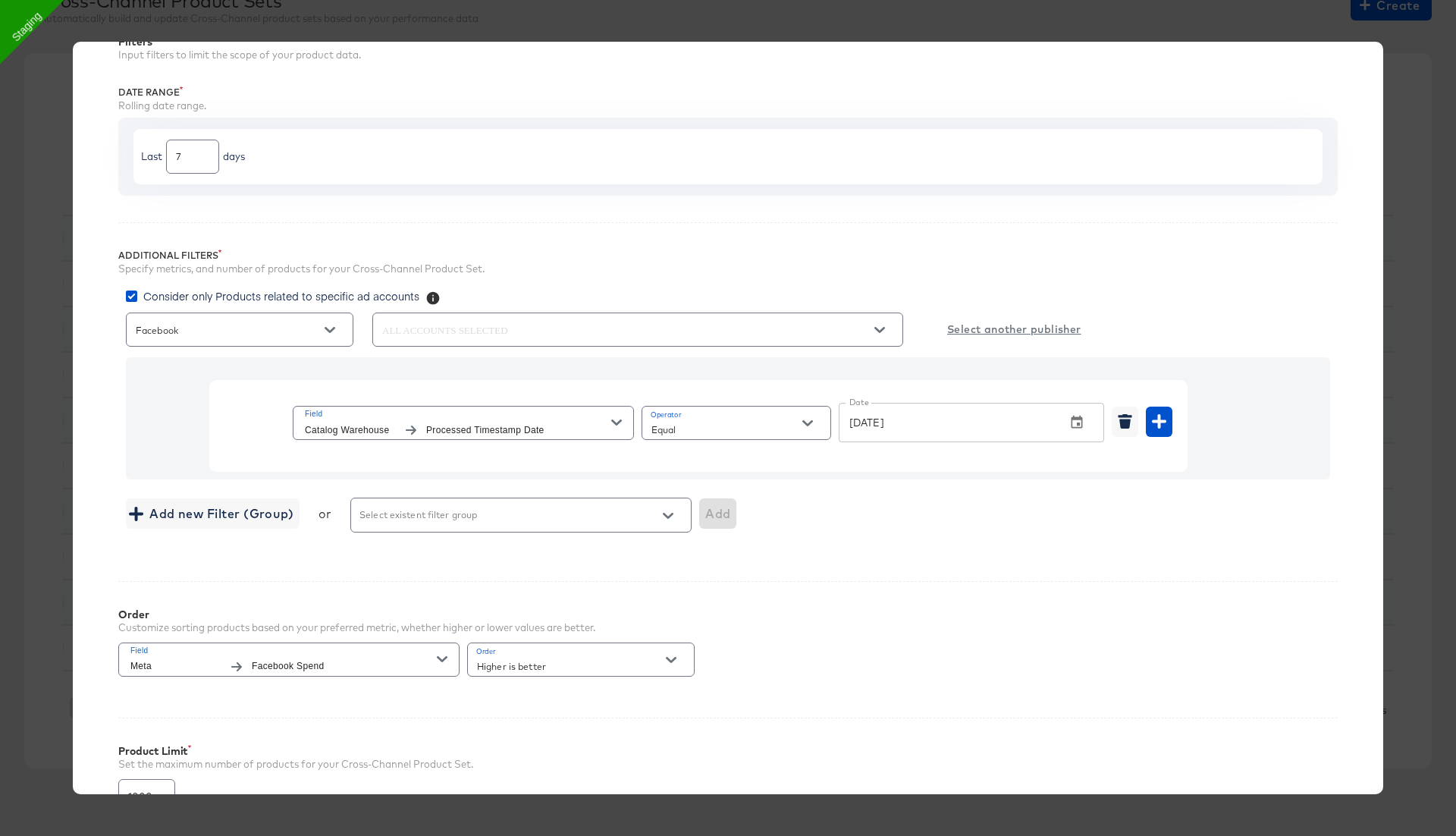
scroll to position [251, 0]
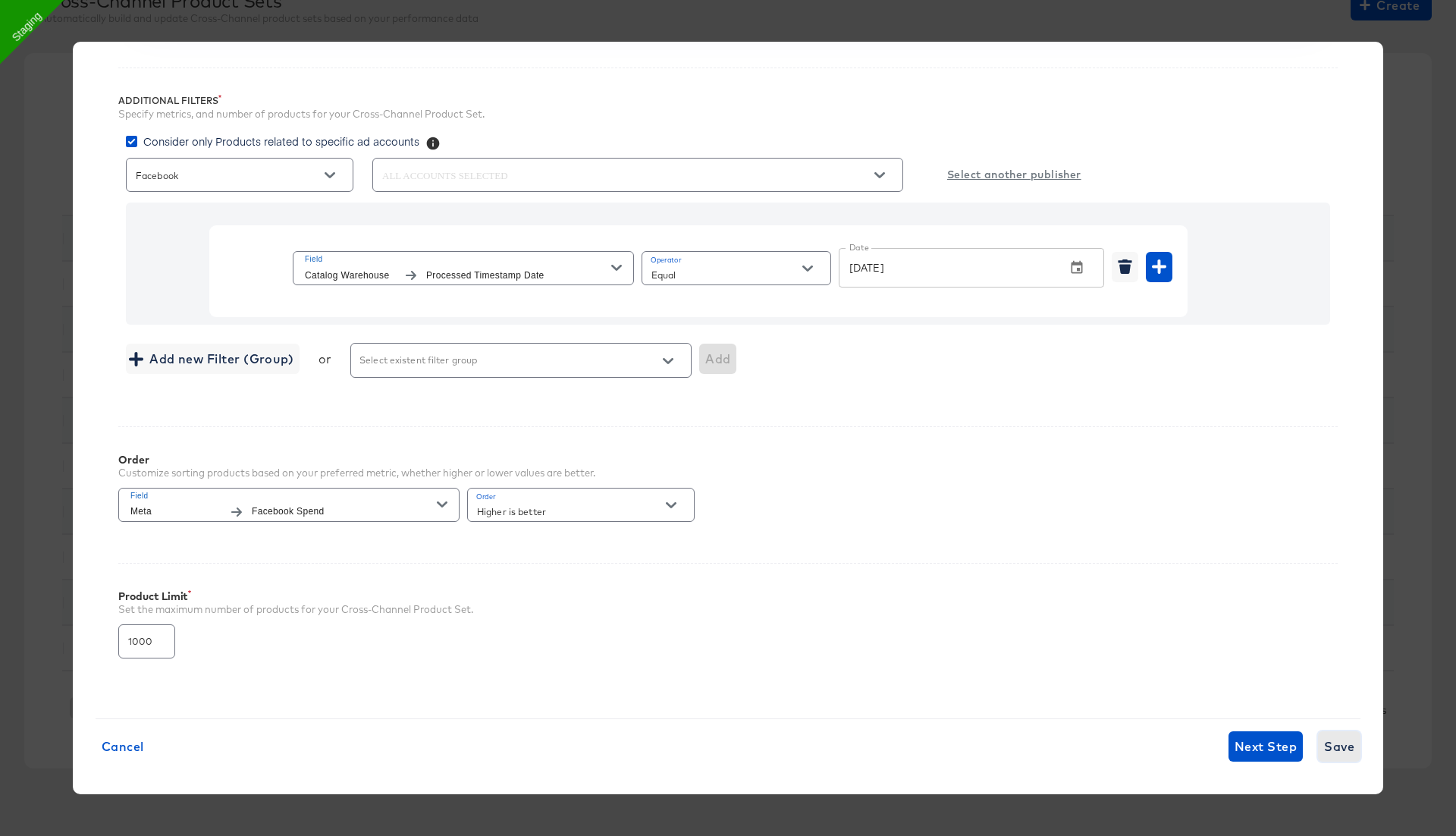
click at [1329, 735] on span "Save" at bounding box center [1339, 746] width 30 height 21
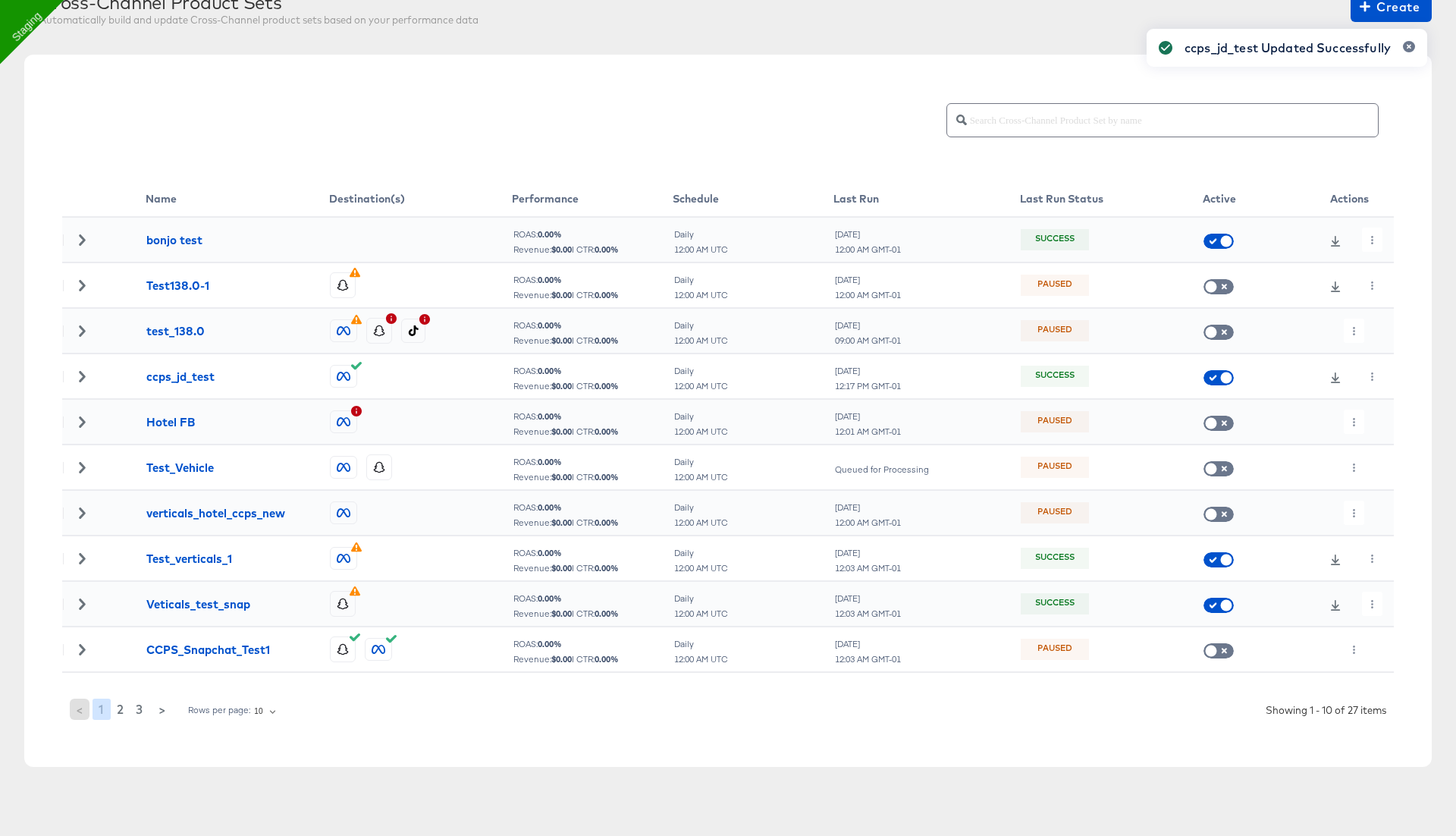
scroll to position [114, 0]
click at [1380, 361] on div "ccps_jd_test Updated Successfully" at bounding box center [1287, 391] width 311 height 754
click at [1368, 377] on icon "button" at bounding box center [1372, 378] width 9 height 9
click at [1395, 457] on li "Run Now" at bounding box center [1399, 458] width 81 height 25
click at [1369, 381] on button "button" at bounding box center [1372, 377] width 21 height 24
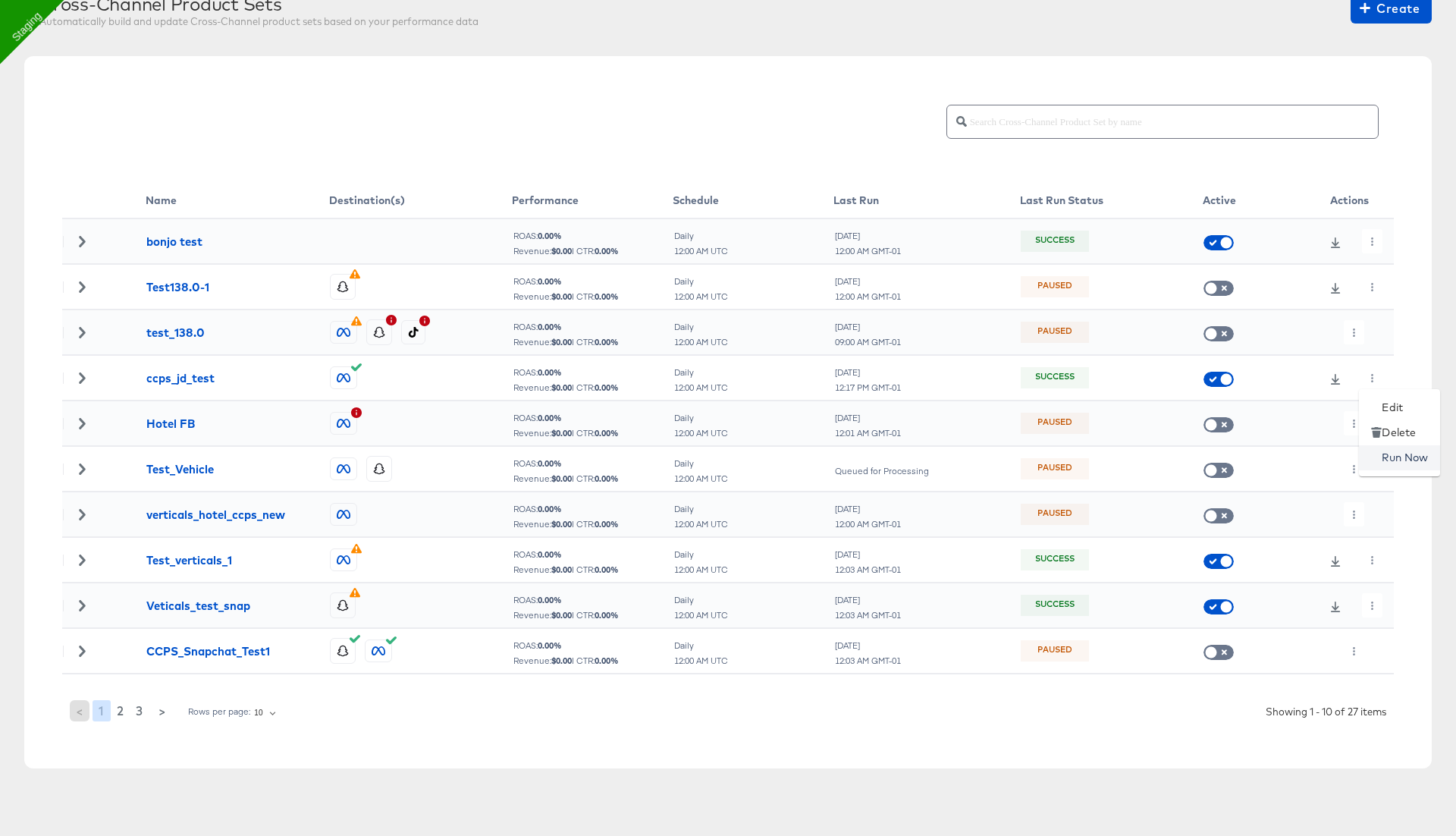
click at [1391, 458] on li "Run Now" at bounding box center [1399, 458] width 81 height 25
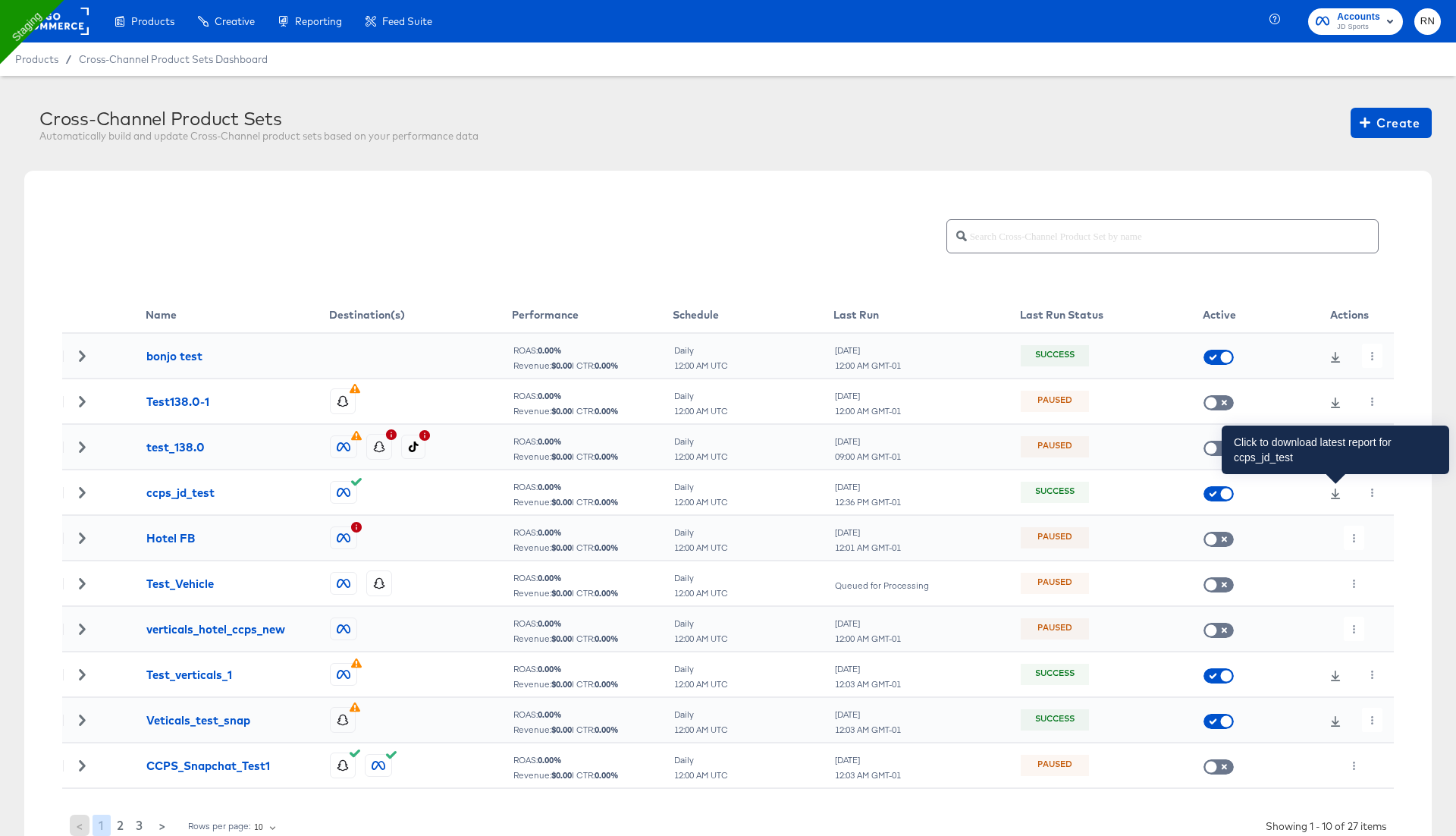
click at [1340, 491] on icon at bounding box center [1335, 493] width 11 height 11
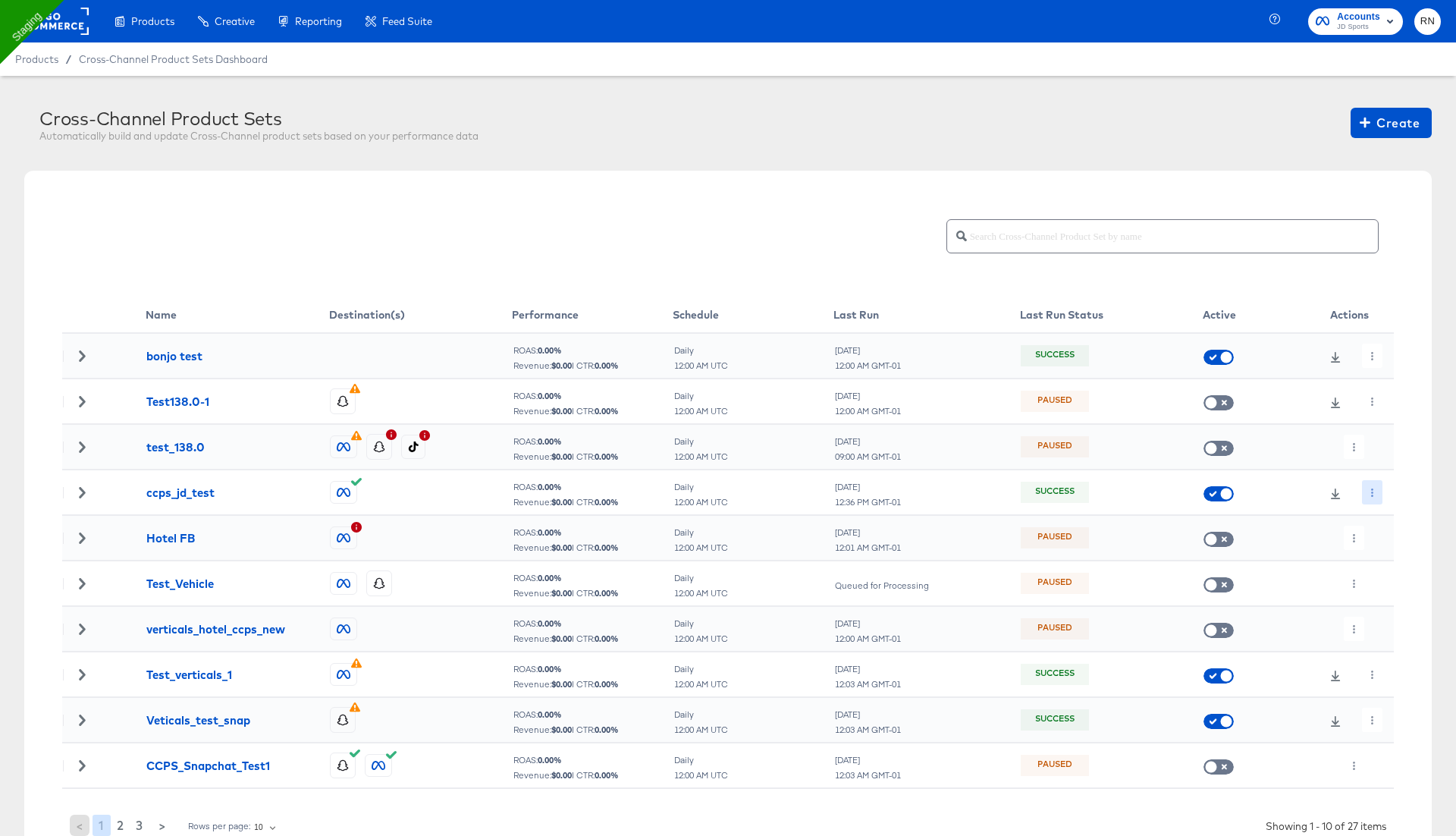
click at [1367, 494] on button "button" at bounding box center [1372, 492] width 21 height 24
click at [1387, 513] on li "Edit" at bounding box center [1399, 522] width 81 height 25
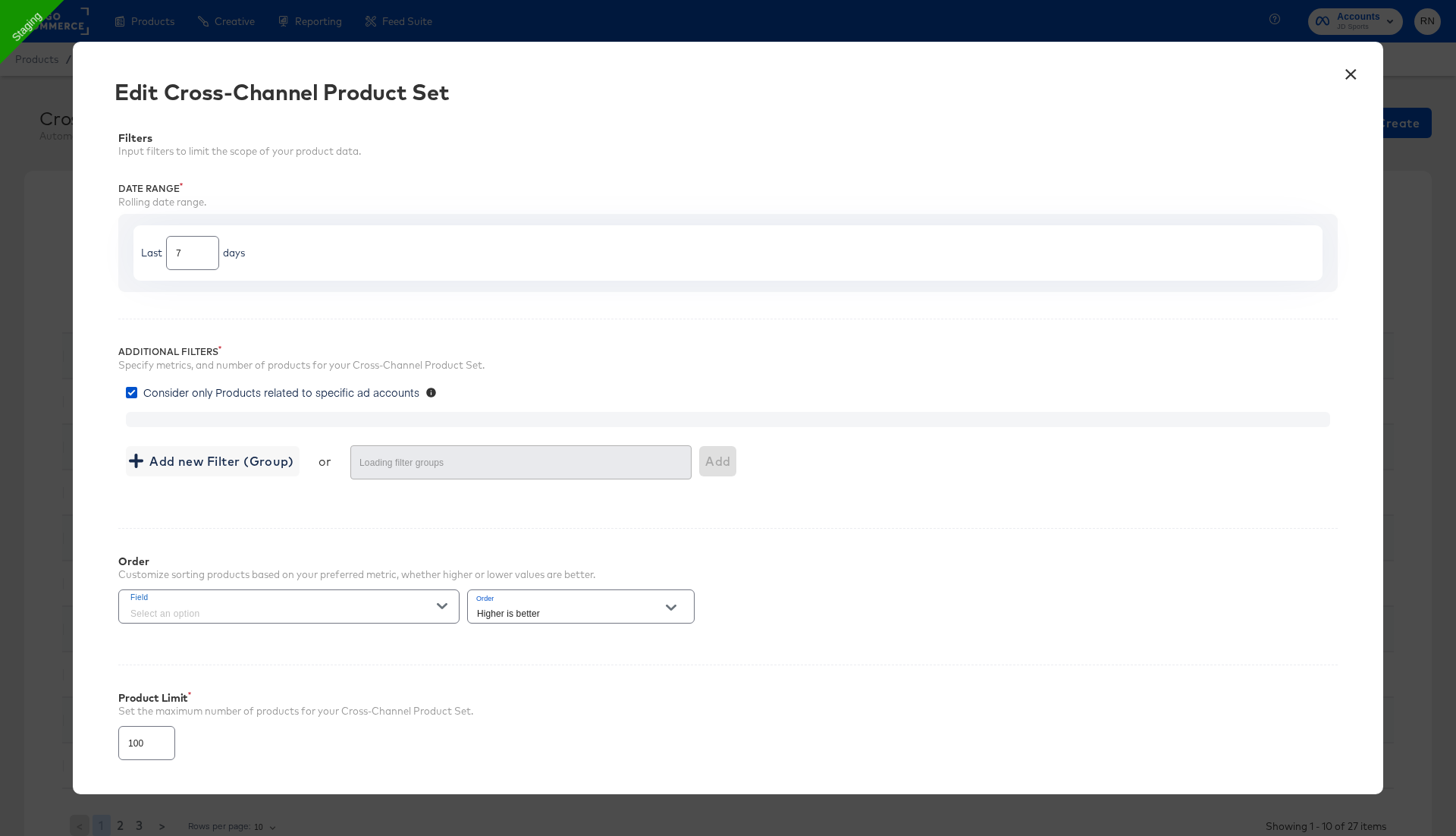
type input "1000"
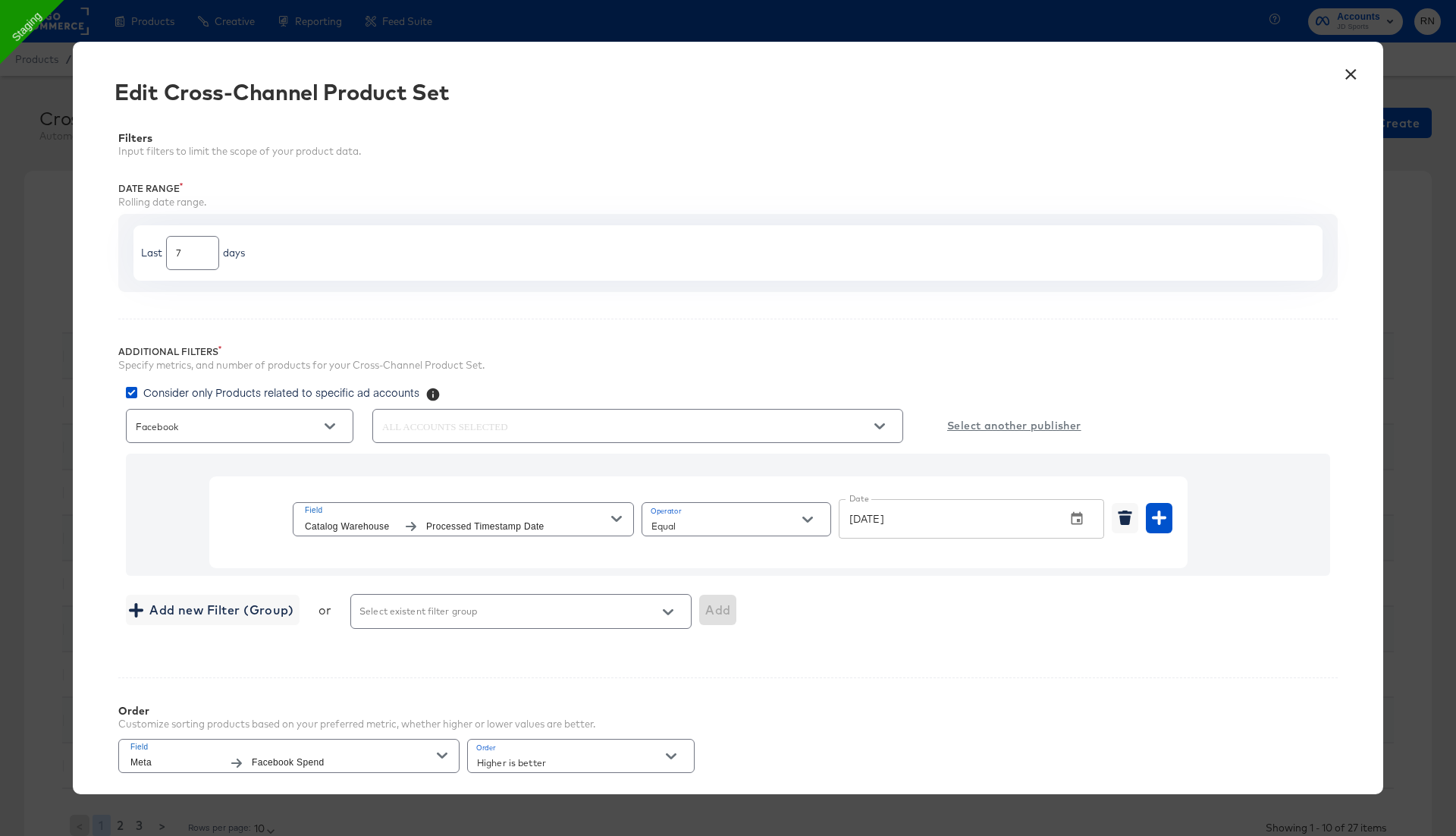
click at [736, 518] on input "Equal" at bounding box center [725, 526] width 152 height 18
click at [732, 698] on li "In Range" at bounding box center [735, 698] width 188 height 24
type input "In Range"
click at [939, 515] on icon "button" at bounding box center [941, 518] width 12 height 13
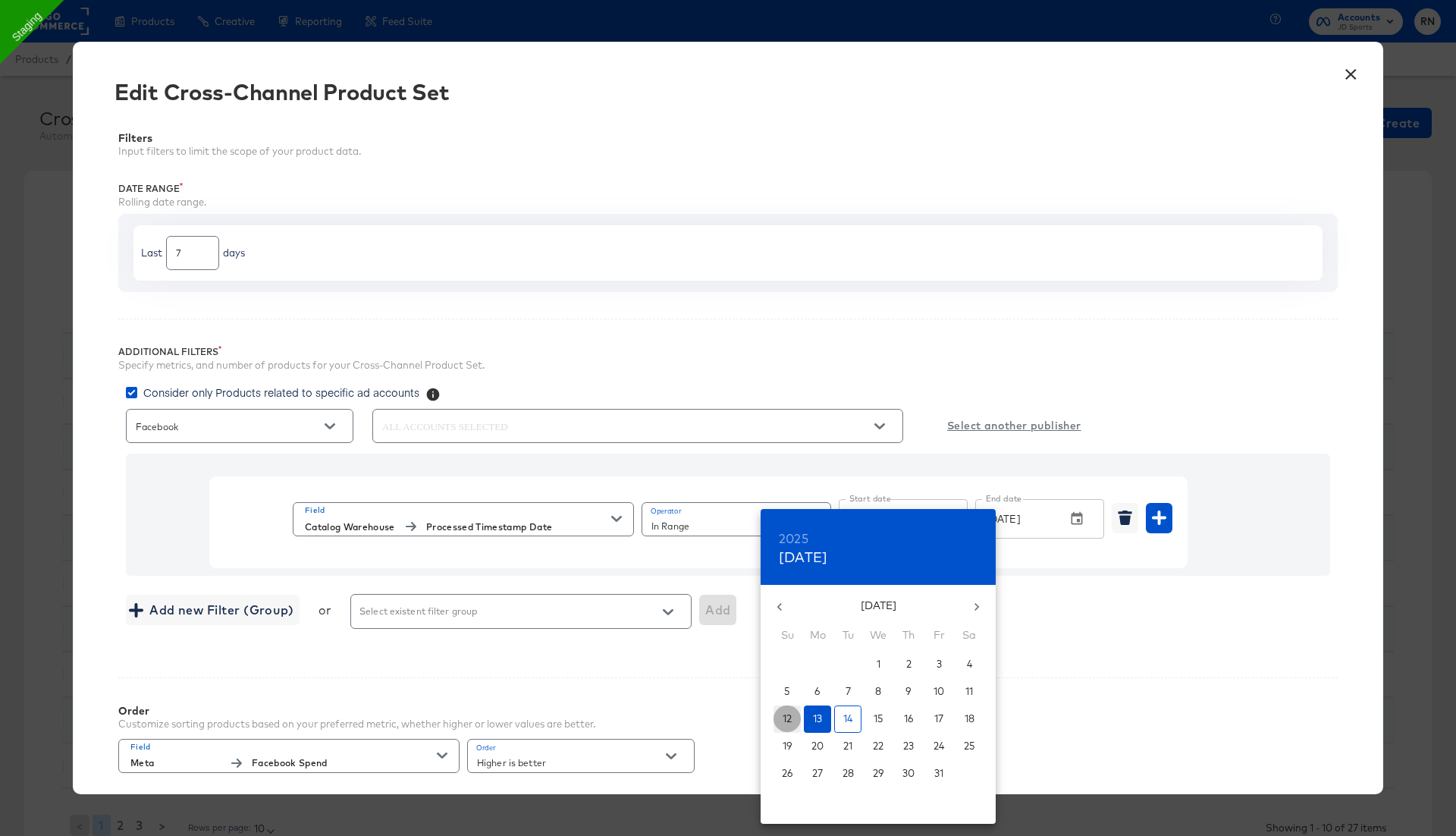
click at [797, 715] on span "12" at bounding box center [787, 718] width 27 height 15
type input "[DATE]"
click at [1071, 517] on div at bounding box center [728, 418] width 1456 height 836
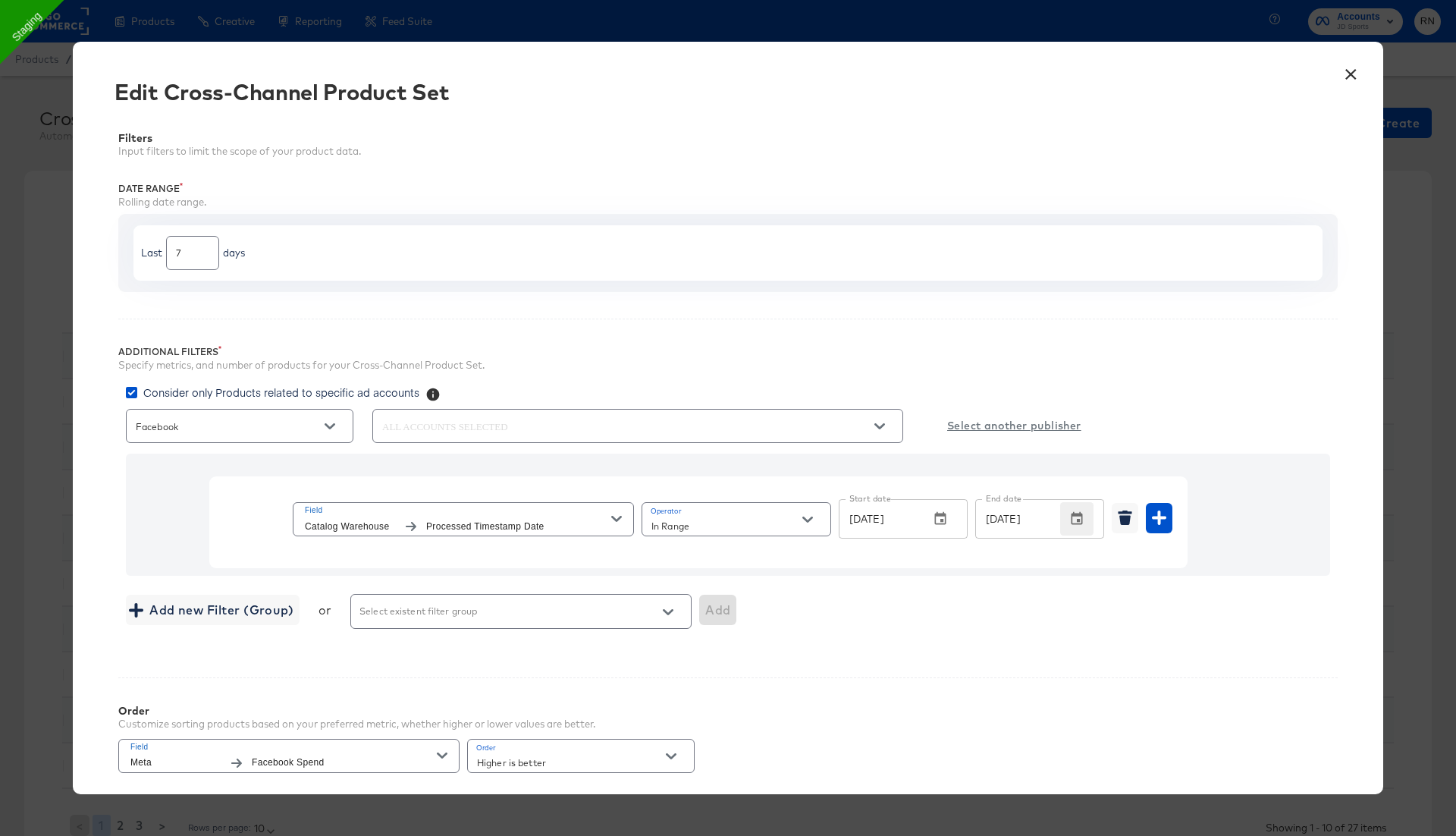
click at [1088, 515] on button "button" at bounding box center [1077, 519] width 33 height 33
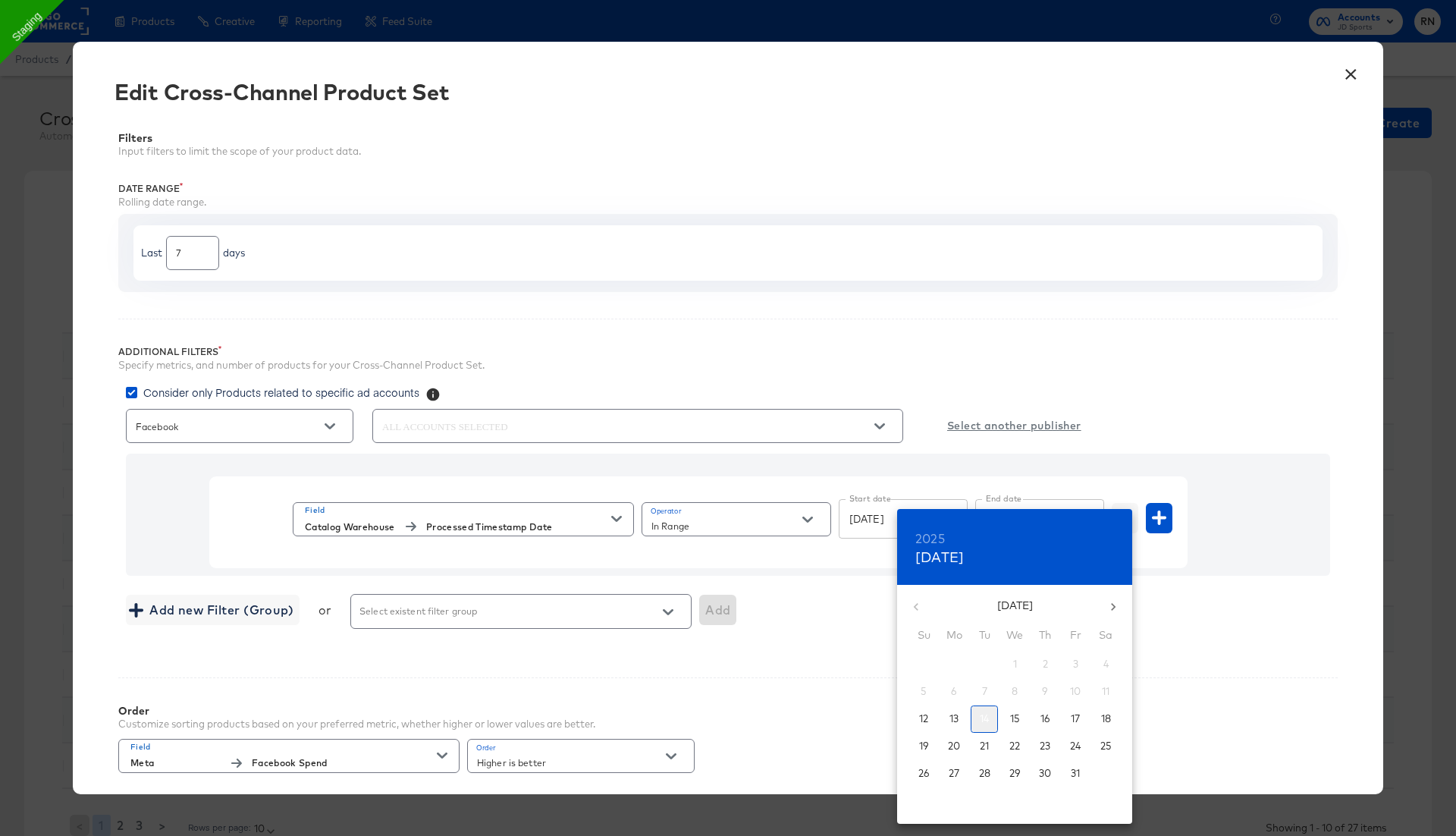
click at [980, 716] on p "14" at bounding box center [983, 718] width 9 height 15
click at [1310, 598] on div at bounding box center [728, 418] width 1456 height 836
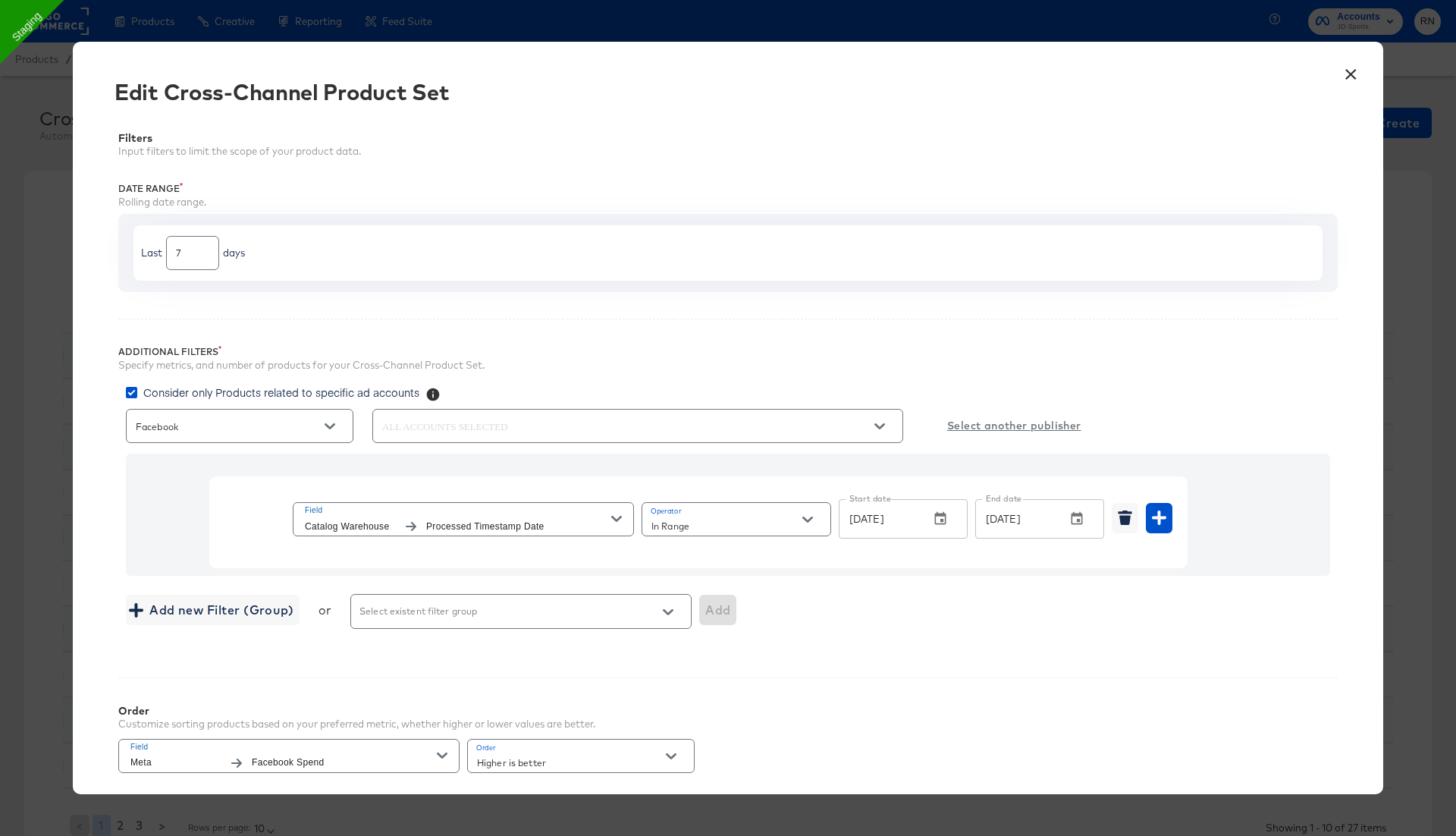
scroll to position [251, 0]
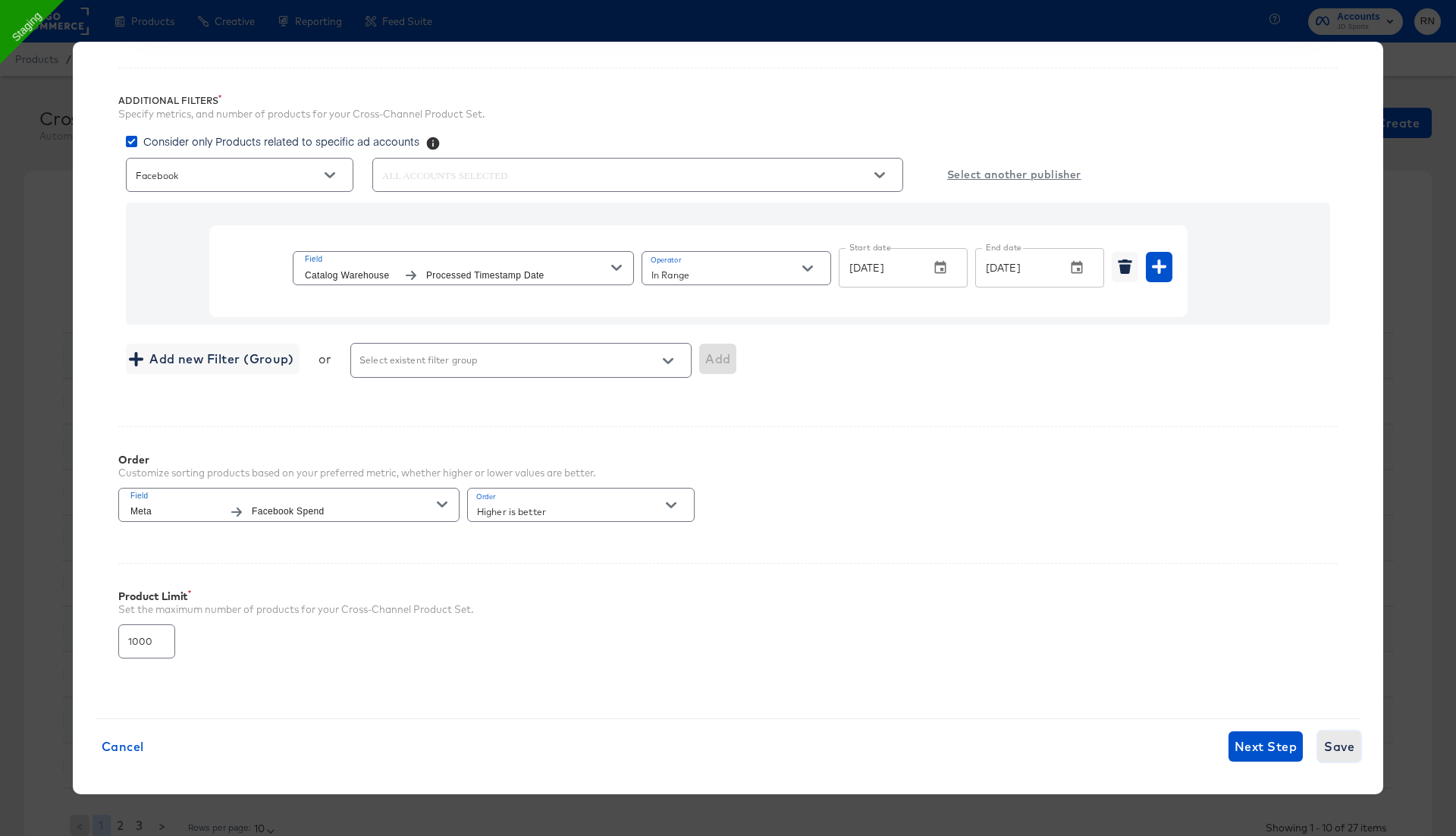
click at [1332, 743] on span "Save" at bounding box center [1339, 746] width 30 height 21
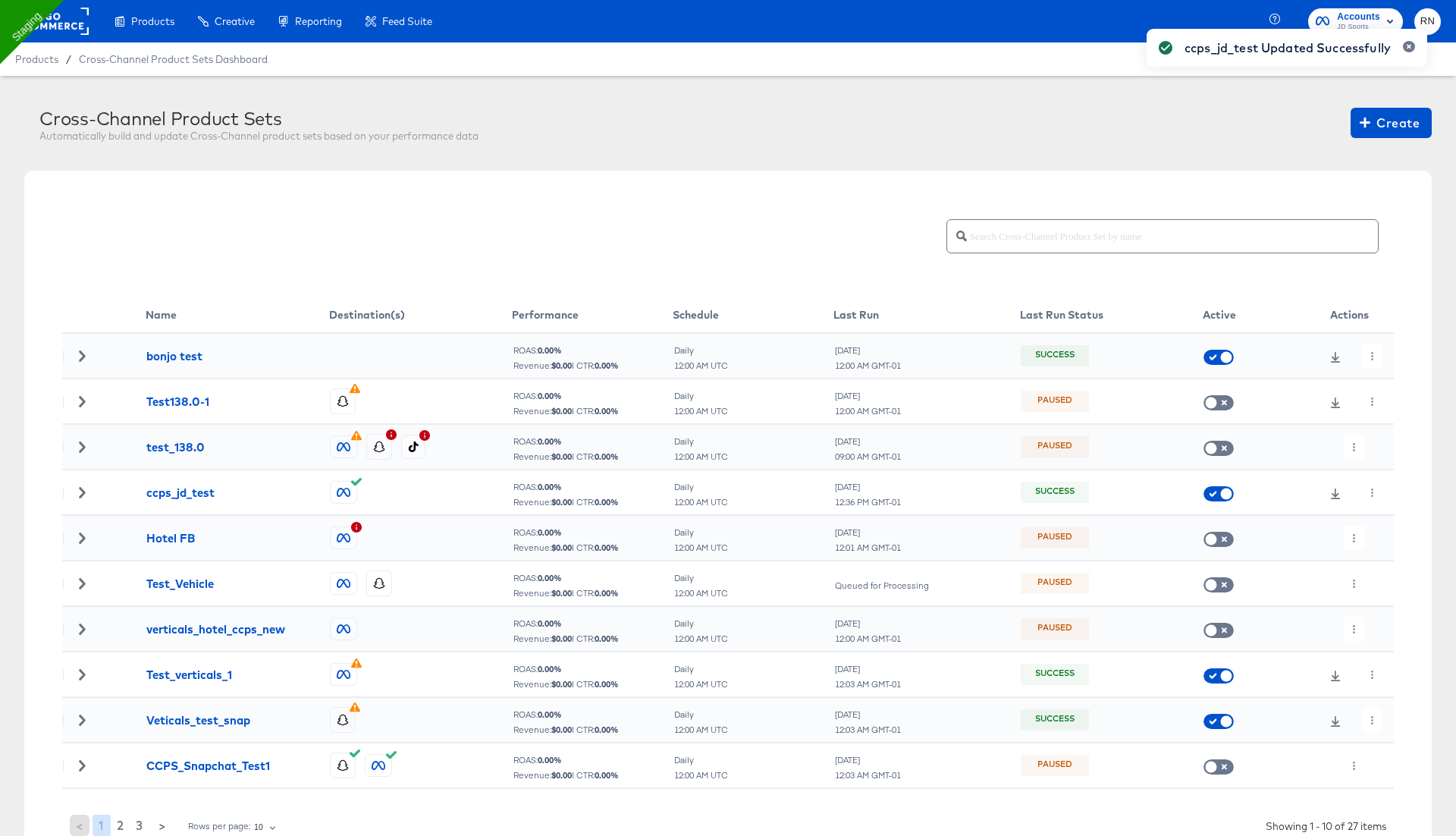
click at [1374, 491] on div "ccps_jd_test Updated Successfully" at bounding box center [1287, 391] width 311 height 754
click at [1364, 490] on button "button" at bounding box center [1372, 492] width 21 height 24
click at [1394, 574] on li "Run Now" at bounding box center [1399, 572] width 81 height 25
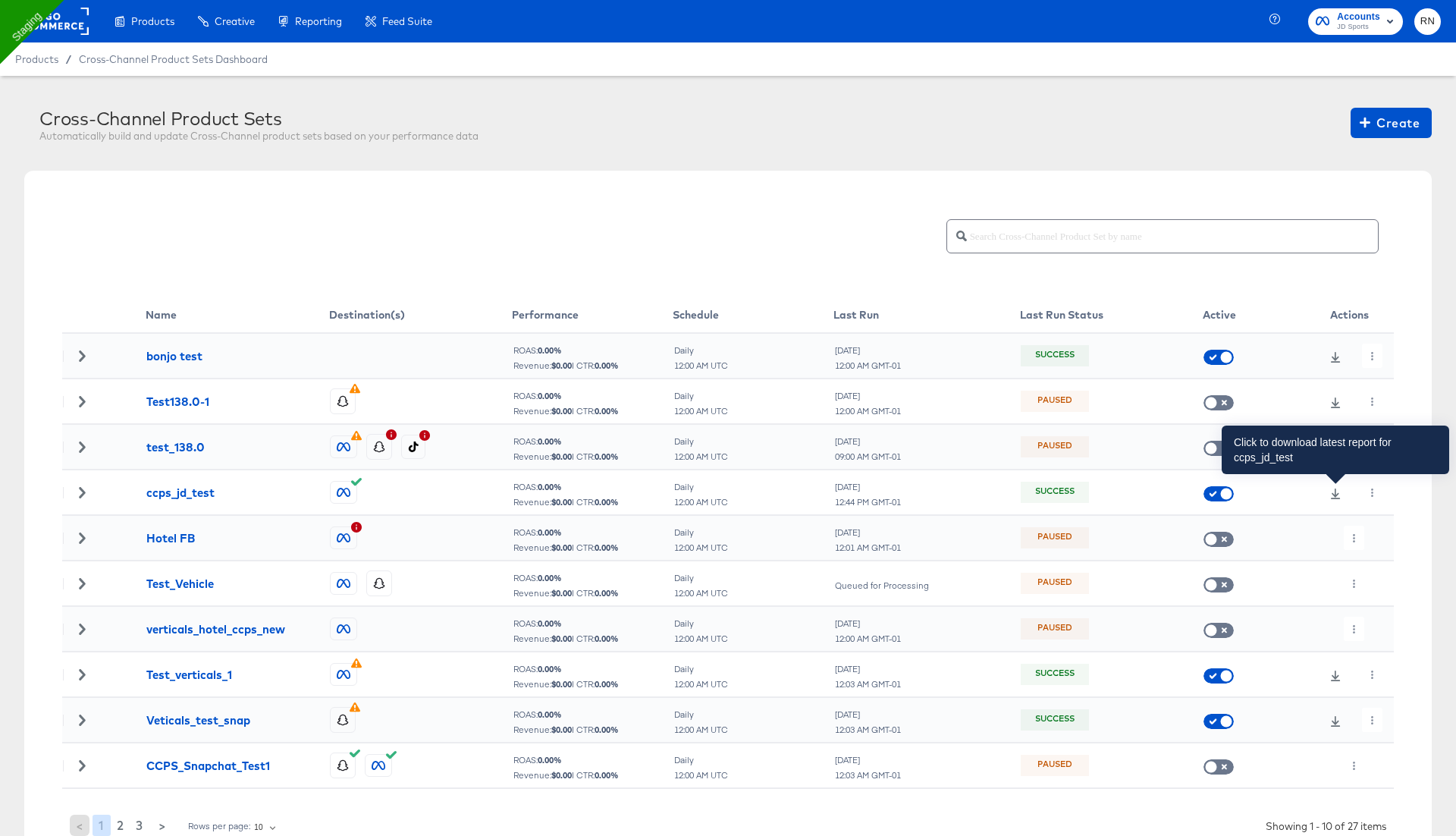
click at [1335, 492] on icon at bounding box center [1336, 493] width 10 height 11
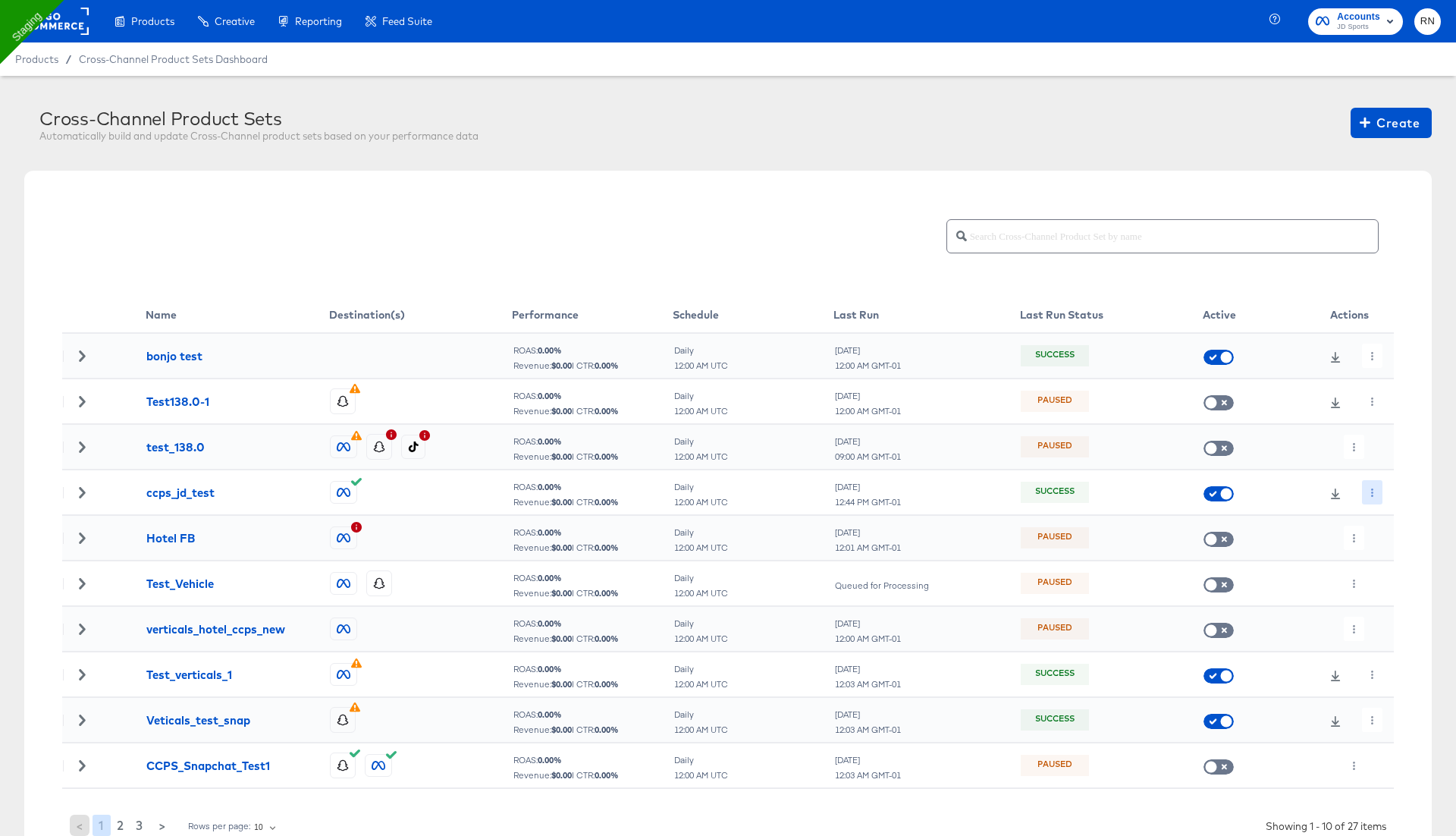
click at [1370, 498] on button "button" at bounding box center [1372, 492] width 21 height 24
click at [1384, 518] on li "Edit" at bounding box center [1399, 522] width 81 height 25
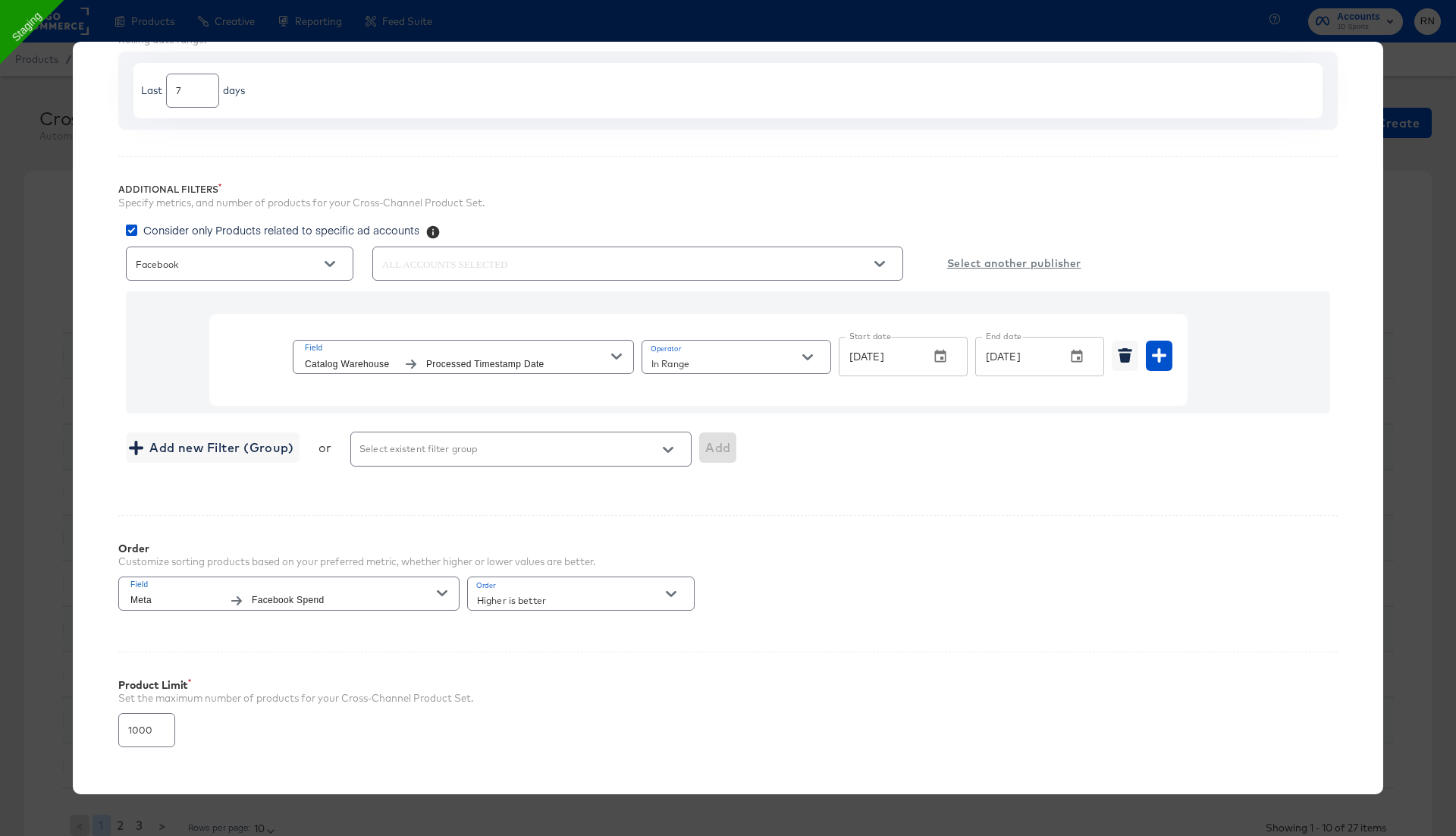
scroll to position [251, 0]
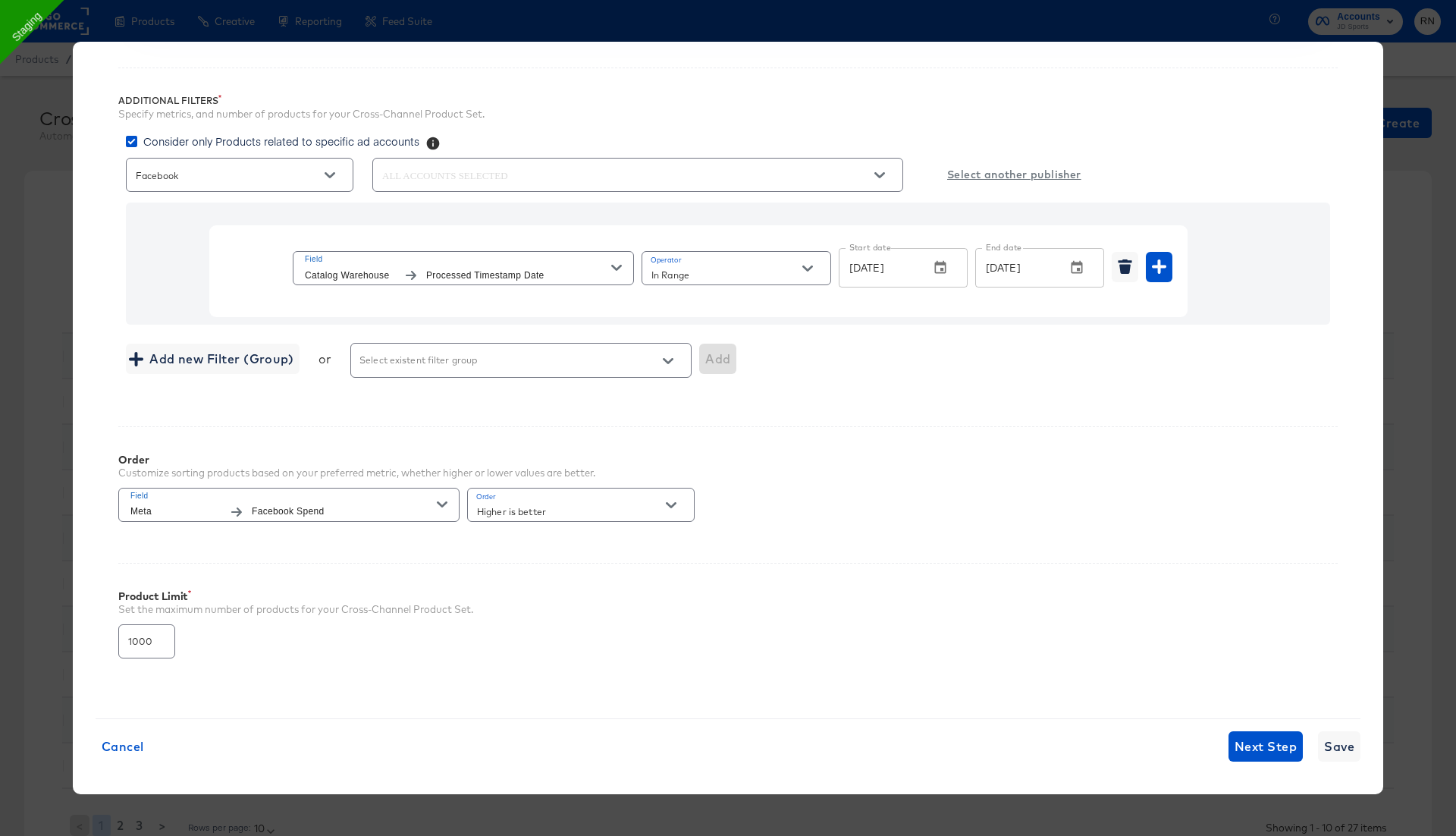
click at [141, 636] on input "1000" at bounding box center [146, 635] width 56 height 32
type input "4000"
click at [1347, 742] on span "Save" at bounding box center [1339, 746] width 30 height 21
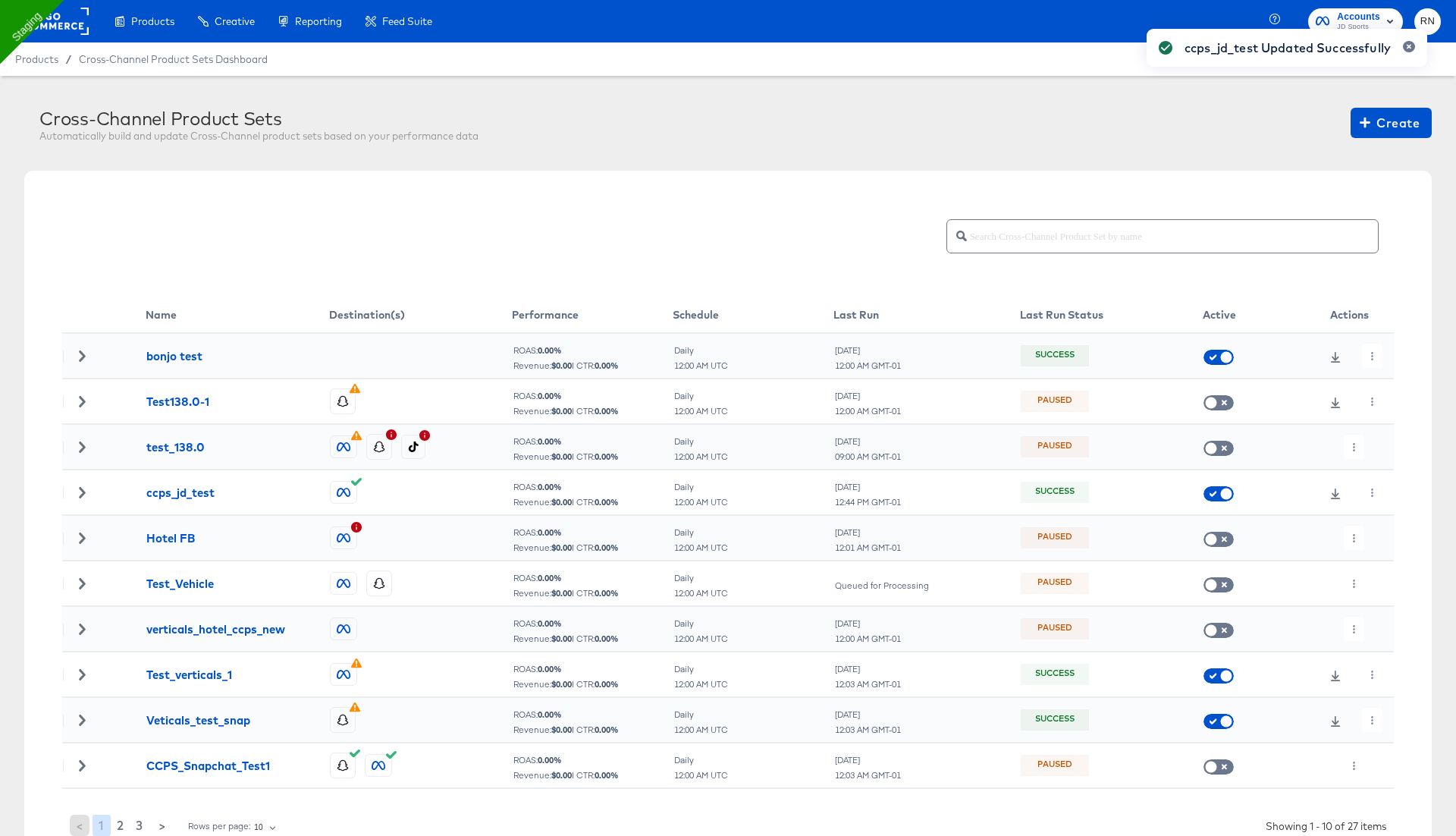
click at [1371, 498] on div "ccps_jd_test Updated Successfully" at bounding box center [1287, 391] width 311 height 754
click at [1367, 491] on button "button" at bounding box center [1372, 492] width 21 height 24
click at [1389, 571] on li "Run Now" at bounding box center [1399, 572] width 81 height 25
click at [1373, 493] on icon "button" at bounding box center [1372, 492] width 9 height 9
click at [1395, 571] on li "Run Now" at bounding box center [1399, 572] width 81 height 25
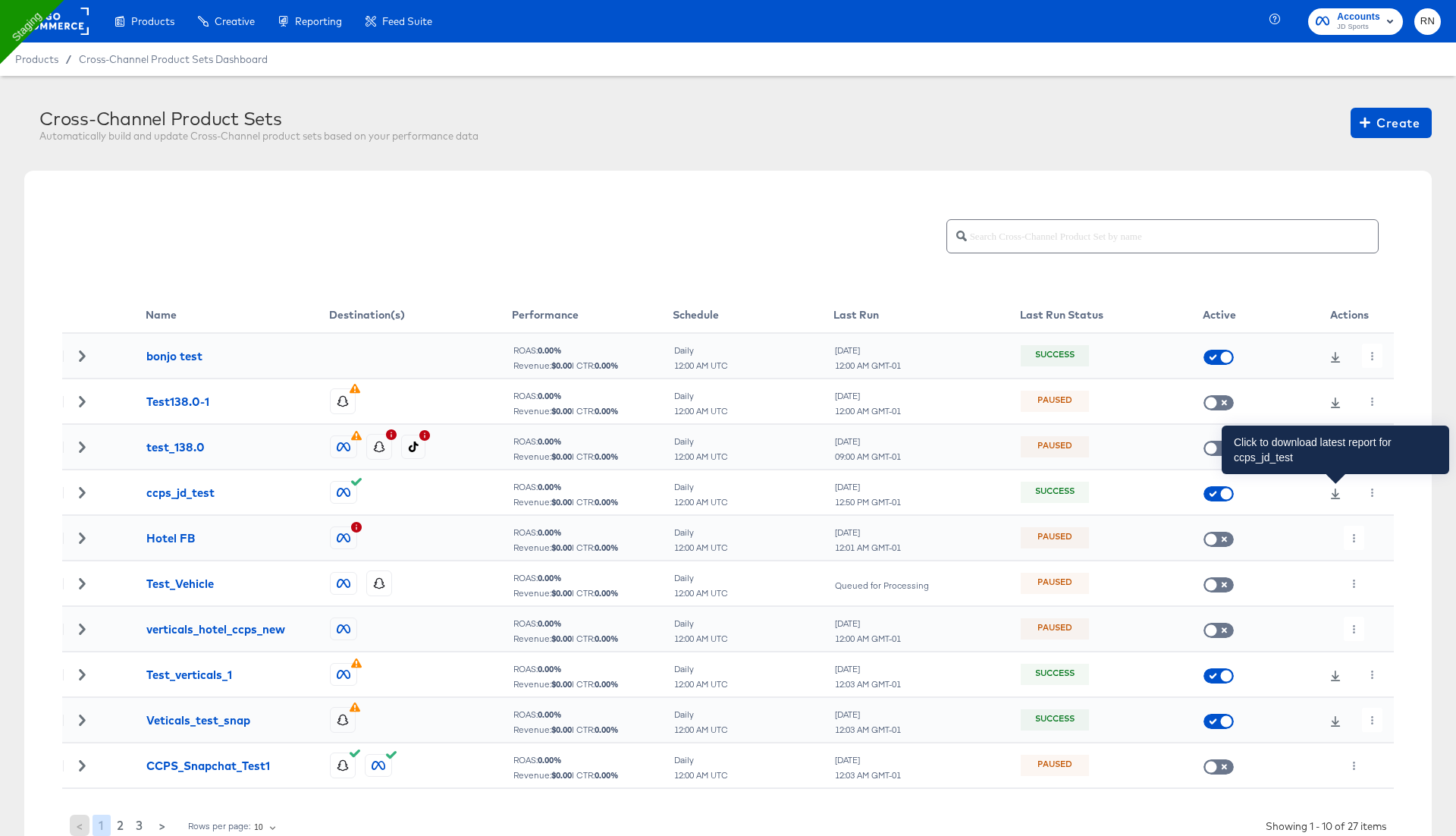
click at [1330, 496] on icon at bounding box center [1335, 493] width 11 height 11
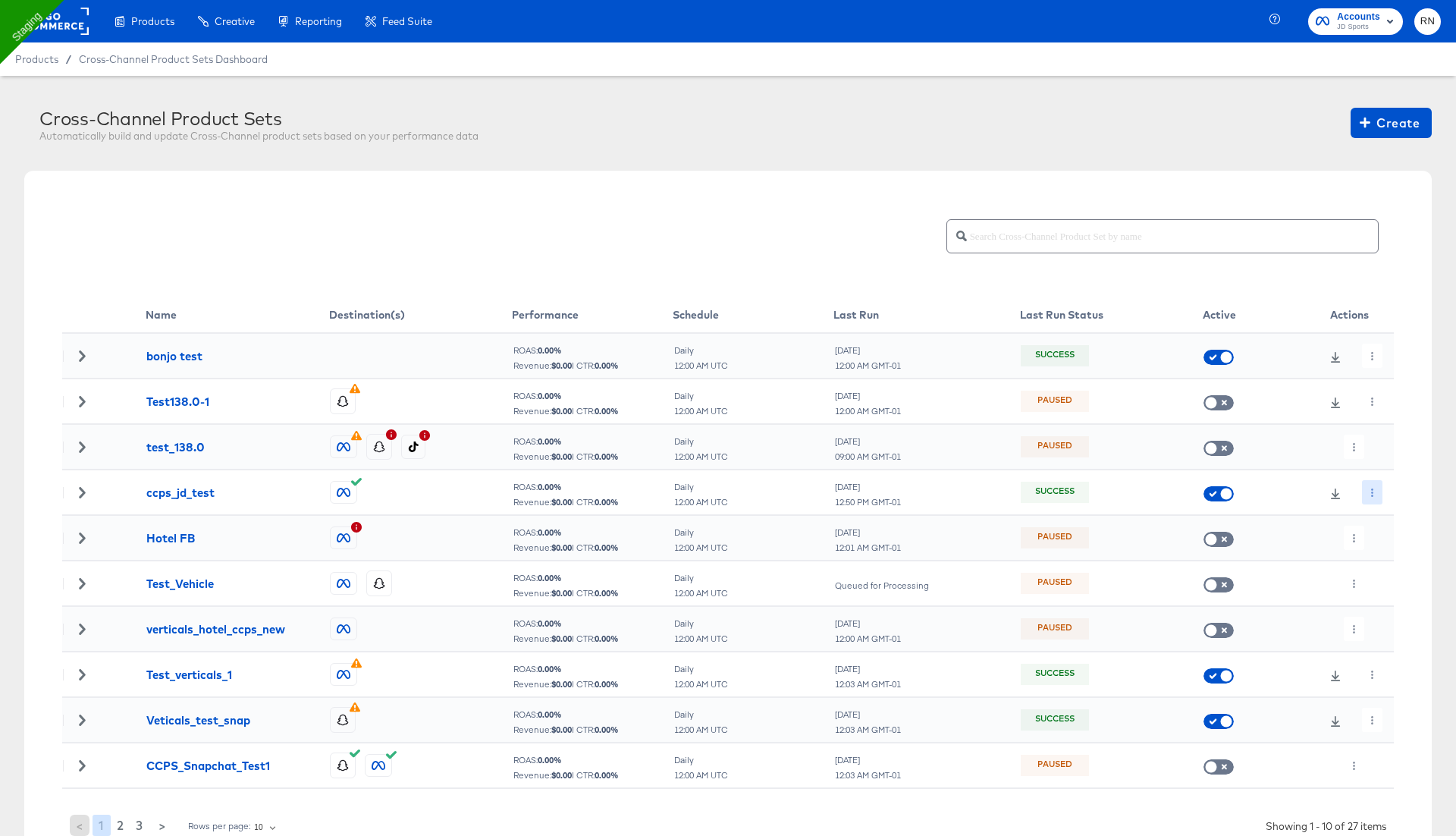
click at [1371, 489] on icon "button" at bounding box center [1372, 492] width 9 height 9
click at [1388, 522] on li "Edit" at bounding box center [1399, 522] width 81 height 25
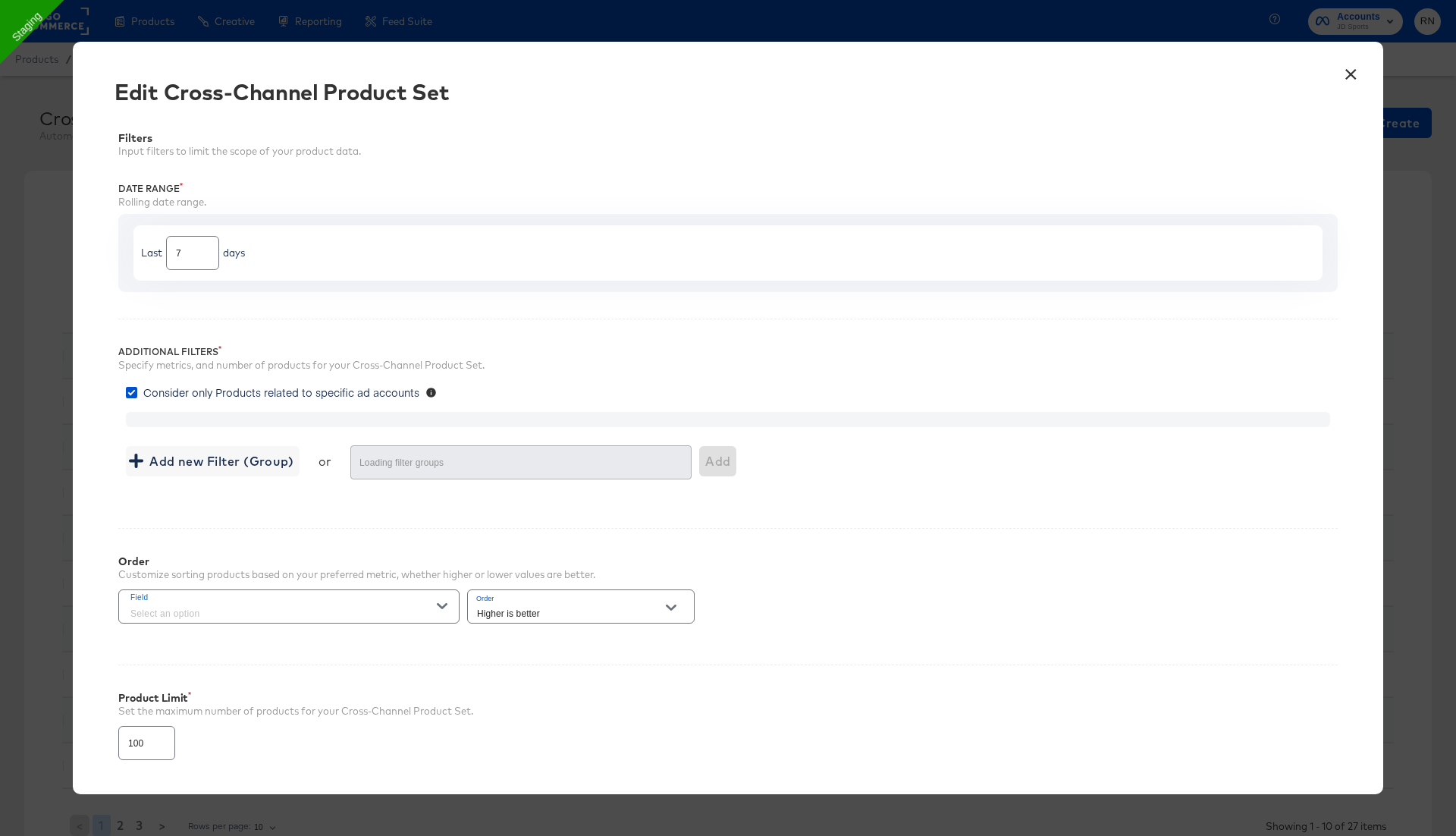
type input "4000"
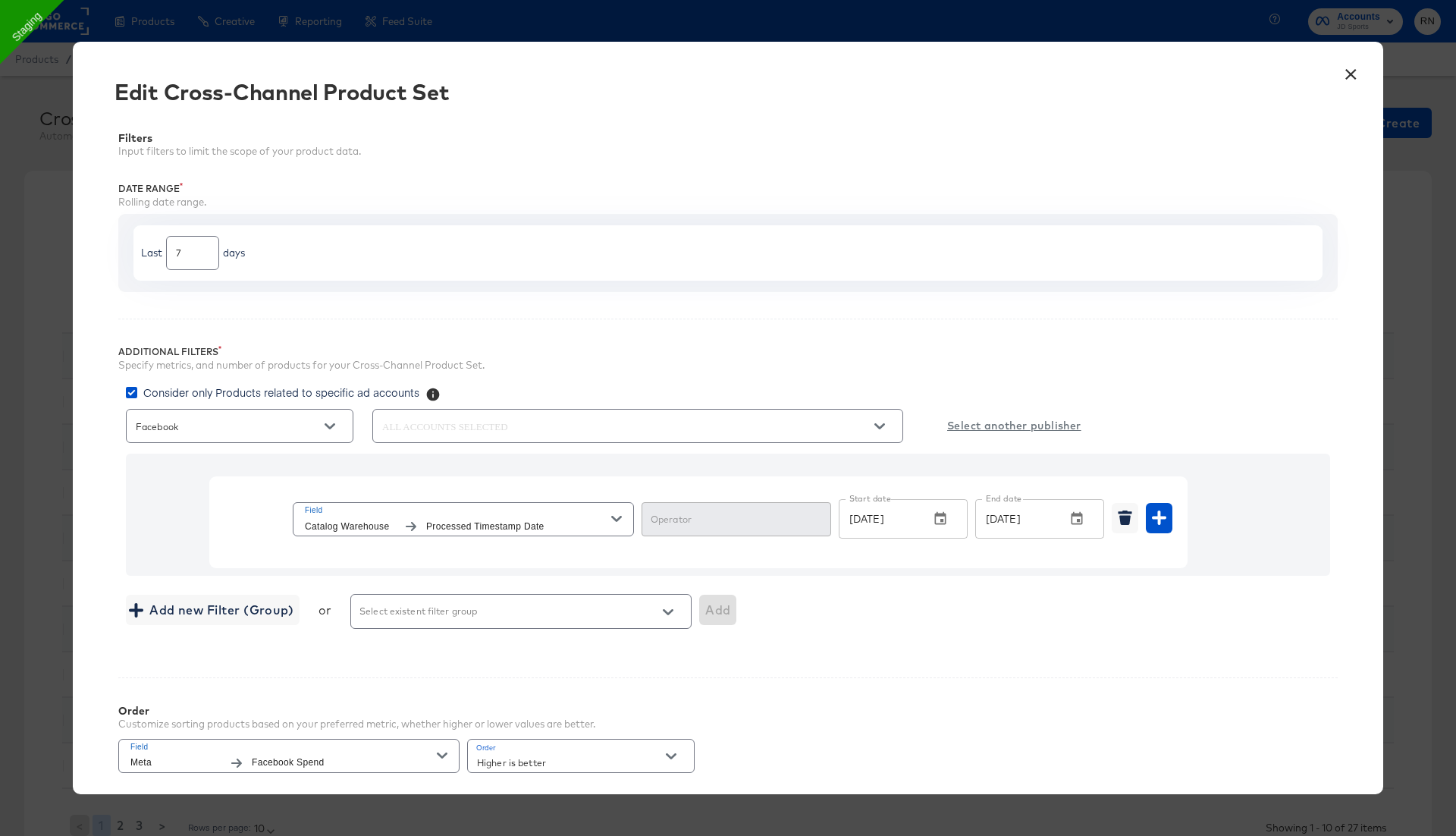
type input "In Range"
click at [745, 523] on input "In Range" at bounding box center [725, 526] width 152 height 18
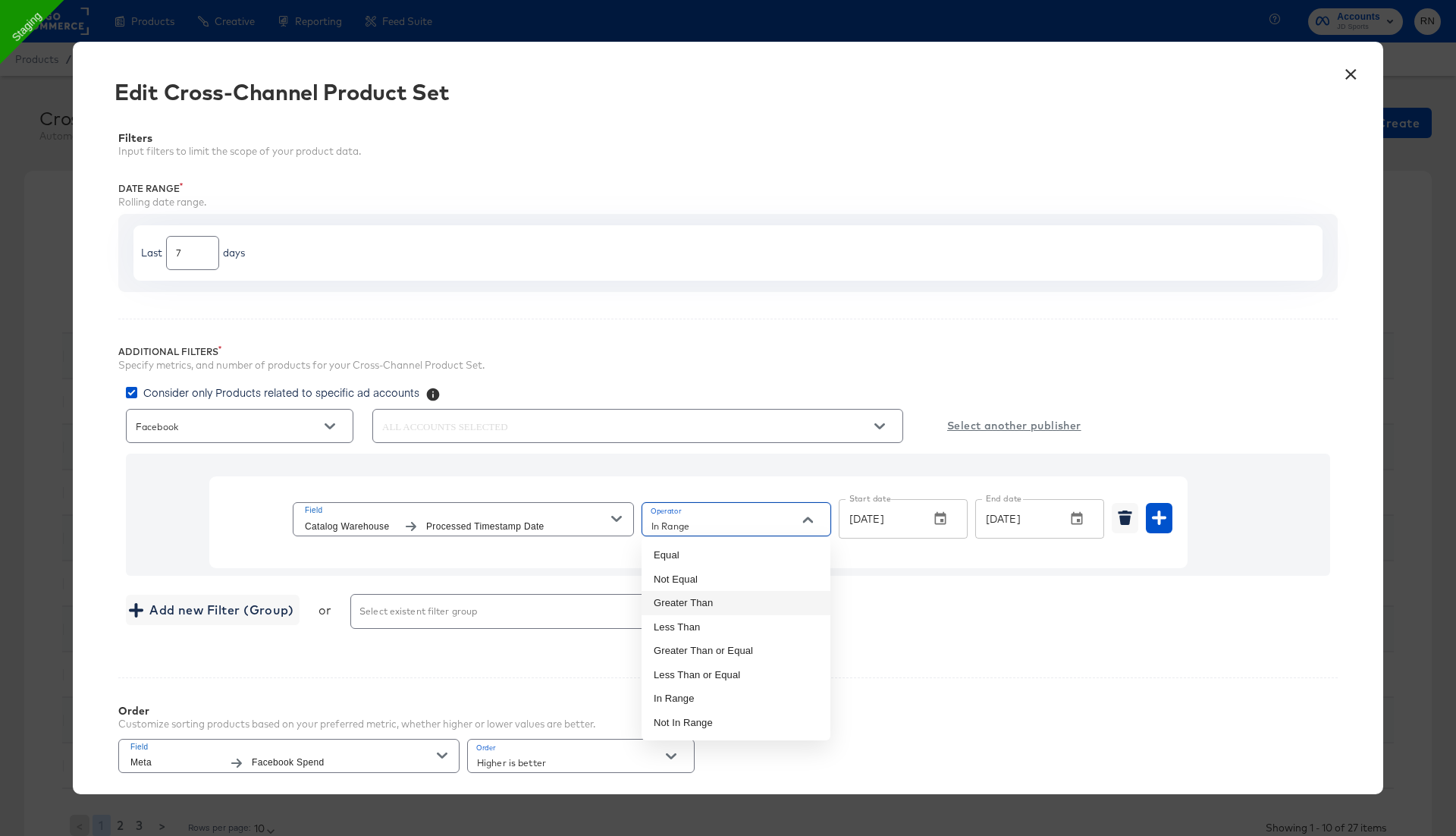
click at [664, 405] on div at bounding box center [638, 425] width 531 height 40
click at [553, 515] on span "Field" at bounding box center [458, 511] width 307 height 14
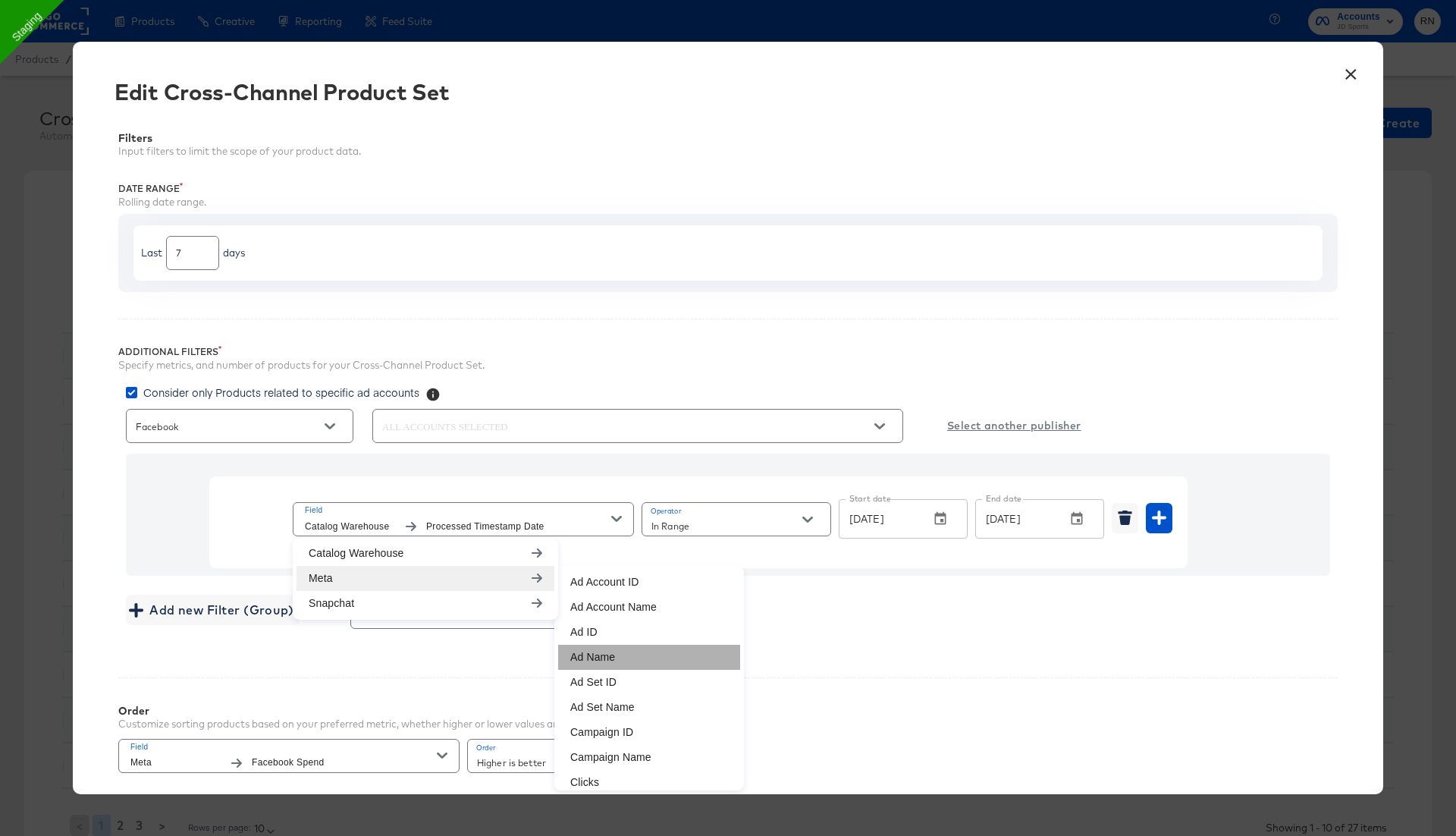
click at [641, 648] on li "Ad Name" at bounding box center [649, 657] width 182 height 25
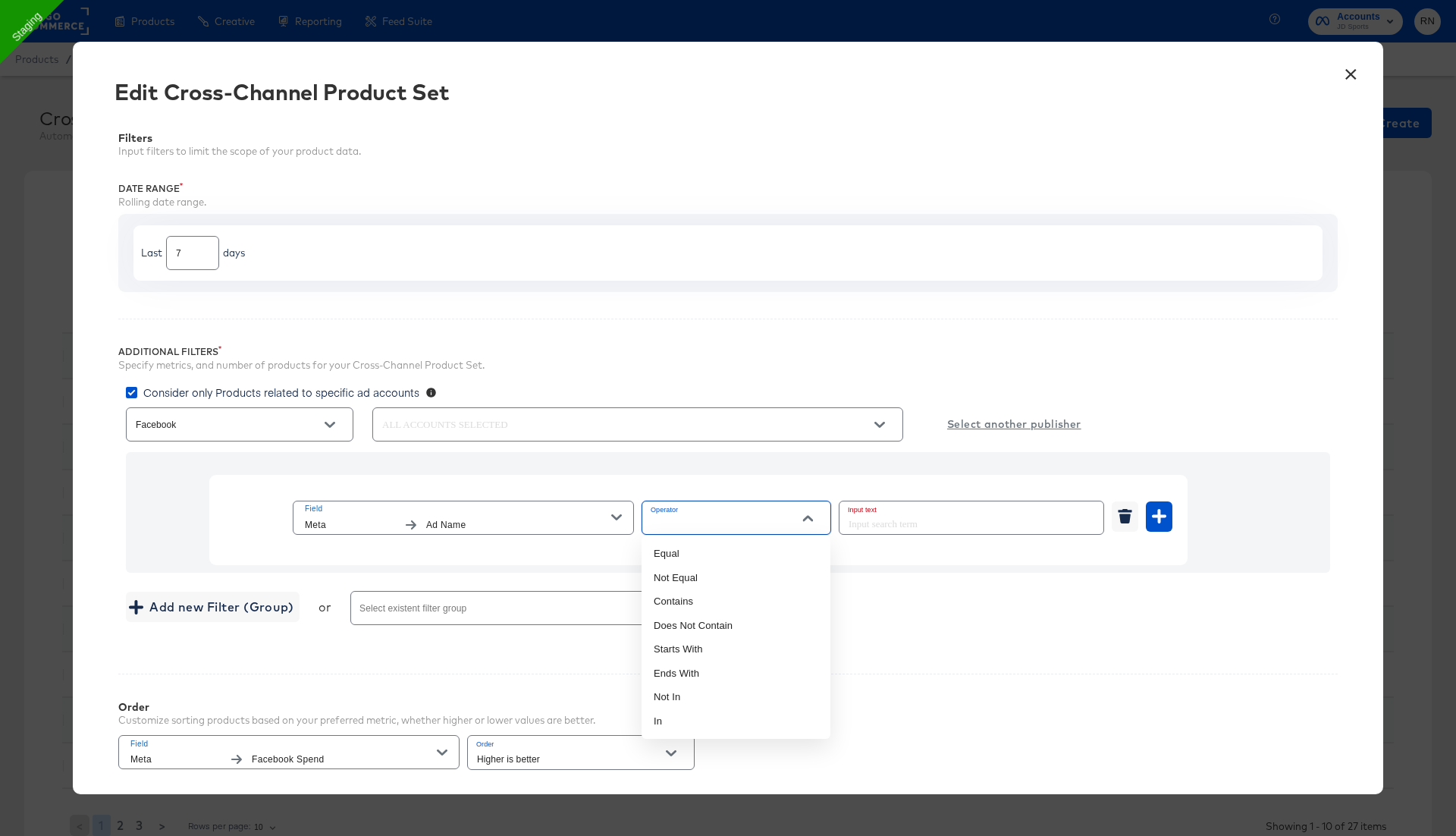
click at [702, 522] on input "Operator" at bounding box center [725, 524] width 152 height 18
click at [708, 339] on div "Additional Filters Specify metrics, and number of products for your Cross-Chann…" at bounding box center [728, 482] width 1220 height 328
click at [1349, 73] on button "×" at bounding box center [1351, 70] width 27 height 27
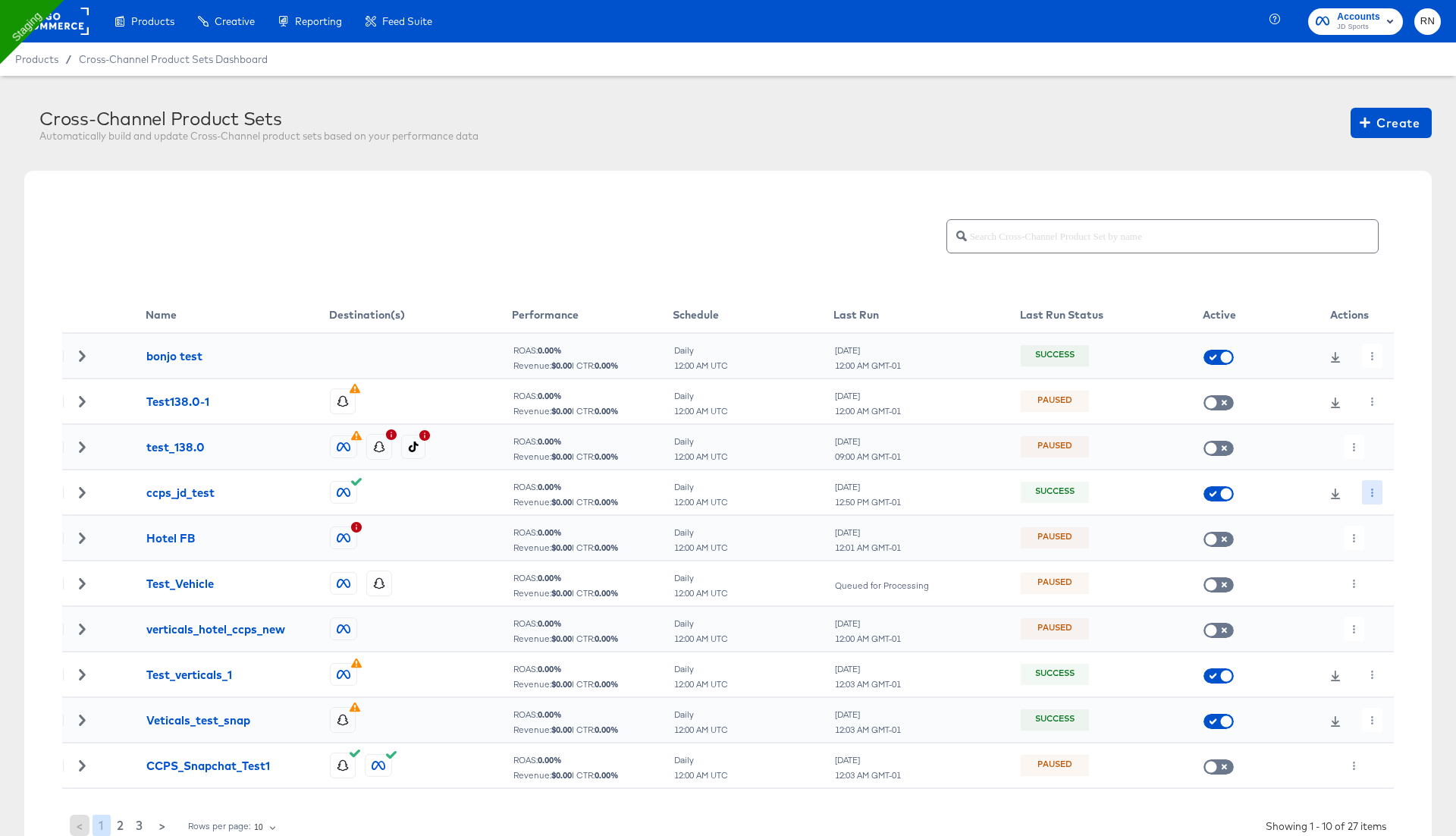
click at [1374, 495] on icon "button" at bounding box center [1372, 492] width 9 height 9
click at [1392, 518] on li "Edit" at bounding box center [1399, 522] width 81 height 25
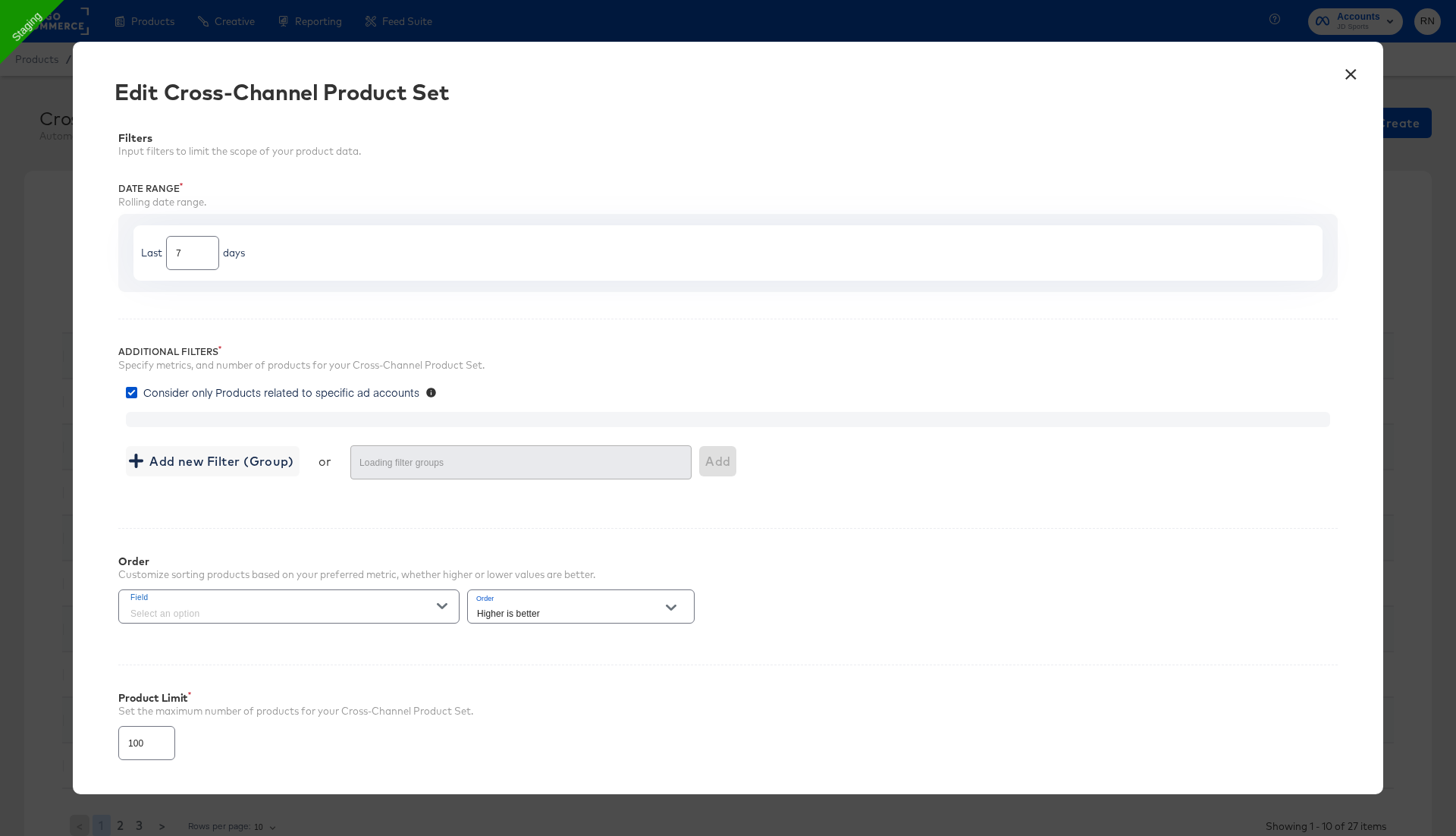
type input "4000"
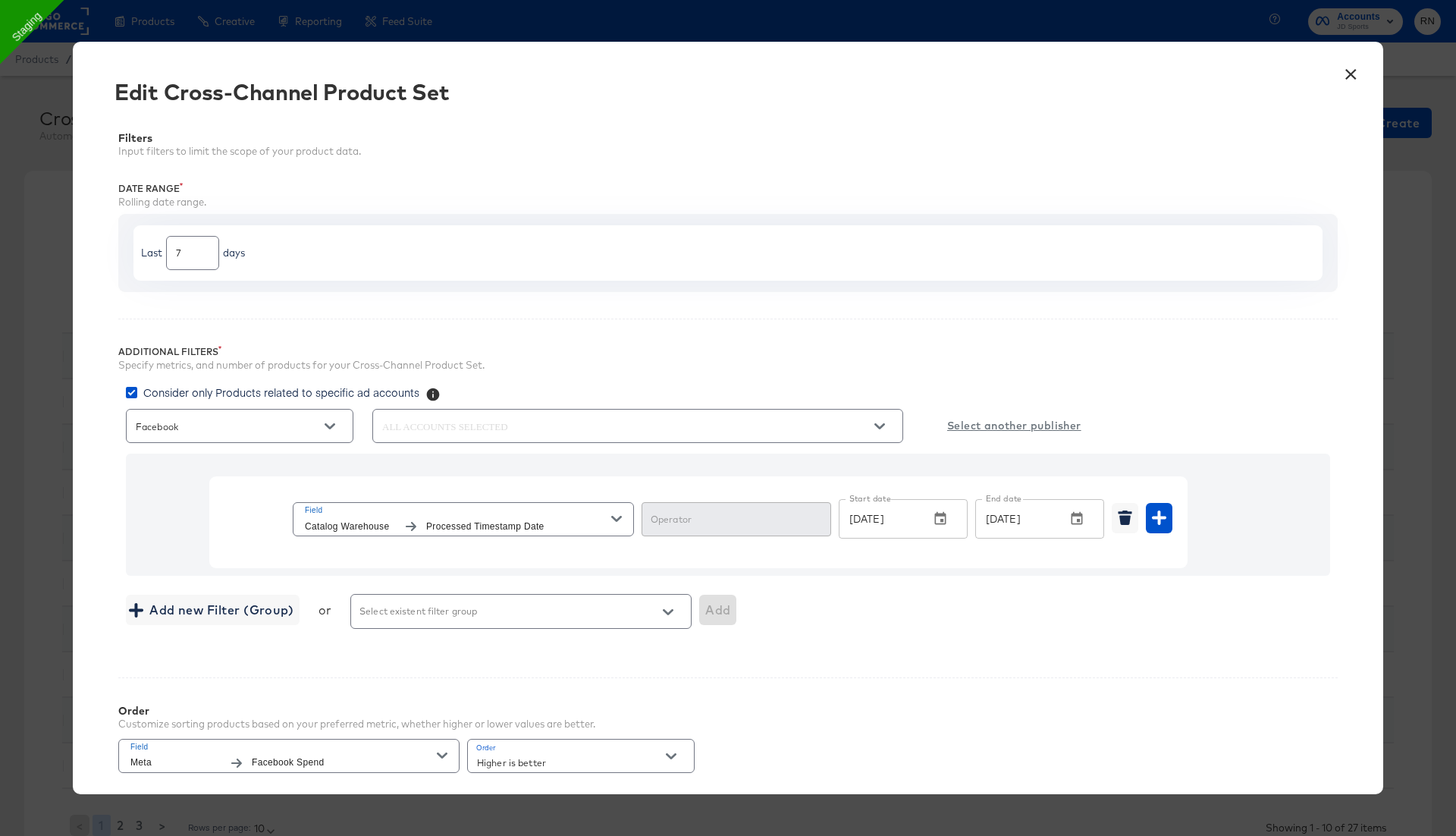
type input "In Range"
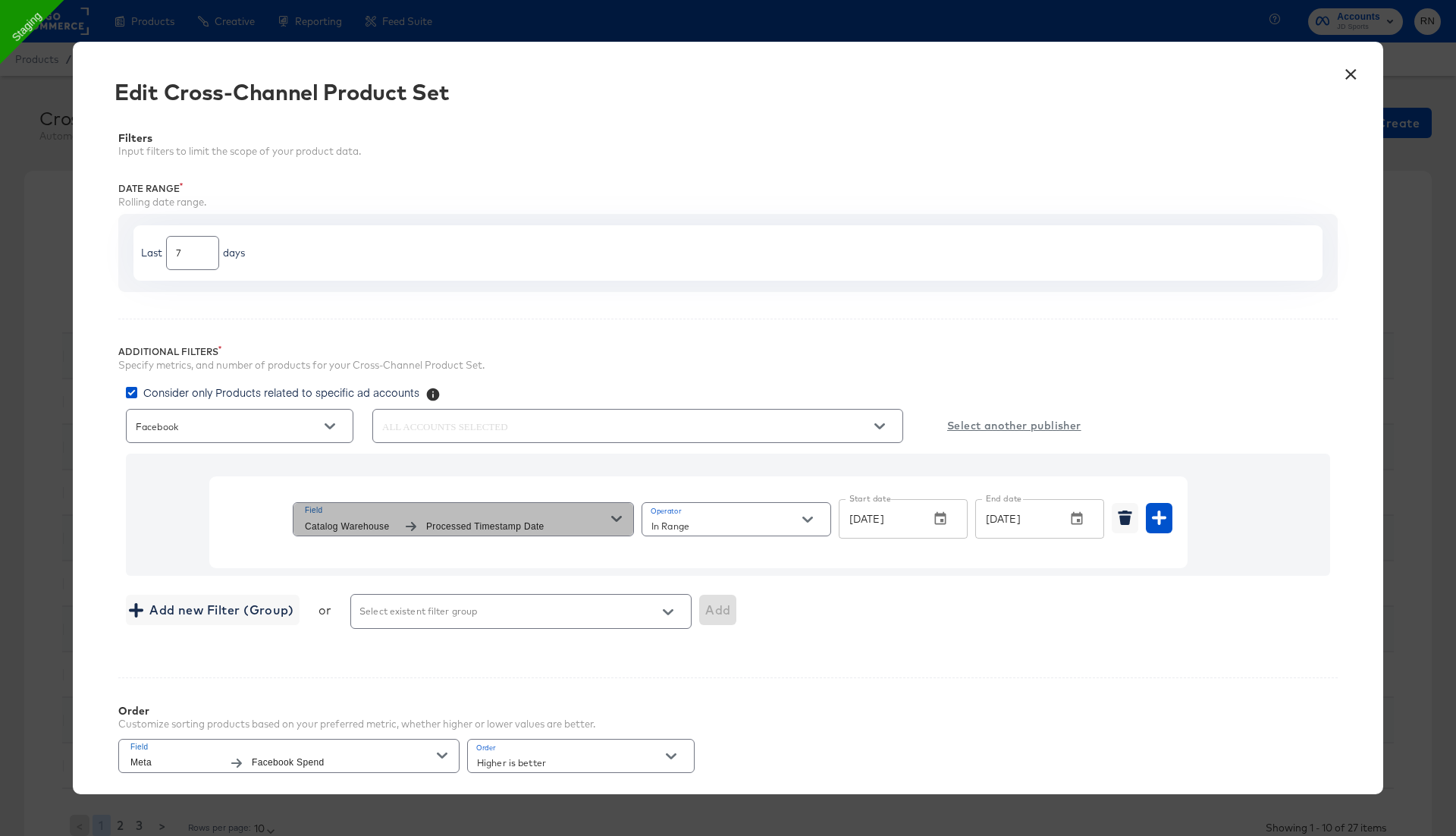
click at [577, 519] on span "Processed Timestamp Date" at bounding box center [518, 526] width 185 height 16
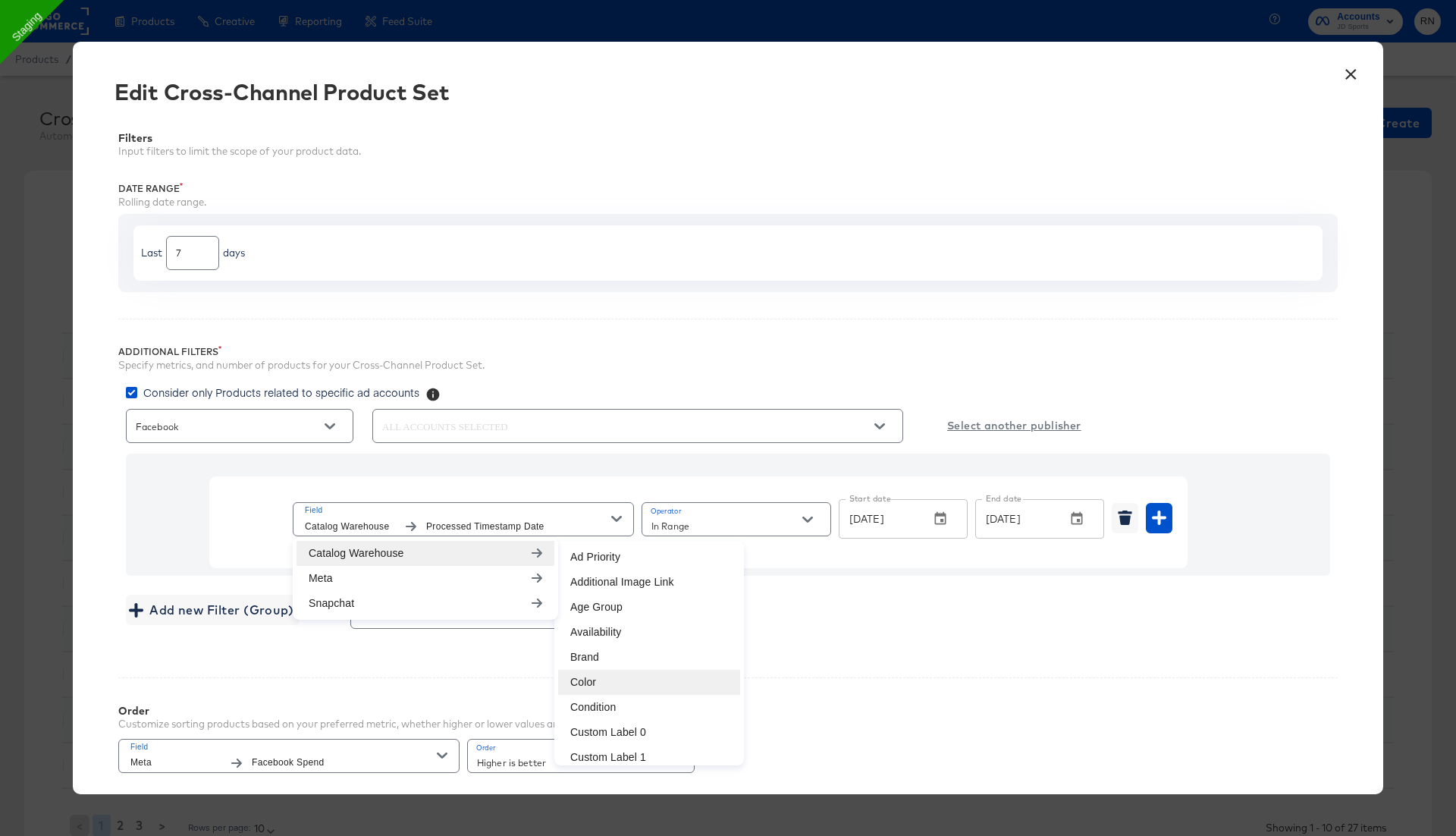
click at [610, 678] on li "Color" at bounding box center [649, 683] width 182 height 25
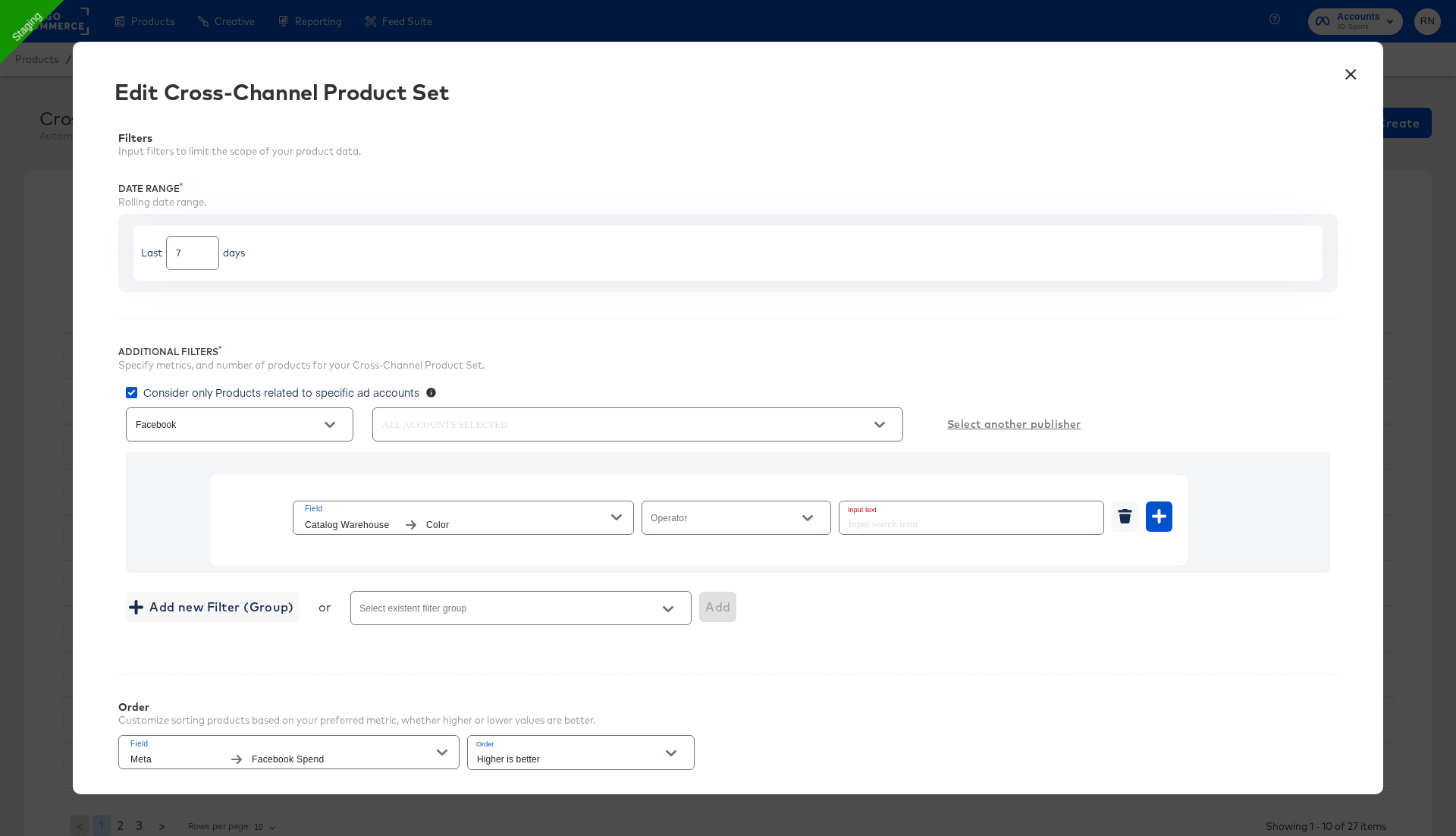
click at [680, 520] on input "Operator" at bounding box center [725, 524] width 152 height 18
click at [689, 718] on li "In" at bounding box center [735, 721] width 188 height 24
type input "In"
click at [878, 511] on div at bounding box center [972, 518] width 266 height 34
type input "Blue"
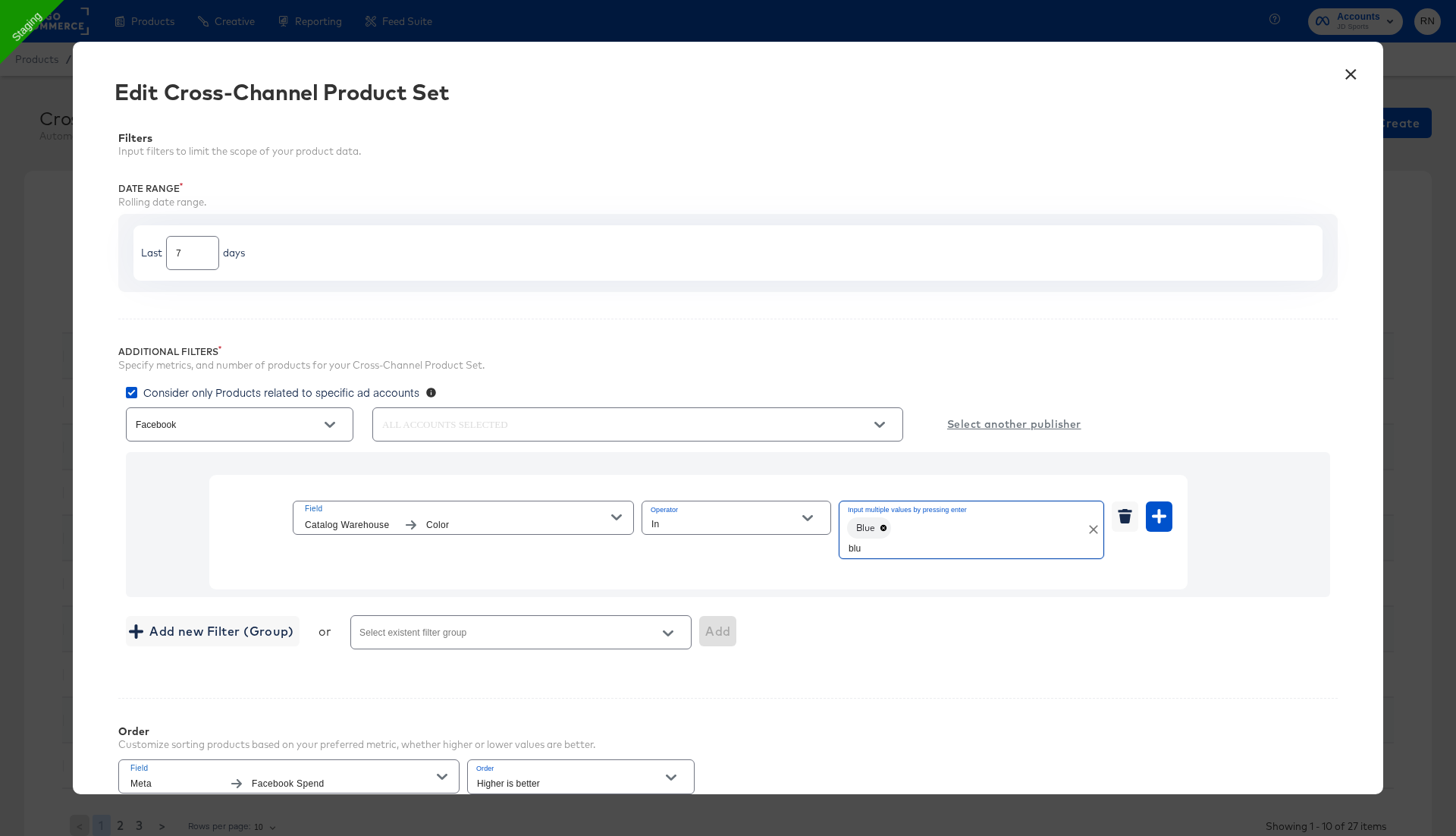
type input "blue"
type input "Black"
type input "B"
type input "black"
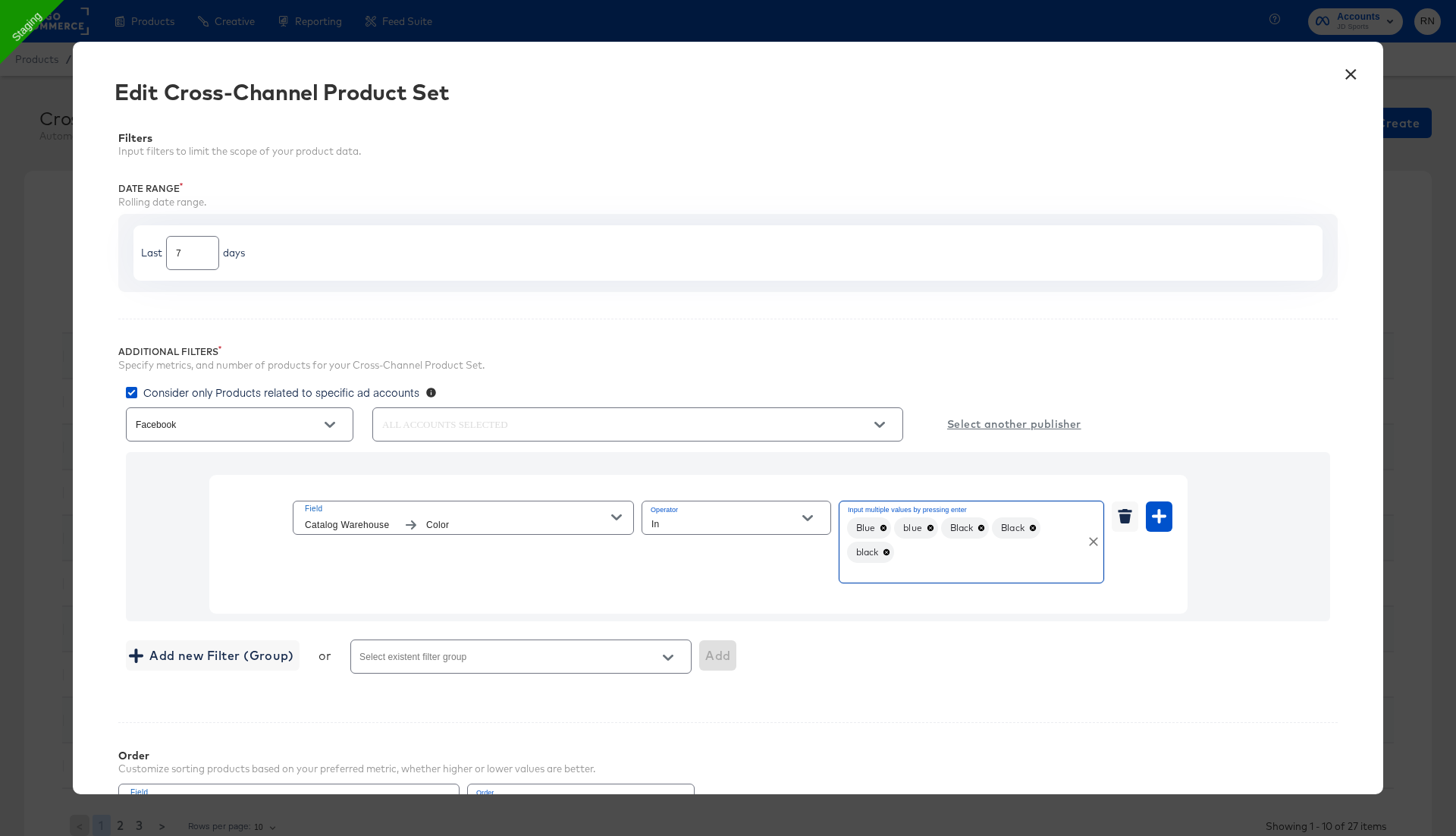
click at [1033, 524] on icon at bounding box center [1033, 527] width 6 height 6
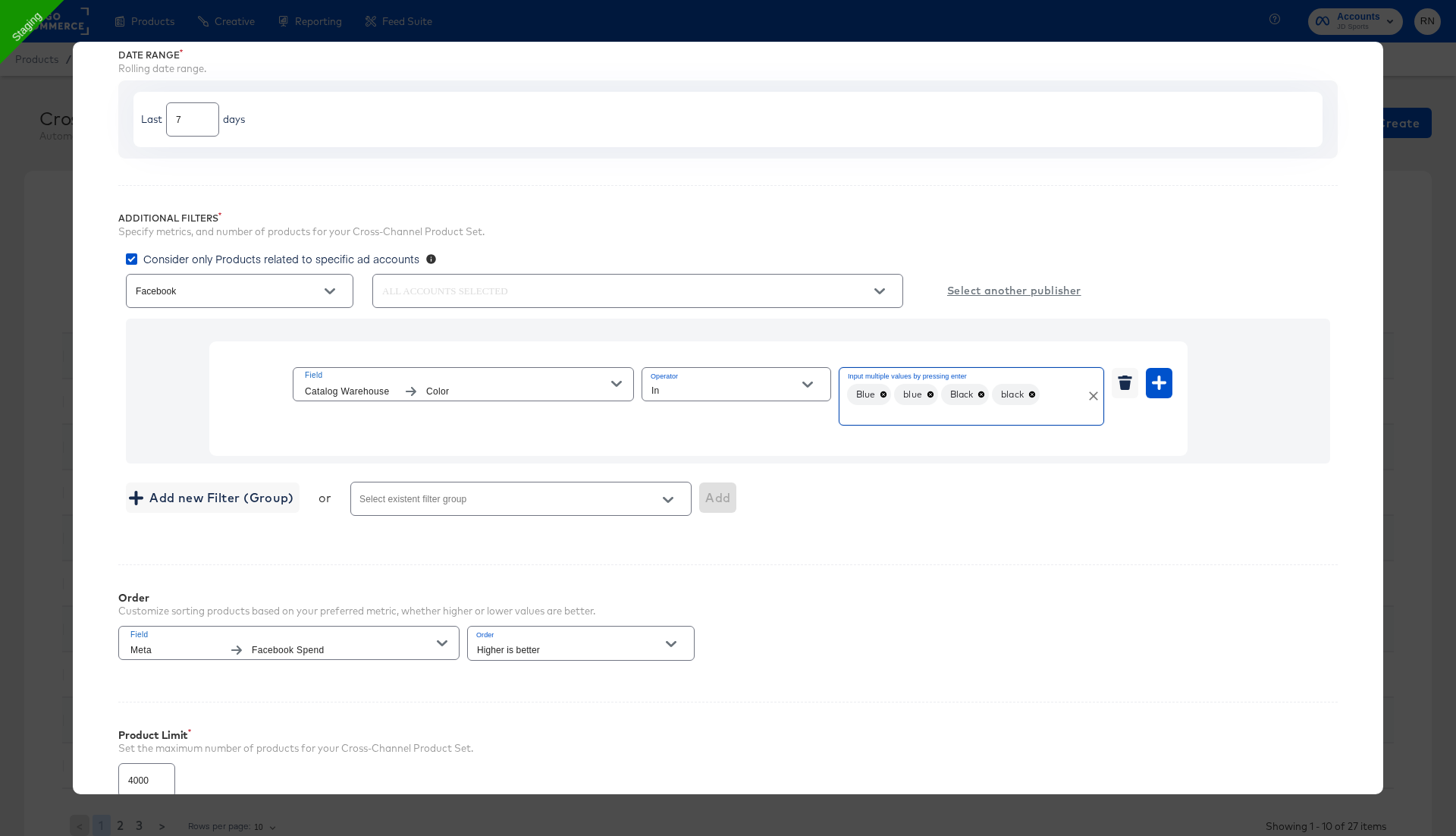
scroll to position [271, 0]
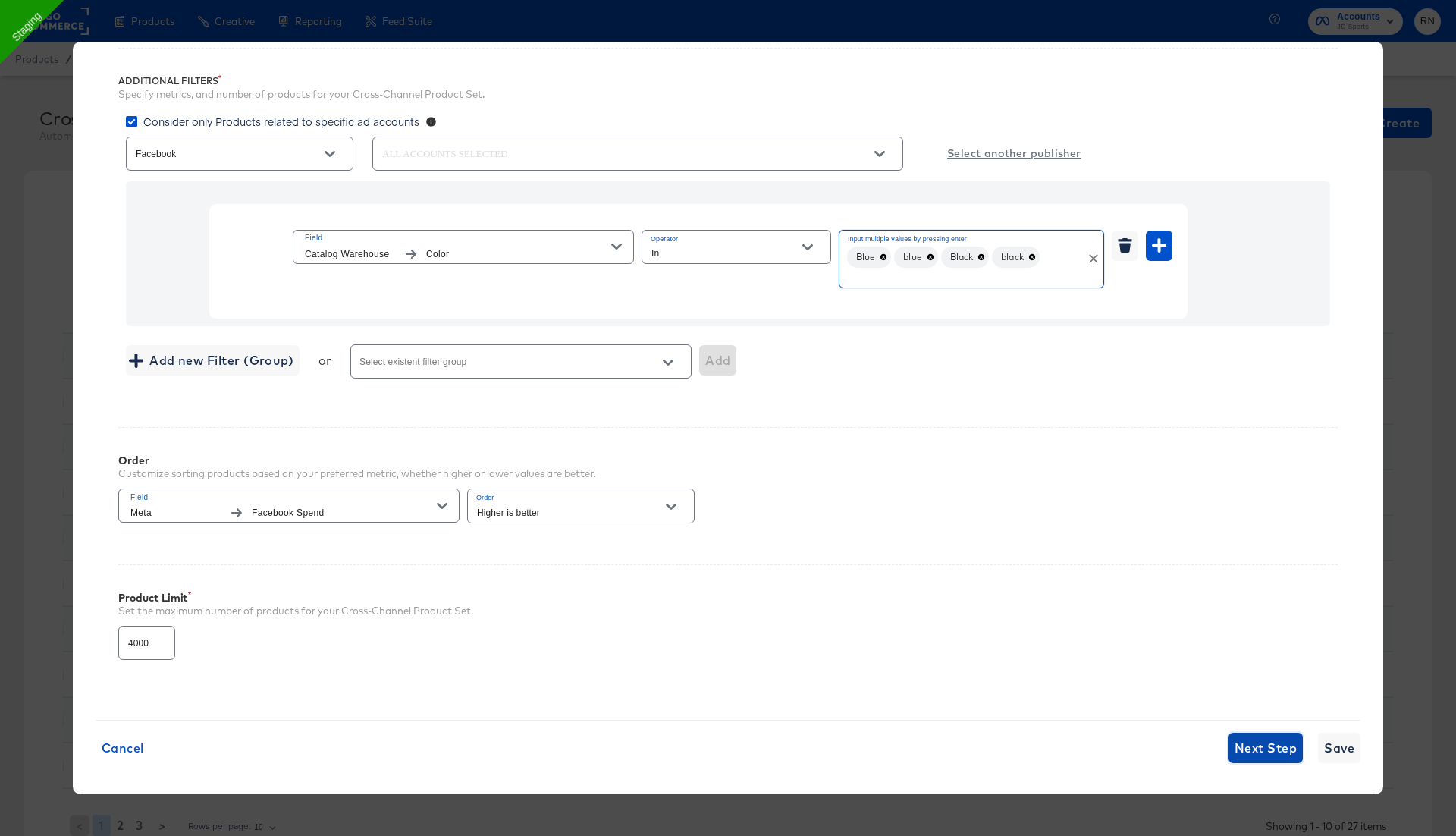
click at [1281, 740] on span "Next Step" at bounding box center [1266, 748] width 62 height 21
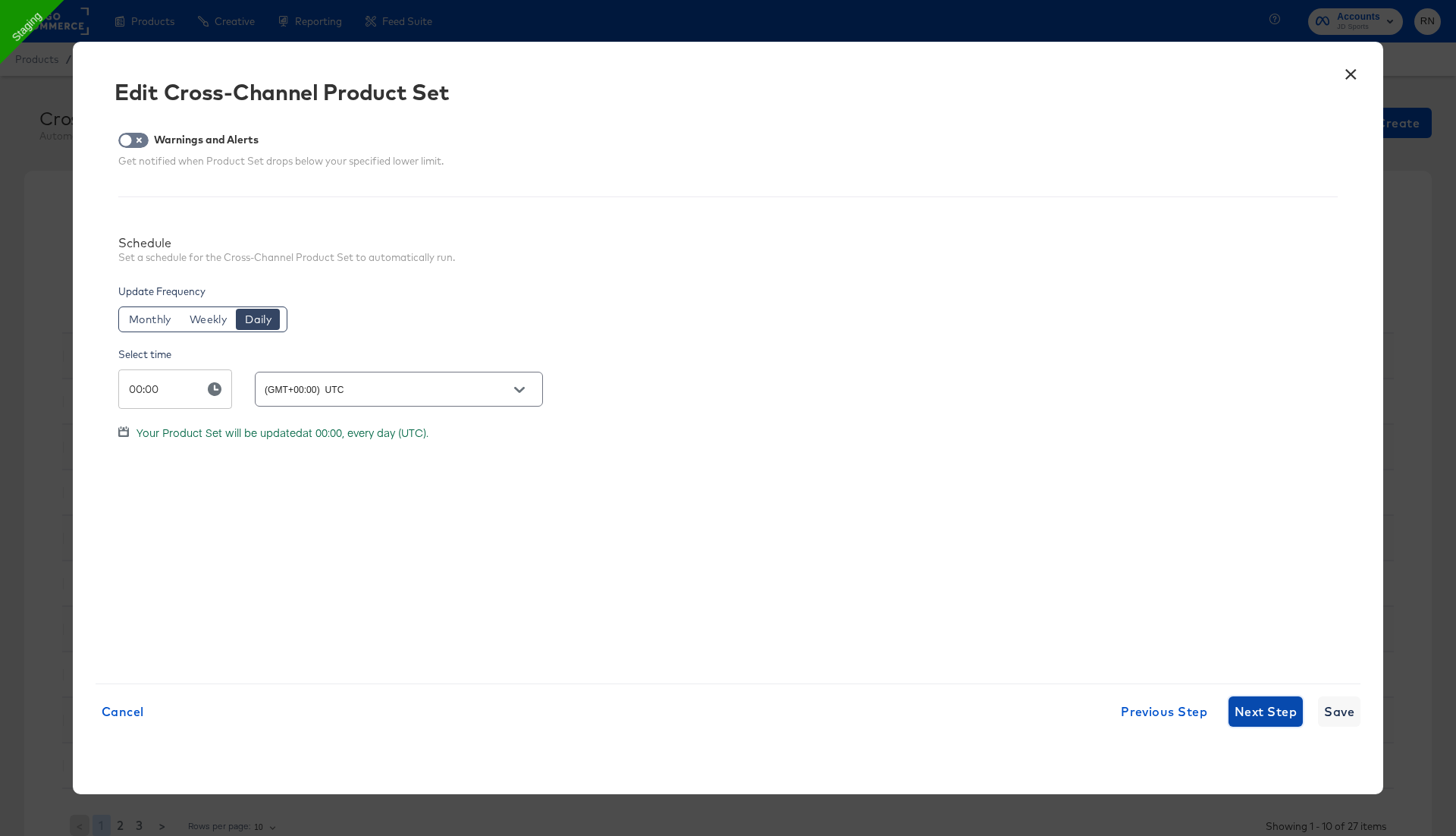
click at [1270, 710] on span "Next Step" at bounding box center [1266, 712] width 62 height 21
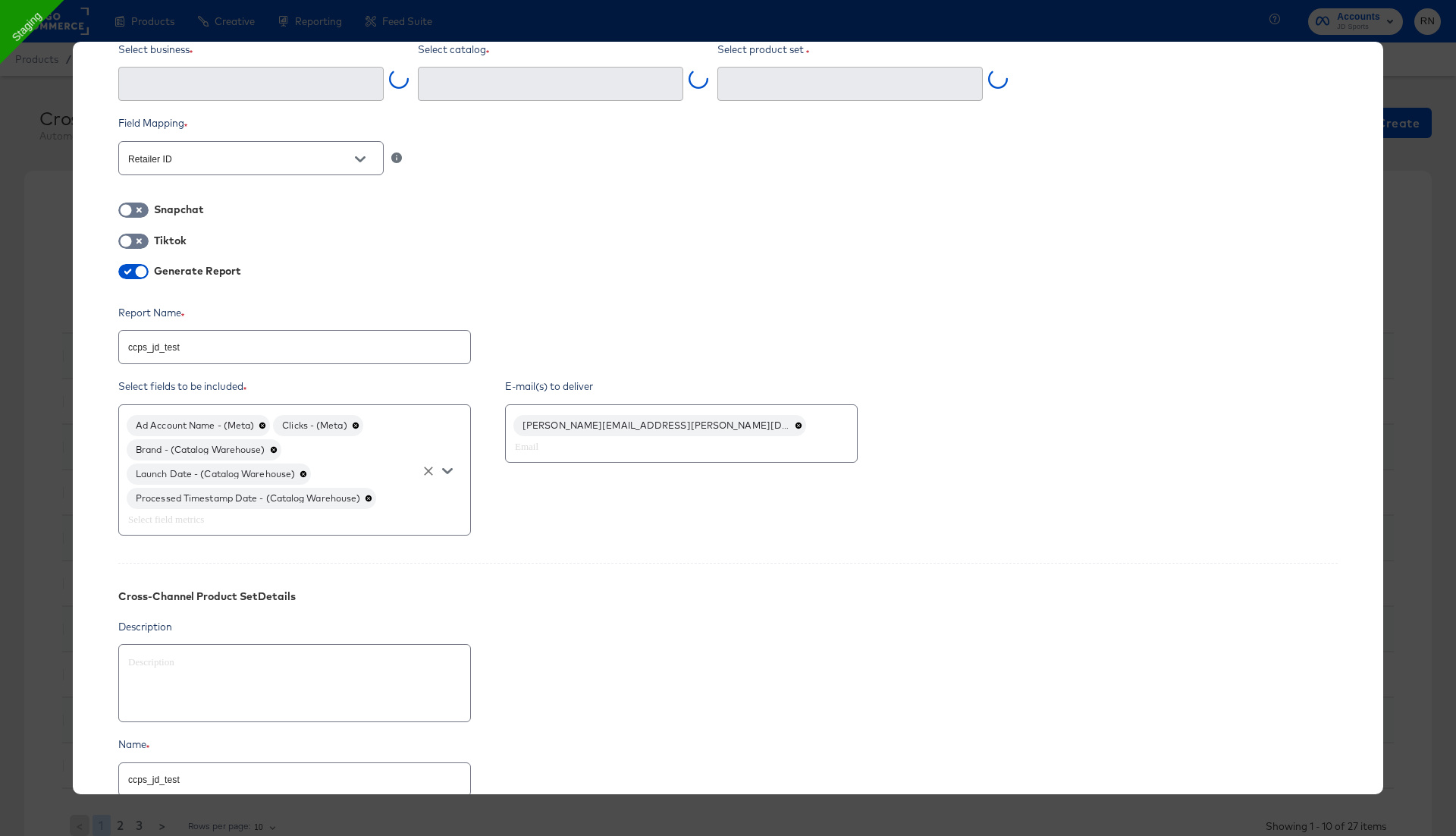
type input "Ghost Business StitcherAds (257579378080319)"
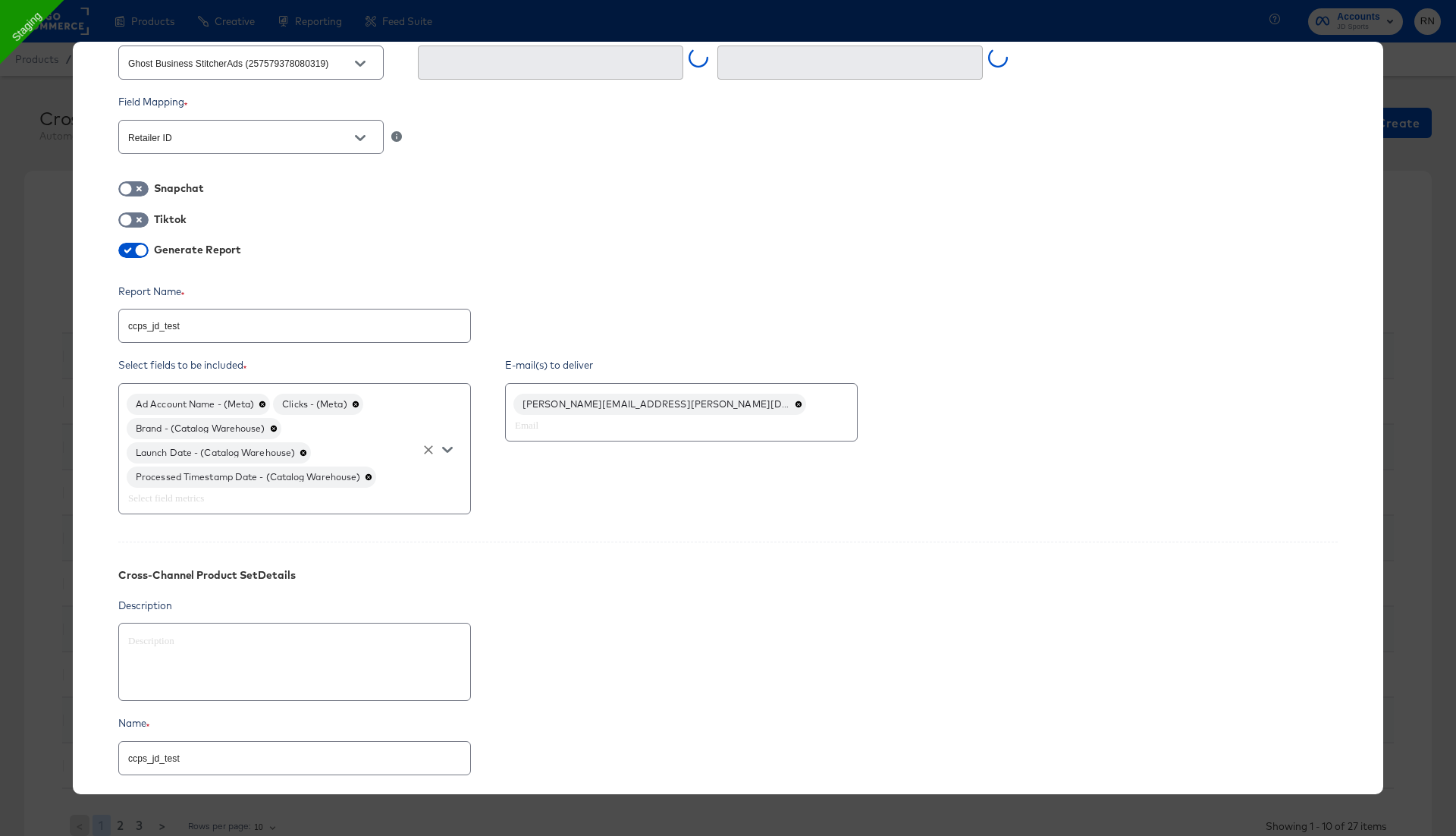
click at [376, 472] on div "Processed Timestamp Date - (Catalog Warehouse)" at bounding box center [252, 478] width 250 height 21
click at [372, 474] on icon at bounding box center [369, 478] width 8 height 8
type input "ccps_jd_test (2627560624249952)"
type textarea "x"
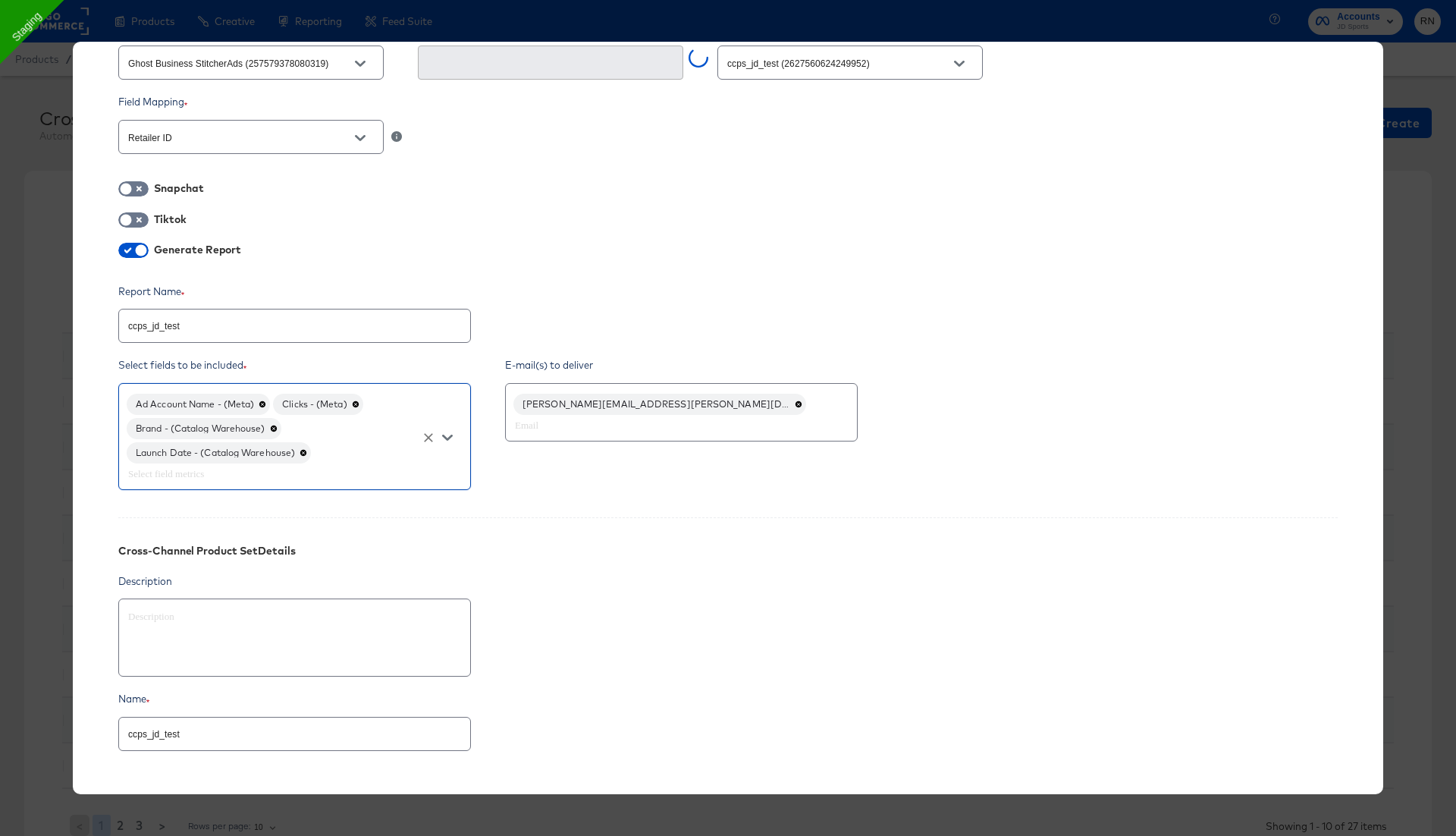
click at [375, 472] on input "text" at bounding box center [272, 474] width 296 height 18
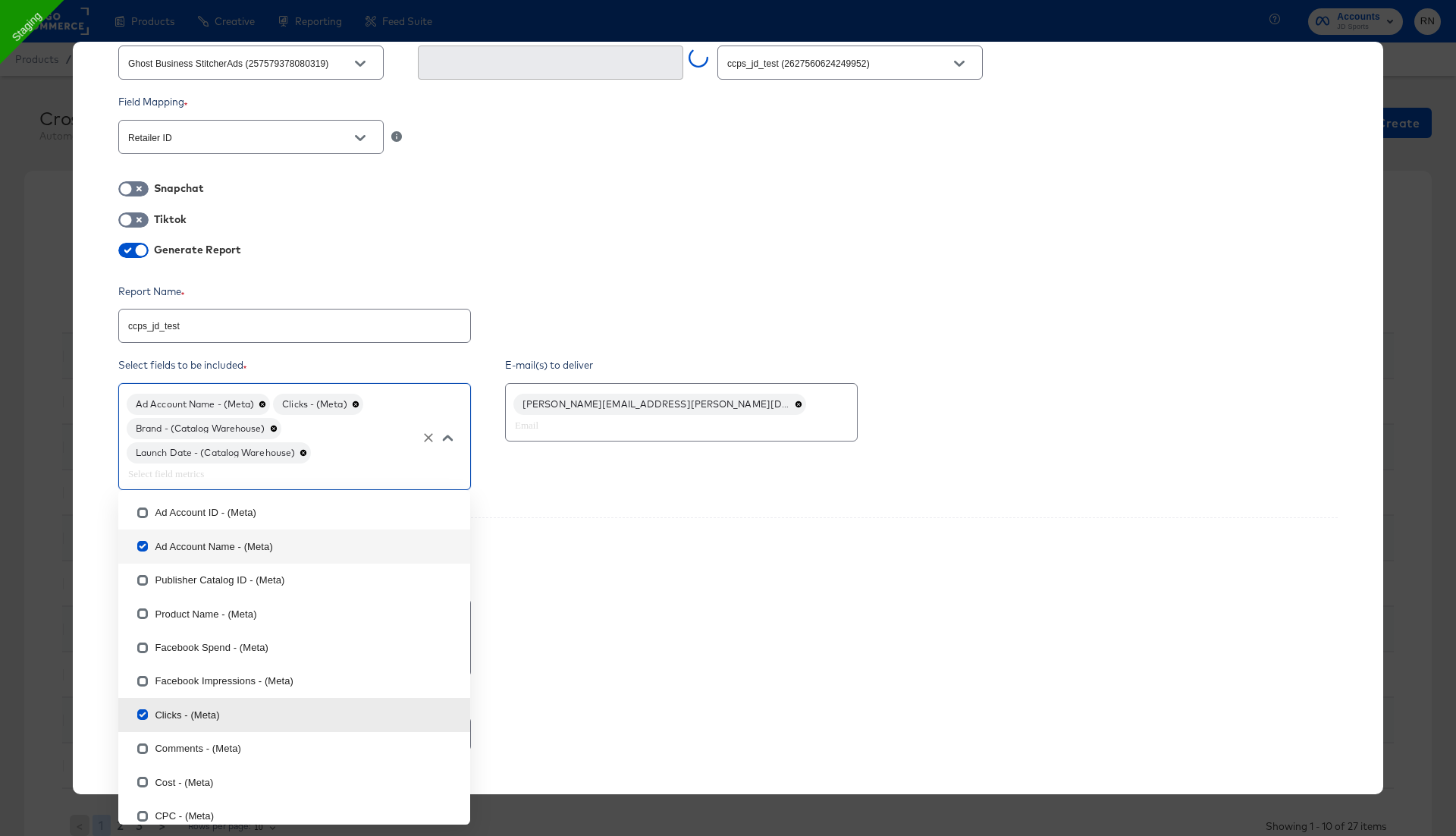
type input "c"
checkbox input "true"
checkbox input "false"
checkbox input "true"
checkbox input "false"
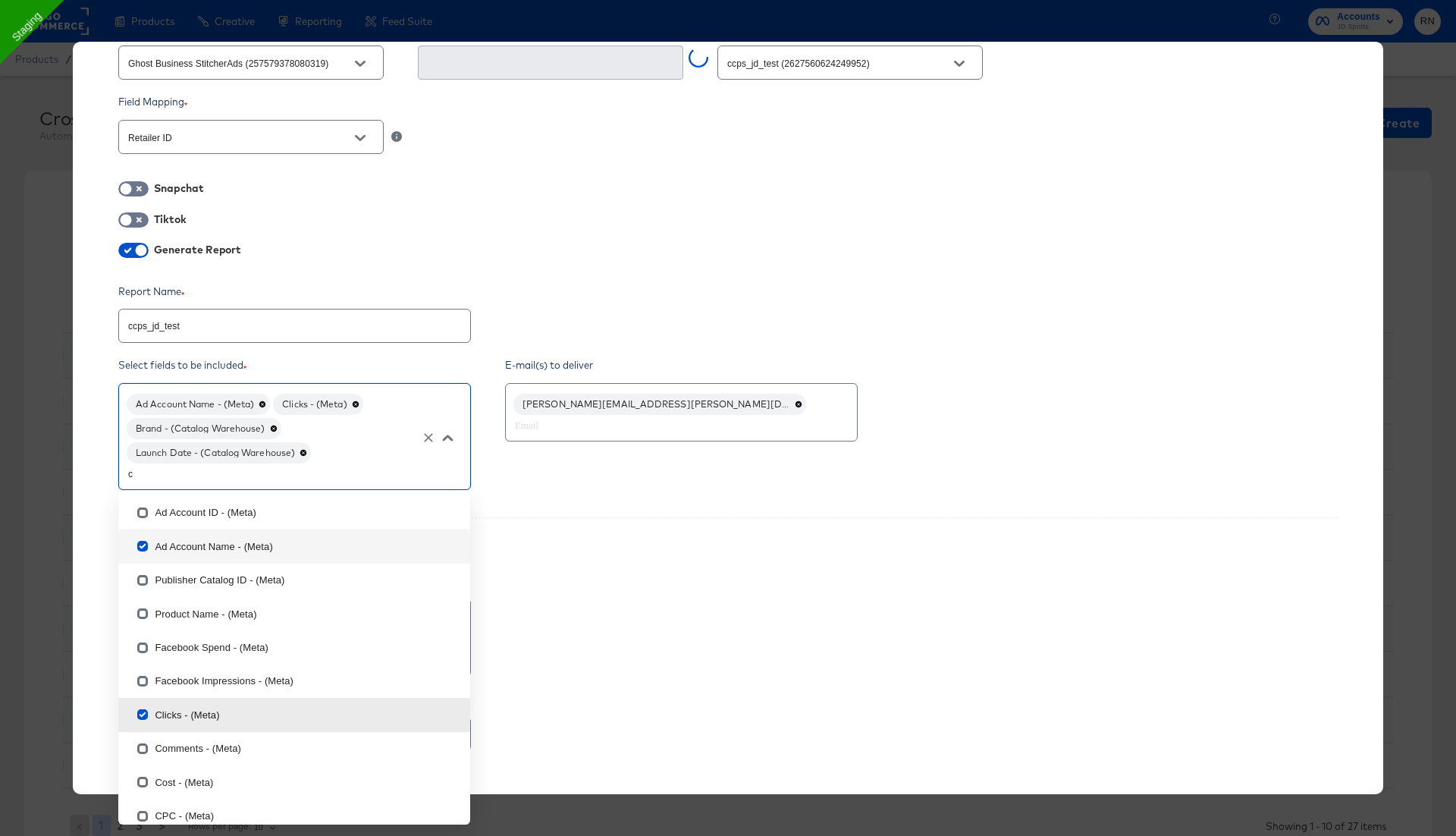
type input "co"
checkbox input "false"
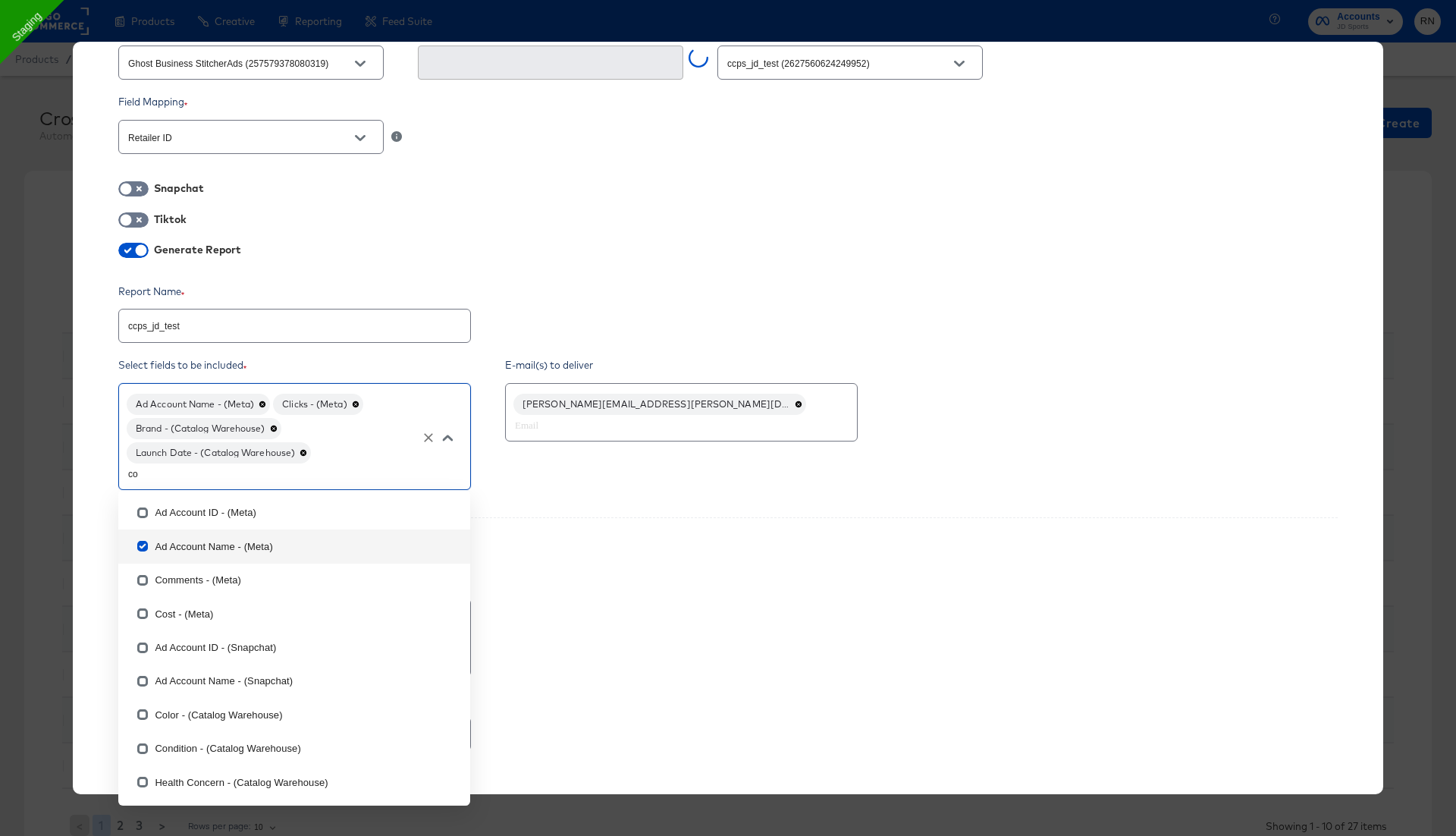
type input "col"
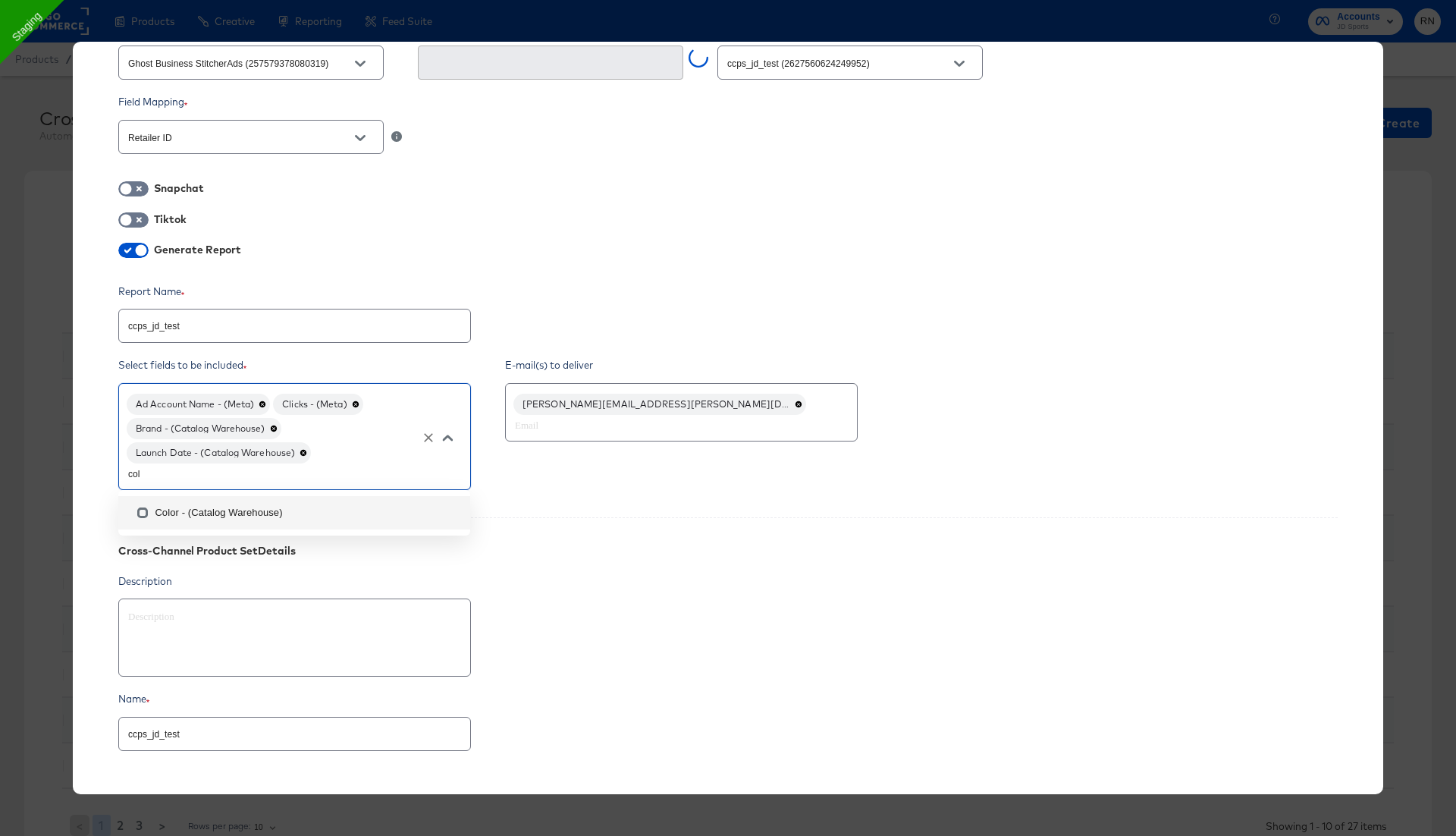
click at [257, 512] on li "Color - (Catalog Warehouse)" at bounding box center [294, 513] width 352 height 33
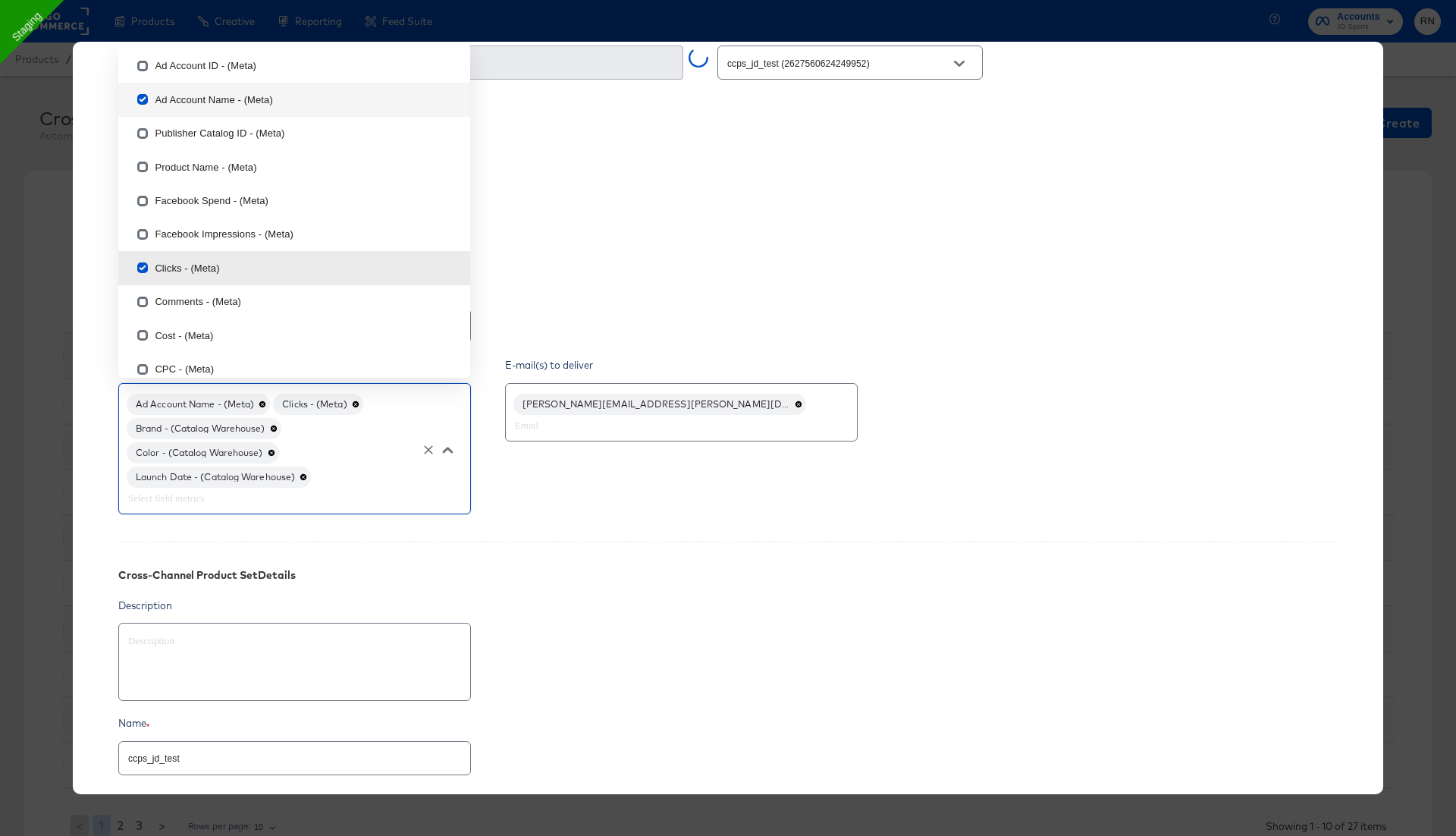
scroll to position [328, 0]
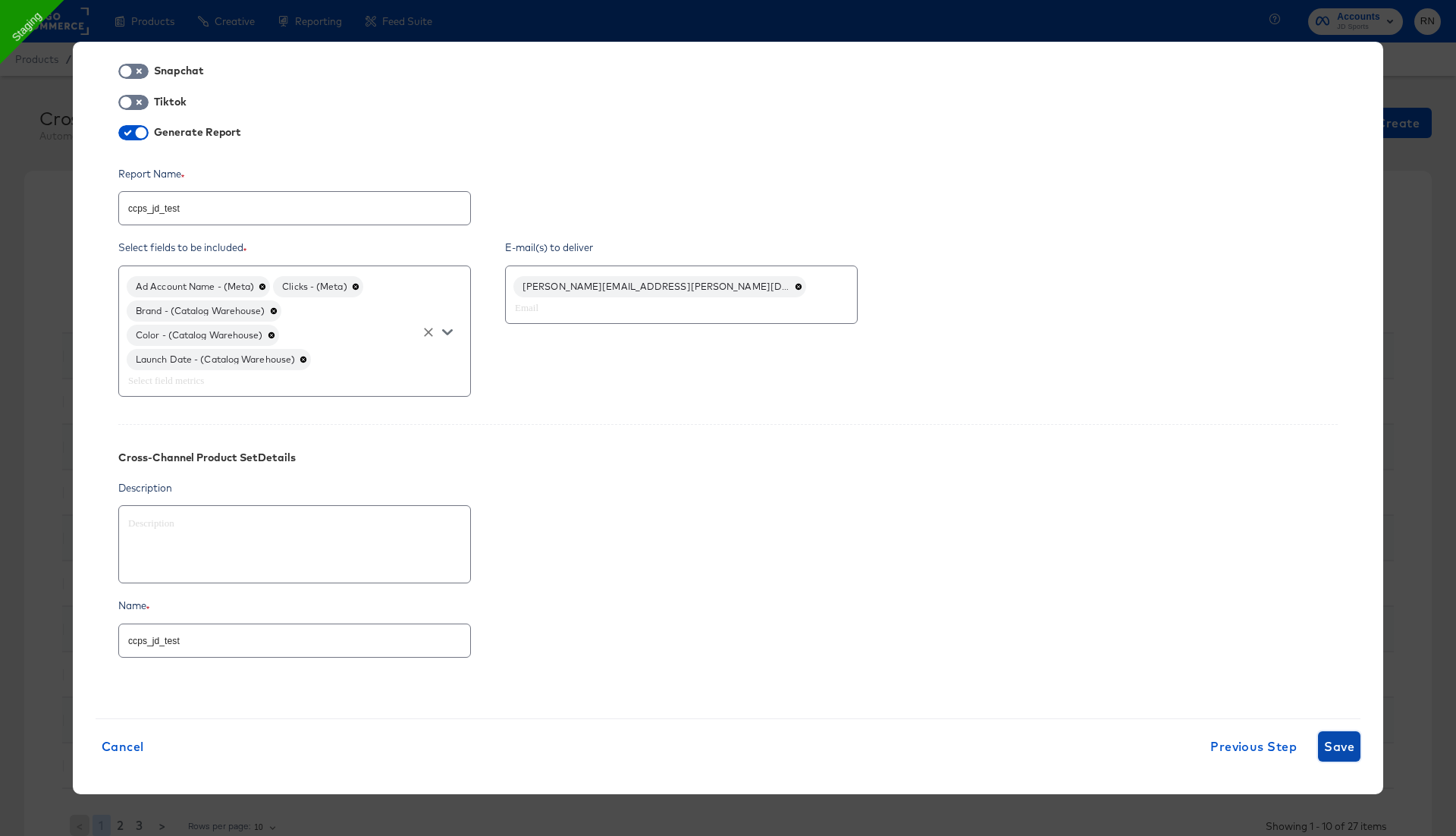
click at [1343, 744] on span "Save" at bounding box center [1339, 746] width 30 height 21
type textarea "x"
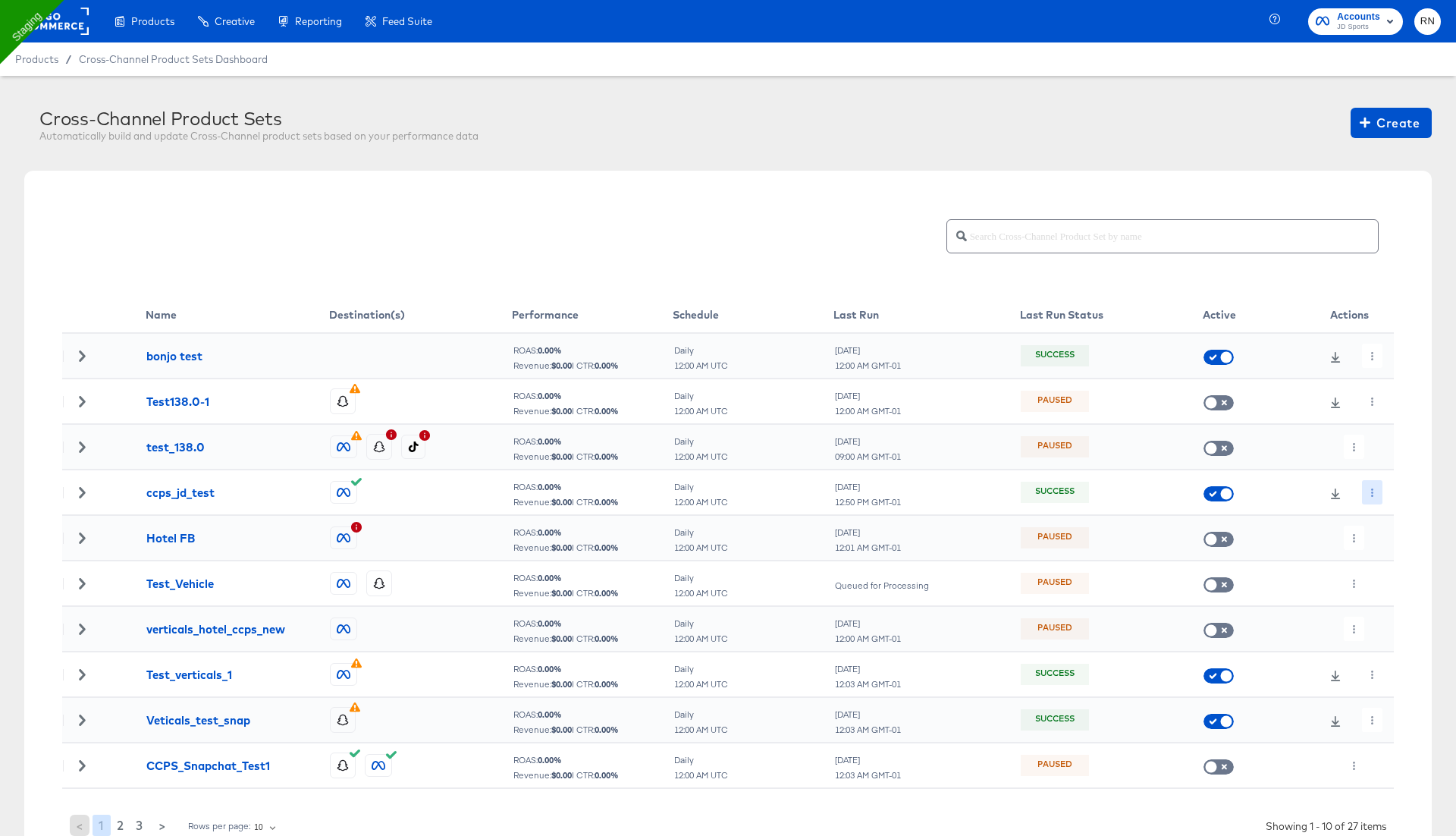
click at [1370, 492] on icon "button" at bounding box center [1372, 492] width 9 height 9
click at [1397, 570] on li "Run Now" at bounding box center [1399, 572] width 81 height 25
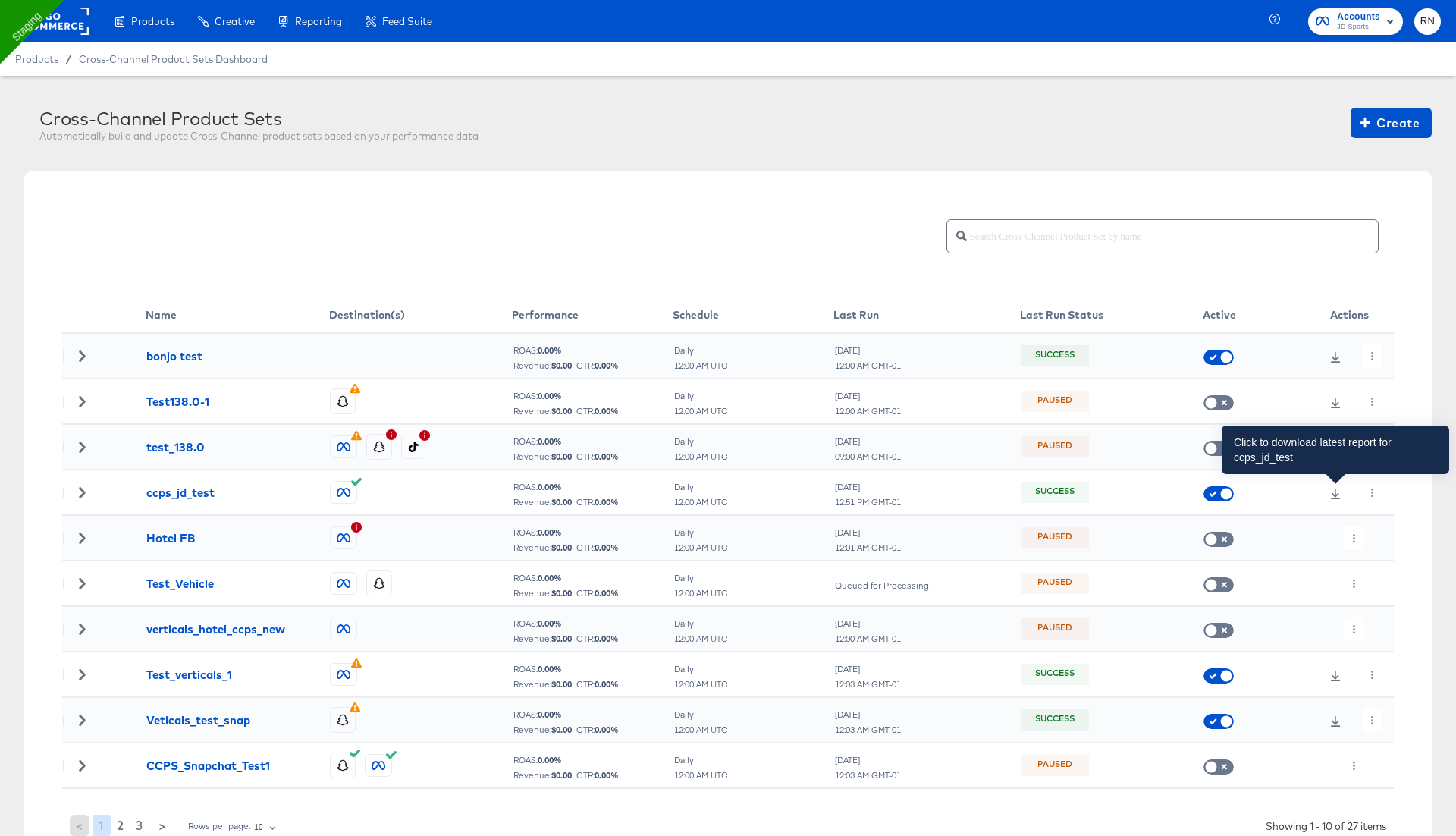
click at [1333, 494] on icon at bounding box center [1335, 493] width 11 height 11
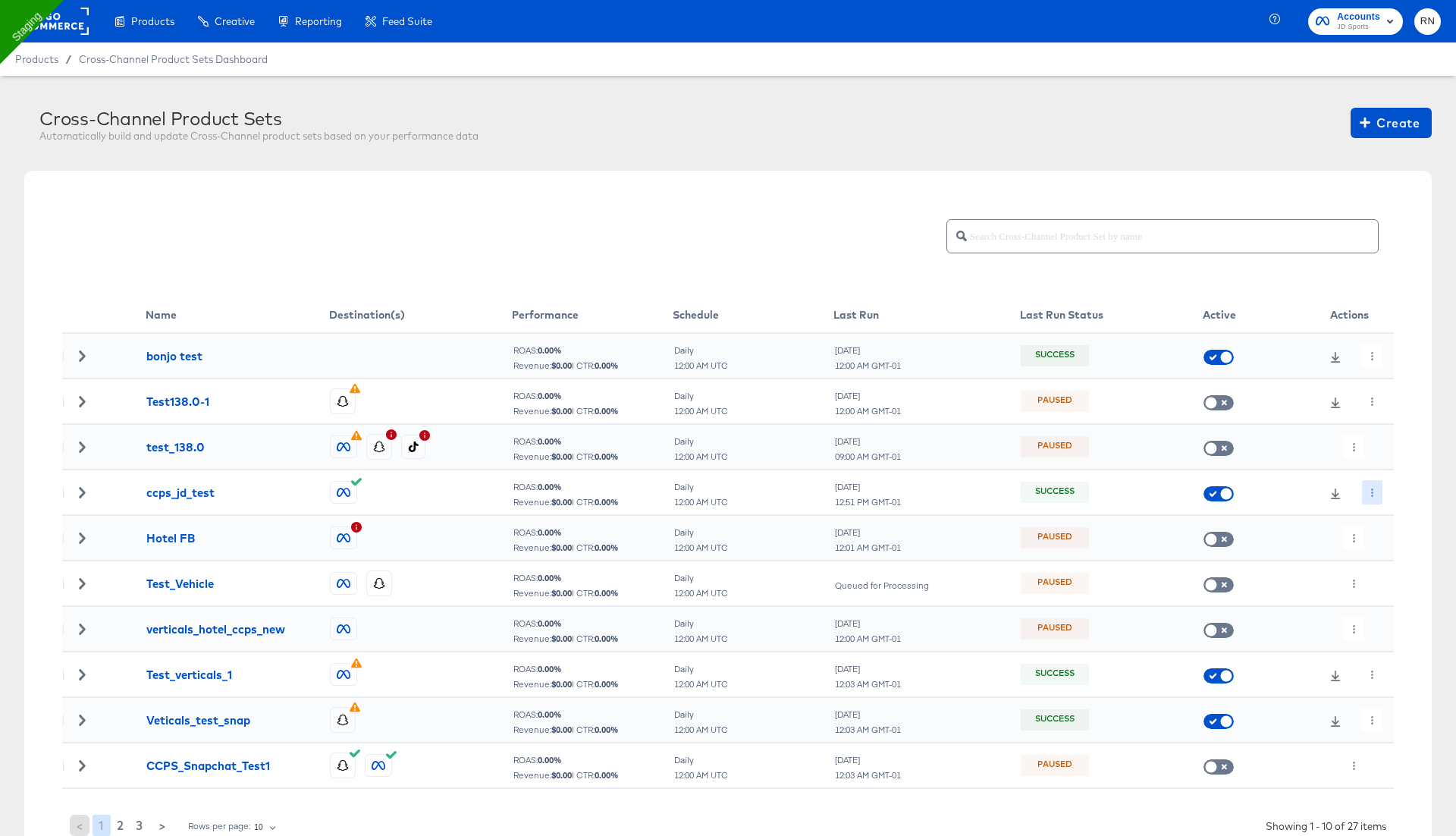
click at [1370, 493] on icon "button" at bounding box center [1372, 492] width 9 height 9
click at [1387, 518] on li "Edit" at bounding box center [1399, 522] width 81 height 25
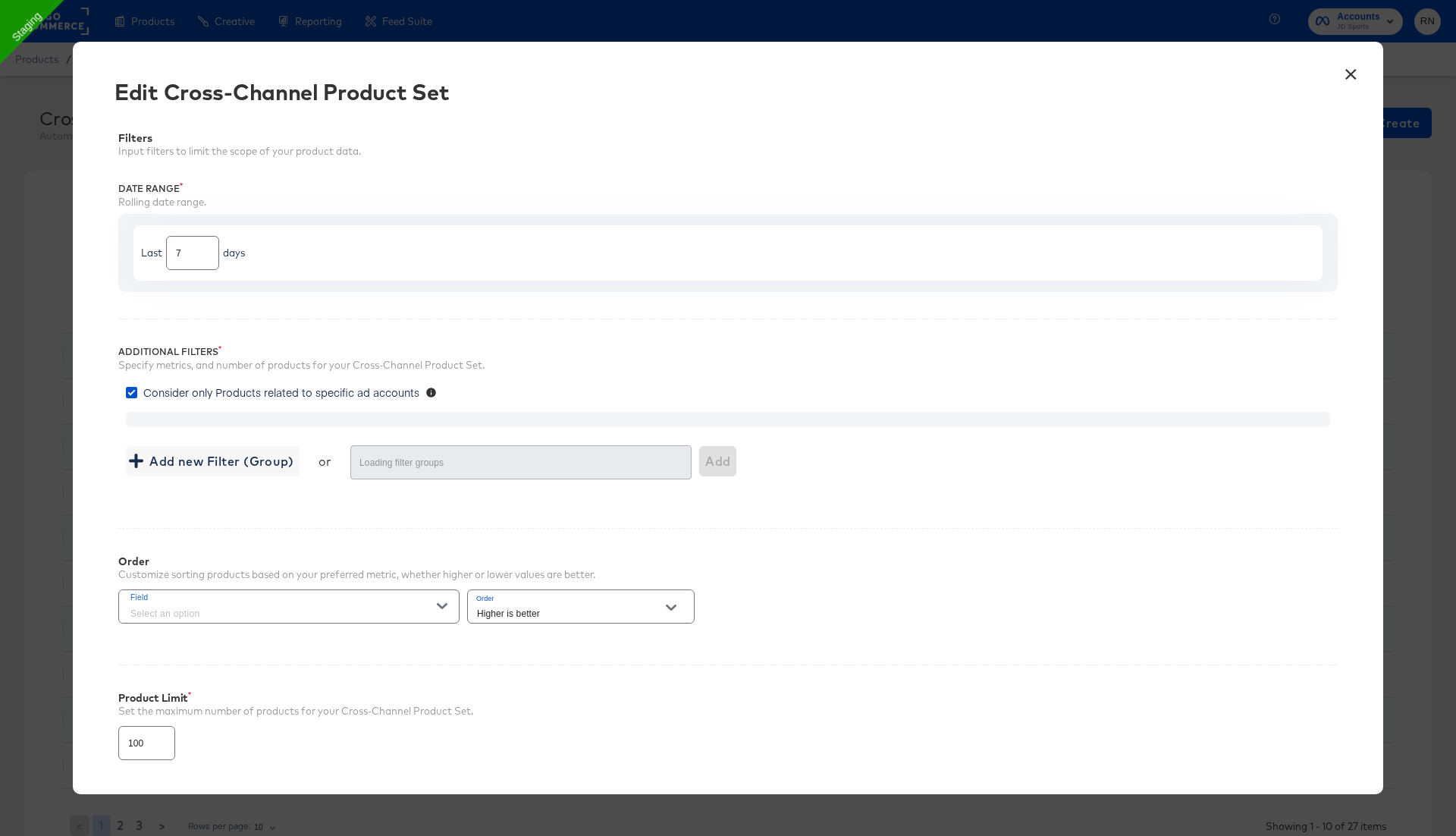
type input "4000"
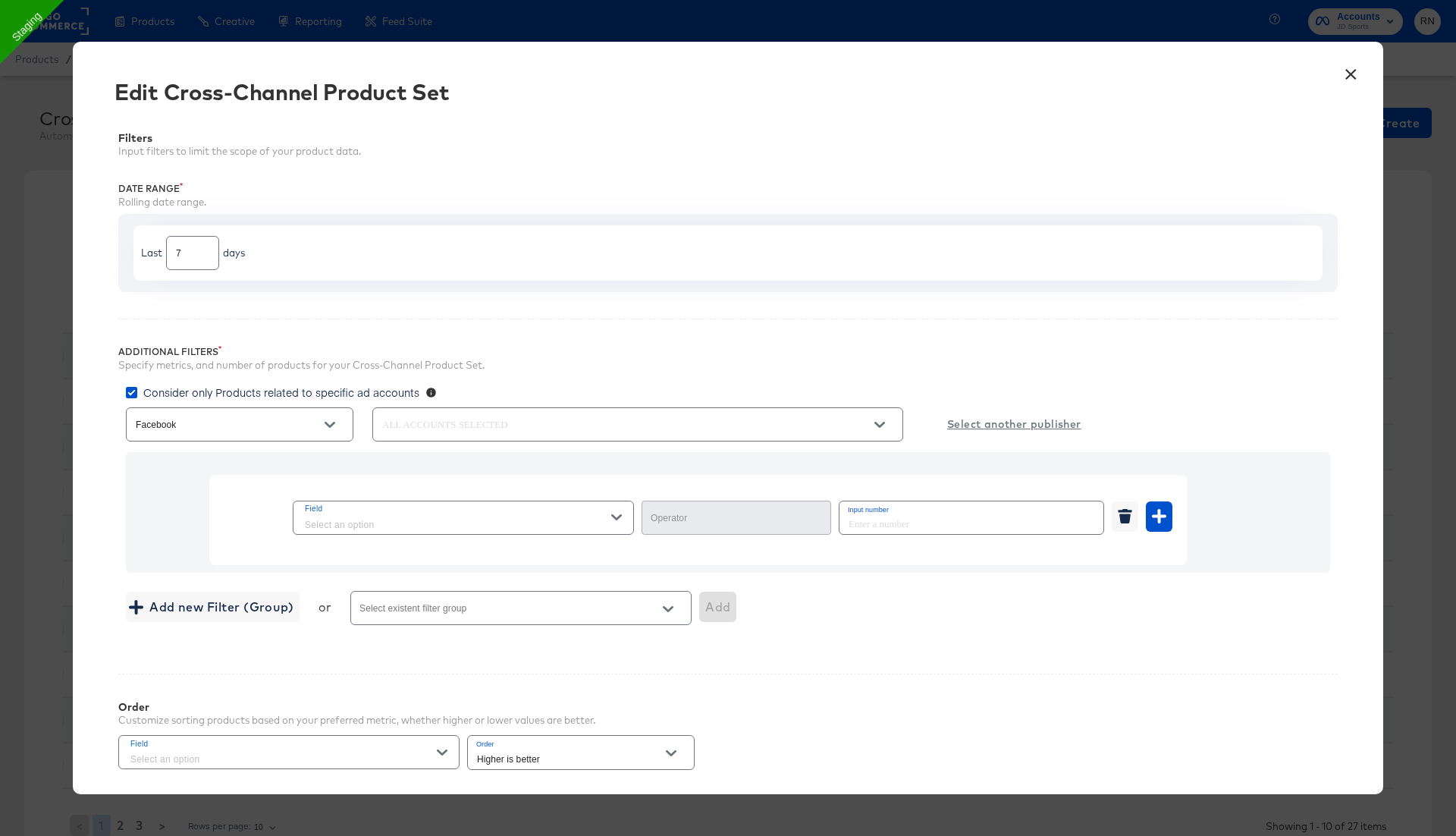
type input "In"
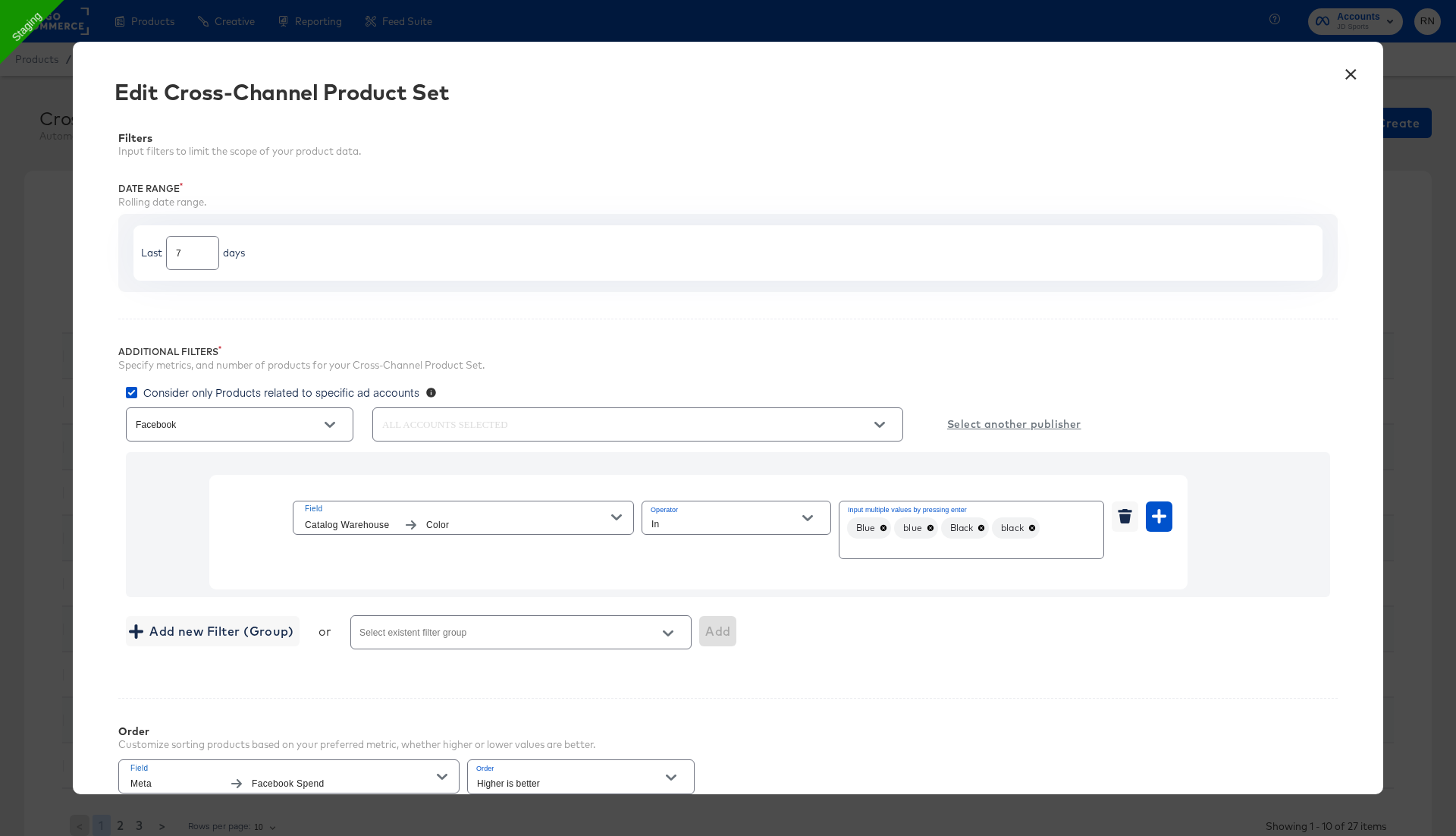
click at [1360, 75] on button "×" at bounding box center [1351, 70] width 27 height 27
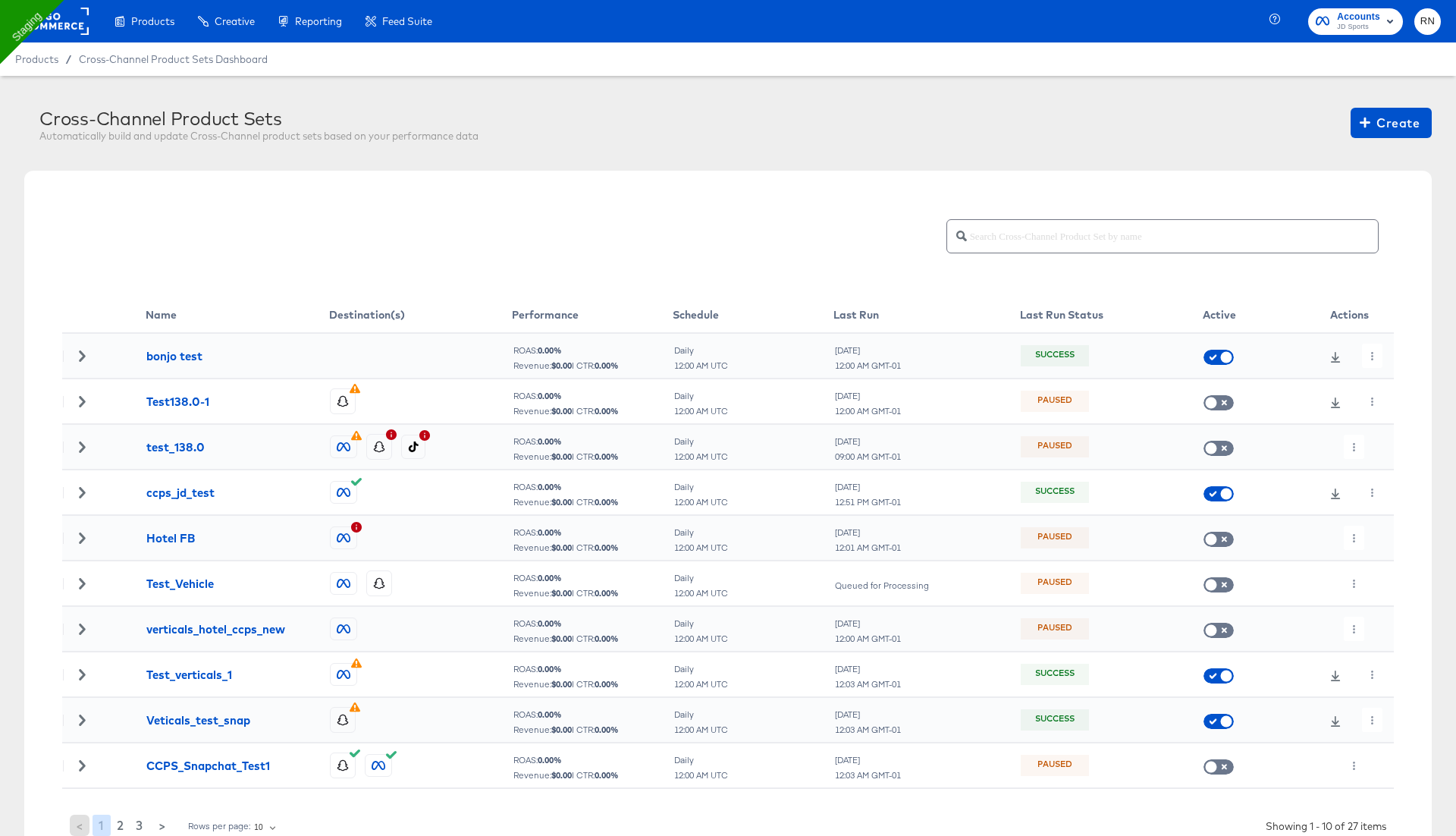
click at [73, 20] on rect at bounding box center [53, 21] width 69 height 27
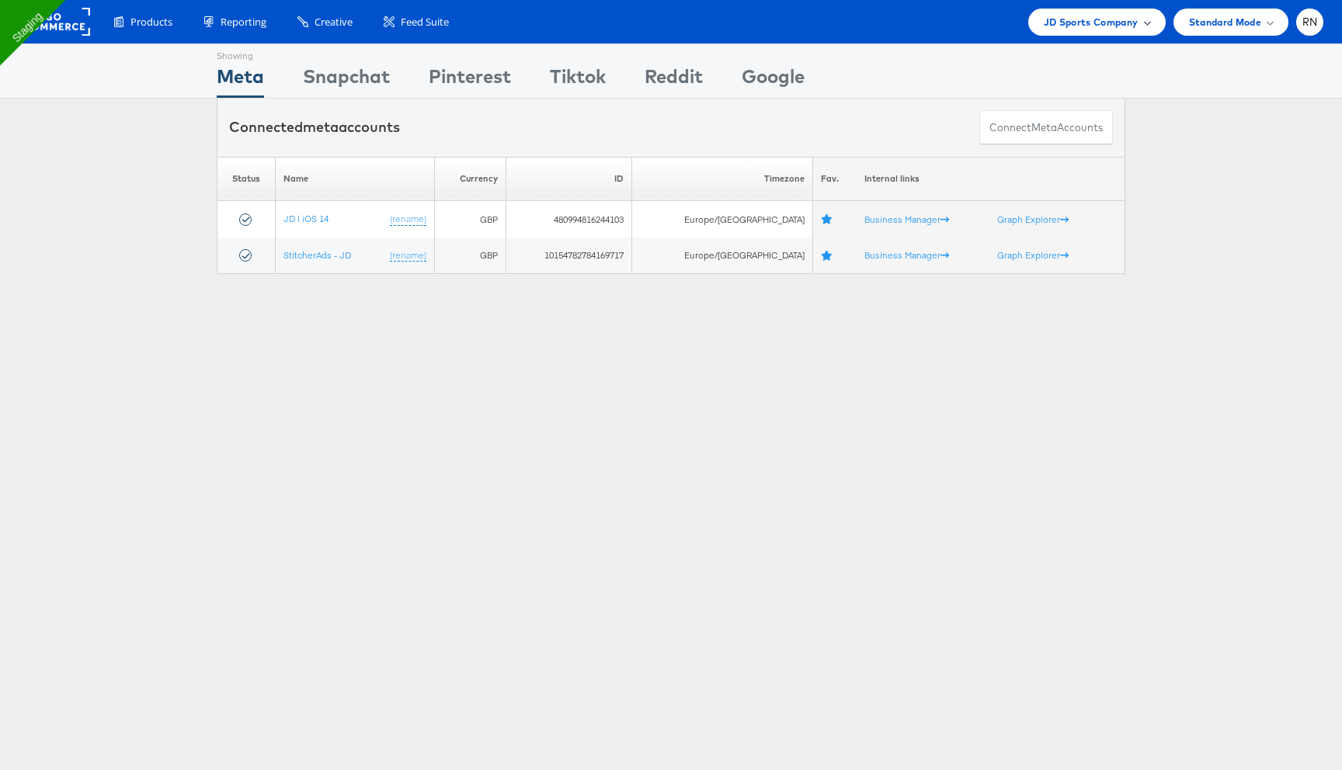
click at [1113, 18] on span "JD Sports Company" at bounding box center [1091, 22] width 95 height 16
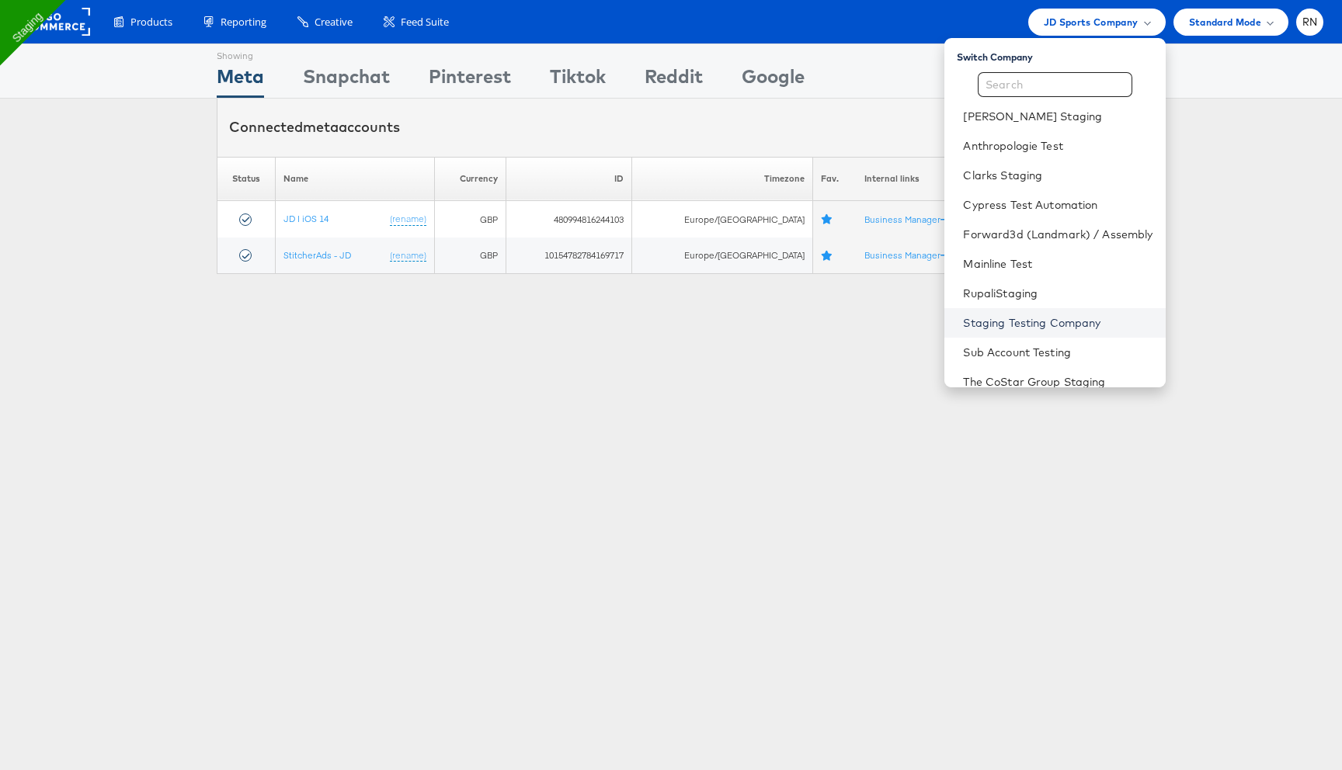
click at [1040, 318] on link "Staging Testing Company" at bounding box center [1057, 323] width 189 height 16
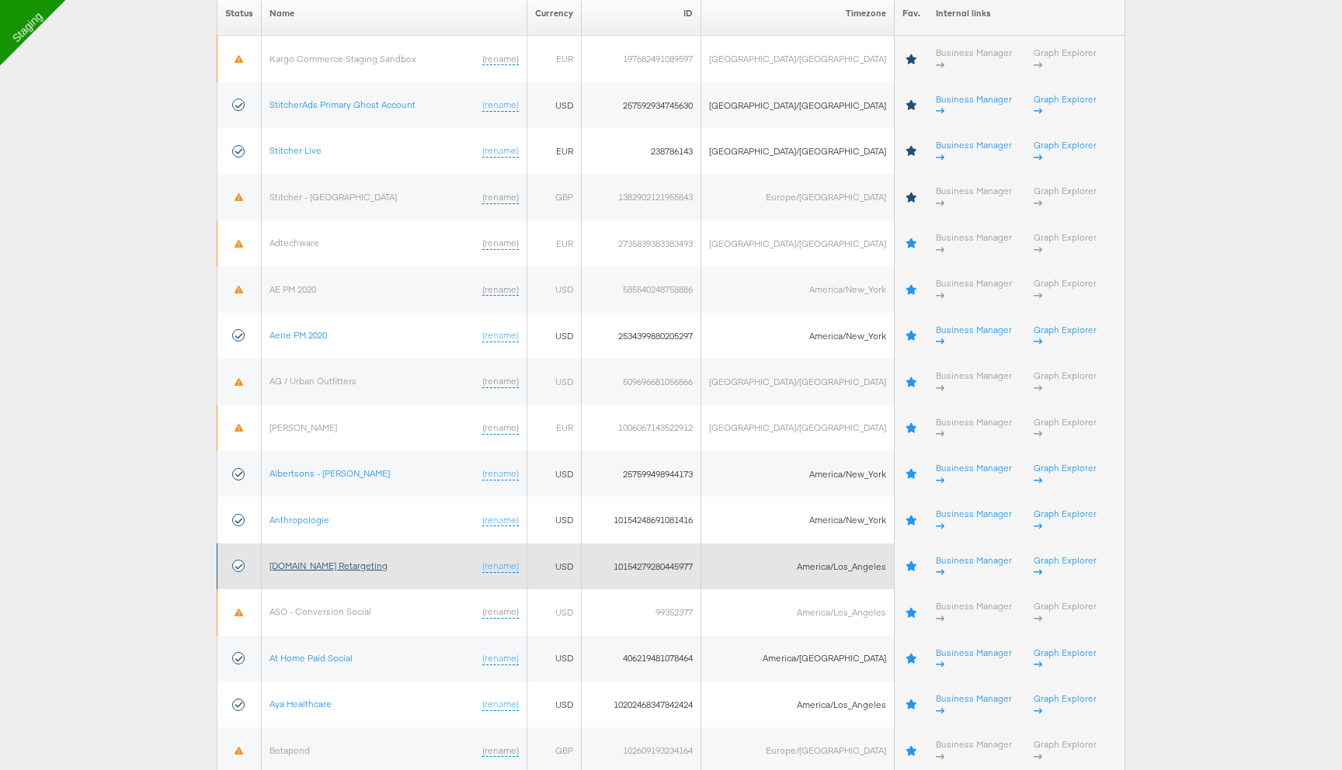
scroll to position [287, 0]
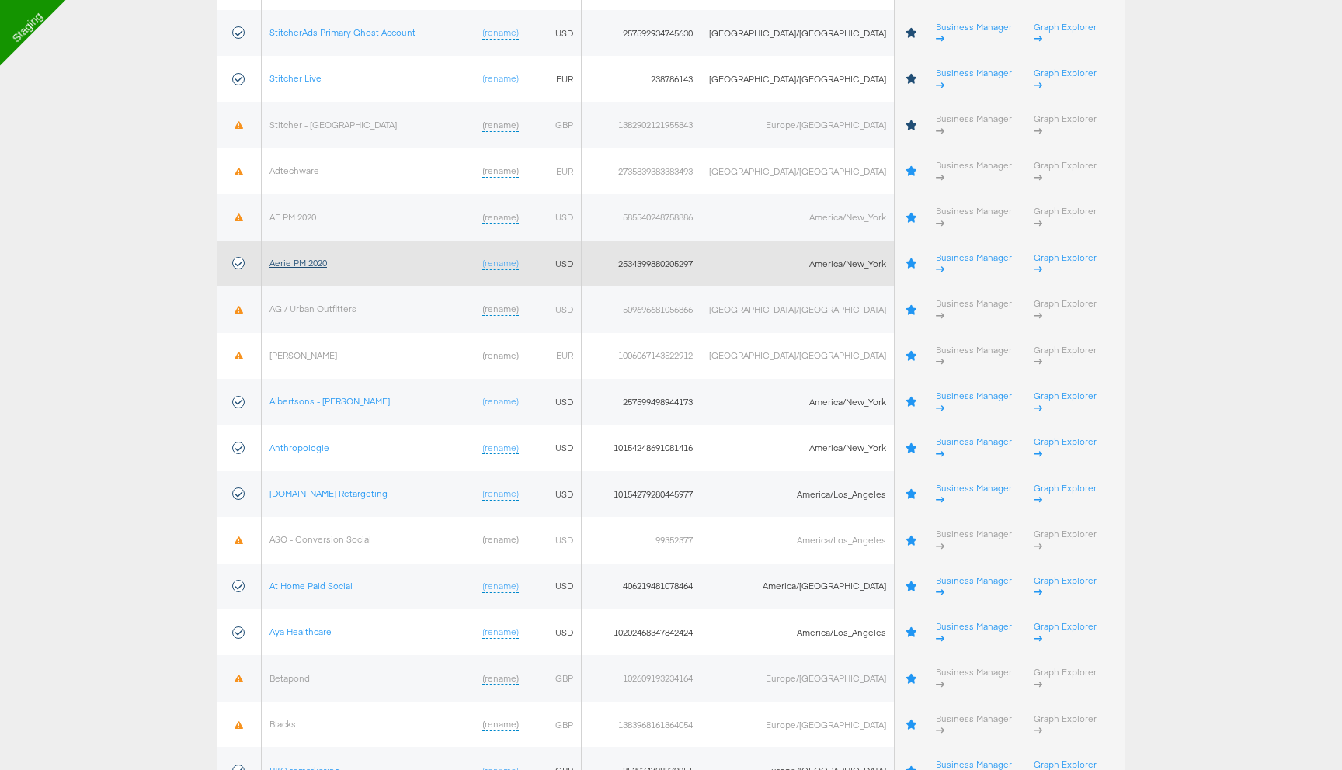
click at [312, 257] on link "Aerie PM 2020" at bounding box center [297, 263] width 57 height 12
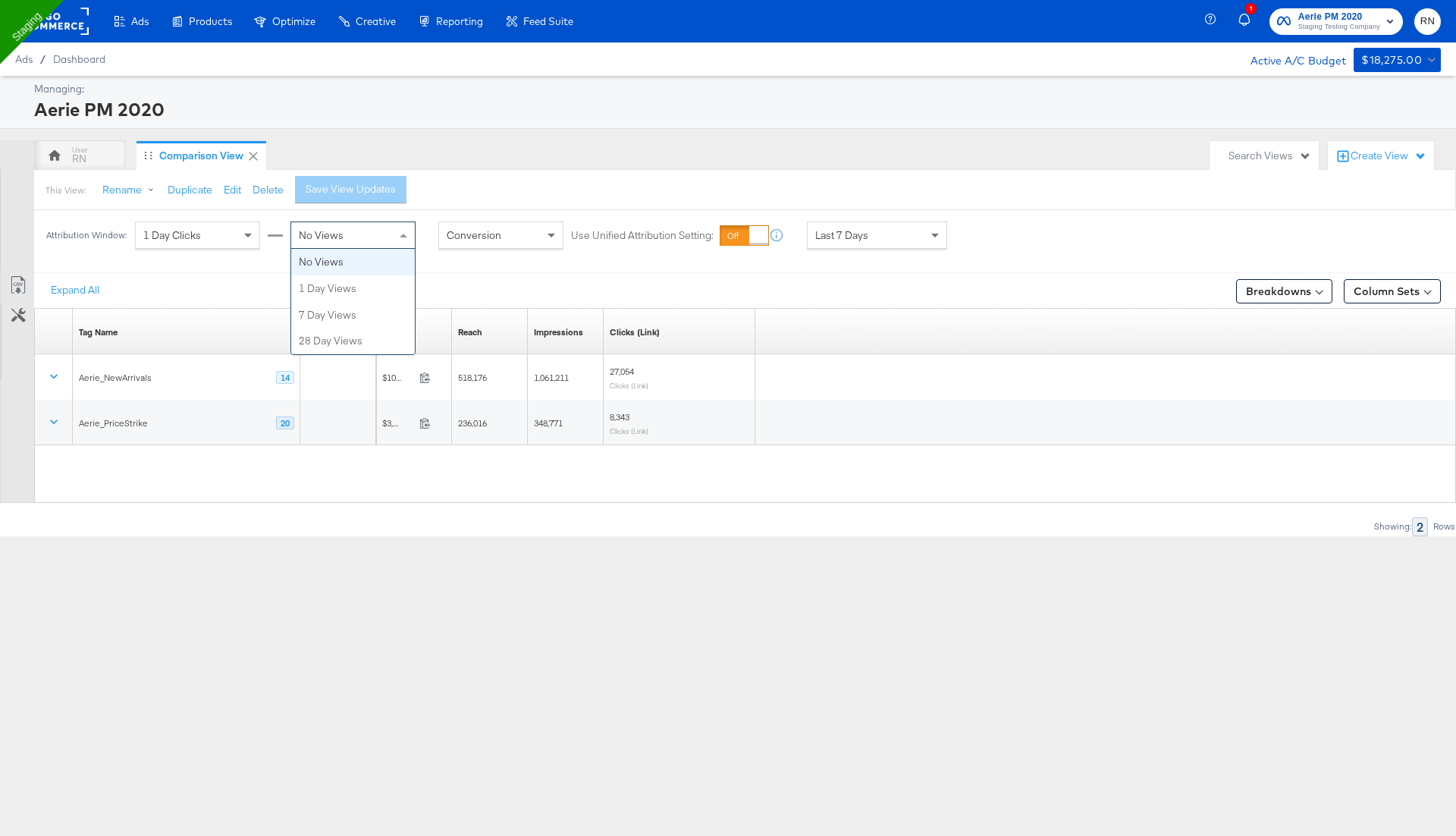
click at [343, 237] on div "No Views" at bounding box center [353, 235] width 124 height 25
click at [229, 235] on div "1 Day Clicks" at bounding box center [197, 235] width 124 height 25
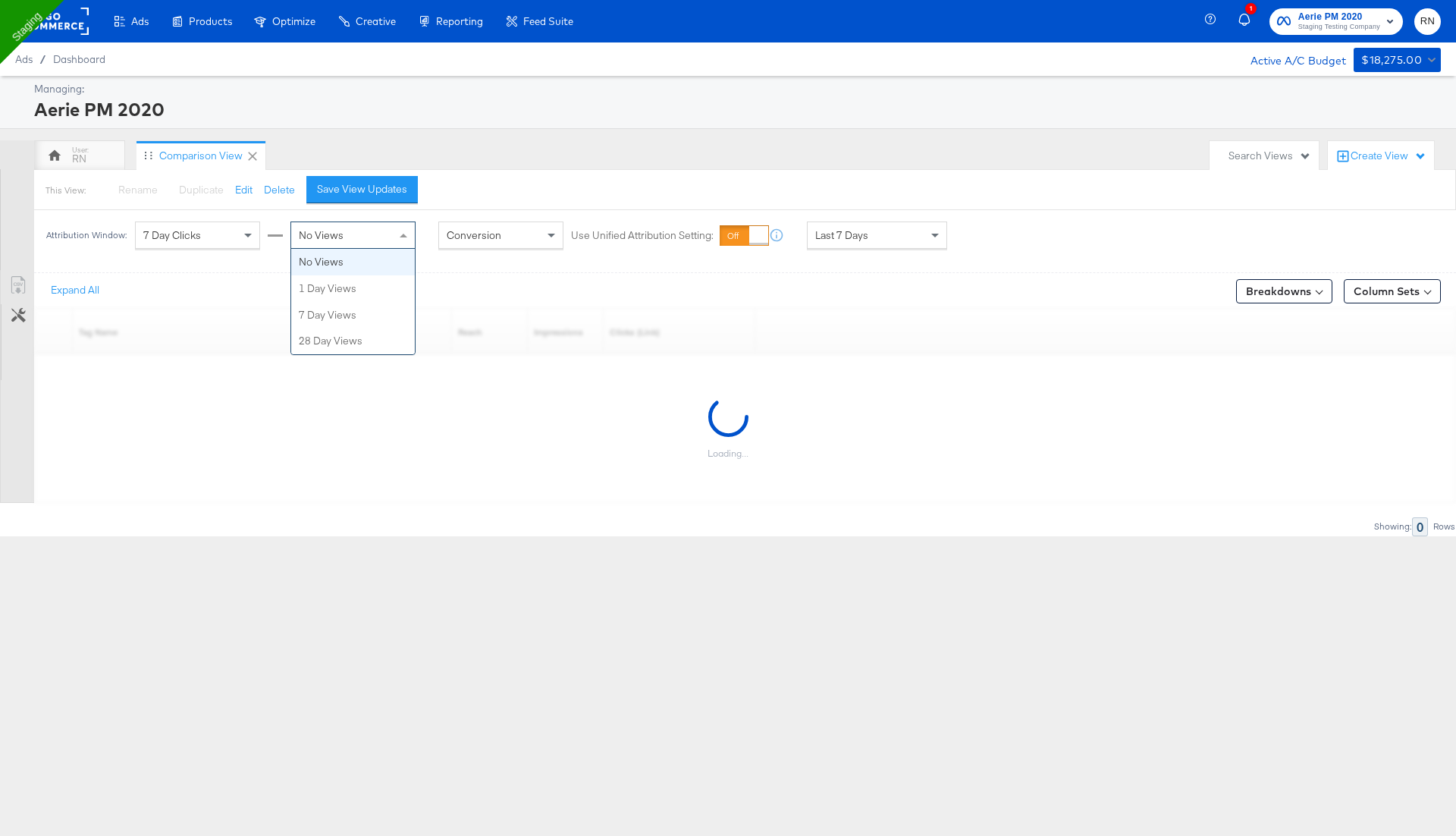
click at [359, 234] on div "No Views" at bounding box center [353, 235] width 124 height 25
click at [844, 234] on span "Last 7 Days" at bounding box center [842, 235] width 53 height 14
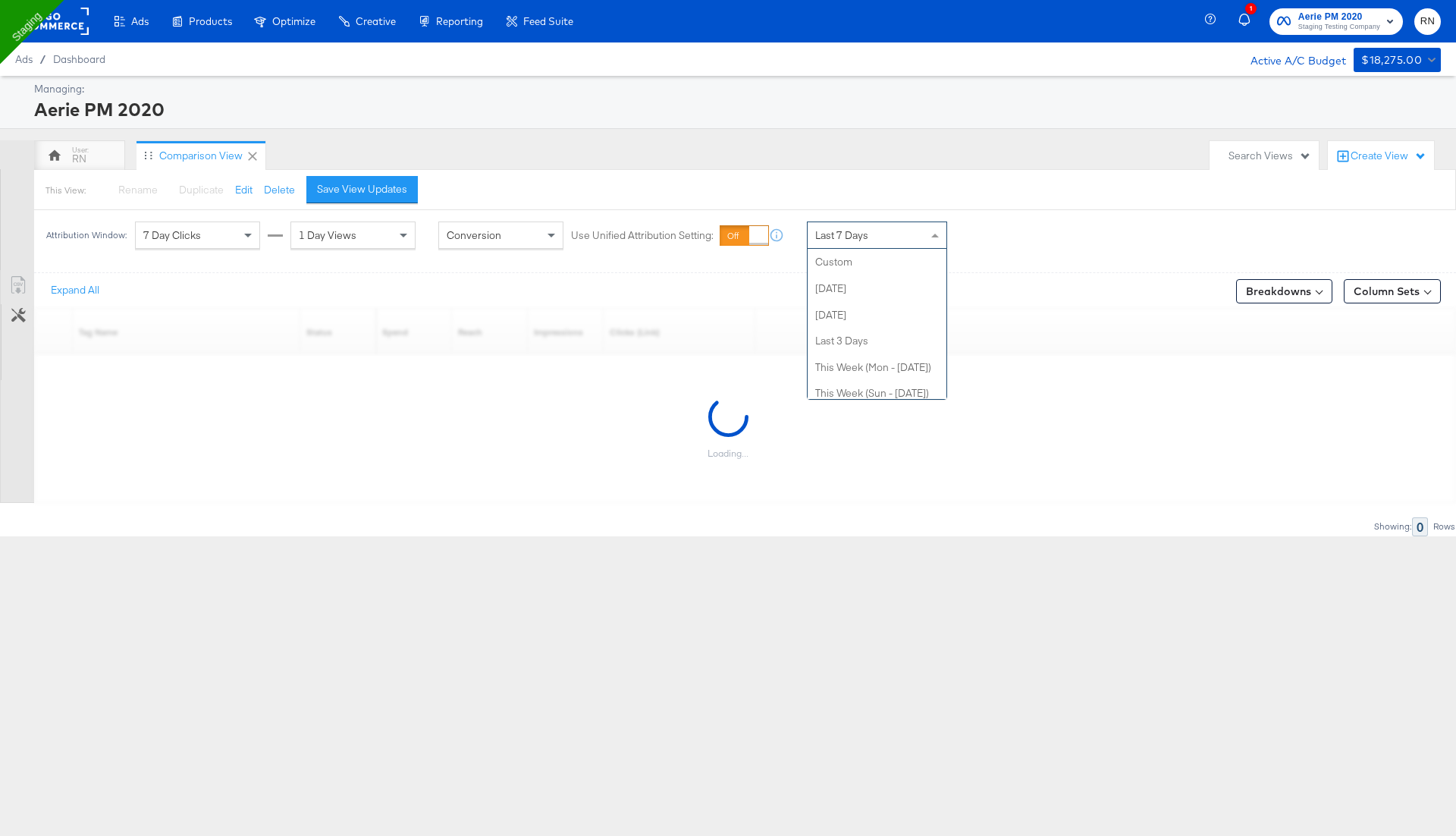
scroll to position [210, 0]
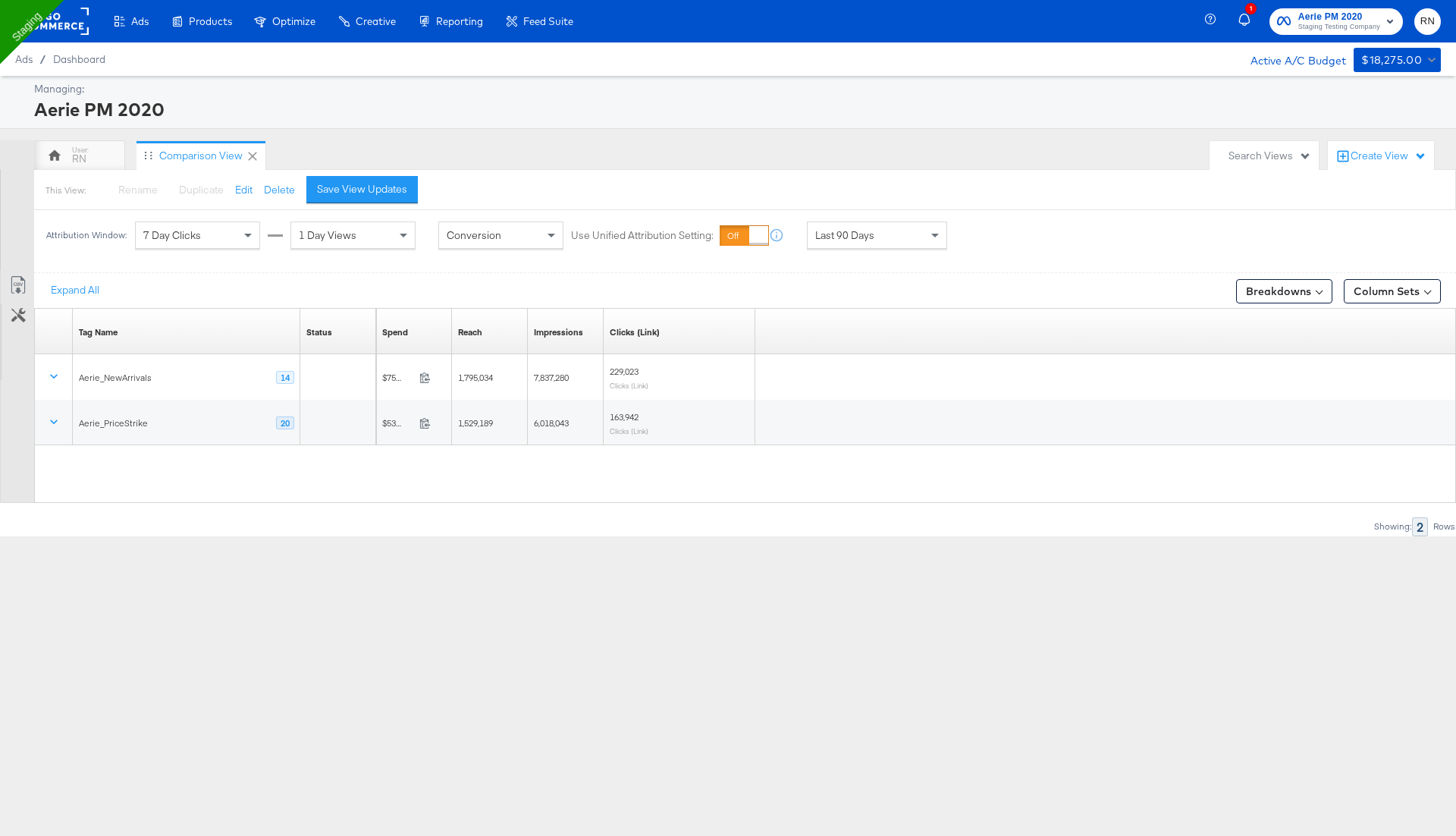
click at [59, 26] on rect at bounding box center [53, 21] width 69 height 27
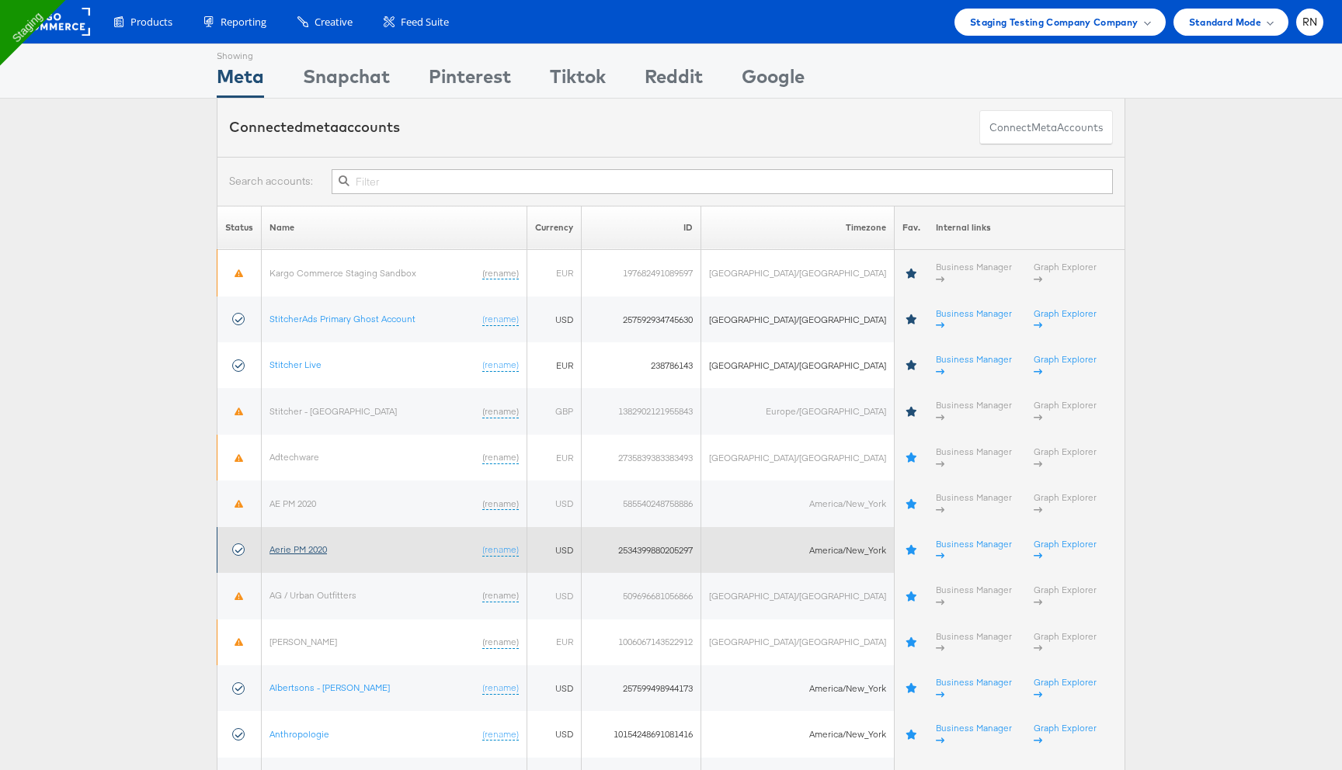
click at [322, 544] on link "Aerie PM 2020" at bounding box center [297, 550] width 57 height 12
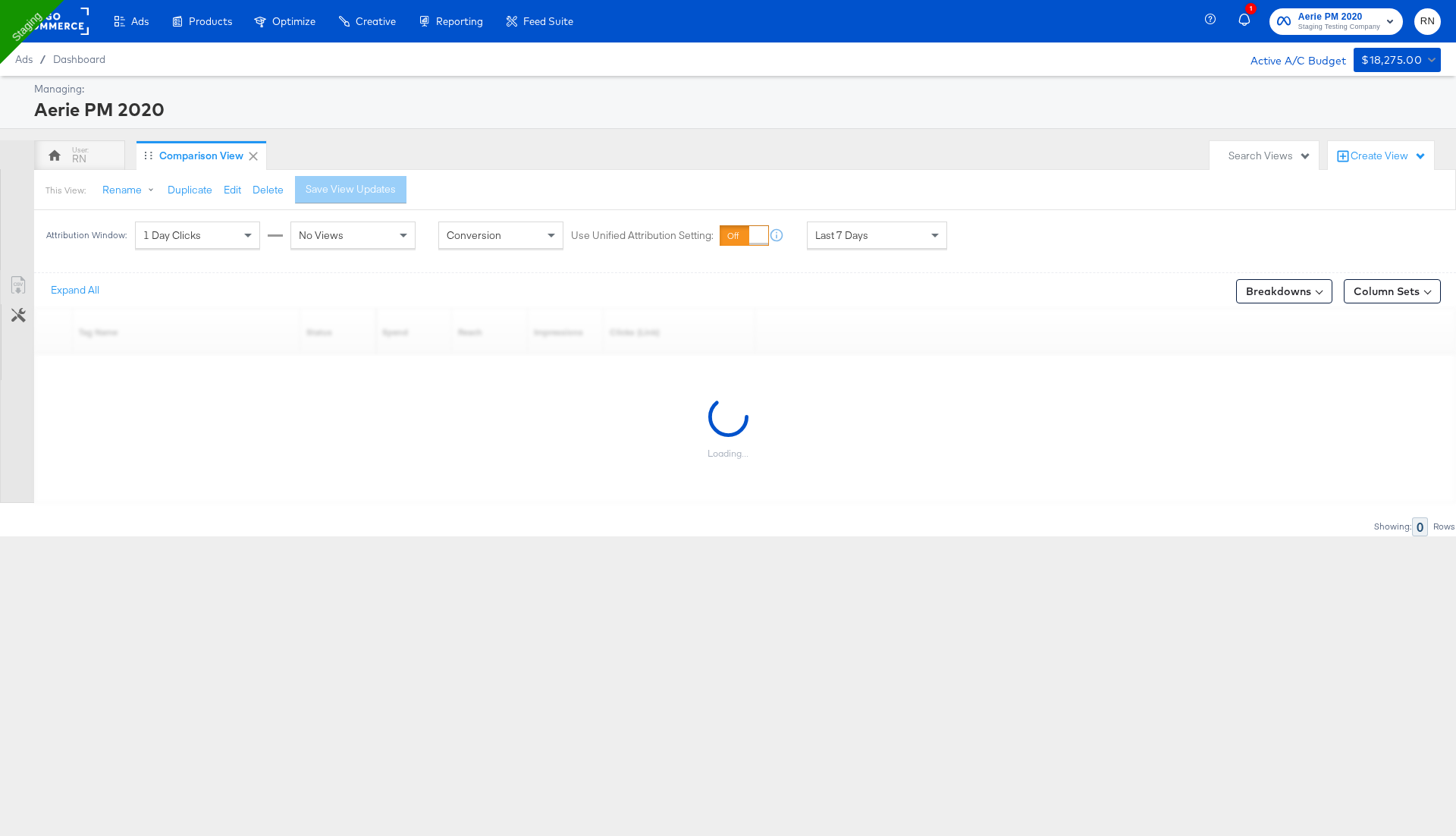
click at [1344, 159] on icon at bounding box center [1344, 156] width 16 height 16
click at [1339, 290] on span "Performance Product View" at bounding box center [1350, 284] width 126 height 15
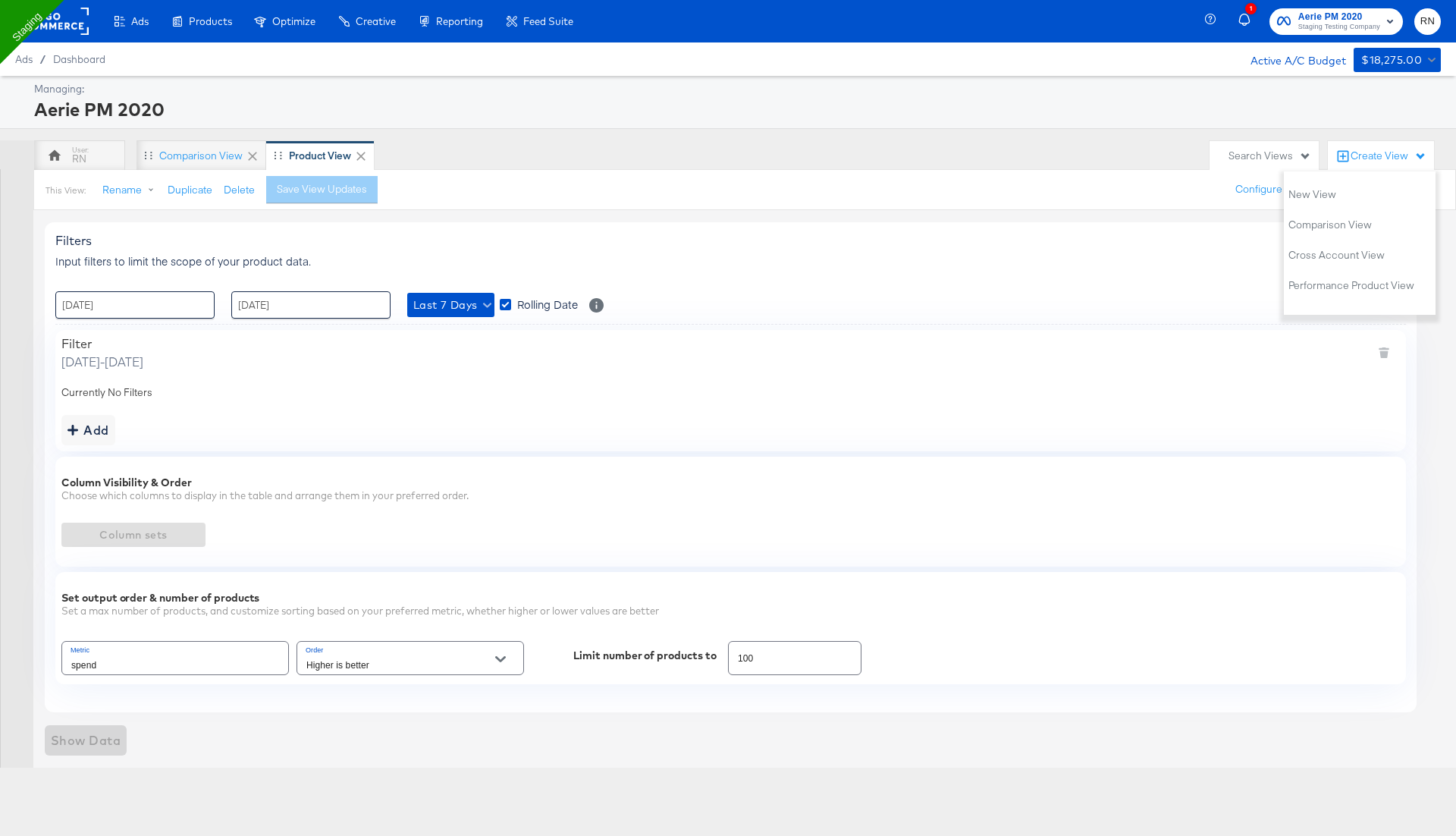
click at [442, 291] on div "Last 7 Days Rolling Date Select to update the date range every day" at bounding box center [505, 305] width 196 height 27
click at [451, 314] on button "Last 7 Days" at bounding box center [450, 305] width 87 height 24
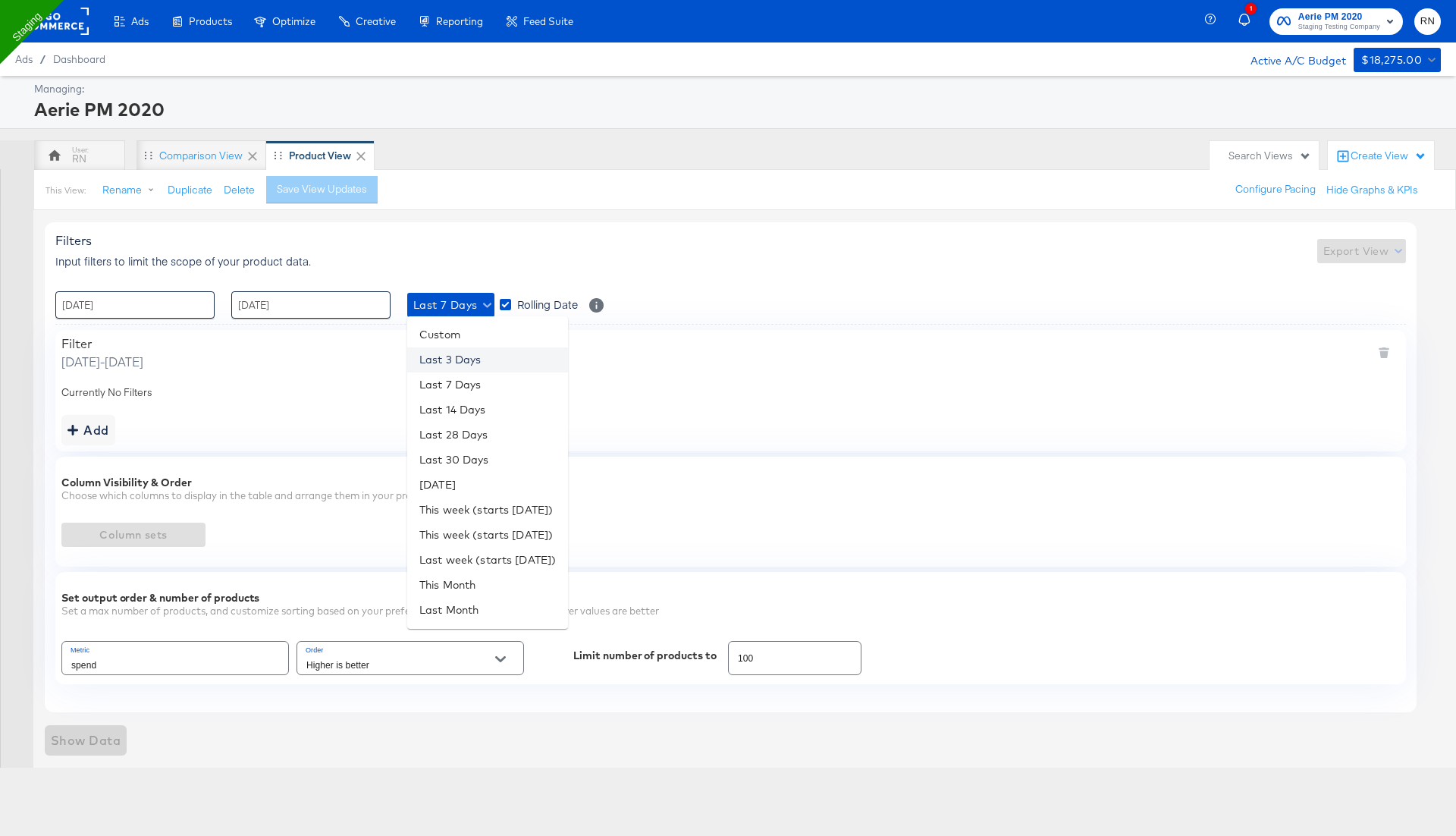
click at [457, 357] on li "Last 3 Days" at bounding box center [487, 360] width 161 height 25
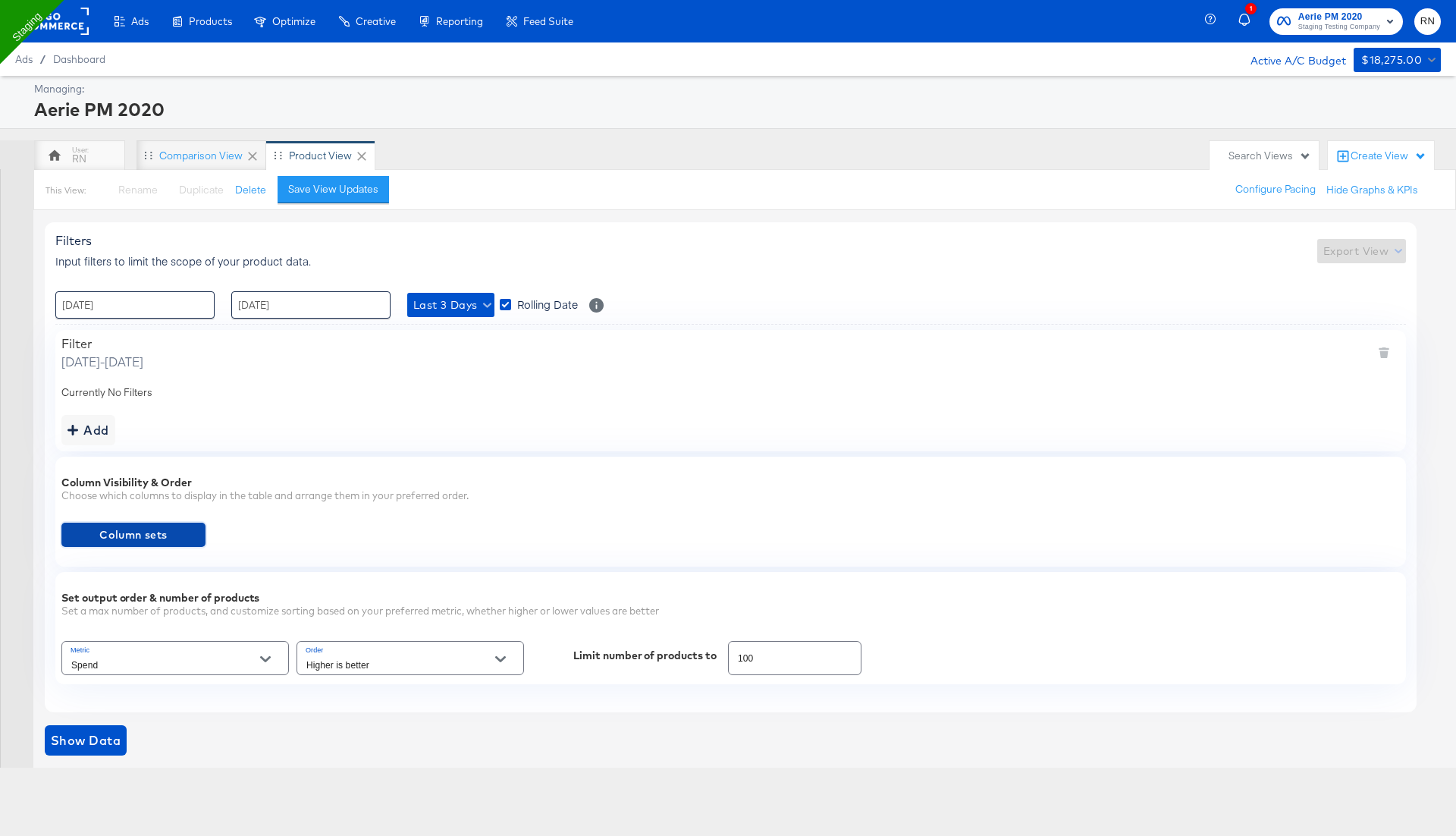
click at [178, 531] on span "Column sets" at bounding box center [133, 534] width 132 height 19
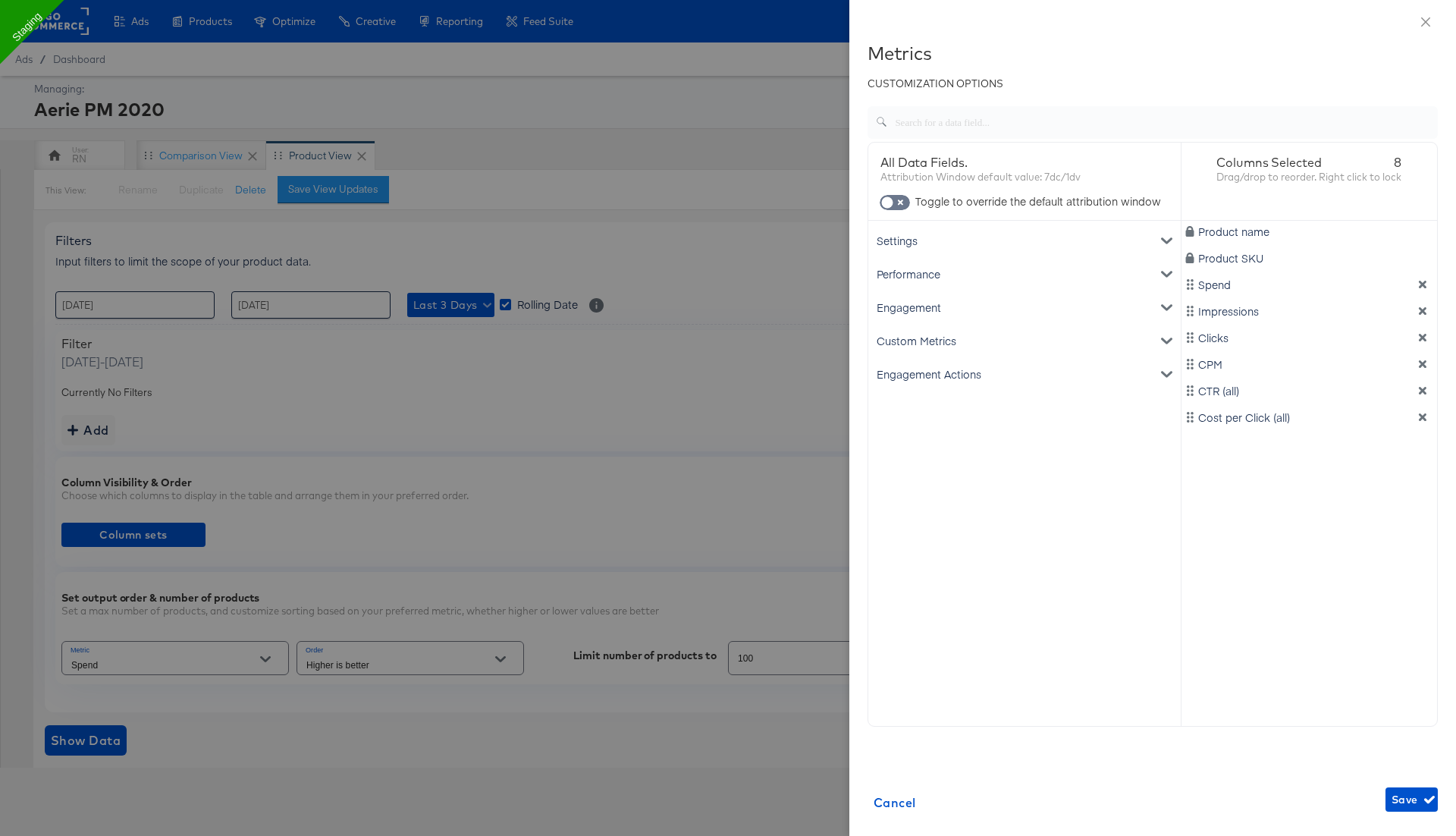
click at [963, 372] on div "Engagement Actions" at bounding box center [1024, 374] width 307 height 33
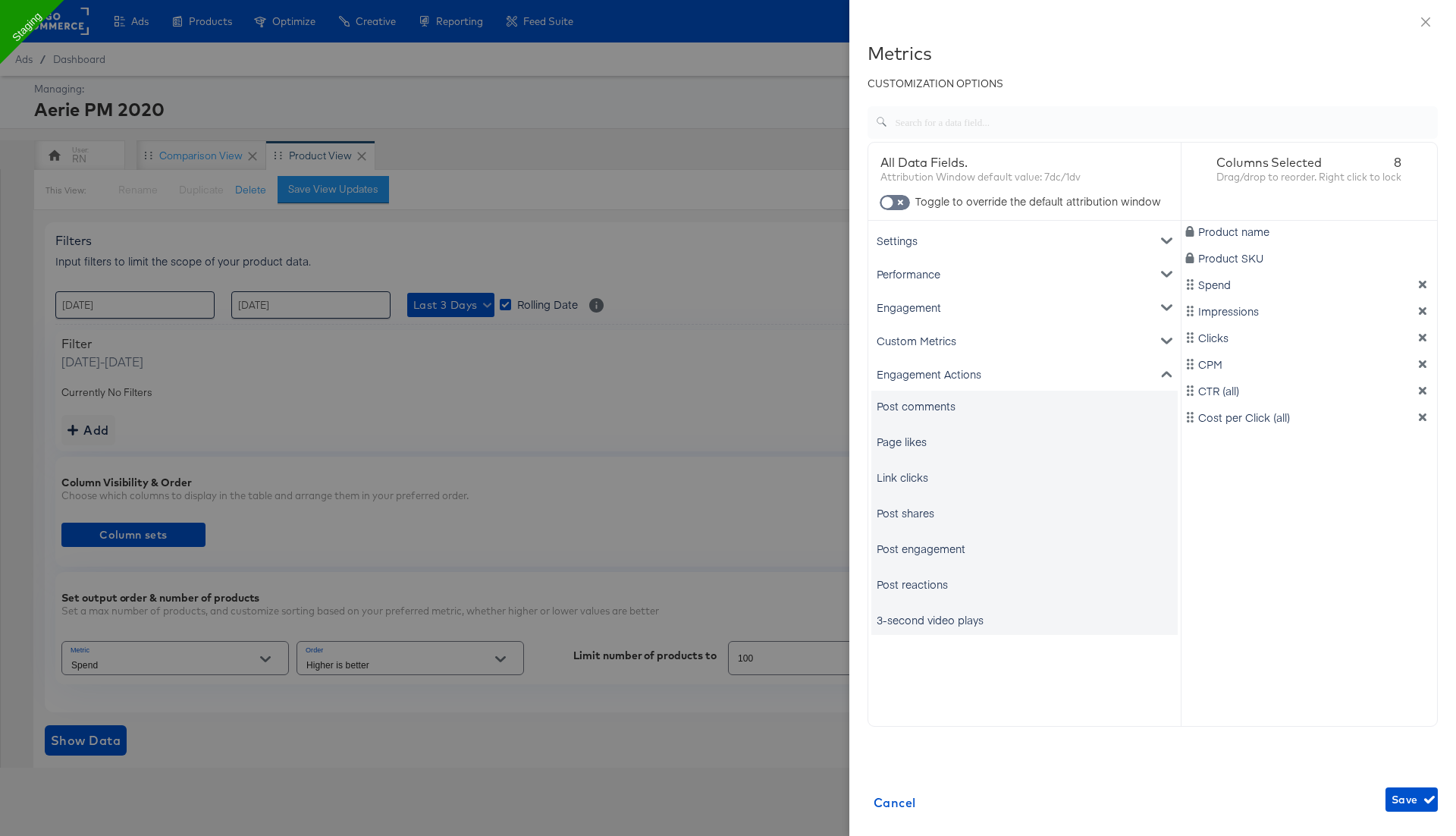
click at [905, 439] on div "Page likes" at bounding box center [901, 441] width 50 height 16
click at [906, 478] on div "Link clicks" at bounding box center [902, 478] width 52 height 16
click at [935, 311] on div "Engagement" at bounding box center [1024, 307] width 307 height 33
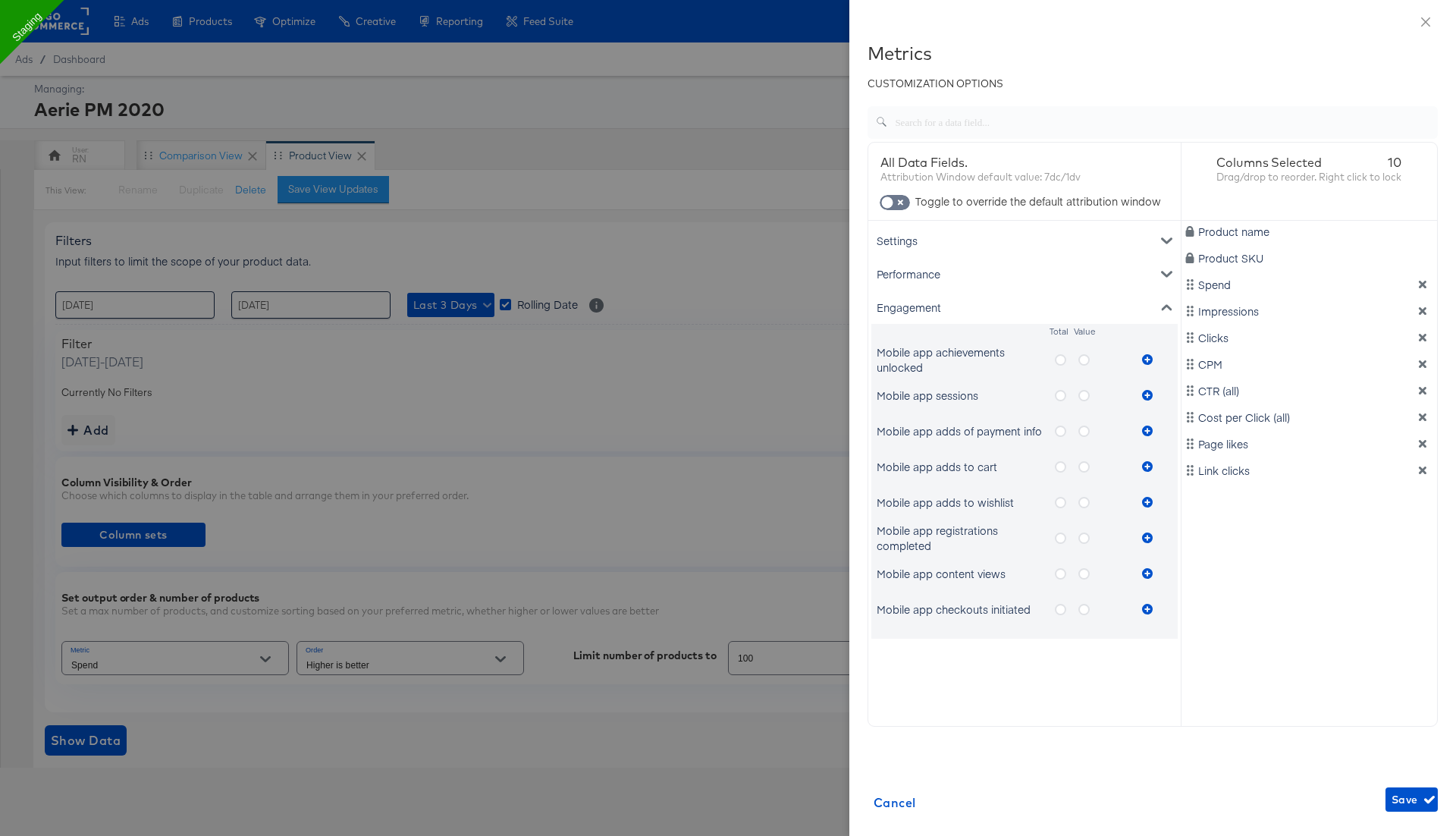
click at [1061, 537] on icon "metrics-list" at bounding box center [1061, 538] width 12 height 12
click at [0, 0] on input "metrics-list" at bounding box center [0, 0] width 0 height 0
click at [1085, 536] on icon "metrics-list" at bounding box center [1084, 538] width 12 height 12
click at [0, 0] on input "metrics-list" at bounding box center [0, 0] width 0 height 0
click at [1145, 532] on icon "metrics-list" at bounding box center [1147, 537] width 11 height 11
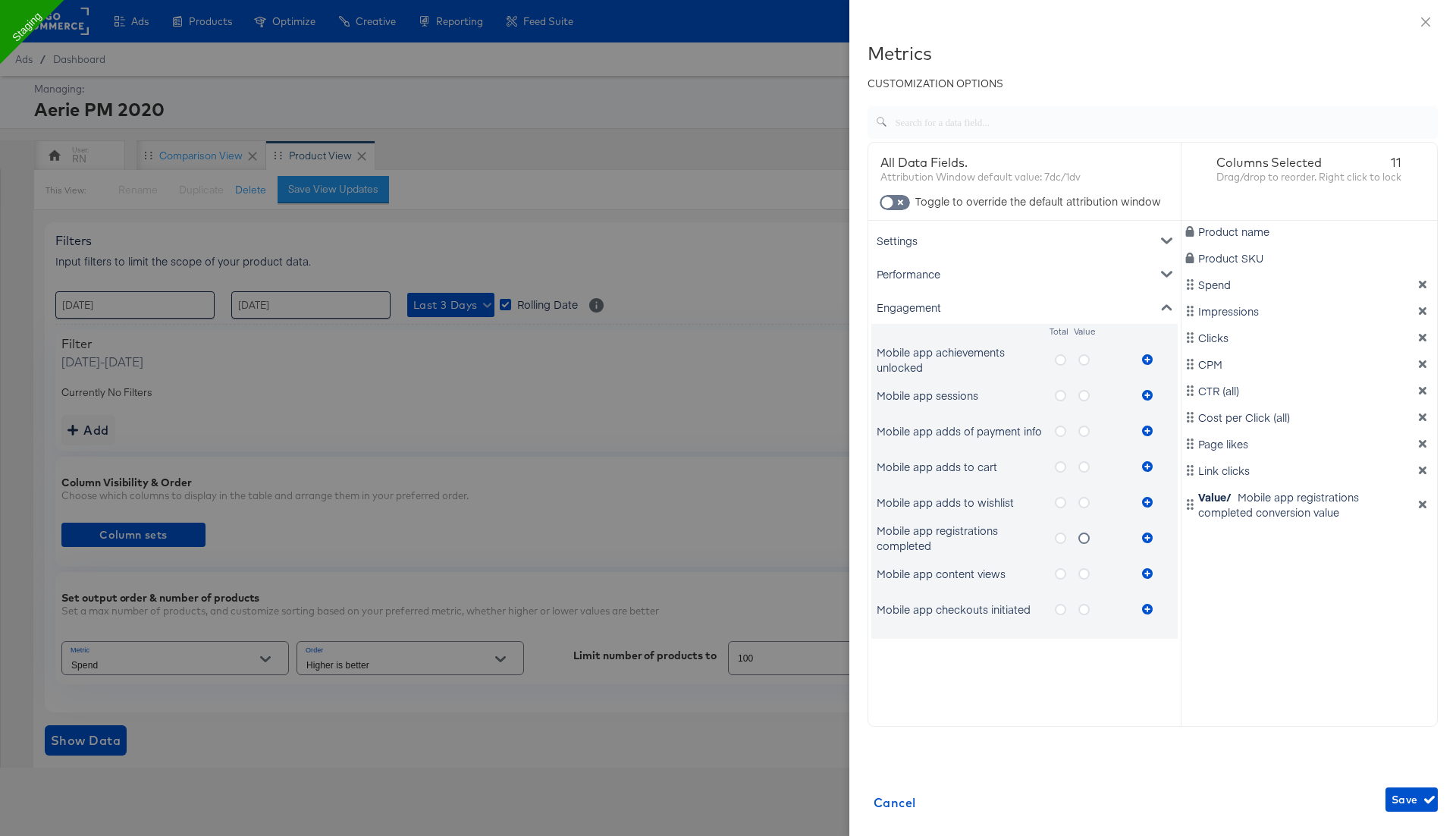
click at [1059, 537] on icon "metrics-list" at bounding box center [1061, 538] width 12 height 12
click at [0, 0] on input "metrics-list" at bounding box center [0, 0] width 0 height 0
click at [1147, 537] on icon "metrics-list" at bounding box center [1147, 537] width 11 height 11
click at [1409, 799] on span "Save" at bounding box center [1411, 799] width 40 height 19
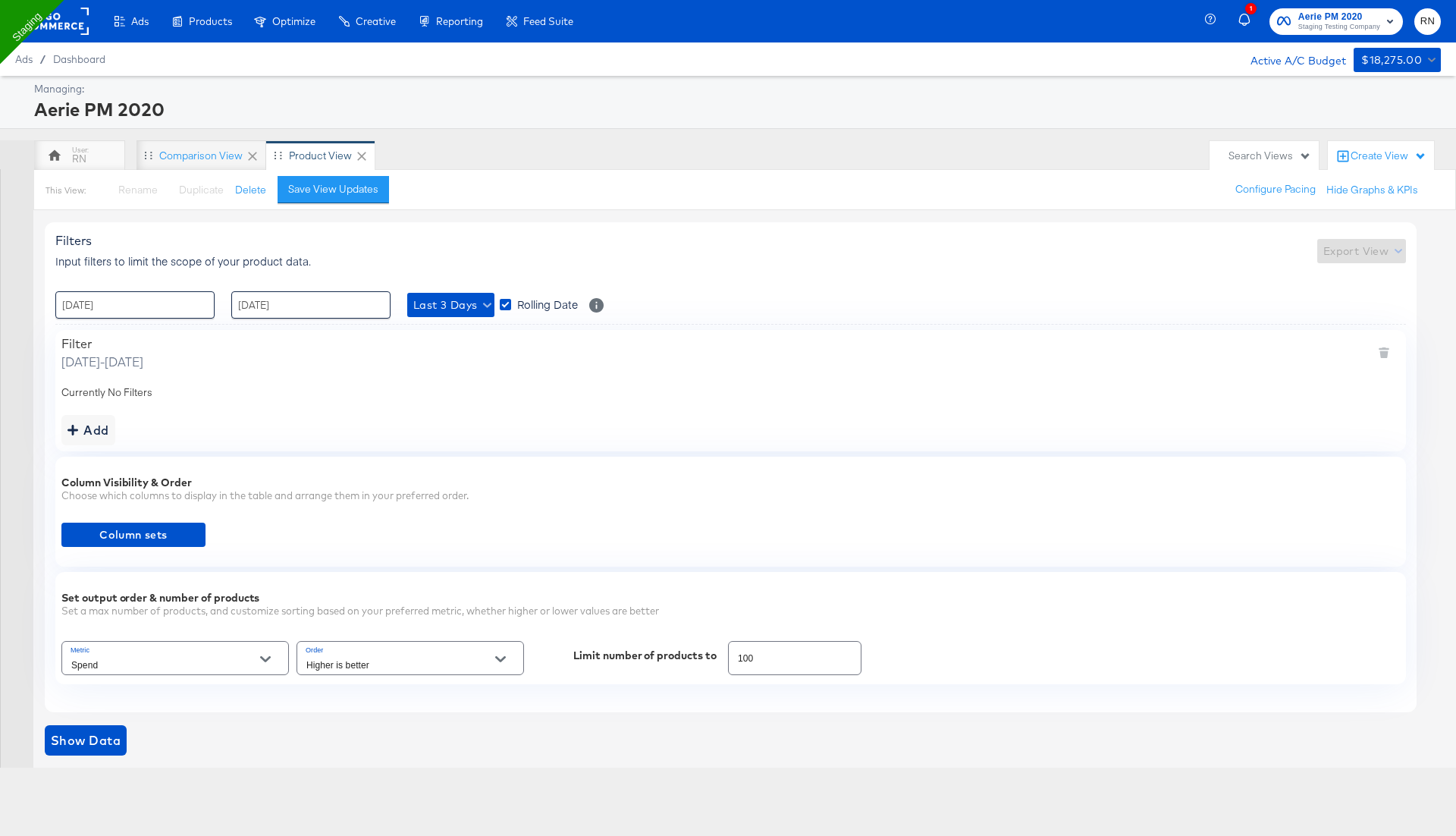
click at [175, 678] on div "Set output order & number of products Set a max number of products, and customi…" at bounding box center [730, 628] width 1351 height 112
click at [182, 667] on input "Spend" at bounding box center [163, 665] width 190 height 18
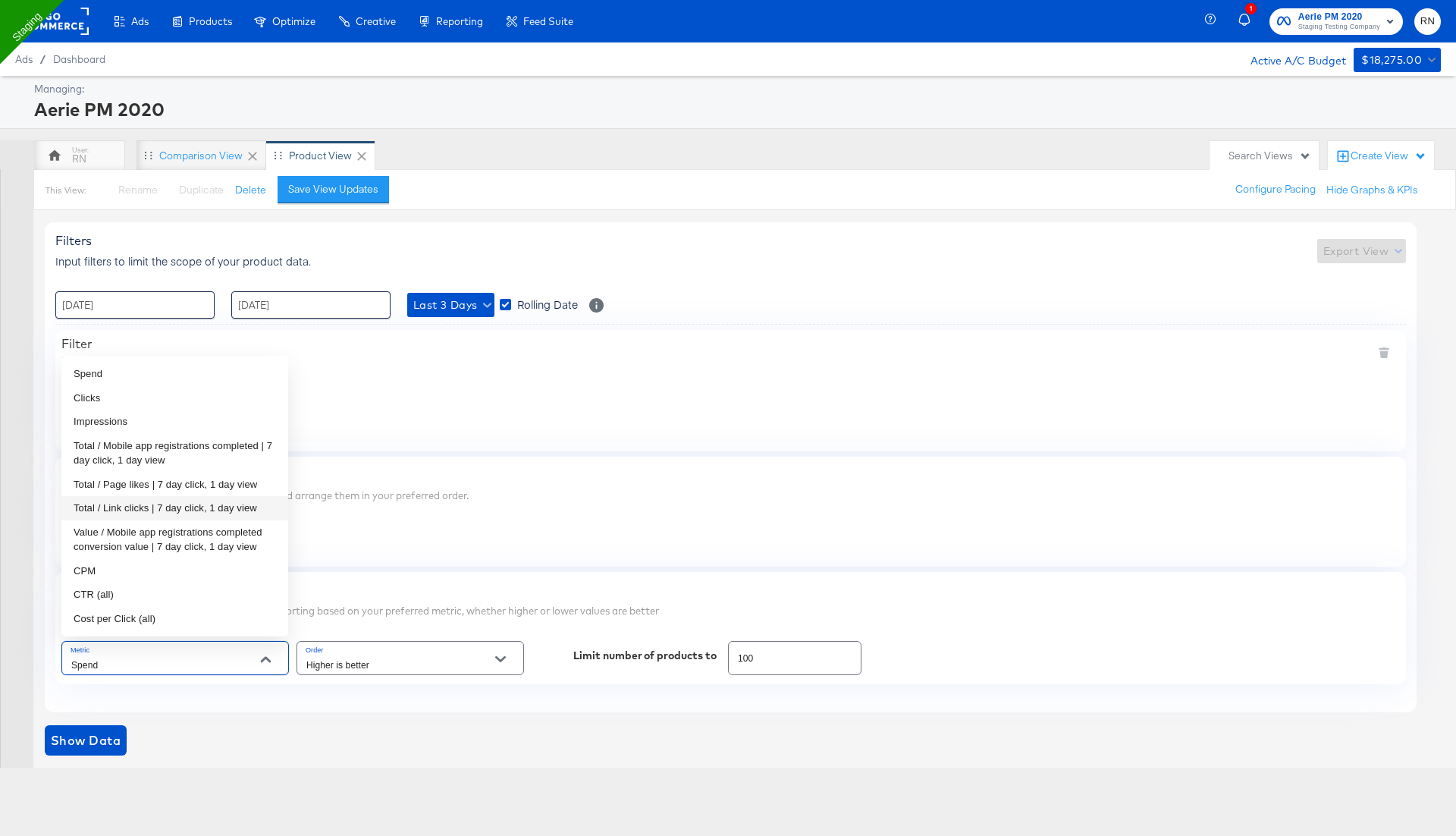
click at [157, 507] on li "Total / Link clicks | 7 day click, 1 day view" at bounding box center [175, 508] width 227 height 24
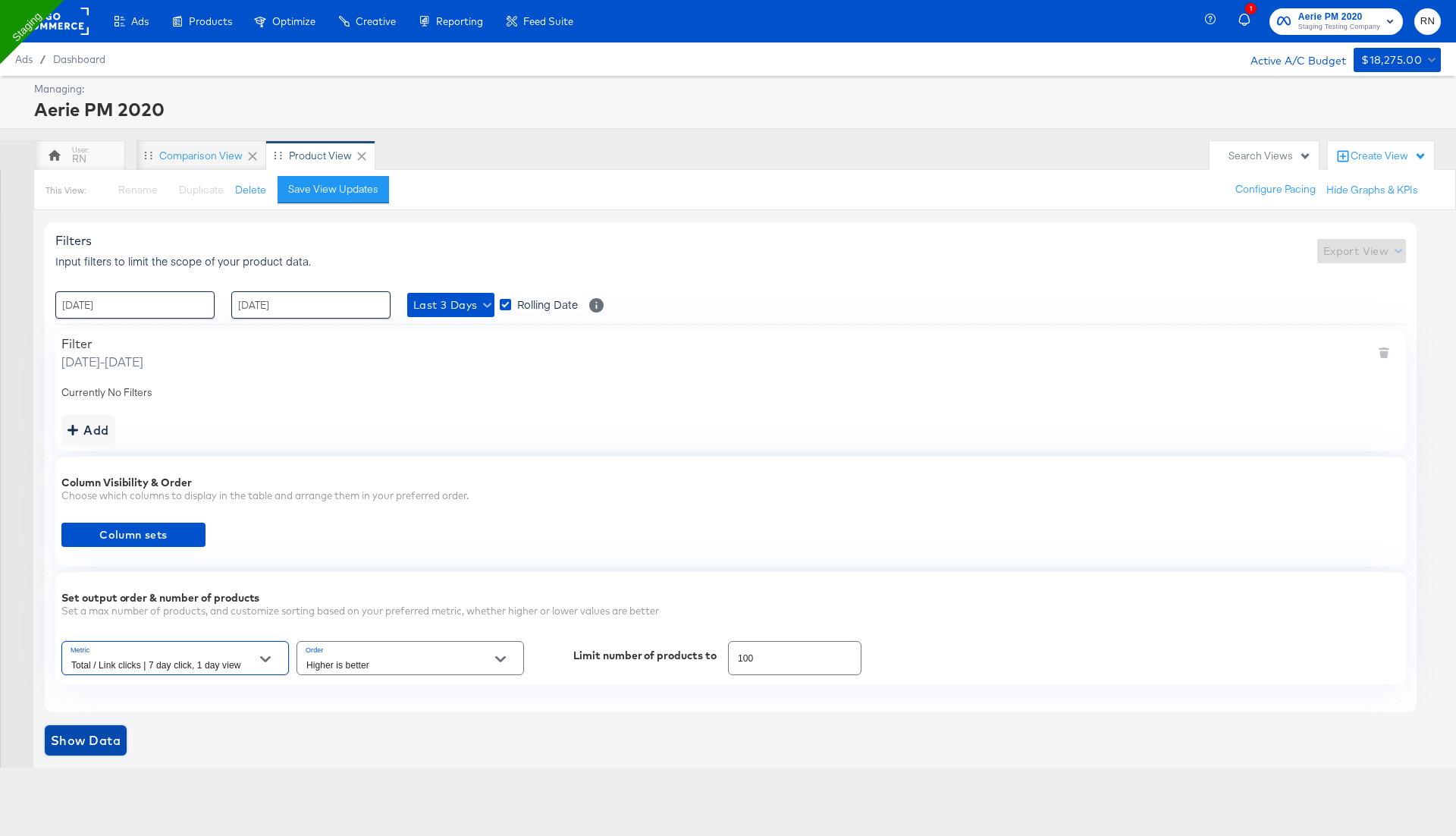
click at [82, 737] on span "Show Data" at bounding box center [85, 740] width 69 height 21
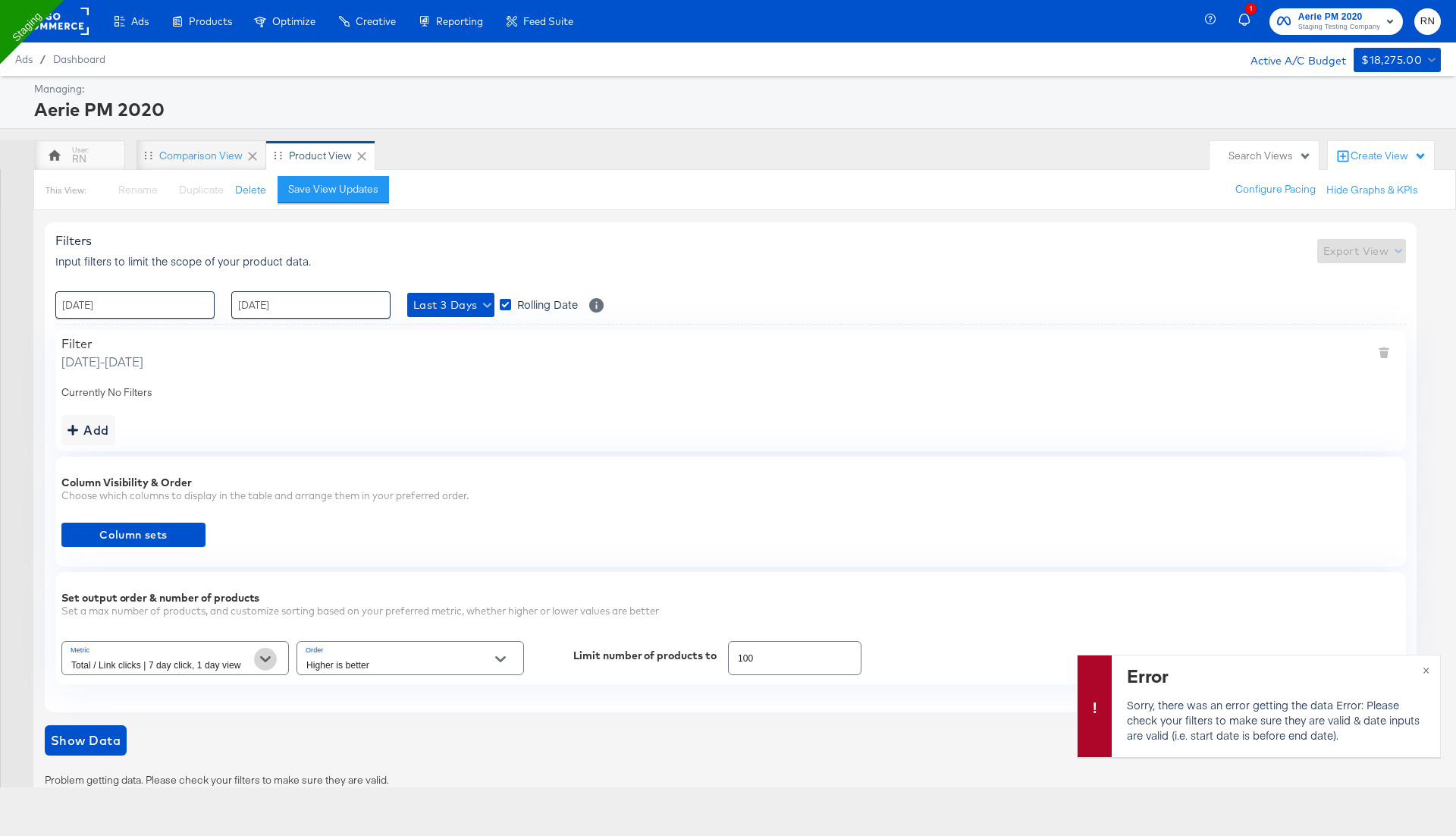
click at [258, 650] on button "Open" at bounding box center [265, 658] width 22 height 22
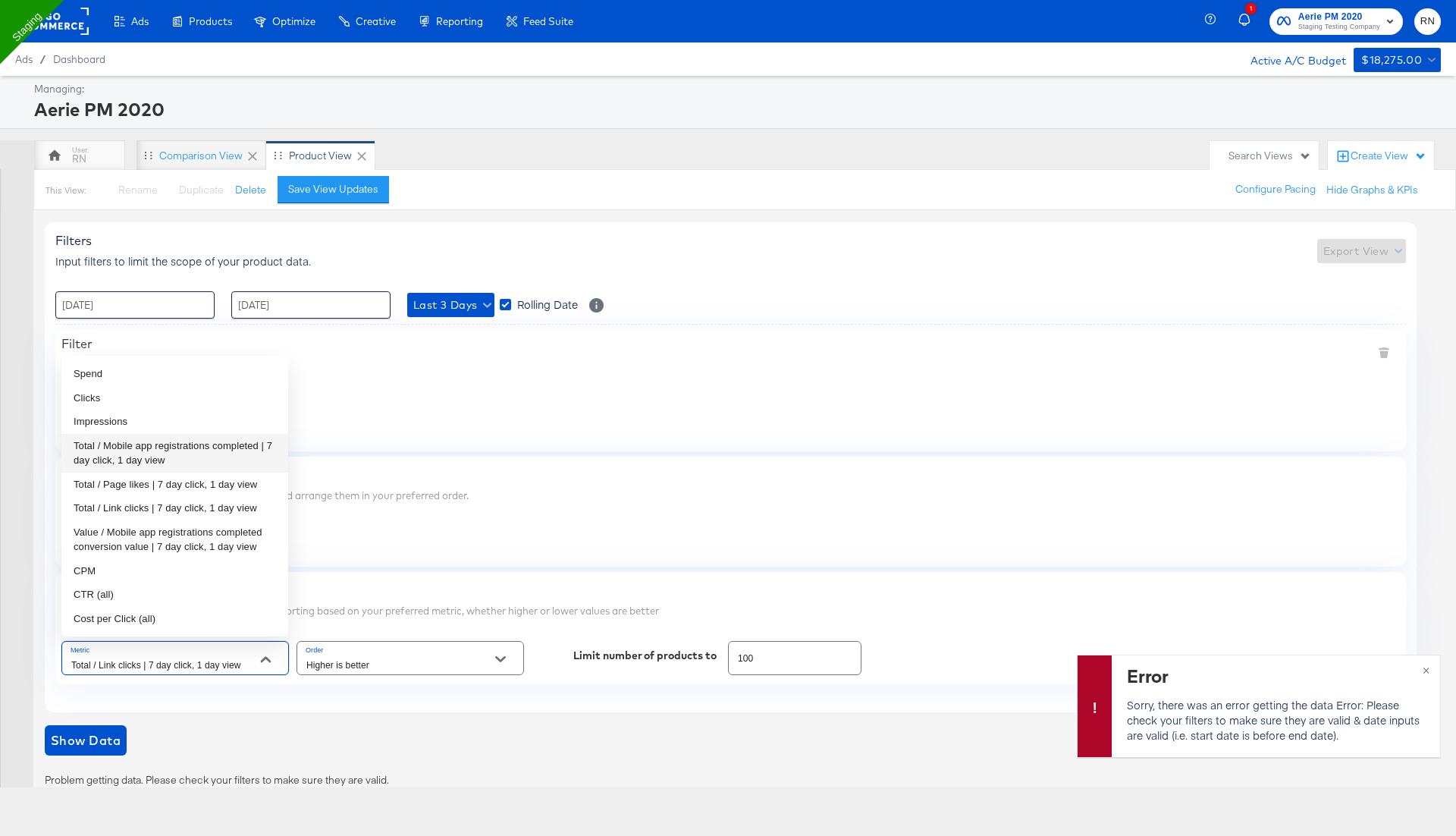
click at [168, 440] on li "Total / Mobile app registrations completed | 7 day click, 1 day view" at bounding box center [175, 453] width 227 height 39
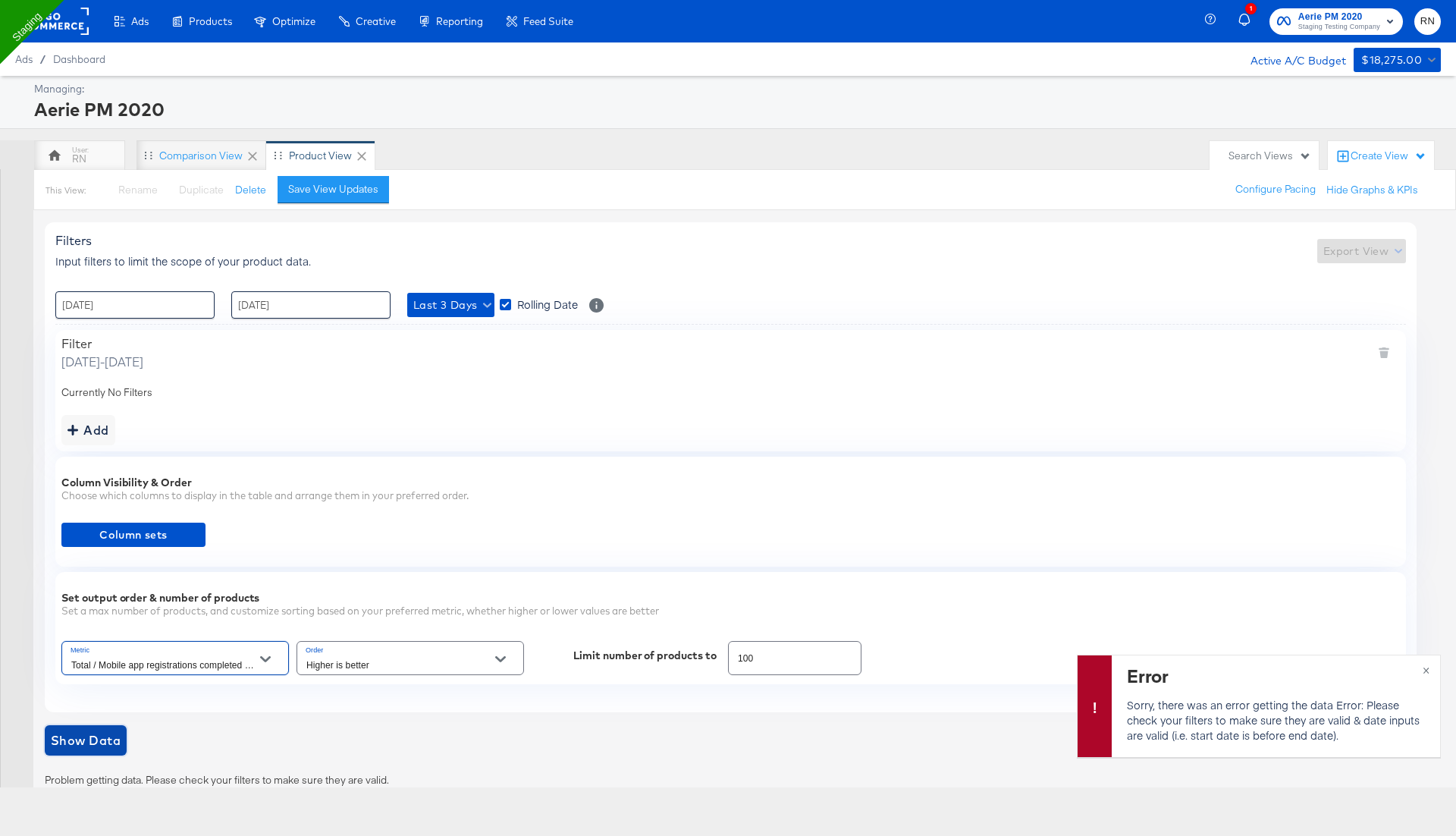
click at [94, 740] on span "Show Data" at bounding box center [85, 740] width 69 height 21
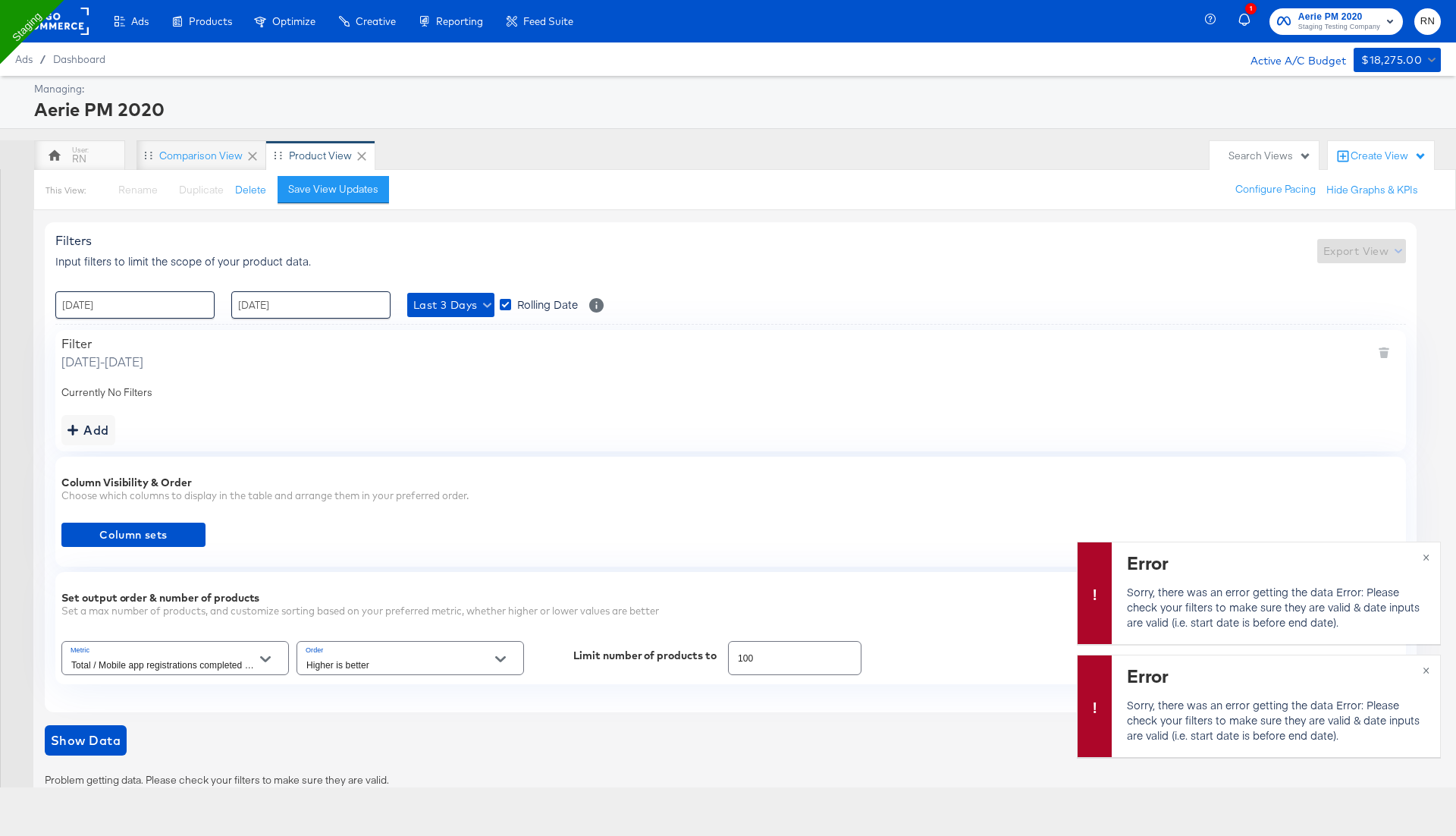
click at [170, 658] on input "Total / Mobile app registrations completed | 7 day click, 1 day view" at bounding box center [163, 665] width 190 height 18
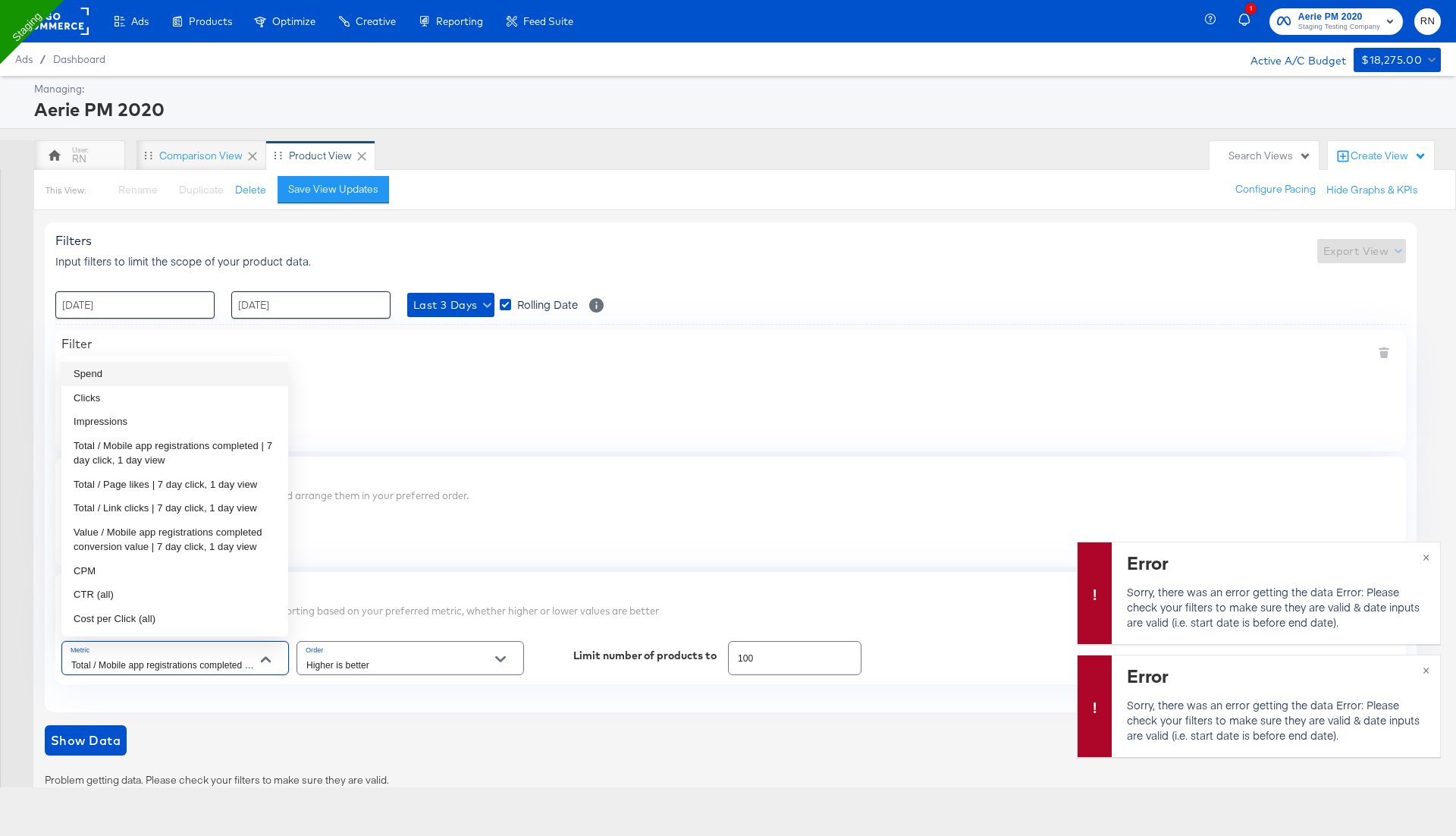
click at [149, 374] on li "Spend" at bounding box center [175, 373] width 227 height 24
type input "Spend"
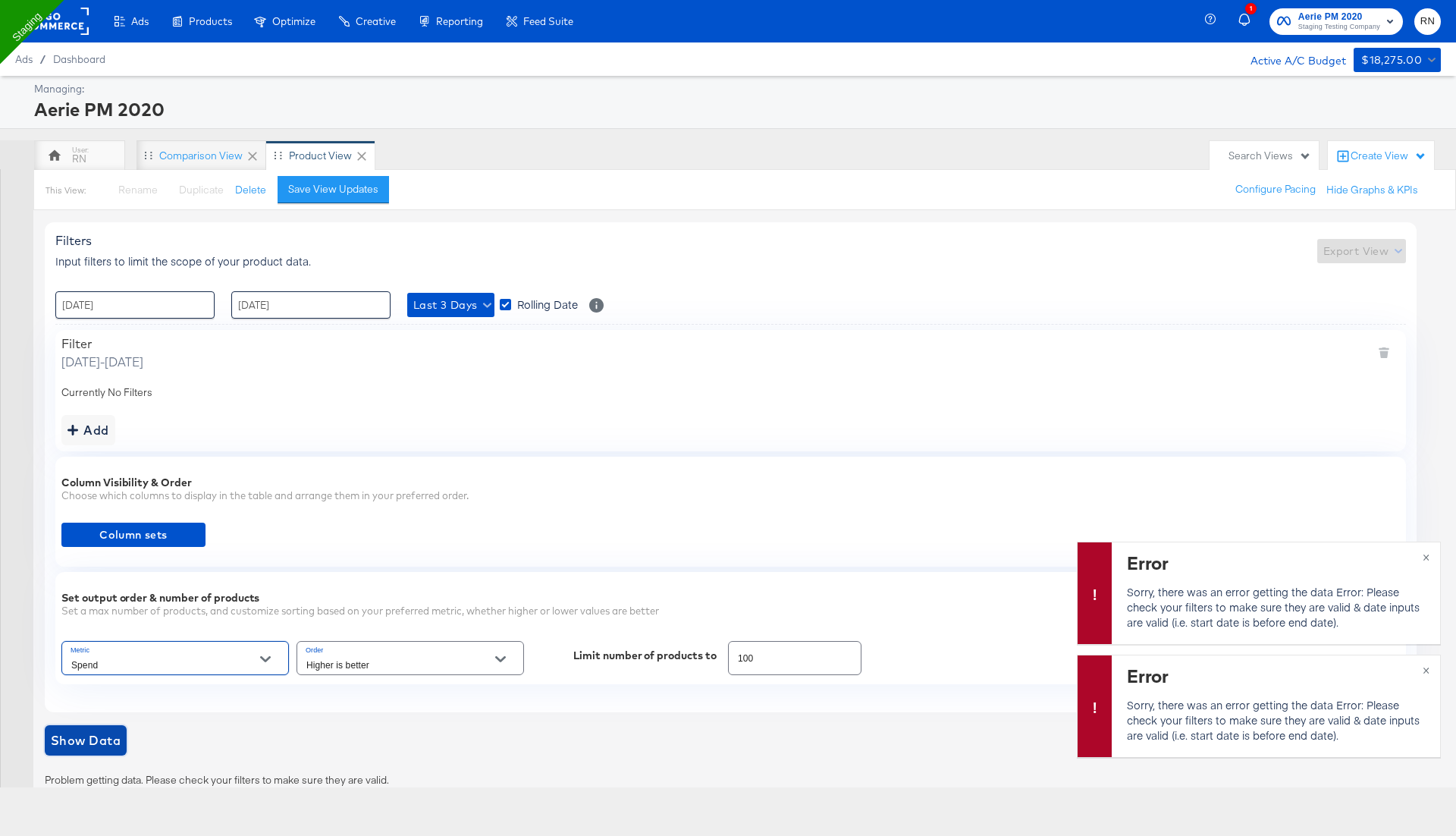
click at [95, 741] on span "Show Data" at bounding box center [85, 740] width 69 height 21
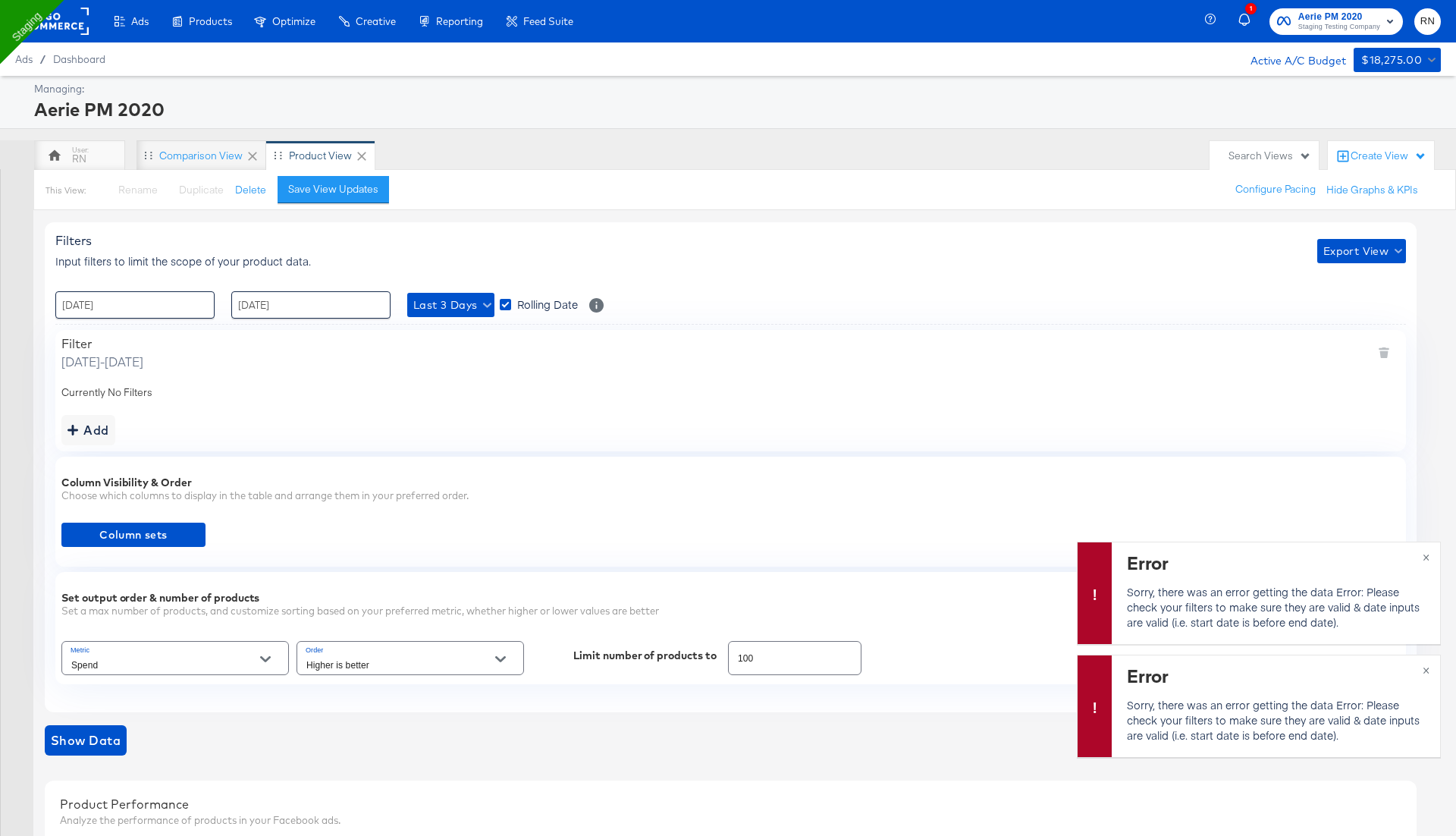
click at [66, 13] on rect at bounding box center [53, 21] width 69 height 27
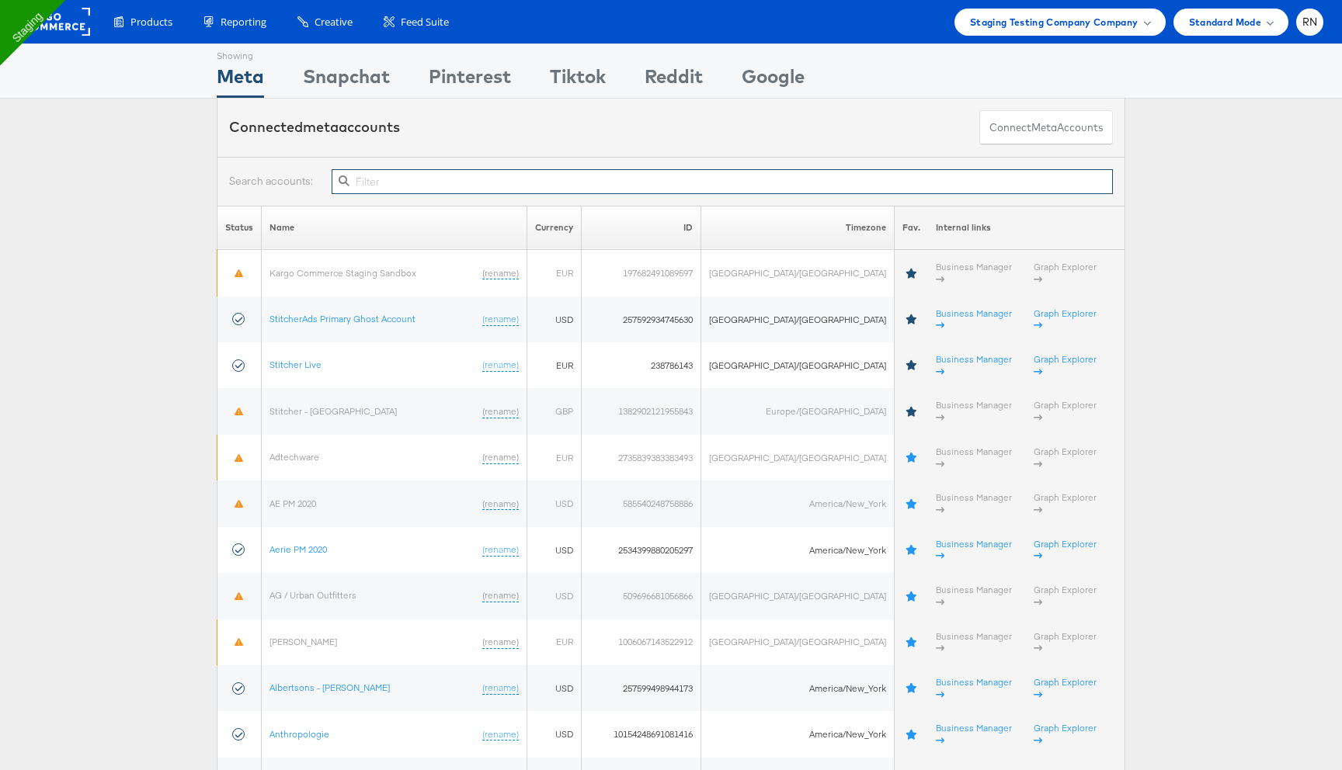
click at [469, 177] on input "text" at bounding box center [722, 181] width 781 height 25
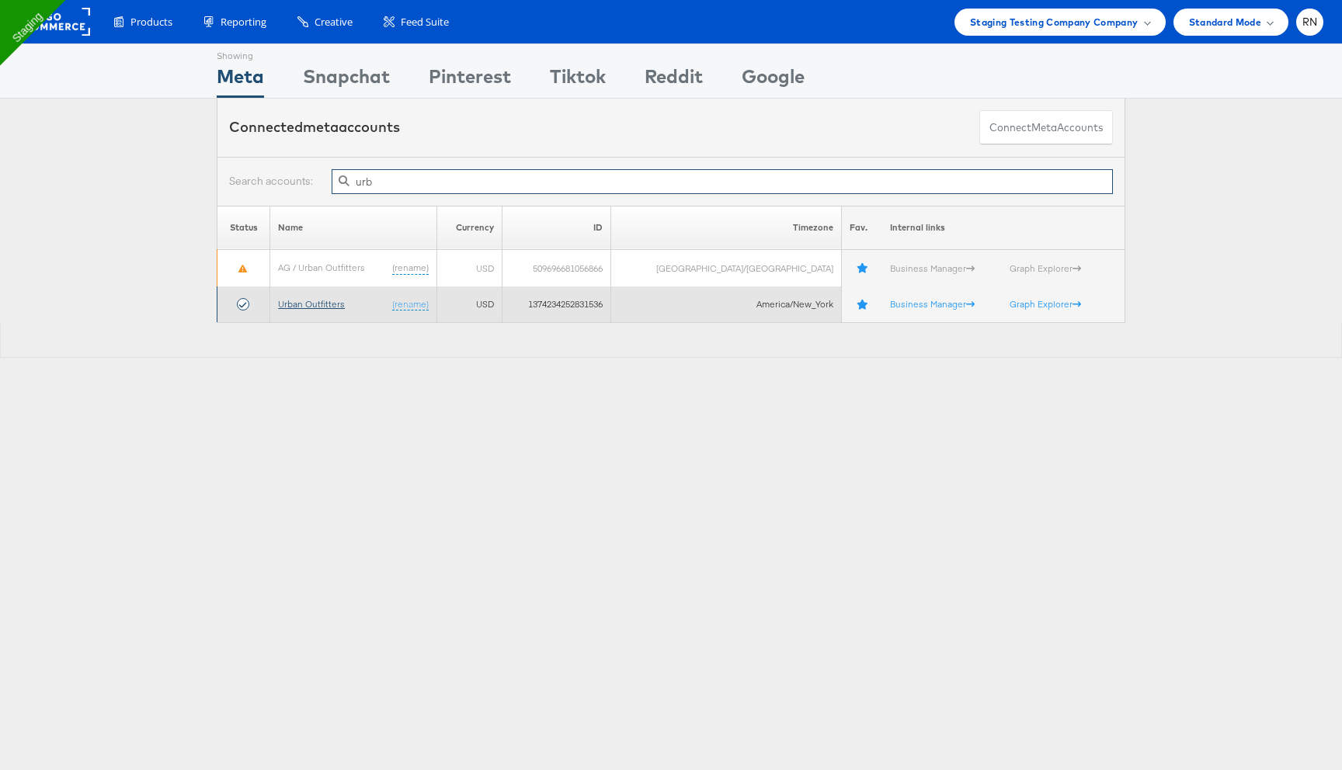
type input "urb"
click at [337, 304] on link "Urban Outfitters" at bounding box center [311, 304] width 67 height 12
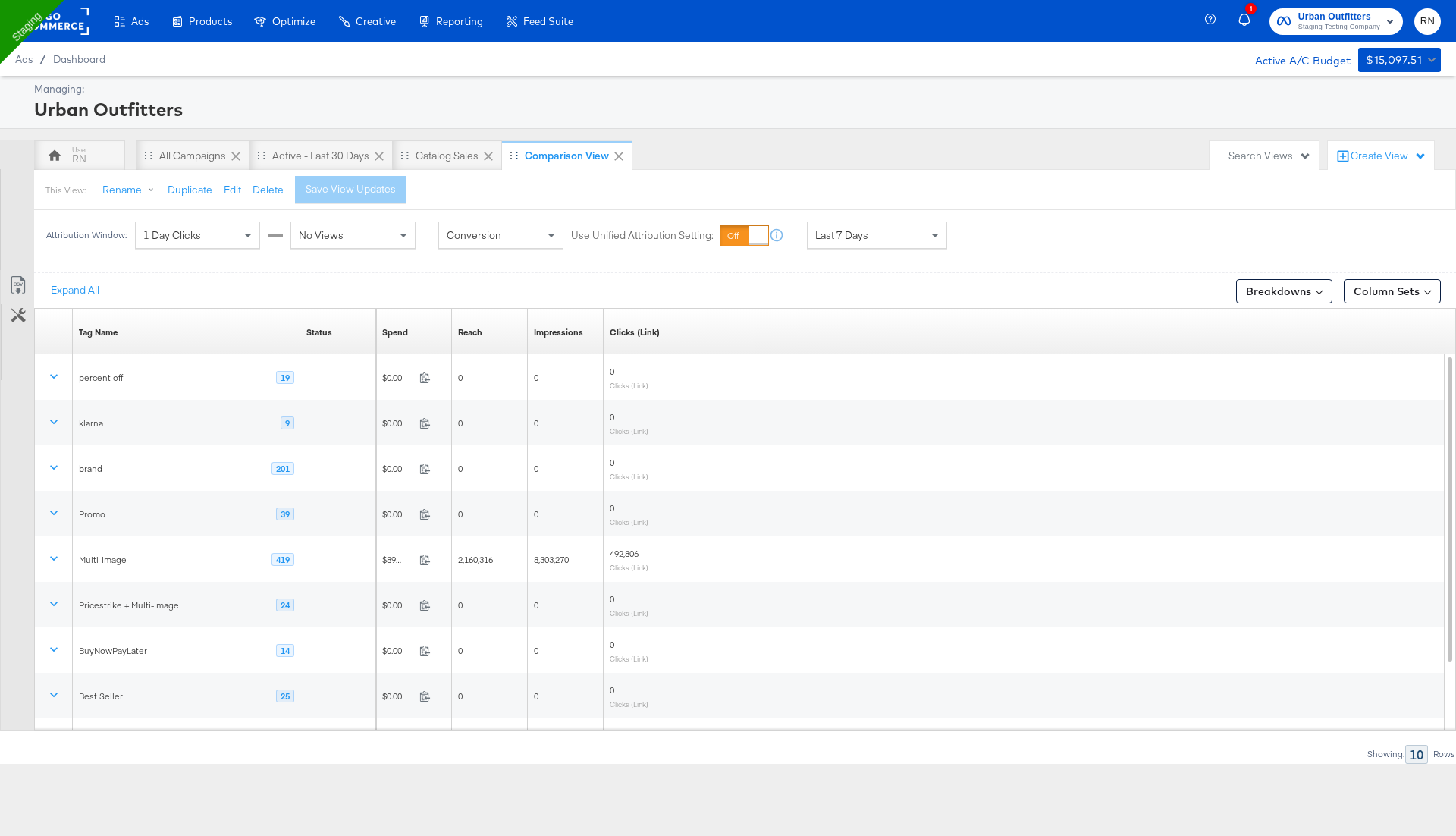
click at [572, 161] on div "Comparison View" at bounding box center [566, 155] width 84 height 15
click at [578, 99] on div "Urban Outfitters" at bounding box center [735, 109] width 1403 height 25
click at [62, 30] on rect at bounding box center [53, 21] width 69 height 27
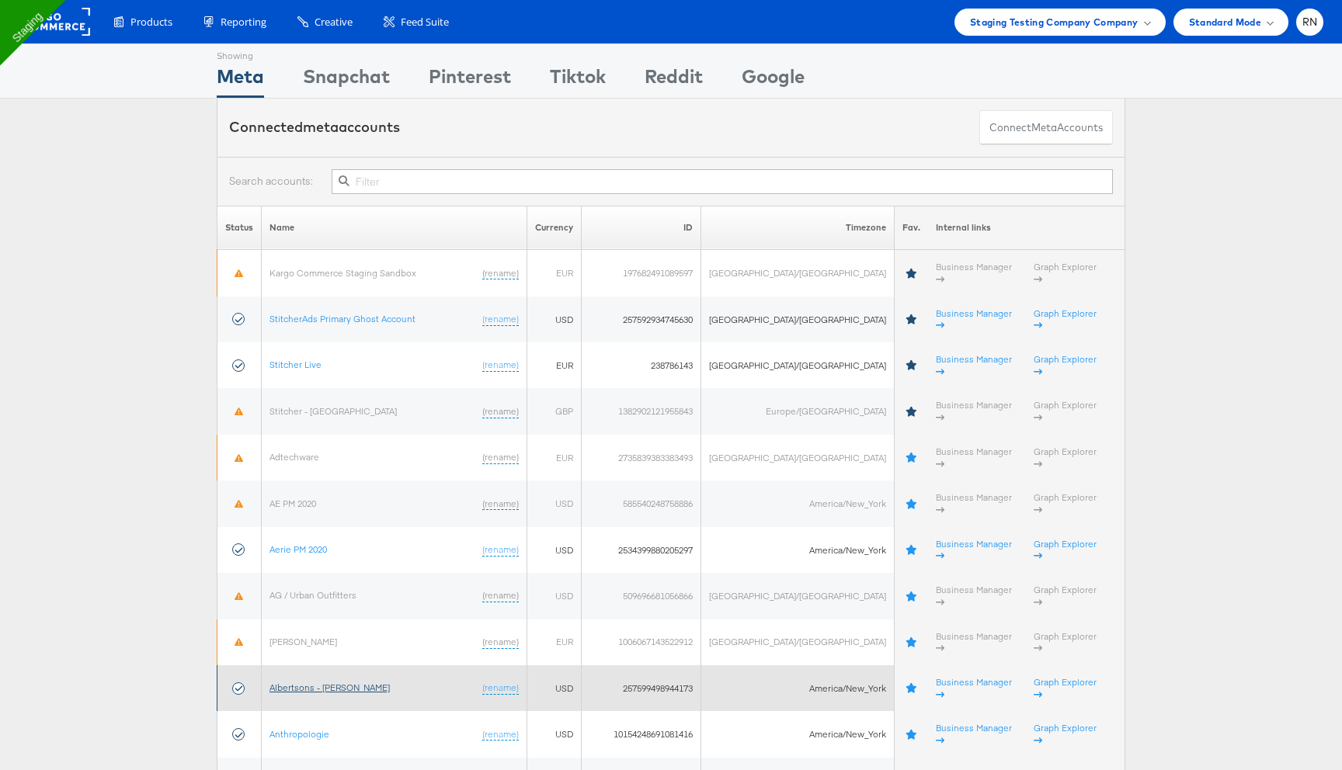
click at [318, 682] on link "Albertsons - [PERSON_NAME]" at bounding box center [329, 688] width 120 height 12
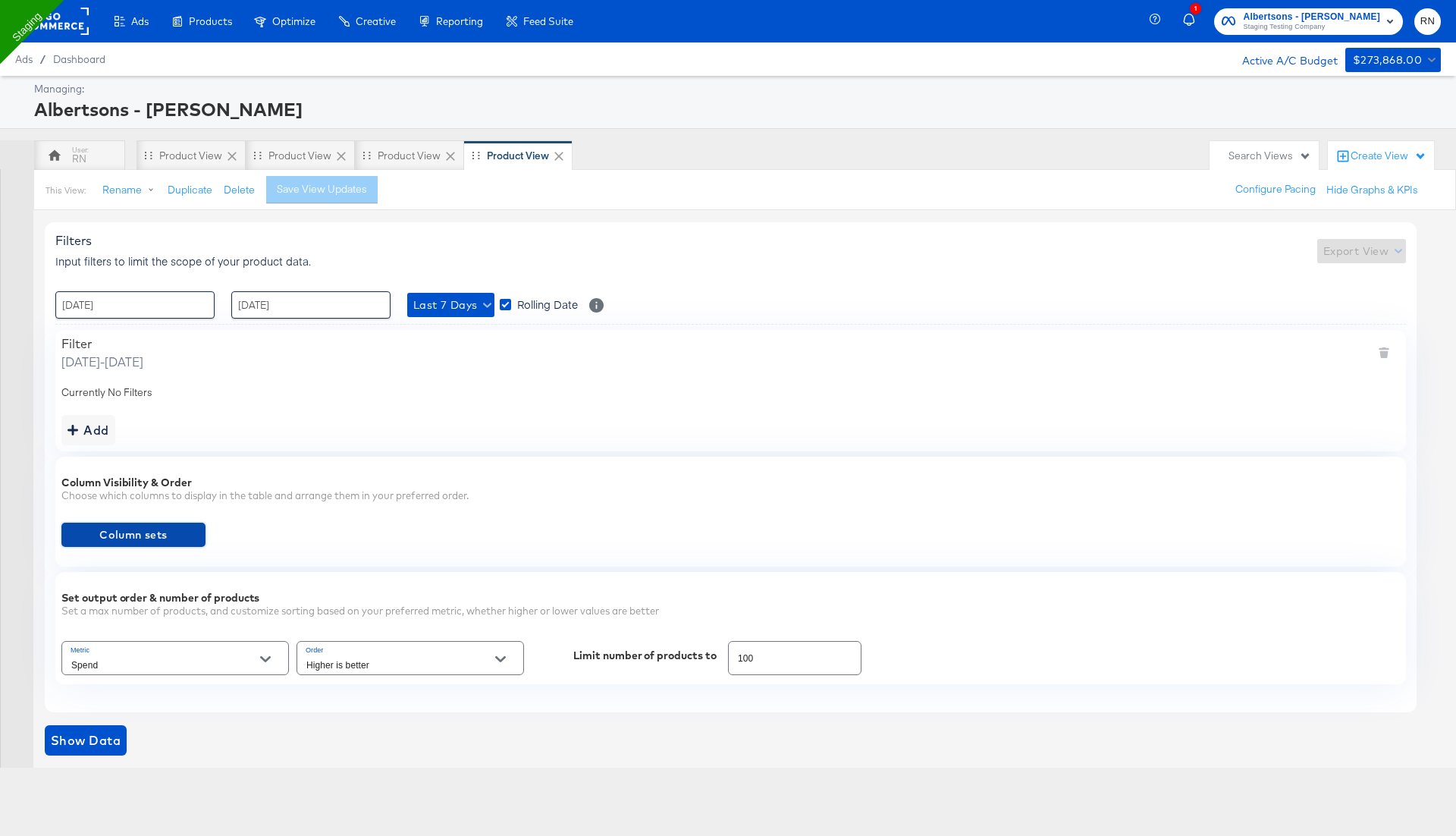
click at [151, 540] on span "Column sets" at bounding box center [133, 534] width 132 height 19
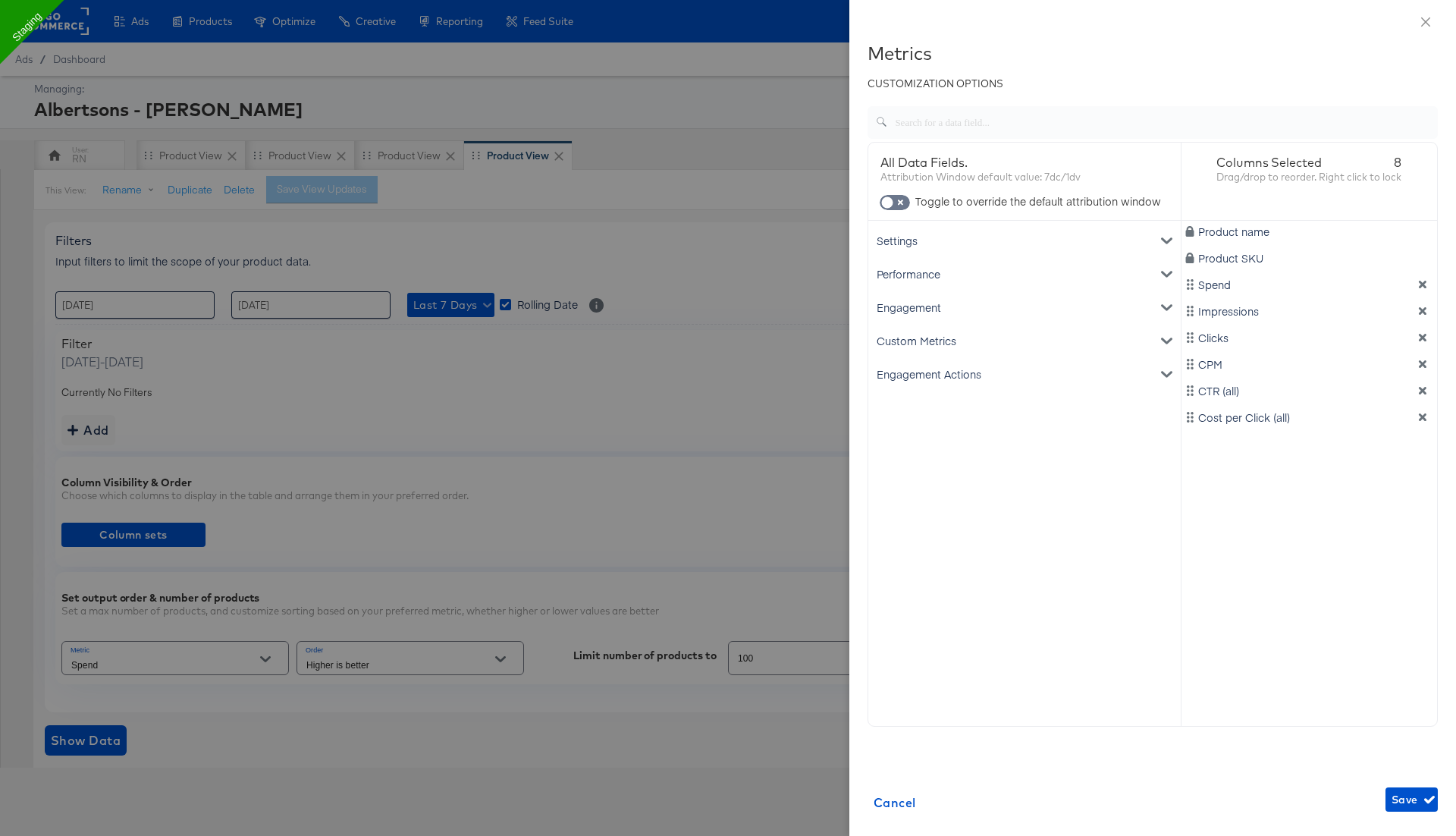
click at [930, 373] on div "Engagement Actions" at bounding box center [1024, 374] width 307 height 33
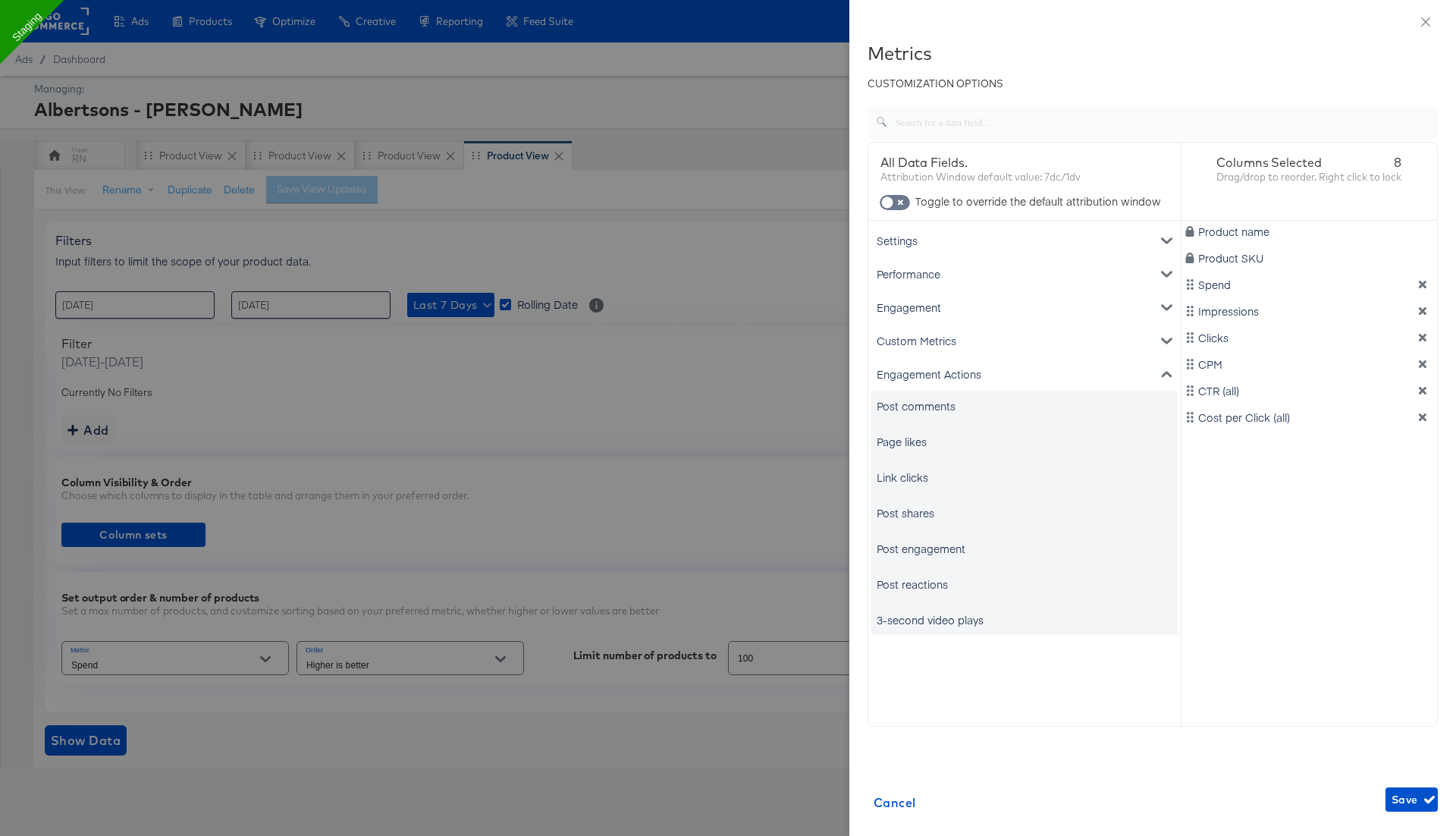
click at [896, 447] on div "Page likes" at bounding box center [901, 441] width 50 height 16
click at [912, 483] on div "Link clicks" at bounding box center [902, 478] width 52 height 16
click at [1396, 803] on span "Save" at bounding box center [1411, 799] width 40 height 19
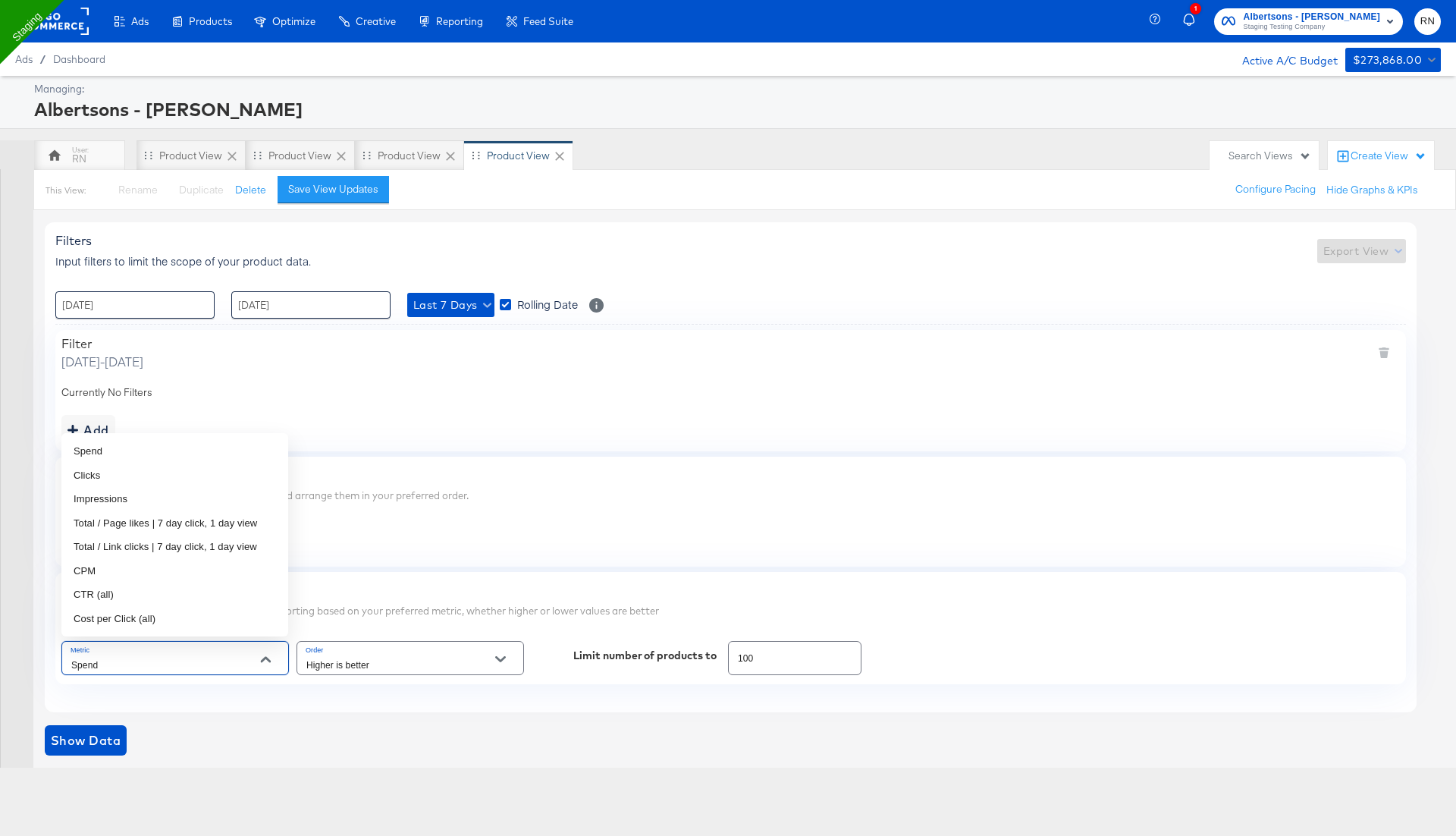
click at [175, 666] on input "Spend" at bounding box center [163, 665] width 190 height 18
click at [137, 524] on li "Total / Page likes | 7 day click, 1 day view" at bounding box center [175, 522] width 227 height 24
type input "Total / Page likes | 7 day click, 1 day view"
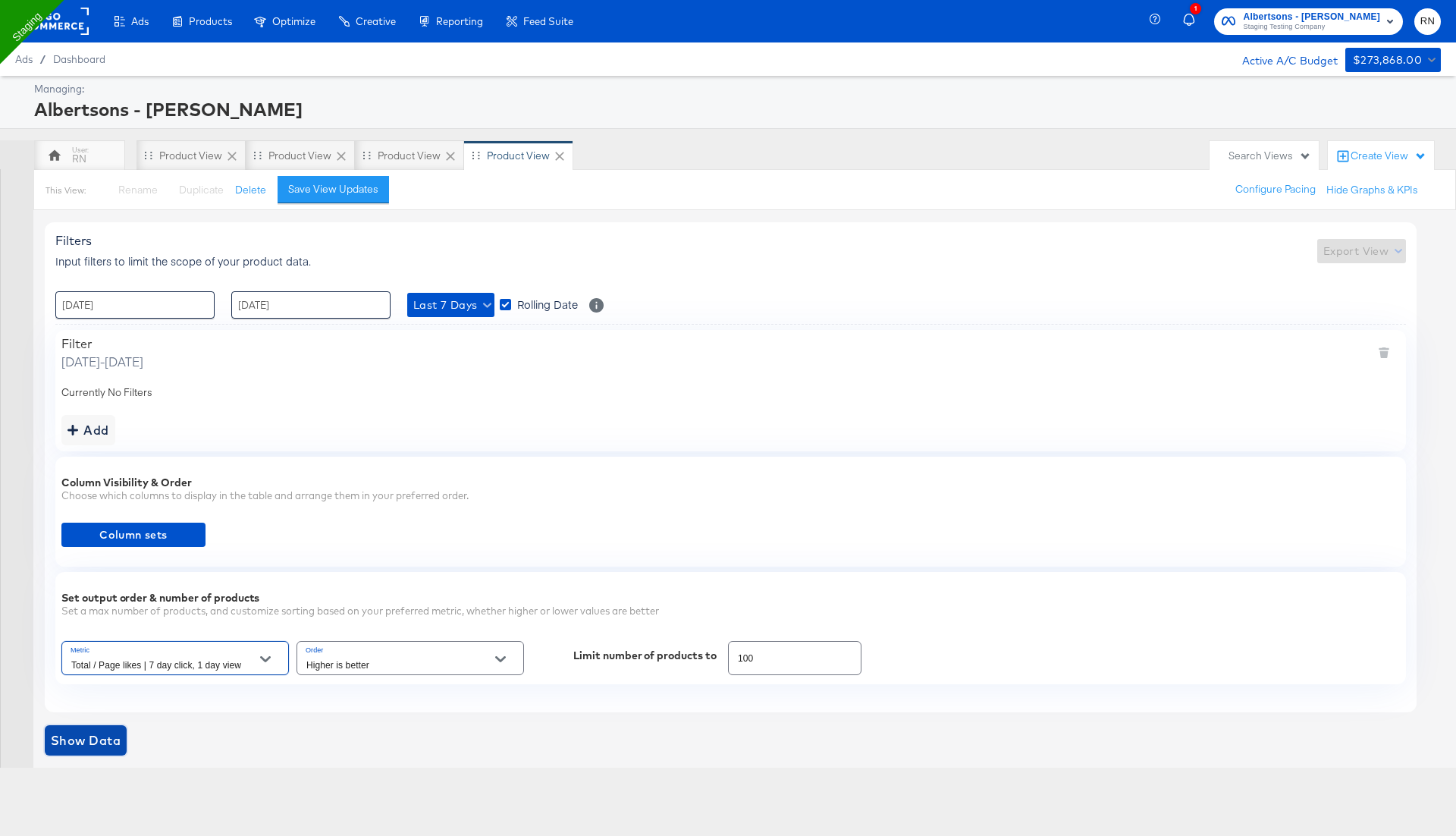
click at [91, 730] on span "Show Data" at bounding box center [85, 740] width 69 height 21
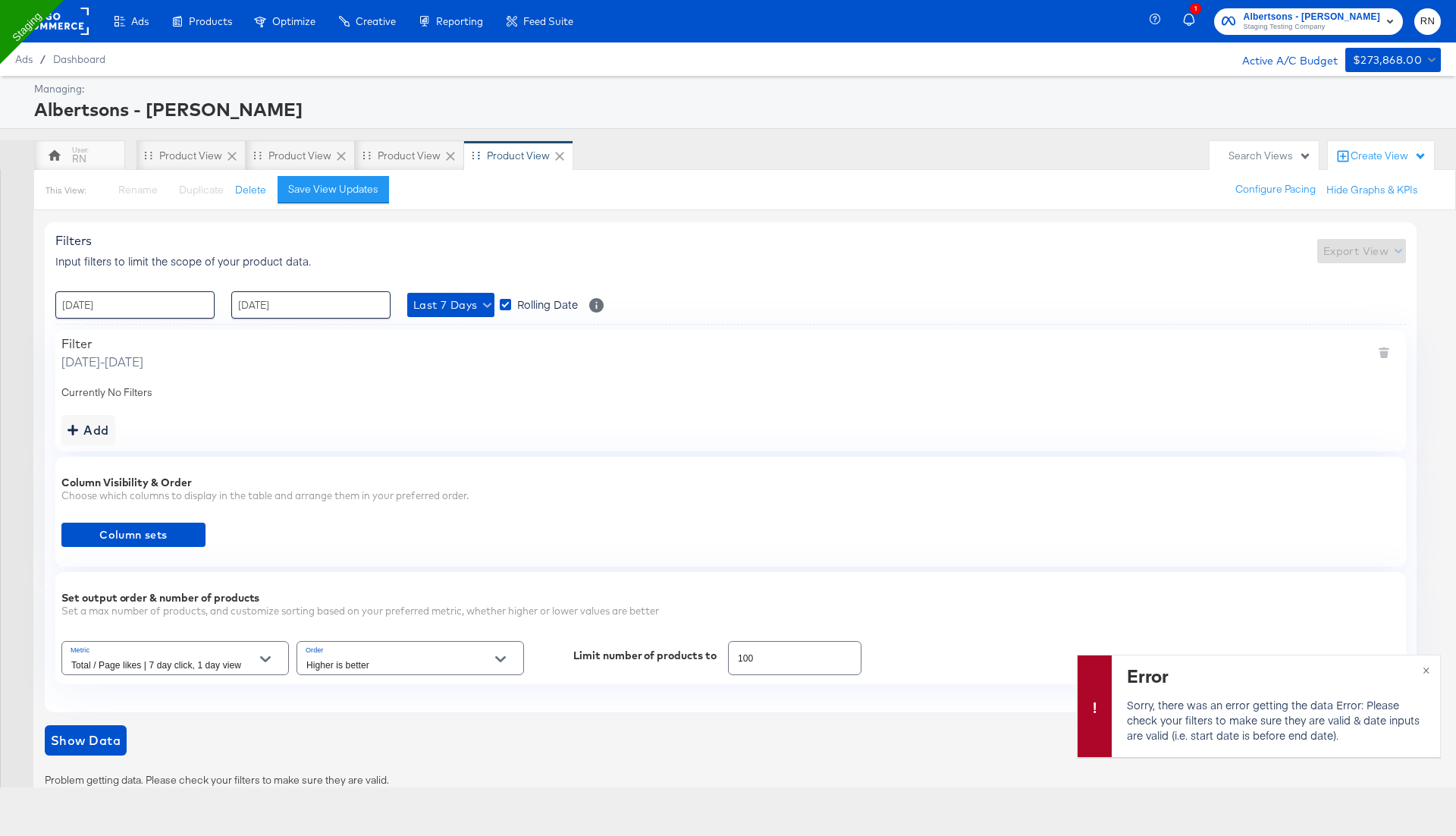
click at [503, 161] on div "Product View" at bounding box center [519, 155] width 109 height 30
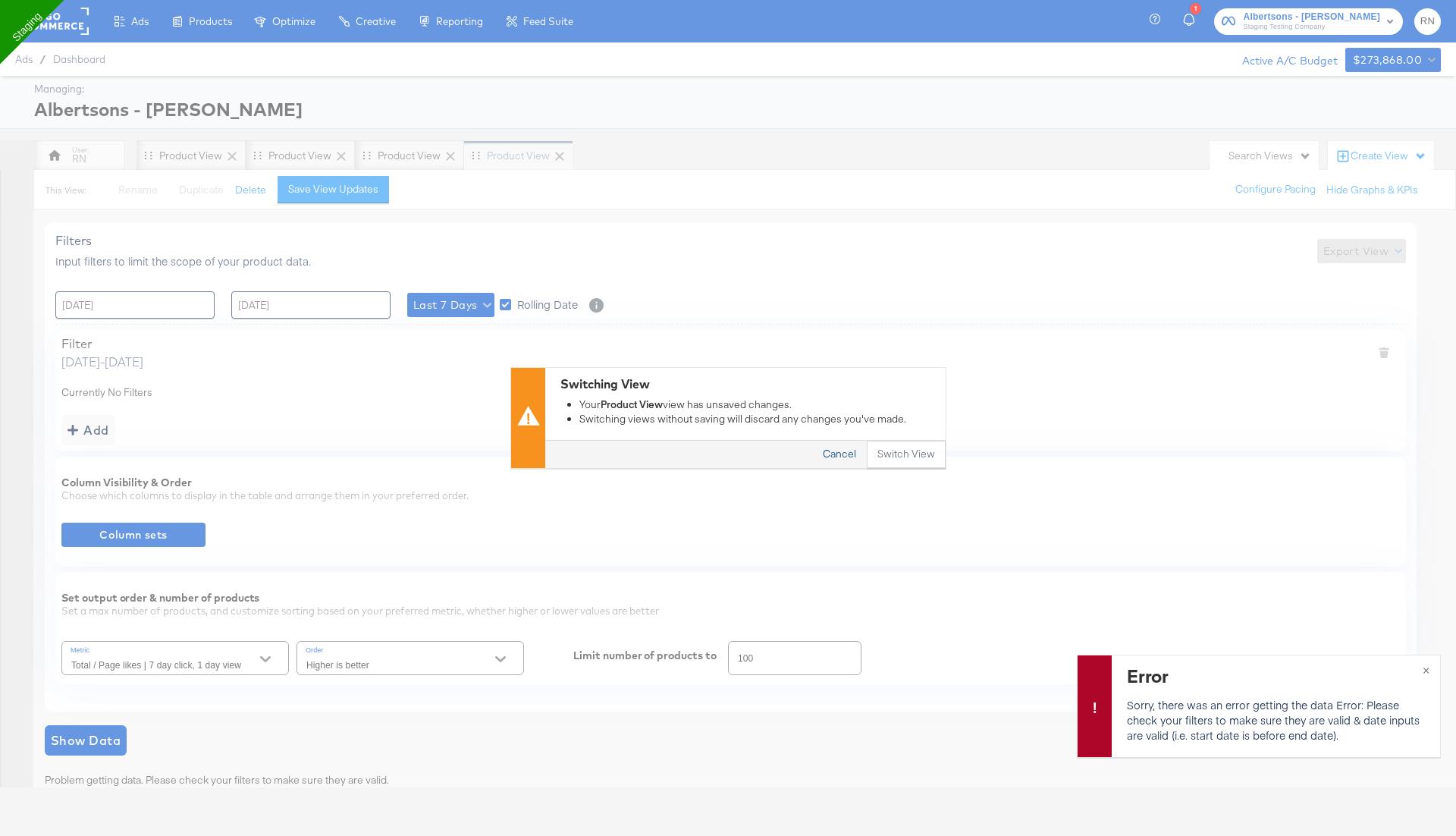
click at [841, 453] on button "Cancel" at bounding box center [840, 455] width 55 height 27
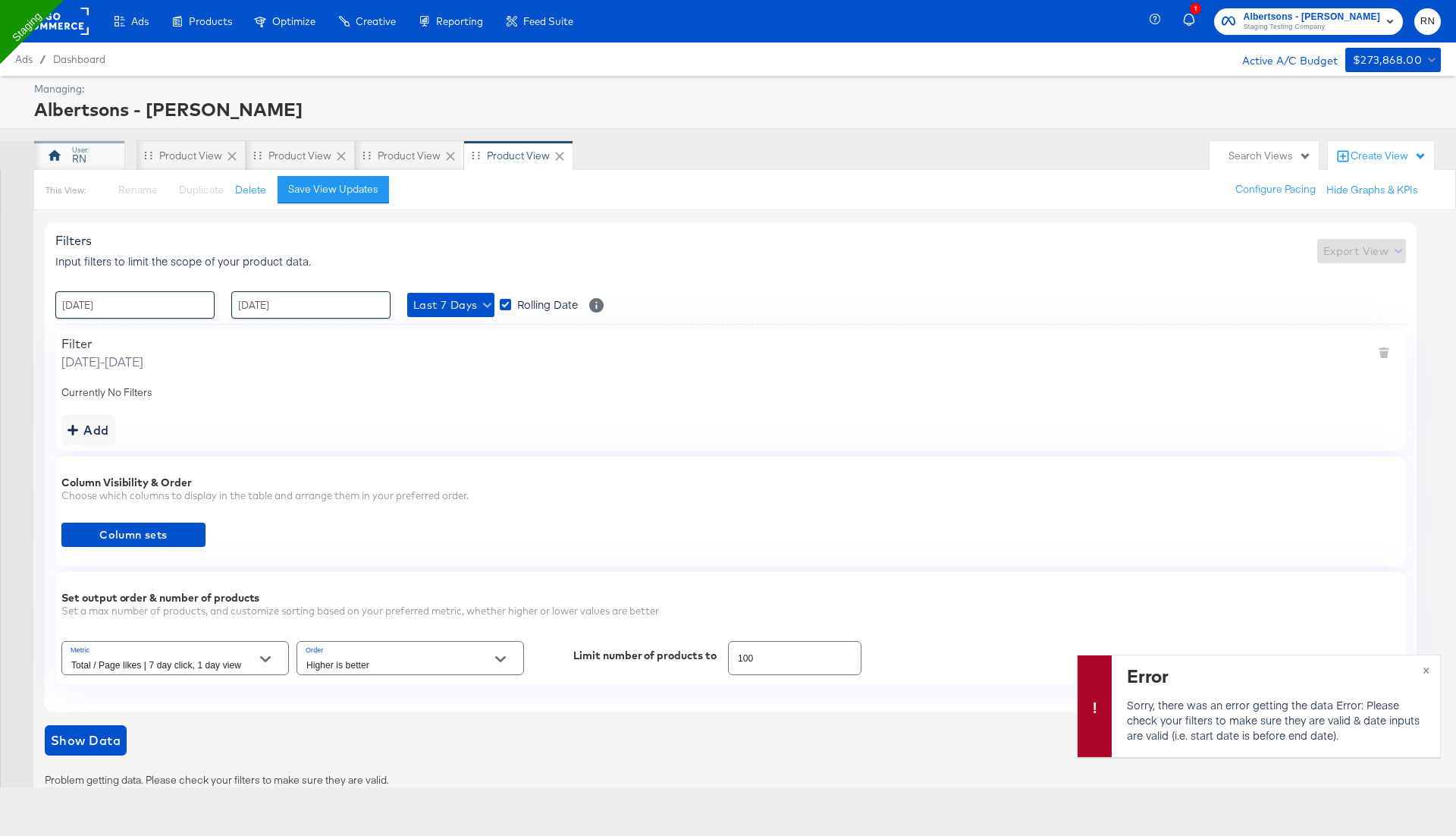
click at [77, 165] on div "RN" at bounding box center [79, 155] width 91 height 30
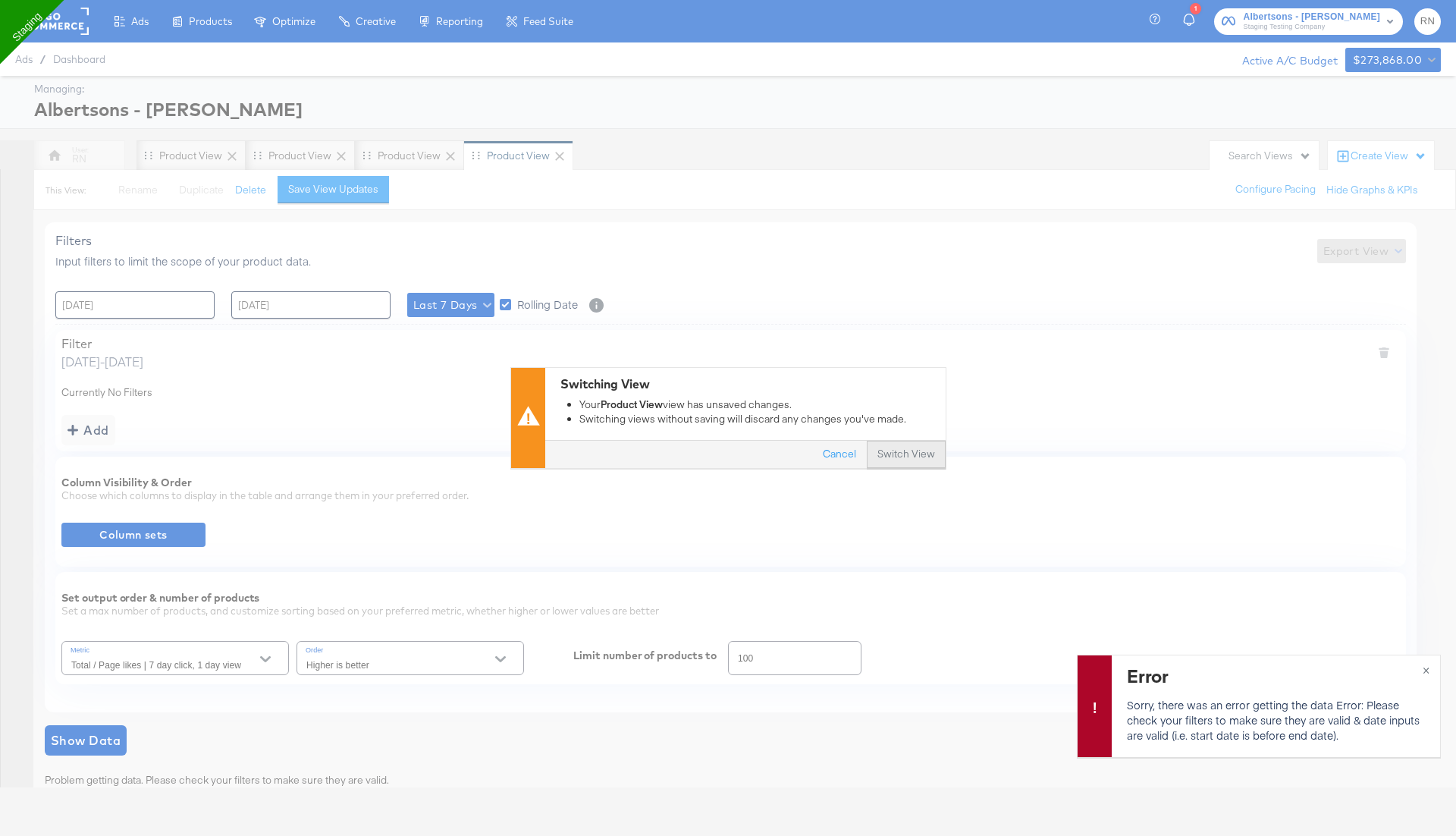
click at [914, 452] on button "Switch View" at bounding box center [906, 455] width 79 height 27
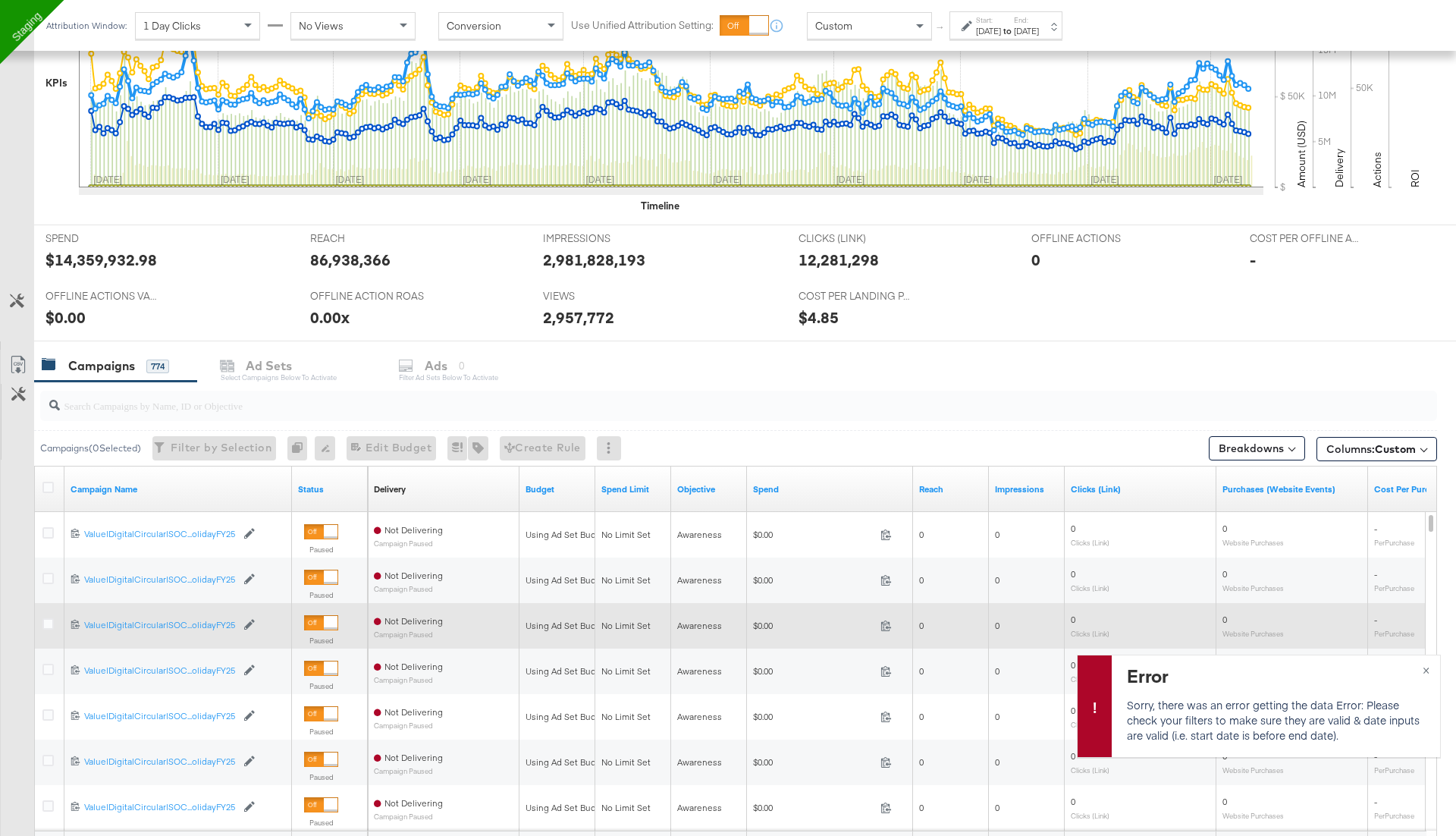
scroll to position [582, 0]
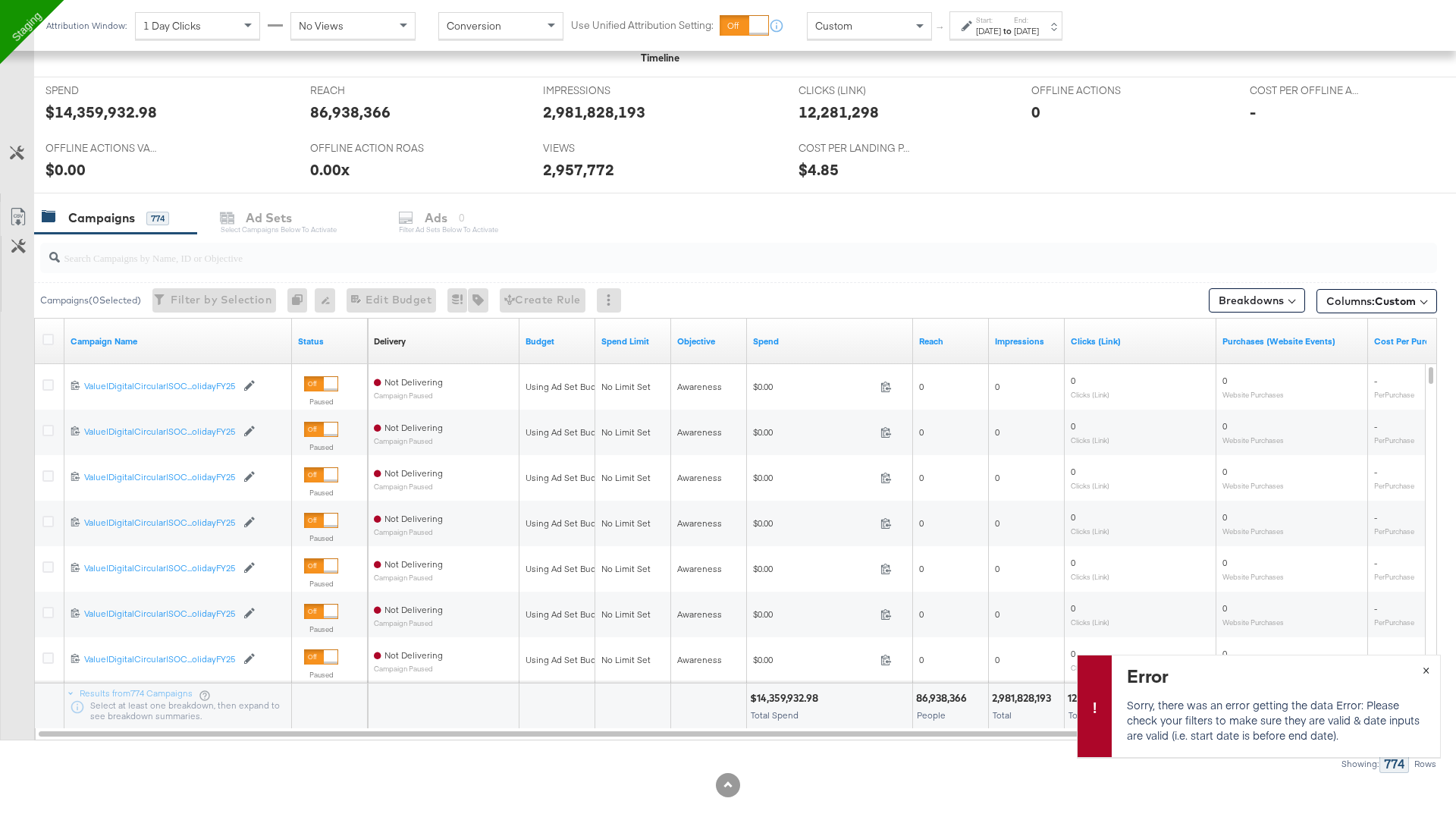
click at [1428, 669] on button "×" at bounding box center [1426, 669] width 28 height 27
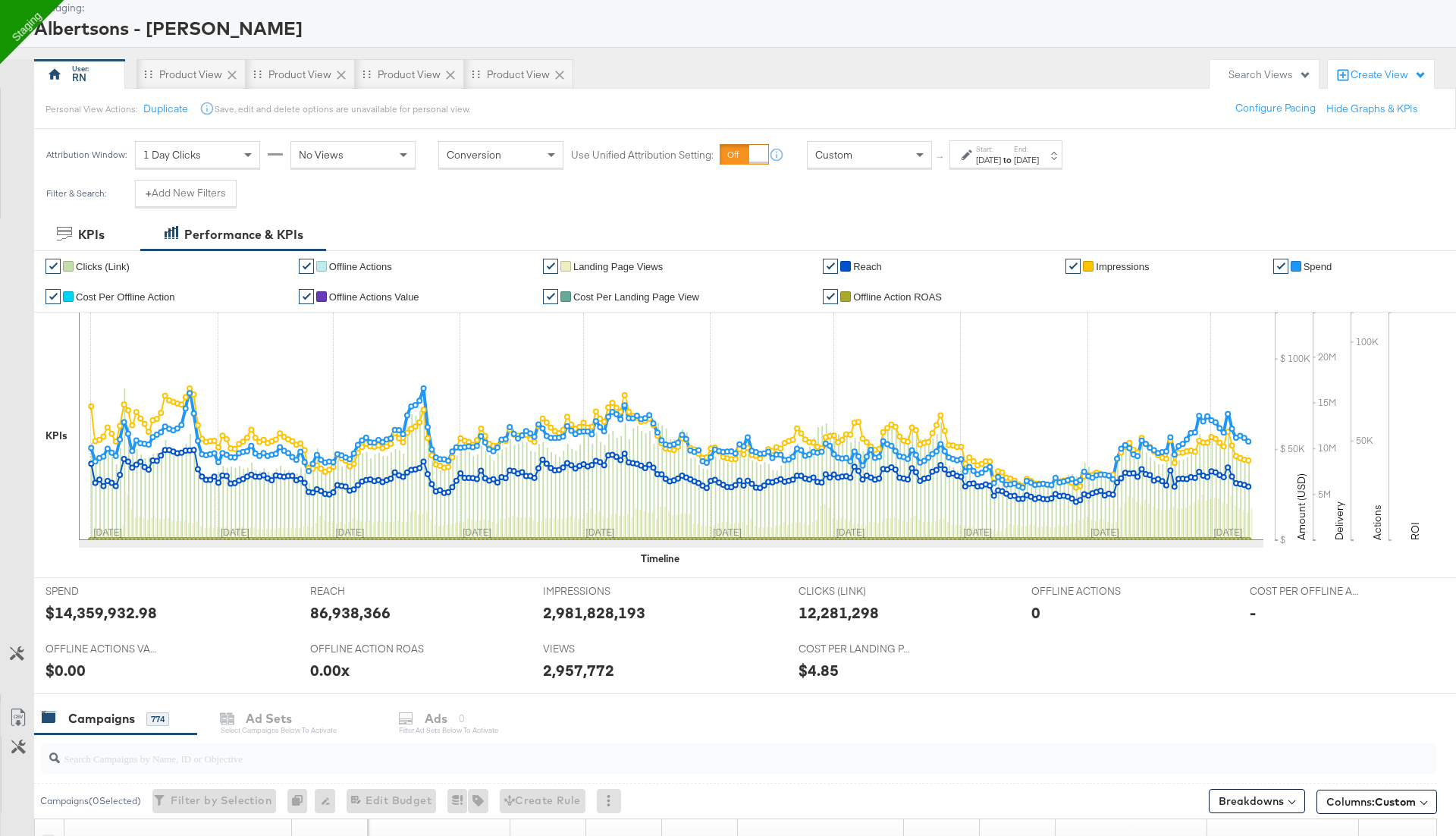
scroll to position [0, 0]
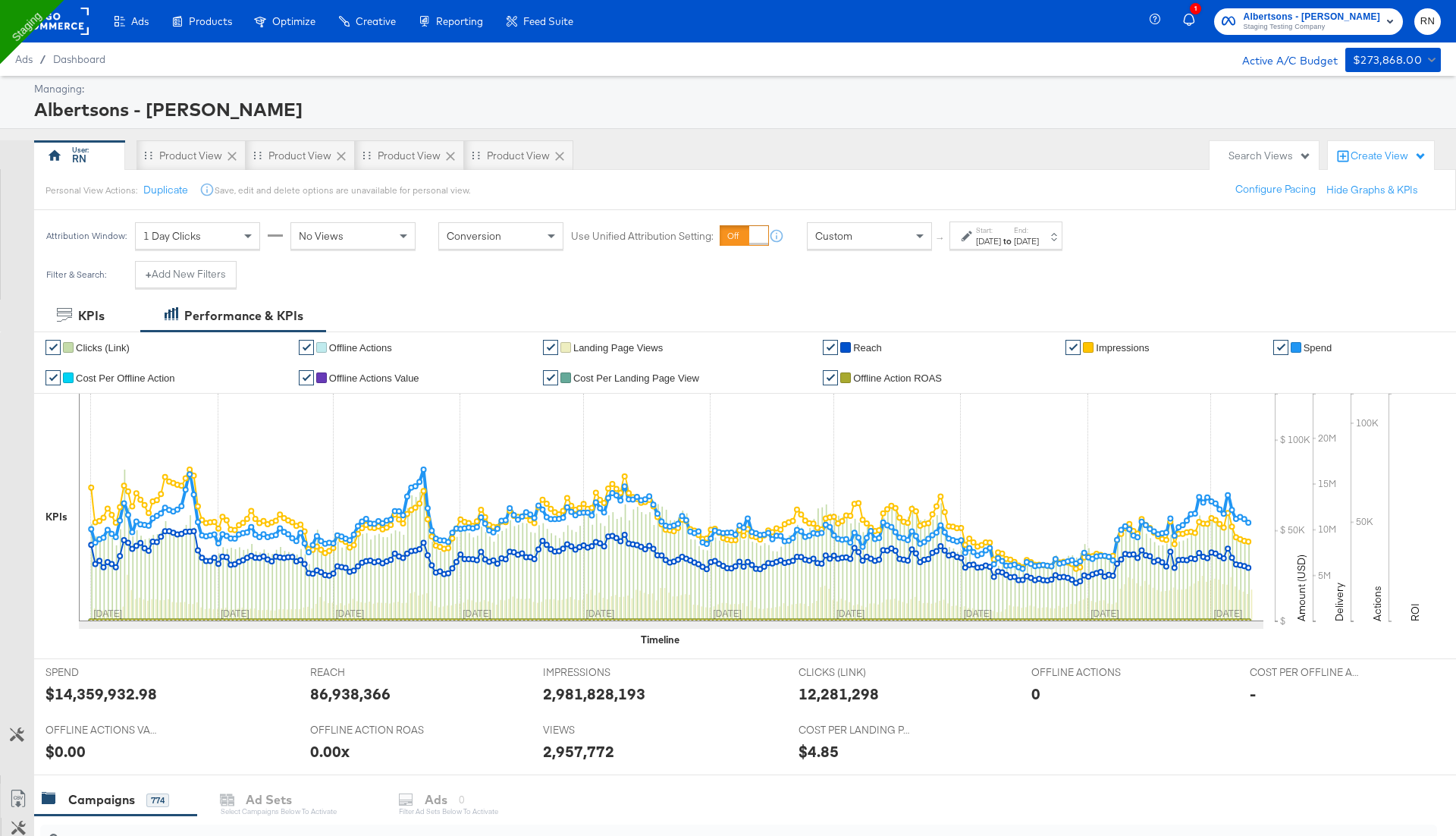
click at [70, 36] on div at bounding box center [53, 21] width 69 height 42
click at [95, 322] on div "KPIs" at bounding box center [91, 316] width 26 height 18
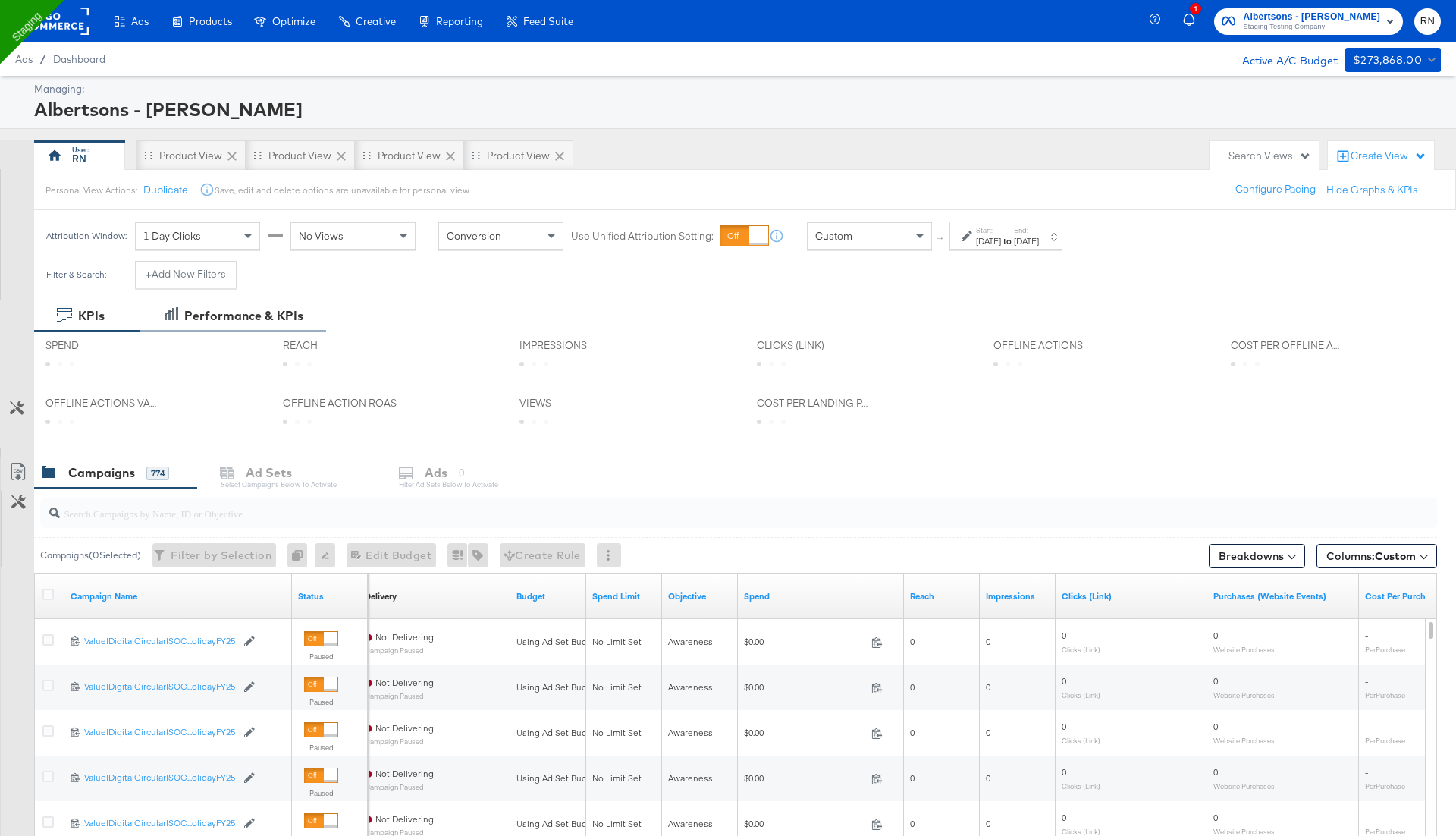
click at [221, 314] on div "Performance & KPIs" at bounding box center [244, 316] width 119 height 18
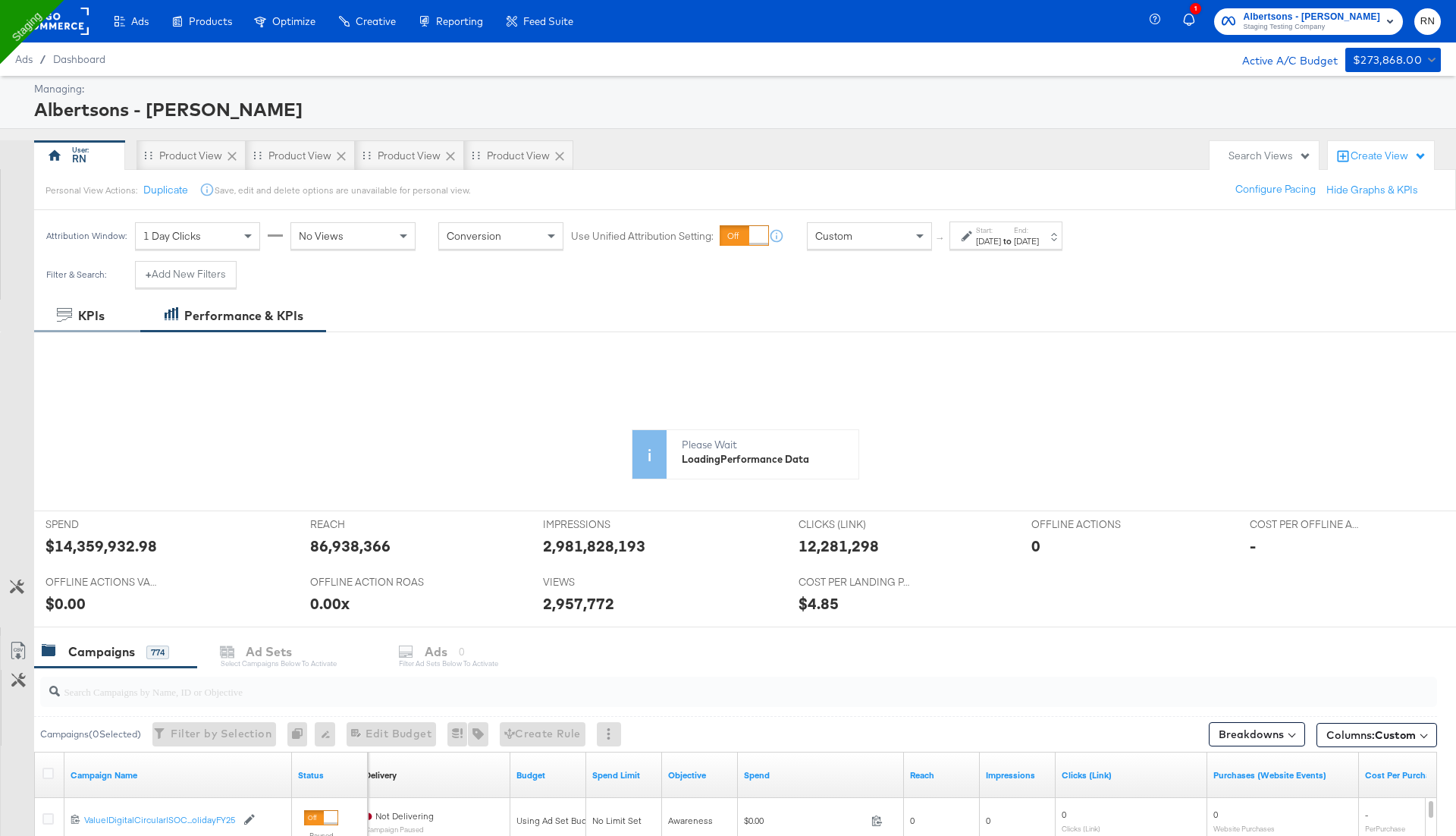
click at [88, 318] on div "KPIs" at bounding box center [91, 316] width 26 height 18
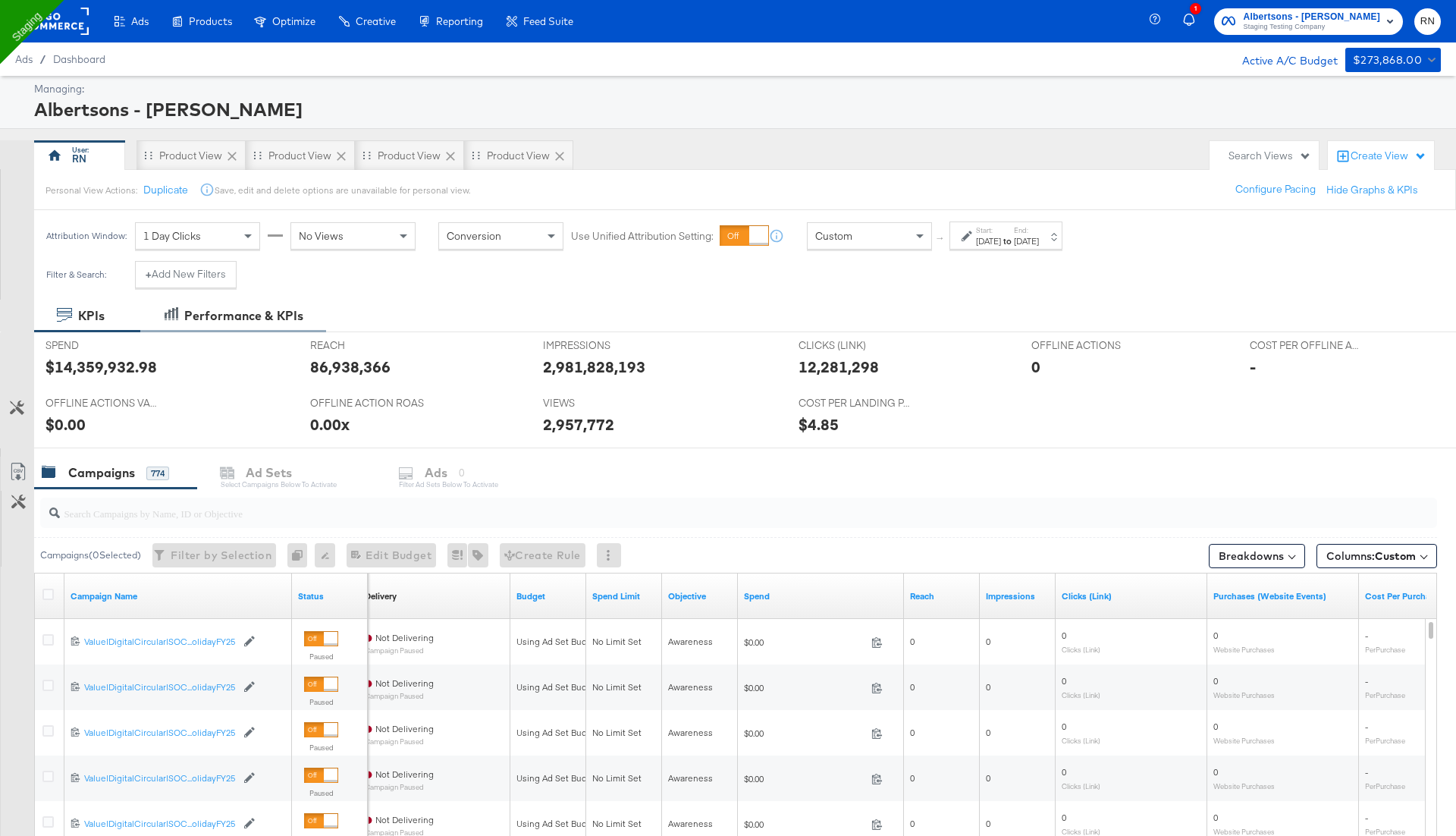
click at [239, 323] on div "Performance & KPIs" at bounding box center [244, 316] width 119 height 18
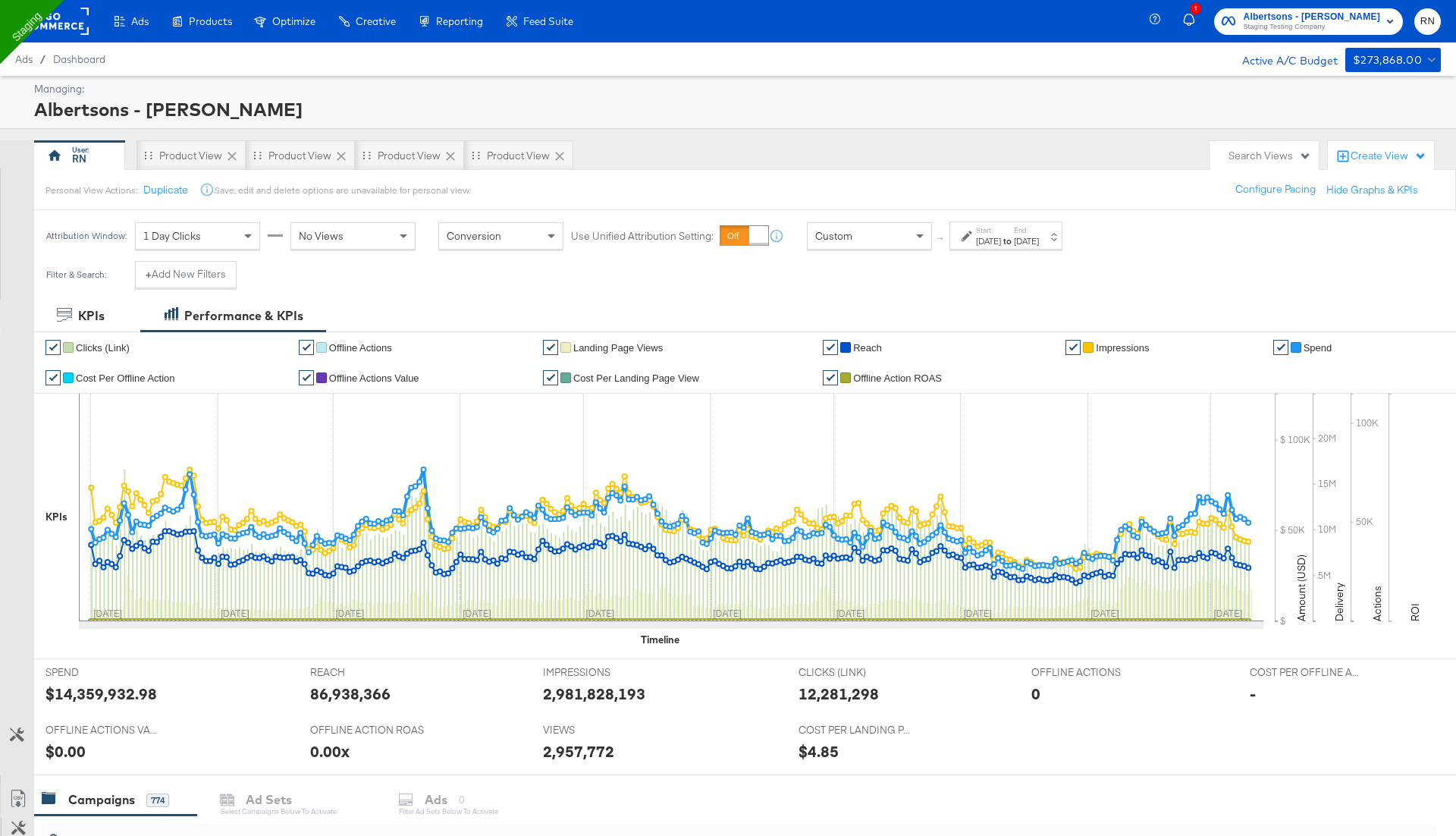
click at [726, 185] on div "Personal View Actions: Duplicate Save, edit and delete options are unavailable …" at bounding box center [744, 189] width 1423 height 41
